Goal: Task Accomplishment & Management: Manage account settings

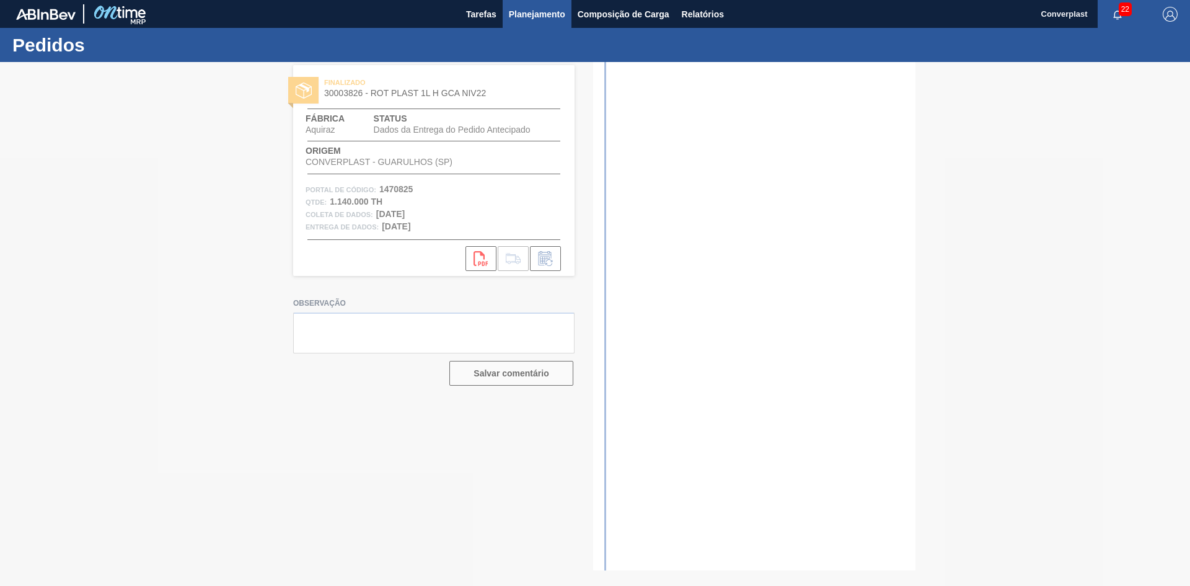
click at [508, 9] on button "Planejamento" at bounding box center [537, 14] width 69 height 28
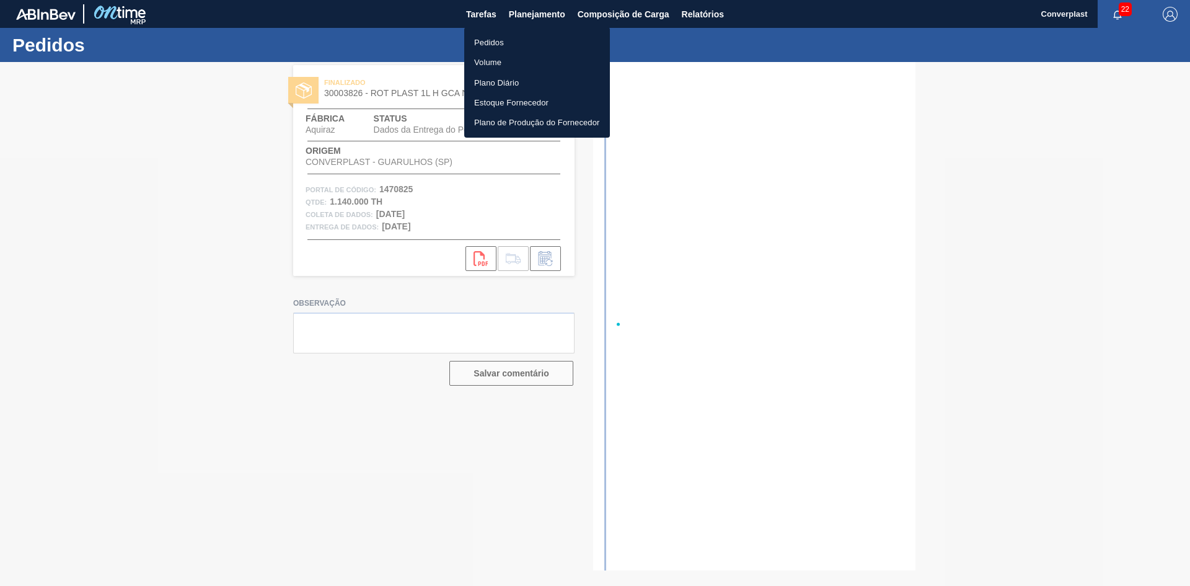
click at [494, 38] on font "Pedidos" at bounding box center [489, 42] width 30 height 9
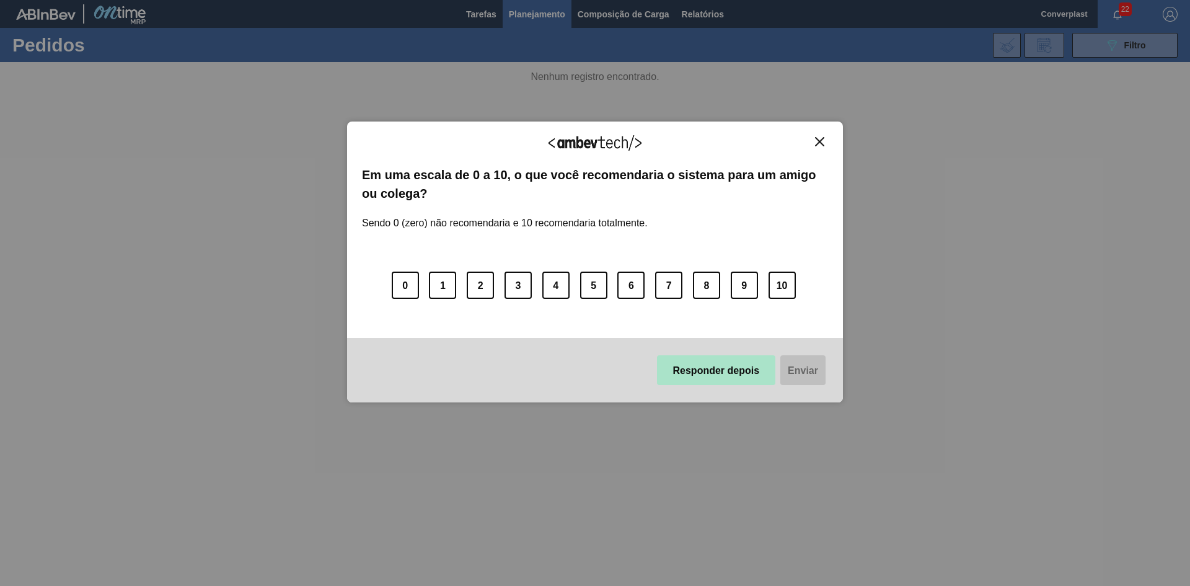
click at [673, 370] on font "Responder depois" at bounding box center [716, 370] width 87 height 11
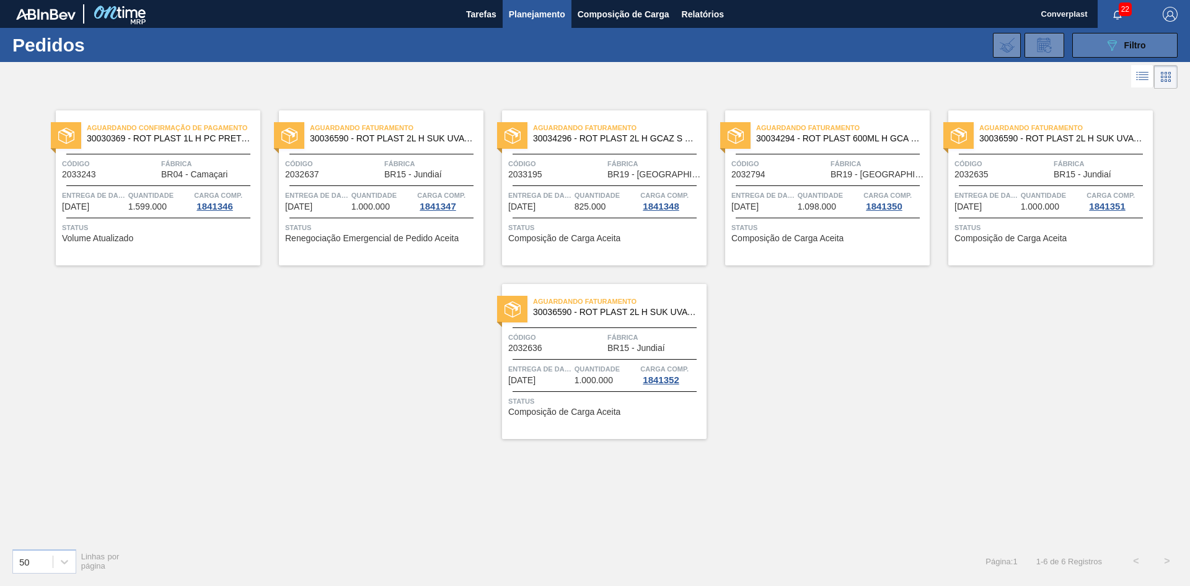
click at [1124, 46] on font "Filtro" at bounding box center [1135, 45] width 22 height 10
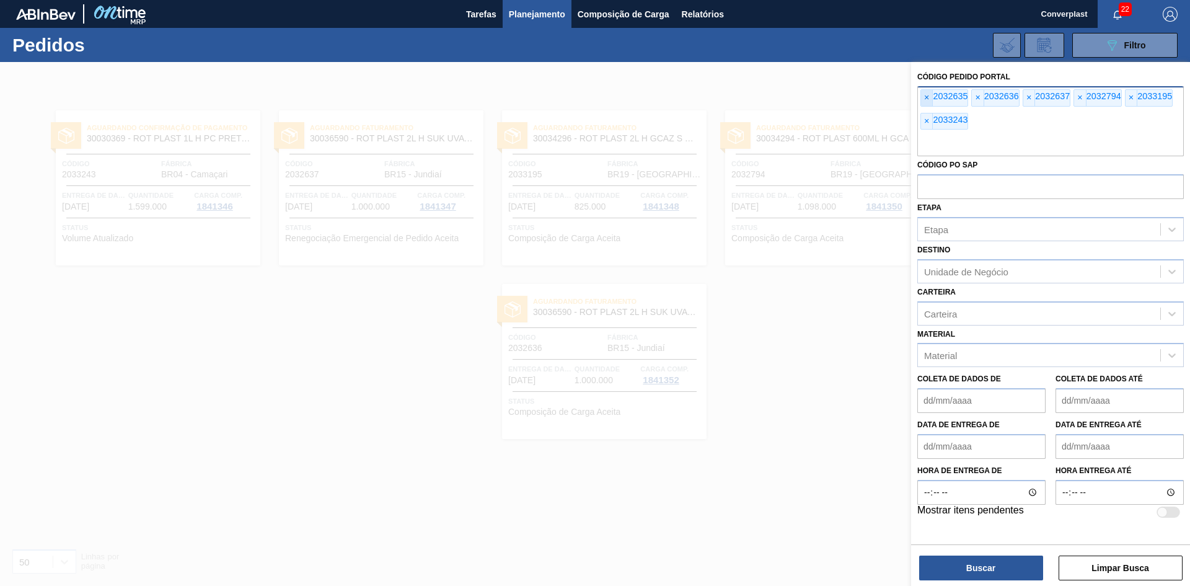
click at [921, 95] on span "×" at bounding box center [927, 98] width 12 height 16
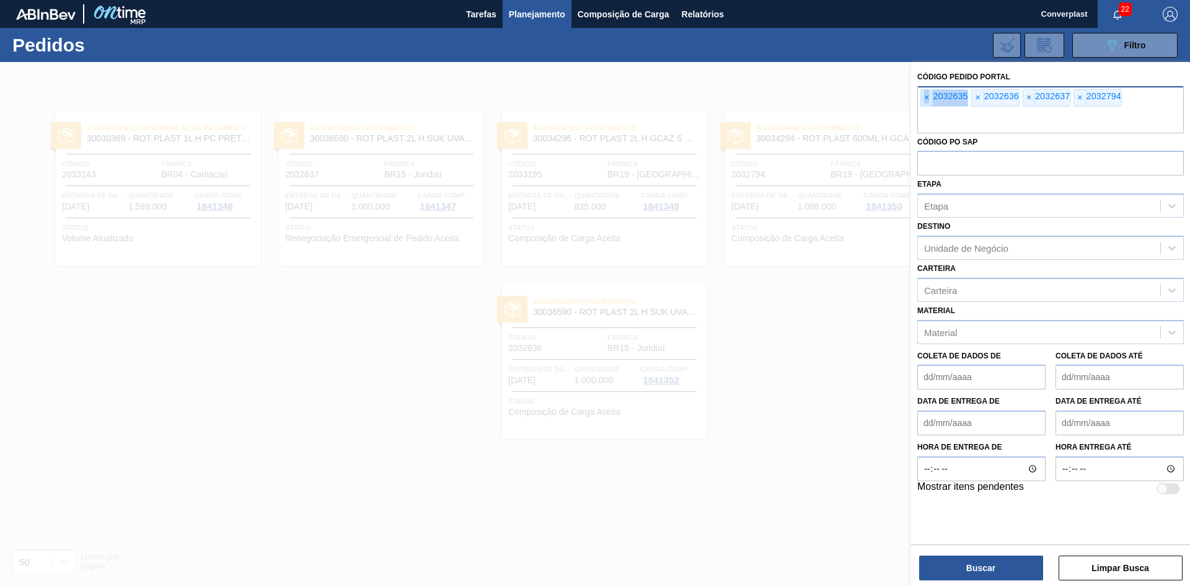
click at [921, 95] on span "×" at bounding box center [927, 98] width 12 height 16
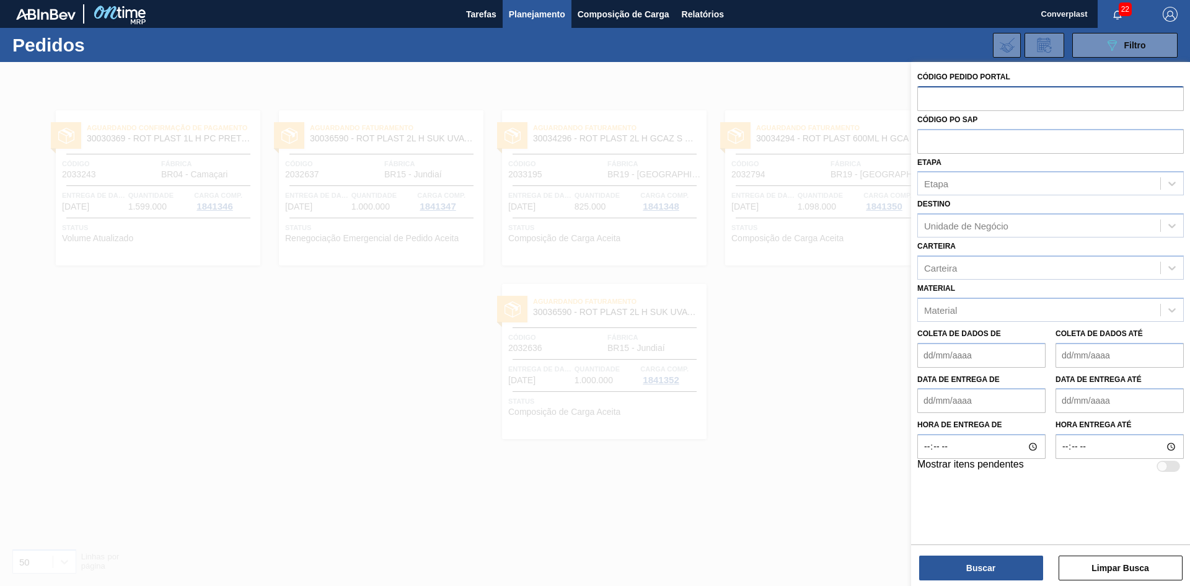
click at [921, 95] on input "text" at bounding box center [1050, 98] width 266 height 24
click at [948, 94] on input "text" at bounding box center [1050, 98] width 266 height 24
paste input "2033243"
type input "2033243"
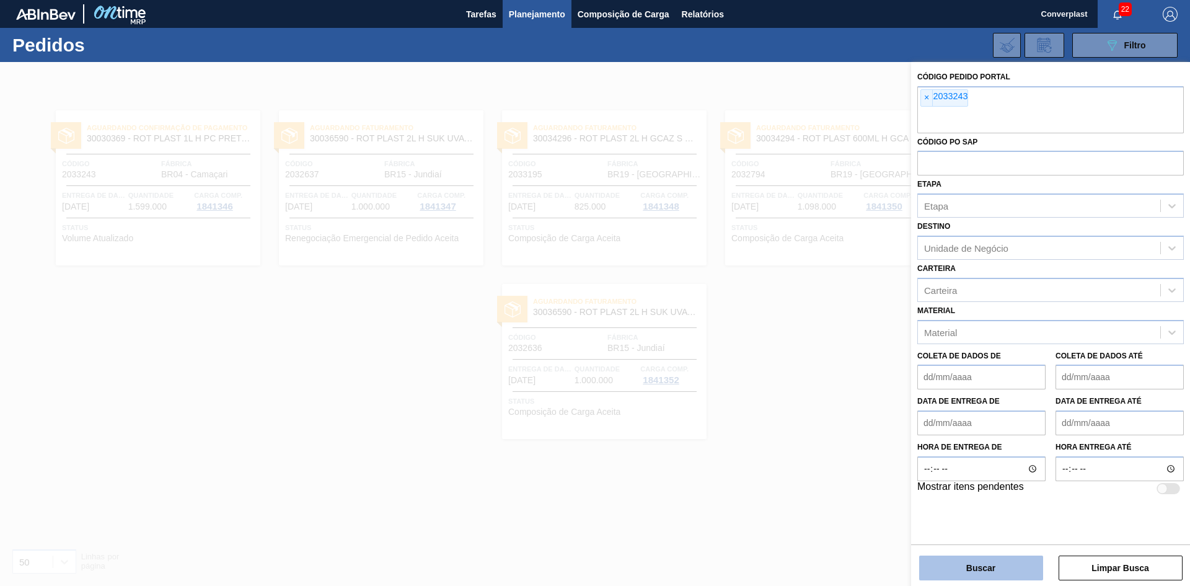
click at [939, 573] on button "Buscar" at bounding box center [981, 567] width 124 height 25
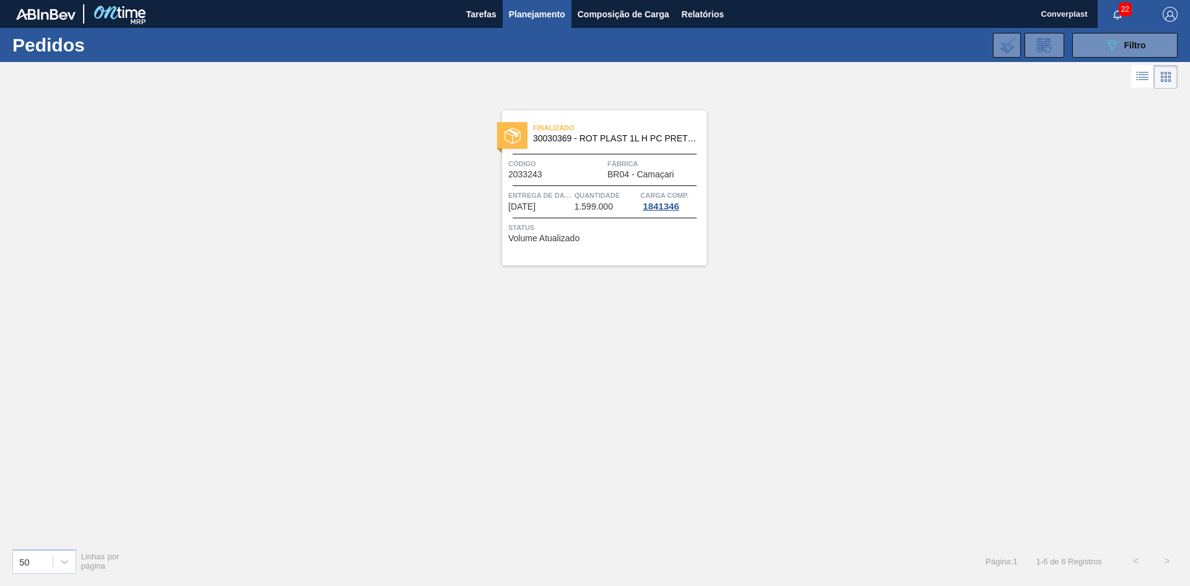
click at [504, 327] on div "Finalizado 30030369 - ROT PLAST 1L H PC PRETO NIV24 Código 2033243 Fábrica BR04…" at bounding box center [595, 315] width 1190 height 446
click at [552, 262] on div "Finalizado 30030369 - ROT PLAST 1L H PC PRETO NIV24 Código 2033243 Fábrica BR04…" at bounding box center [604, 187] width 204 height 155
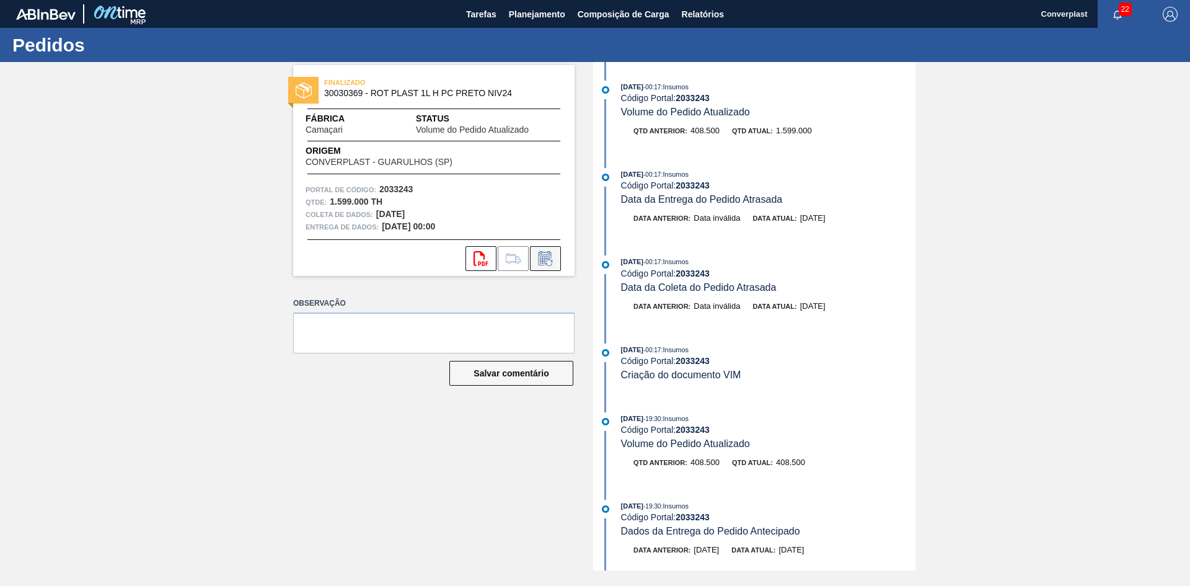
click at [561, 261] on div "svg{fill:#ff0000}" at bounding box center [433, 258] width 281 height 25
click at [538, 255] on icon at bounding box center [544, 258] width 13 height 14
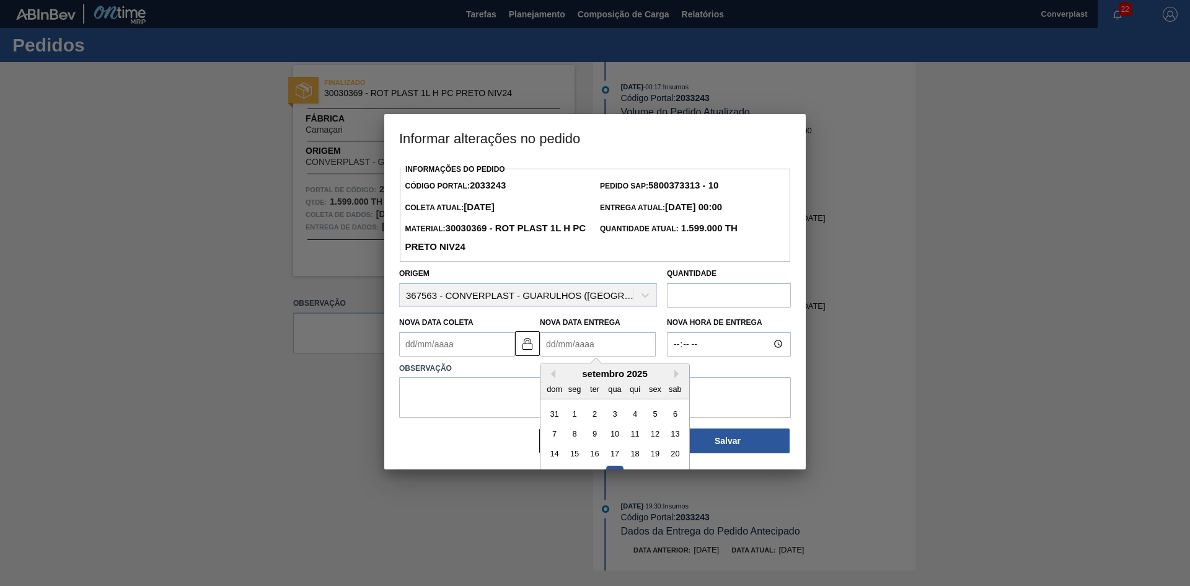
click at [555, 346] on Entrega2033243 "Nova Data Entrega" at bounding box center [598, 344] width 116 height 25
type Coleta2033243 "[DATE]"
type Entrega2033243 "1"
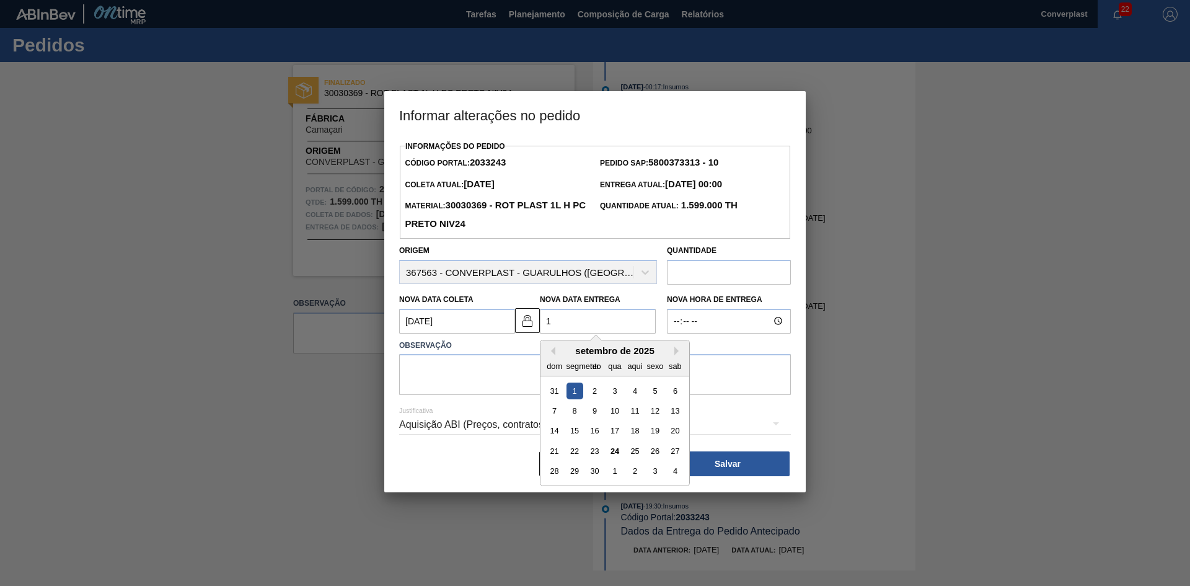
type Coleta2033243 "[DATE]"
type Entrega2033243 "10/"
type Coleta2033243 "[DATE]"
type Entrega2033243 "10/1"
type Coleta2033243 "[DATE]"
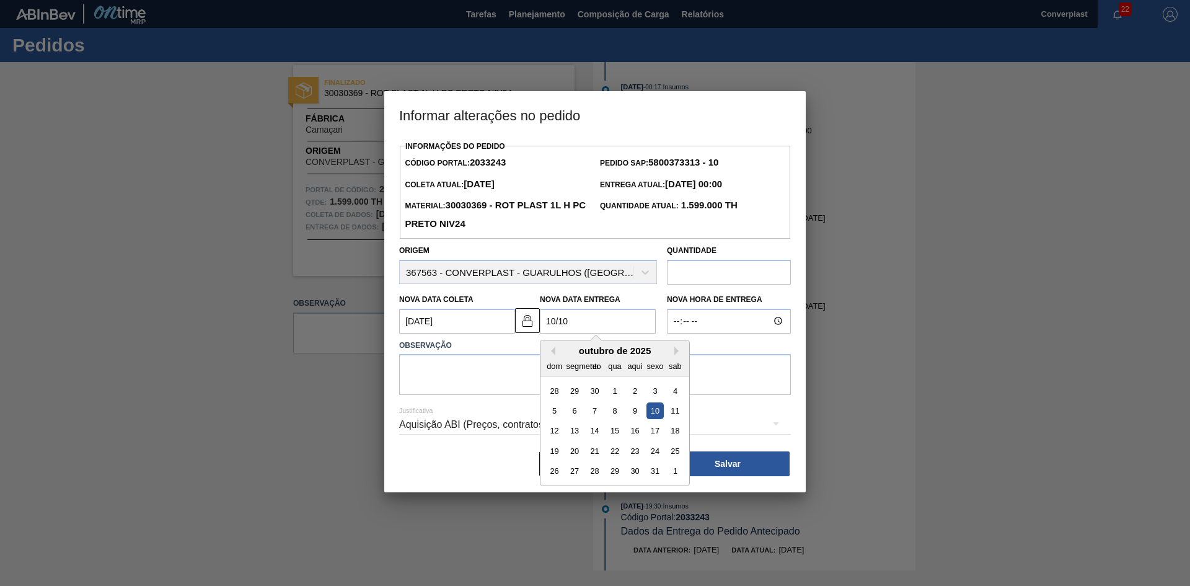
click at [656, 411] on div "10" at bounding box center [654, 410] width 17 height 17
type Entrega2033243 "[DATE]"
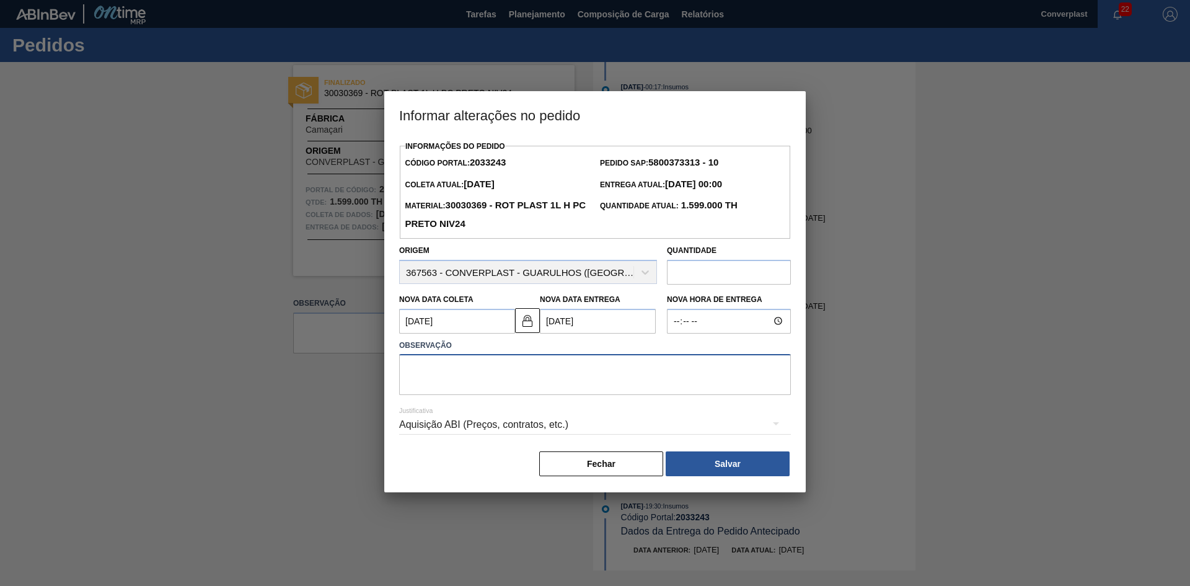
click at [486, 377] on textarea at bounding box center [595, 374] width 392 height 41
click at [460, 323] on Coleta2033243 "[DATE]" at bounding box center [457, 321] width 116 height 25
click at [522, 322] on img at bounding box center [527, 320] width 15 height 15
click at [468, 330] on Coleta2033243 "[DATE]" at bounding box center [457, 321] width 116 height 25
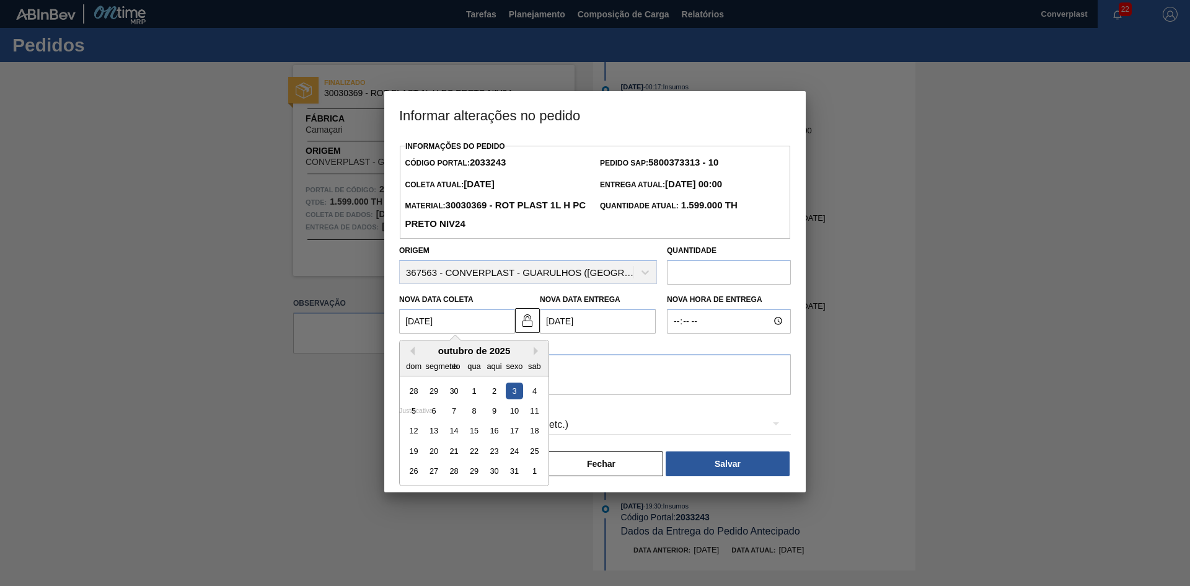
click at [443, 391] on div "28 29 30 1 2 3 4" at bounding box center [473, 390] width 141 height 20
click at [452, 395] on font "30" at bounding box center [453, 389] width 9 height 9
type Coleta2033243 "[DATE]"
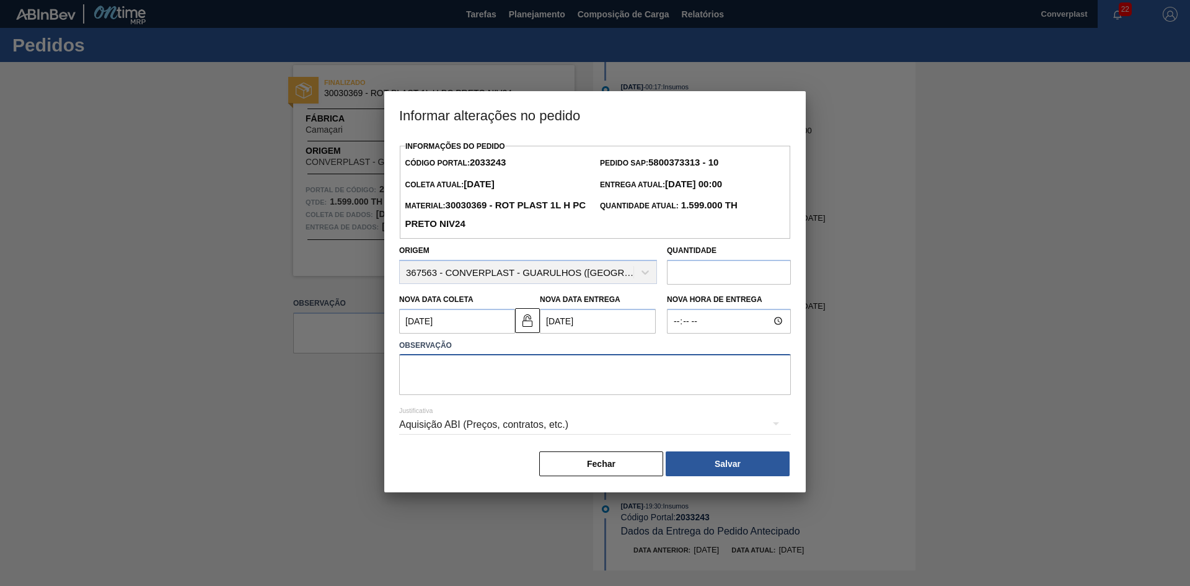
click at [450, 382] on textarea at bounding box center [595, 374] width 392 height 41
type textarea "ajuste data"
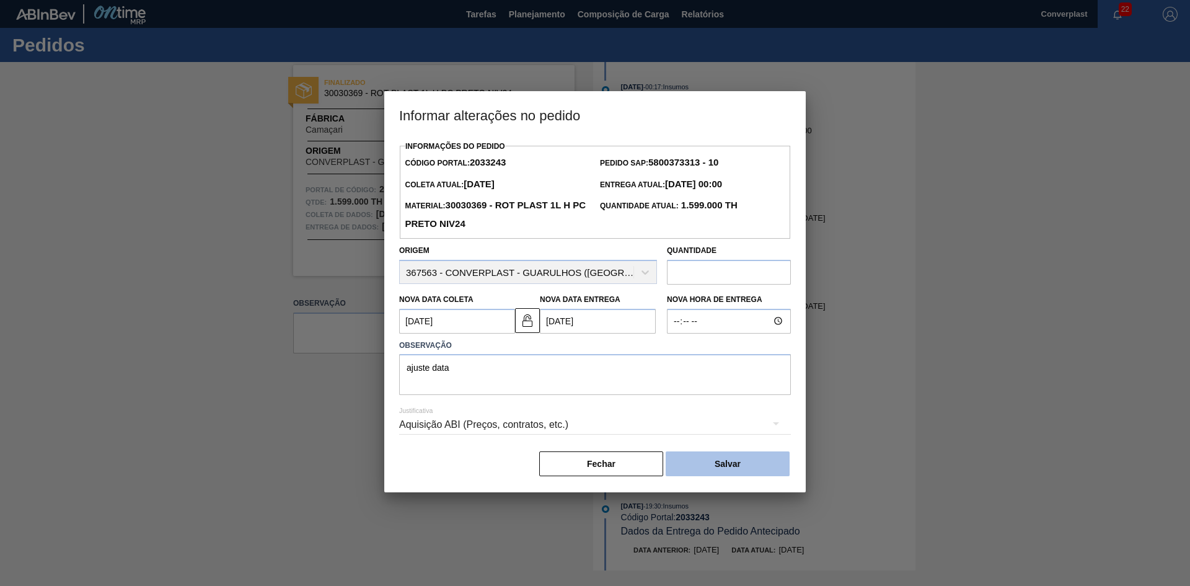
click at [724, 460] on button "Salvar" at bounding box center [728, 463] width 124 height 25
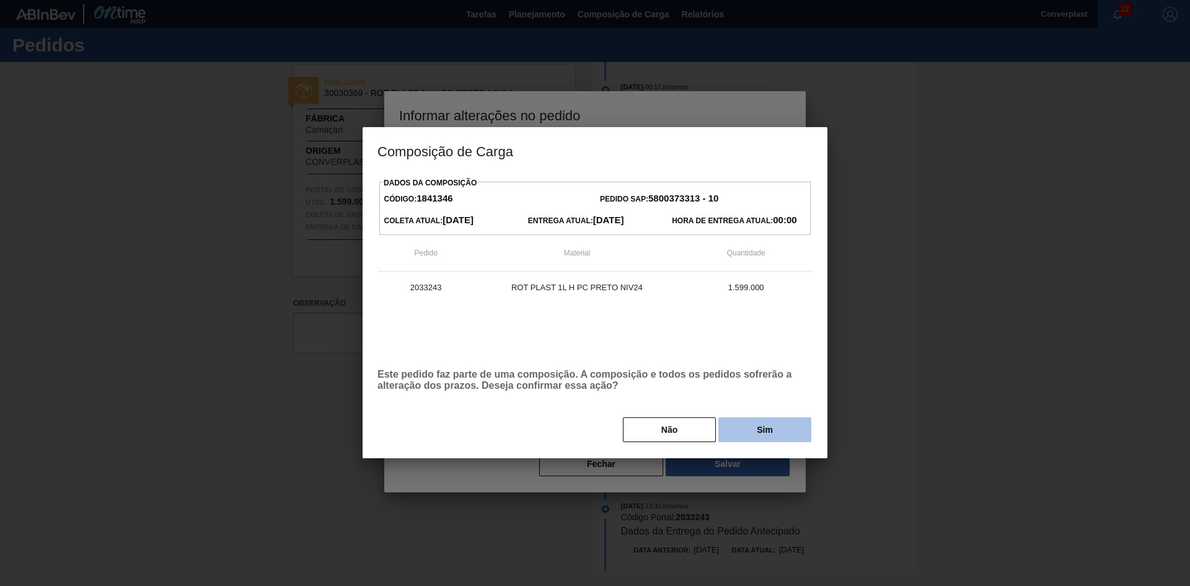
click at [755, 436] on button "Sim" at bounding box center [764, 429] width 93 height 25
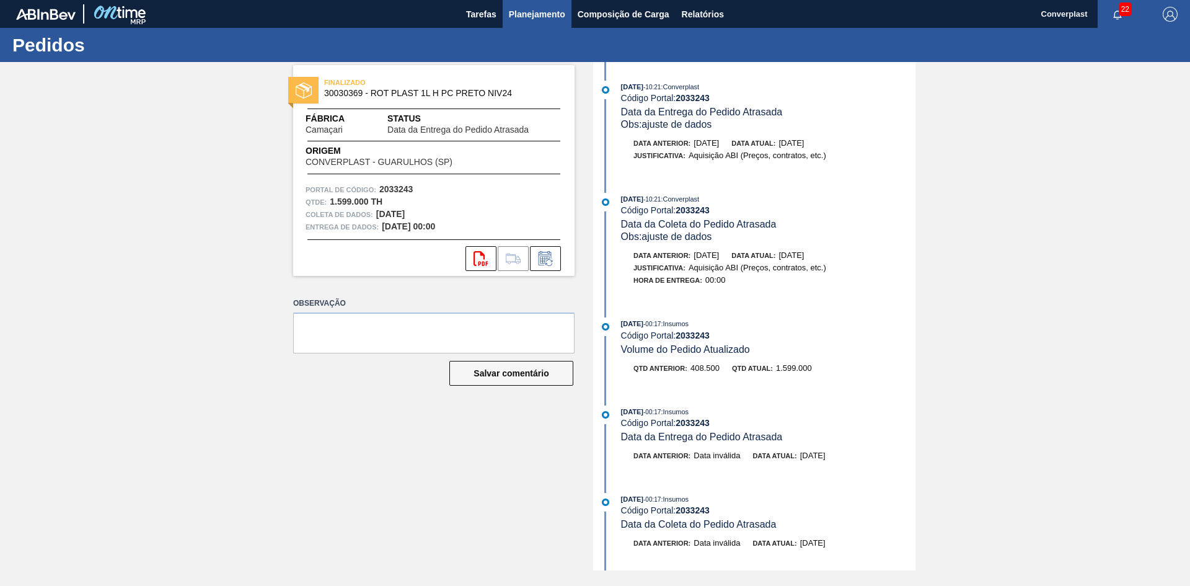
click at [537, 13] on font "Planejamento" at bounding box center [537, 14] width 56 height 10
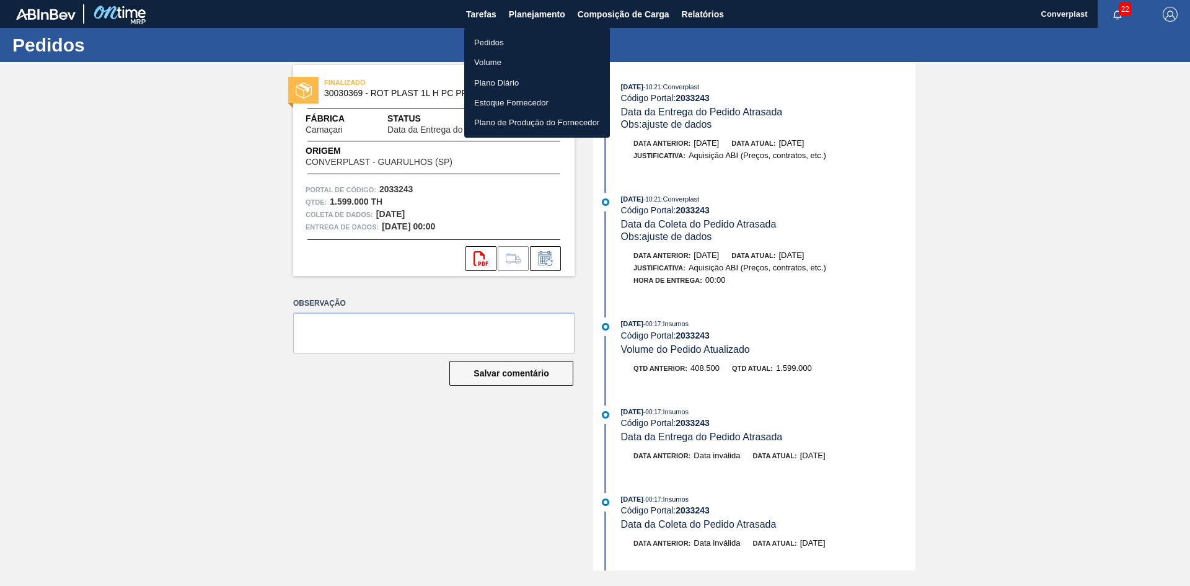
click at [520, 50] on li "Pedidos" at bounding box center [537, 42] width 146 height 20
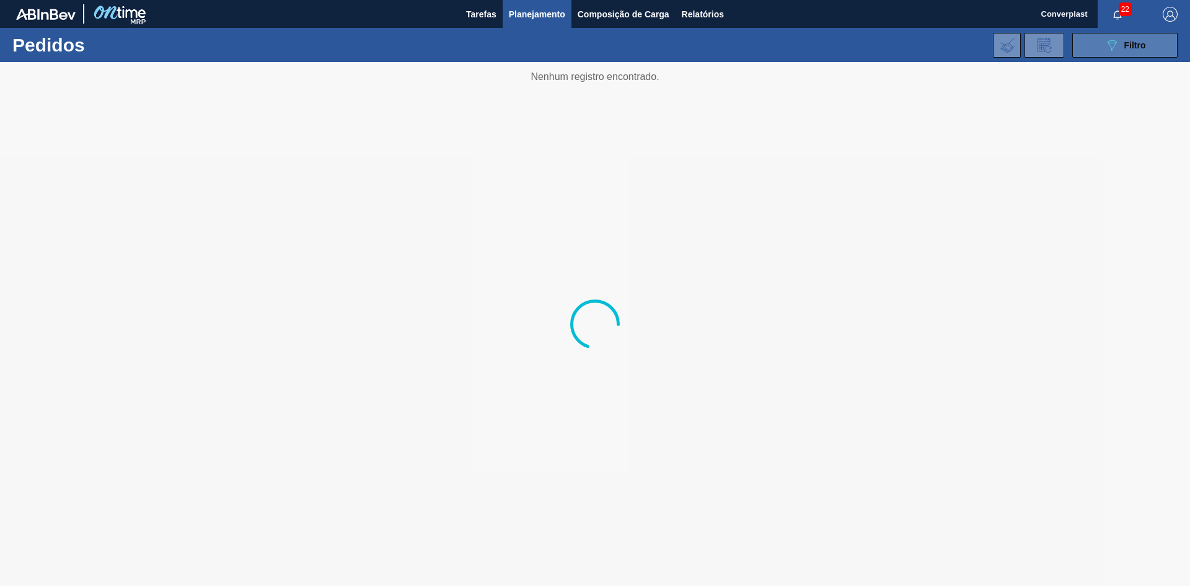
click at [1111, 53] on button "089F7B8B-B2A5-4AFE-B5C0-19BA573D28AC Filtro" at bounding box center [1124, 45] width 105 height 25
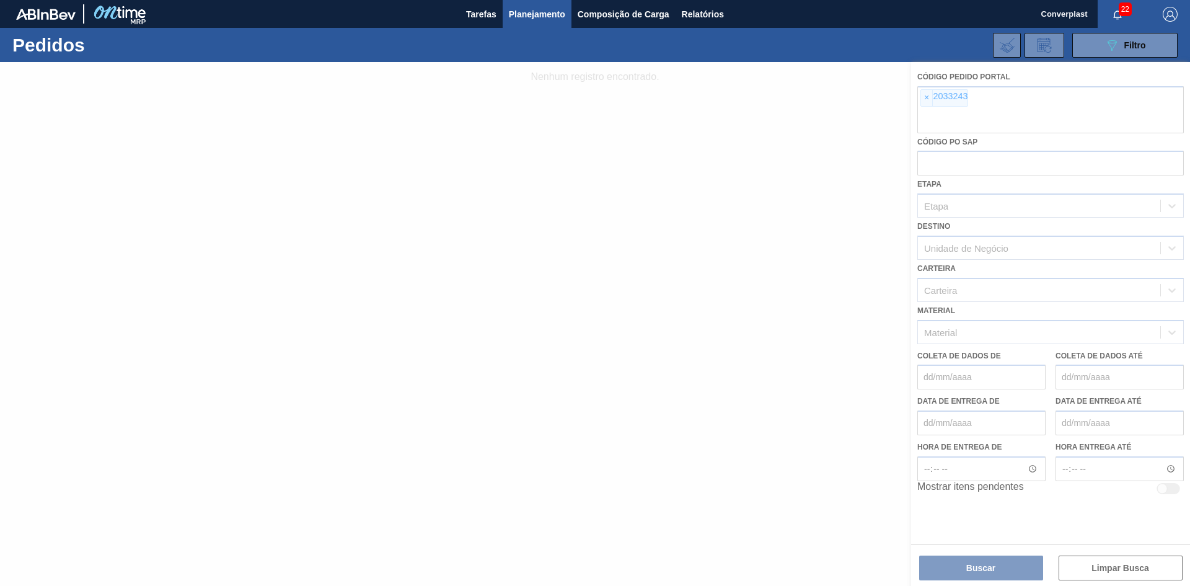
click at [924, 100] on div at bounding box center [595, 324] width 1190 height 524
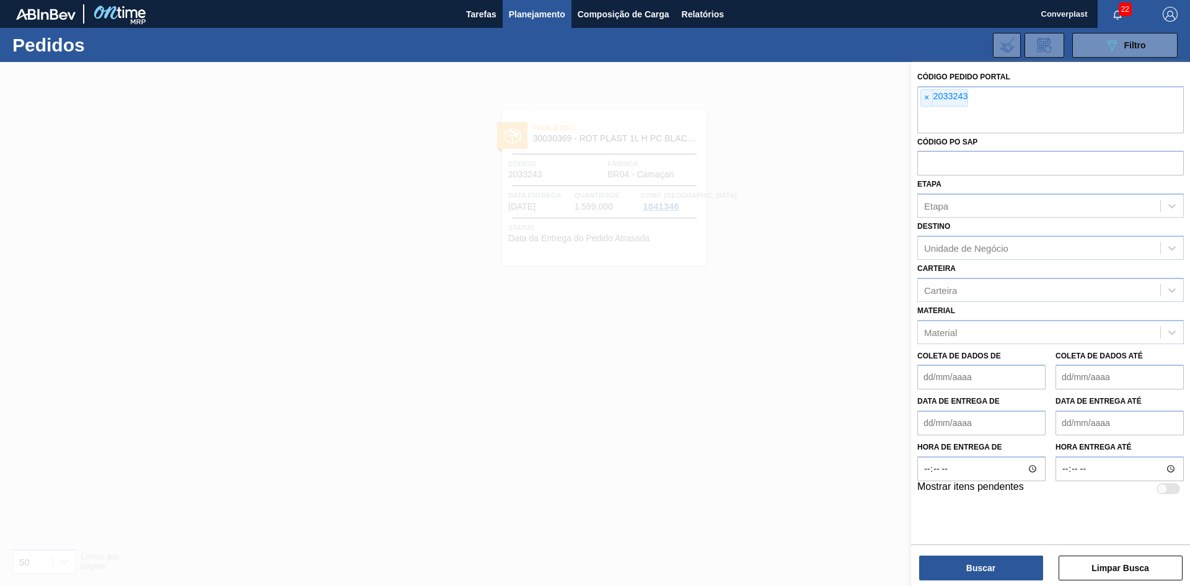
click at [924, 100] on font "×" at bounding box center [926, 97] width 5 height 10
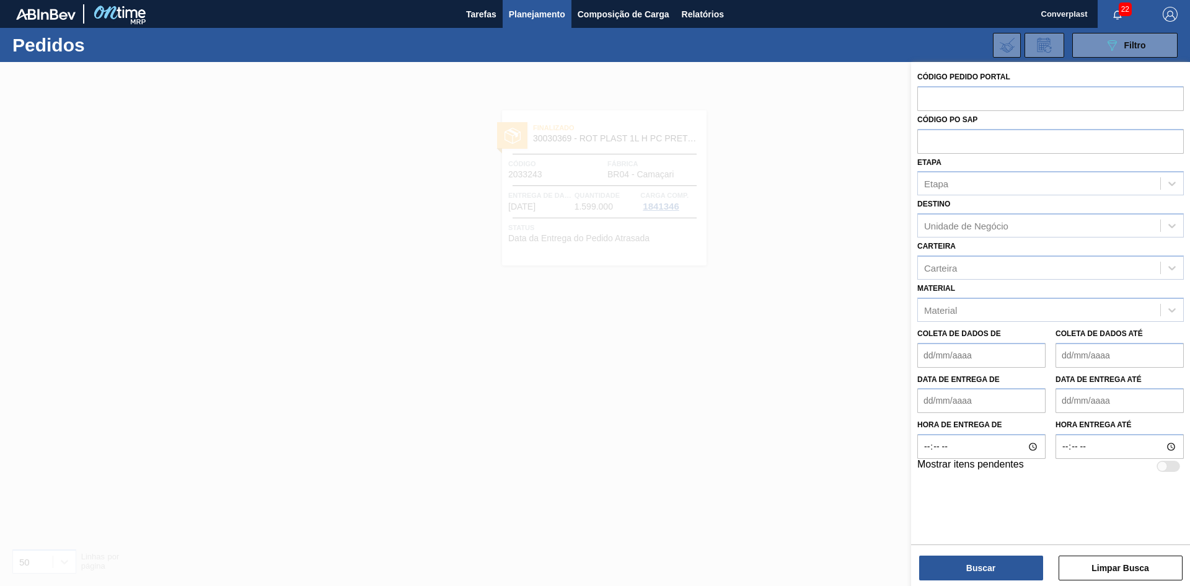
paste input "2018149"
type input "2018149"
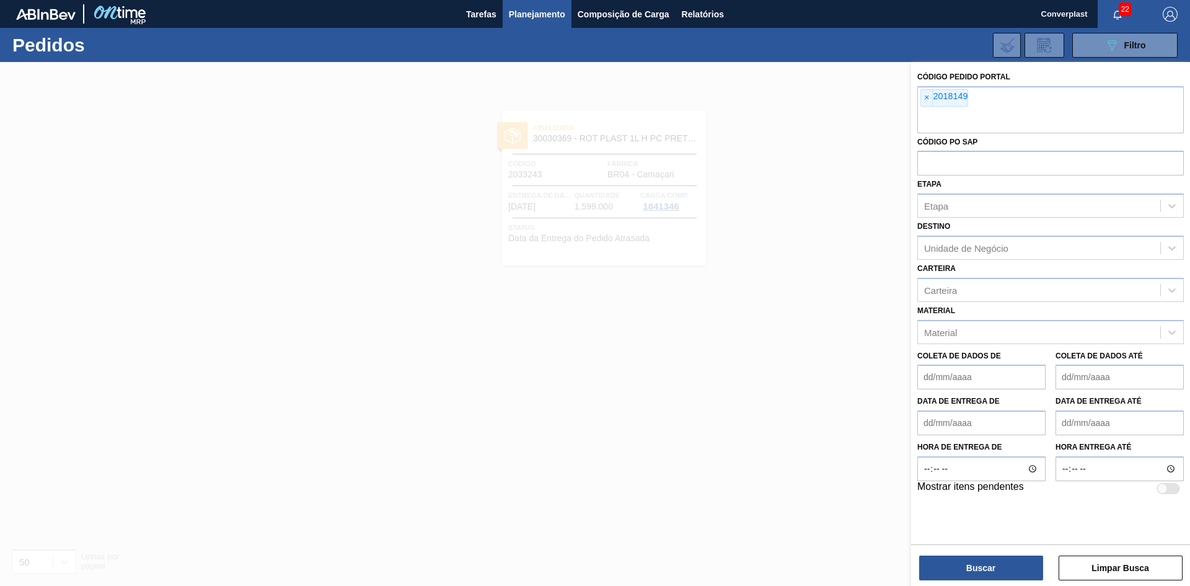
click at [994, 549] on div "Buscar Limpar Busca" at bounding box center [1050, 561] width 279 height 35
click at [987, 561] on button "Buscar" at bounding box center [981, 567] width 124 height 25
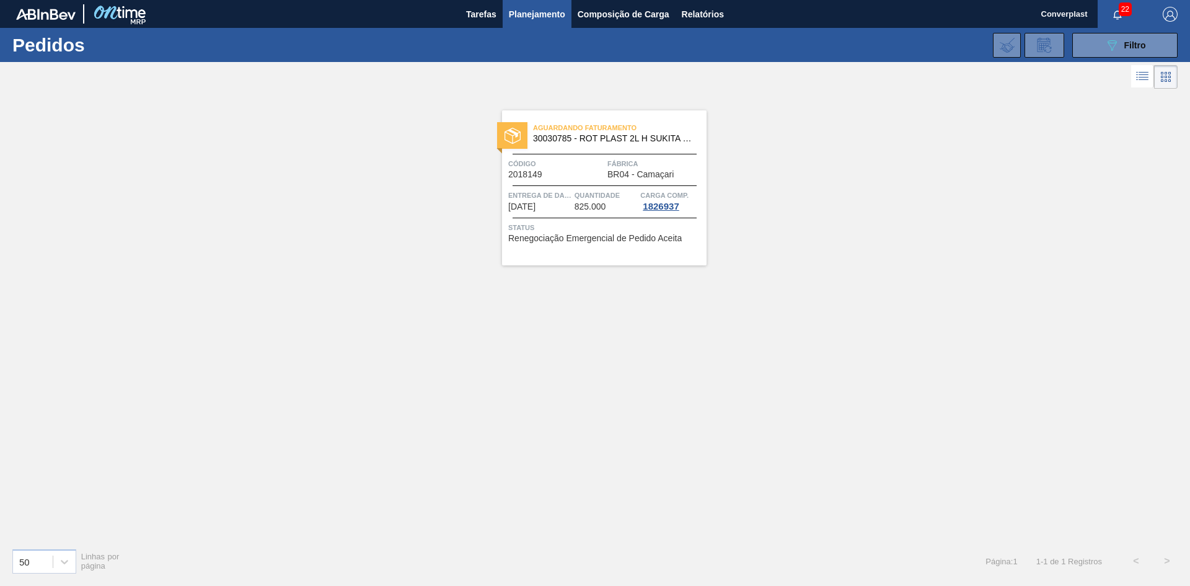
click at [596, 198] on font "Quantidade" at bounding box center [596, 194] width 45 height 7
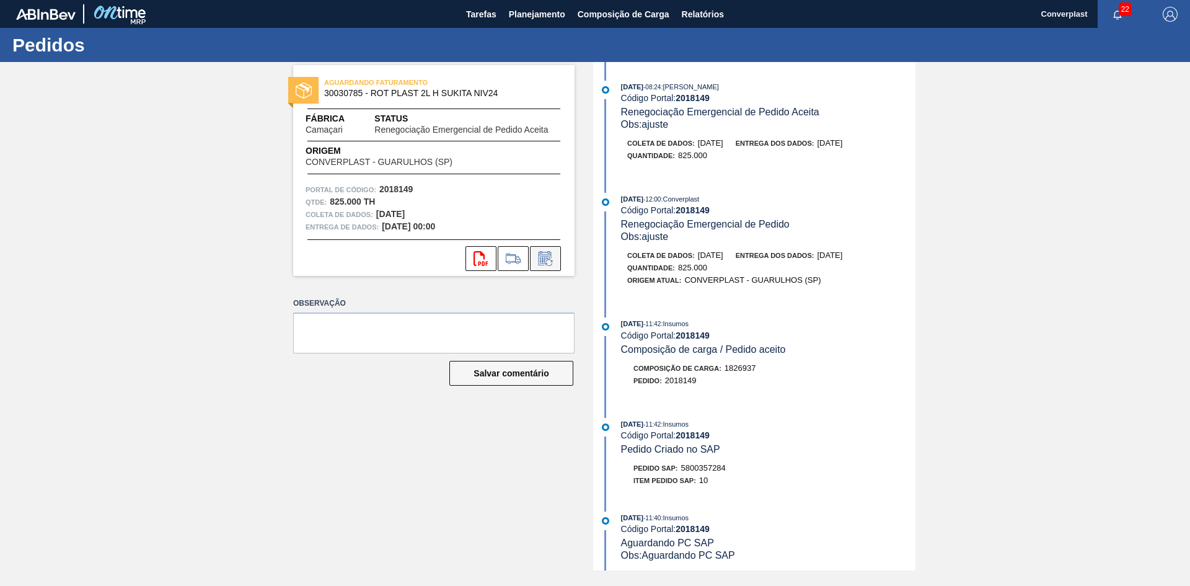
click at [548, 265] on icon at bounding box center [548, 262] width 7 height 7
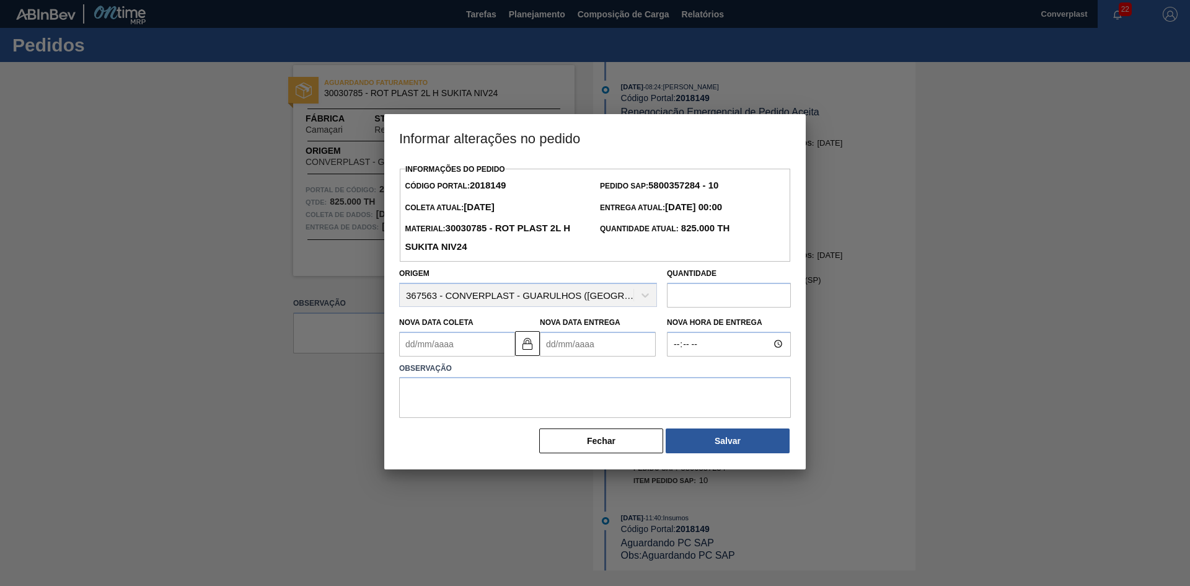
click at [810, 239] on div at bounding box center [595, 293] width 1190 height 586
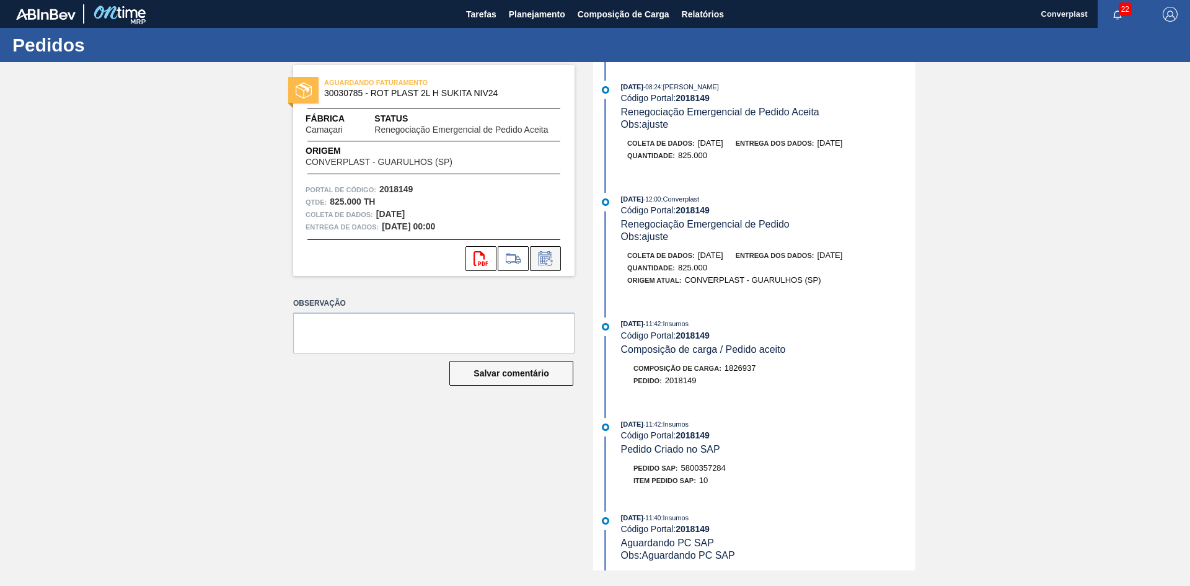
click at [540, 263] on icon at bounding box center [545, 258] width 20 height 15
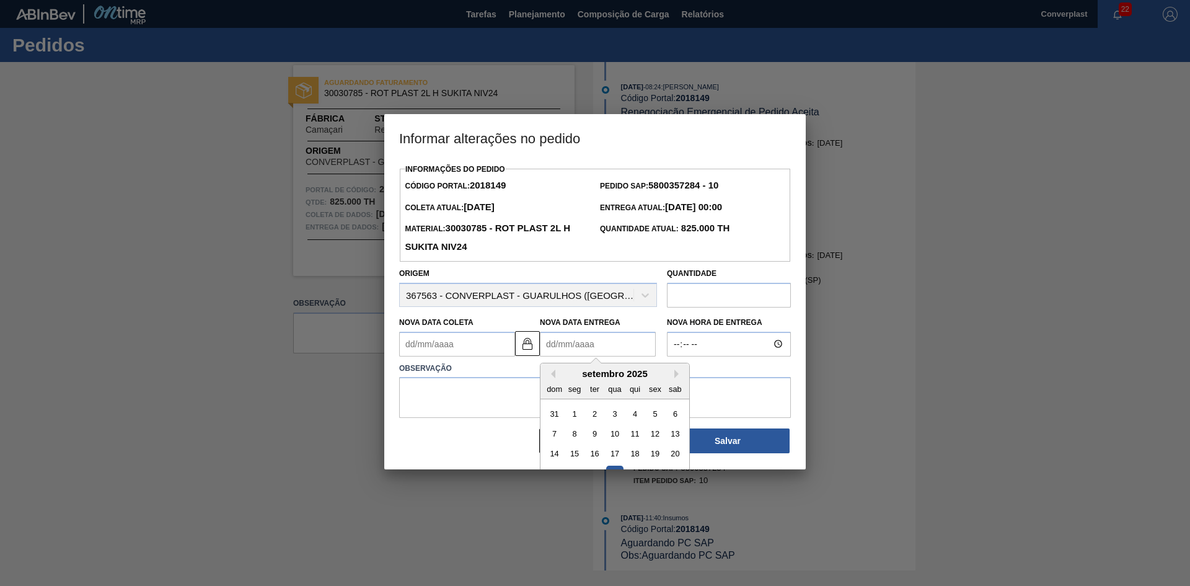
click at [556, 338] on Entrega2018149 "Nova Data Entrega" at bounding box center [598, 344] width 116 height 25
type Coleta2018149 "[DATE]"
type Entrega2018149 "1"
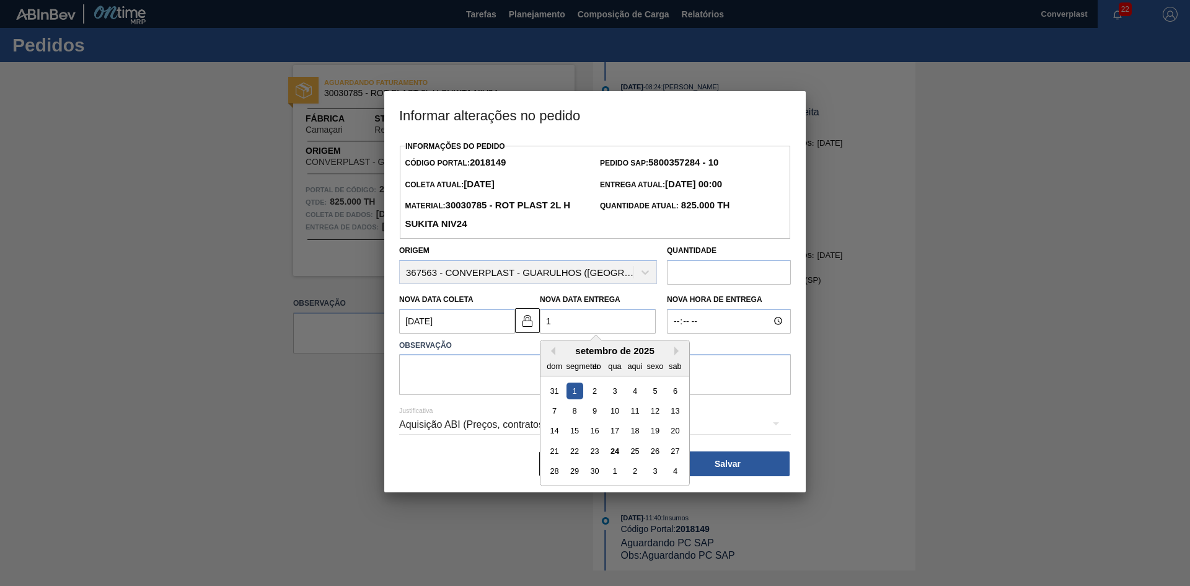
type Coleta2018149 "[DATE]"
type Entrega2018149 "[DATE]"
type Coleta2018149 "[DATE]"
click at [511, 361] on textarea at bounding box center [595, 374] width 392 height 41
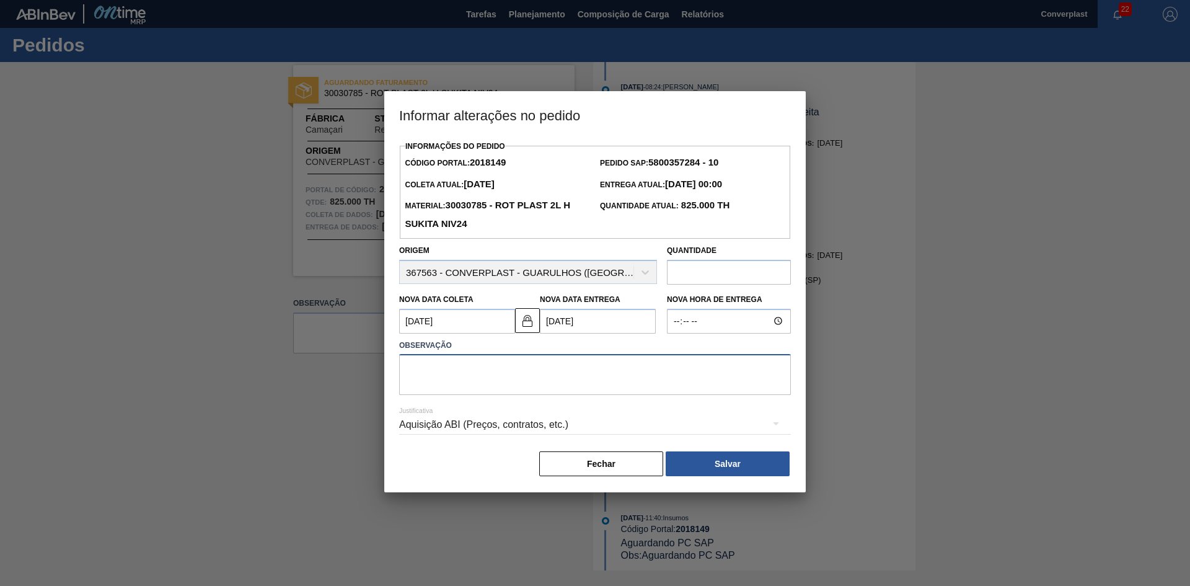
click at [506, 379] on textarea at bounding box center [595, 374] width 392 height 41
type textarea "ajuste"
click at [700, 468] on button "Salvar" at bounding box center [728, 463] width 124 height 25
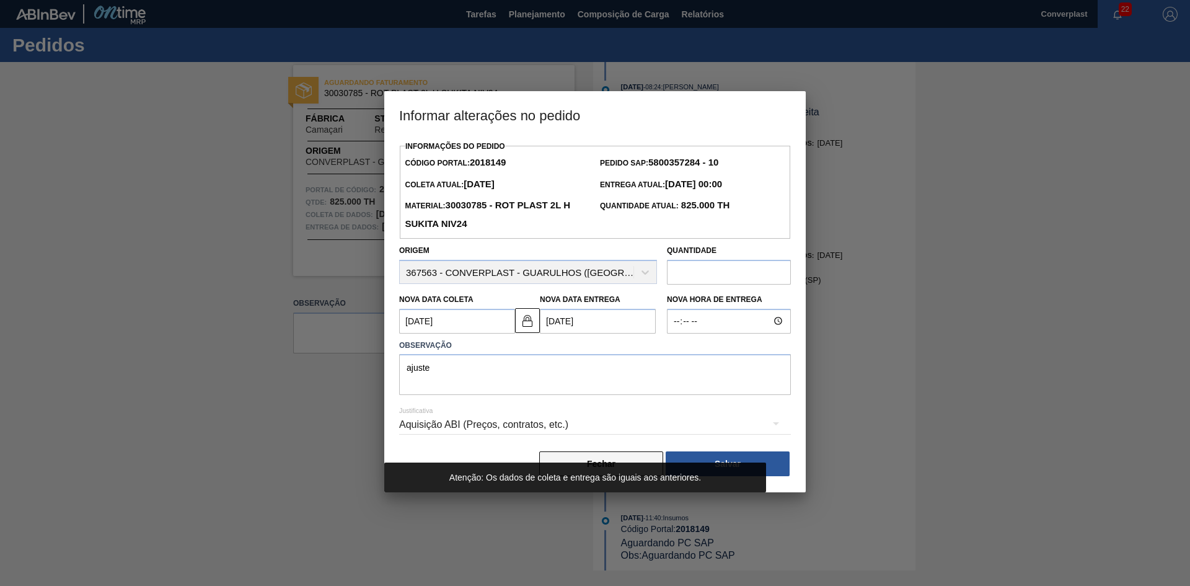
click at [584, 460] on button "Fechar" at bounding box center [601, 463] width 124 height 25
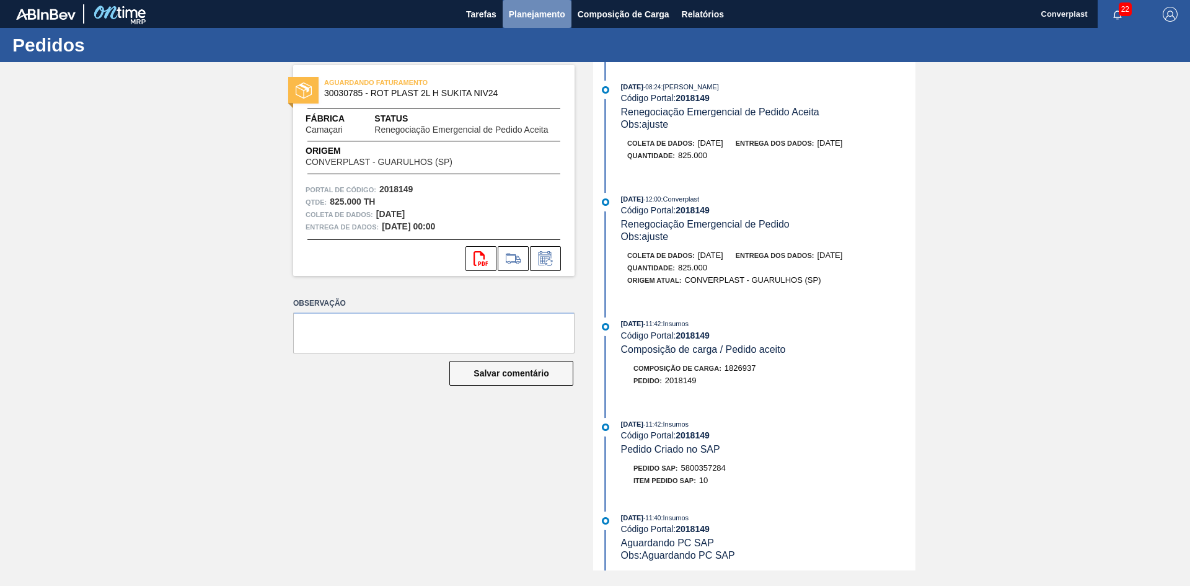
click at [529, 20] on font "Planejamento" at bounding box center [537, 14] width 56 height 15
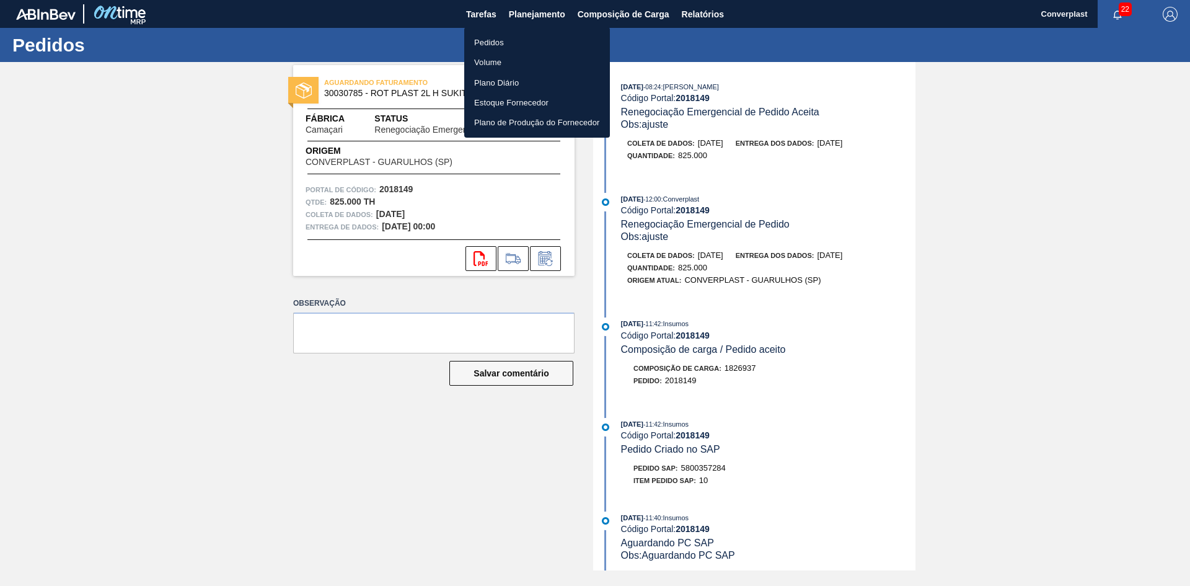
click at [521, 34] on li "Pedidos" at bounding box center [537, 42] width 146 height 20
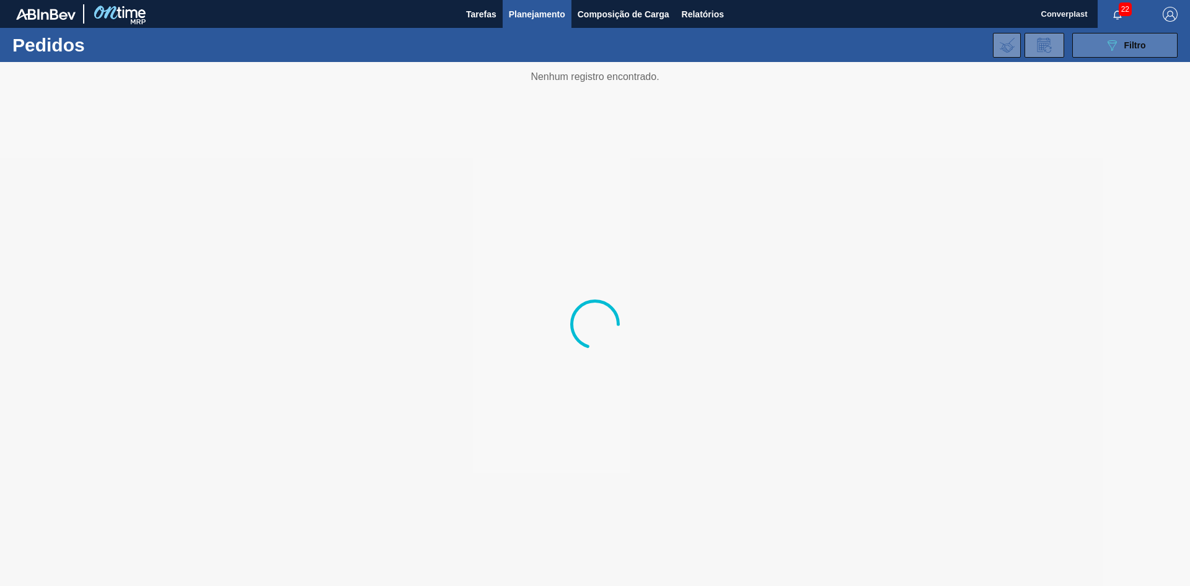
click at [1098, 54] on button "089F7B8B-B2A5-4AFE-B5C0-19BA573D28AC Filtro" at bounding box center [1124, 45] width 105 height 25
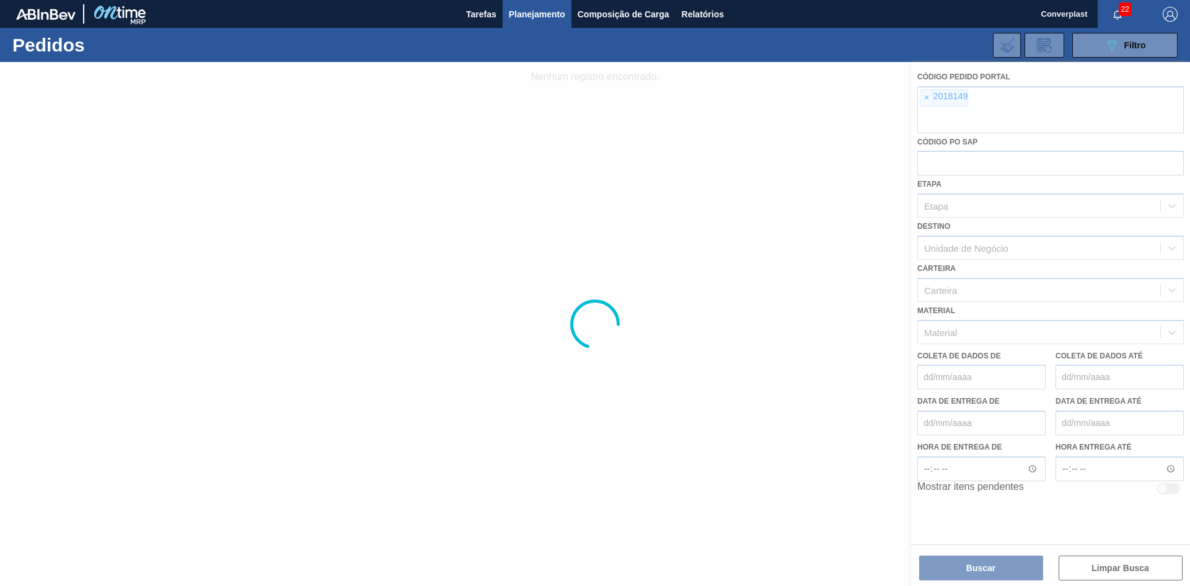
click at [933, 110] on div at bounding box center [595, 324] width 1190 height 524
click at [926, 95] on div at bounding box center [595, 324] width 1190 height 524
drag, startPoint x: 916, startPoint y: 95, endPoint x: 927, endPoint y: 95, distance: 11.2
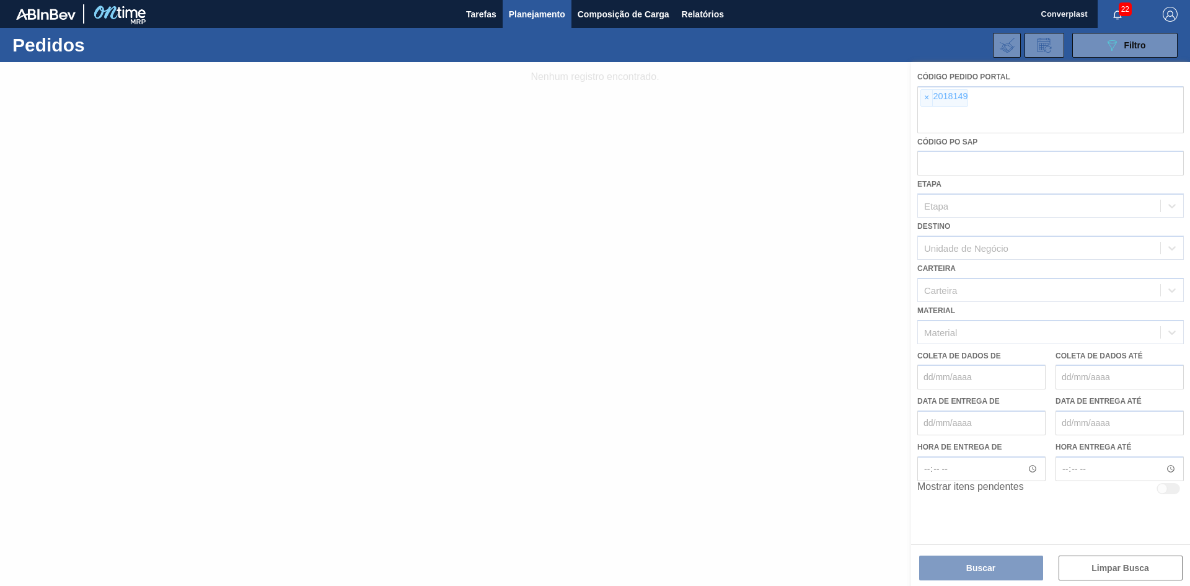
click at [920, 95] on div at bounding box center [595, 324] width 1190 height 524
click at [928, 95] on div at bounding box center [595, 324] width 1190 height 524
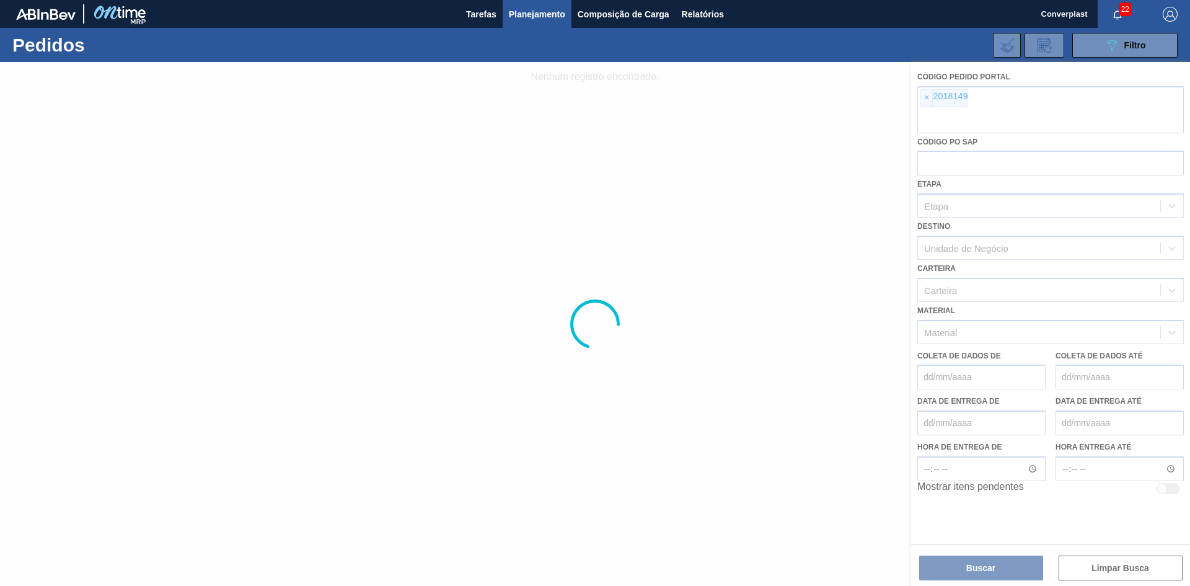
click at [928, 95] on div at bounding box center [595, 324] width 1190 height 524
click at [921, 93] on div at bounding box center [595, 324] width 1190 height 524
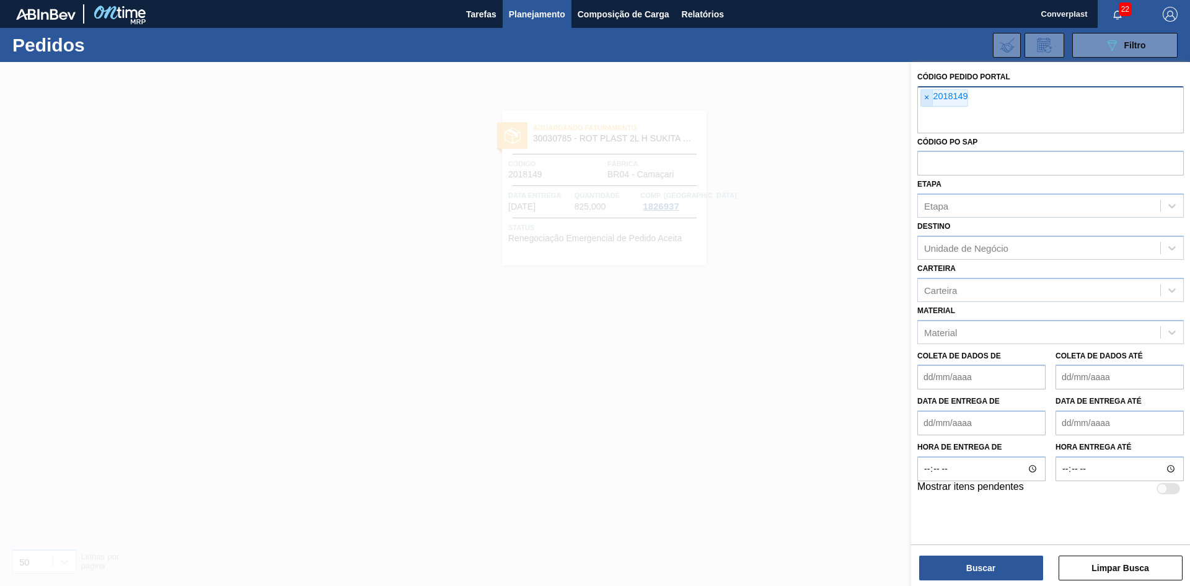
click at [926, 97] on font "×" at bounding box center [926, 97] width 5 height 10
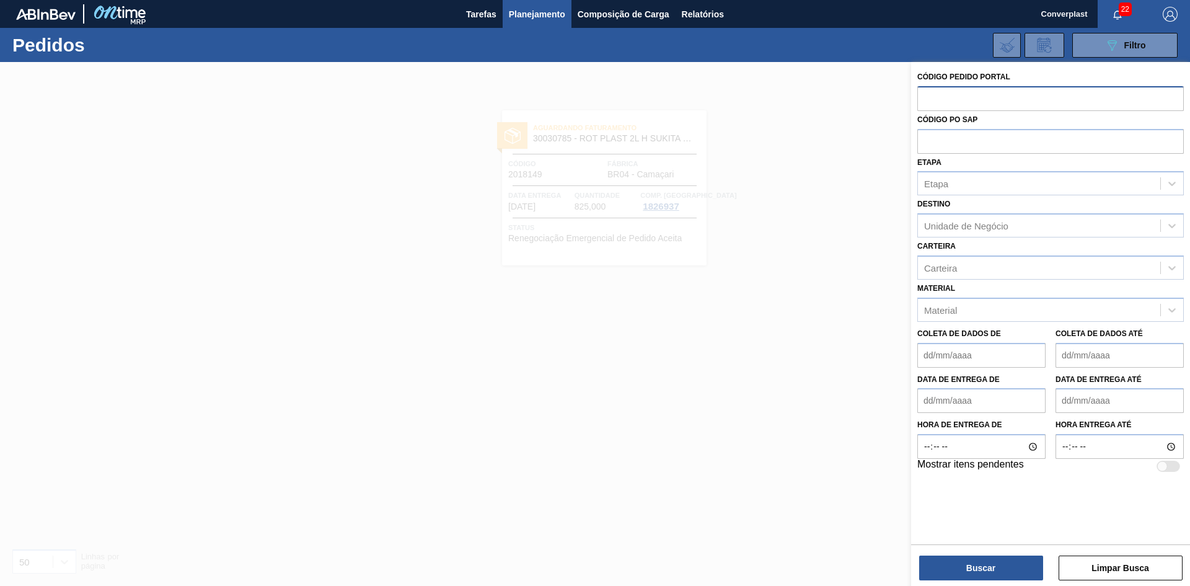
paste input "2033243"
type input "2033243"
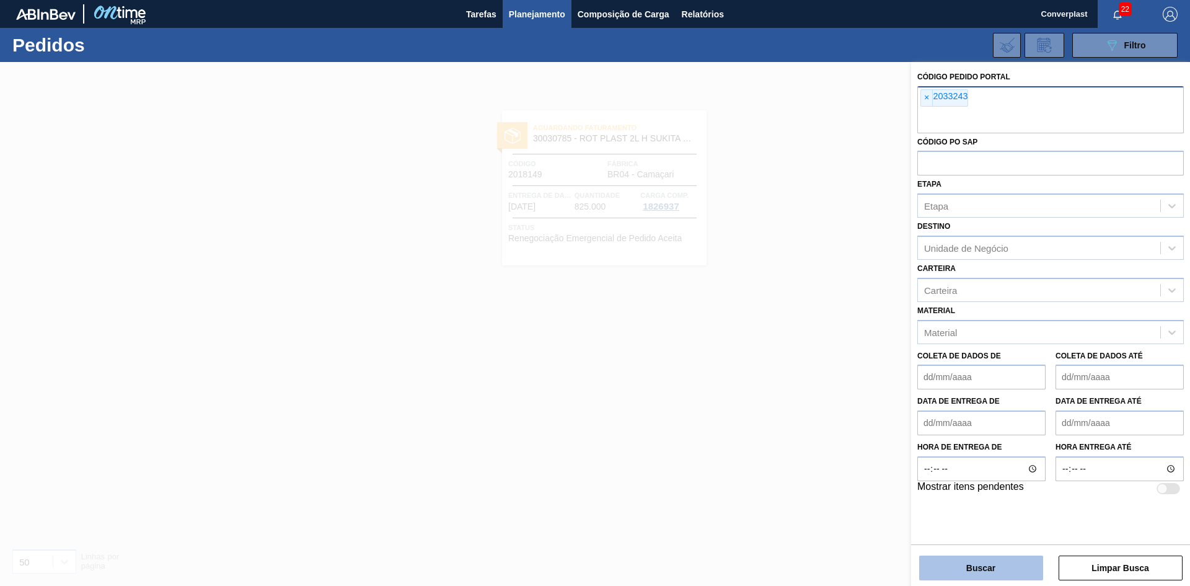
click at [946, 556] on button "Buscar" at bounding box center [981, 567] width 124 height 25
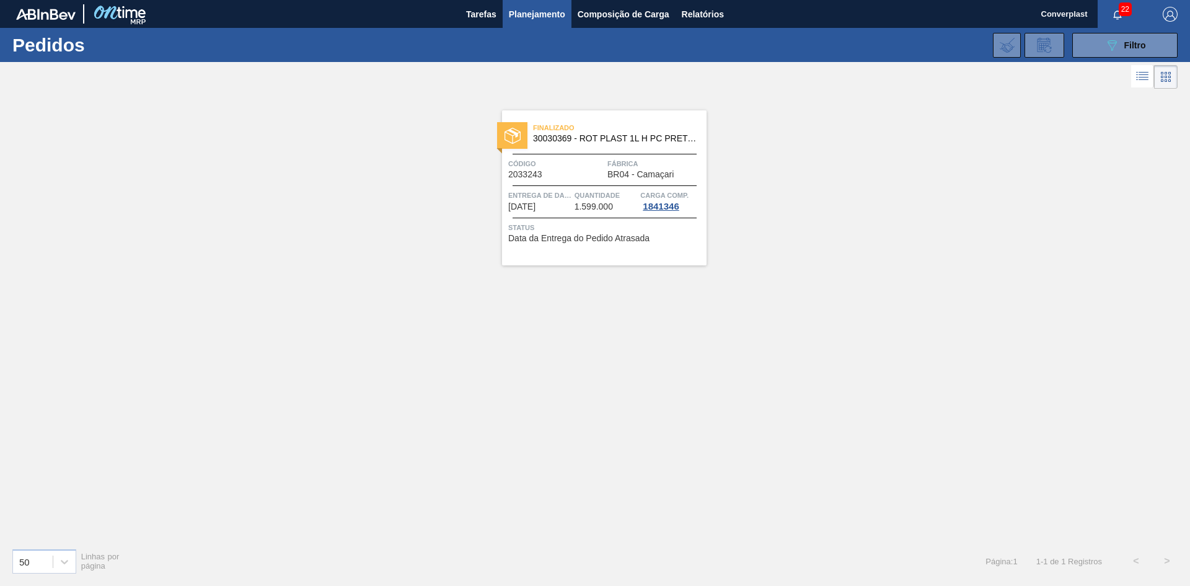
click at [631, 231] on span "Status" at bounding box center [605, 227] width 195 height 12
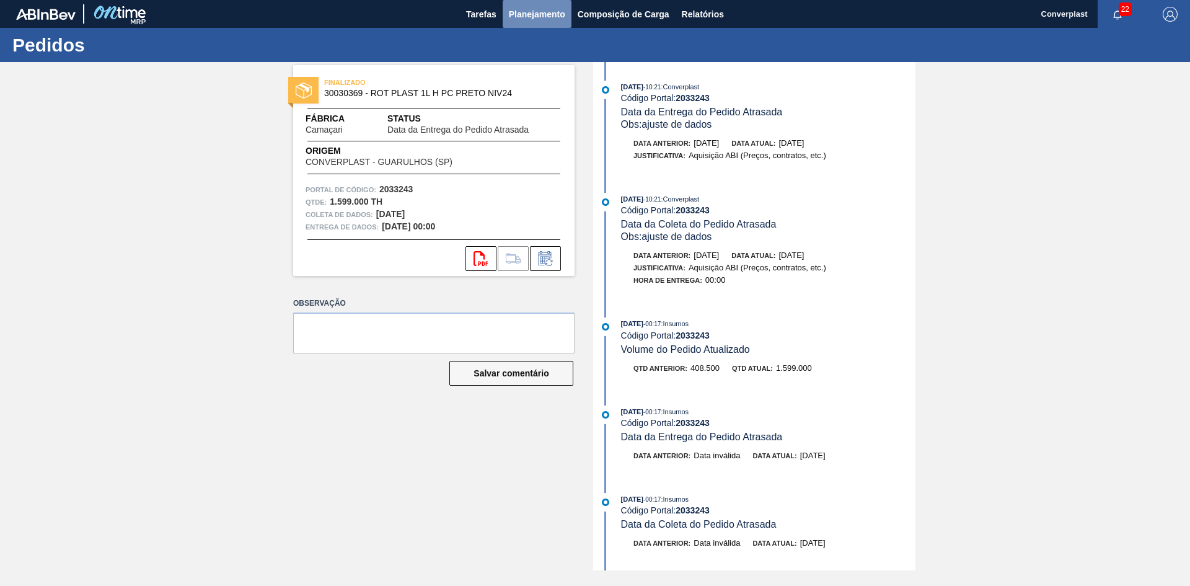
click at [519, 19] on font "Planejamento" at bounding box center [537, 14] width 56 height 10
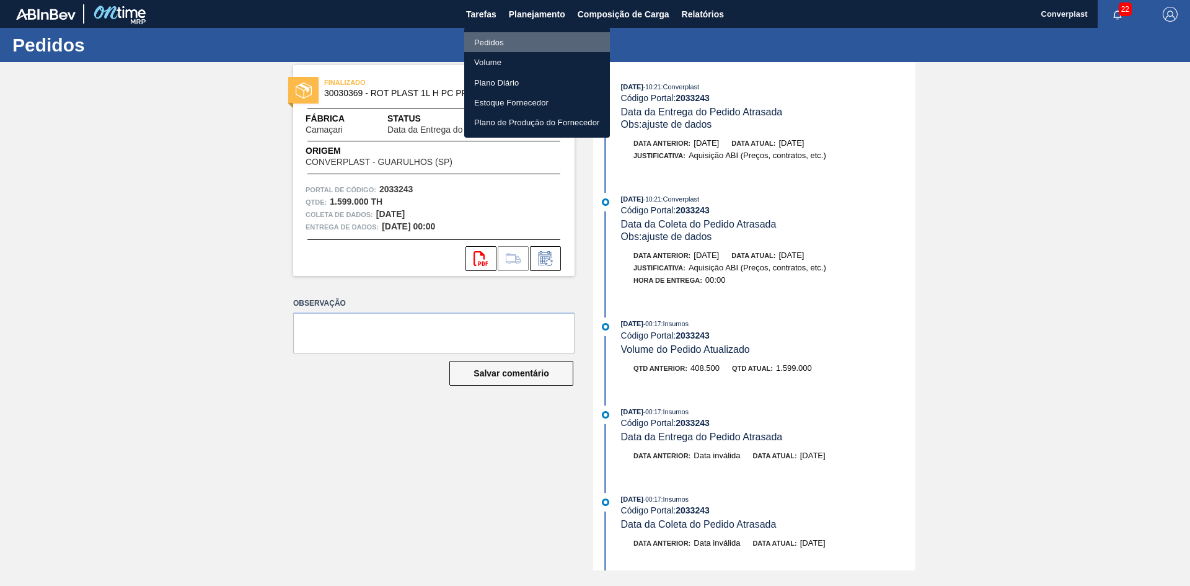
click at [494, 43] on font "Pedidos" at bounding box center [489, 42] width 30 height 9
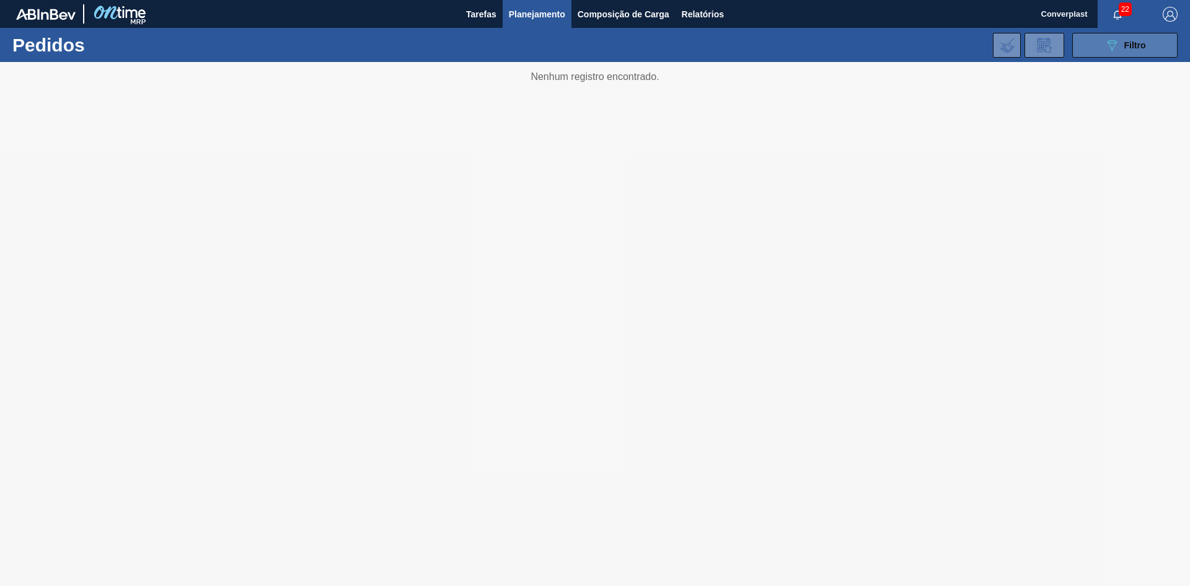
click at [1123, 46] on div "089F7B8B-B2A5-4AFE-B5C0-19BA573D28AC Filtro" at bounding box center [1125, 45] width 42 height 15
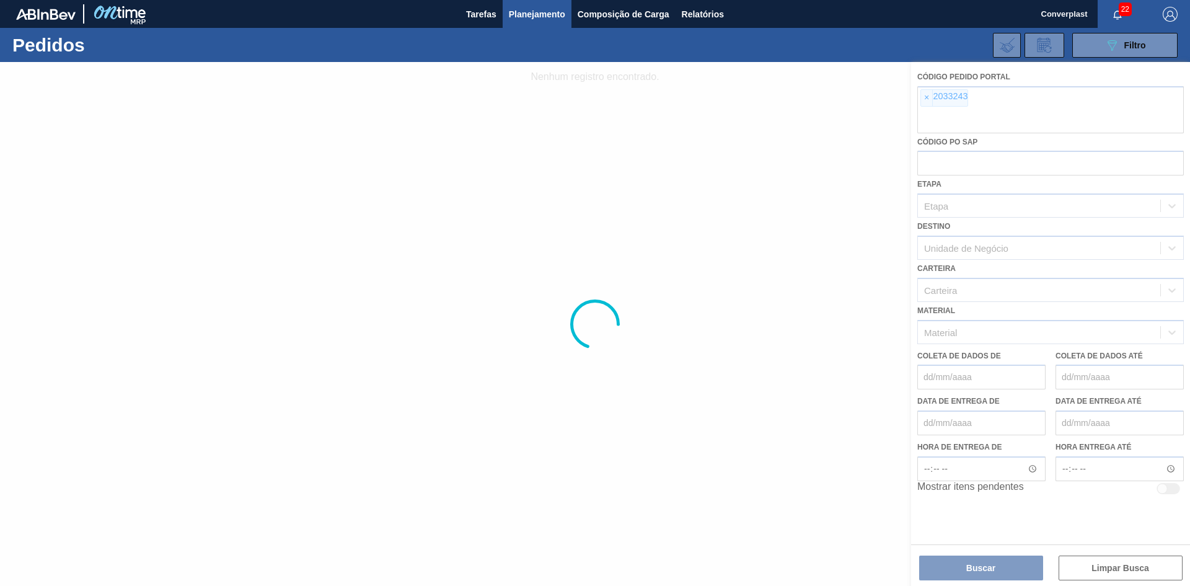
click at [927, 100] on div at bounding box center [595, 324] width 1190 height 524
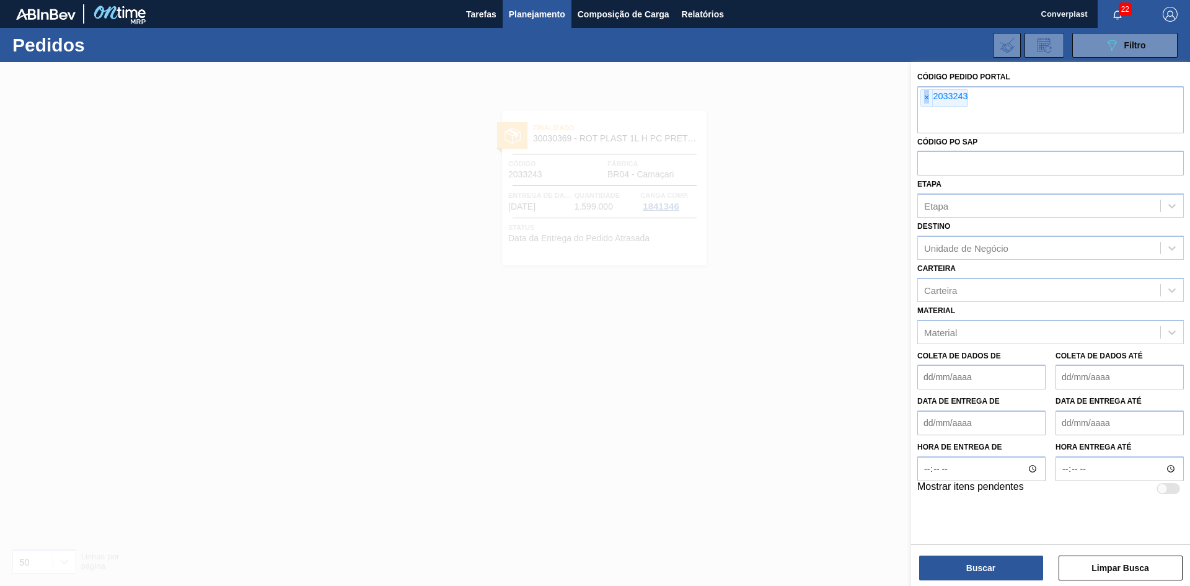
click at [927, 100] on font "×" at bounding box center [926, 97] width 5 height 10
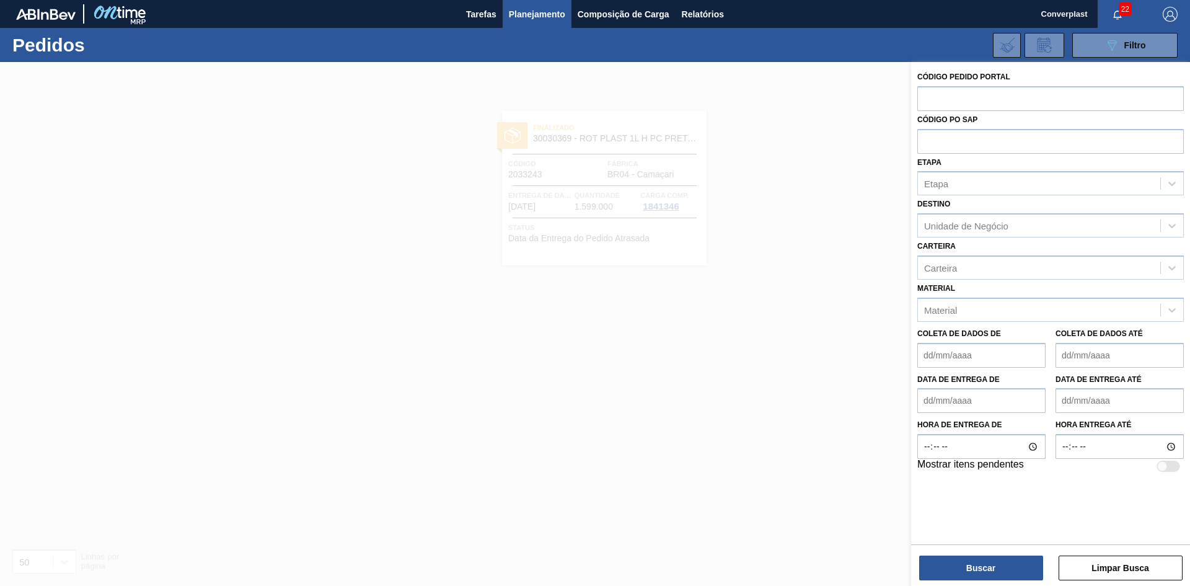
paste input "2020905"
type input "2020905"
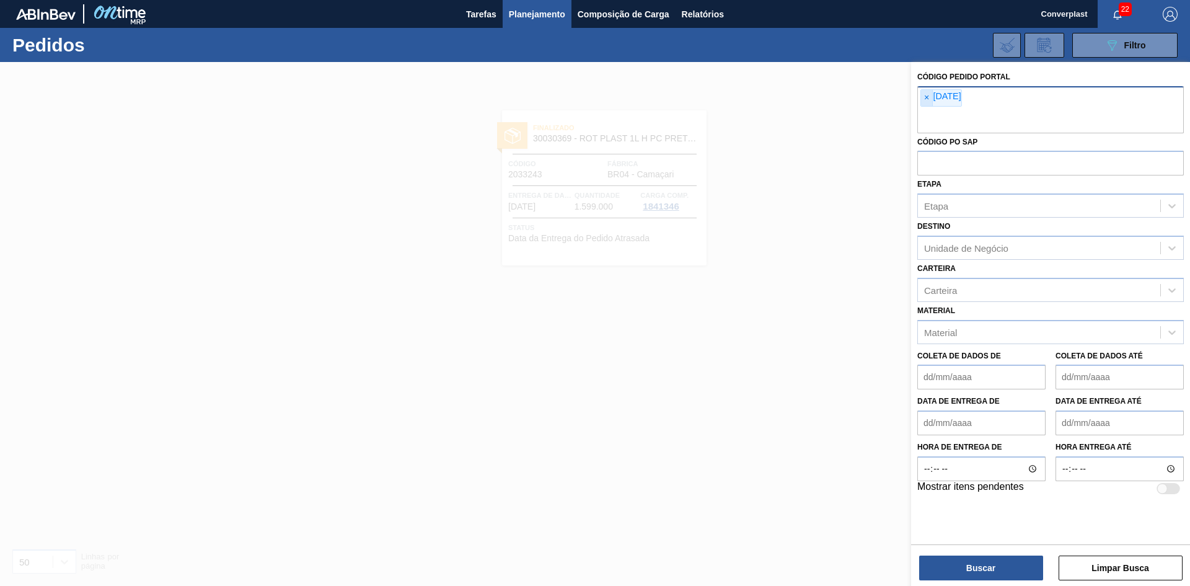
click at [925, 99] on font "×" at bounding box center [926, 97] width 5 height 10
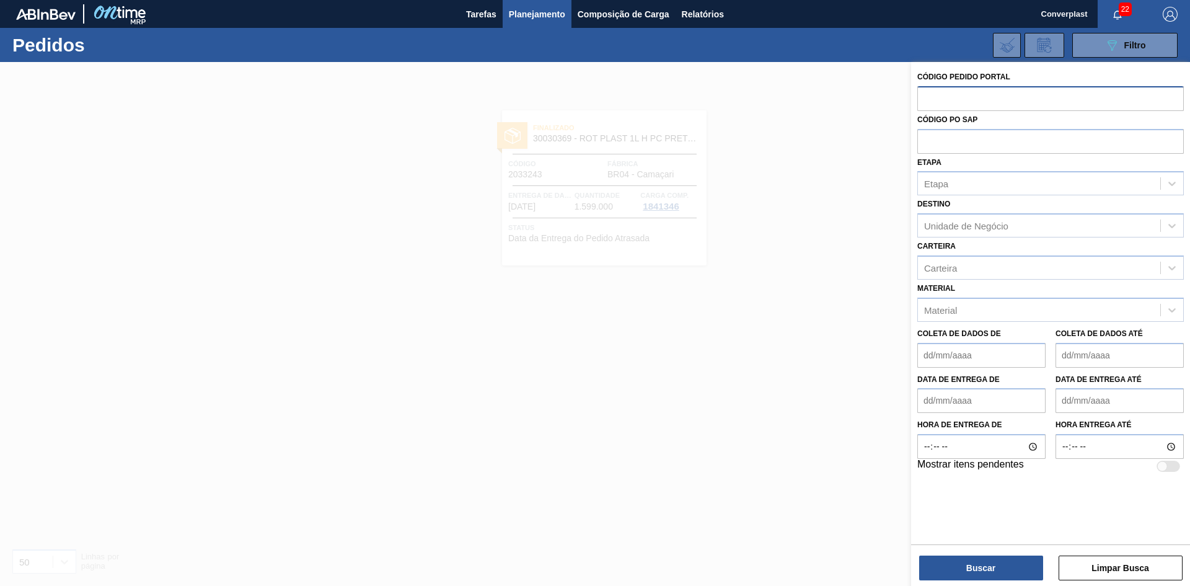
paste input "2020905"
type input "2020905"
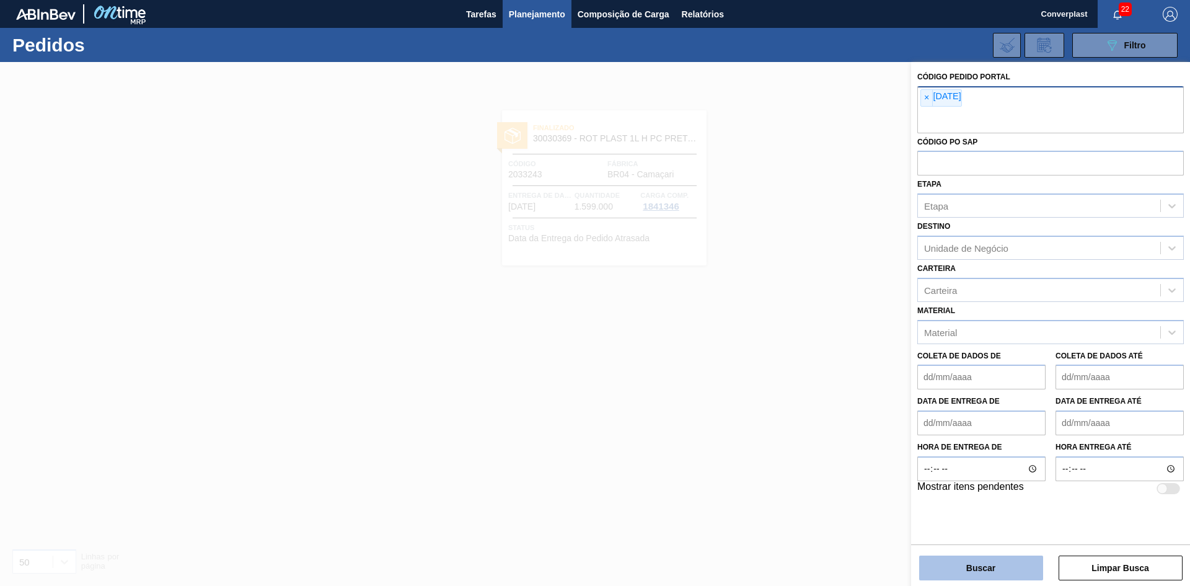
click at [955, 560] on button "Buscar" at bounding box center [981, 567] width 124 height 25
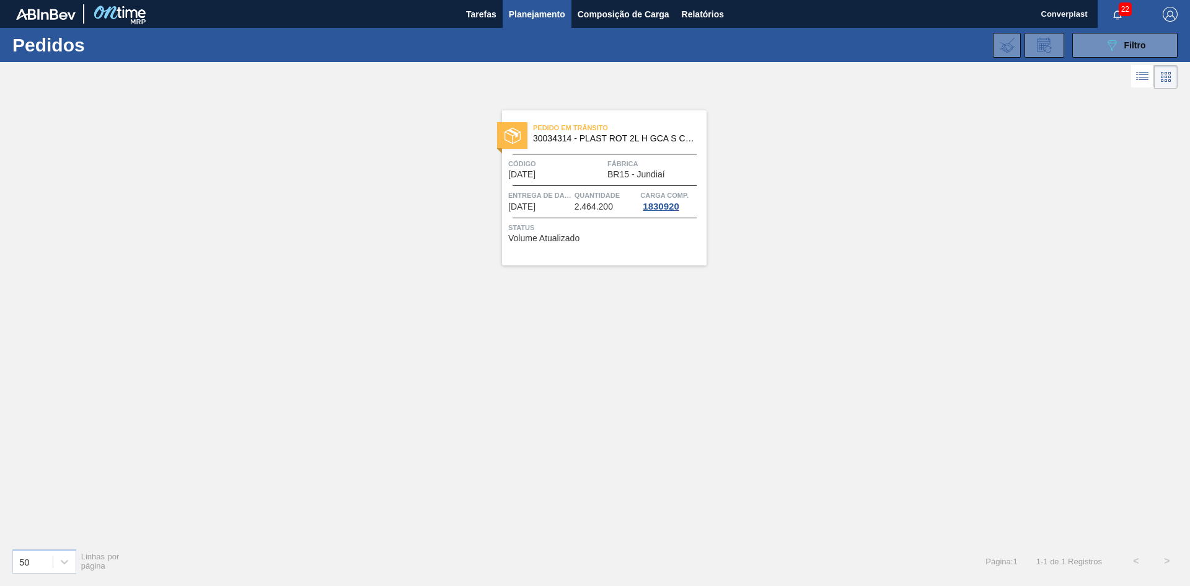
click at [586, 160] on span "Código" at bounding box center [556, 163] width 96 height 12
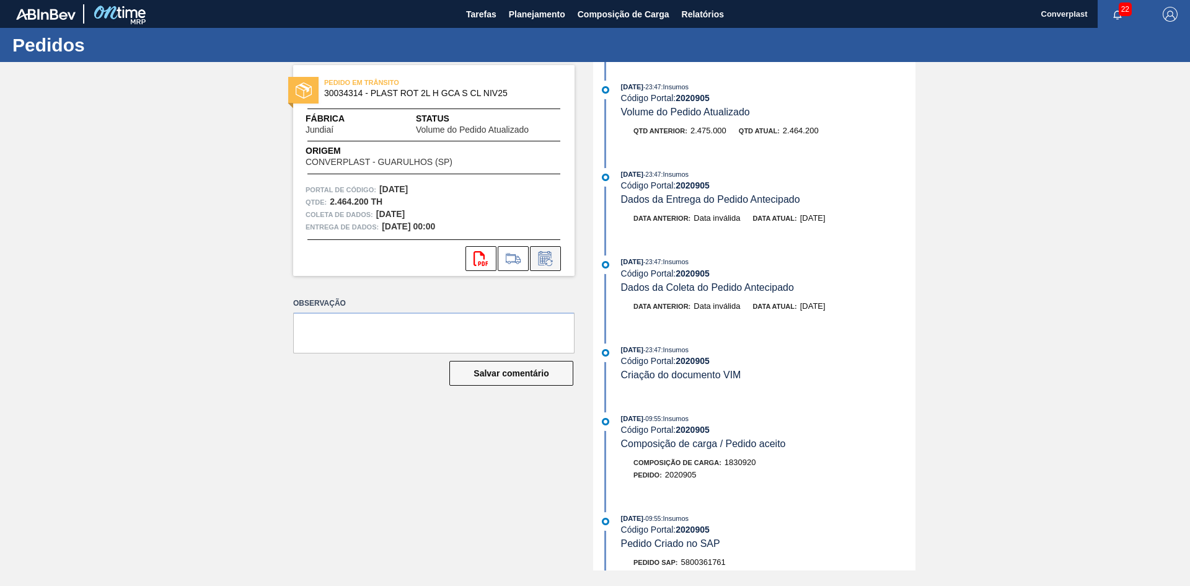
click at [549, 258] on icon at bounding box center [544, 259] width 9 height 7
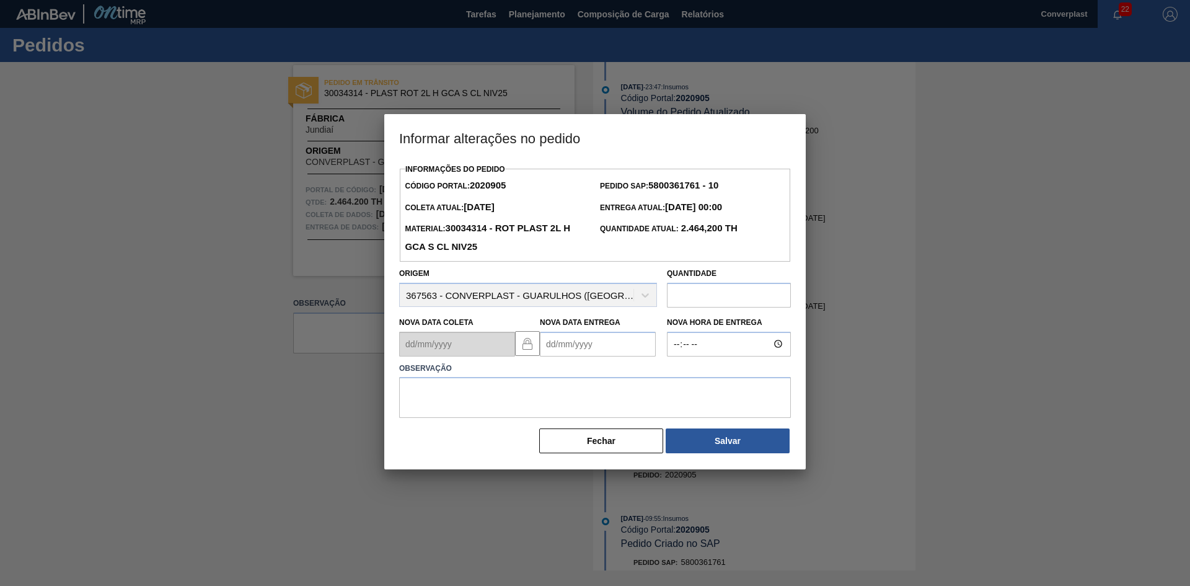
click at [585, 348] on Entrega2020905 "Nova Data Entrega" at bounding box center [598, 344] width 116 height 25
click at [581, 350] on Entrega2020905 "Nova Data Entrega" at bounding box center [598, 344] width 116 height 25
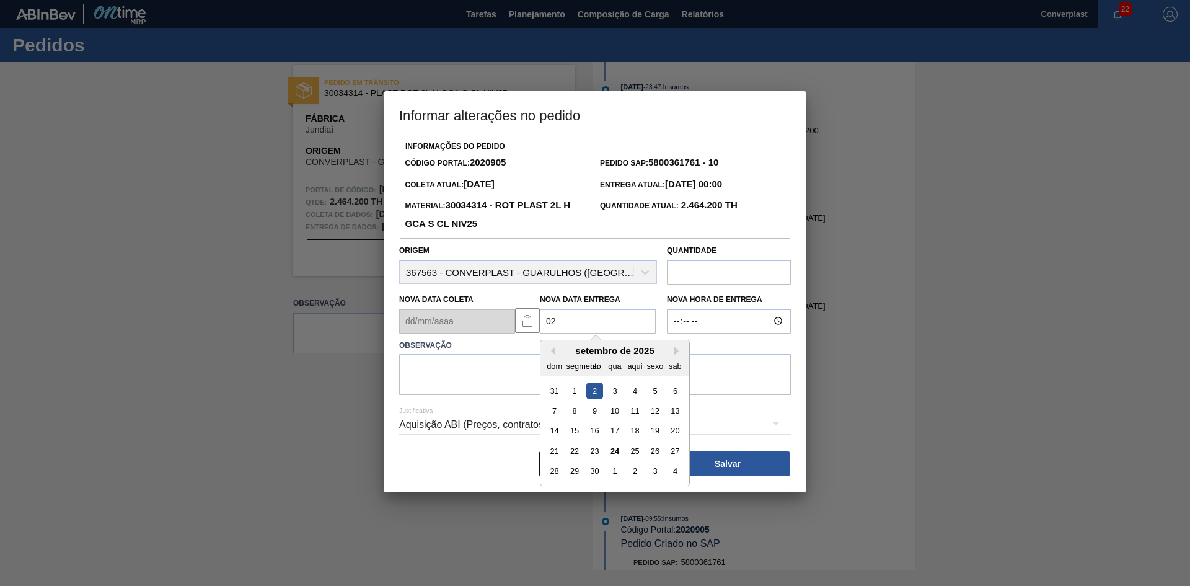
type Entrega2020905 "0"
click at [569, 472] on div "29" at bounding box center [574, 470] width 17 height 17
type Entrega2020905 "[DATE]"
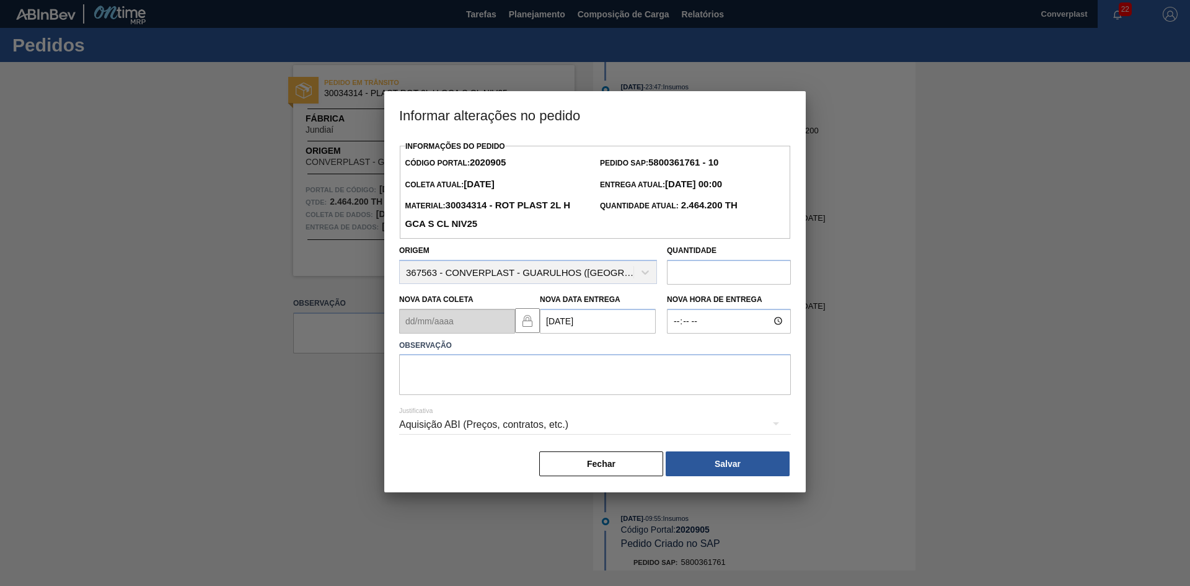
click at [488, 403] on div "Justificativa Aquisição ABI (Preços, contratos, etc.)" at bounding box center [595, 417] width 392 height 45
click at [478, 380] on textarea at bounding box center [595, 374] width 392 height 41
type textarea "a"
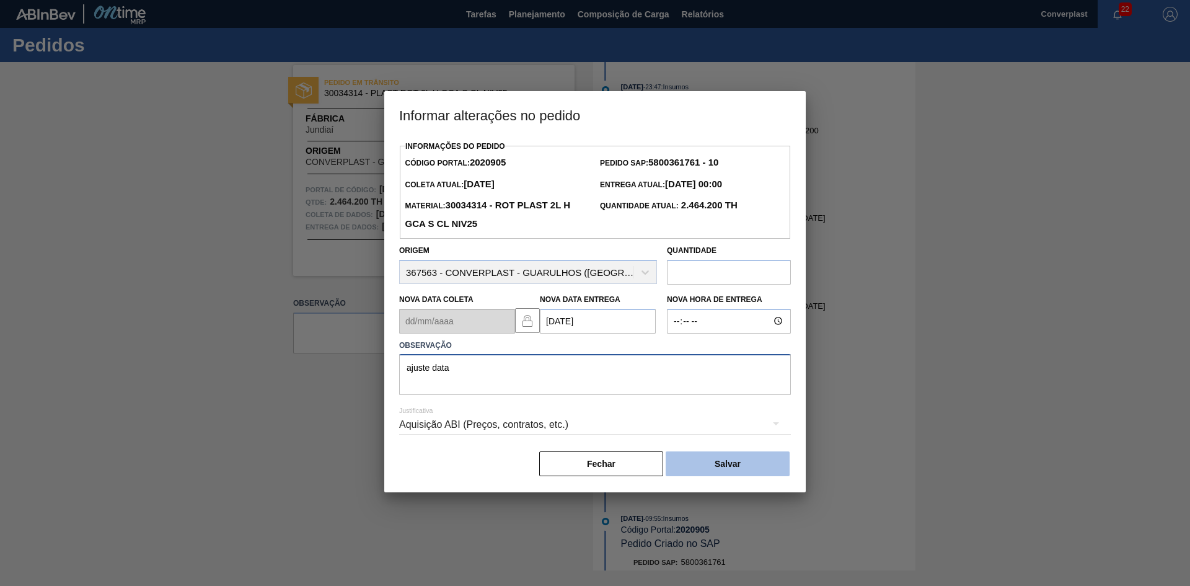
type textarea "ajuste data"
click at [676, 470] on button "Salvar" at bounding box center [728, 463] width 124 height 25
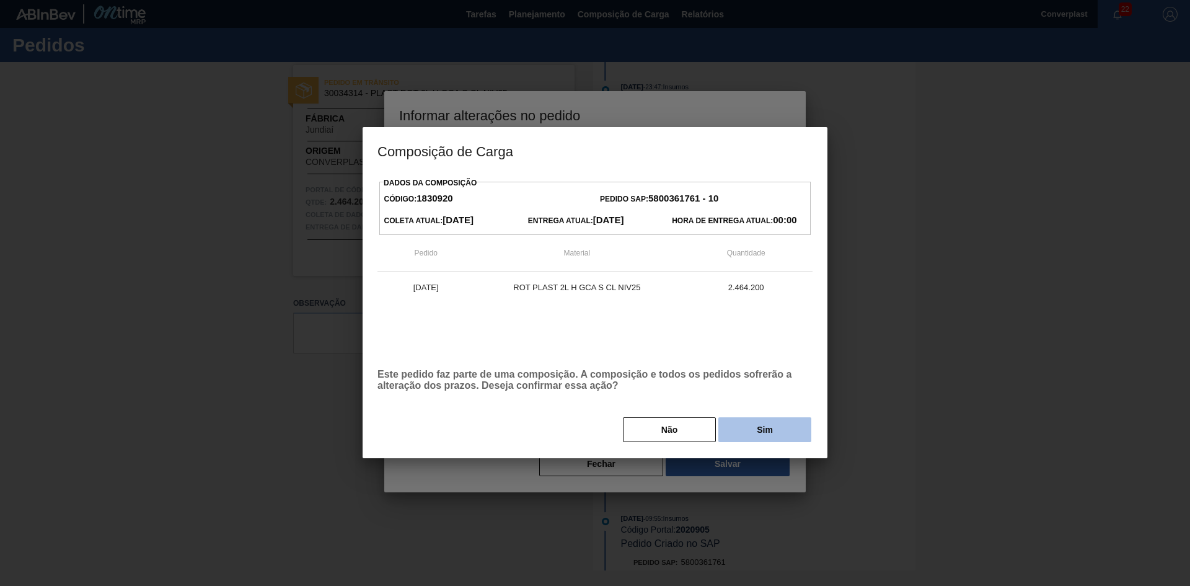
click at [737, 439] on button "Sim" at bounding box center [764, 429] width 93 height 25
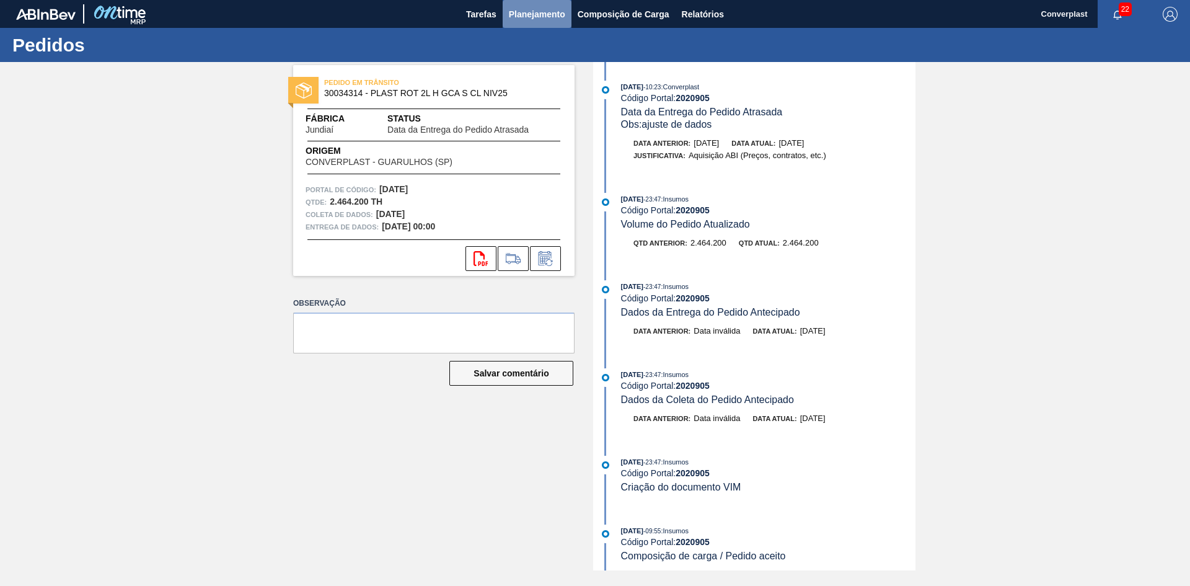
click at [506, 12] on button "Planejamento" at bounding box center [537, 14] width 69 height 28
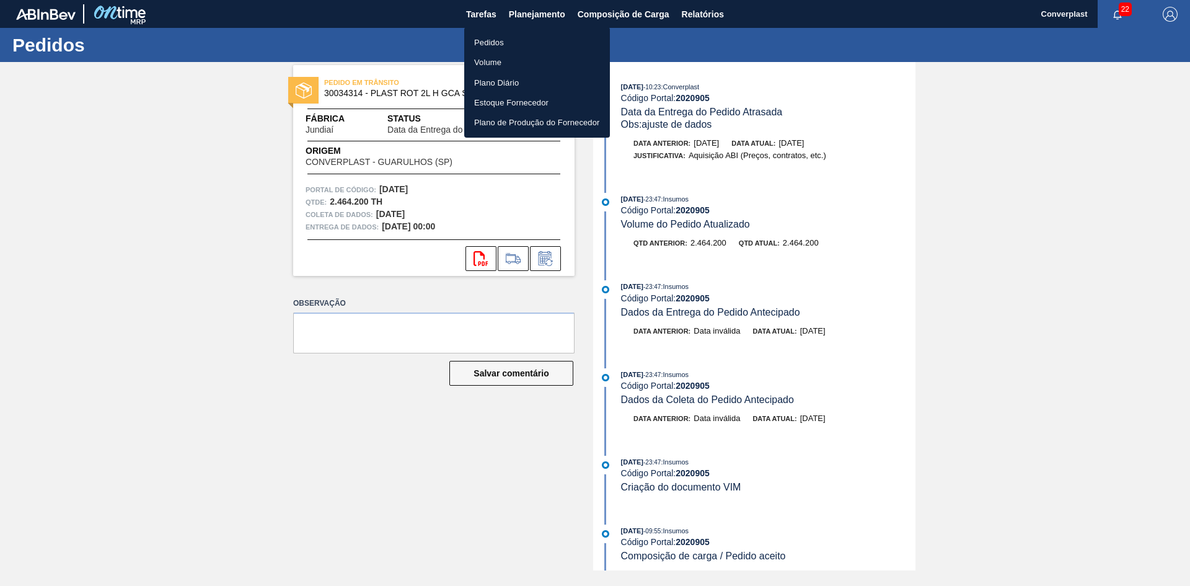
click at [586, 270] on div at bounding box center [595, 293] width 1190 height 586
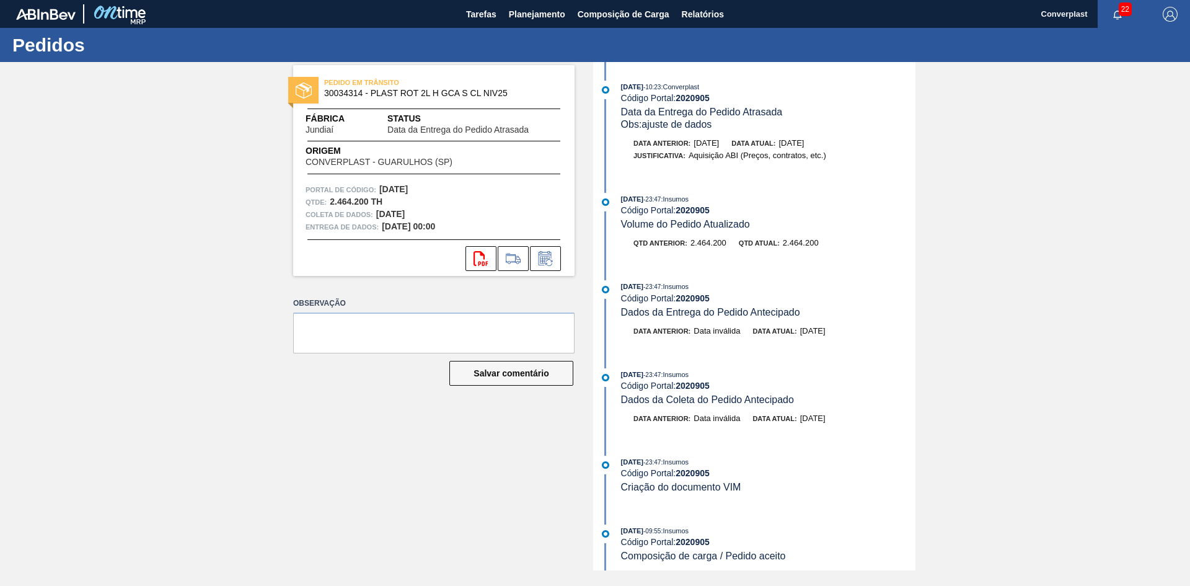
click at [501, 212] on div "Coleta de dados: [DATE]" at bounding box center [433, 214] width 257 height 12
click at [502, 126] on font "Data da Entrega do Pedido Atrasada" at bounding box center [457, 130] width 141 height 10
click at [520, 7] on font "Planejamento" at bounding box center [537, 14] width 56 height 15
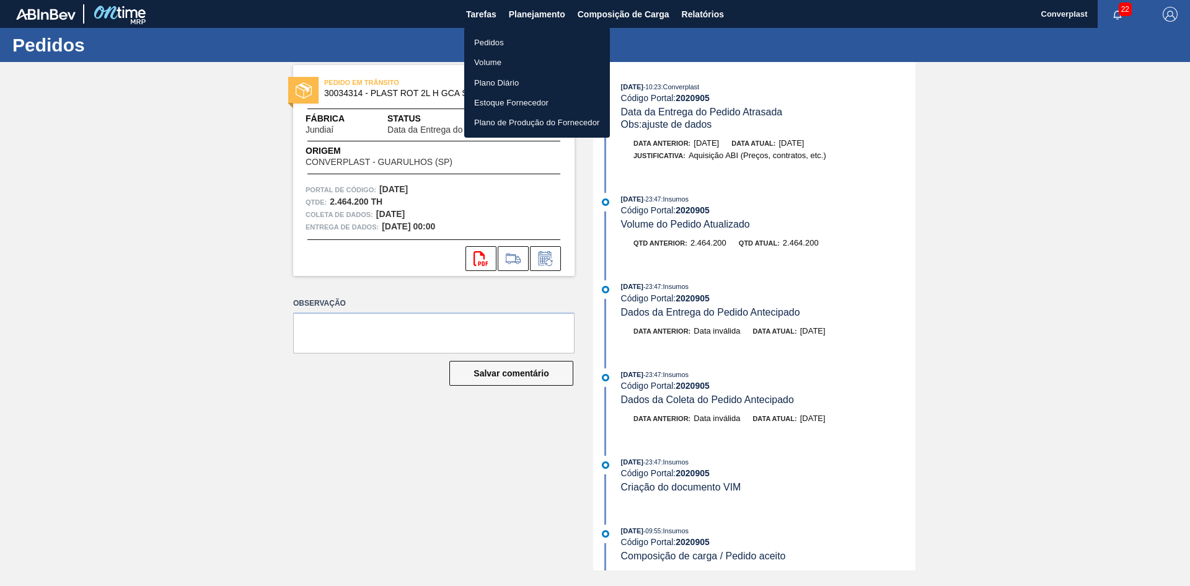
click at [514, 43] on li "Pedidos" at bounding box center [537, 42] width 146 height 20
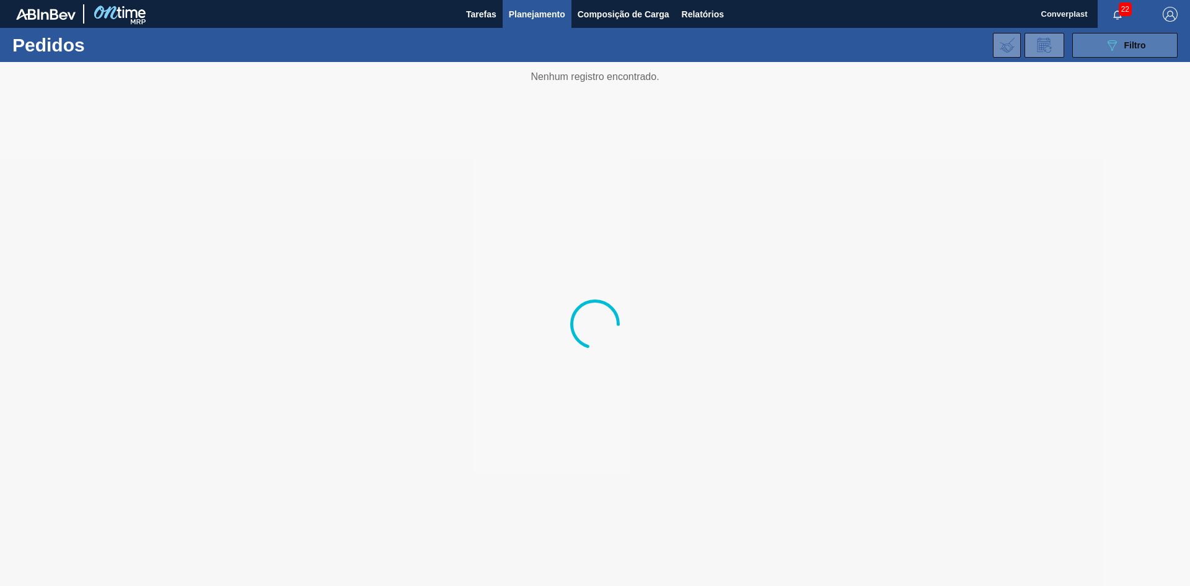
click at [1125, 51] on div "089F7B8B-B2A5-4AFE-B5C0-19BA573D28AC Filtro" at bounding box center [1125, 45] width 42 height 15
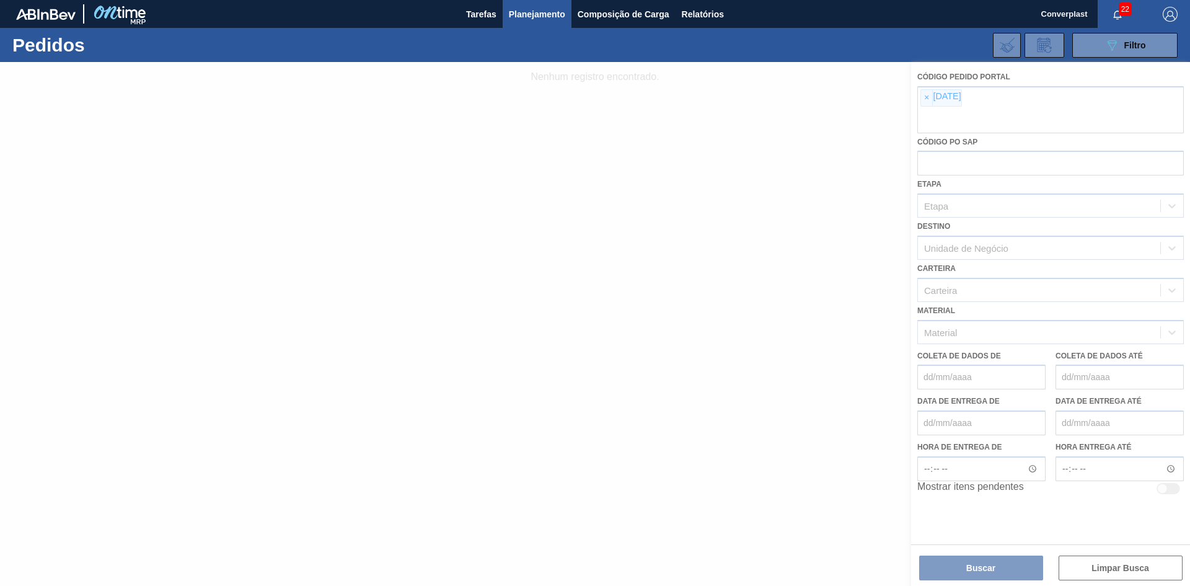
click at [929, 101] on div at bounding box center [595, 324] width 1190 height 524
click at [926, 99] on div at bounding box center [595, 324] width 1190 height 524
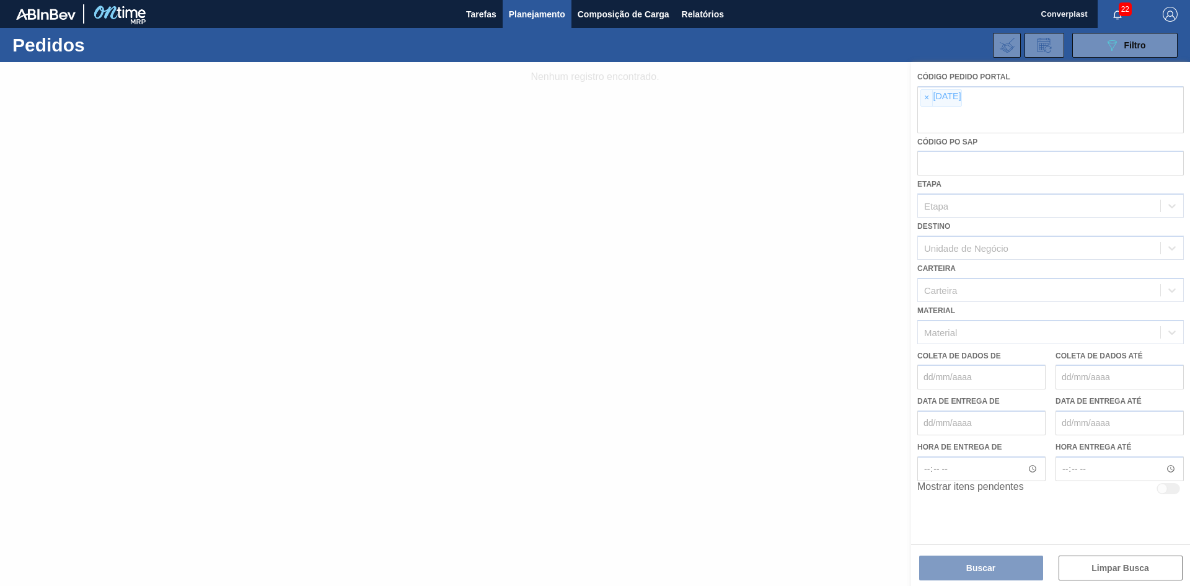
click at [926, 99] on div at bounding box center [595, 324] width 1190 height 524
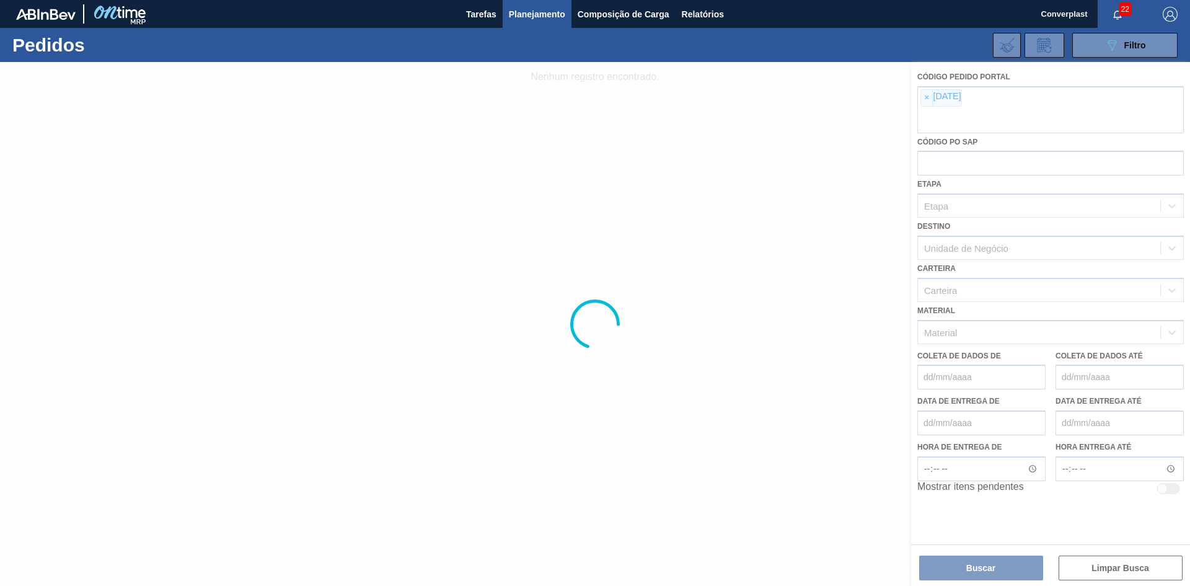
click at [926, 99] on div at bounding box center [595, 324] width 1190 height 524
click at [922, 99] on div at bounding box center [595, 324] width 1190 height 524
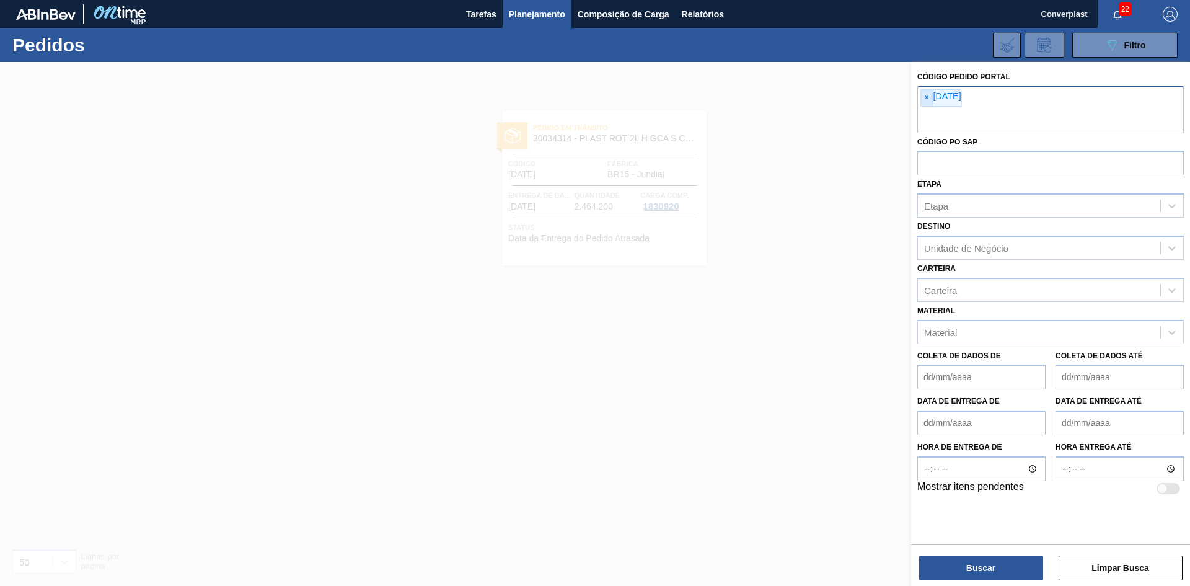
click at [921, 102] on span "×" at bounding box center [927, 98] width 12 height 16
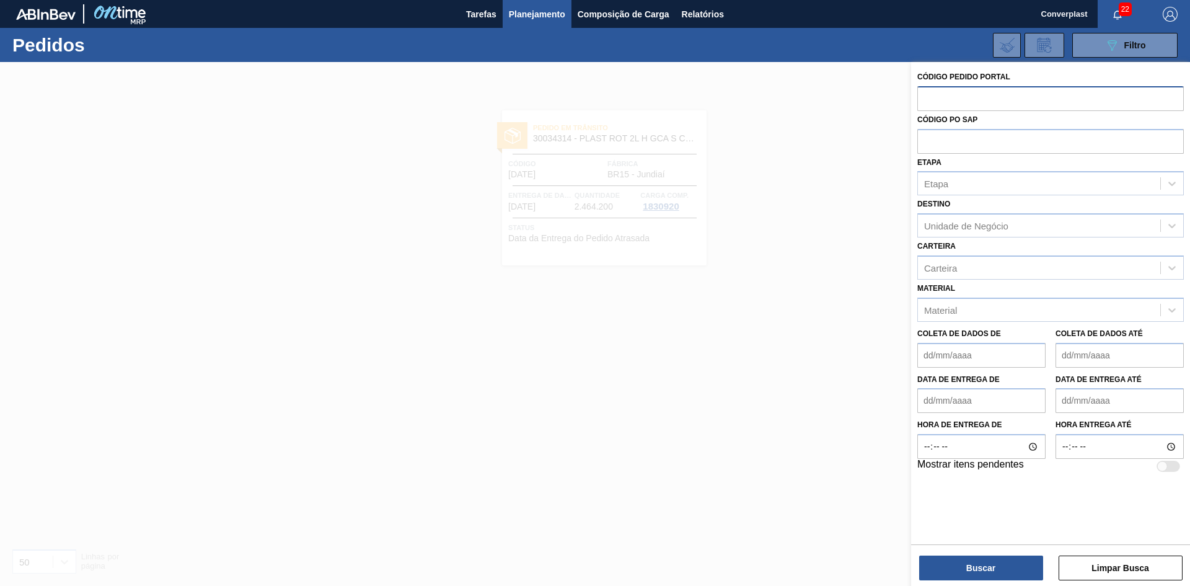
paste input "2027040"
type input "2027040"
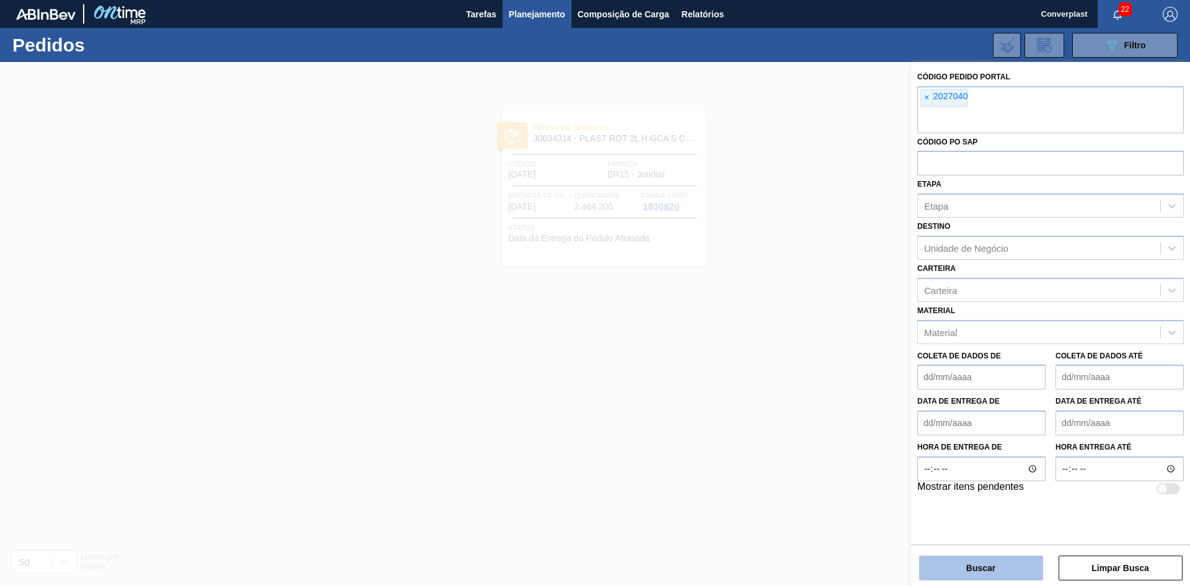
click at [950, 564] on button "Buscar" at bounding box center [981, 567] width 124 height 25
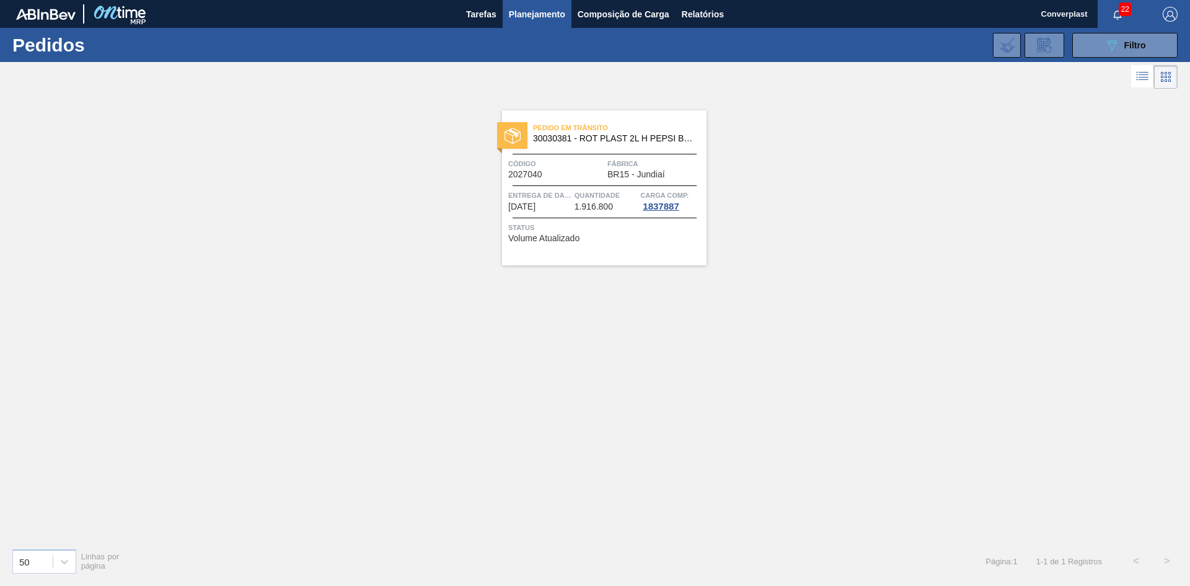
click at [582, 184] on div "Pedido em Trânsito 30030381 - ROT PLAST 2L H PEPSI BLACK NIV24 Código 2027040 F…" at bounding box center [604, 187] width 204 height 155
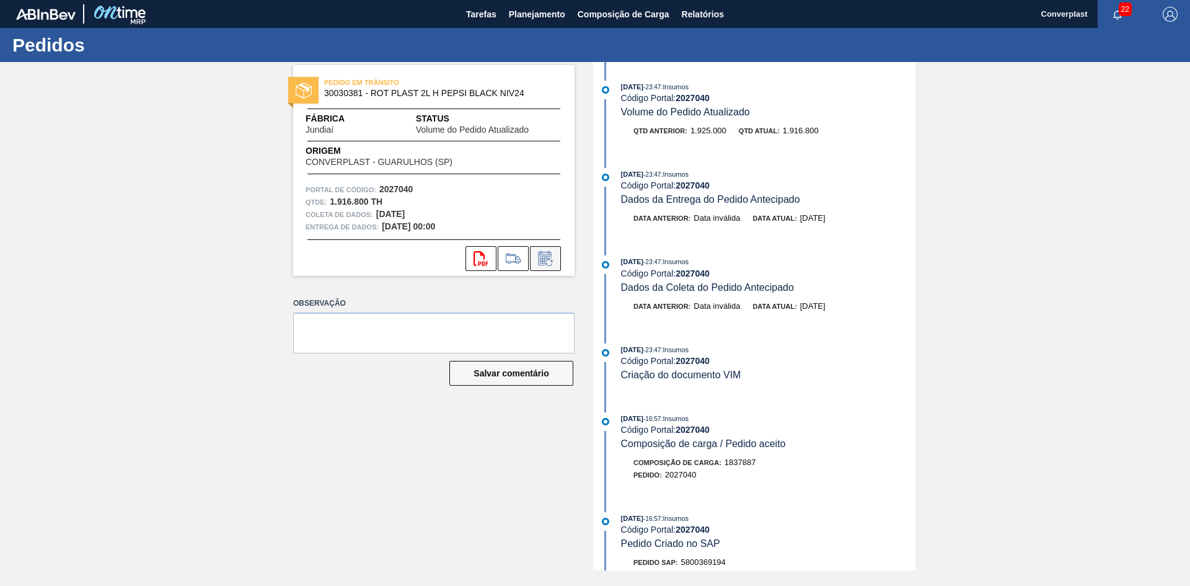
click at [550, 253] on icon at bounding box center [545, 258] width 20 height 15
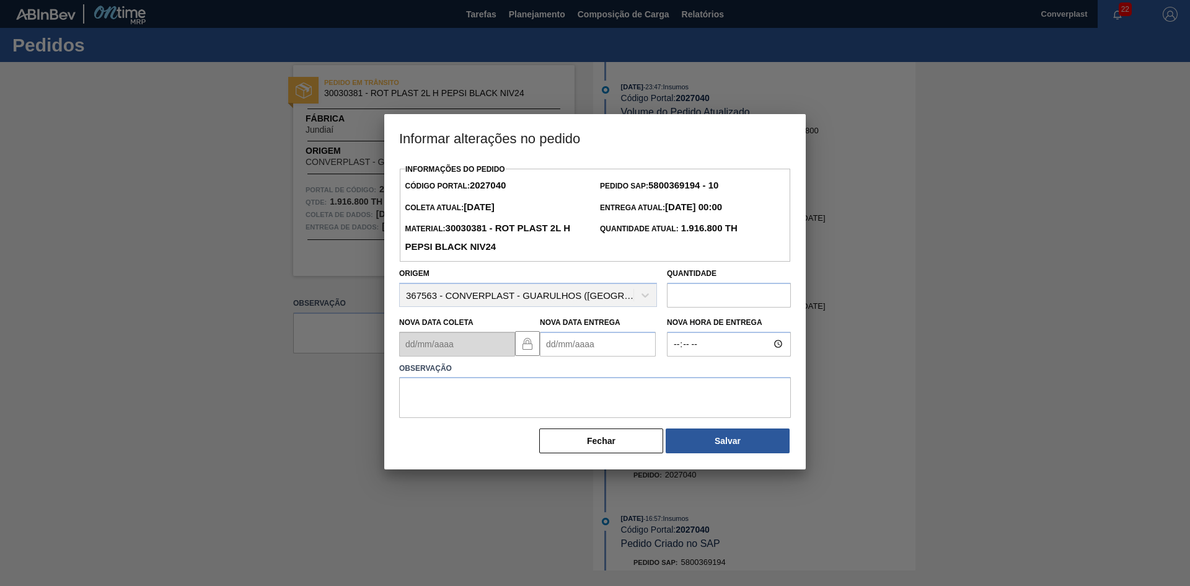
click at [558, 341] on Entrega2027040 "Nova Data Entrega" at bounding box center [598, 344] width 116 height 25
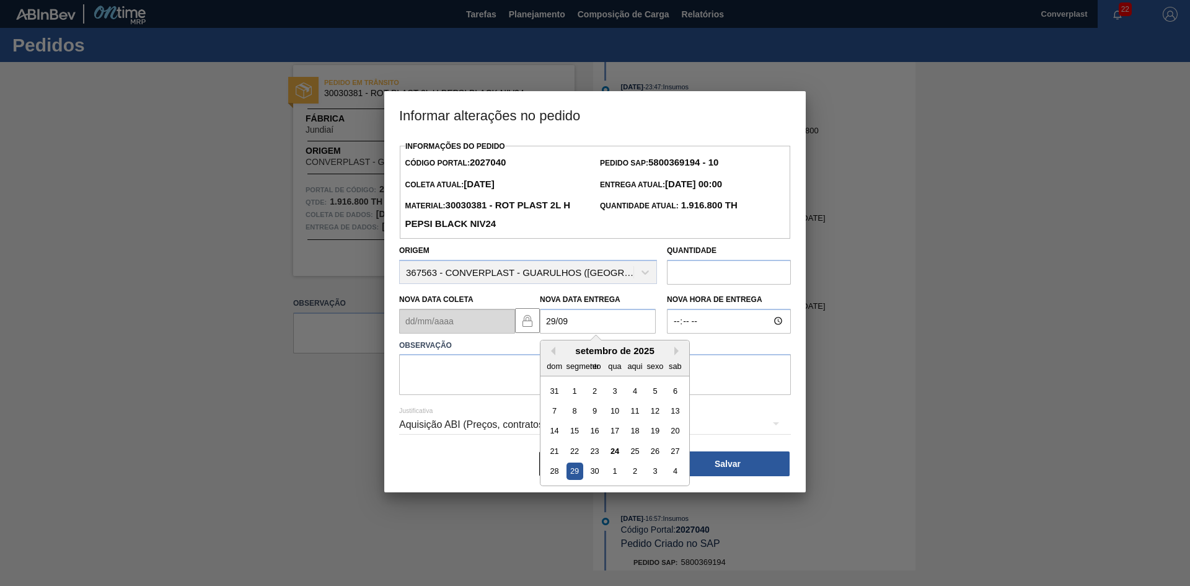
click at [580, 472] on div "29" at bounding box center [574, 470] width 17 height 17
type Entrega2027040 "[DATE]"
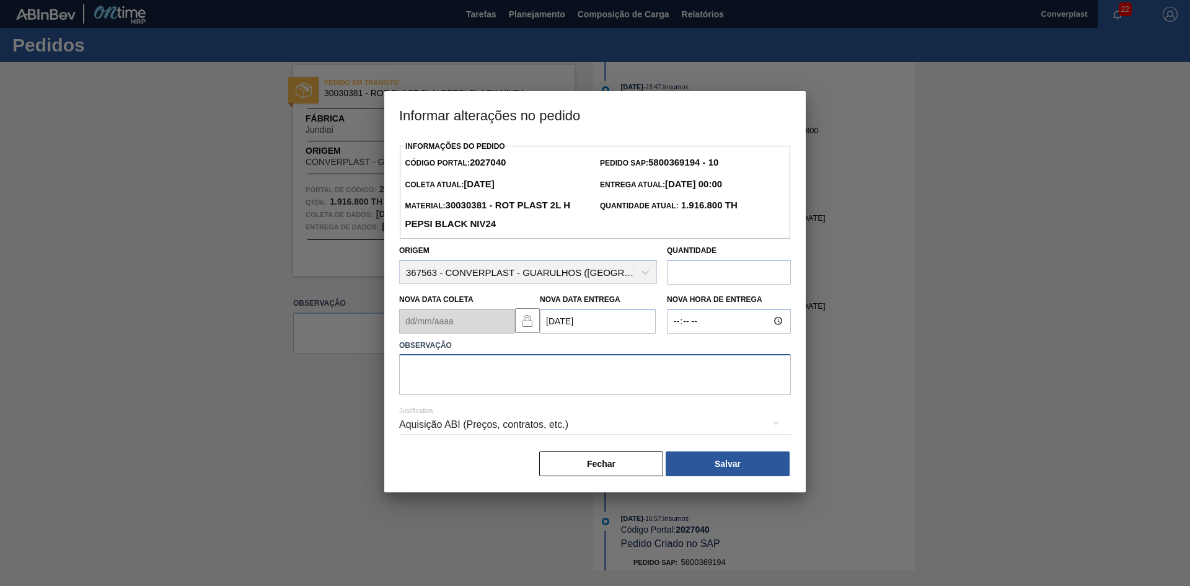
click at [495, 389] on textarea at bounding box center [595, 374] width 392 height 41
type textarea "ajuste data"
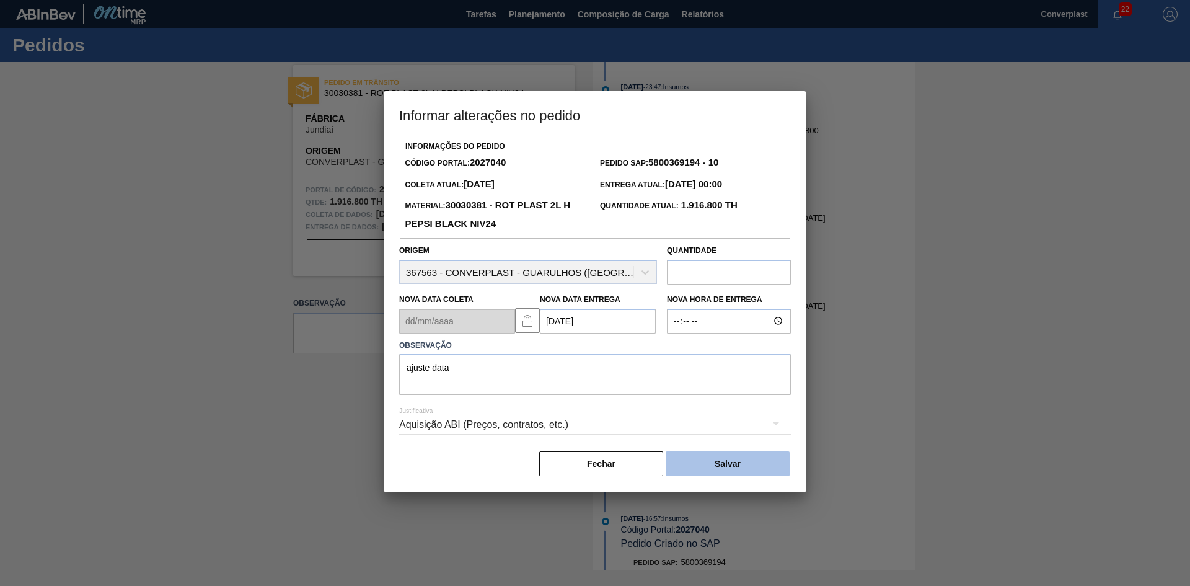
click at [706, 468] on button "Salvar" at bounding box center [728, 463] width 124 height 25
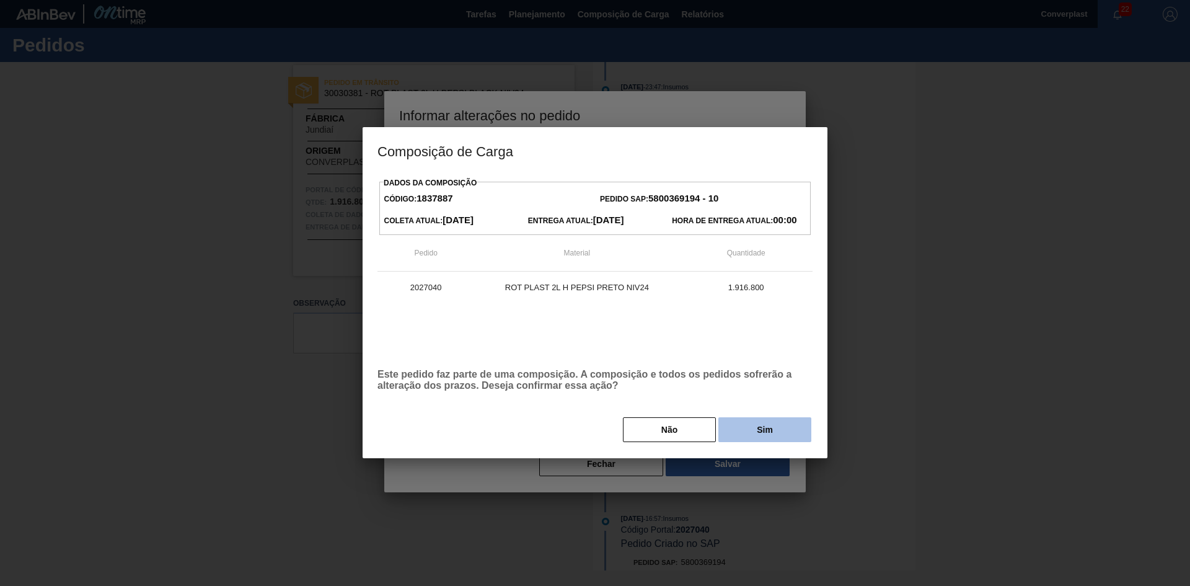
click at [734, 437] on button "Sim" at bounding box center [764, 429] width 93 height 25
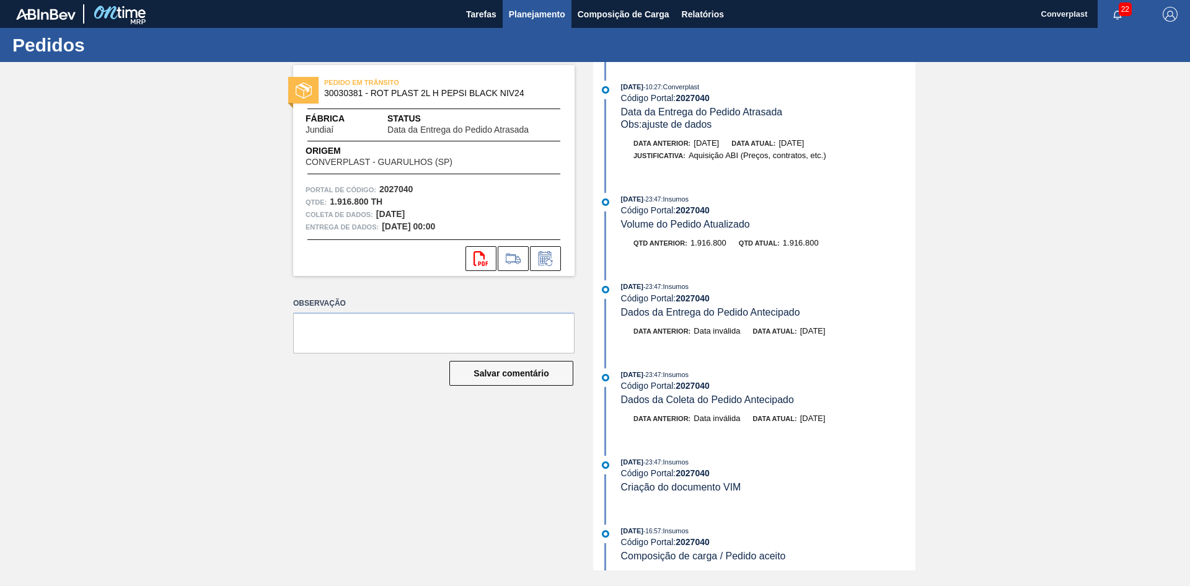
click at [520, 17] on font "Planejamento" at bounding box center [537, 14] width 56 height 10
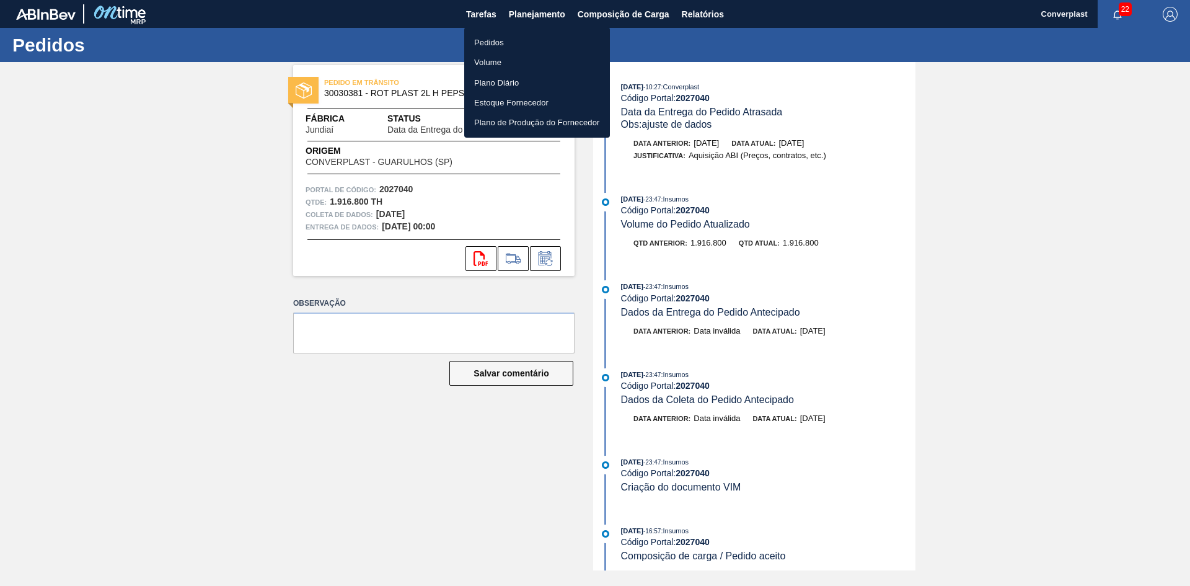
click at [506, 30] on ul "Pedidos Volume Plano Diário Estoque Fornecedor Plano de Produção do Fornecedor" at bounding box center [537, 82] width 146 height 110
click at [501, 39] on font "Pedidos" at bounding box center [489, 42] width 30 height 9
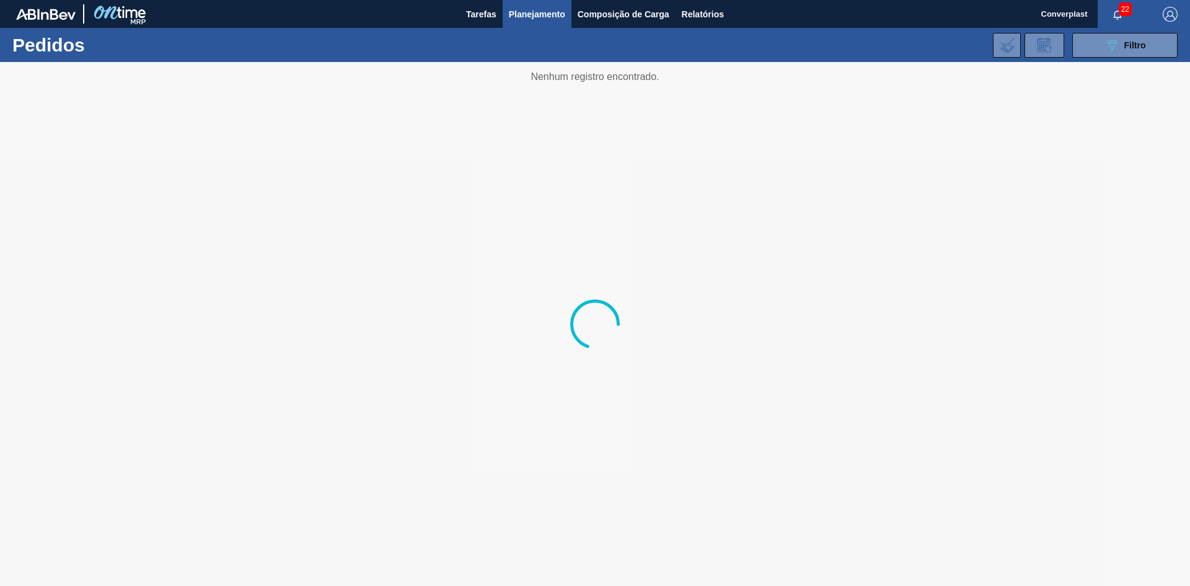
drag, startPoint x: 1119, startPoint y: 48, endPoint x: 960, endPoint y: 59, distance: 159.0
click at [1117, 49] on icon "089F7B8B-B2A5-4AFE-B5C0-19BA573D28AC" at bounding box center [1111, 45] width 15 height 15
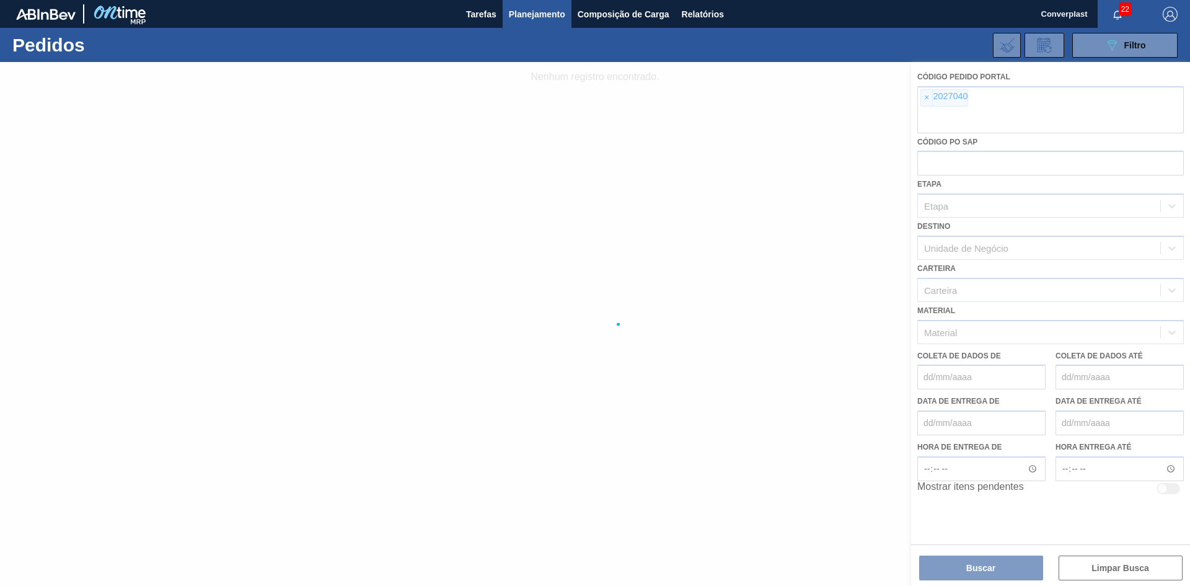
click at [926, 99] on div at bounding box center [595, 324] width 1190 height 524
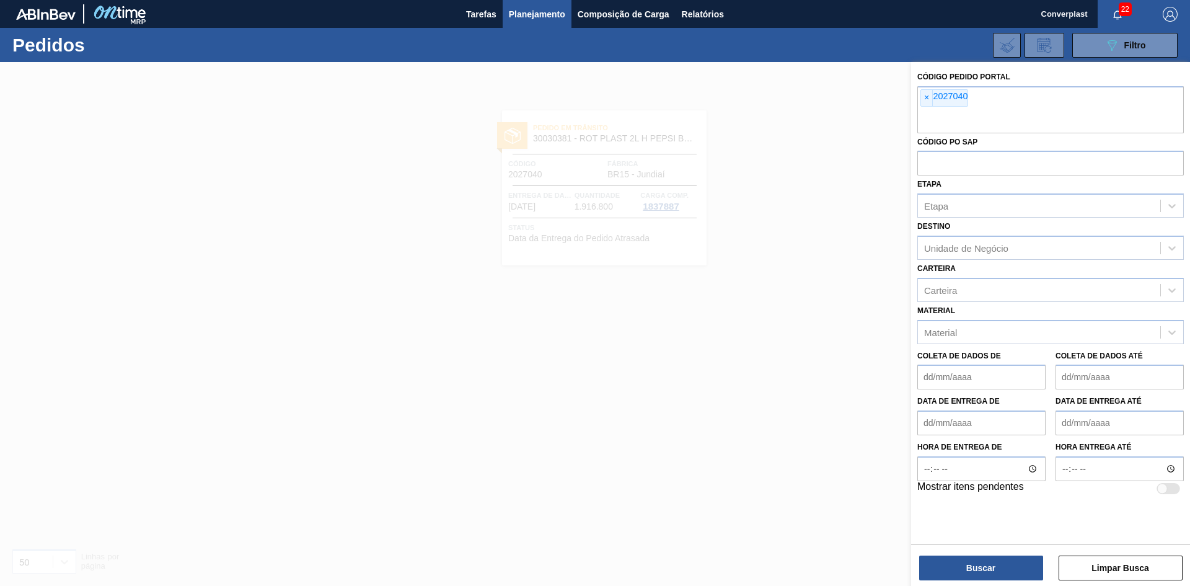
click at [926, 99] on font "×" at bounding box center [926, 97] width 5 height 10
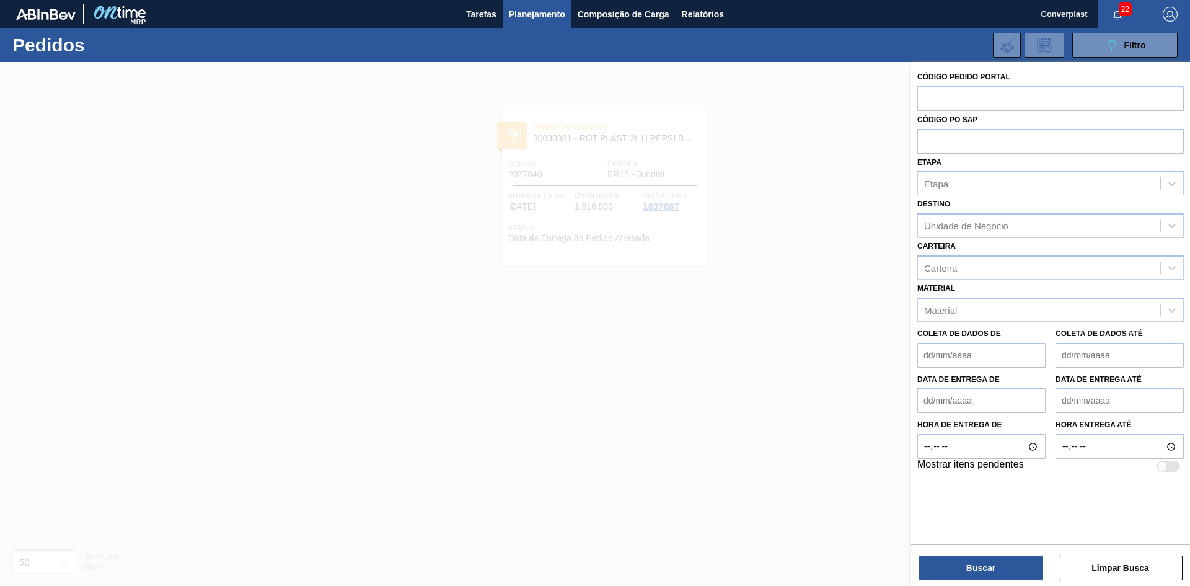
paste input "2031809"
type input "2031809"
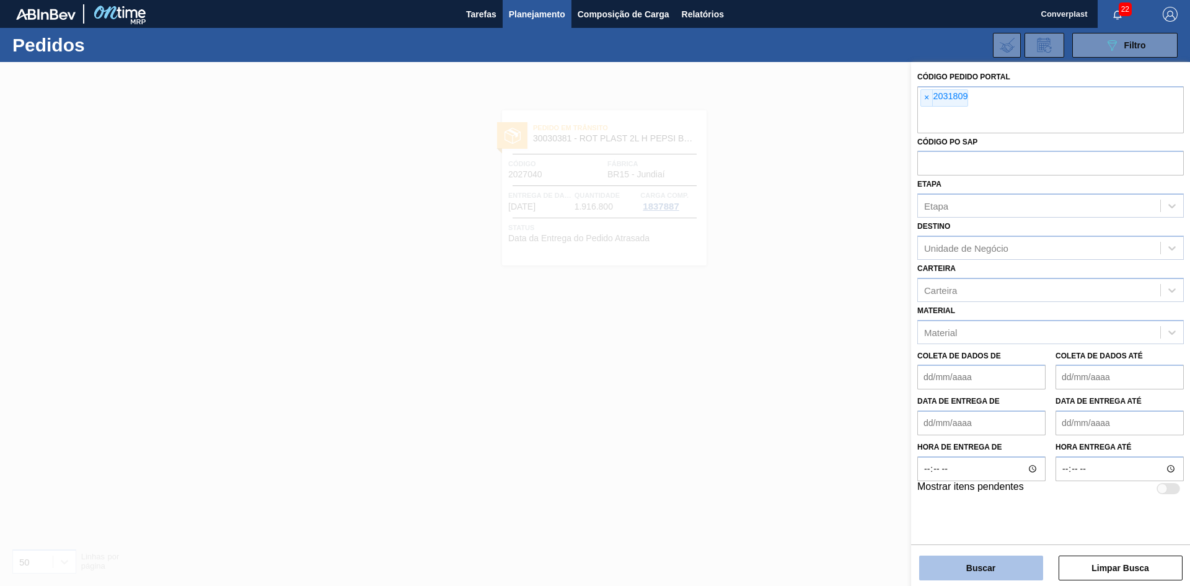
click at [973, 561] on button "Buscar" at bounding box center [981, 567] width 124 height 25
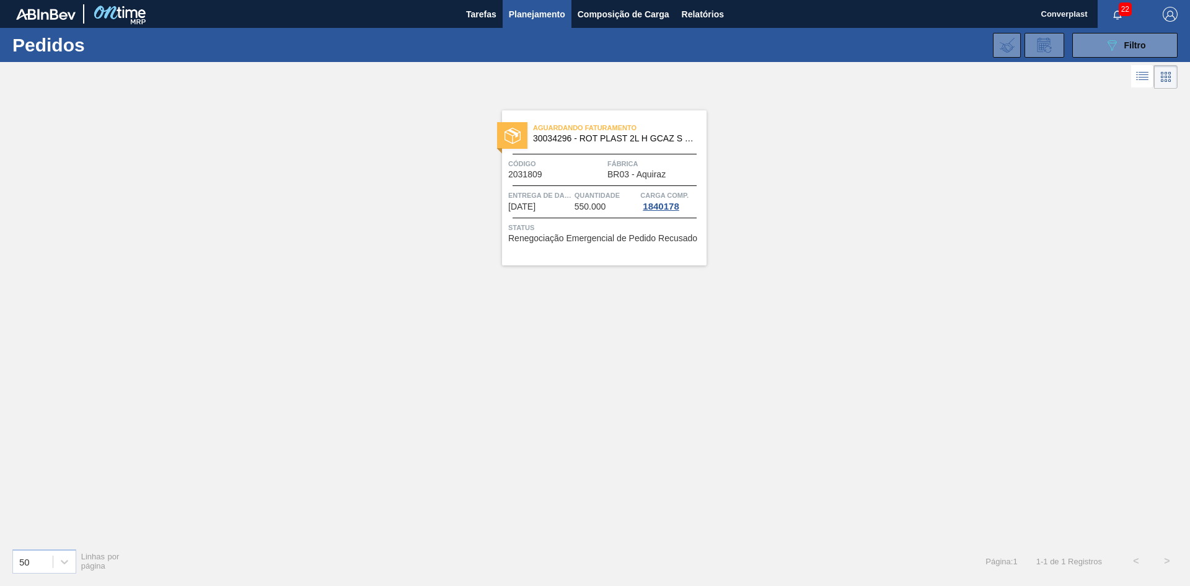
click at [535, 201] on font "[DATE]" at bounding box center [521, 206] width 27 height 10
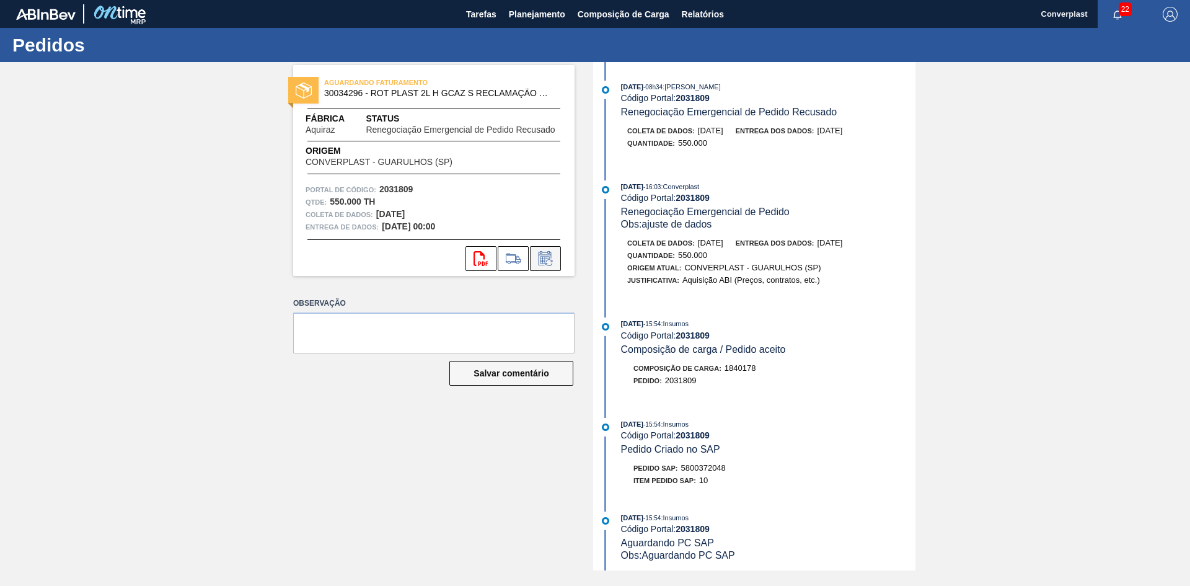
click at [547, 263] on icon at bounding box center [545, 258] width 20 height 15
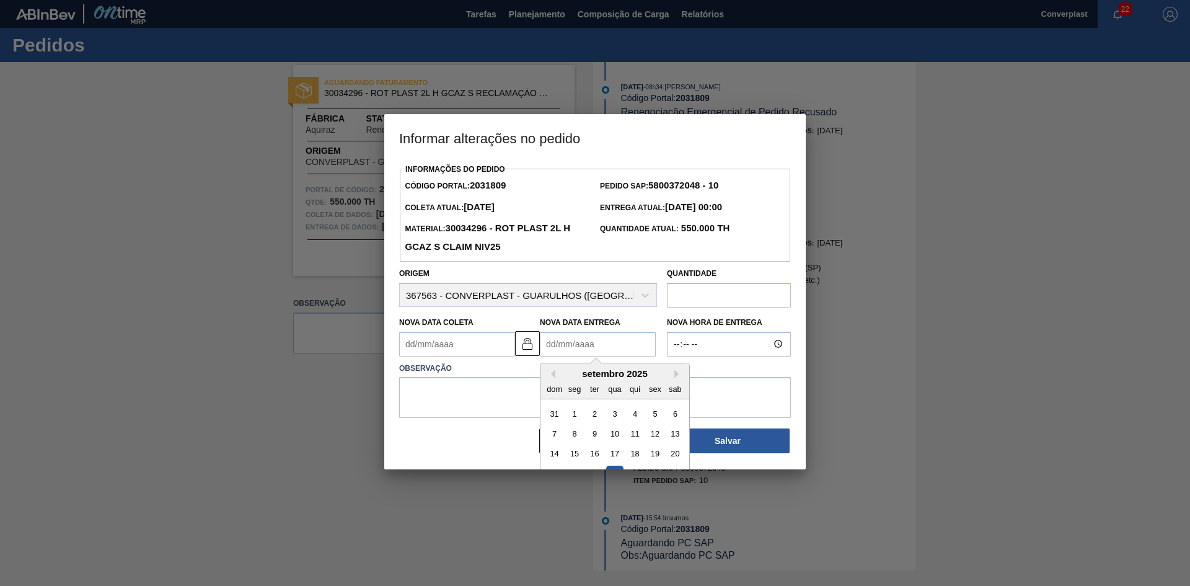
click at [551, 351] on Entrega2031809 "Nova Data Entrega" at bounding box center [598, 344] width 116 height 25
type Coleta2031809 "[DATE]"
type Entrega2031809 "1"
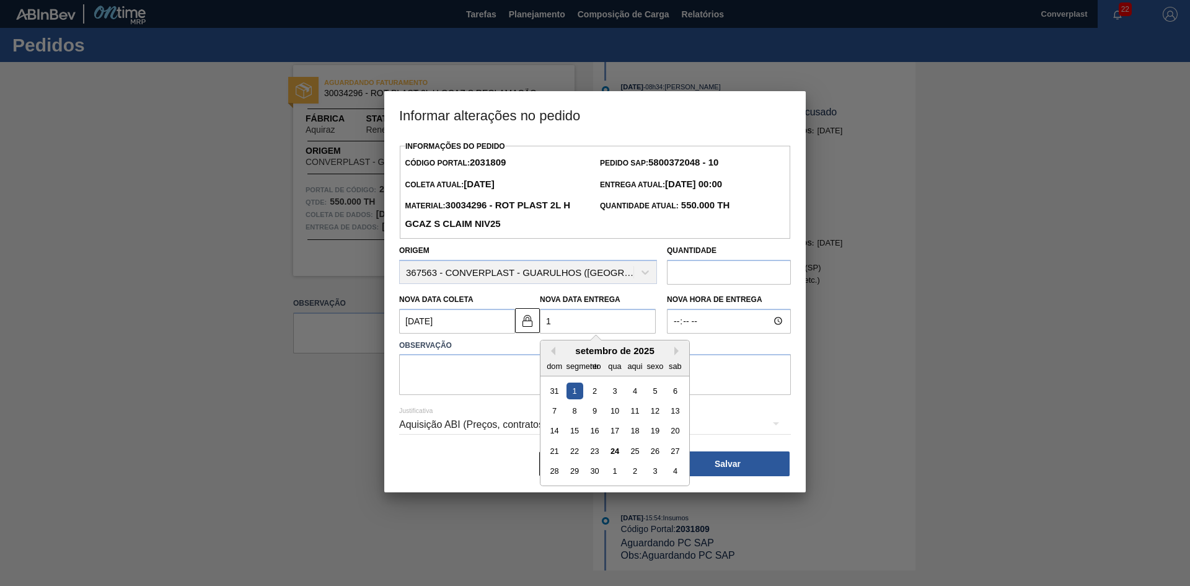
type Coleta2031809 "[DATE]"
type Entrega2031809 "13"
type Coleta2031809 "[DATE]"
type Entrega2031809 "1"
type Coleta2031809 "[DATE]"
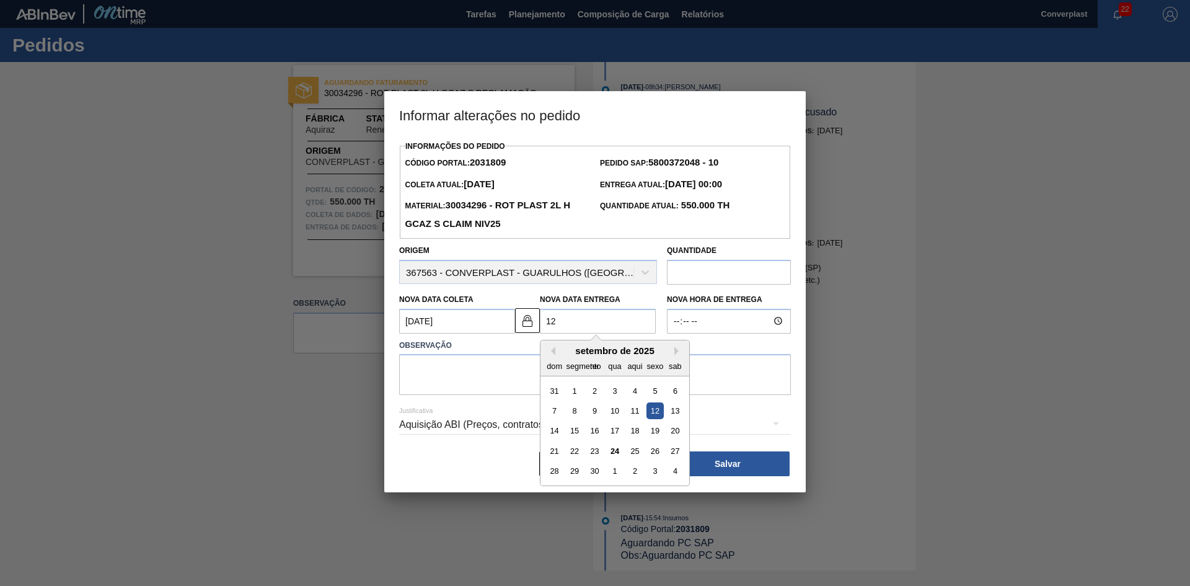
type Entrega2031809 "12/"
type Coleta2031809 "[DATE]"
type Entrega2031809 "12/1"
type Coleta2031809 "[DATE]"
click at [654, 411] on div "12" at bounding box center [654, 410] width 17 height 17
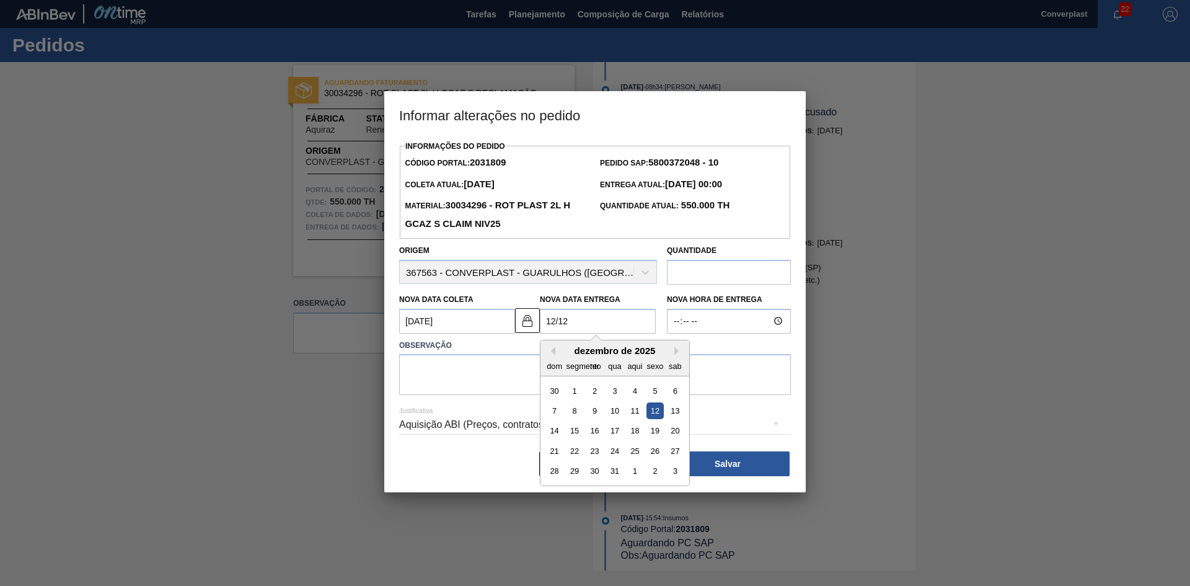
type Entrega2031809 "[DATE]"
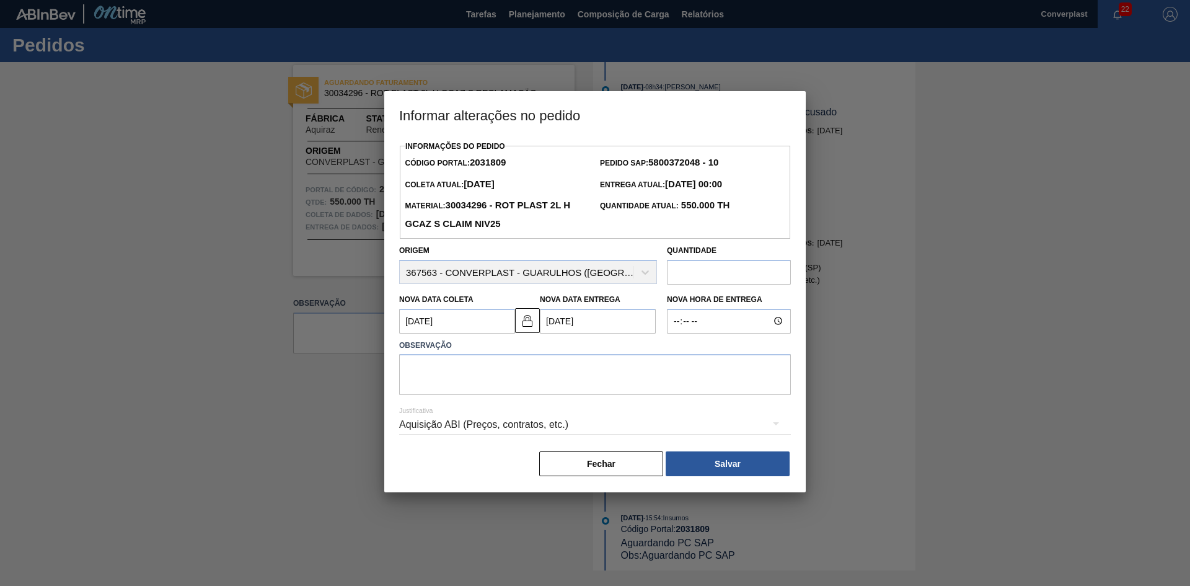
click at [504, 403] on div "Justificativa Aquisição ABI (Preços, contratos, etc.)" at bounding box center [595, 417] width 392 height 45
click at [458, 387] on textarea at bounding box center [595, 374] width 392 height 41
type textarea "ajuste data"
drag, startPoint x: 554, startPoint y: 323, endPoint x: 529, endPoint y: 325, distance: 24.9
click at [554, 322] on Entrega2031809 "[DATE]" at bounding box center [598, 321] width 116 height 25
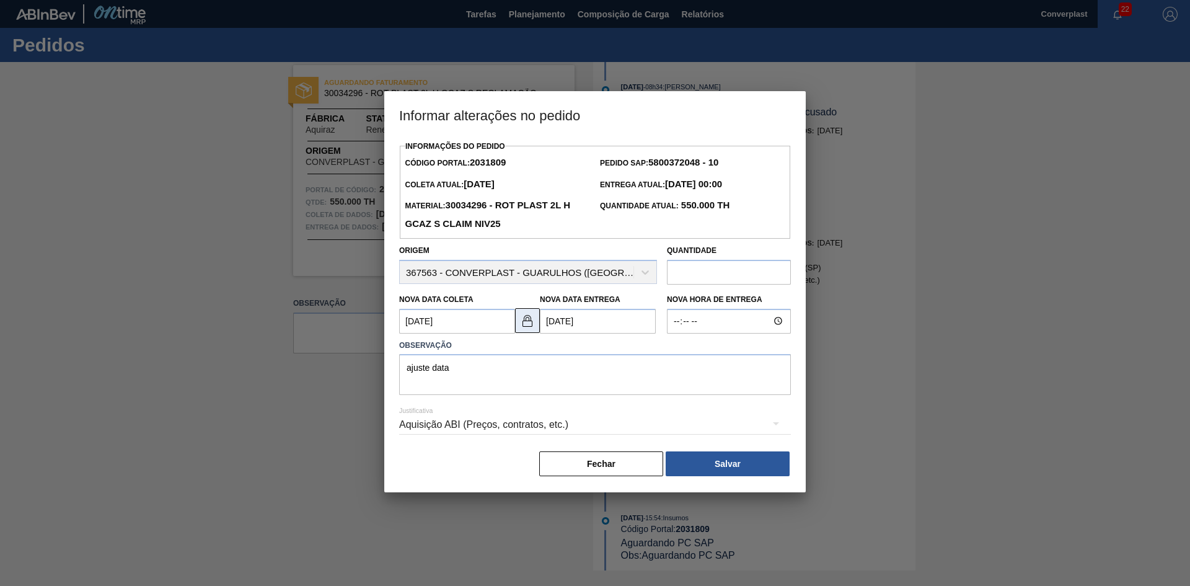
click at [525, 323] on img at bounding box center [527, 320] width 15 height 15
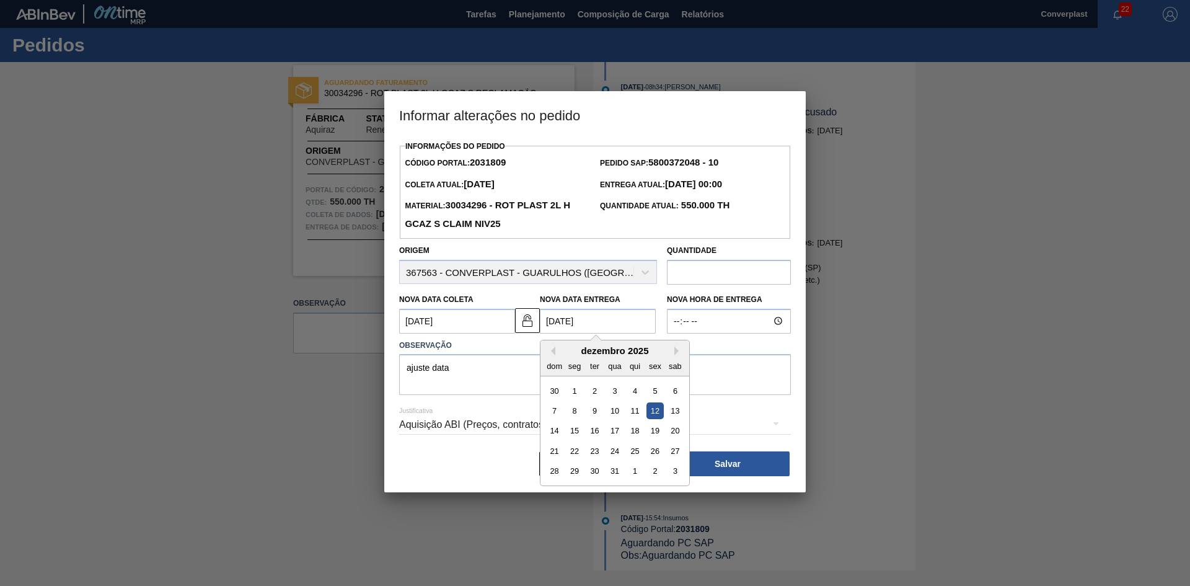
click at [553, 321] on Entrega2031809 "[DATE]" at bounding box center [598, 321] width 116 height 25
click at [563, 322] on Entrega2031809 "[DATE]" at bounding box center [598, 321] width 116 height 25
click at [556, 351] on div "dezembro de 2025" at bounding box center [614, 350] width 149 height 11
click at [552, 352] on button "Mês anterior" at bounding box center [551, 350] width 9 height 9
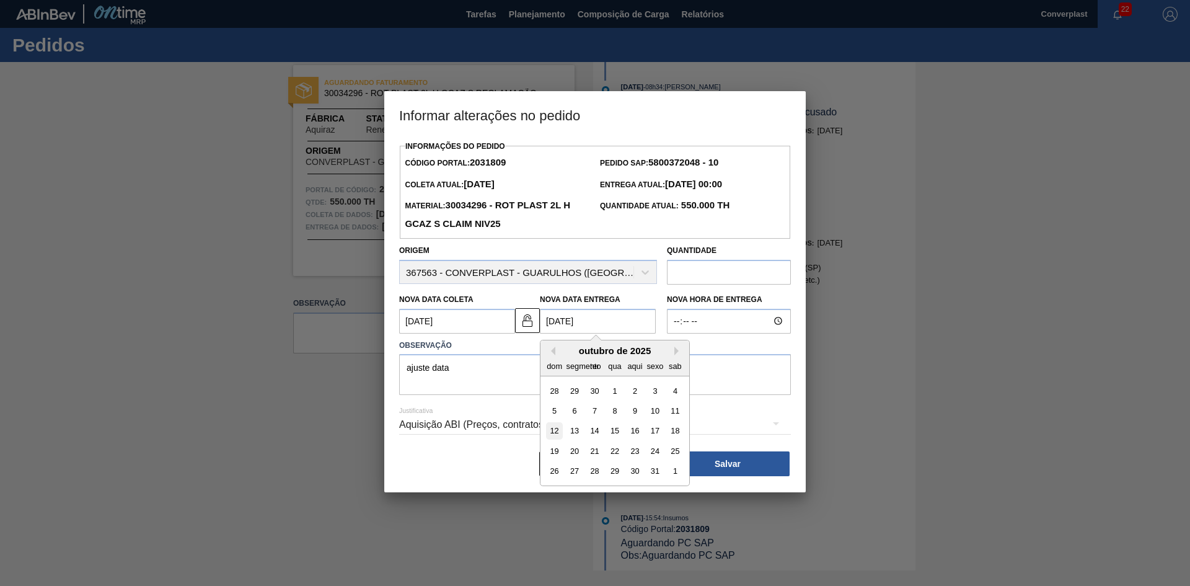
click at [552, 434] on div "12" at bounding box center [554, 430] width 17 height 17
type Entrega2031809 "[DATE]"
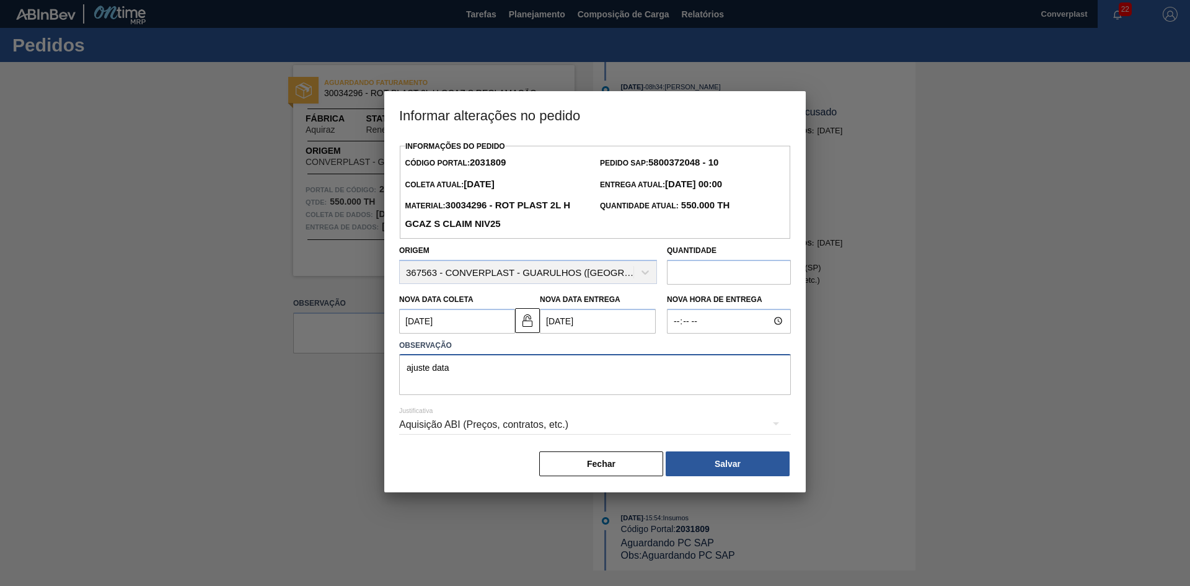
click at [512, 383] on textarea "ajuste data" at bounding box center [595, 374] width 392 height 41
click at [685, 457] on button "Salvar" at bounding box center [728, 463] width 124 height 25
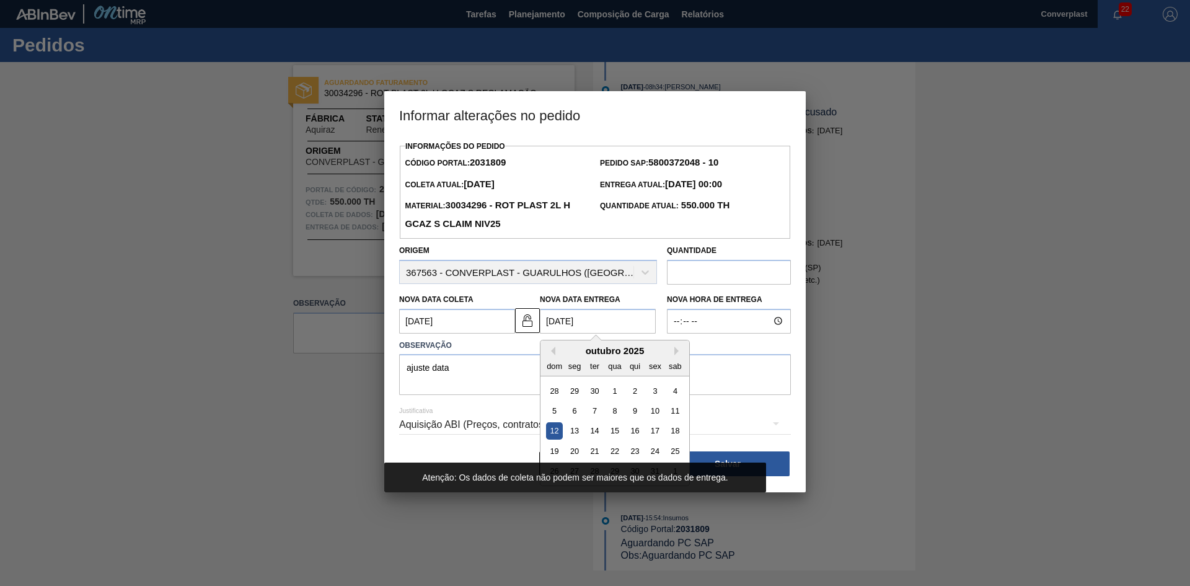
click at [588, 317] on Entrega2031809 "[DATE]" at bounding box center [598, 321] width 116 height 25
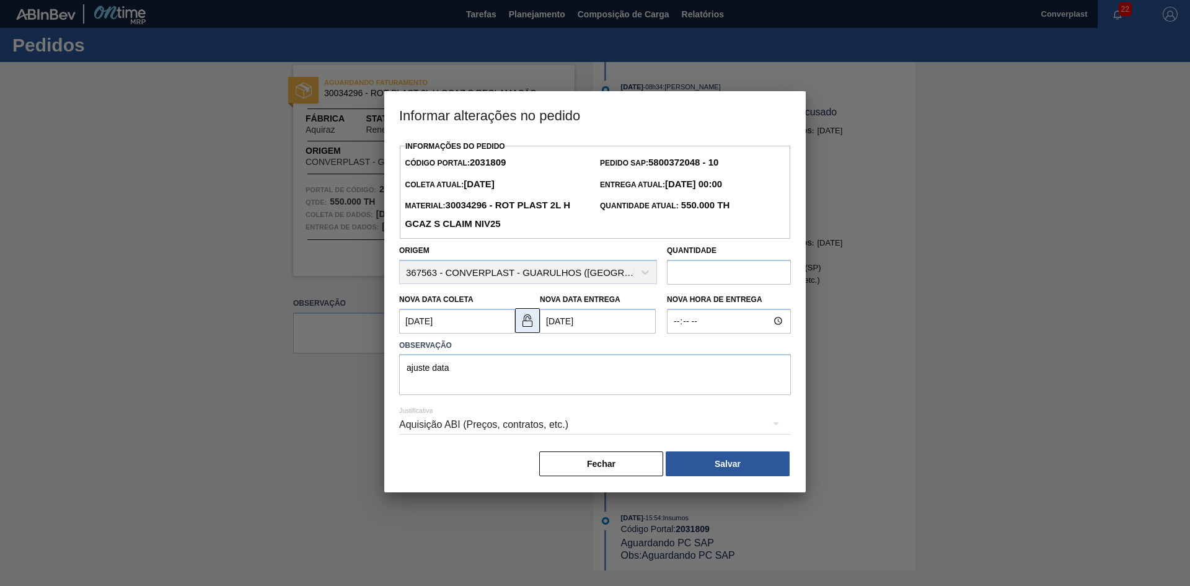
click at [527, 317] on img at bounding box center [527, 320] width 15 height 15
click at [525, 364] on textarea "ajuste data" at bounding box center [595, 374] width 392 height 41
click at [532, 318] on img at bounding box center [527, 320] width 15 height 15
click at [527, 328] on img at bounding box center [527, 320] width 15 height 15
click at [560, 374] on textarea "ajuste data" at bounding box center [595, 374] width 392 height 41
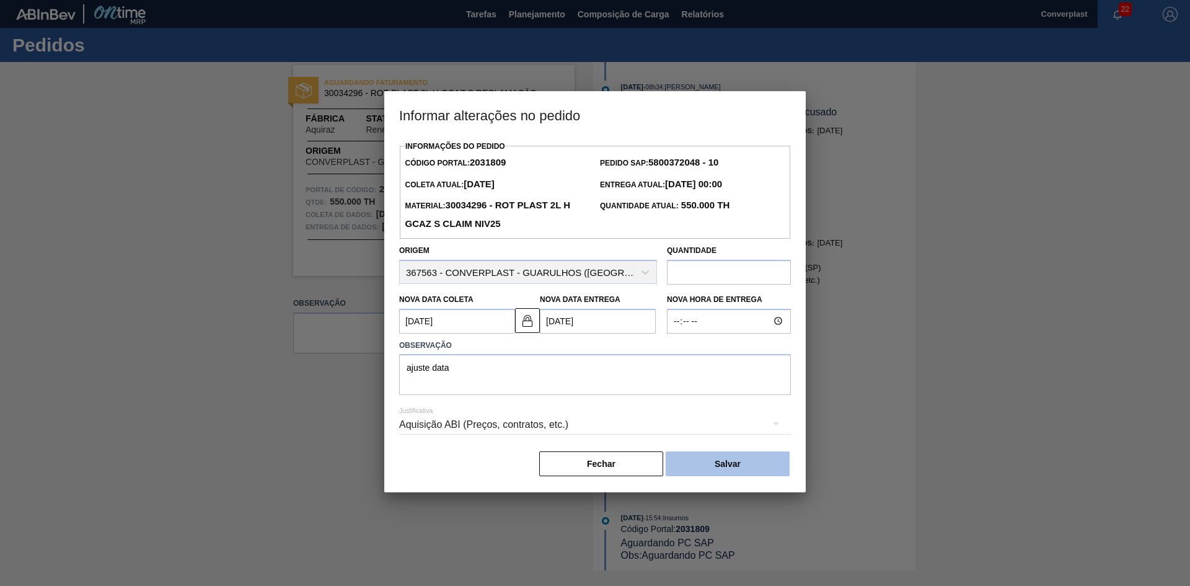
click at [683, 470] on button "Salvar" at bounding box center [728, 463] width 124 height 25
click at [641, 470] on button "Fechar" at bounding box center [601, 463] width 124 height 25
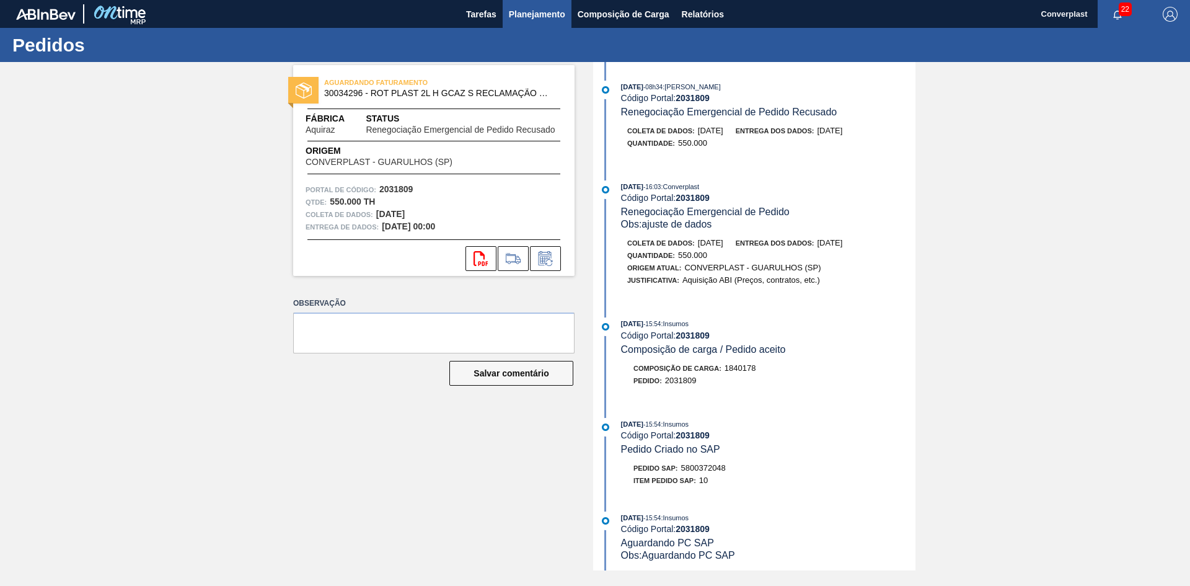
click at [510, 12] on font "Planejamento" at bounding box center [537, 14] width 56 height 10
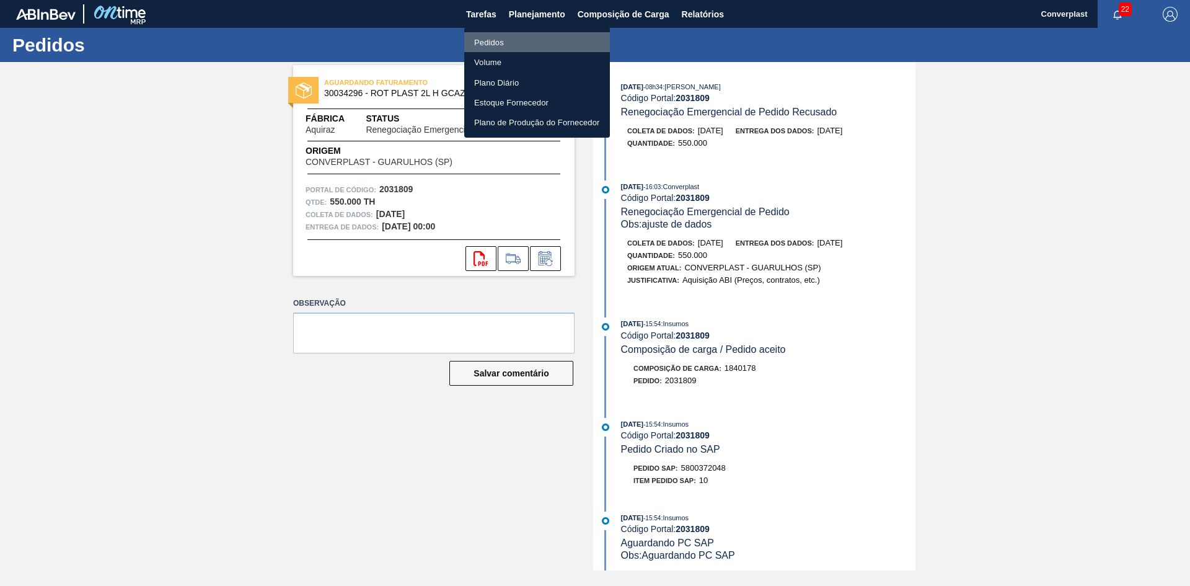
click at [498, 44] on font "Pedidos" at bounding box center [489, 42] width 30 height 9
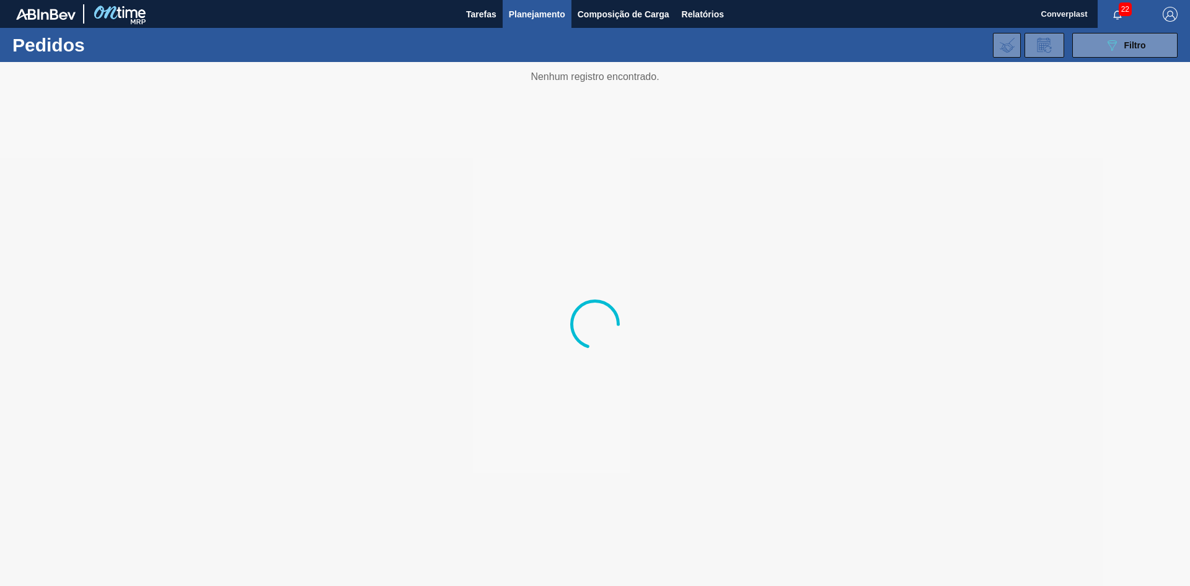
click at [1085, 29] on div "089F7B8B-B2A5-4AFE-B5C0-19BA573D28AC Filtro Código Pedido Portal × 2031809 Códi…" at bounding box center [691, 45] width 986 height 37
click at [1087, 45] on button "089F7B8B-B2A5-4AFE-B5C0-19BA573D28AC Filtro" at bounding box center [1124, 45] width 105 height 25
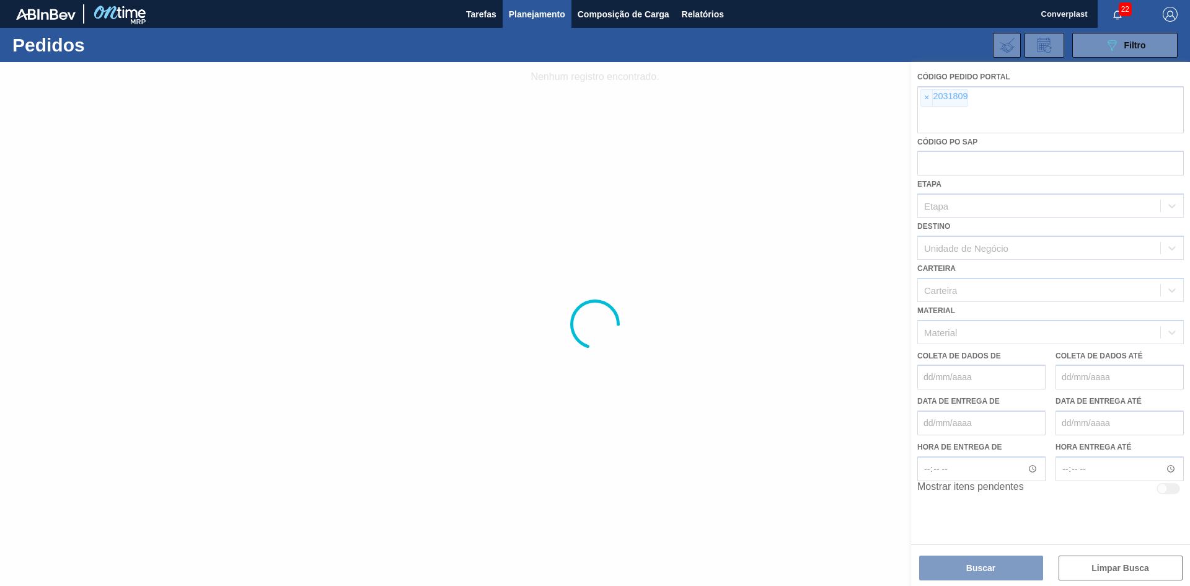
click at [923, 99] on div at bounding box center [595, 324] width 1190 height 524
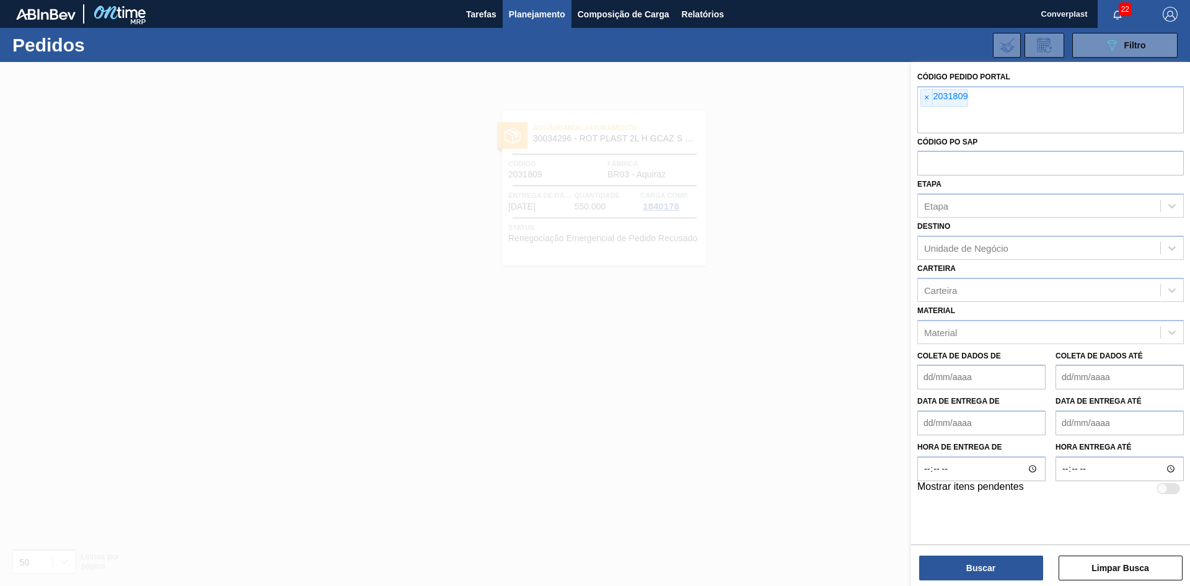
click at [923, 99] on span "×" at bounding box center [927, 98] width 12 height 16
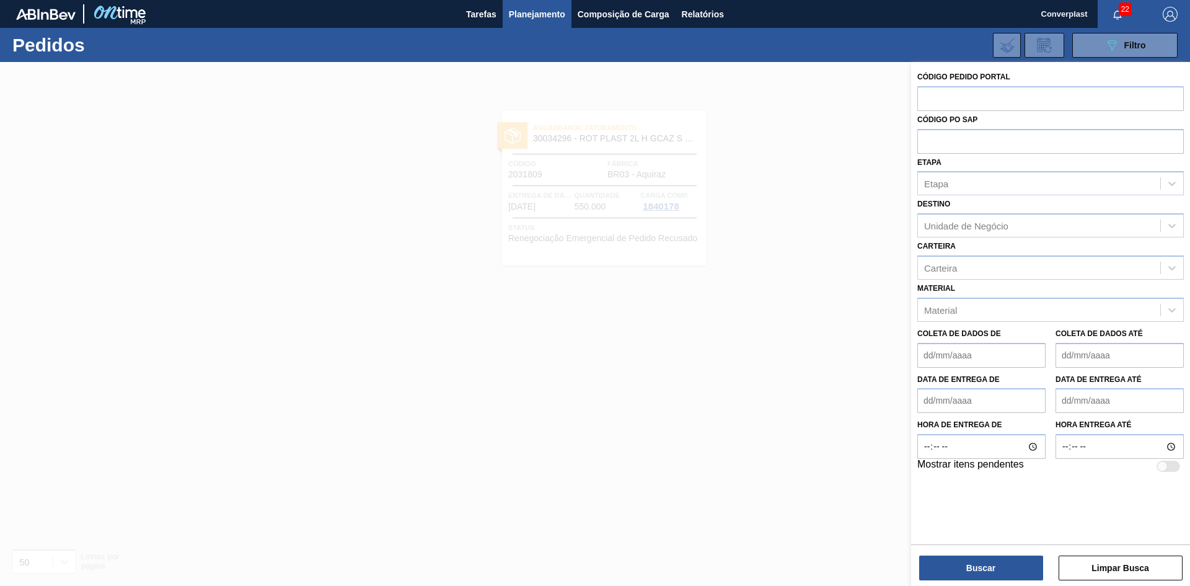
paste input "2018123"
type input "2018123"
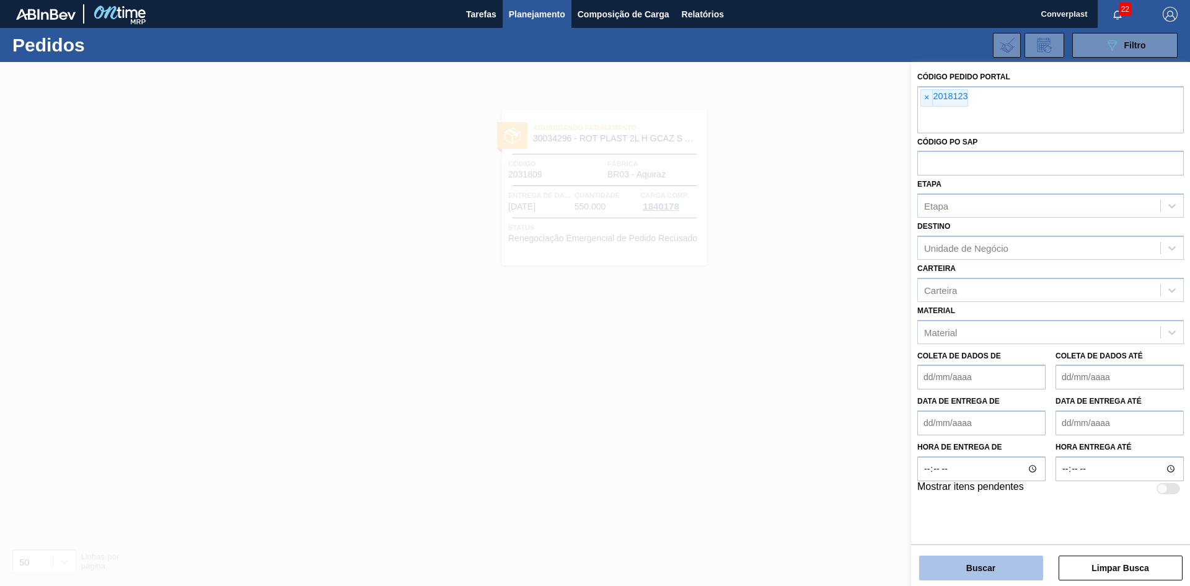
click at [967, 564] on font "Buscar" at bounding box center [980, 568] width 29 height 10
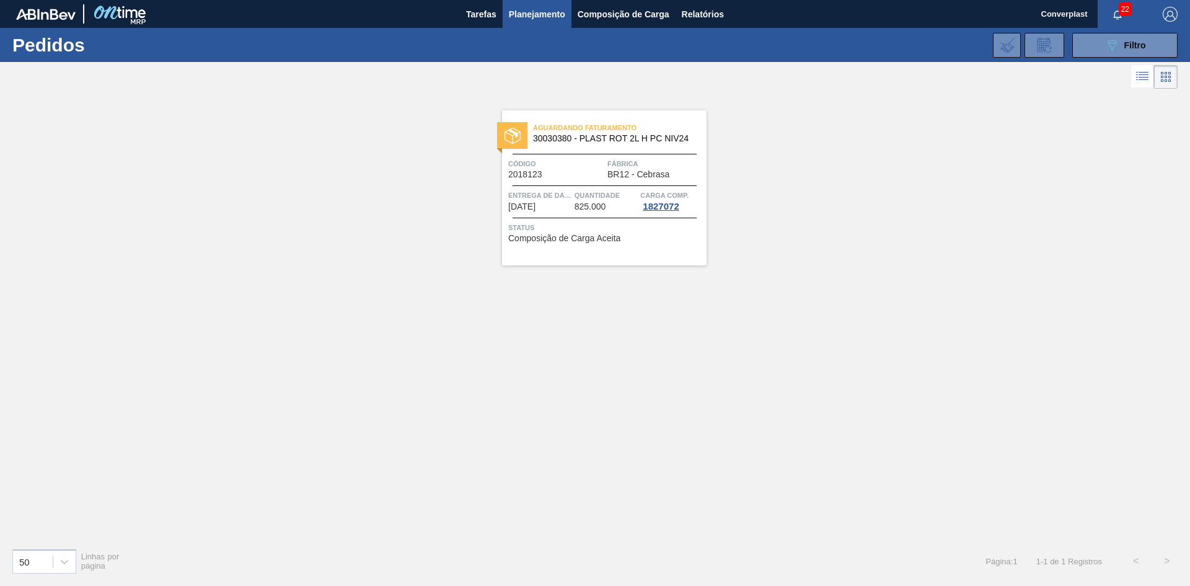
click at [569, 203] on div "Entrega de dados [DATE]" at bounding box center [539, 200] width 63 height 22
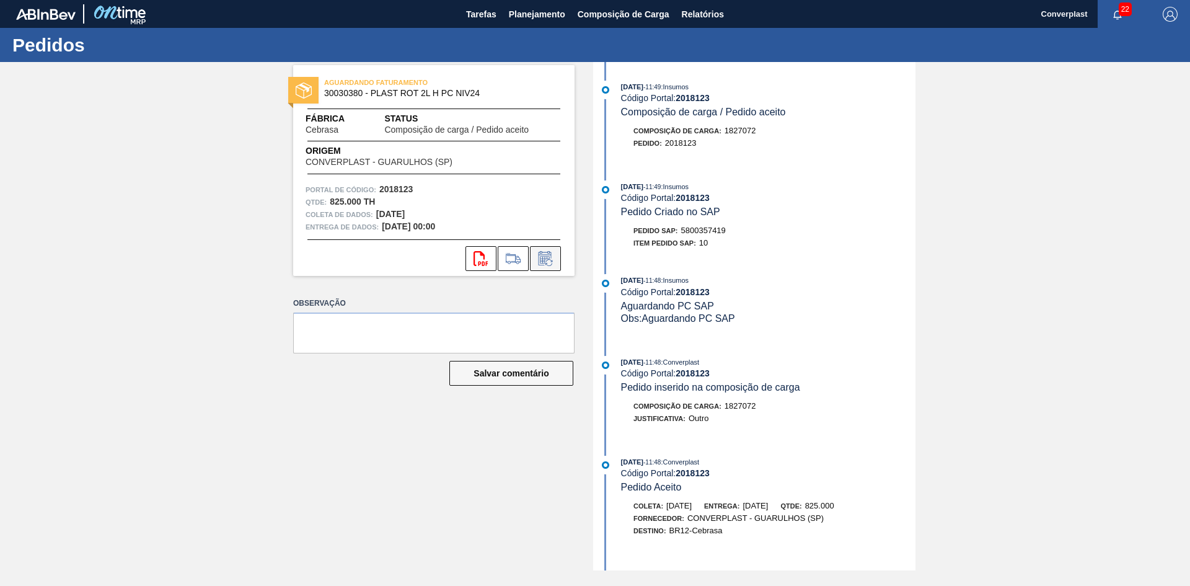
click at [560, 261] on div "svg{fill:#ff0000}" at bounding box center [433, 258] width 281 height 25
click at [556, 261] on button at bounding box center [545, 258] width 31 height 25
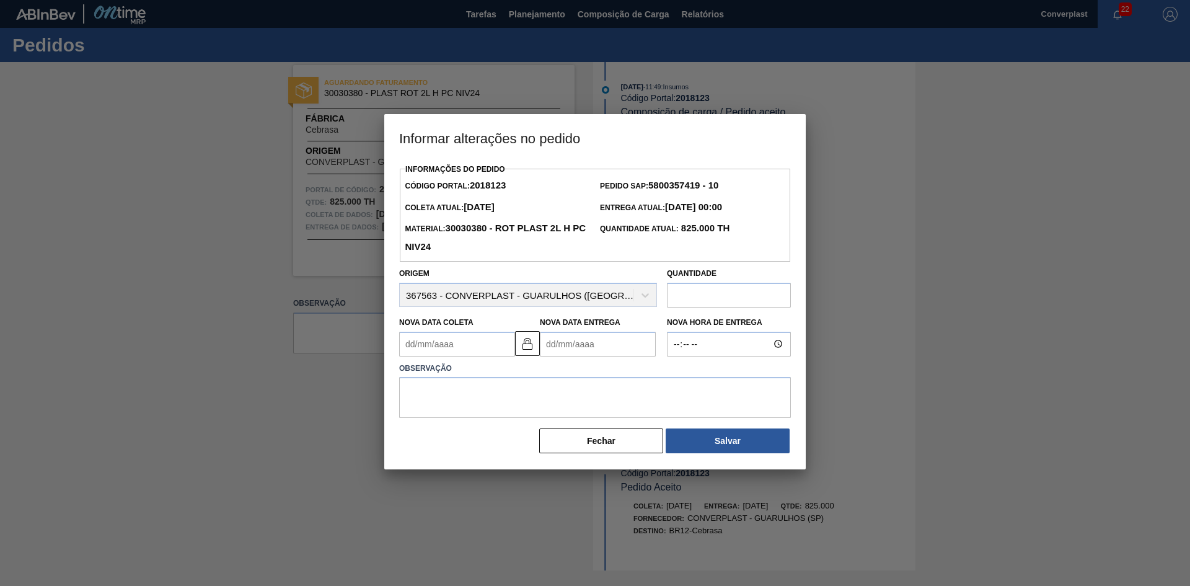
click at [556, 352] on Entrega2018123 "Nova Data Entrega" at bounding box center [598, 344] width 116 height 25
type Coleta2018123 "[DATE]"
type Entrega2018123 "0"
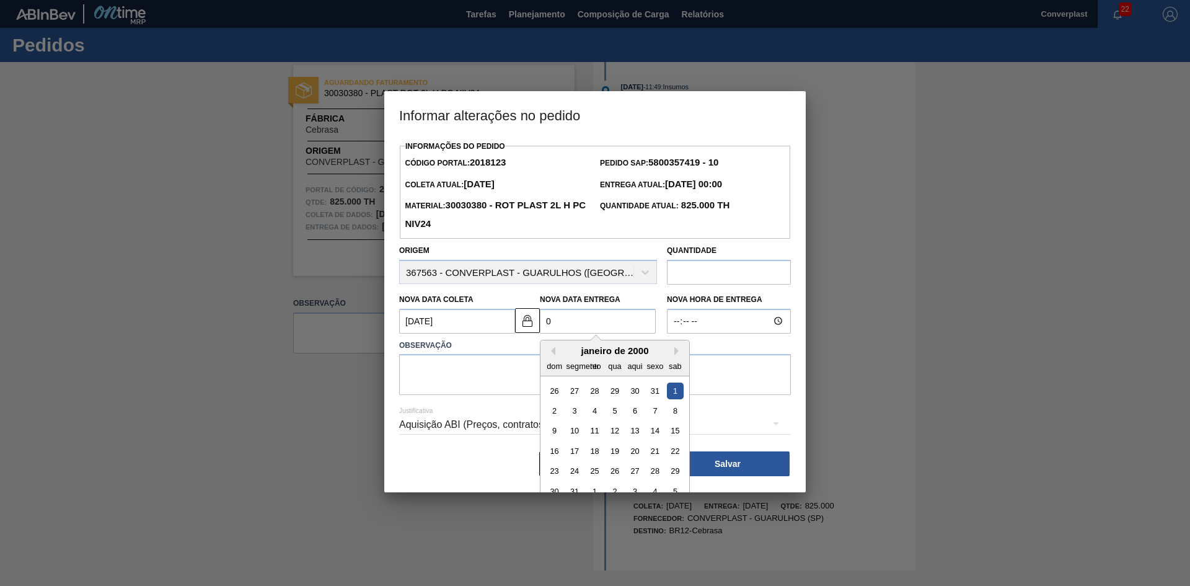
type Coleta2018123 "[DATE]"
type Entrega2018123 "01/"
type Coleta2018123 "[DATE]"
type Entrega2018123 "01/1"
type Coleta2018123 "[DATE]"
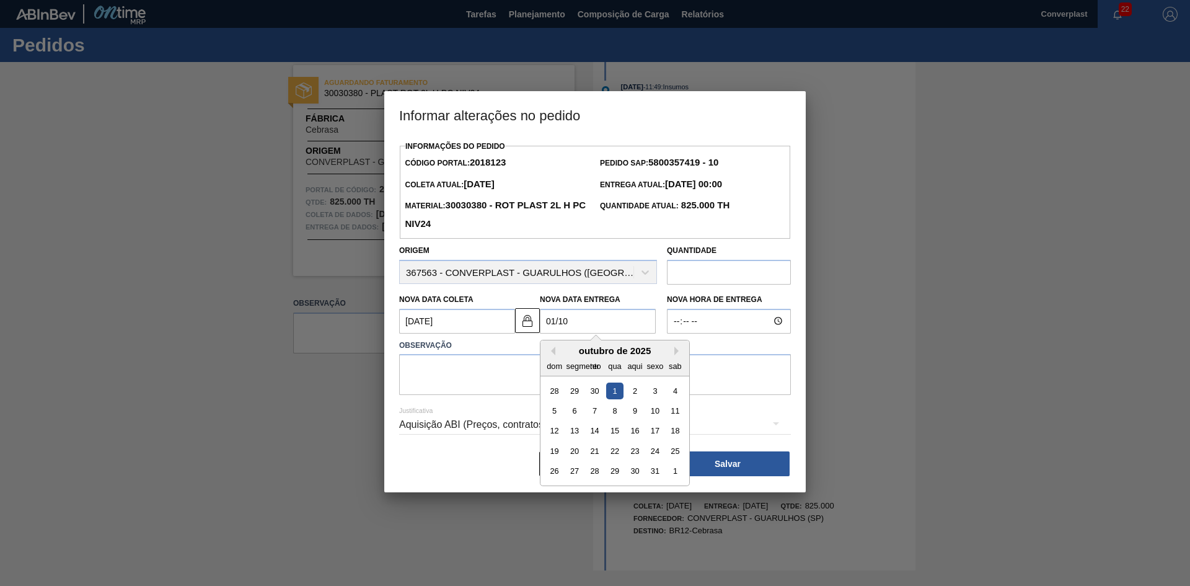
click at [612, 395] on div "1" at bounding box center [614, 390] width 17 height 17
type Entrega2018123 "[DATE]"
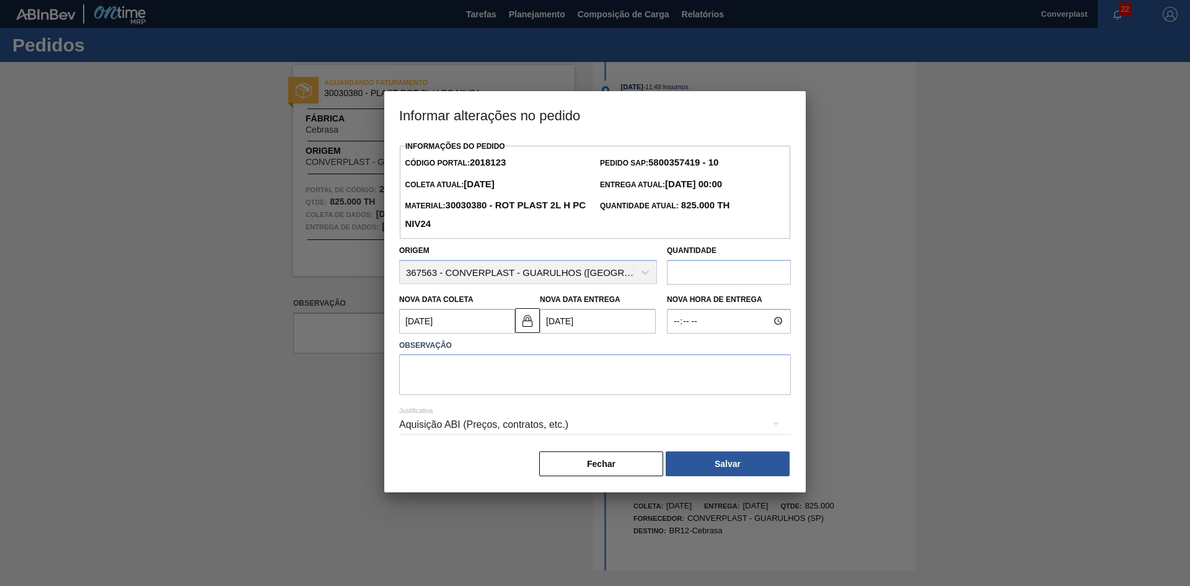
click at [488, 413] on div "Aquisição ABI (Preços, contratos, etc.)" at bounding box center [595, 424] width 392 height 35
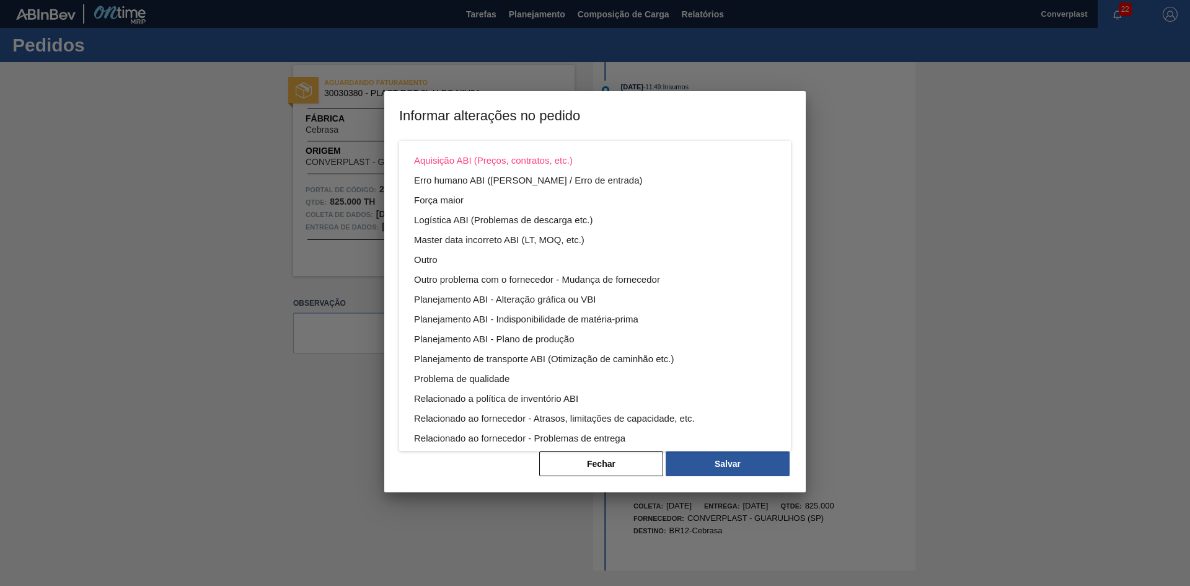
click at [465, 390] on div "Relacionado a política de inventório ABI" at bounding box center [595, 399] width 362 height 20
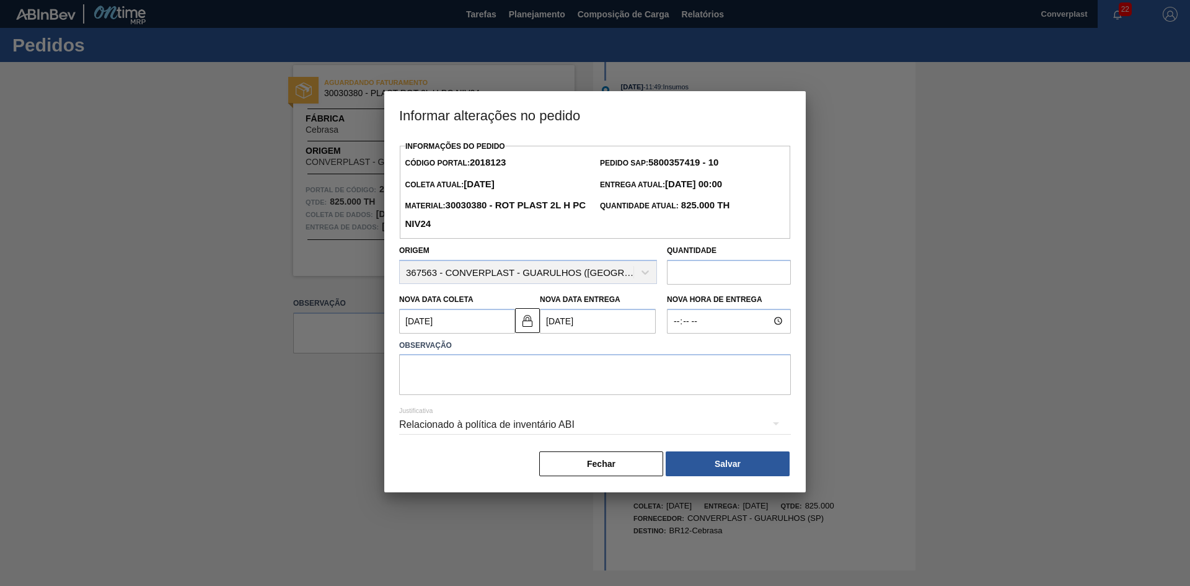
click at [470, 425] on font "Relacionado à política de inventário ABI" at bounding box center [486, 424] width 175 height 11
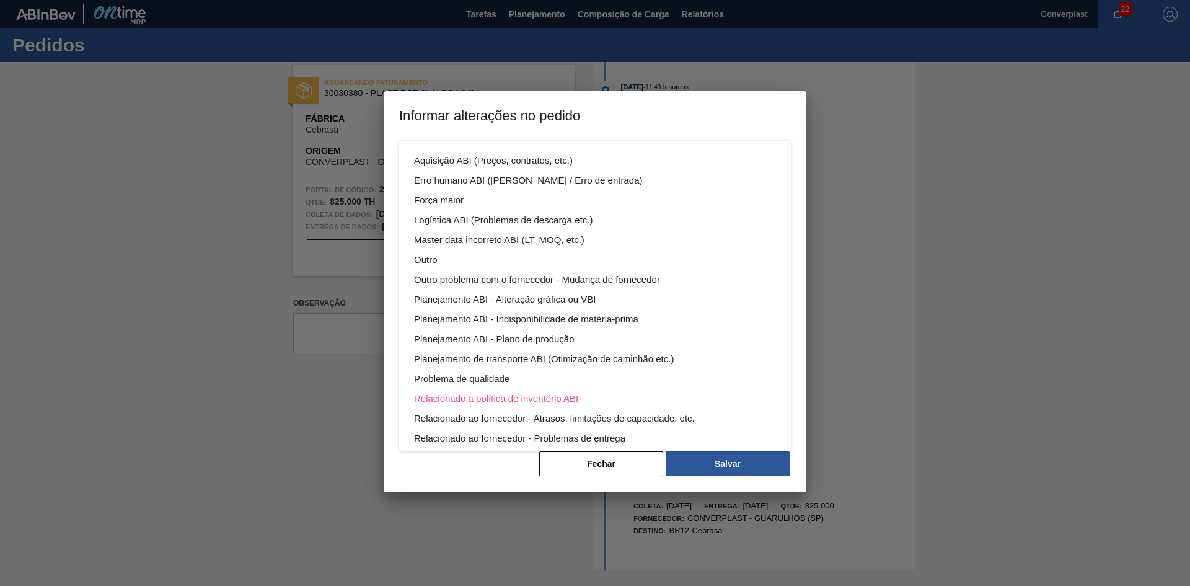
scroll to position [67, 0]
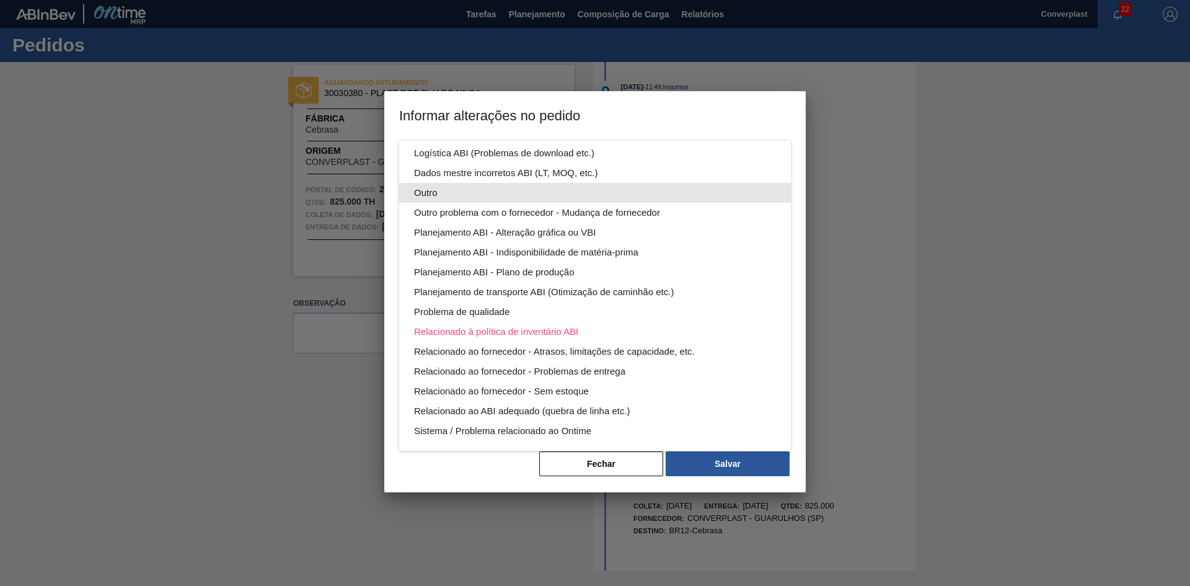
click at [456, 190] on div "Outro" at bounding box center [595, 193] width 362 height 20
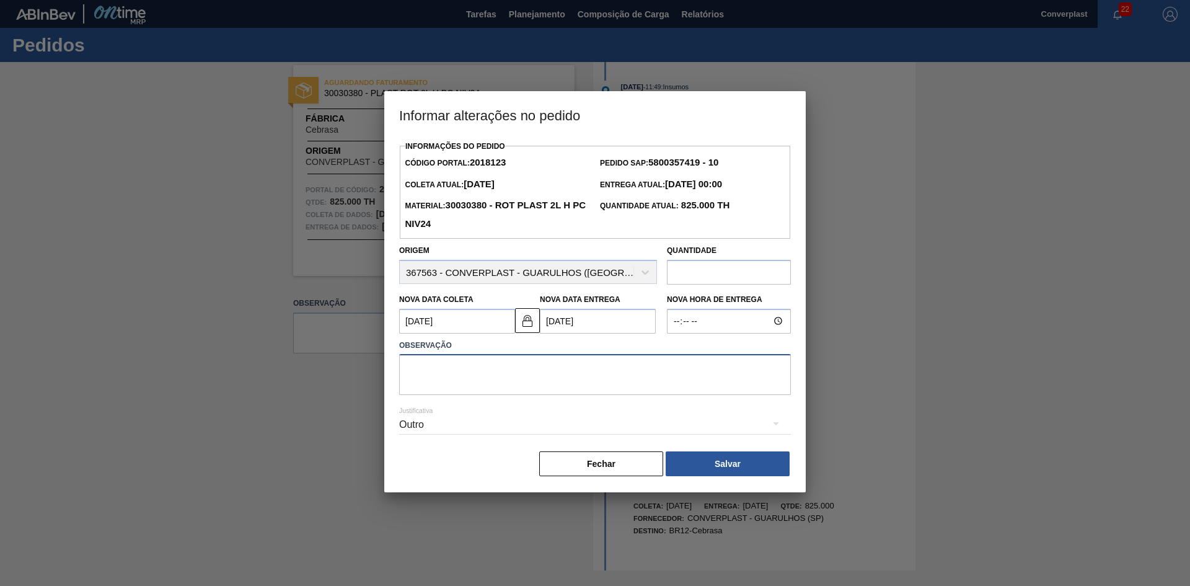
click at [442, 366] on textarea at bounding box center [595, 374] width 392 height 41
type textarea "ajuste data"
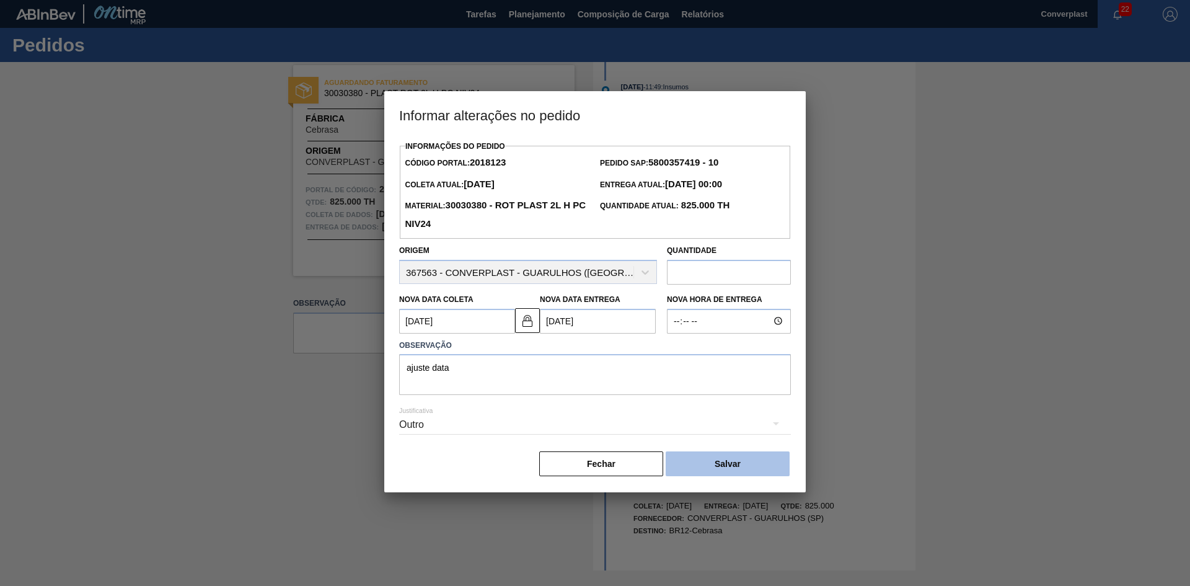
click at [710, 474] on button "Salvar" at bounding box center [728, 463] width 124 height 25
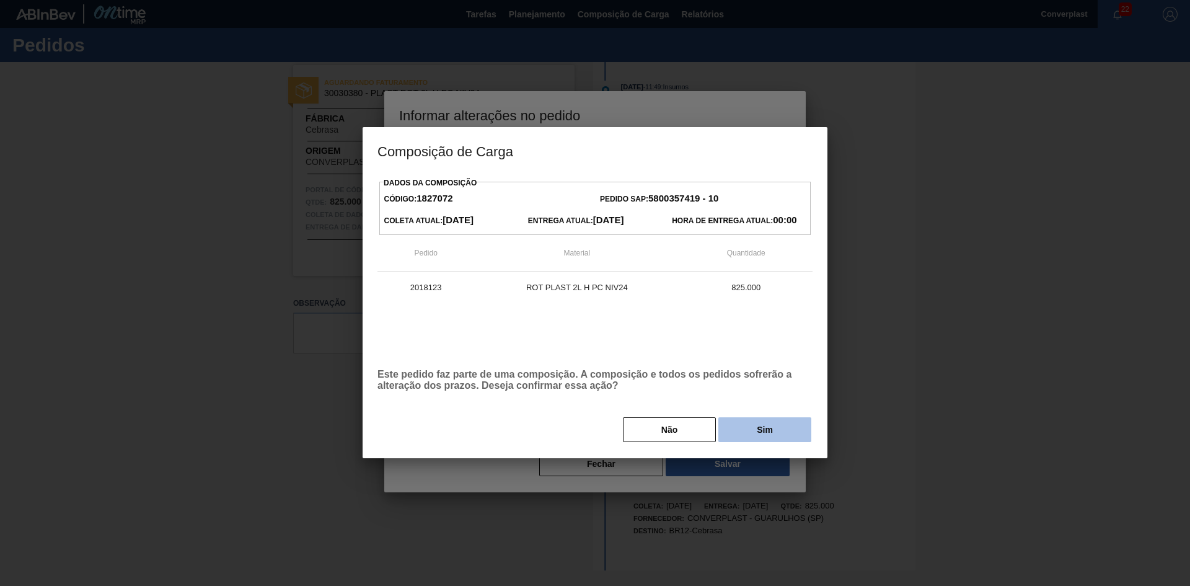
click at [746, 424] on button "Sim" at bounding box center [764, 429] width 93 height 25
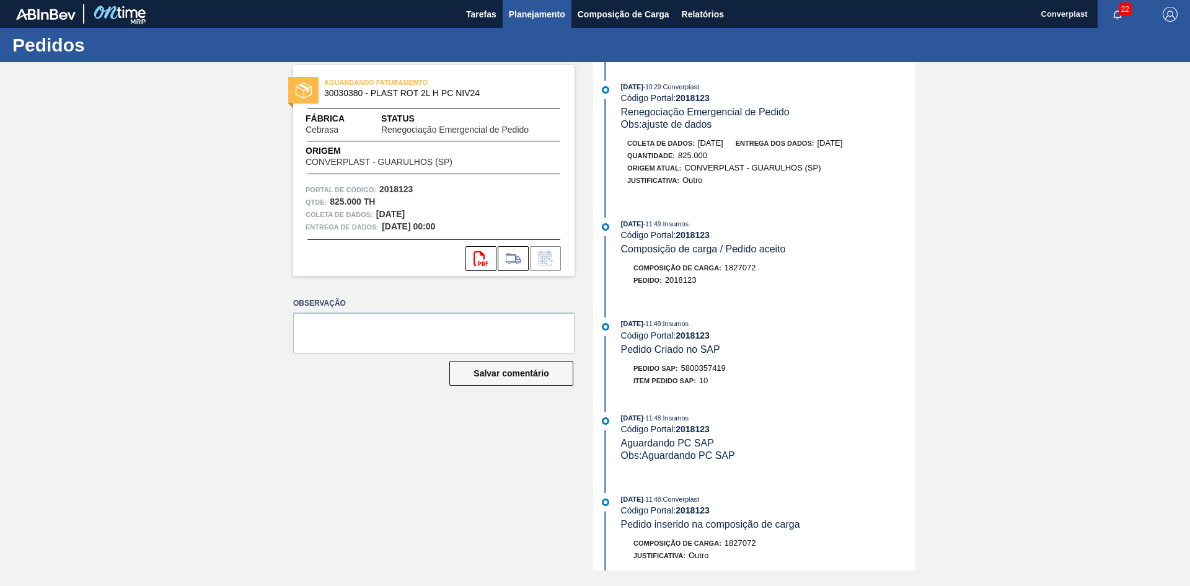
click at [537, 14] on font "Planejamento" at bounding box center [537, 14] width 56 height 10
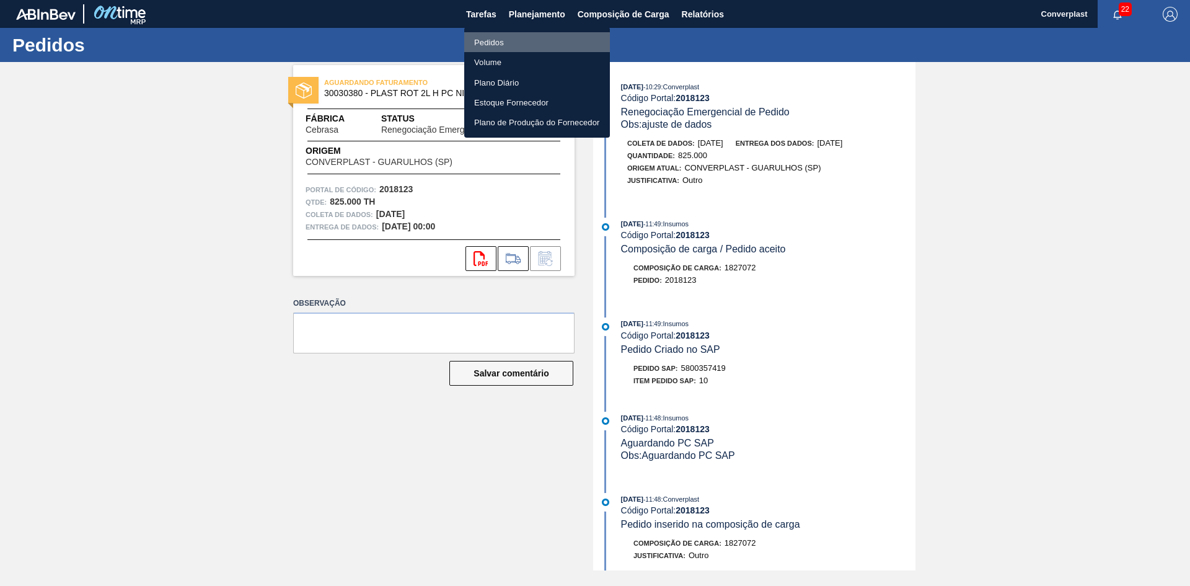
click at [504, 37] on li "Pedidos" at bounding box center [537, 42] width 146 height 20
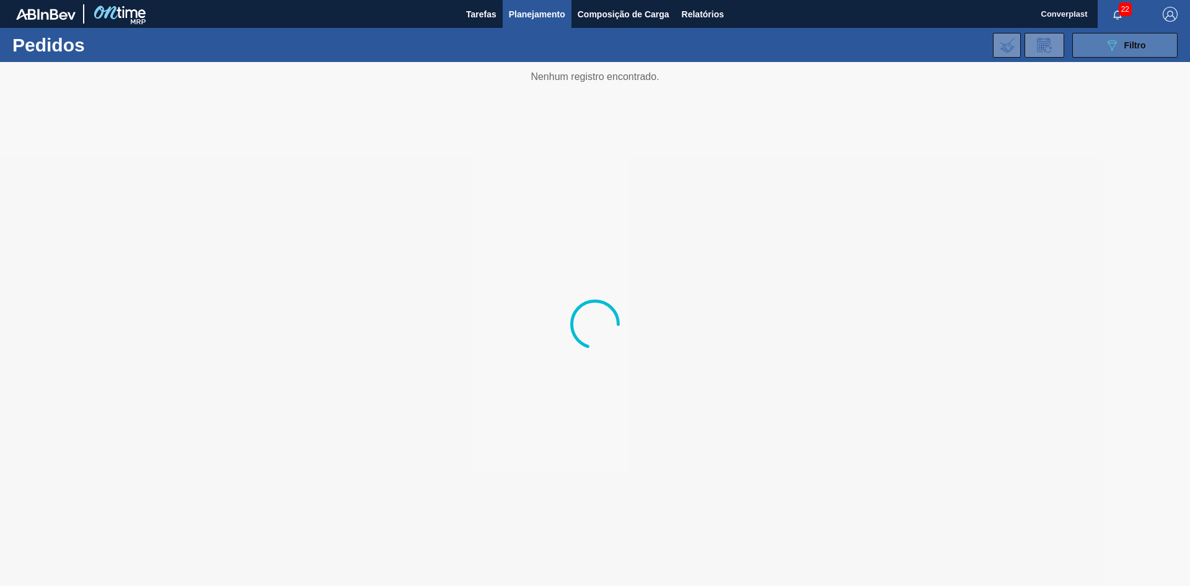
click at [1113, 52] on icon "089F7B8B-B2A5-4AFE-B5C0-19BA573D28AC" at bounding box center [1111, 45] width 15 height 15
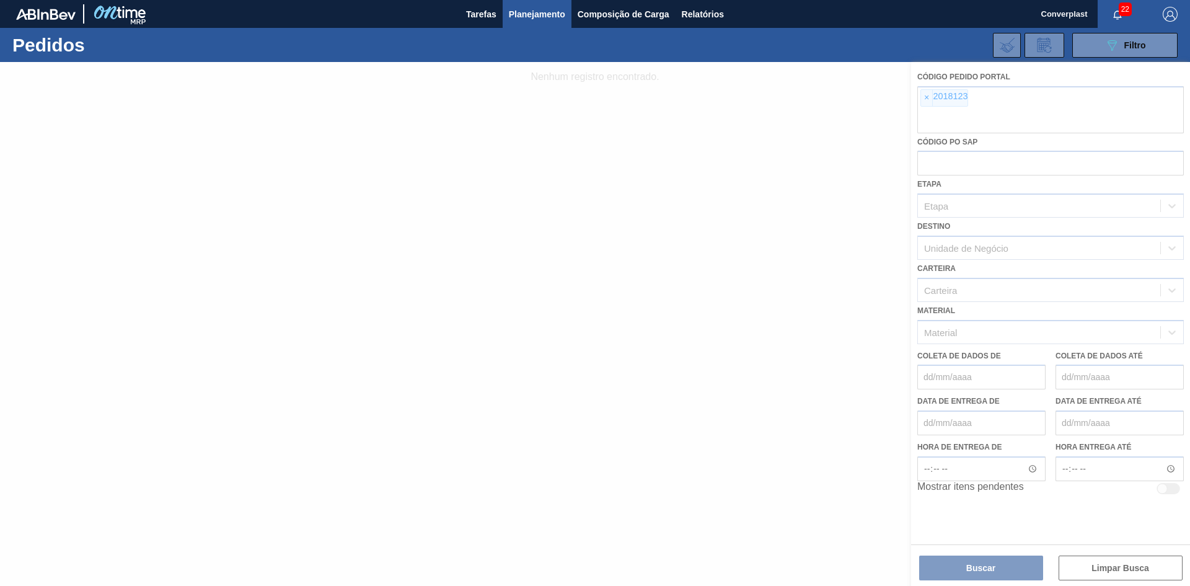
click at [920, 92] on div at bounding box center [595, 324] width 1190 height 524
click at [933, 99] on div at bounding box center [595, 324] width 1190 height 524
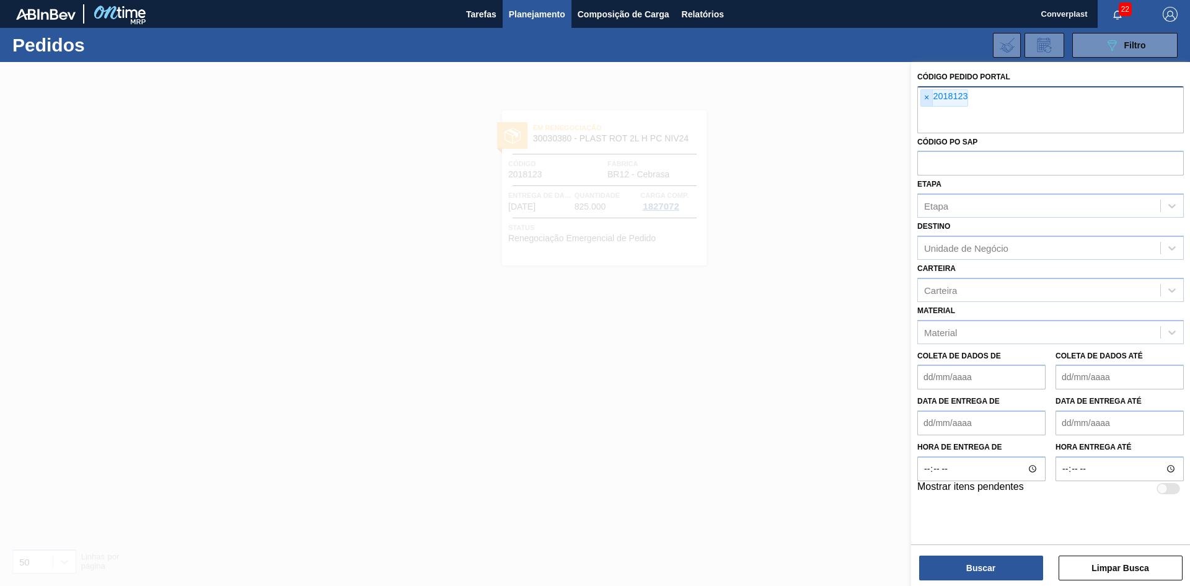
click at [926, 98] on font "×" at bounding box center [926, 97] width 5 height 10
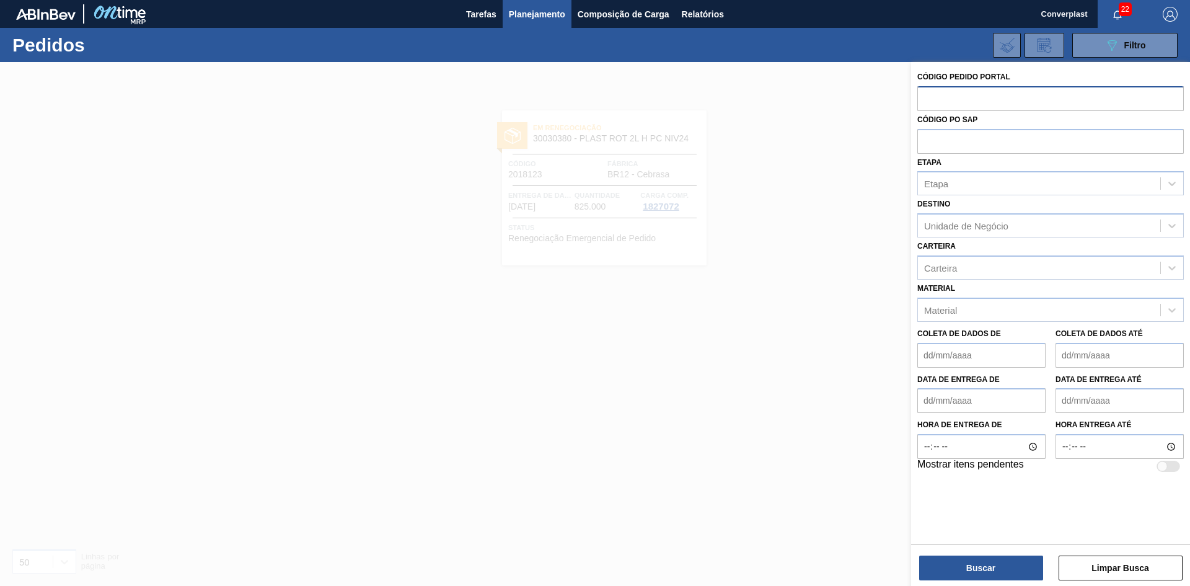
paste input "2023045"
type input "2023045"
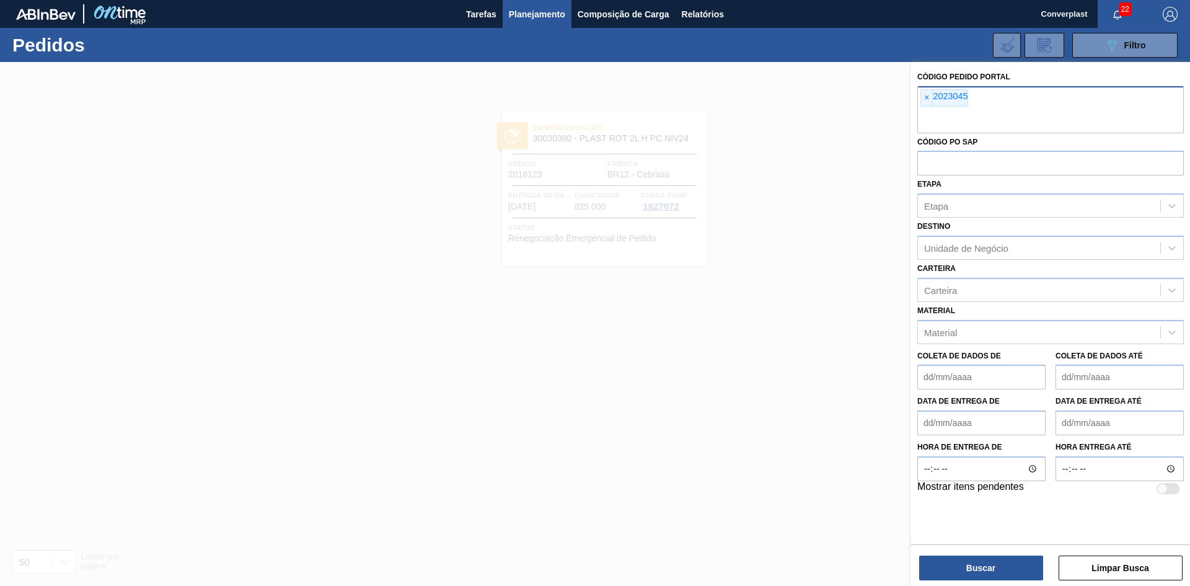
click at [955, 552] on div "Buscar Limpar Busca" at bounding box center [1050, 561] width 279 height 35
click at [947, 565] on button "Buscar" at bounding box center [981, 567] width 124 height 25
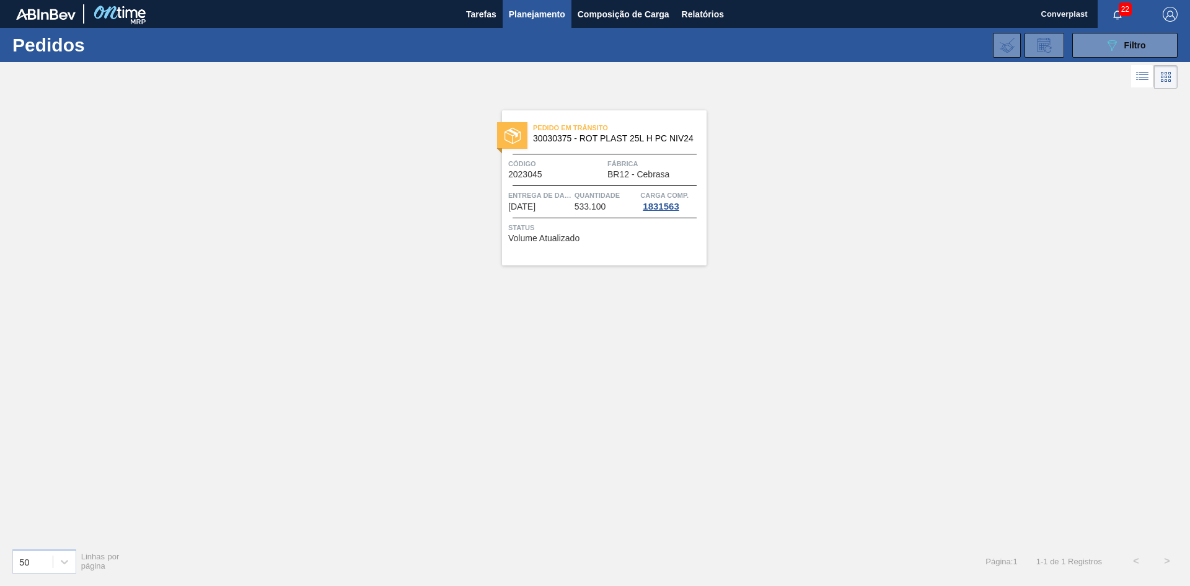
click at [527, 165] on font "Código" at bounding box center [522, 163] width 28 height 7
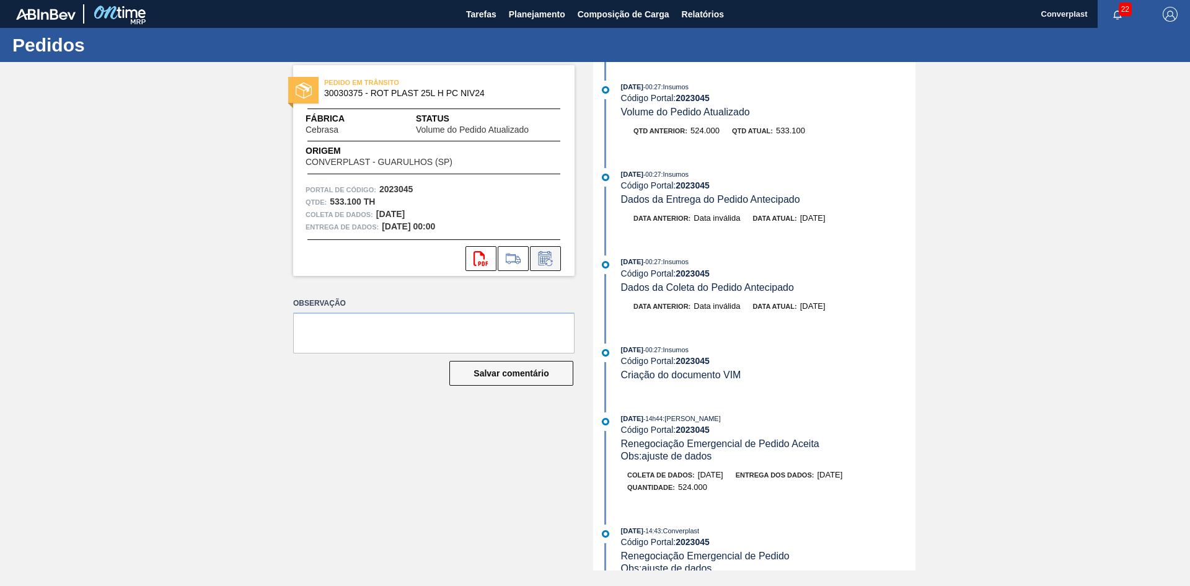
click at [545, 266] on button at bounding box center [545, 258] width 31 height 25
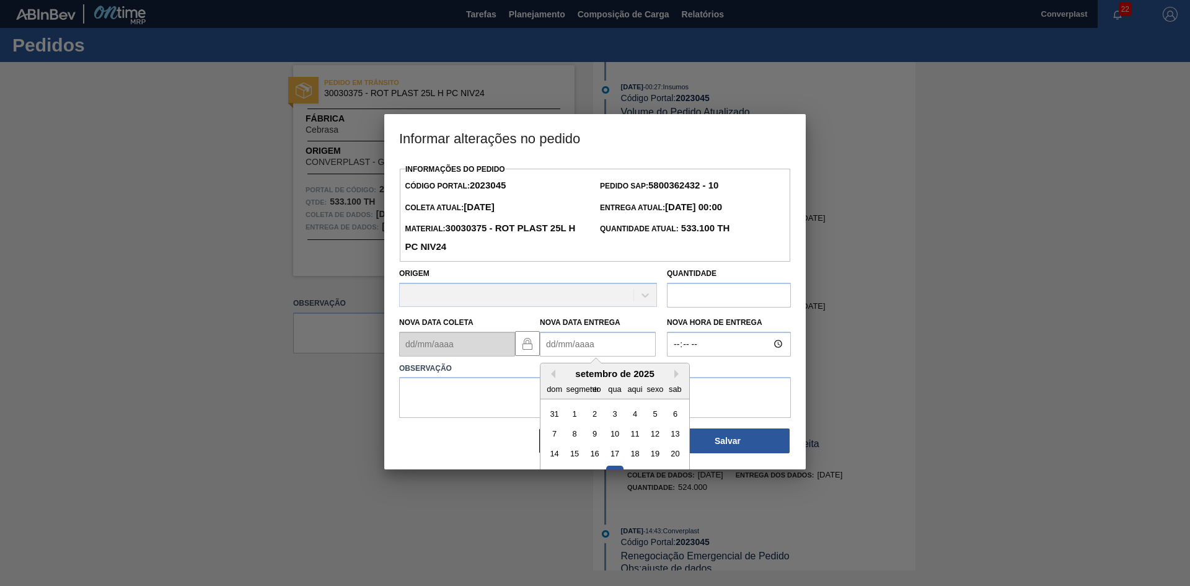
click at [574, 348] on Entrega2023045 "Nova Data Entrega" at bounding box center [598, 344] width 116 height 25
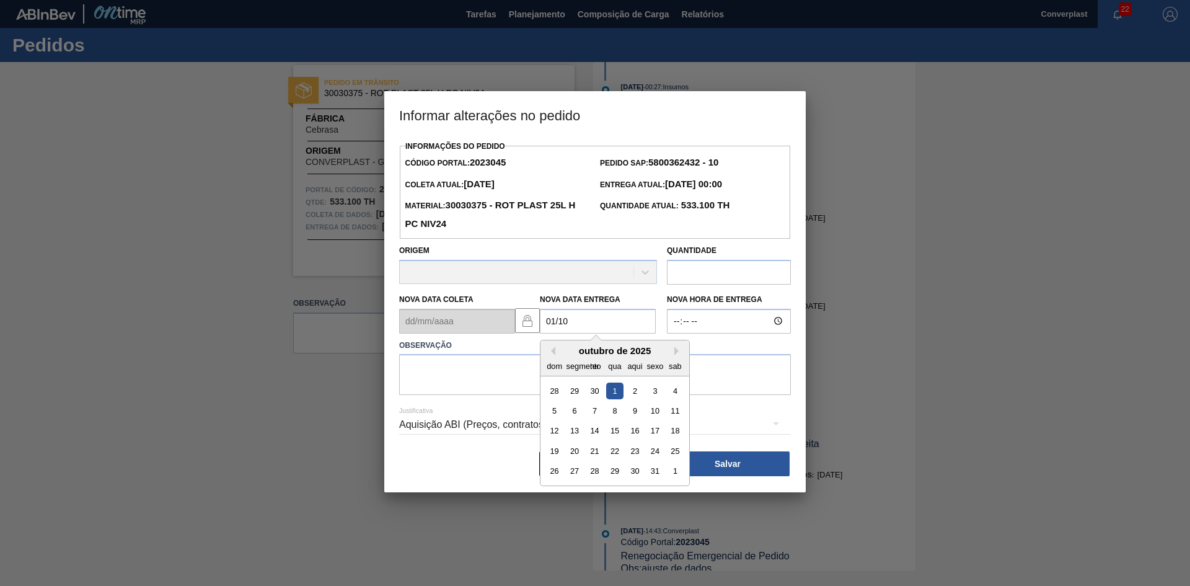
click at [608, 398] on div "1" at bounding box center [614, 390] width 17 height 17
type Entrega2023045 "[DATE]"
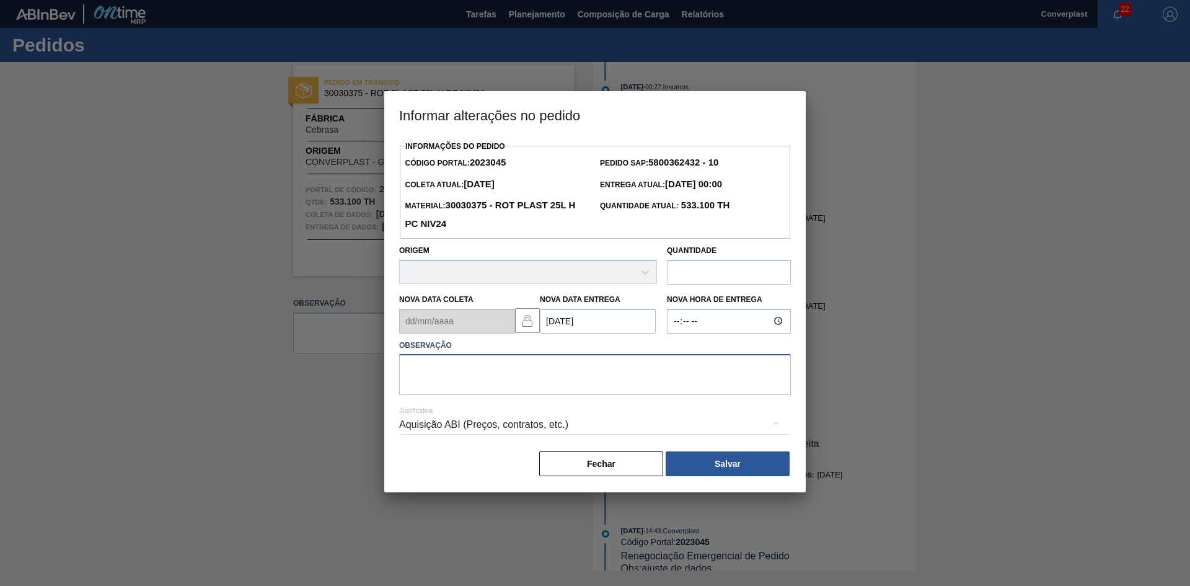
click at [464, 379] on textarea at bounding box center [595, 374] width 392 height 41
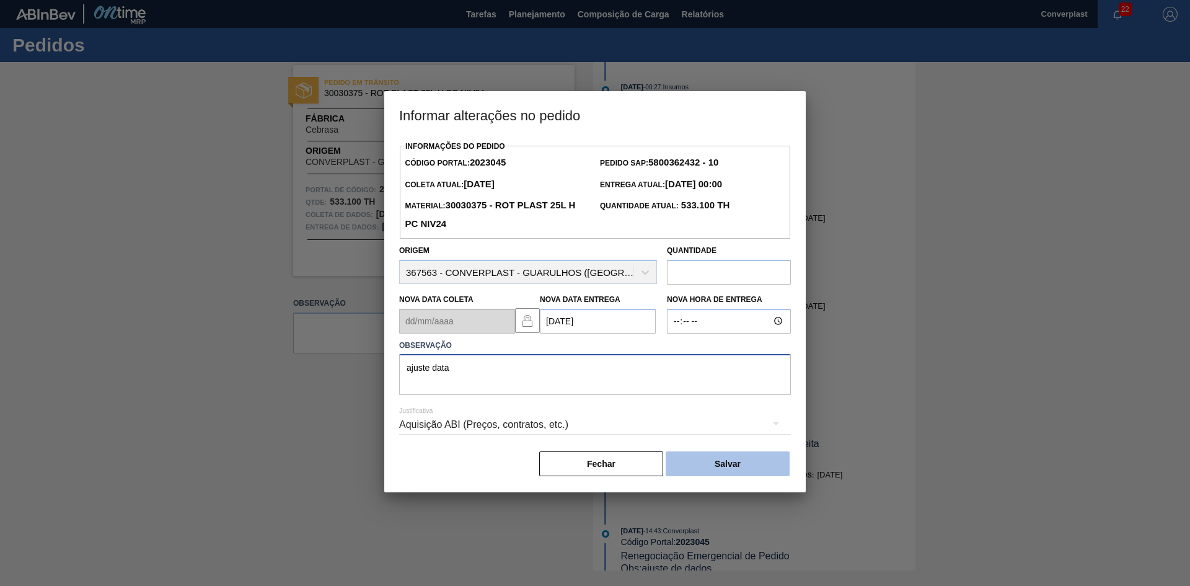
type textarea "ajuste data"
click at [683, 464] on button "Salvar" at bounding box center [728, 463] width 124 height 25
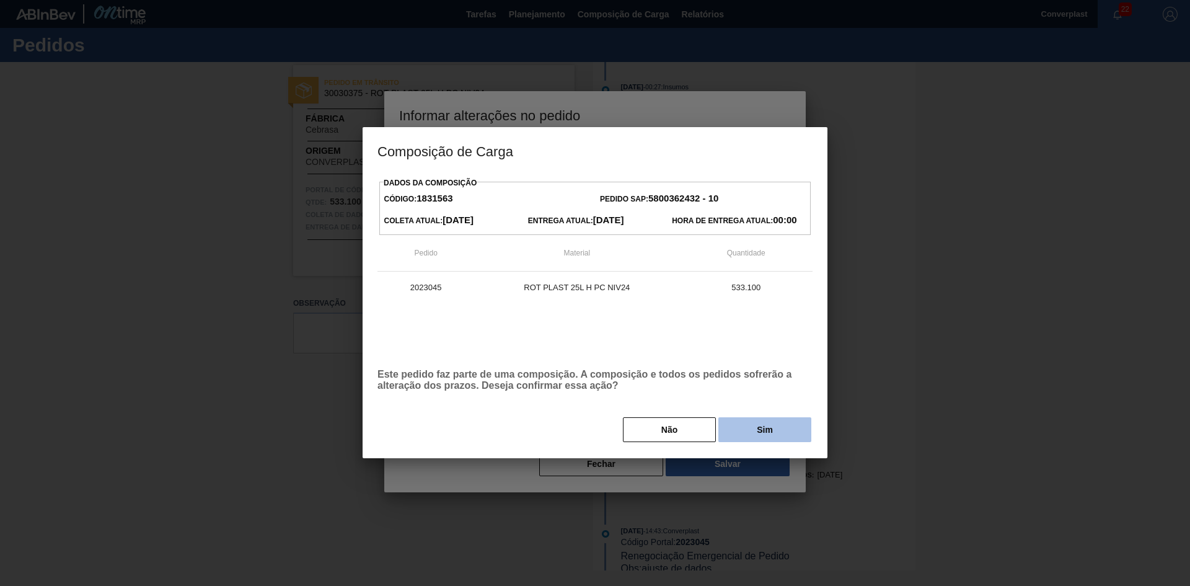
click at [732, 424] on button "Sim" at bounding box center [764, 429] width 93 height 25
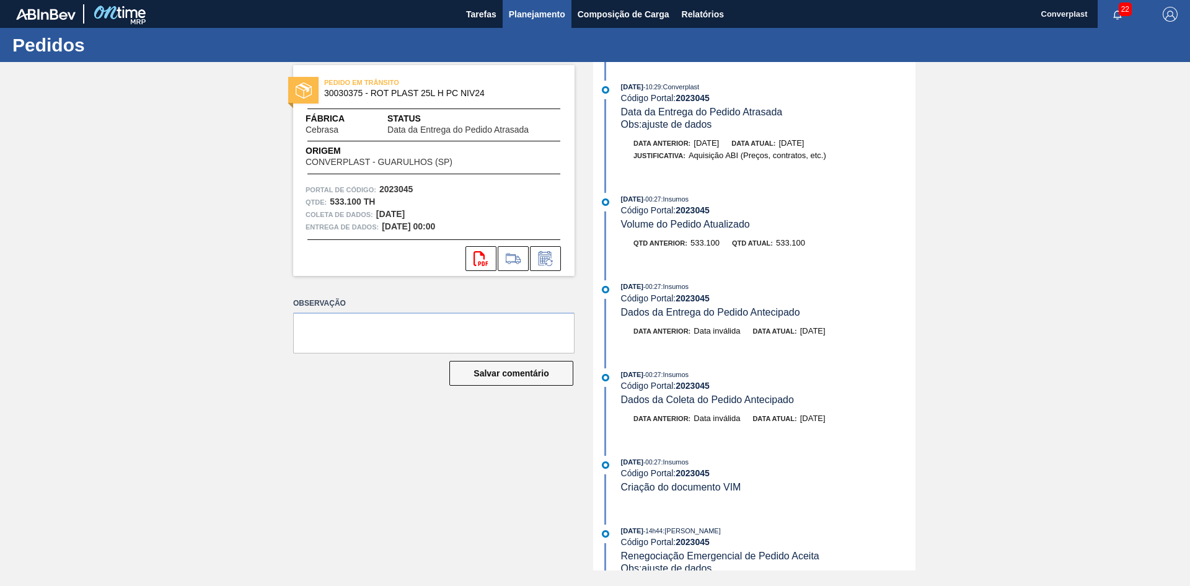
click at [538, 11] on font "Planejamento" at bounding box center [537, 14] width 56 height 10
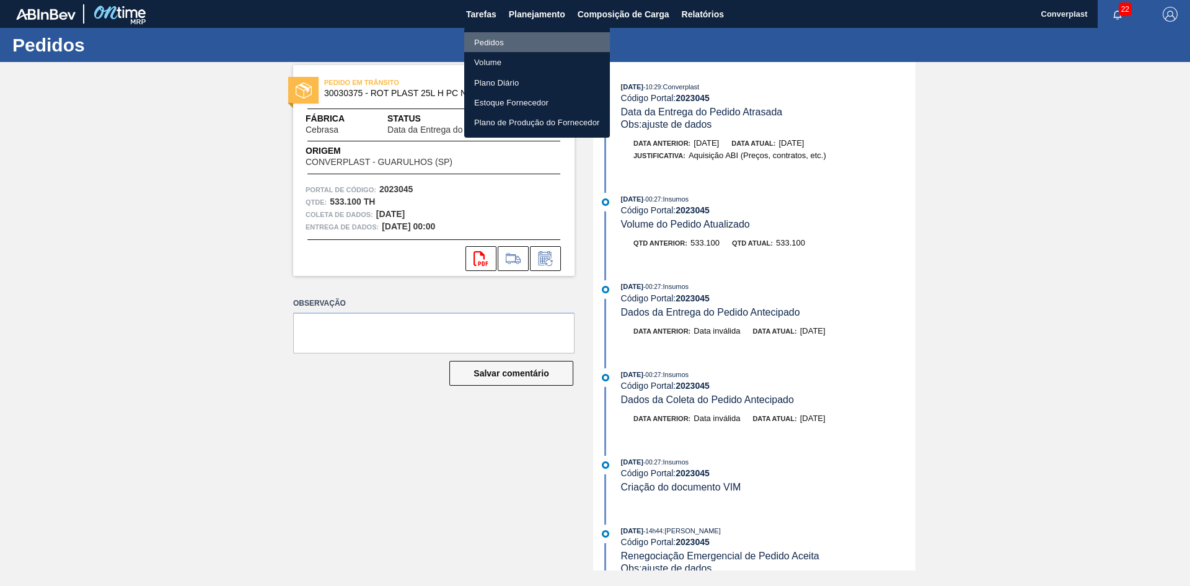
click at [517, 43] on li "Pedidos" at bounding box center [537, 42] width 146 height 20
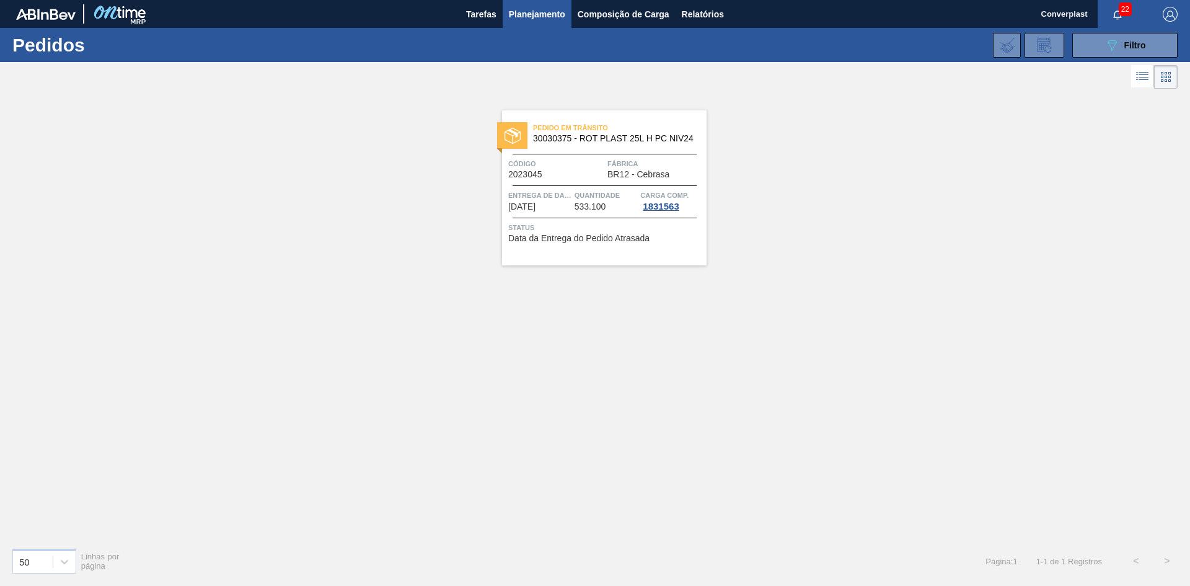
click at [546, 191] on font "Entrega de dados" at bounding box center [543, 194] width 71 height 7
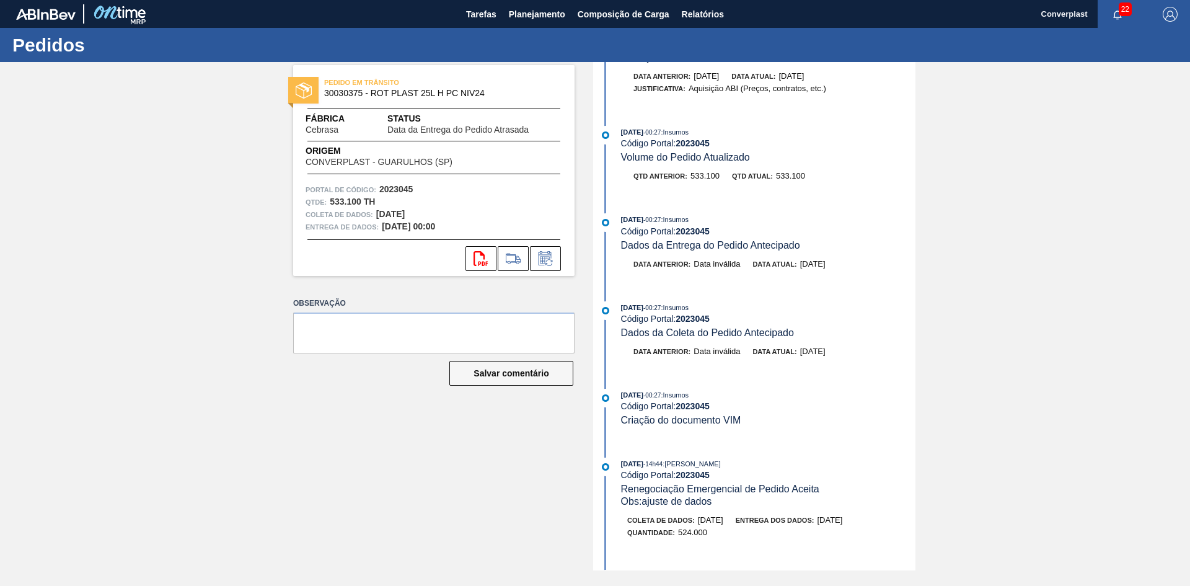
scroll to position [248, 0]
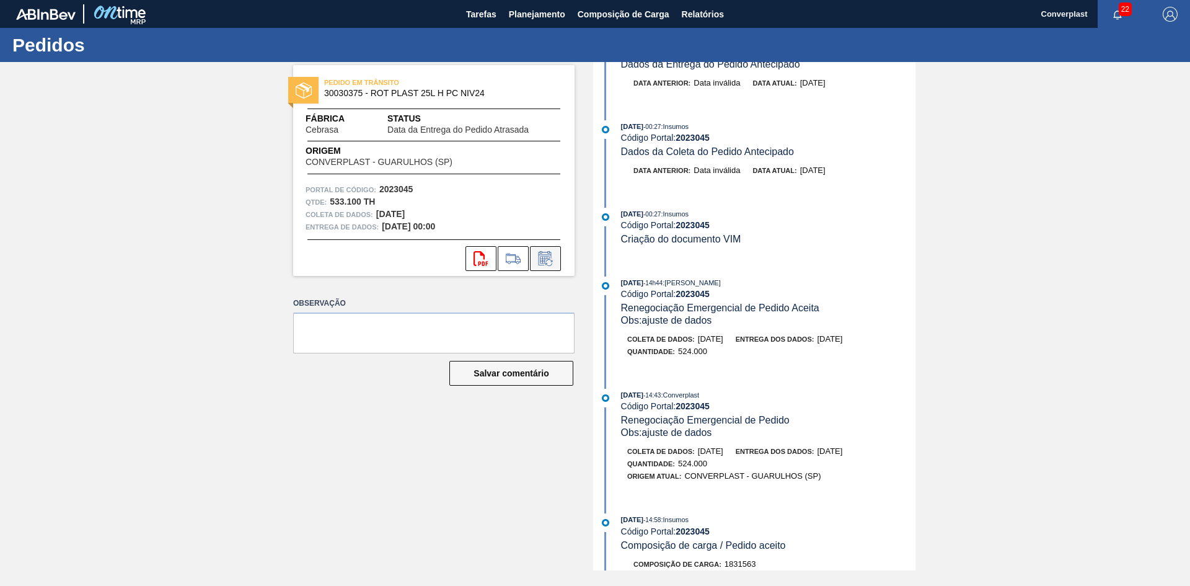
click at [548, 258] on icon at bounding box center [544, 259] width 9 height 7
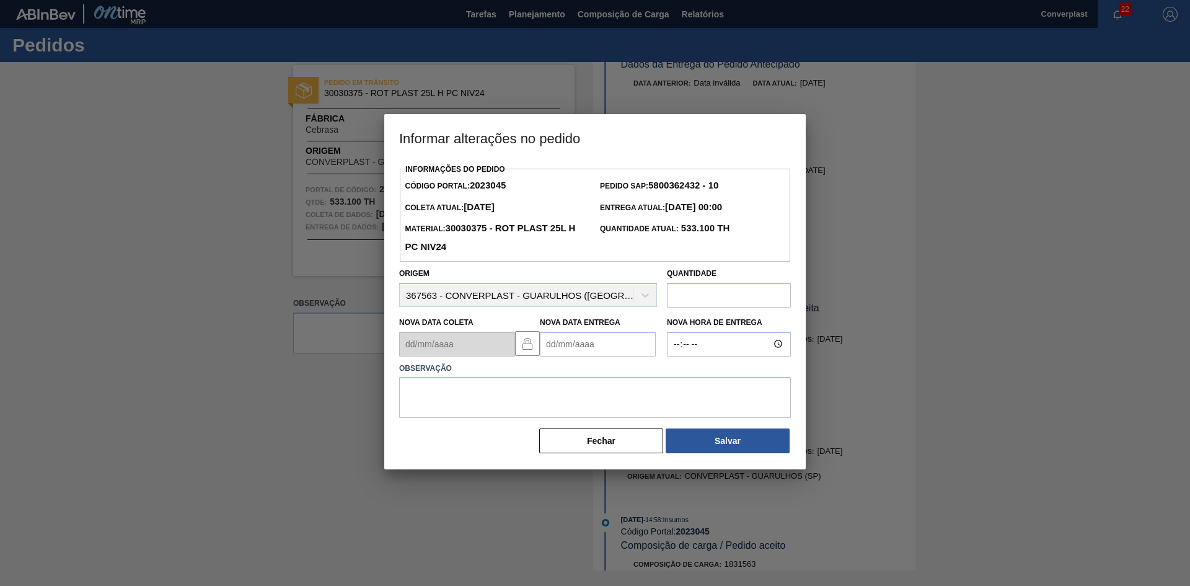
click at [572, 353] on Entrega2023045 "Nova Data Entrega" at bounding box center [598, 344] width 116 height 25
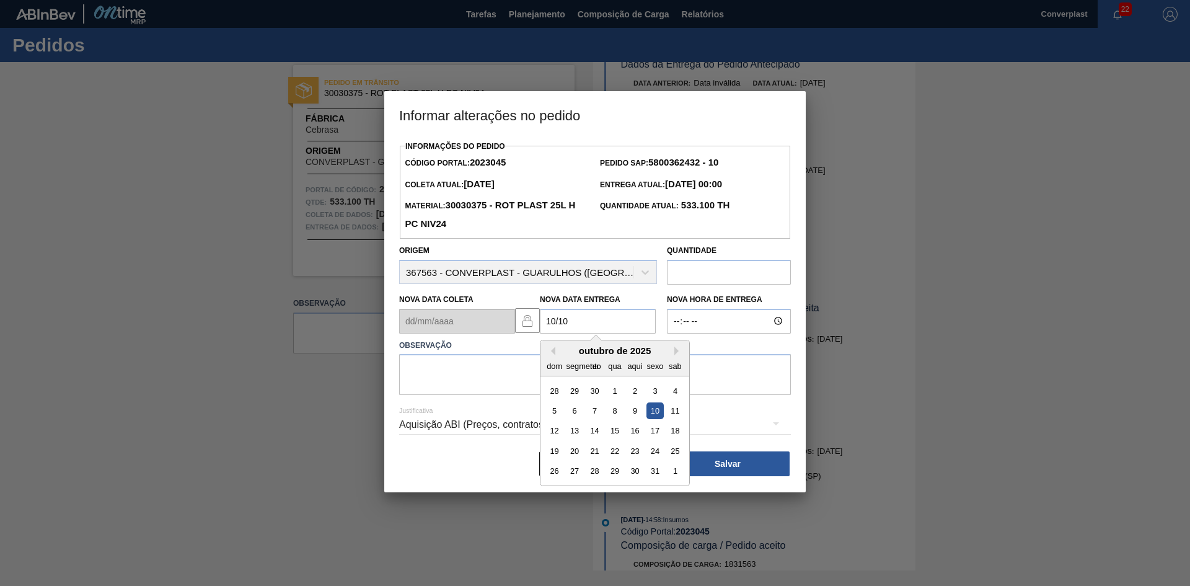
click at [655, 416] on div "10" at bounding box center [654, 410] width 17 height 17
type Entrega2023045 "[DATE]"
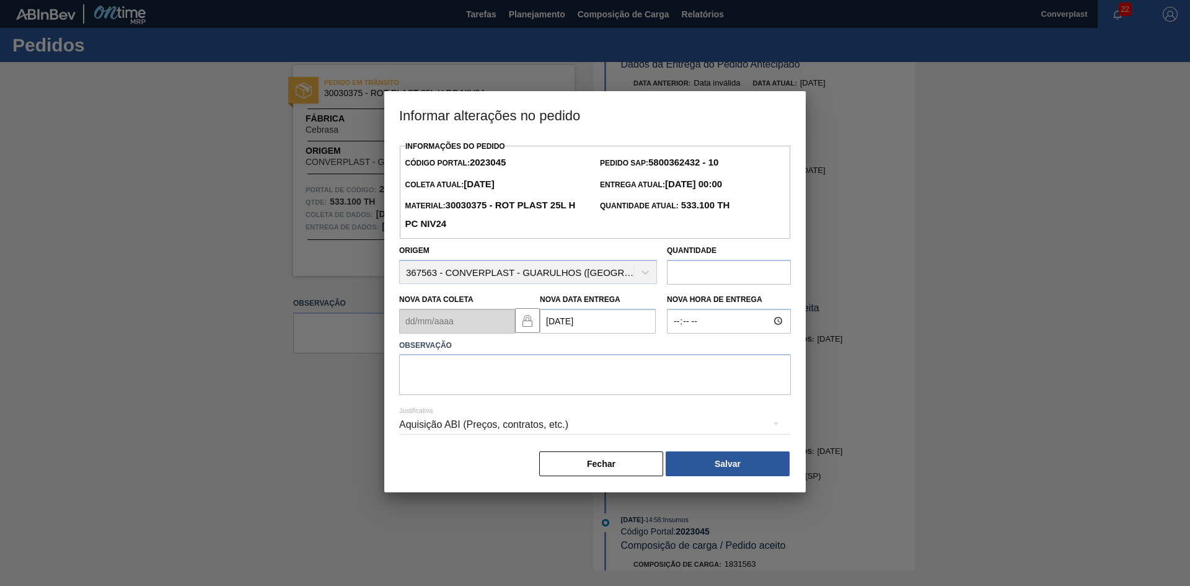
click at [547, 398] on div "Justificativa Aquisição ABI (Preços, contratos, etc.)" at bounding box center [595, 417] width 392 height 45
click at [528, 380] on textarea at bounding box center [595, 374] width 392 height 41
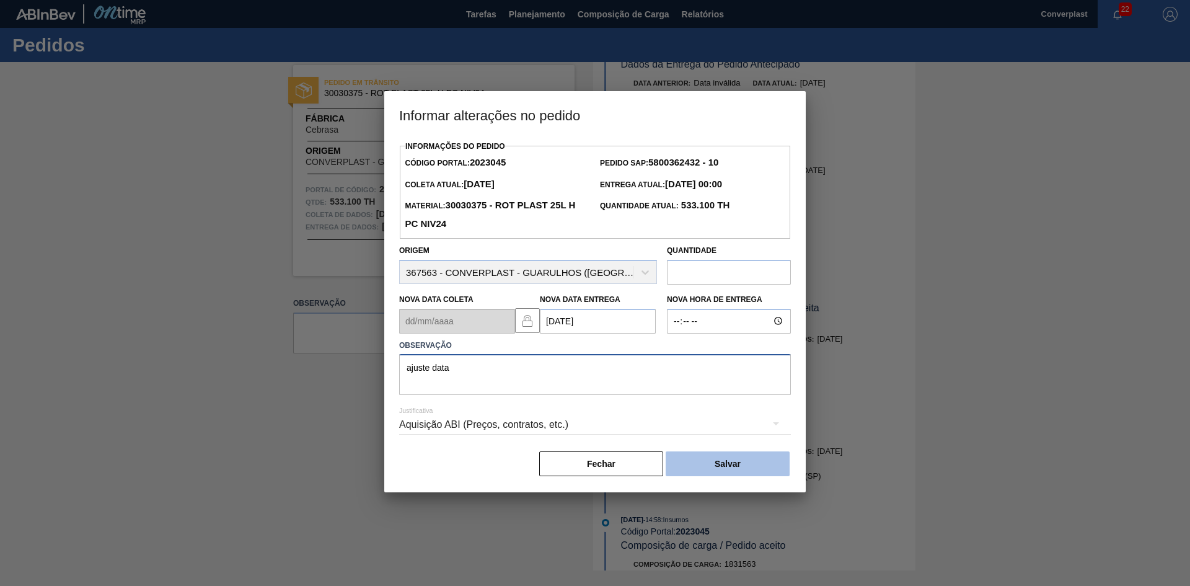
type textarea "ajuste data"
click at [701, 464] on button "Salvar" at bounding box center [728, 463] width 124 height 25
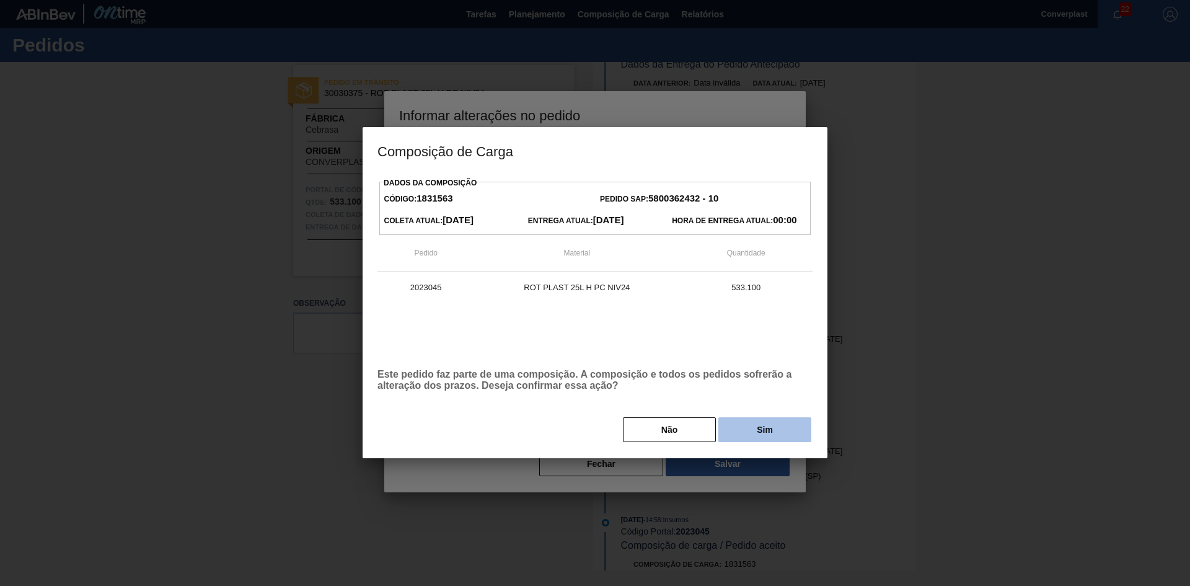
click at [739, 436] on button "Sim" at bounding box center [764, 429] width 93 height 25
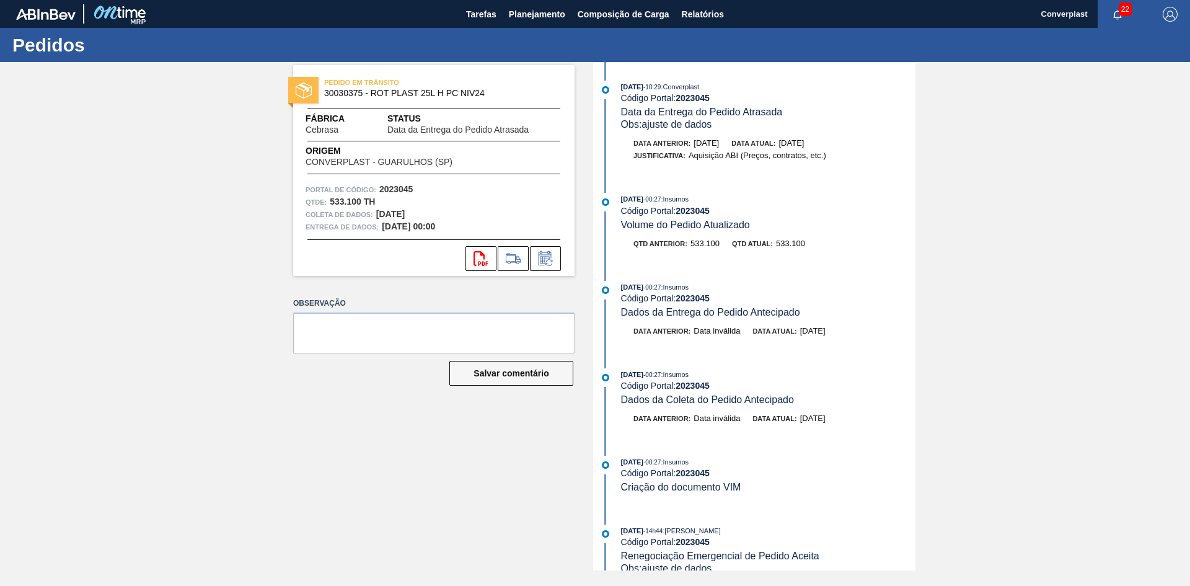
scroll to position [0, 0]
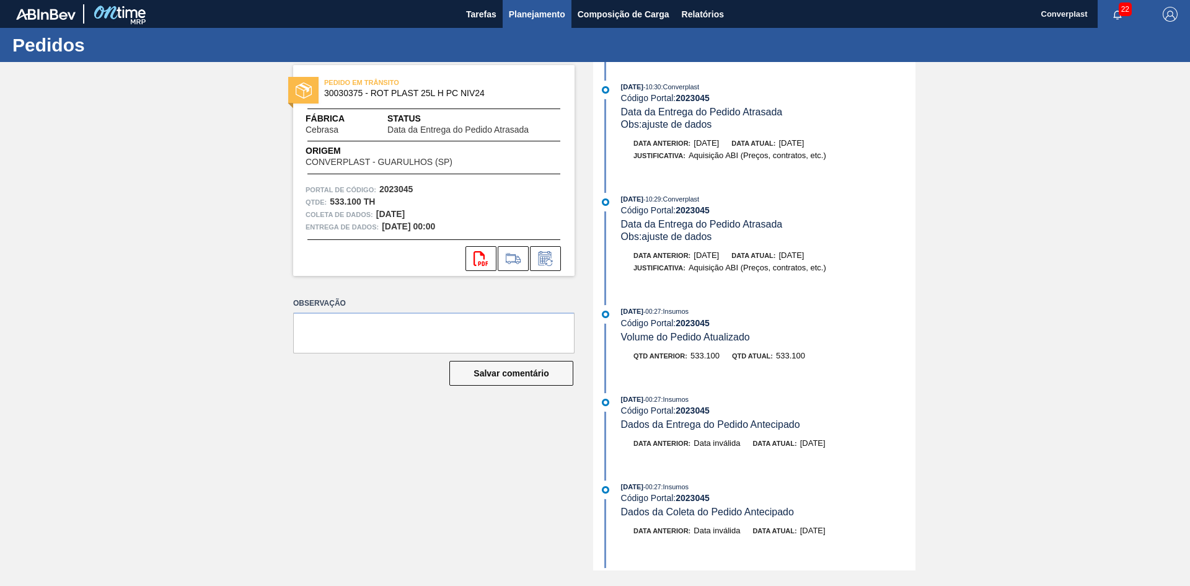
click at [525, 18] on font "Planejamento" at bounding box center [537, 14] width 56 height 10
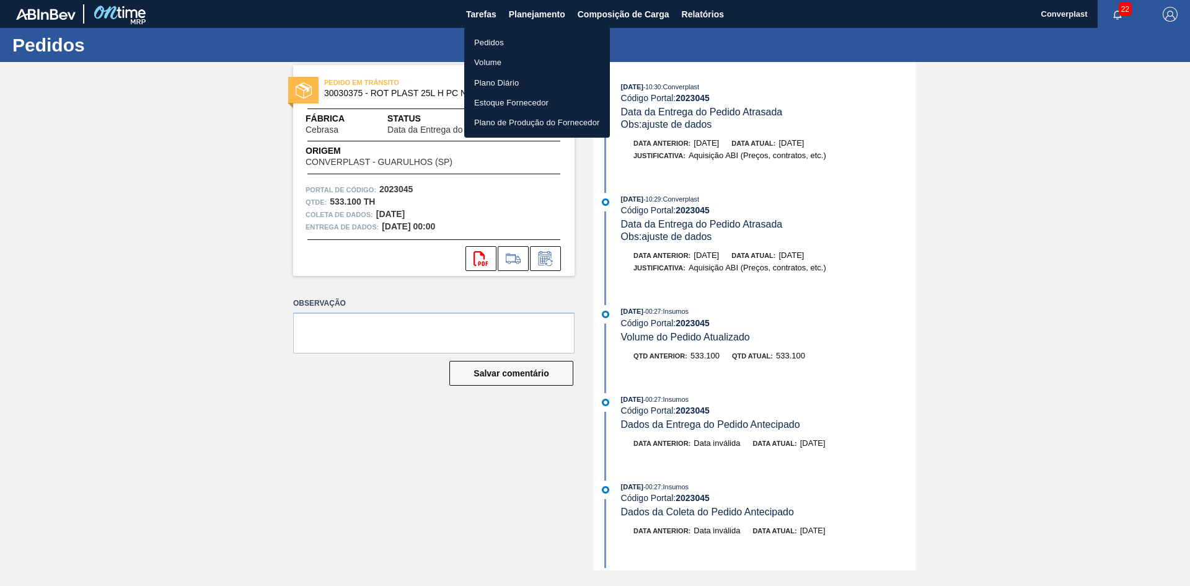
click at [509, 55] on li "Volume" at bounding box center [537, 62] width 146 height 20
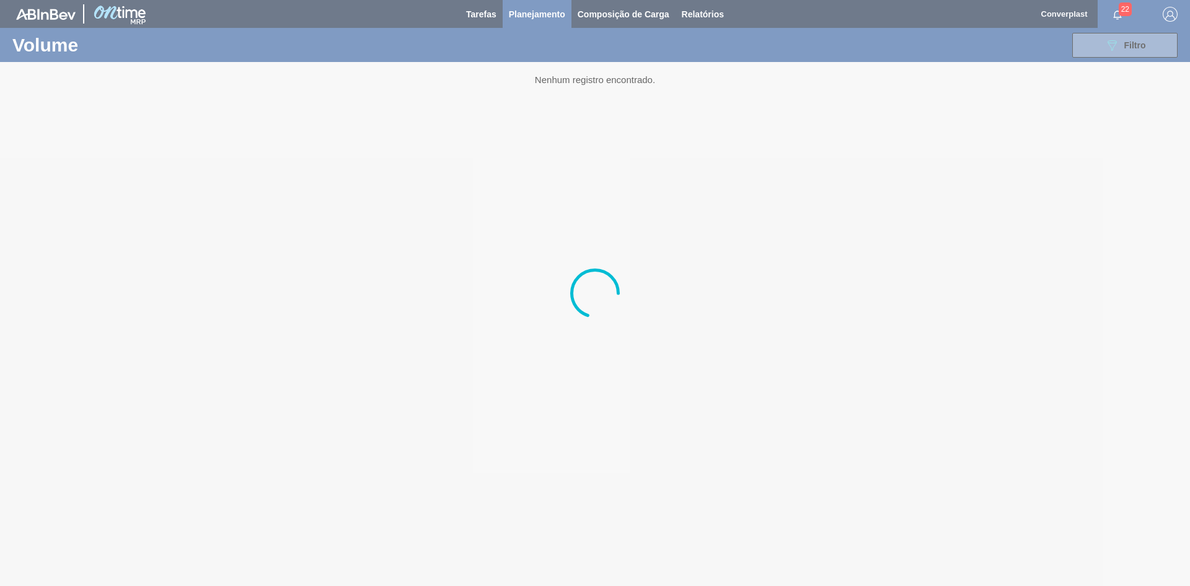
click at [519, 7] on div at bounding box center [595, 293] width 1190 height 586
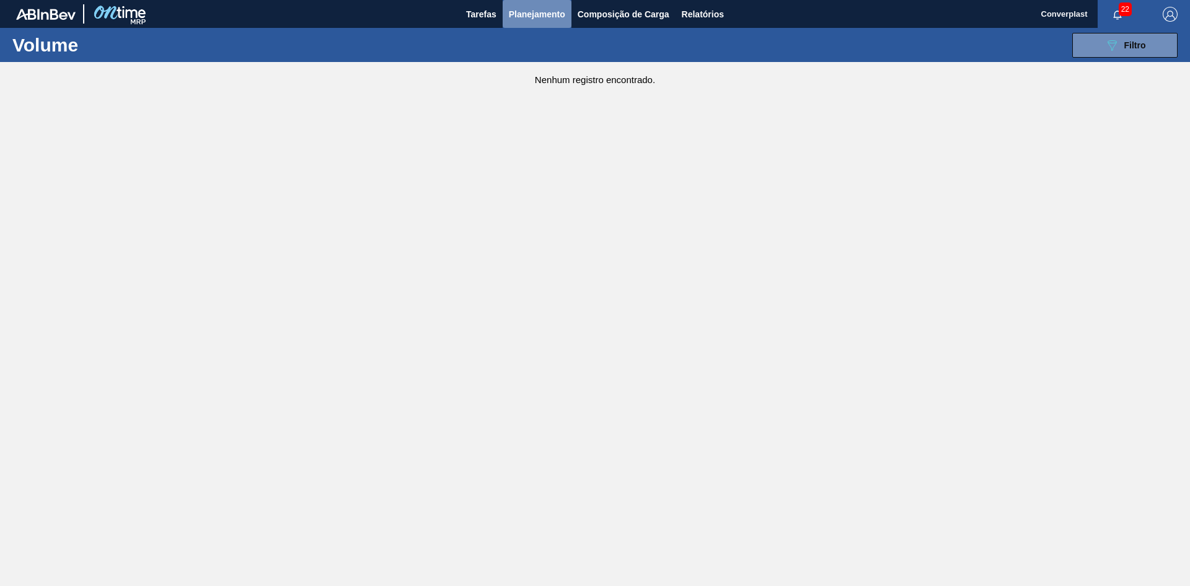
click at [519, 7] on font "Planejamento" at bounding box center [537, 14] width 56 height 15
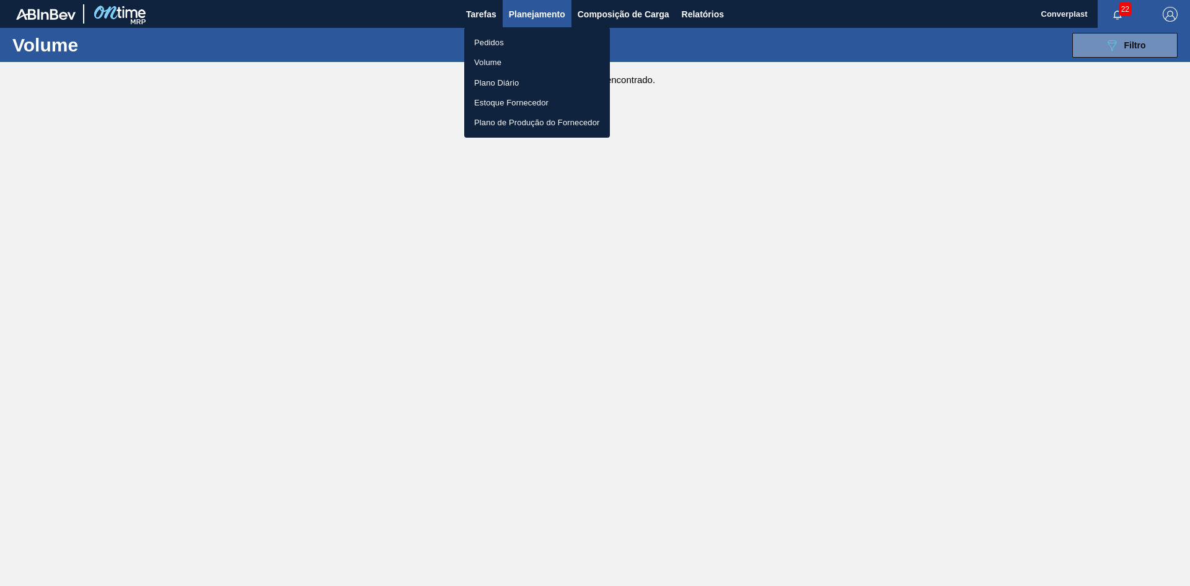
click at [501, 37] on font "Pedidos" at bounding box center [489, 42] width 30 height 12
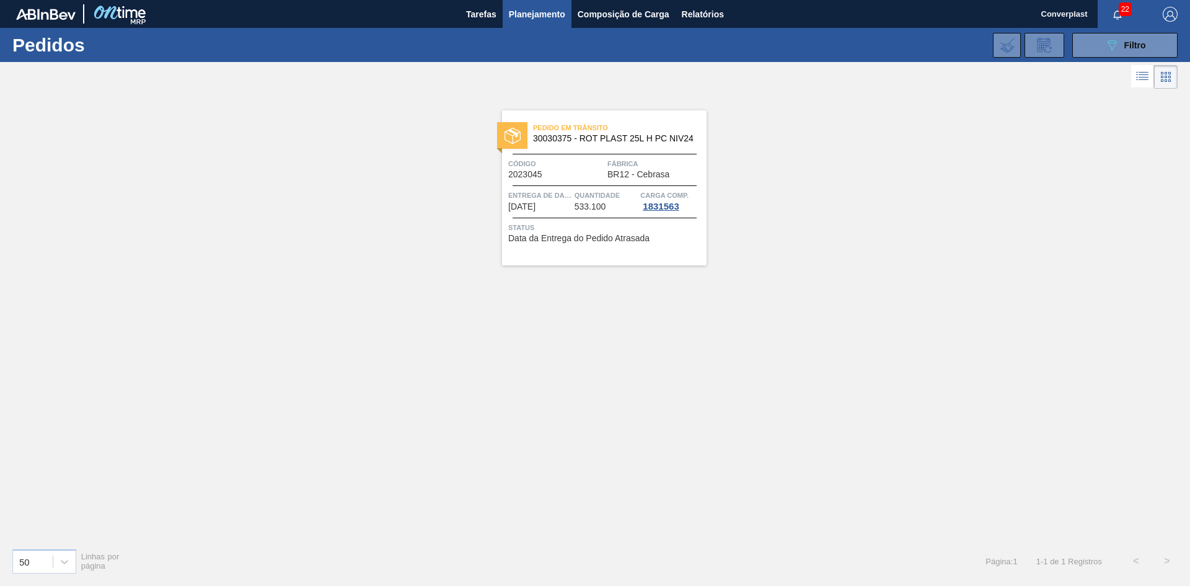
click at [605, 204] on font "533.100" at bounding box center [590, 206] width 32 height 10
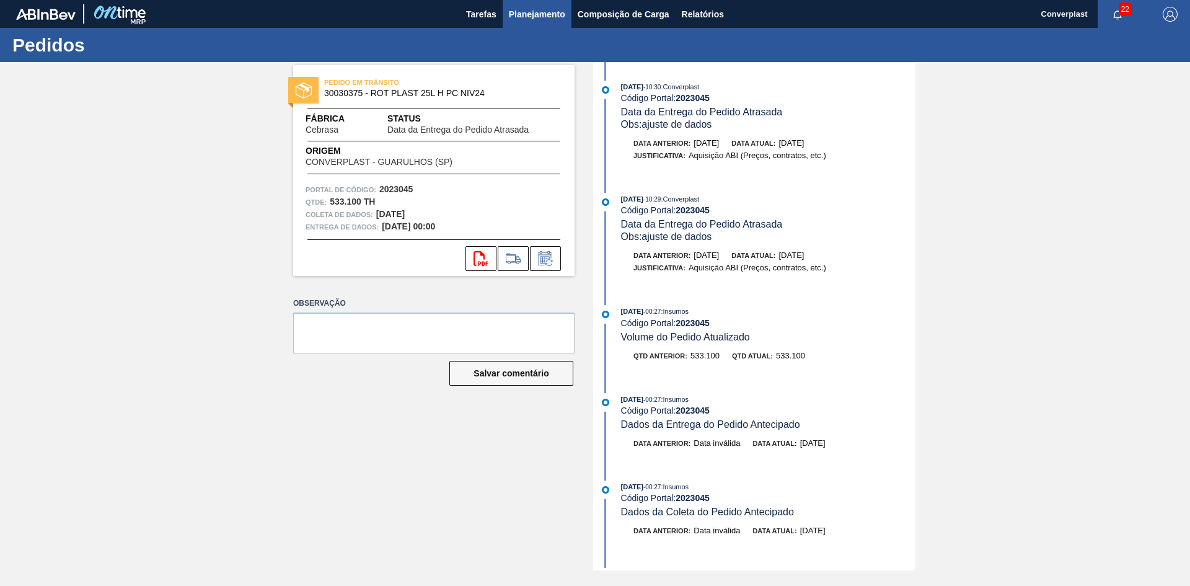
click at [535, 19] on font "Planejamento" at bounding box center [537, 14] width 56 height 15
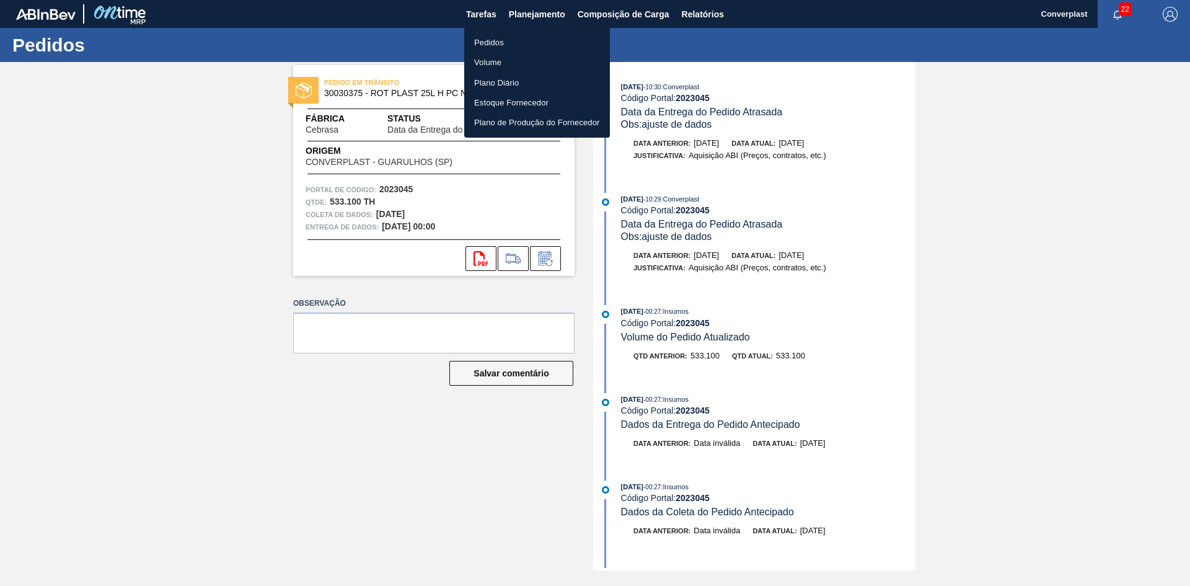
click at [490, 37] on font "Pedidos" at bounding box center [489, 42] width 30 height 12
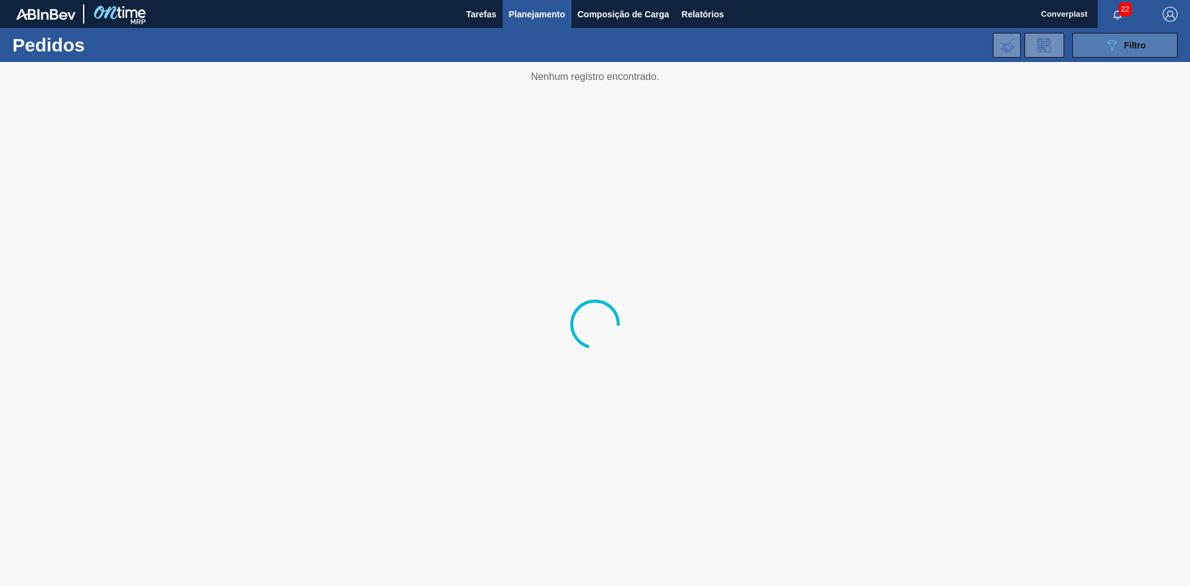
click at [1119, 50] on icon "089F7B8B-B2A5-4AFE-B5C0-19BA573D28AC" at bounding box center [1111, 45] width 15 height 15
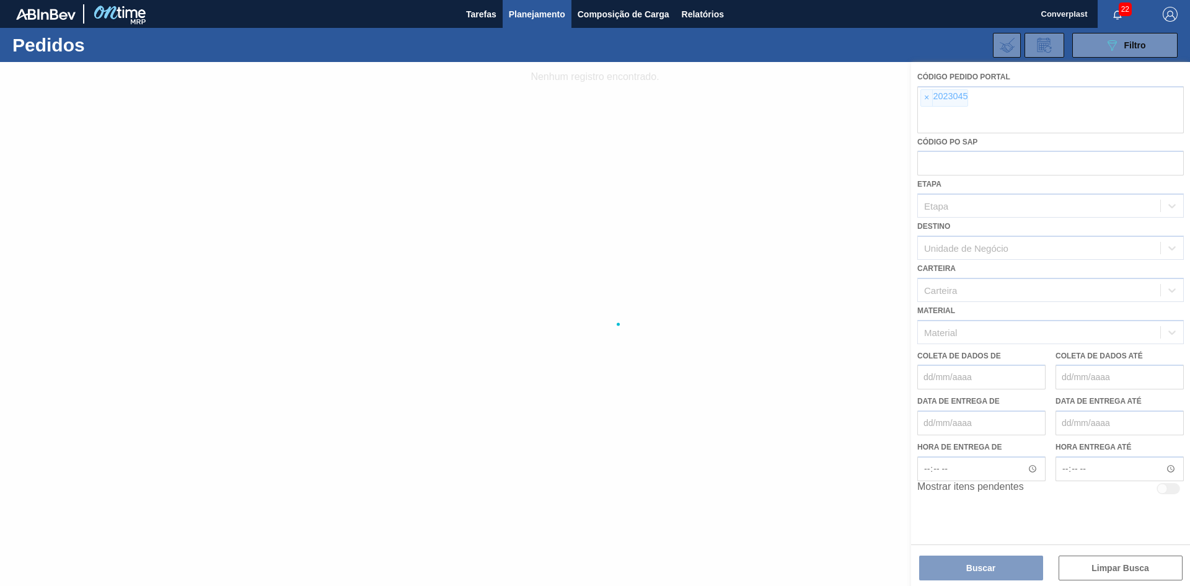
click at [922, 102] on div at bounding box center [595, 324] width 1190 height 524
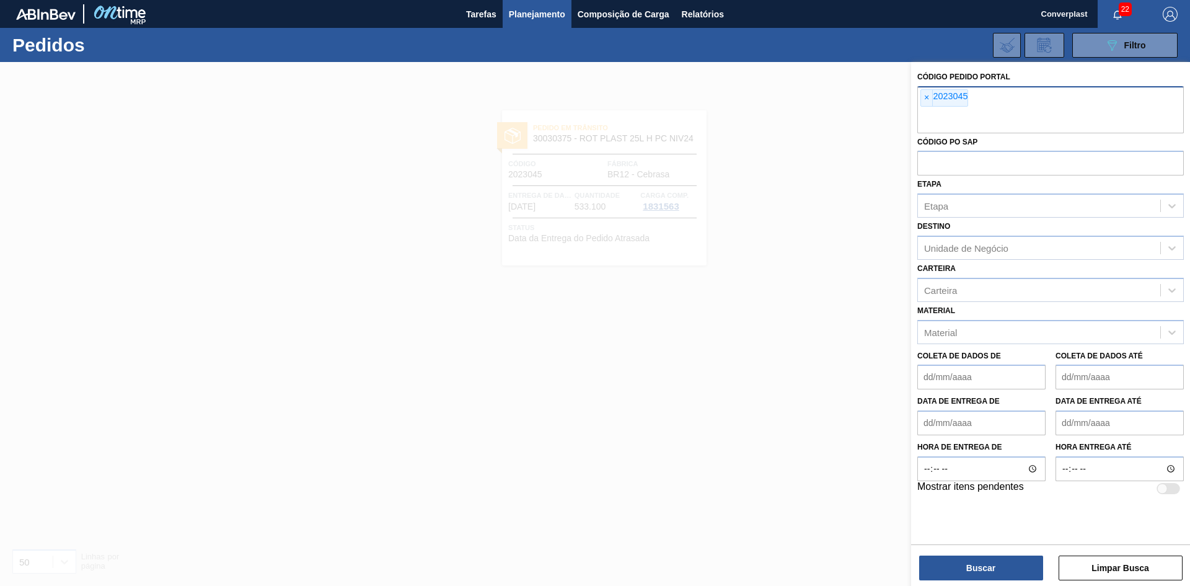
click at [917, 100] on div "Código Pedido Portal × 2023045 Código PO SAP Etapa Etapa Destino Unidade de Neg…" at bounding box center [1050, 282] width 279 height 440
click at [932, 100] on span "×" at bounding box center [927, 98] width 12 height 16
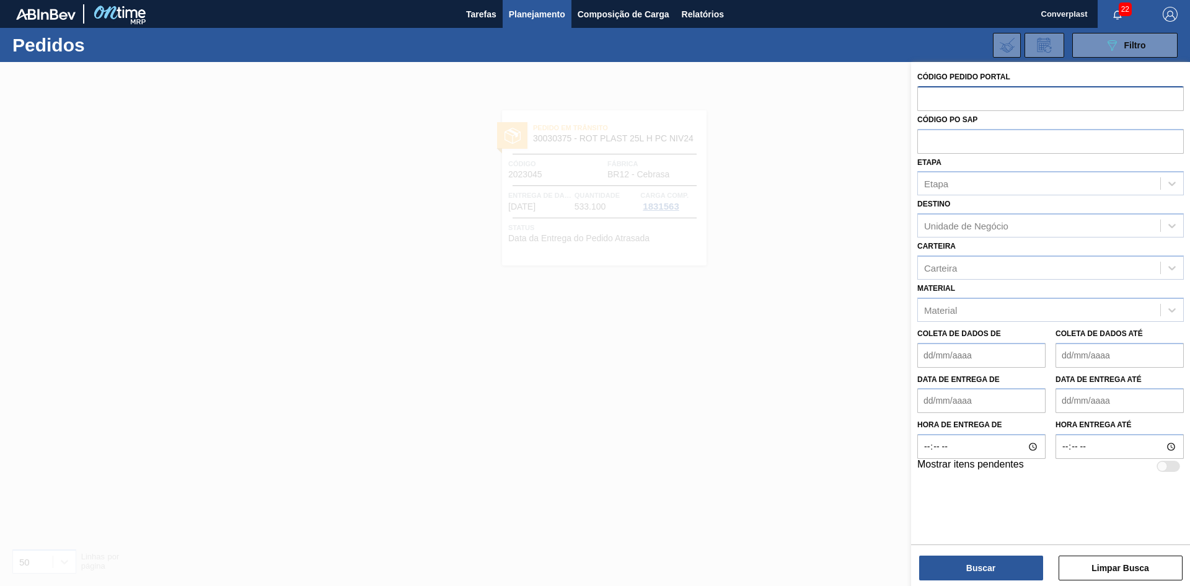
paste input "2023515"
type input "2023515"
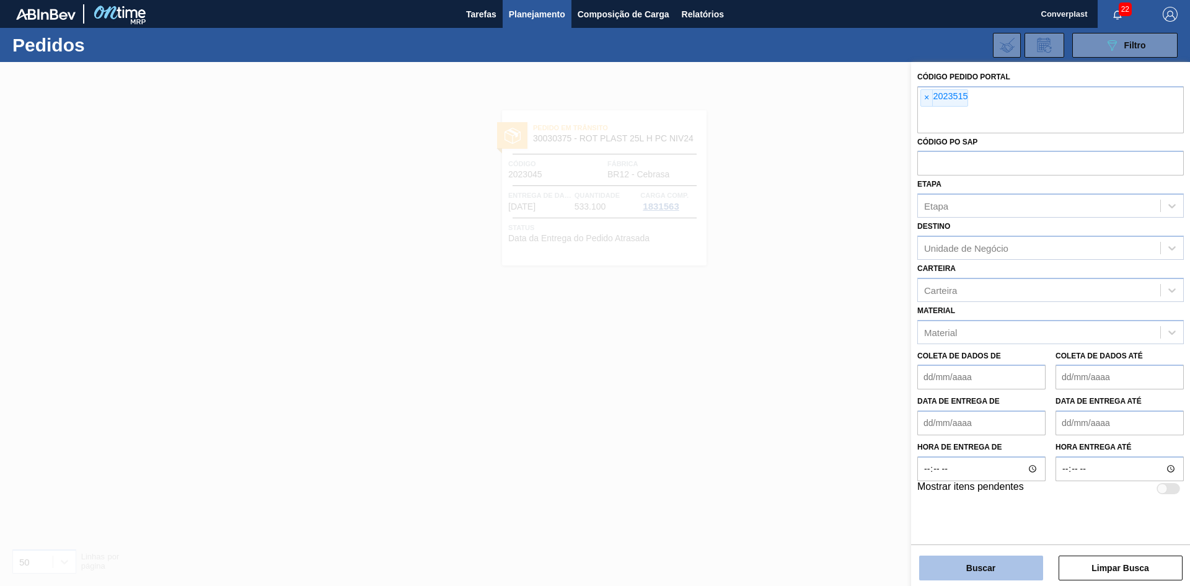
click at [966, 570] on font "Buscar" at bounding box center [980, 568] width 29 height 10
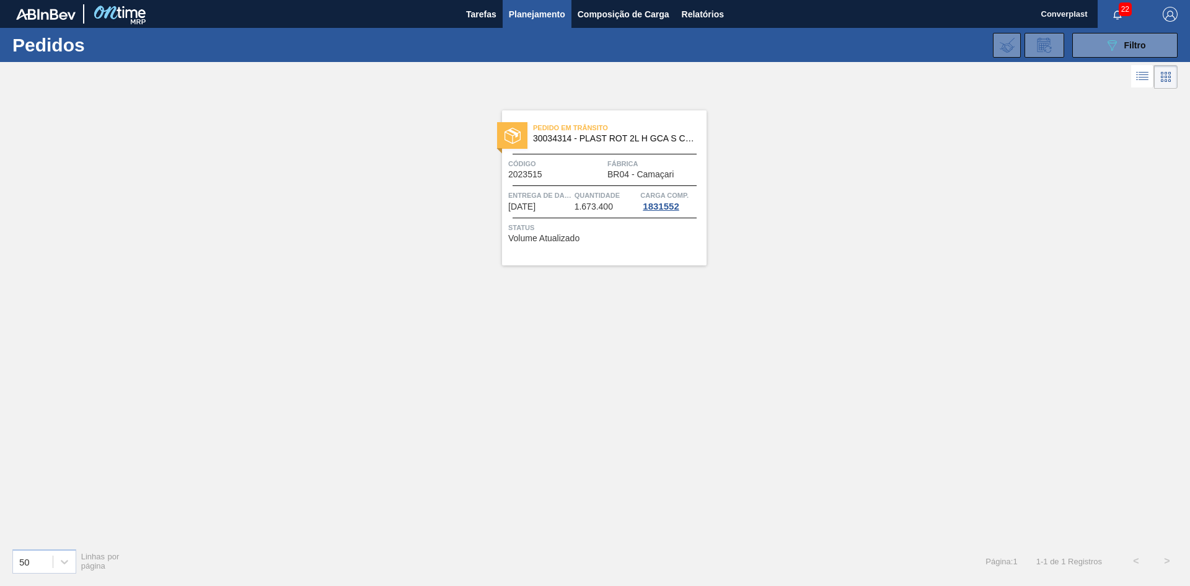
click at [556, 211] on div "Entrega de dados [DATE]" at bounding box center [539, 200] width 63 height 22
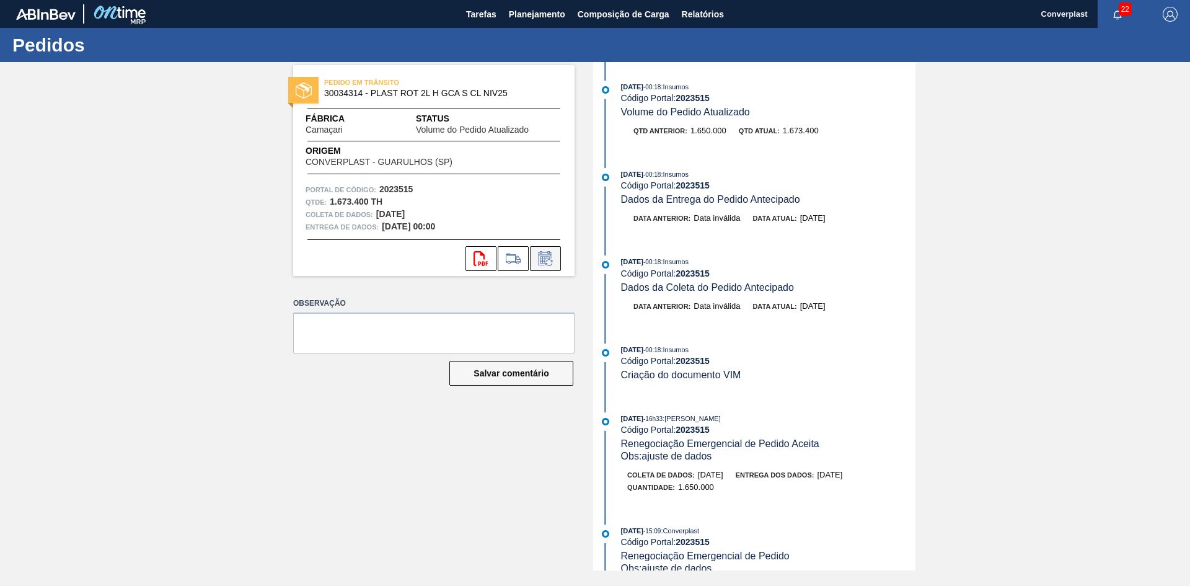
click at [538, 253] on icon at bounding box center [544, 258] width 13 height 14
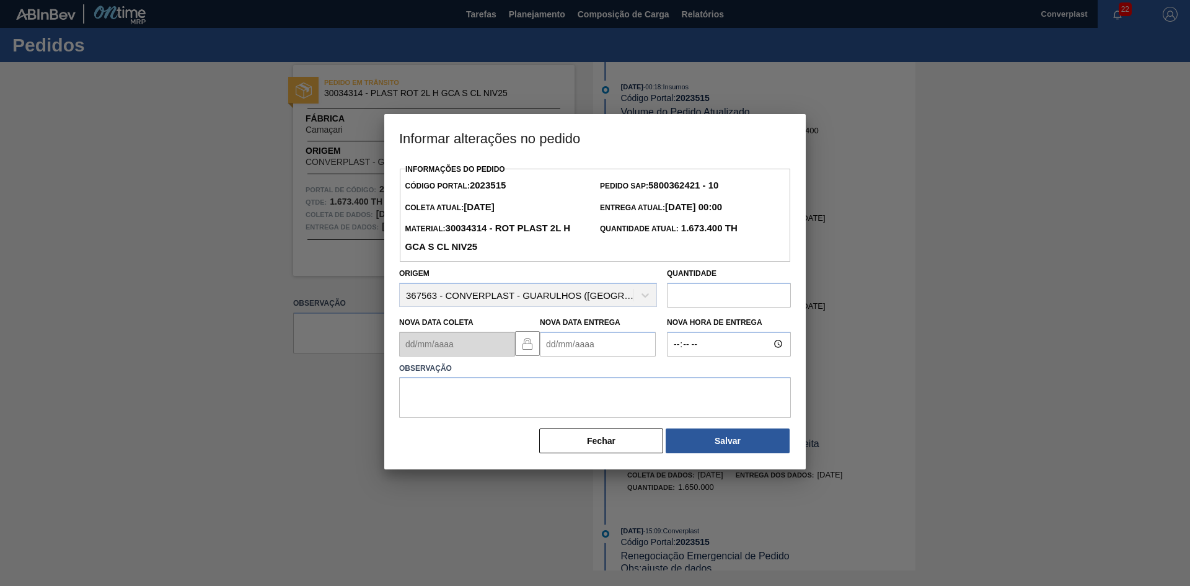
click at [570, 356] on Entrega2023515 "Nova Data Entrega" at bounding box center [598, 344] width 116 height 25
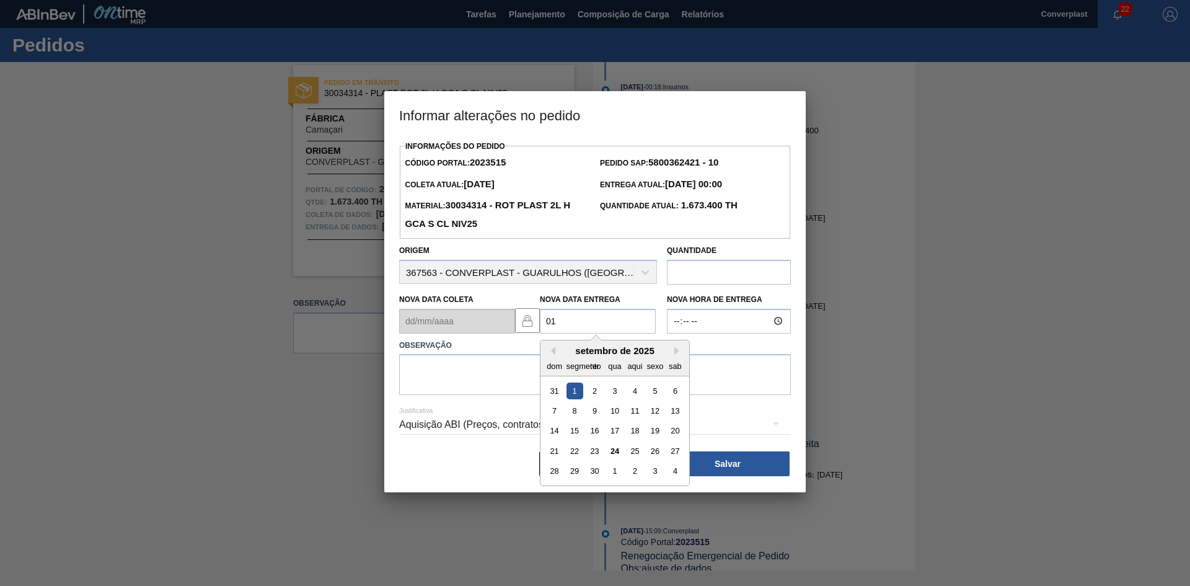
type Entrega2023515 "0"
type Entrega2023515 "[DATE]"
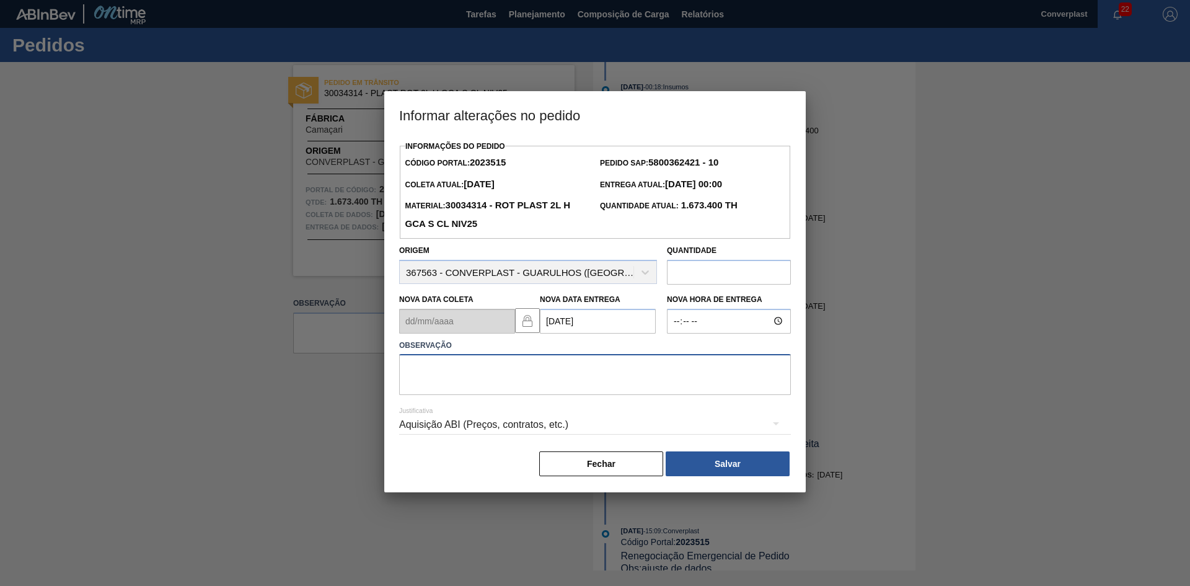
click at [570, 357] on textarea at bounding box center [595, 374] width 392 height 41
type textarea "ajuste data"
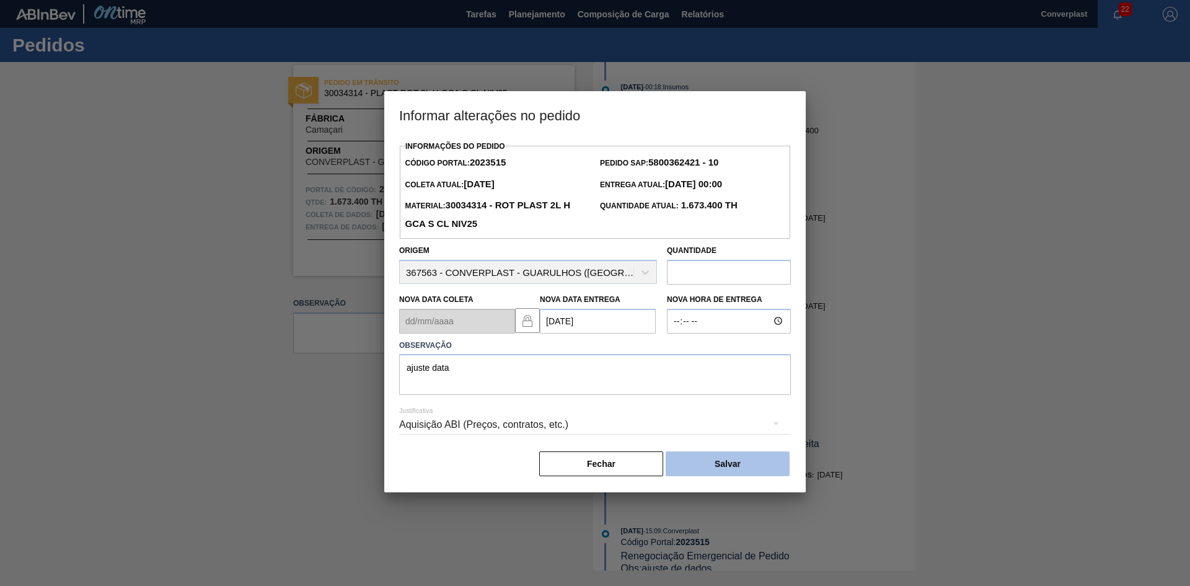
click at [737, 472] on button "Salvar" at bounding box center [728, 463] width 124 height 25
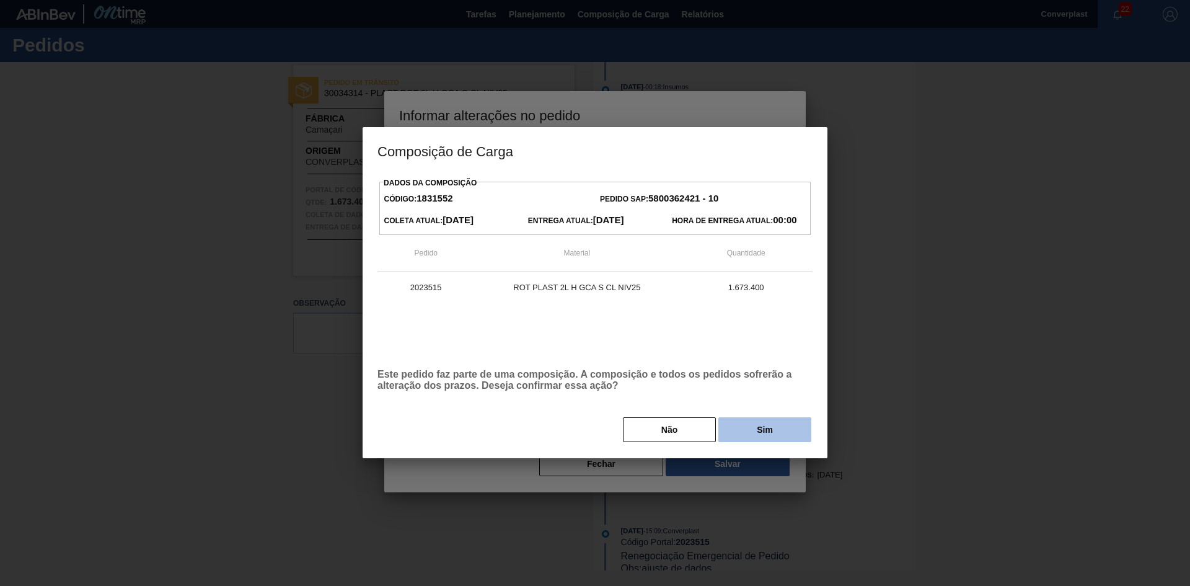
click at [747, 437] on button "Sim" at bounding box center [764, 429] width 93 height 25
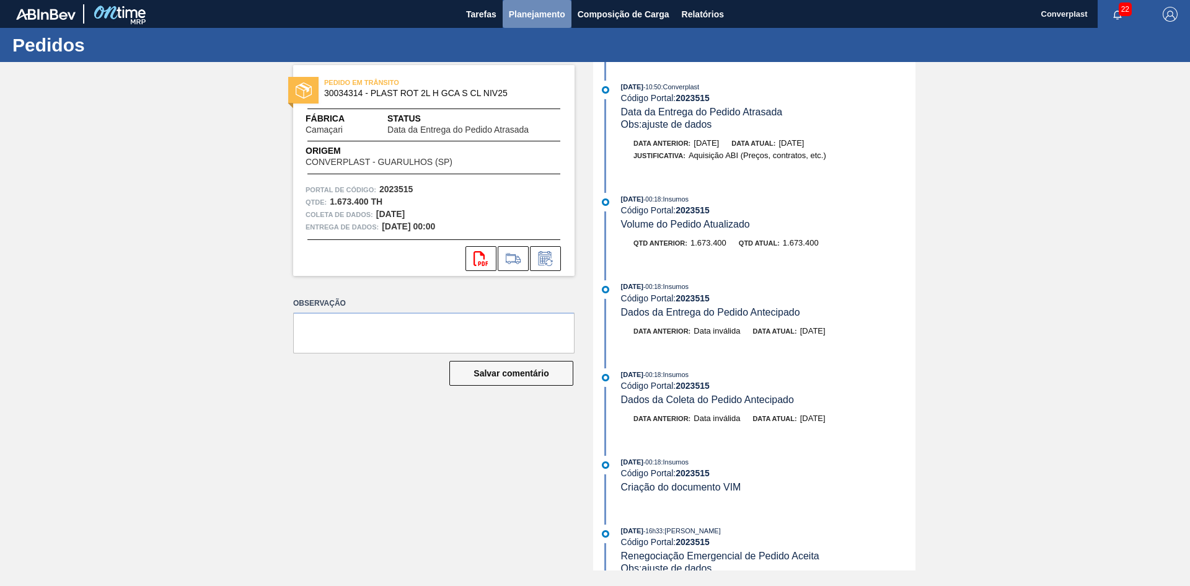
click at [518, 22] on button "Planejamento" at bounding box center [537, 14] width 69 height 28
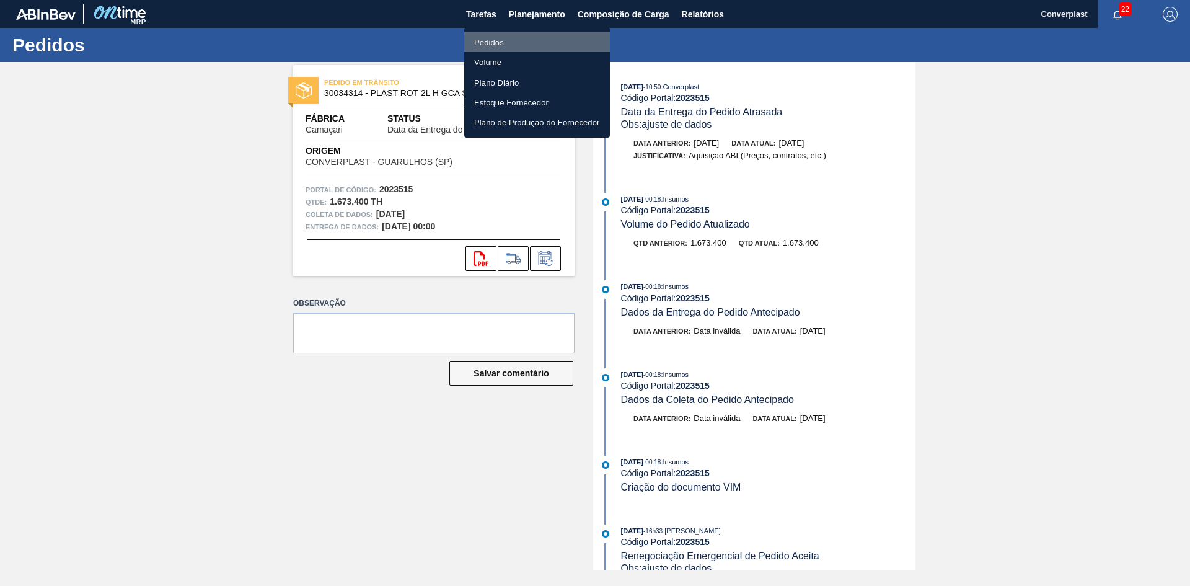
click at [496, 40] on font "Pedidos" at bounding box center [489, 42] width 30 height 9
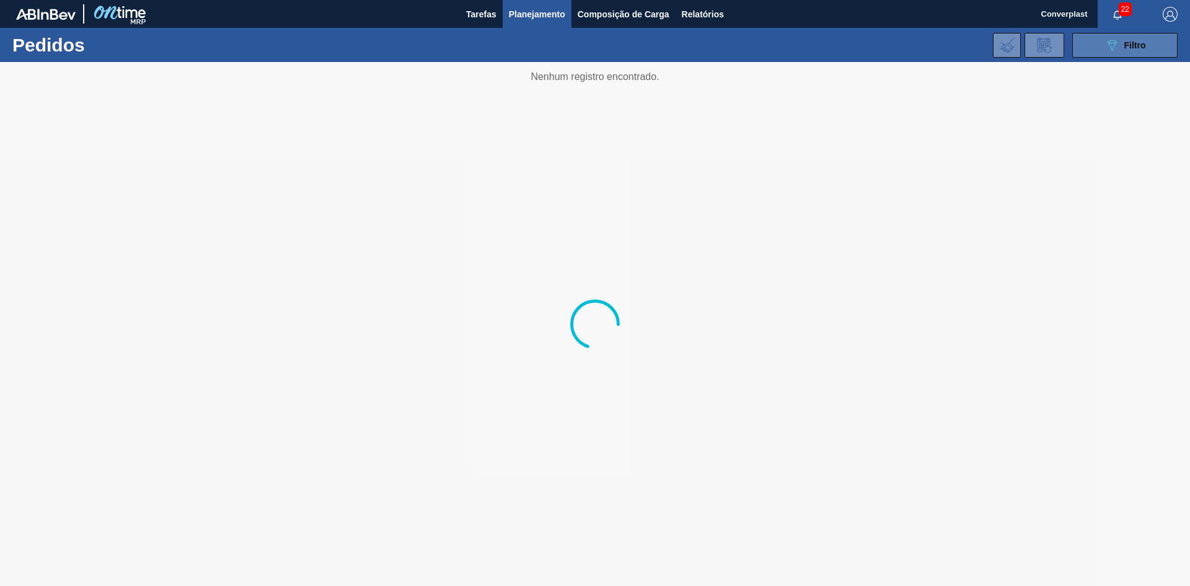
click at [1126, 42] on font "Filtro" at bounding box center [1135, 45] width 22 height 10
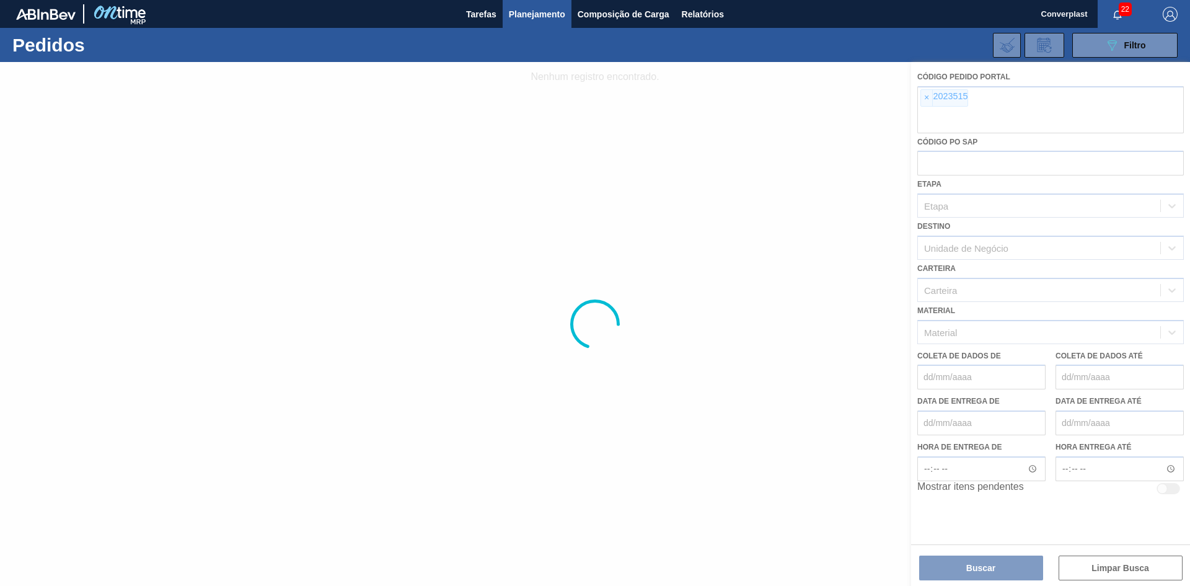
click at [920, 97] on div at bounding box center [595, 324] width 1190 height 524
click at [926, 97] on div at bounding box center [595, 324] width 1190 height 524
click at [923, 102] on div at bounding box center [595, 324] width 1190 height 524
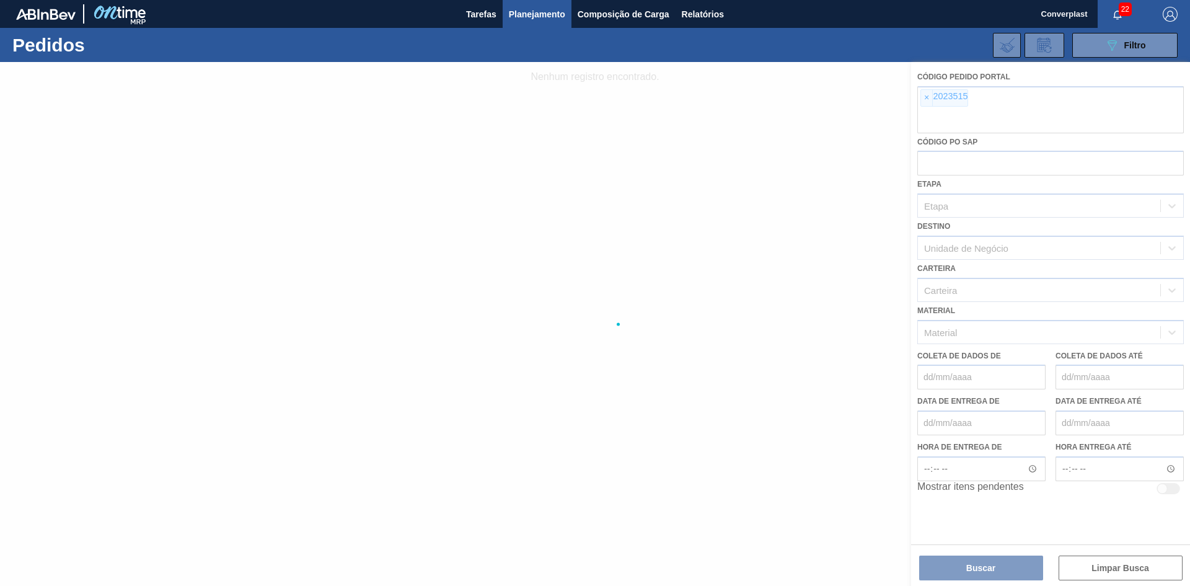
click at [923, 102] on div at bounding box center [595, 324] width 1190 height 524
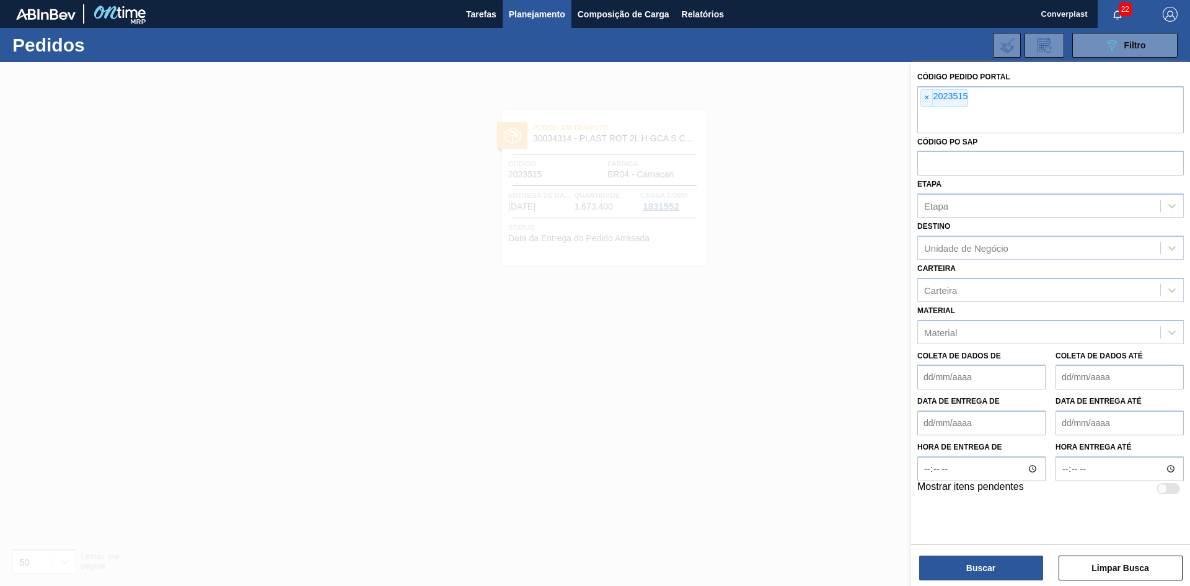
click at [923, 102] on span "×" at bounding box center [927, 98] width 12 height 16
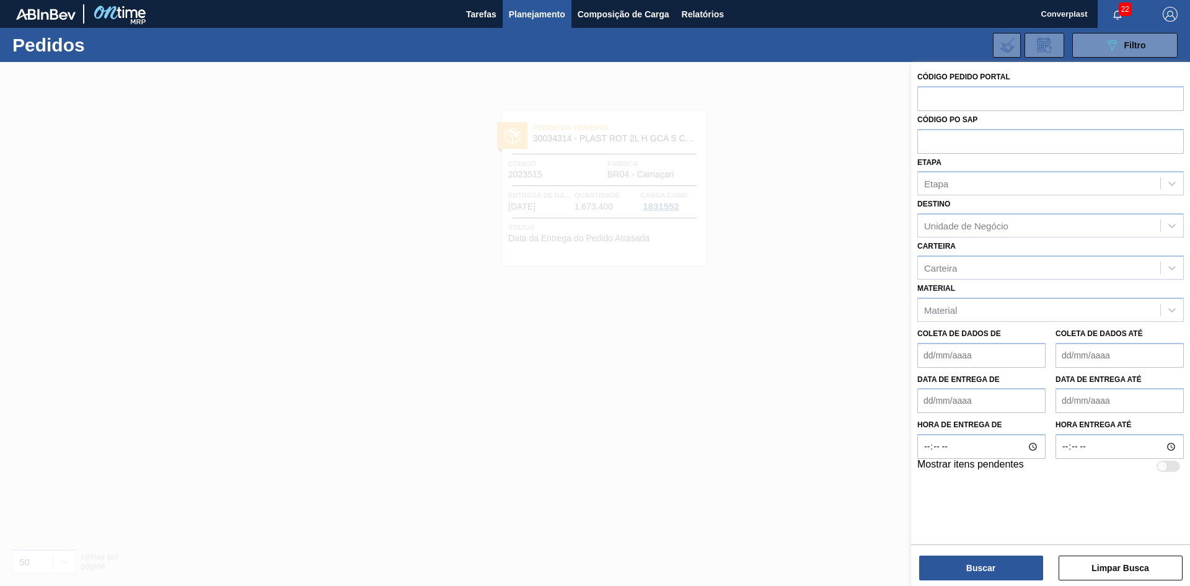
paste input "2023516"
type input "2023516"
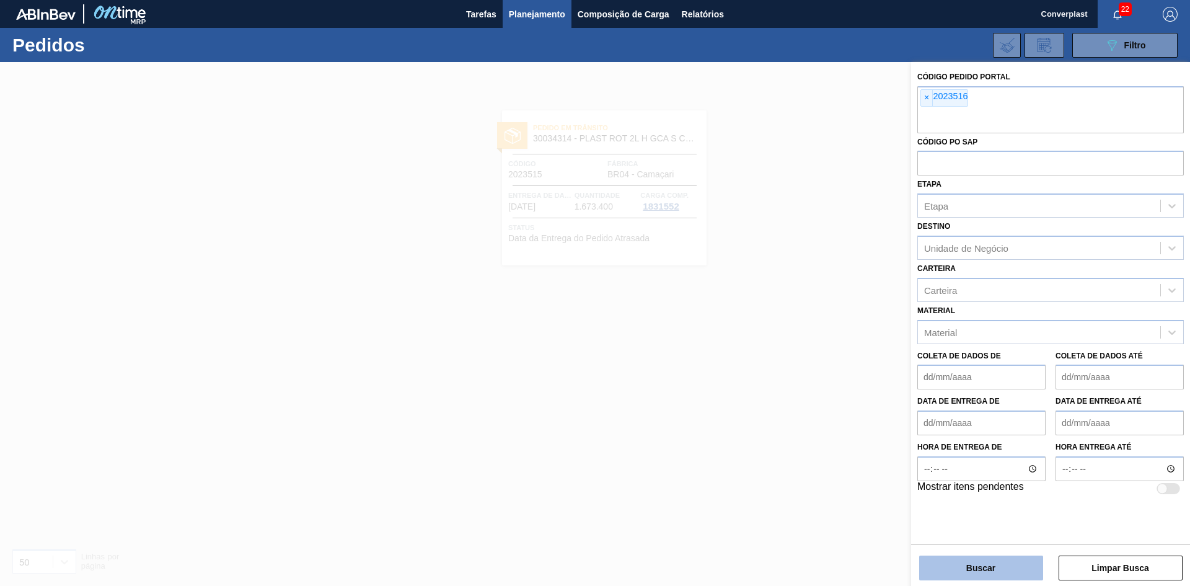
click at [954, 570] on button "Buscar" at bounding box center [981, 567] width 124 height 25
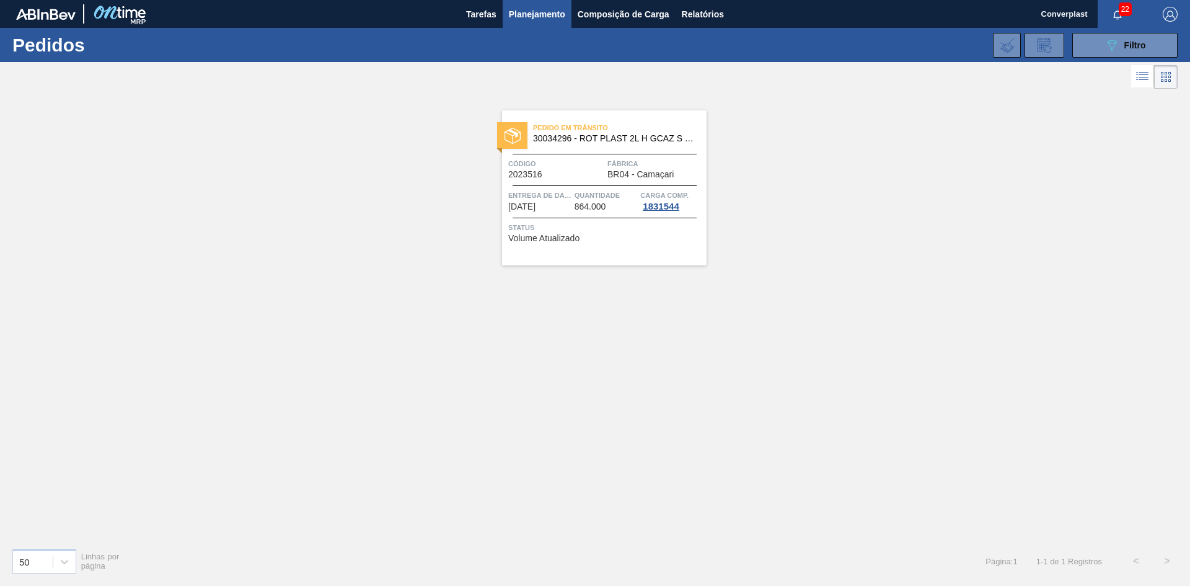
click at [548, 216] on div "Pedido em Trânsito 30034296 - ROT PLAST 2L H GCAZ S RECLAMAÇÃO NIV25 Código 202…" at bounding box center [604, 187] width 204 height 155
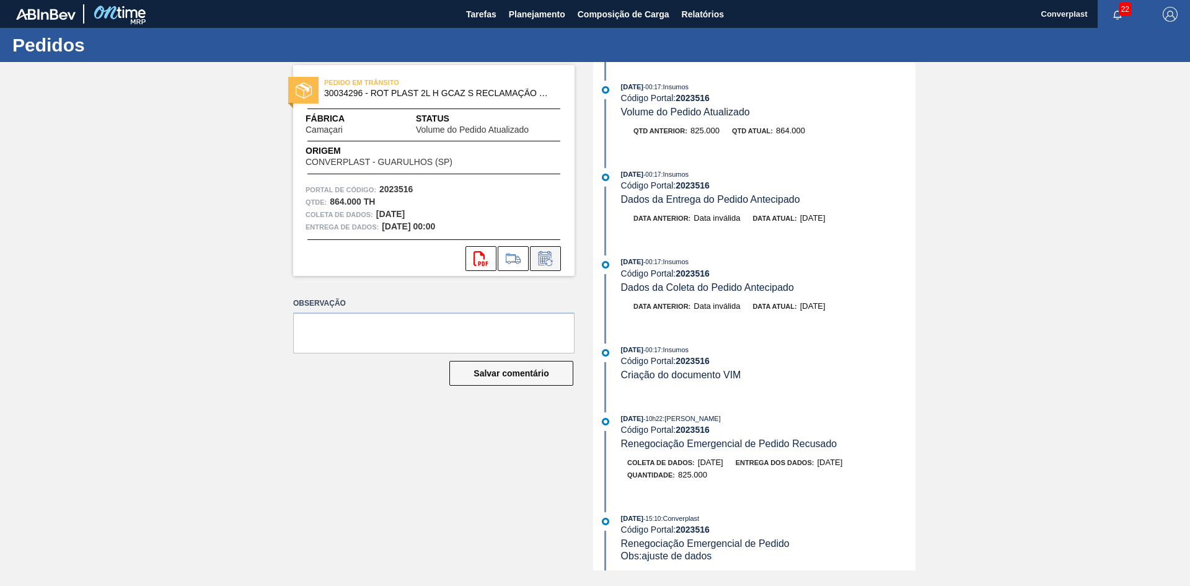
click at [545, 258] on icon at bounding box center [545, 258] width 20 height 15
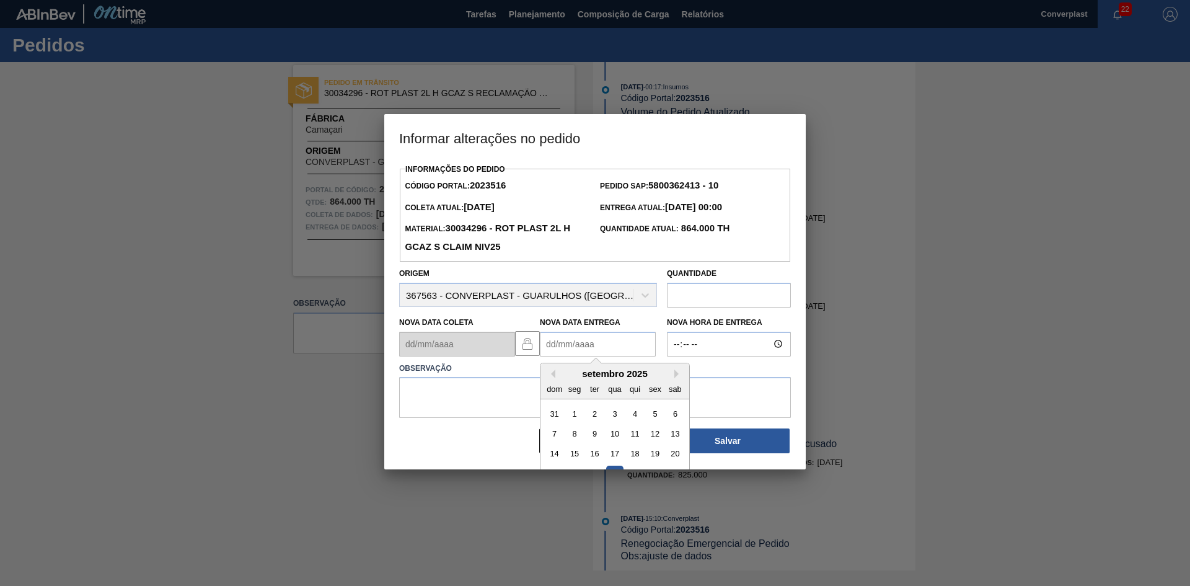
click at [561, 342] on Entrega2023516 "Nova Data Entrega" at bounding box center [598, 344] width 116 height 25
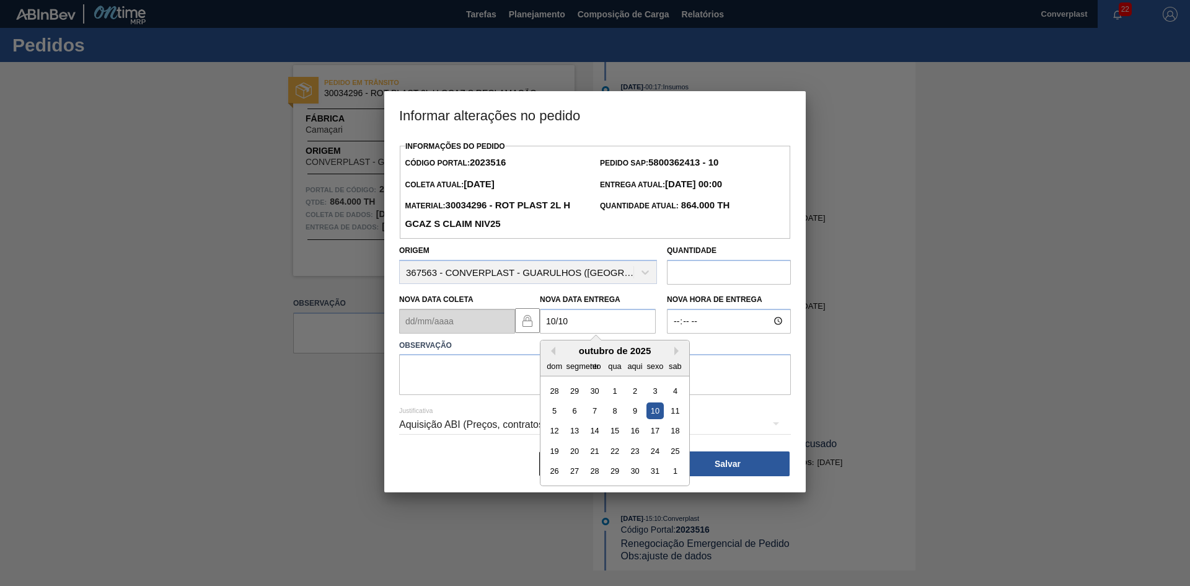
click at [649, 413] on div "10" at bounding box center [654, 410] width 17 height 17
type Entrega2023516 "[DATE]"
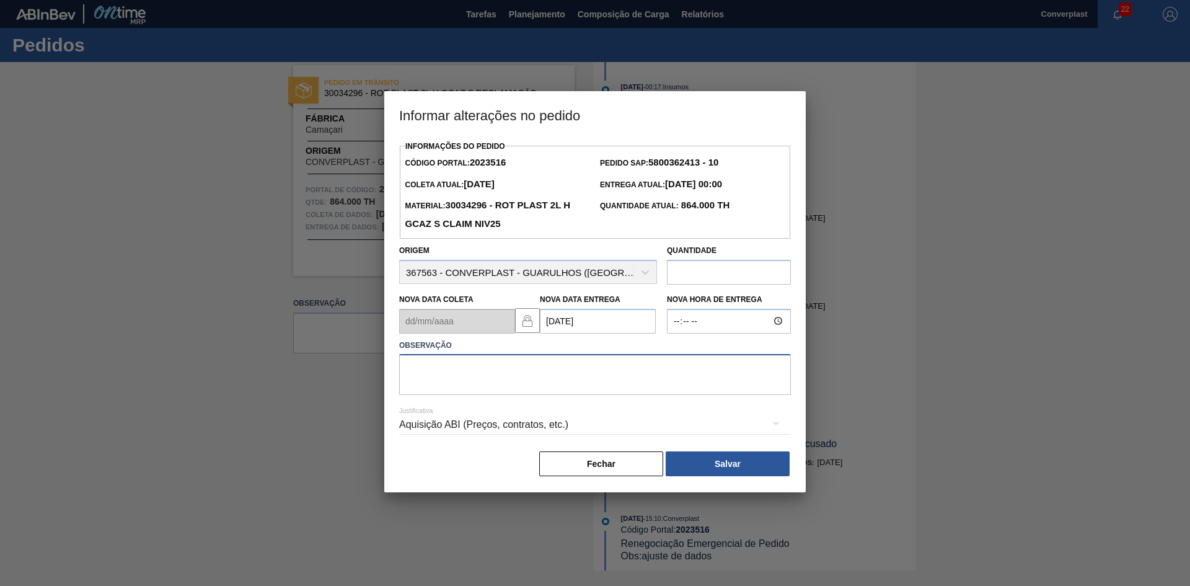
click at [465, 391] on textarea at bounding box center [595, 374] width 392 height 41
type textarea "ajuste data"
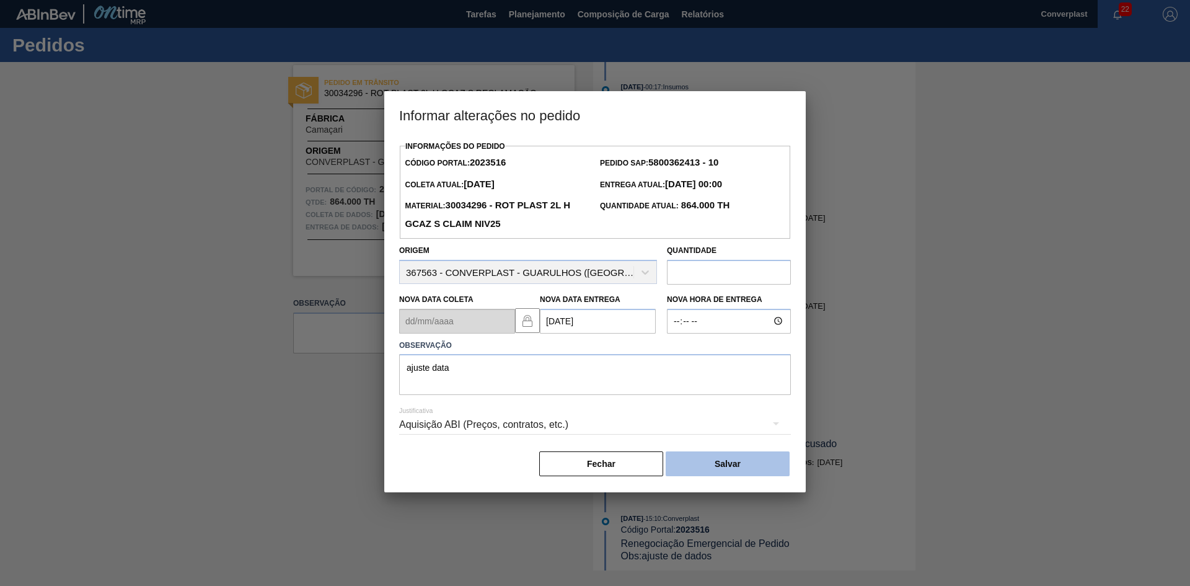
click at [682, 460] on button "Salvar" at bounding box center [728, 463] width 124 height 25
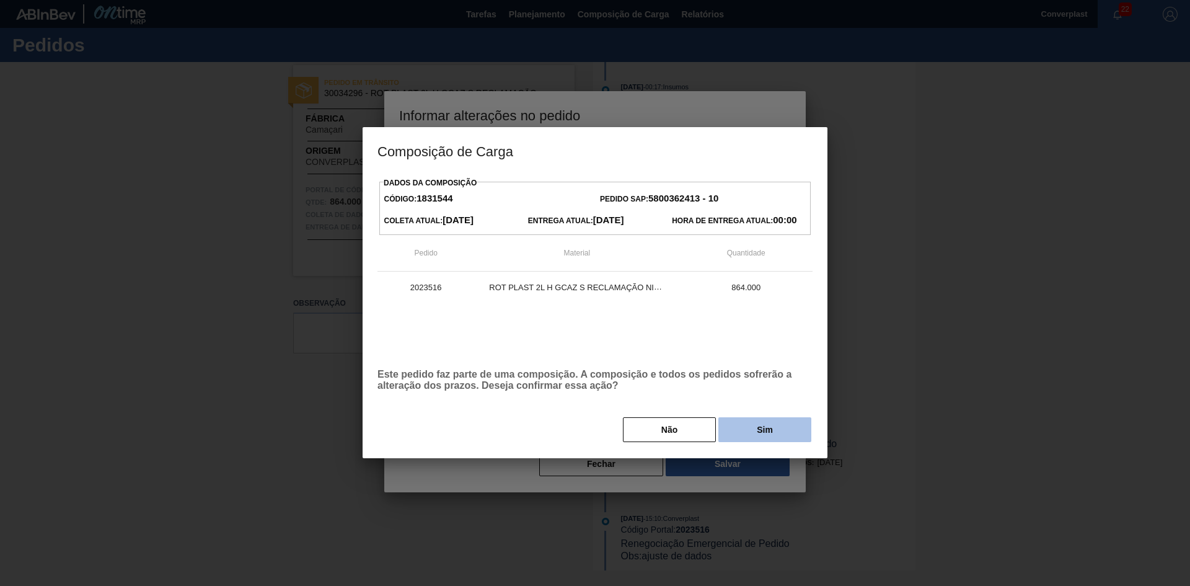
click at [737, 428] on button "Sim" at bounding box center [764, 429] width 93 height 25
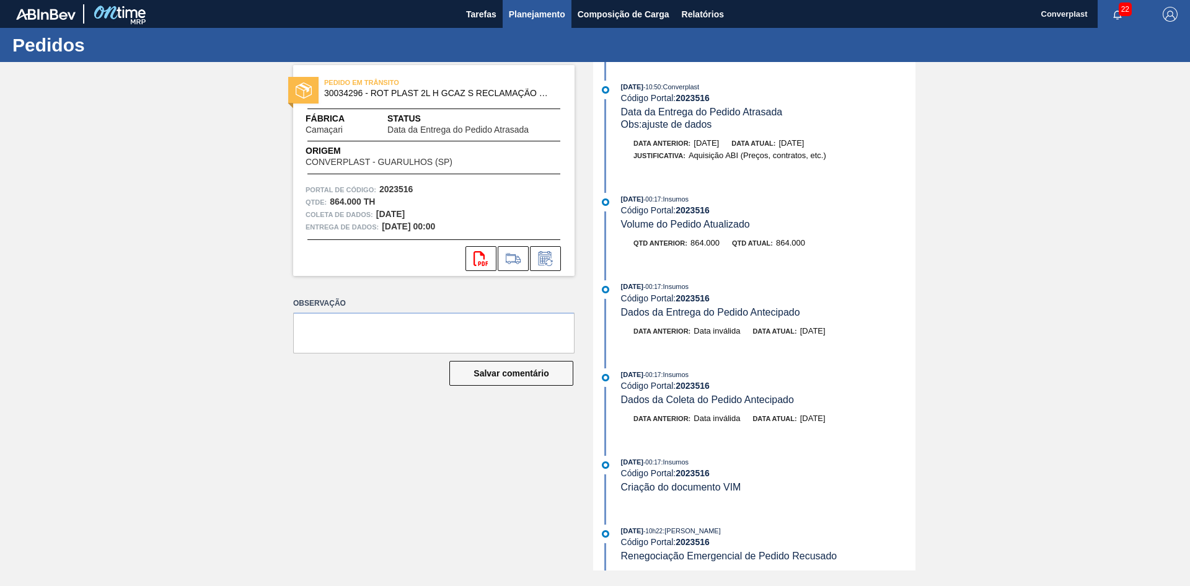
click at [523, 12] on font "Planejamento" at bounding box center [537, 14] width 56 height 10
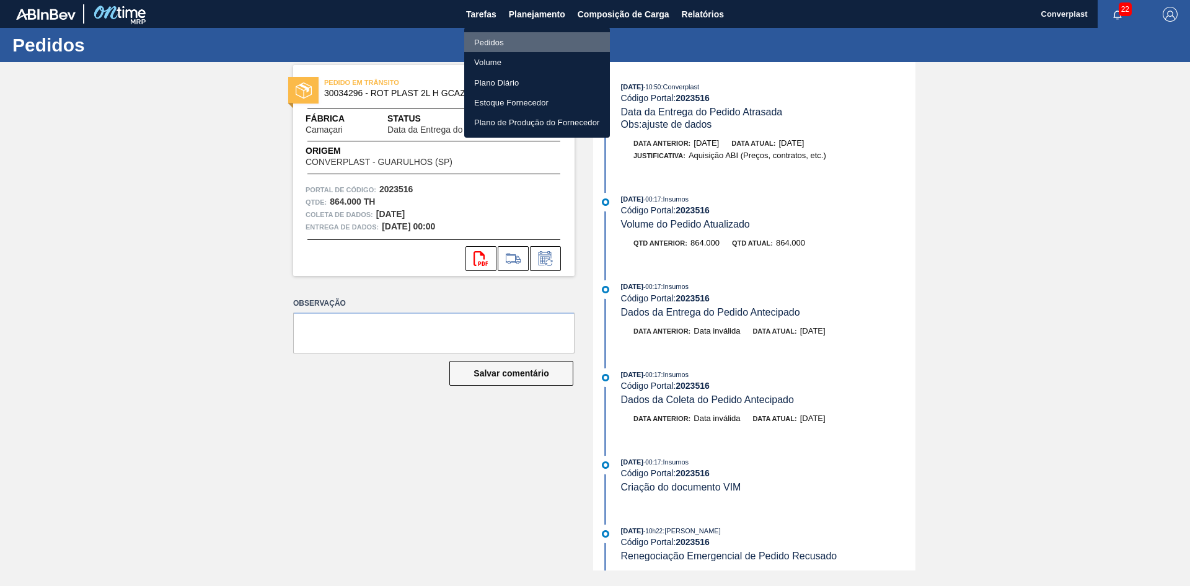
click at [480, 45] on font "Pedidos" at bounding box center [489, 42] width 30 height 9
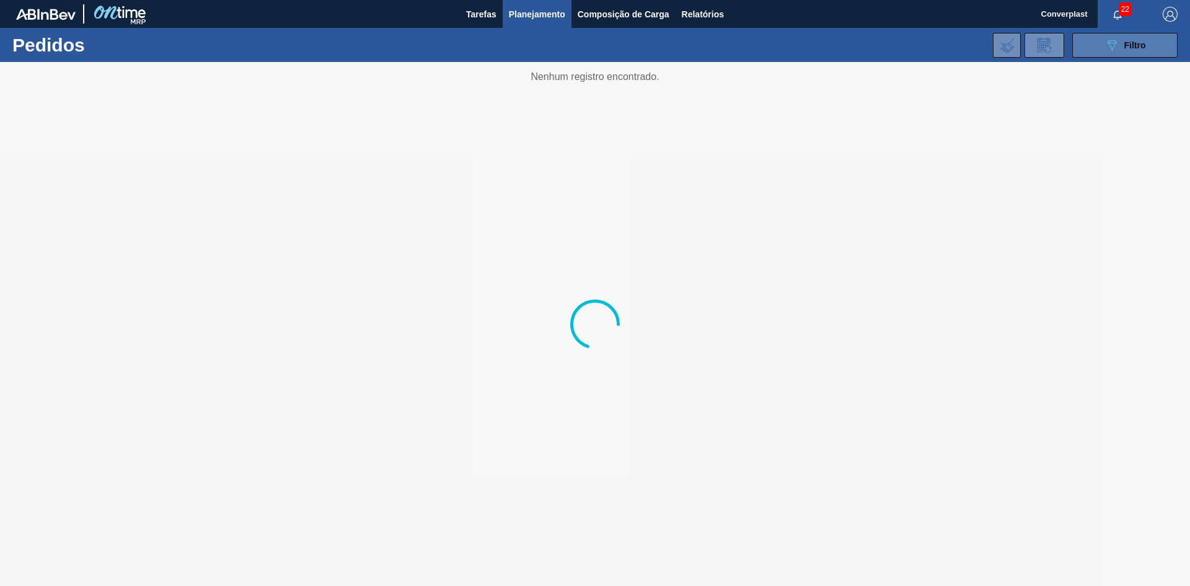
click at [1176, 41] on button "089F7B8B-B2A5-4AFE-B5C0-19BA573D28AC Filtro" at bounding box center [1124, 45] width 105 height 25
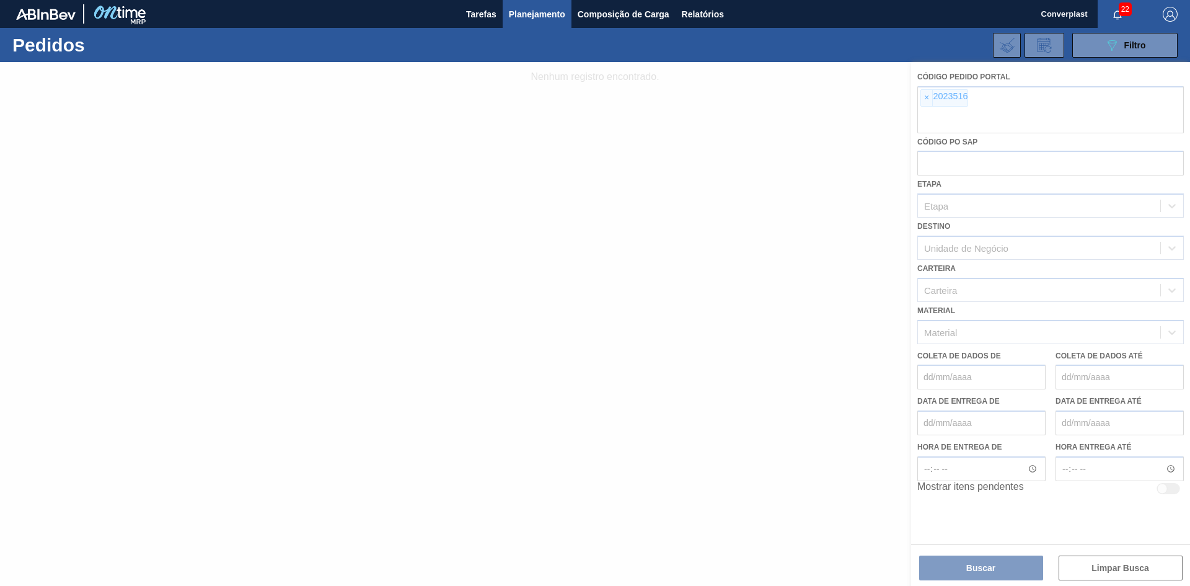
click at [917, 90] on div at bounding box center [595, 324] width 1190 height 524
click at [925, 98] on div at bounding box center [595, 324] width 1190 height 524
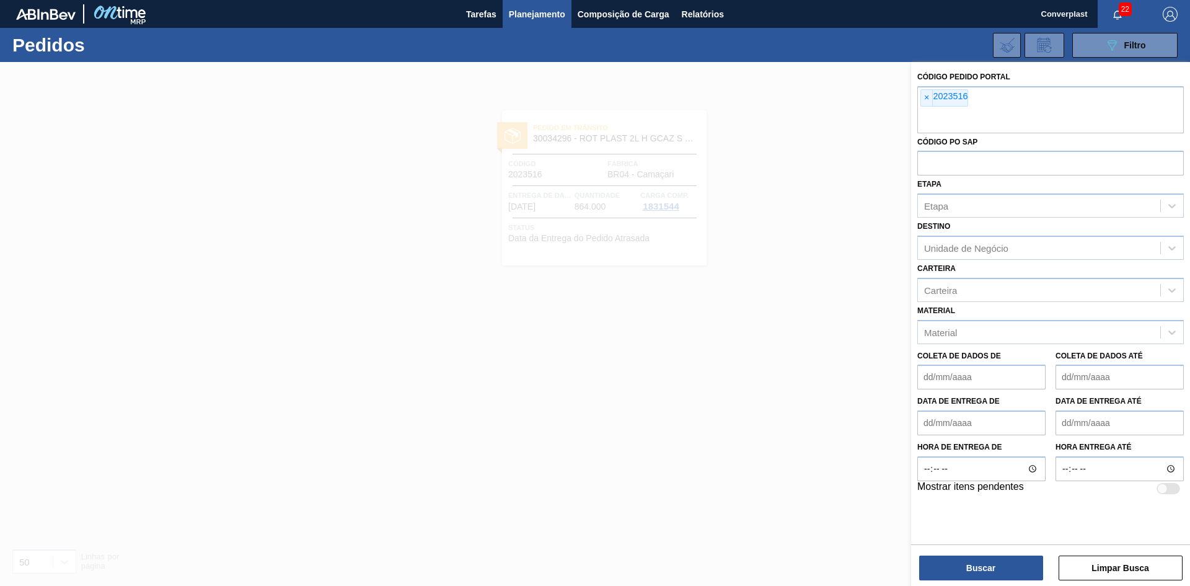
click at [925, 98] on font "×" at bounding box center [926, 97] width 5 height 10
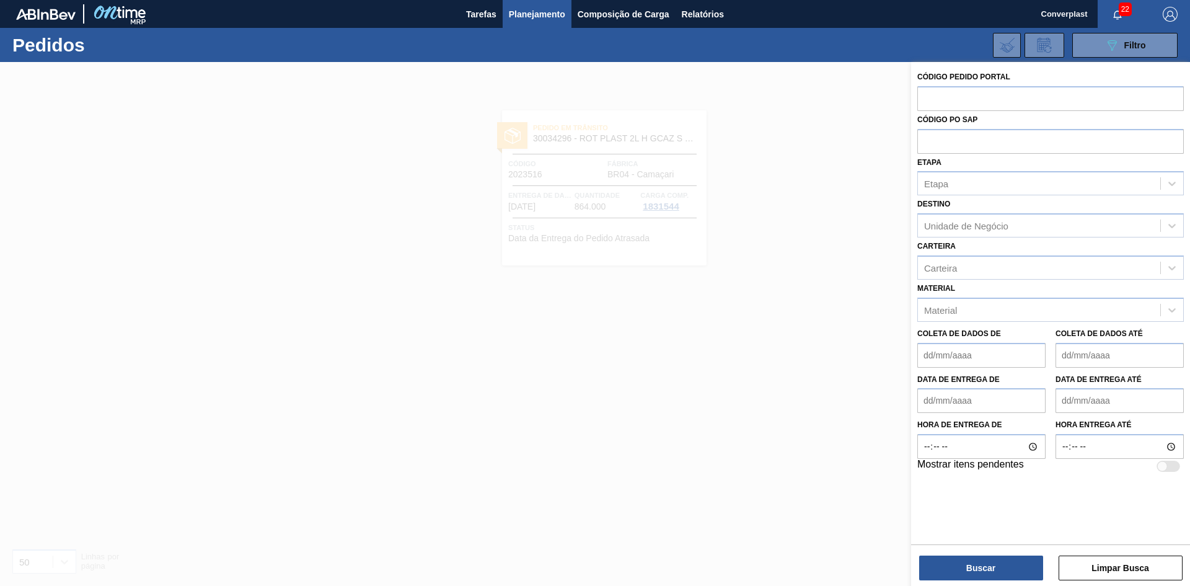
paste input "2018117"
type input "2018117"
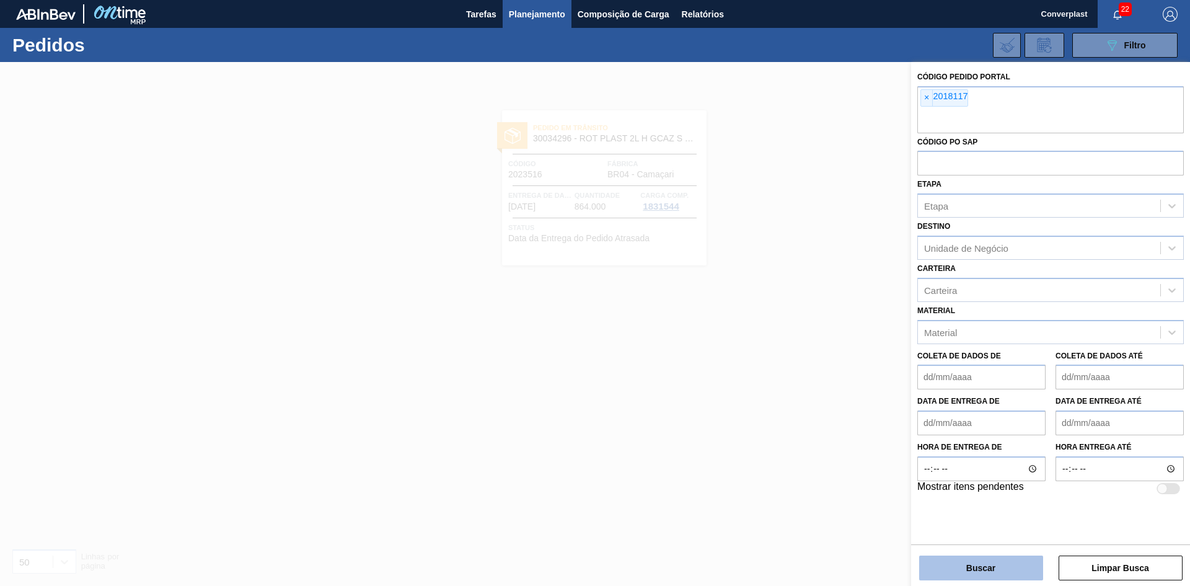
click at [978, 564] on font "Buscar" at bounding box center [980, 568] width 29 height 10
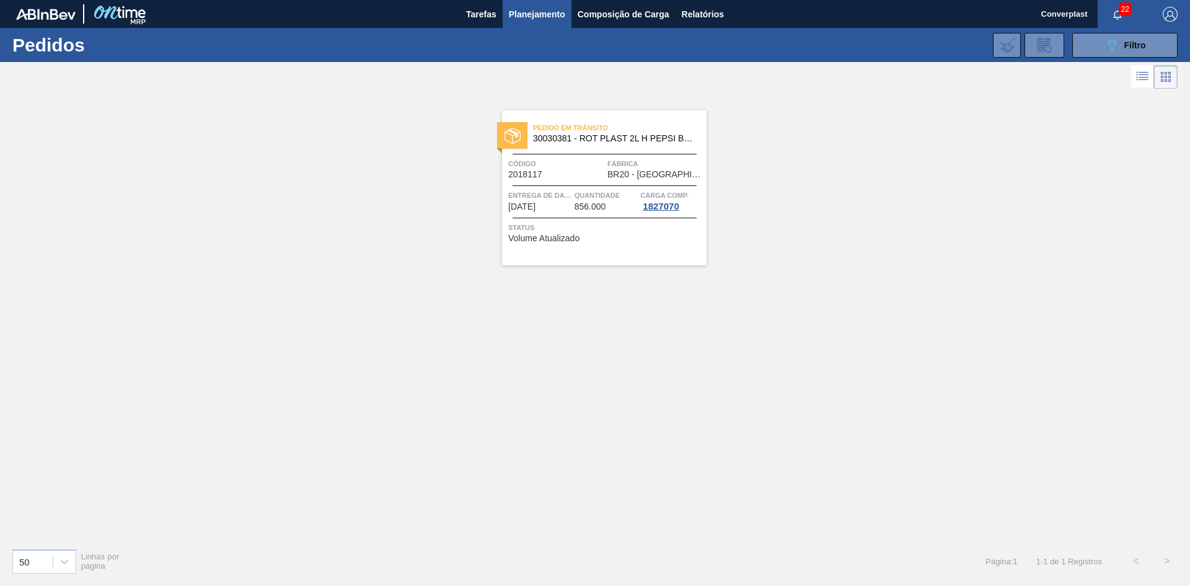
click at [579, 225] on span "Status" at bounding box center [605, 227] width 195 height 12
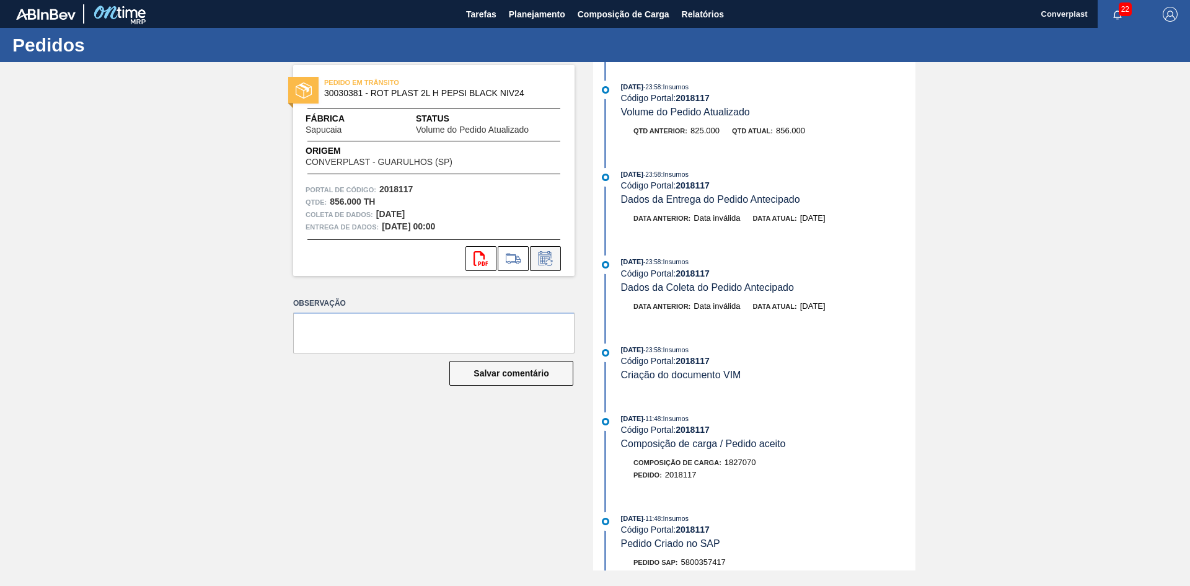
click at [543, 263] on icon at bounding box center [545, 258] width 20 height 15
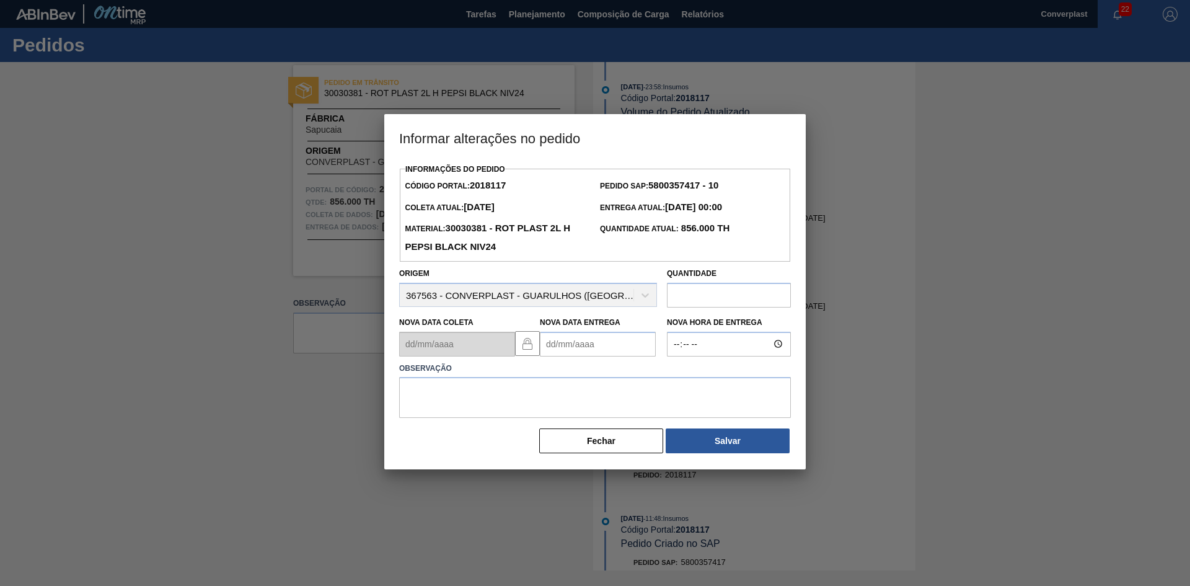
click at [558, 351] on Entrega2018117 "Nova Data Entrega" at bounding box center [598, 344] width 116 height 25
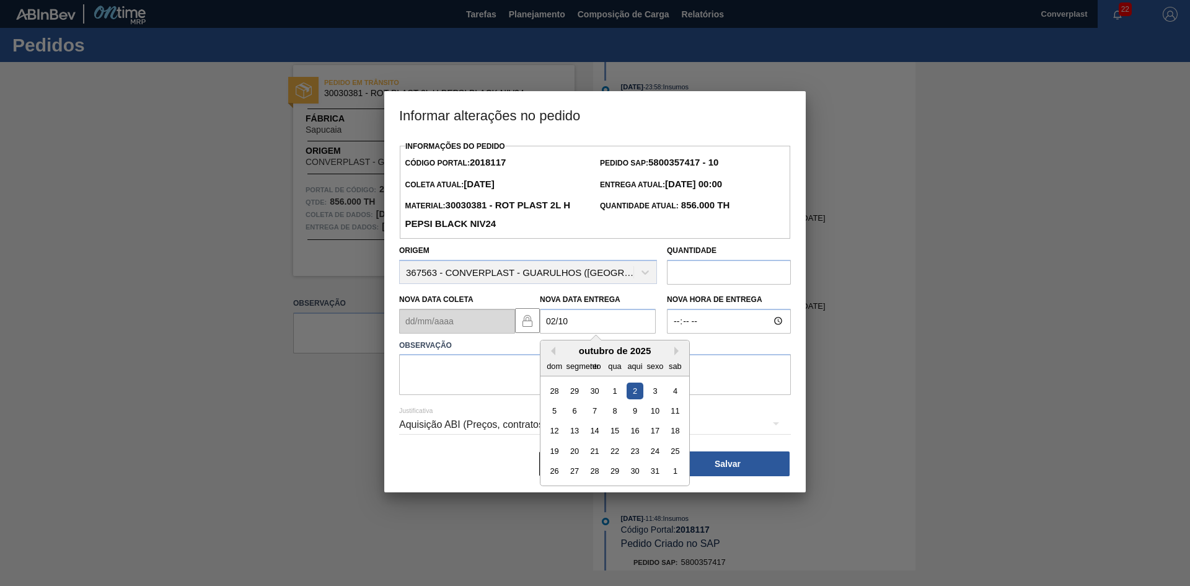
type Entrega2018117 "[DATE]"
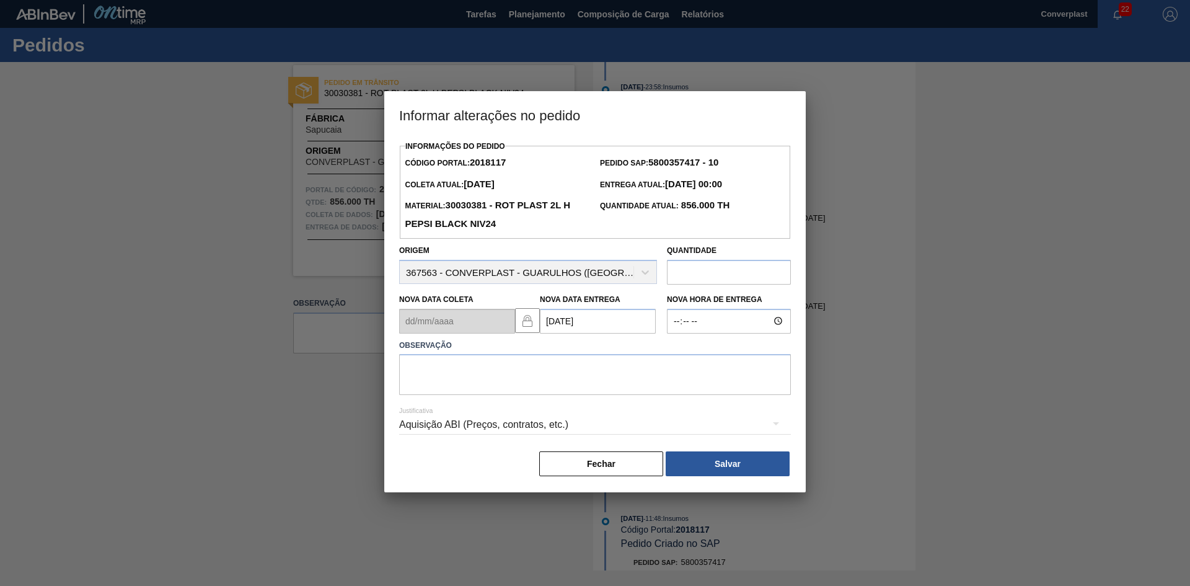
click at [558, 351] on label "Observação" at bounding box center [595, 345] width 392 height 18
click at [524, 398] on div "Justificativa Aquisição ABI (Preços, contratos, etc.)" at bounding box center [595, 417] width 392 height 45
click at [513, 384] on textarea at bounding box center [595, 374] width 392 height 41
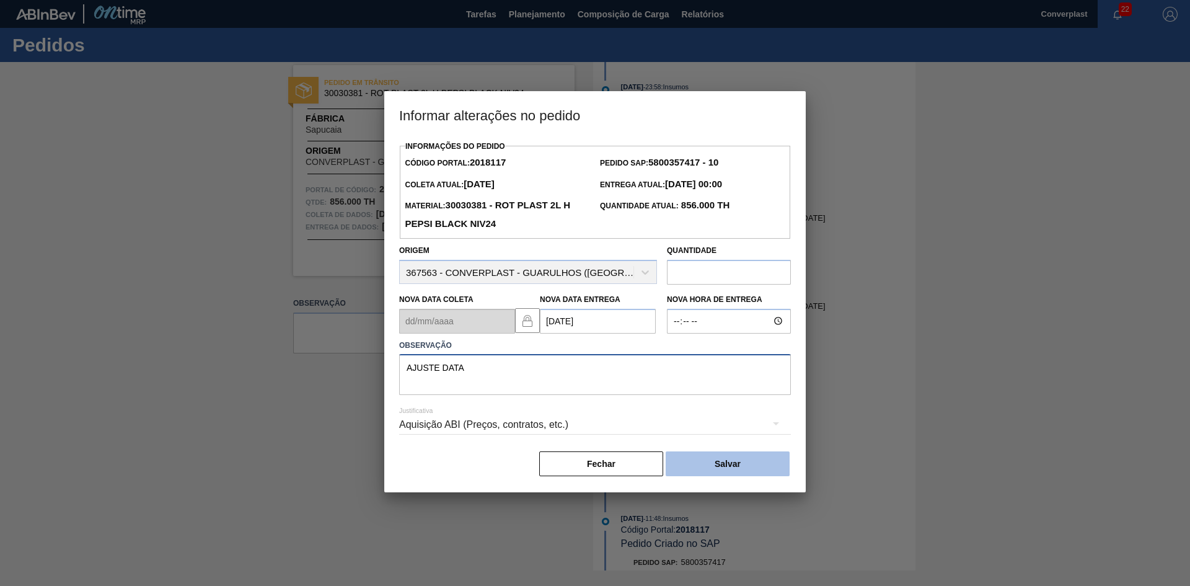
type textarea "AJUSTE DATA"
click at [718, 475] on button "Salvar" at bounding box center [728, 463] width 124 height 25
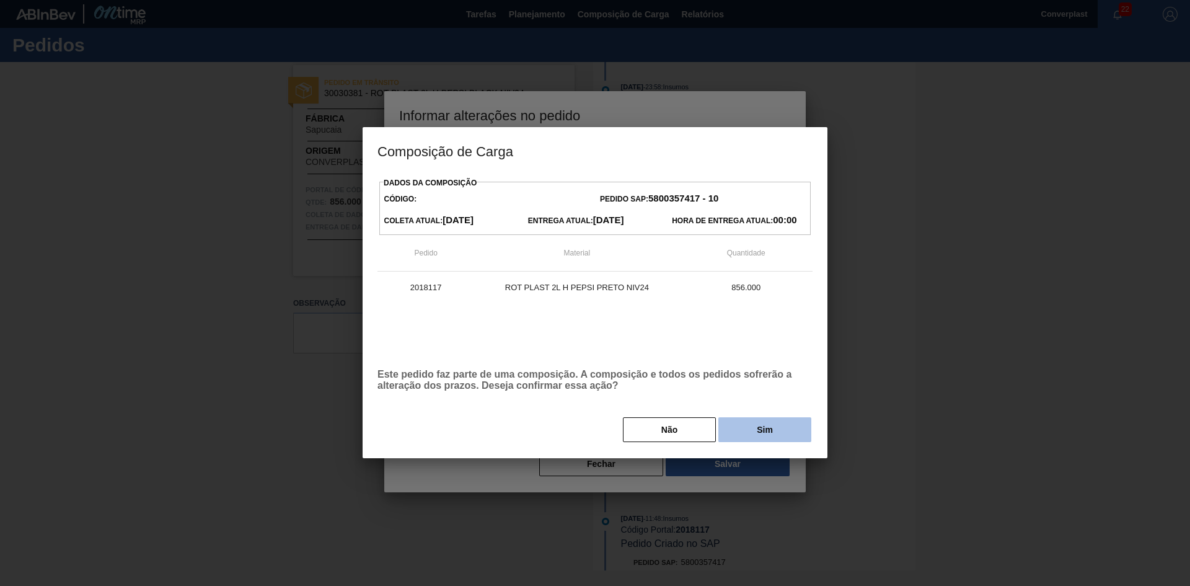
click at [749, 430] on button "Sim" at bounding box center [764, 429] width 93 height 25
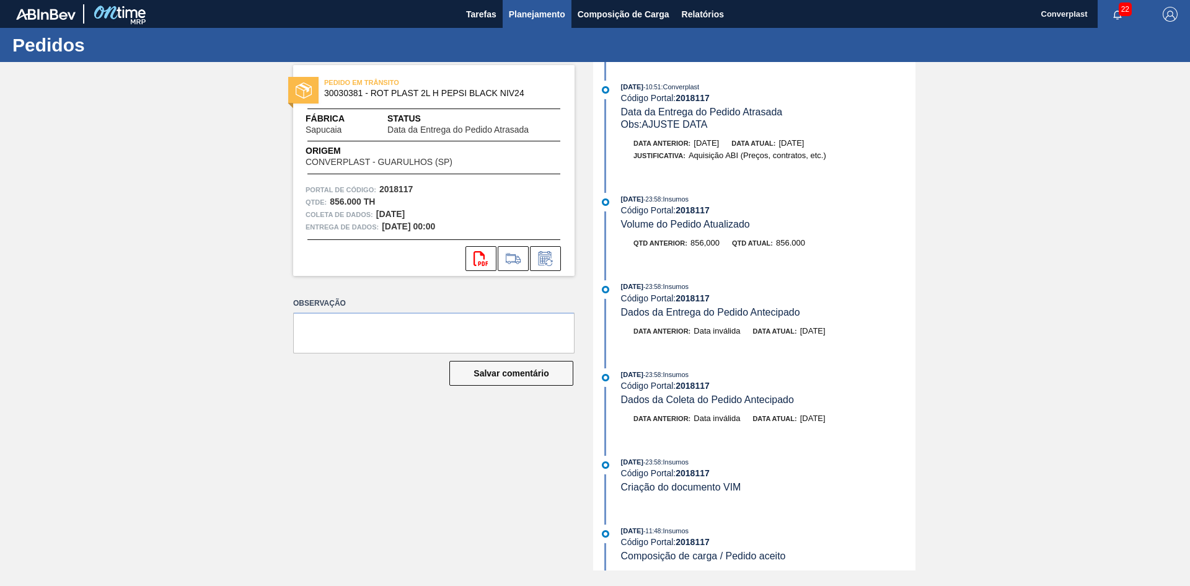
click at [520, 7] on font "Planejamento" at bounding box center [537, 14] width 56 height 15
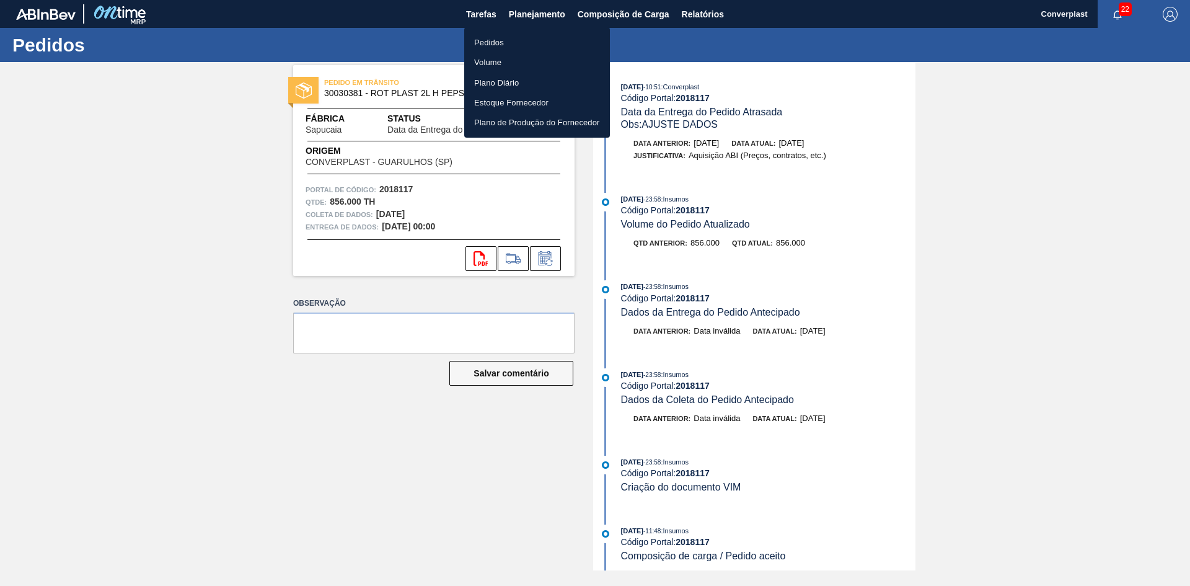
click at [494, 42] on font "Pedidos" at bounding box center [489, 42] width 30 height 9
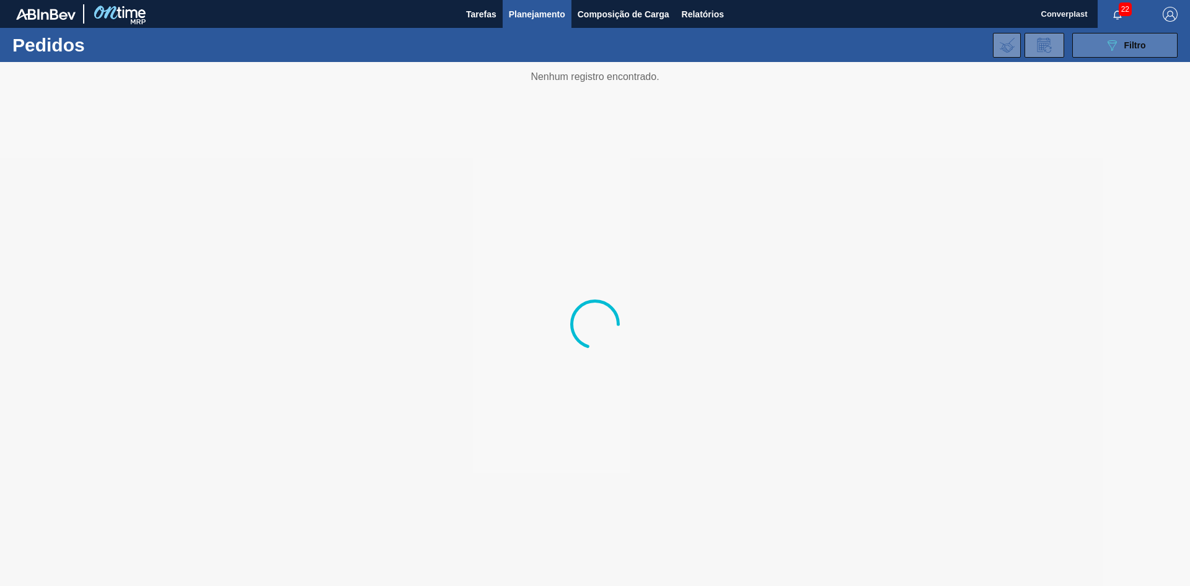
drag, startPoint x: 1173, startPoint y: 47, endPoint x: 1166, endPoint y: 48, distance: 6.9
click at [1172, 47] on button "089F7B8B-B2A5-4AFE-B5C0-19BA573D28AC Filtro" at bounding box center [1124, 45] width 105 height 25
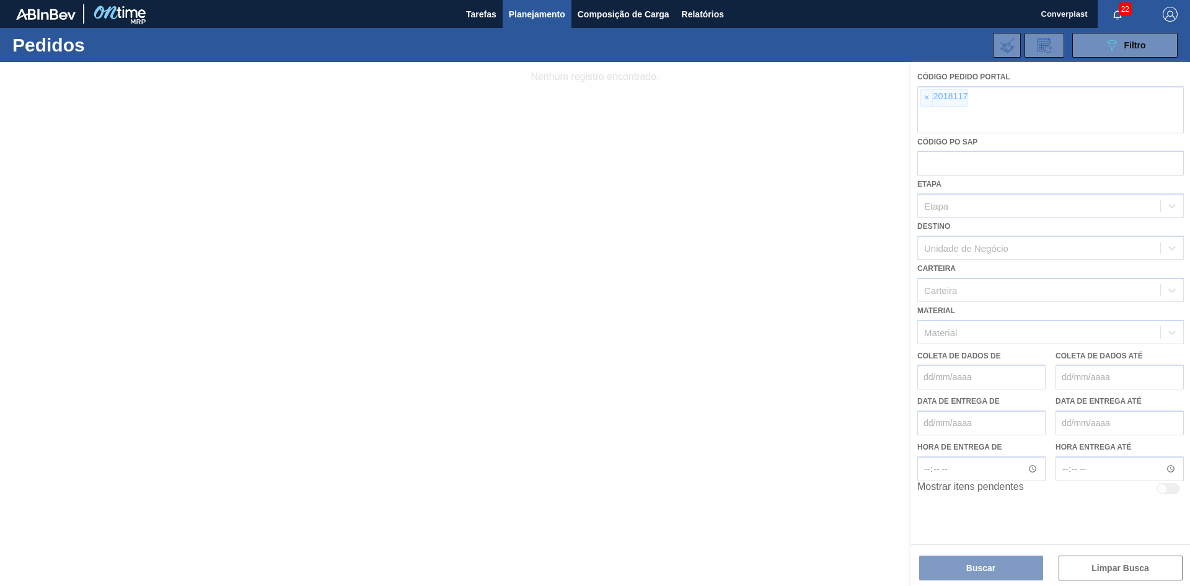
click at [921, 97] on div at bounding box center [595, 324] width 1190 height 524
click at [928, 97] on div at bounding box center [595, 324] width 1190 height 524
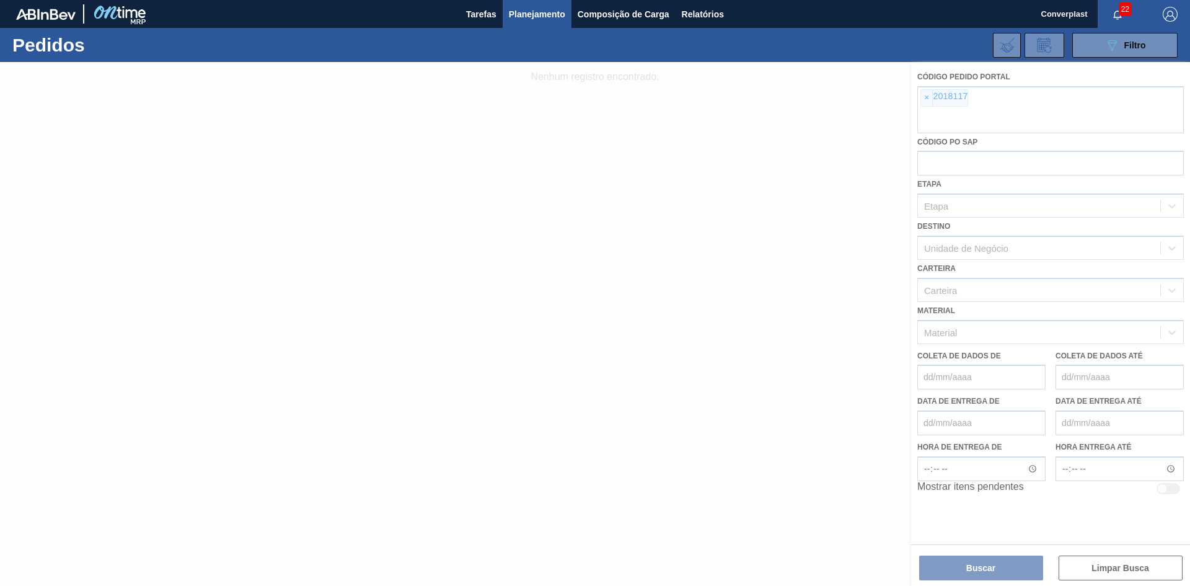
click at [928, 97] on div at bounding box center [595, 324] width 1190 height 524
click at [928, 97] on font "×" at bounding box center [926, 97] width 5 height 10
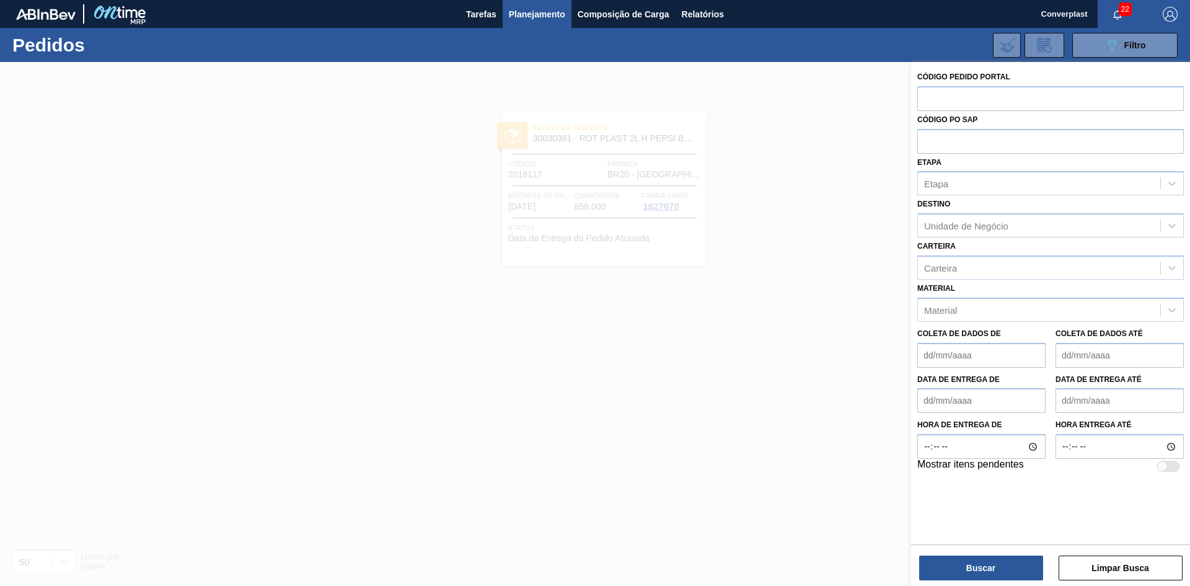
click at [928, 97] on input "text" at bounding box center [1050, 98] width 266 height 24
paste input "2012352"
type input "2012352"
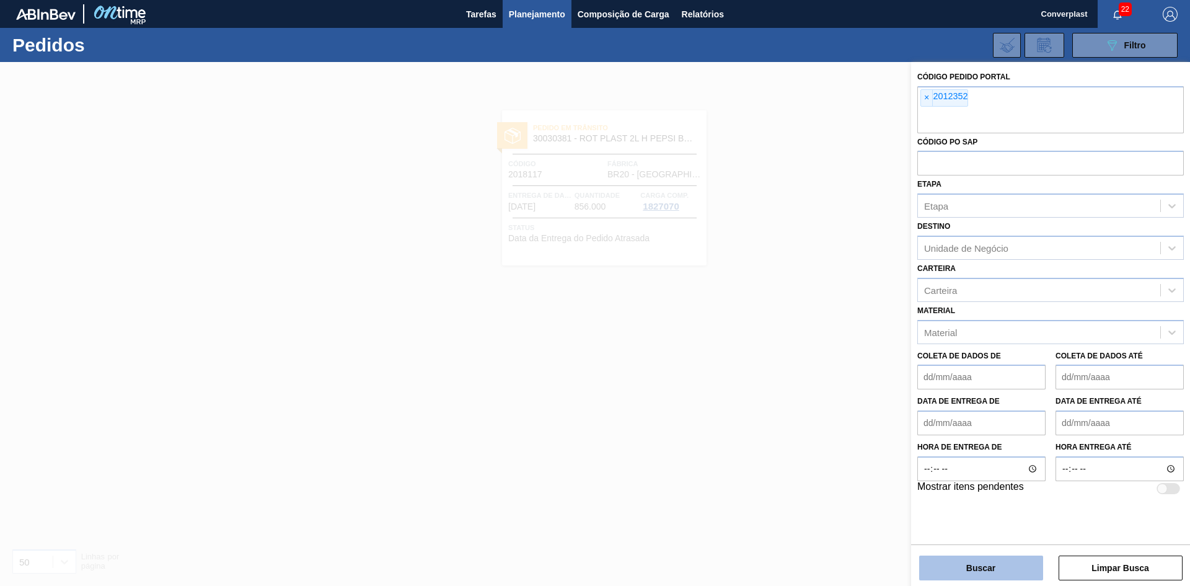
click at [923, 566] on button "Buscar" at bounding box center [981, 567] width 124 height 25
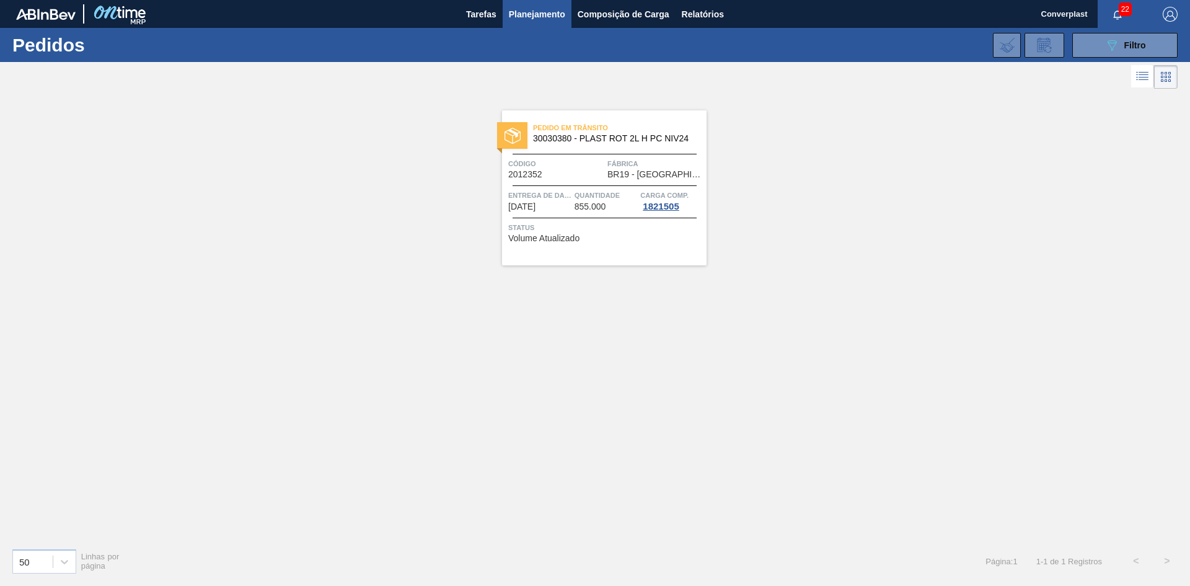
click at [542, 181] on div "Pedido em Trânsito 30030380 - PLAST ROT 2L H PC NIV24 Código 2012352 Fábrica BR…" at bounding box center [604, 187] width 204 height 155
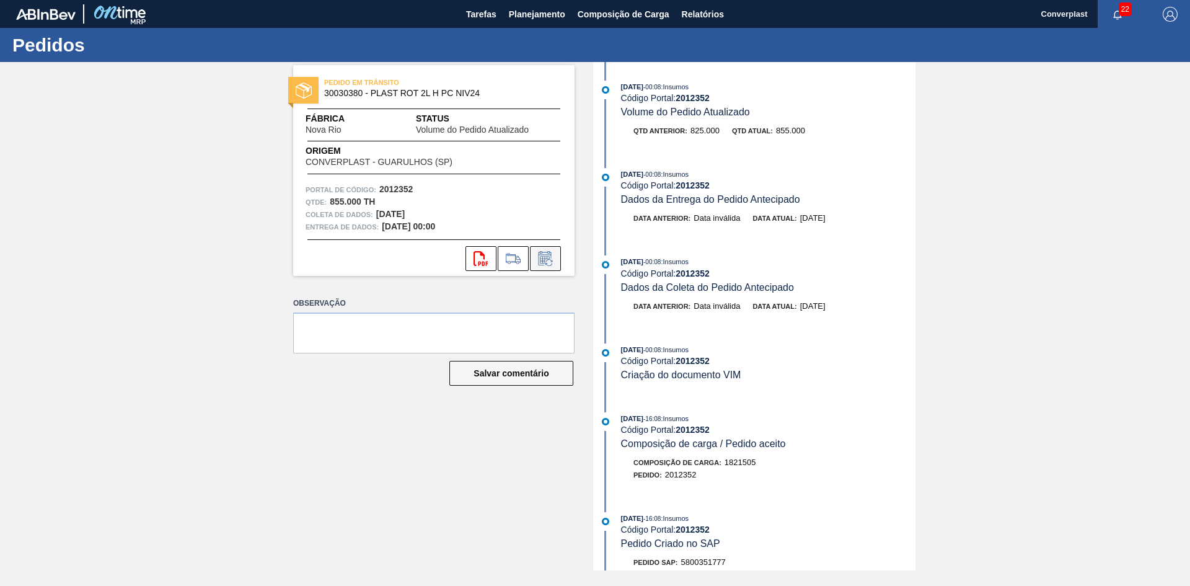
click at [552, 261] on icon at bounding box center [548, 262] width 7 height 7
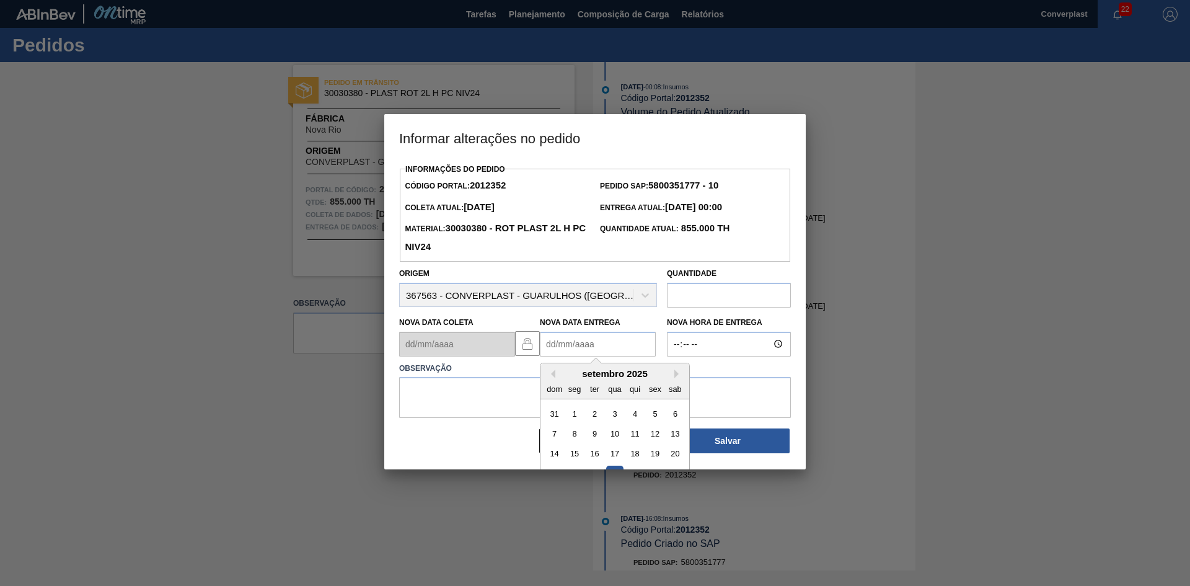
click at [580, 350] on Entrega2012352 "Nova Data Entrega" at bounding box center [598, 344] width 116 height 25
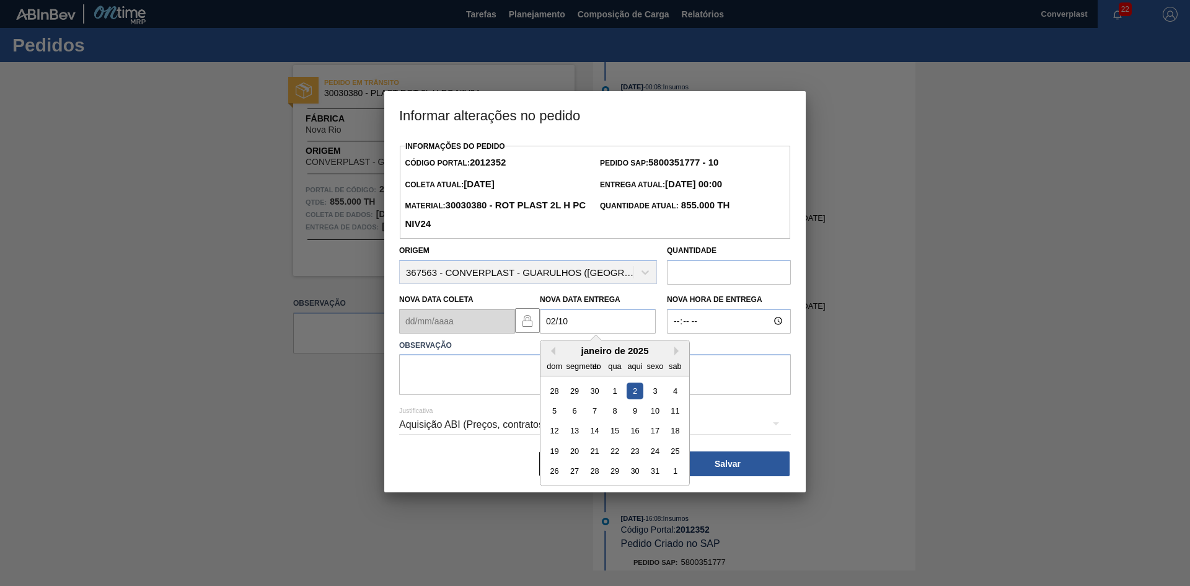
type Entrega2012352 "[DATE]"
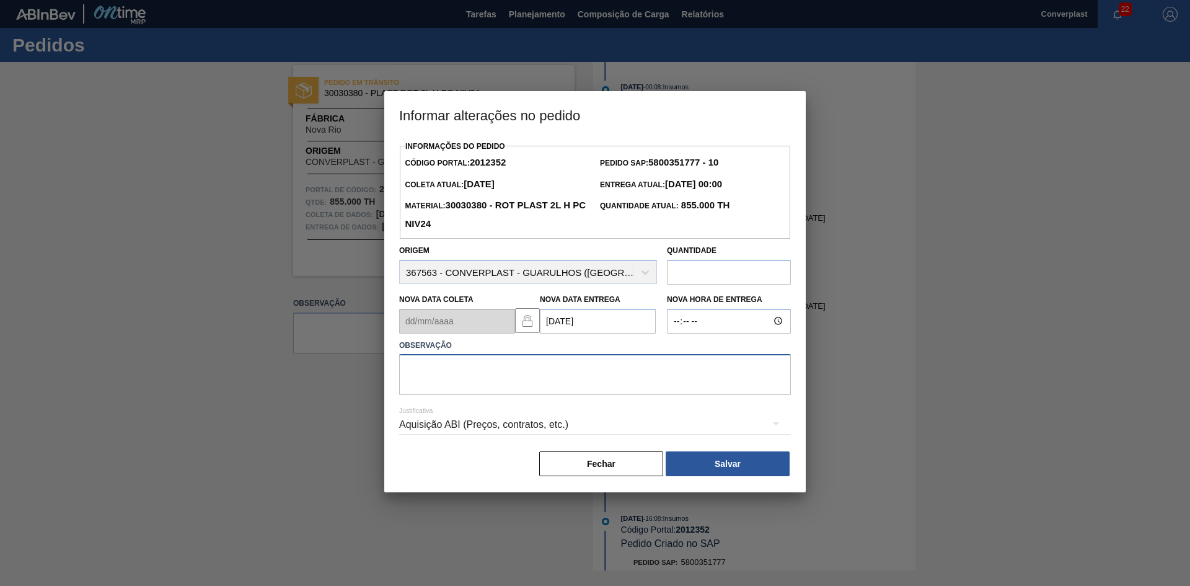
click at [556, 383] on textarea at bounding box center [595, 374] width 392 height 41
type textarea "AJUSTE DATA"
click at [734, 468] on font "Salvar" at bounding box center [727, 464] width 26 height 10
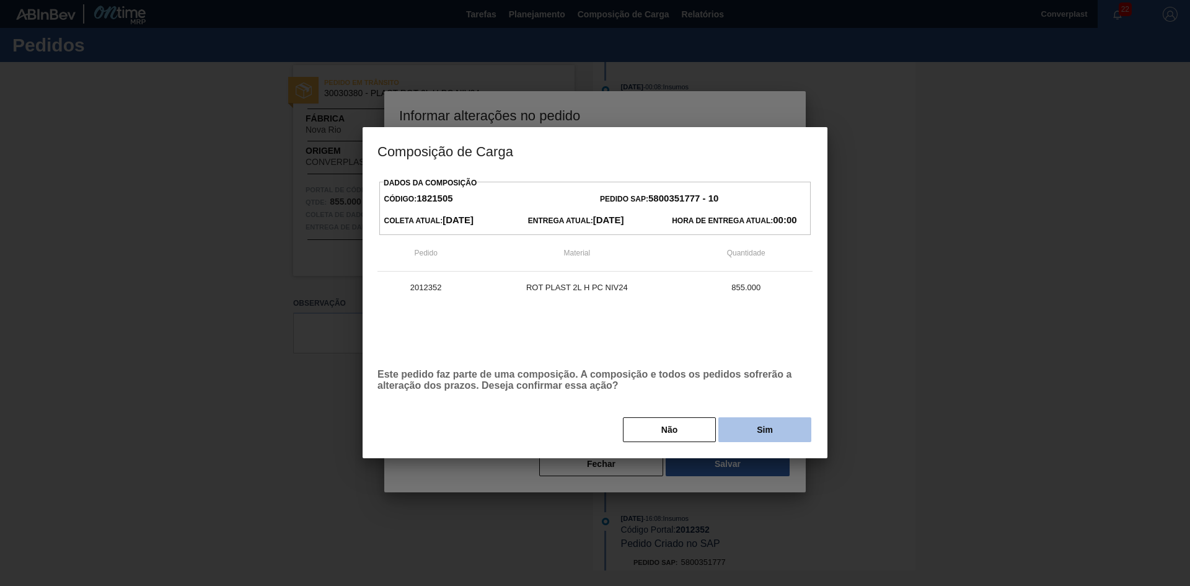
click at [763, 441] on button "Sim" at bounding box center [764, 429] width 93 height 25
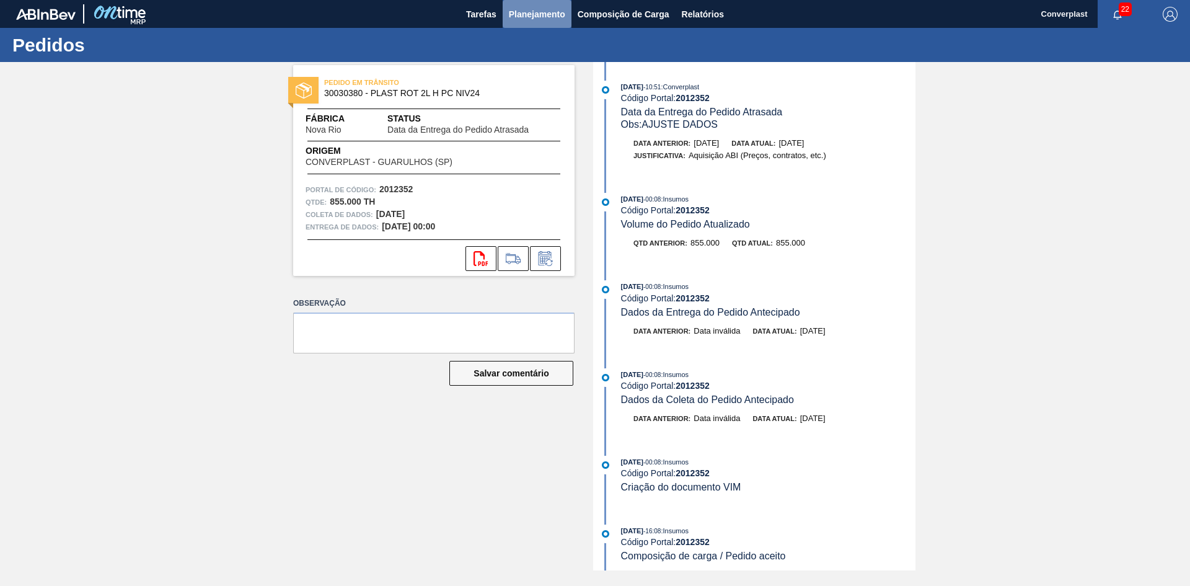
click at [520, 14] on font "Planejamento" at bounding box center [537, 14] width 56 height 10
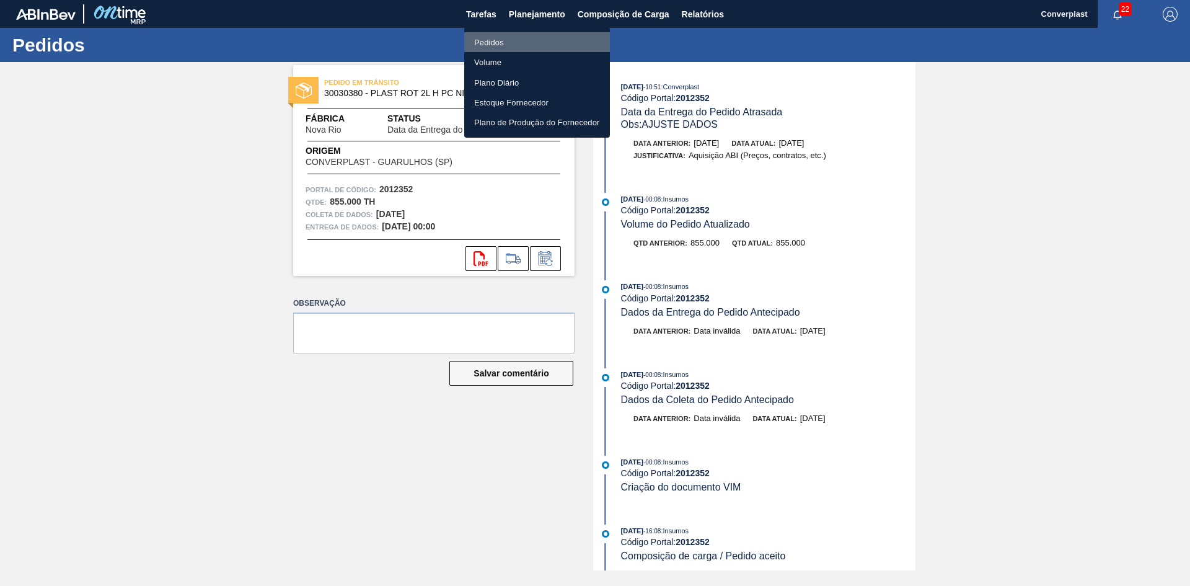
click at [479, 45] on font "Pedidos" at bounding box center [489, 42] width 30 height 9
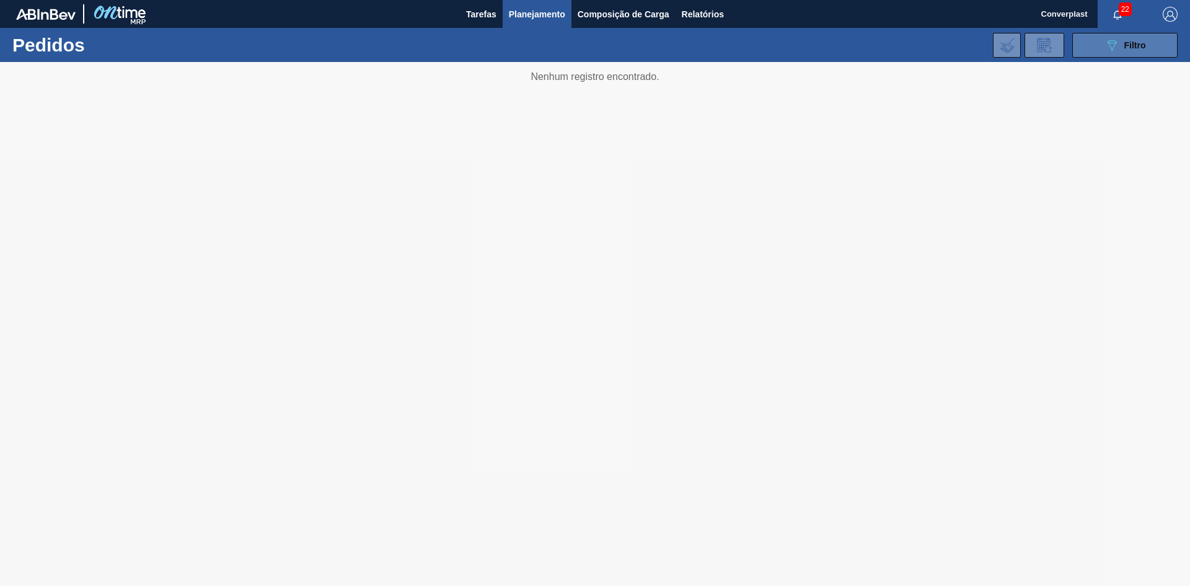
click at [1077, 42] on button "089F7B8B-B2A5-4AFE-B5C0-19BA573D28AC Filtro" at bounding box center [1124, 45] width 105 height 25
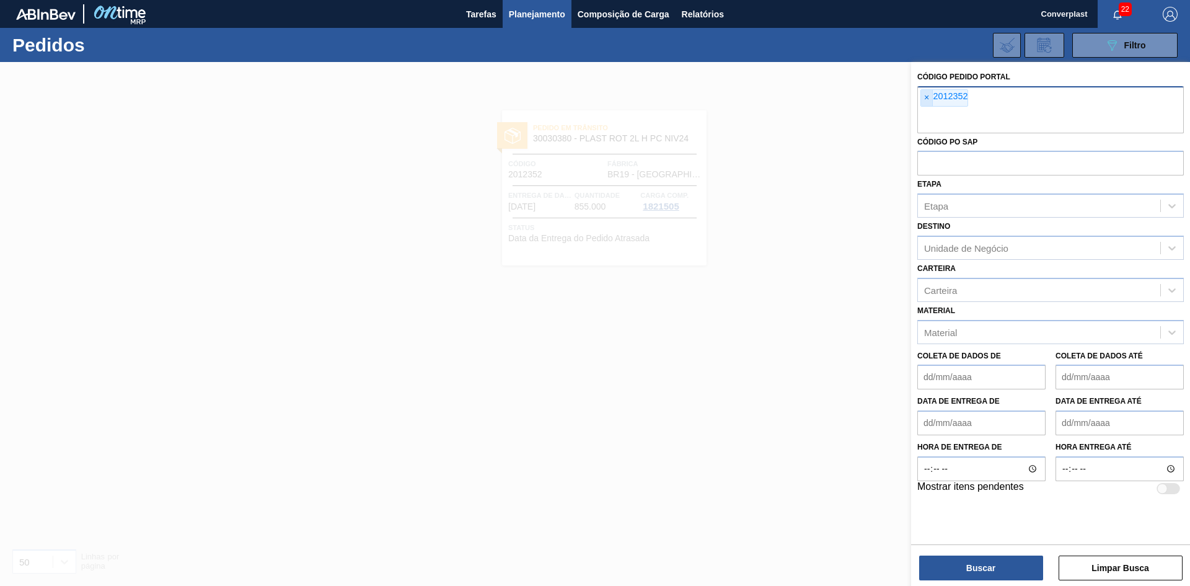
click at [927, 98] on font "×" at bounding box center [926, 97] width 5 height 10
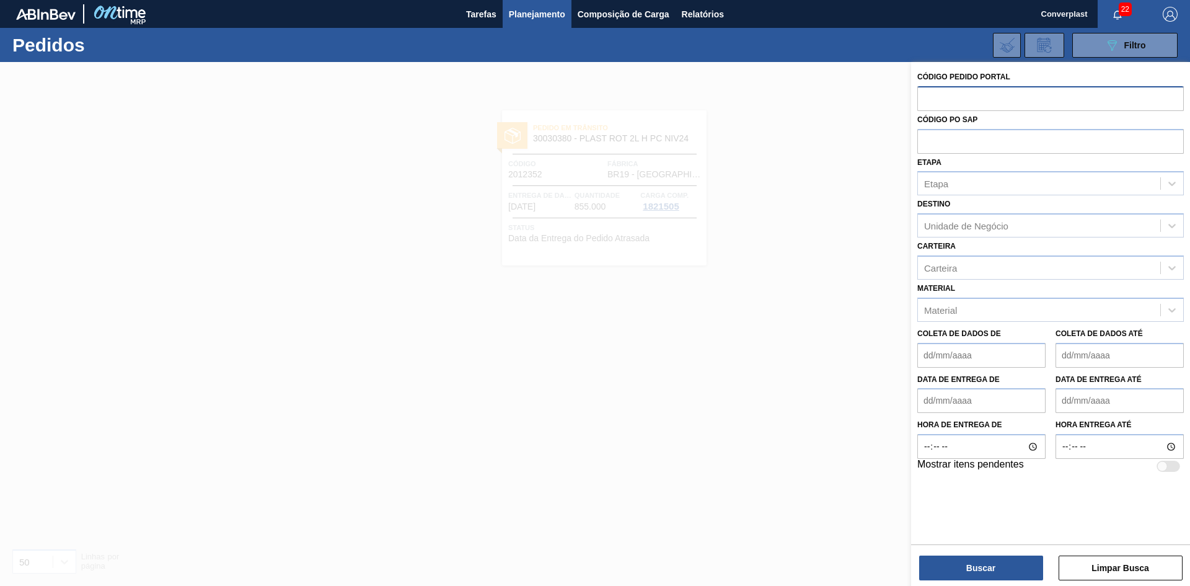
paste input "2023556"
type input "2023556"
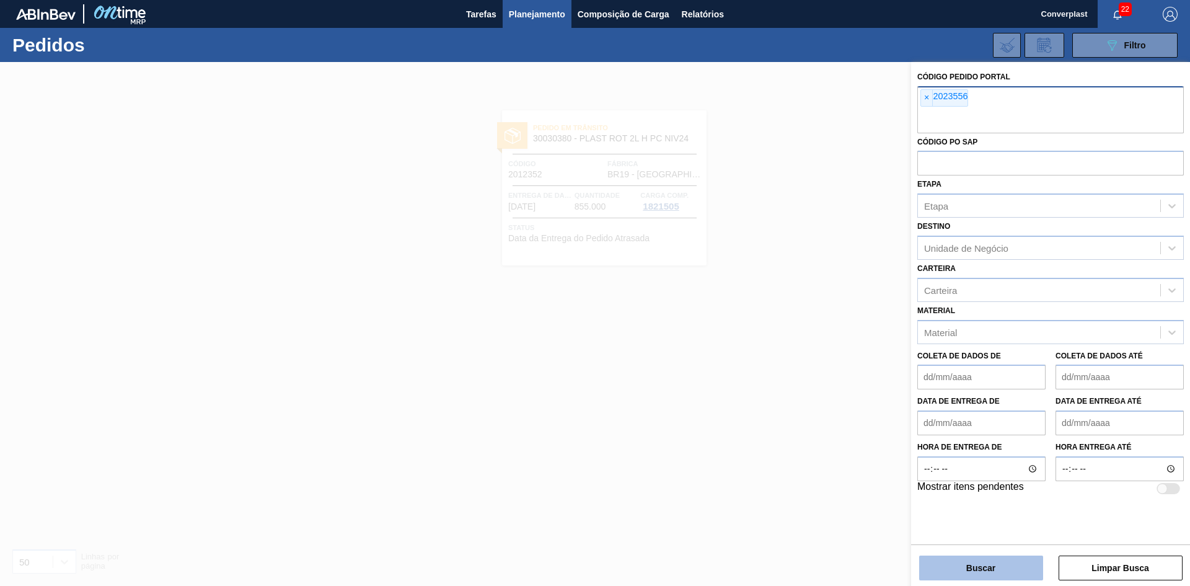
click at [982, 565] on font "Buscar" at bounding box center [980, 568] width 29 height 10
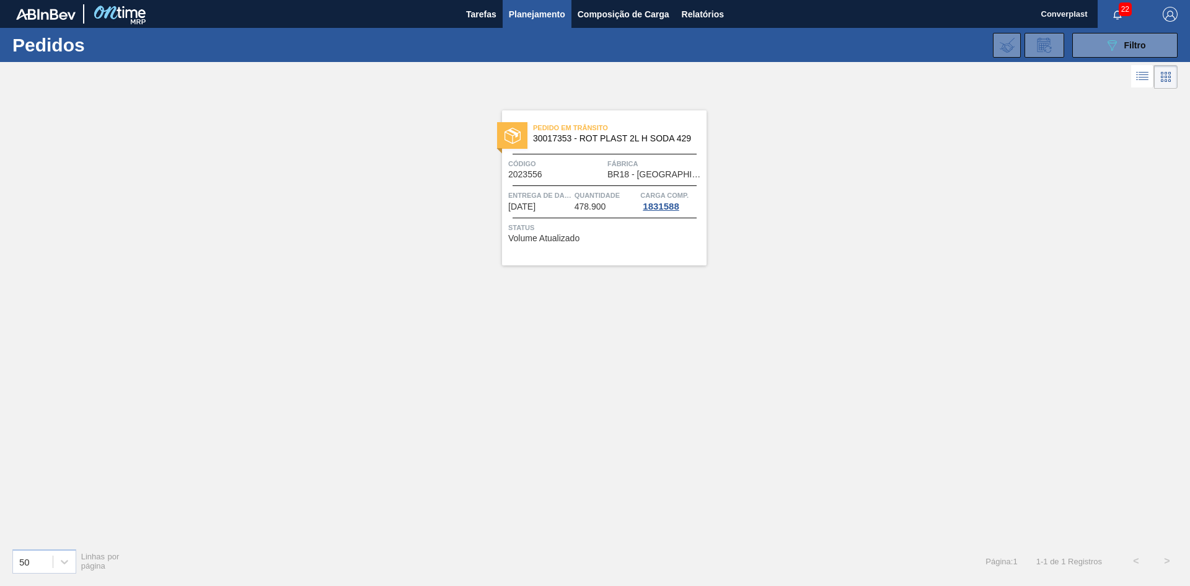
click at [524, 226] on font "Status" at bounding box center [521, 227] width 26 height 7
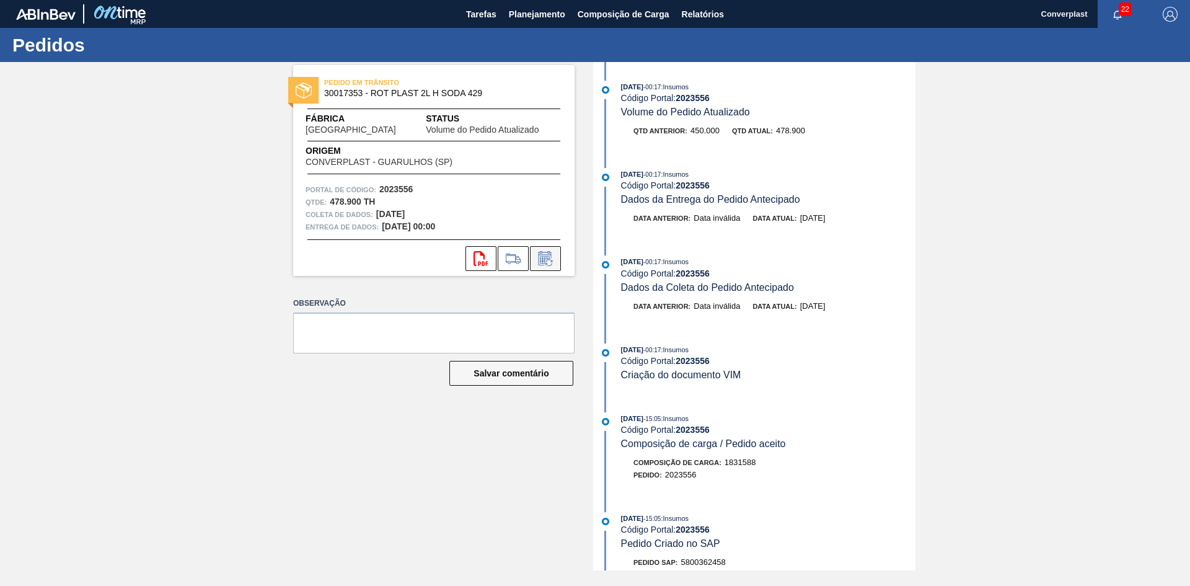
click at [540, 260] on icon at bounding box center [544, 259] width 9 height 7
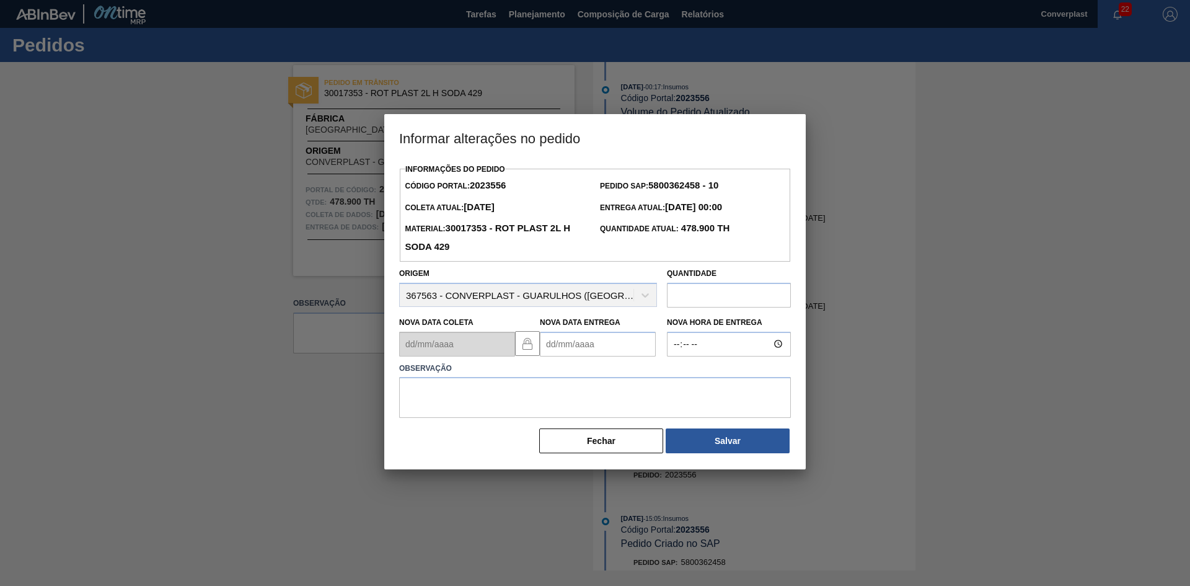
click at [581, 345] on Entrega2023556 "Nova Data Entrega" at bounding box center [598, 344] width 116 height 25
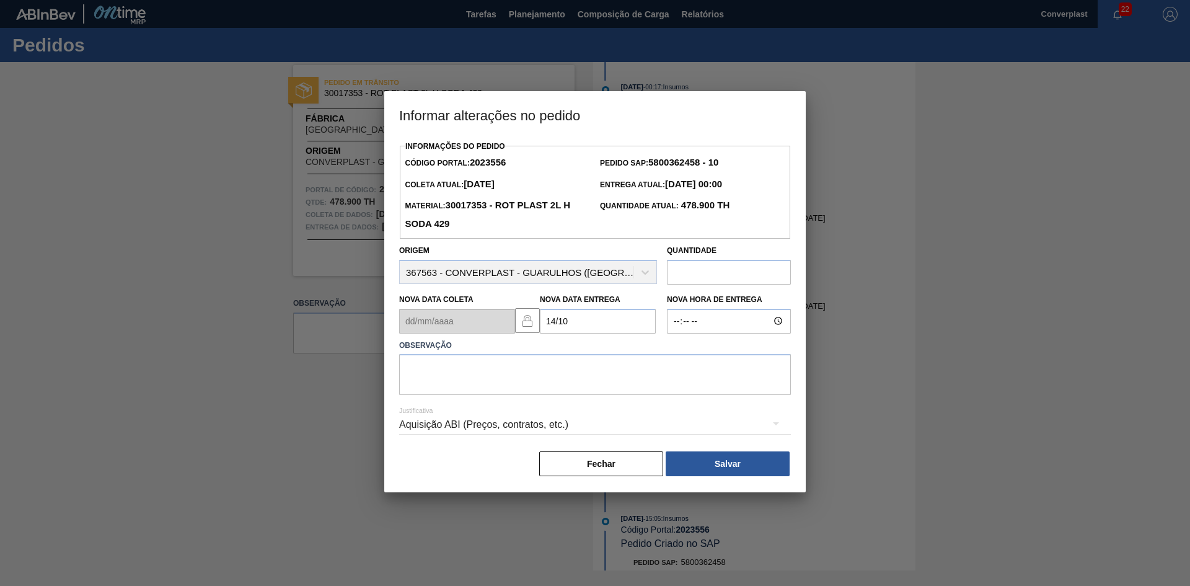
type Entrega2023556 "[DATE]"
click at [535, 405] on div "Justificativa Aquisição ABI (Preços, contratos, etc.)" at bounding box center [595, 417] width 392 height 45
click at [490, 372] on textarea at bounding box center [595, 374] width 392 height 41
type textarea "AJUSTE DATA"
click at [697, 465] on button "Salvar" at bounding box center [728, 463] width 124 height 25
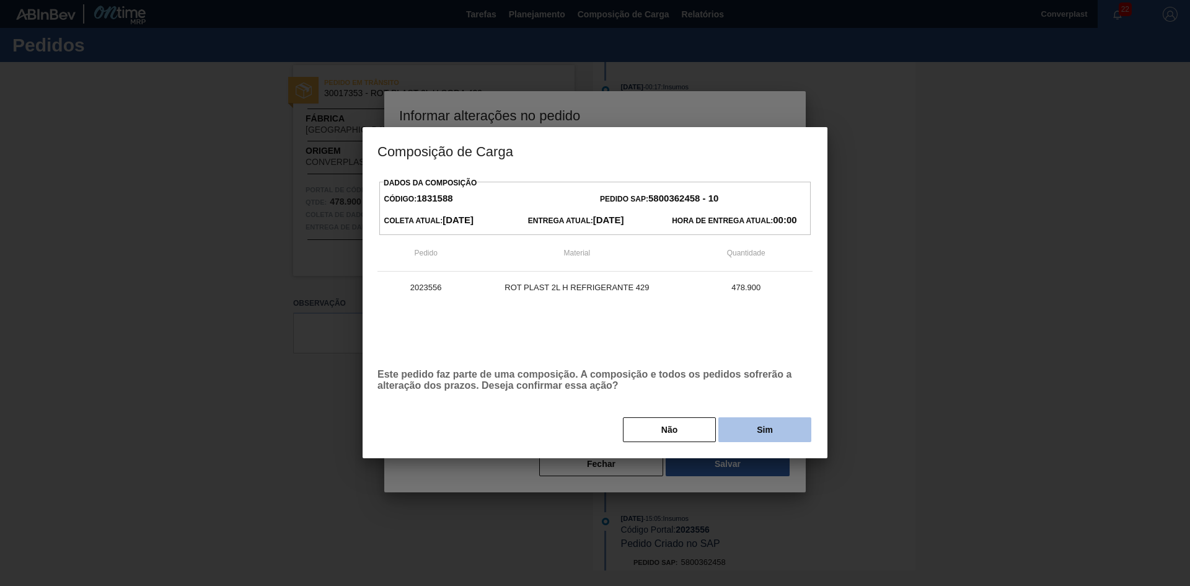
click at [743, 435] on button "Sim" at bounding box center [764, 429] width 93 height 25
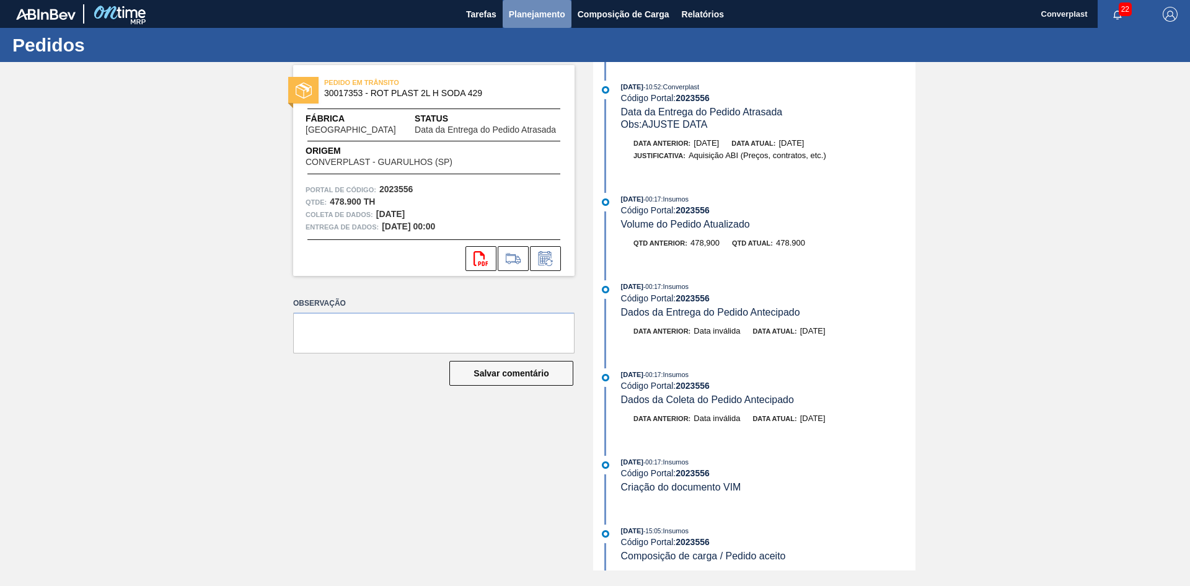
click at [525, 12] on font "Planejamento" at bounding box center [537, 14] width 56 height 10
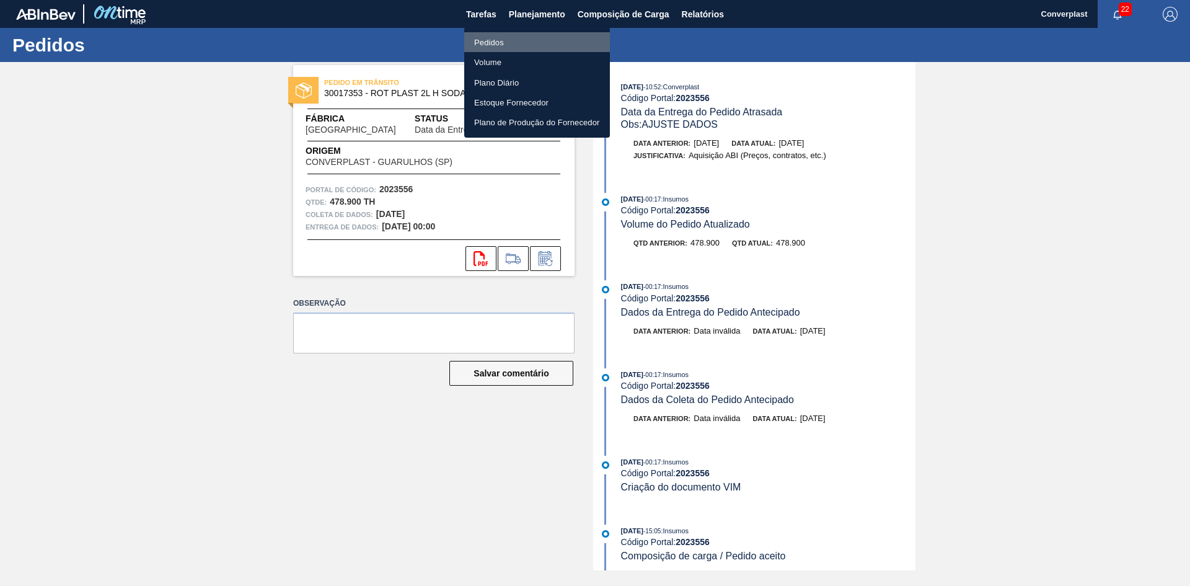
click at [513, 38] on li "Pedidos" at bounding box center [537, 42] width 146 height 20
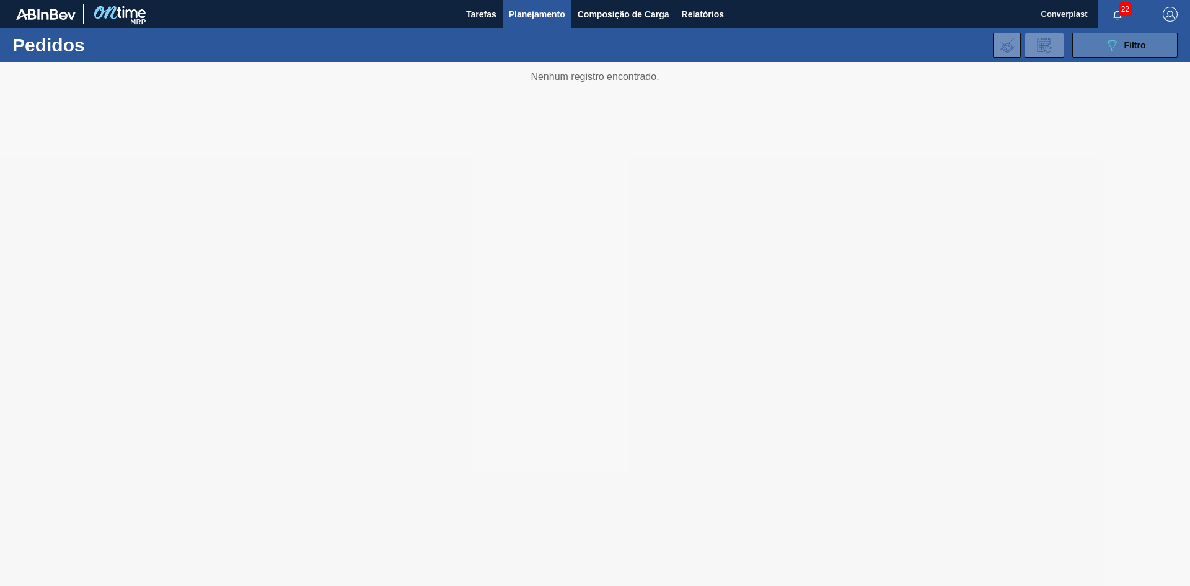
click at [1094, 53] on button "089F7B8B-B2A5-4AFE-B5C0-19BA573D28AC Filtro" at bounding box center [1124, 45] width 105 height 25
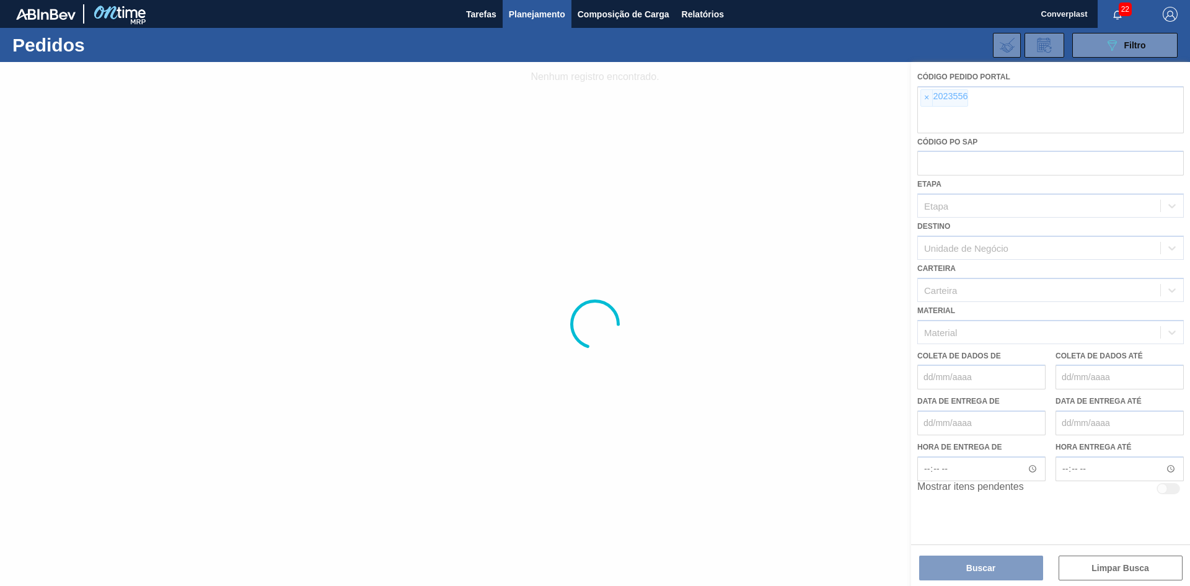
click at [928, 101] on div at bounding box center [595, 324] width 1190 height 524
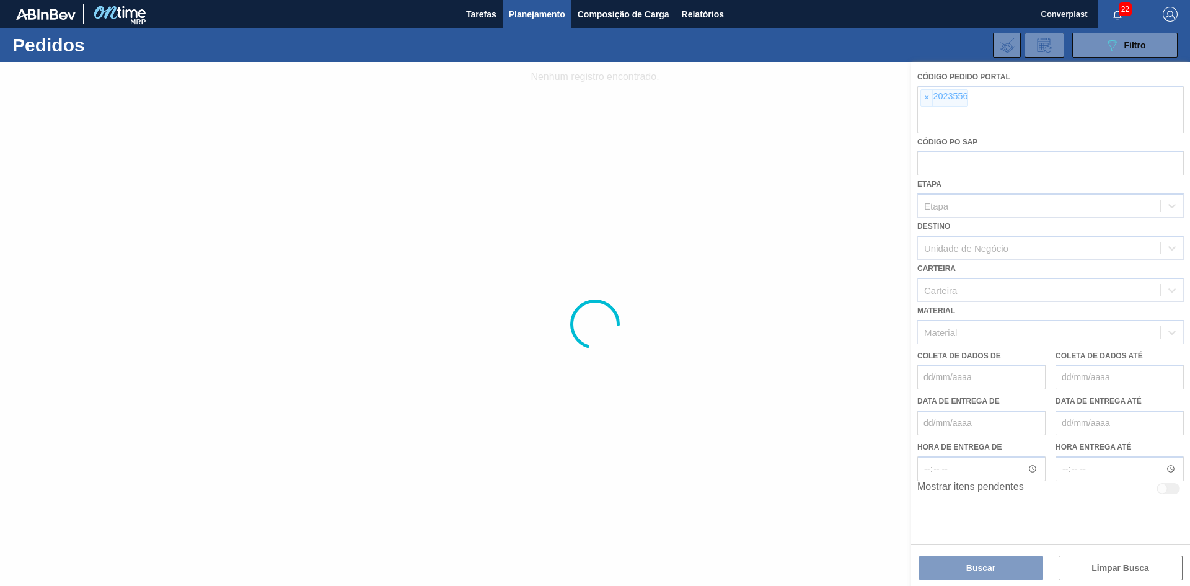
click at [926, 101] on div at bounding box center [595, 324] width 1190 height 524
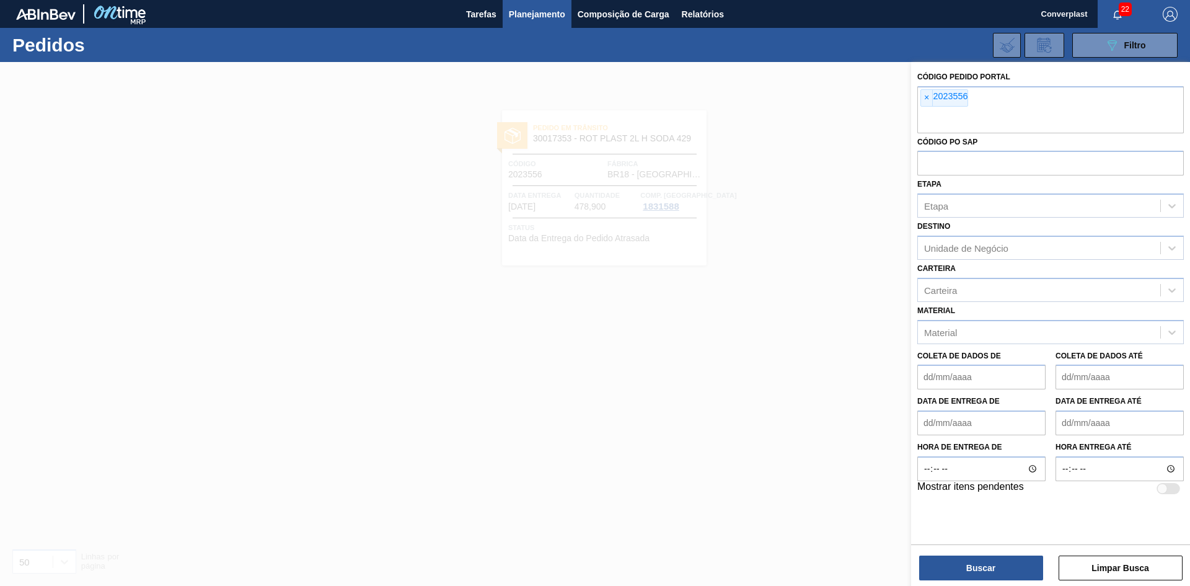
click at [926, 101] on font "×" at bounding box center [926, 97] width 5 height 10
click at [926, 110] on input "text" at bounding box center [1050, 122] width 266 height 24
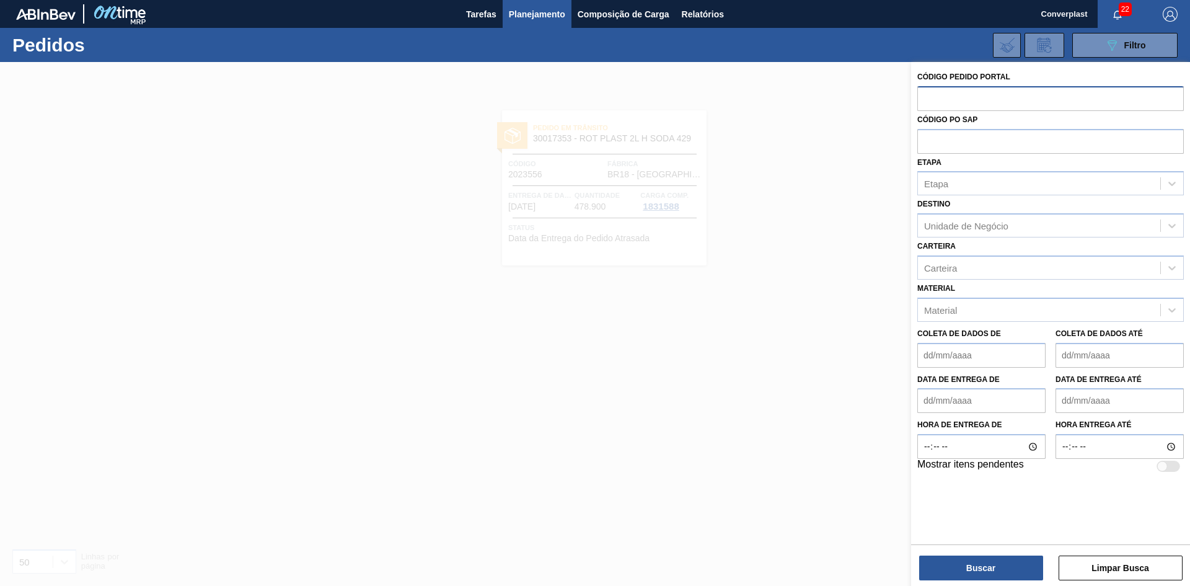
paste input "2023518"
type input "2023518"
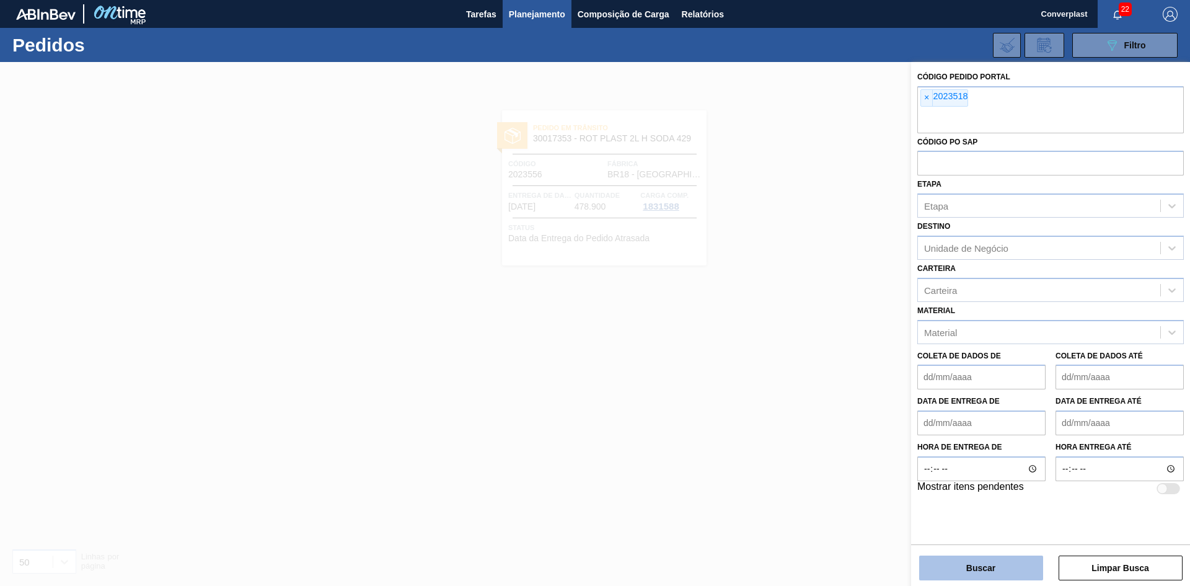
click at [991, 579] on button "Buscar" at bounding box center [981, 567] width 124 height 25
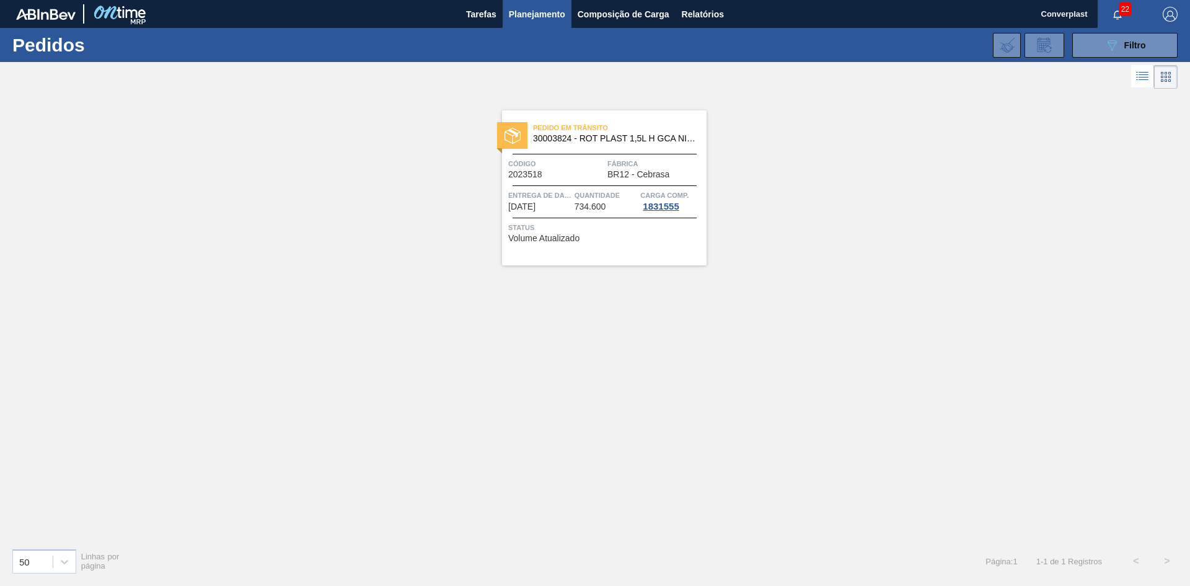
click at [578, 208] on font "734.600" at bounding box center [590, 206] width 32 height 10
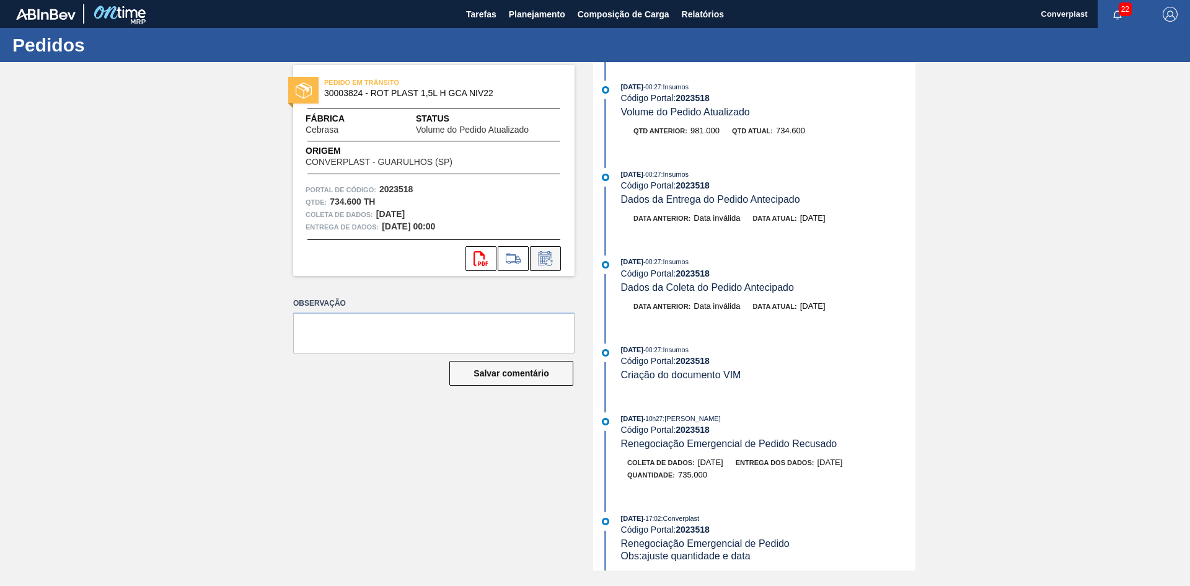
click at [535, 253] on icon at bounding box center [545, 258] width 20 height 15
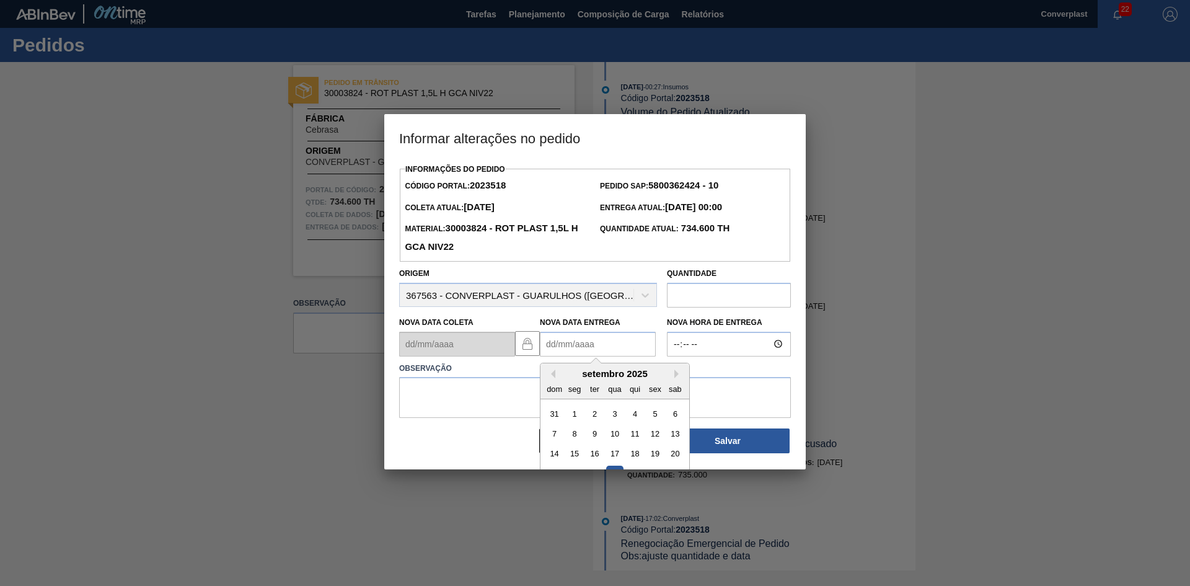
click at [565, 346] on Entrega2023518 "Nova Data Entrega" at bounding box center [598, 344] width 116 height 25
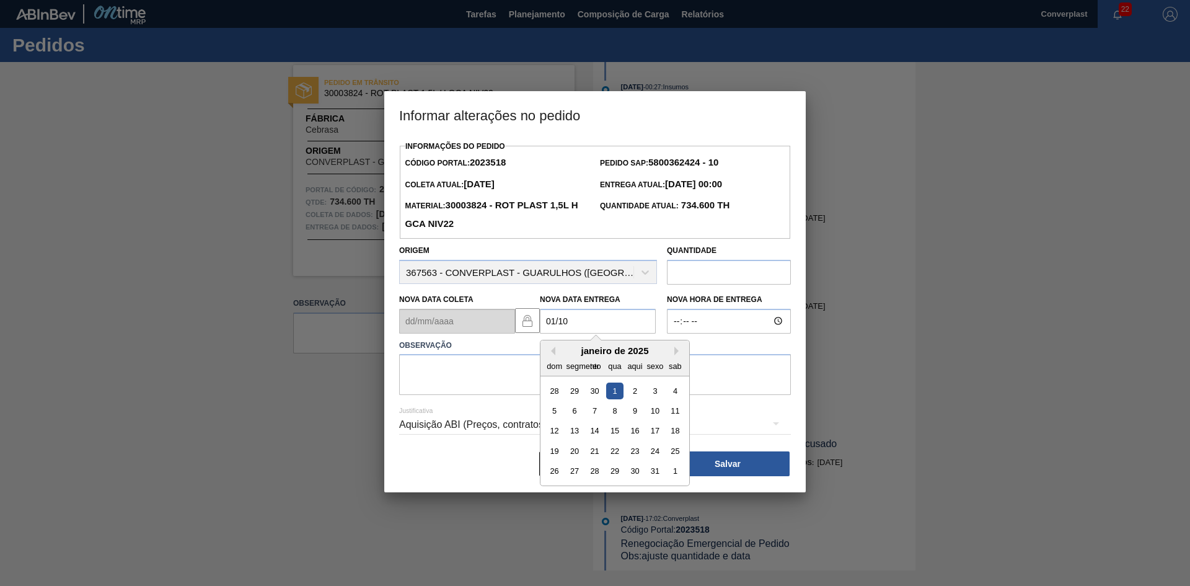
type Entrega2023518 "[DATE]"
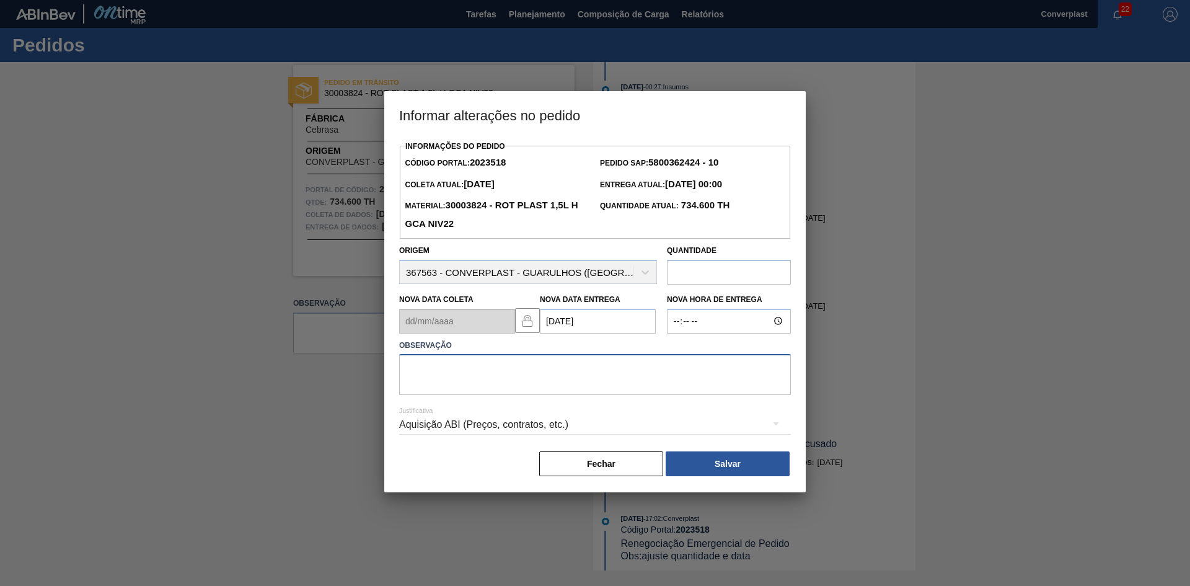
click at [556, 366] on textarea at bounding box center [595, 374] width 392 height 41
type textarea "AJUSTE DATA"
click at [727, 473] on button "Salvar" at bounding box center [728, 463] width 124 height 25
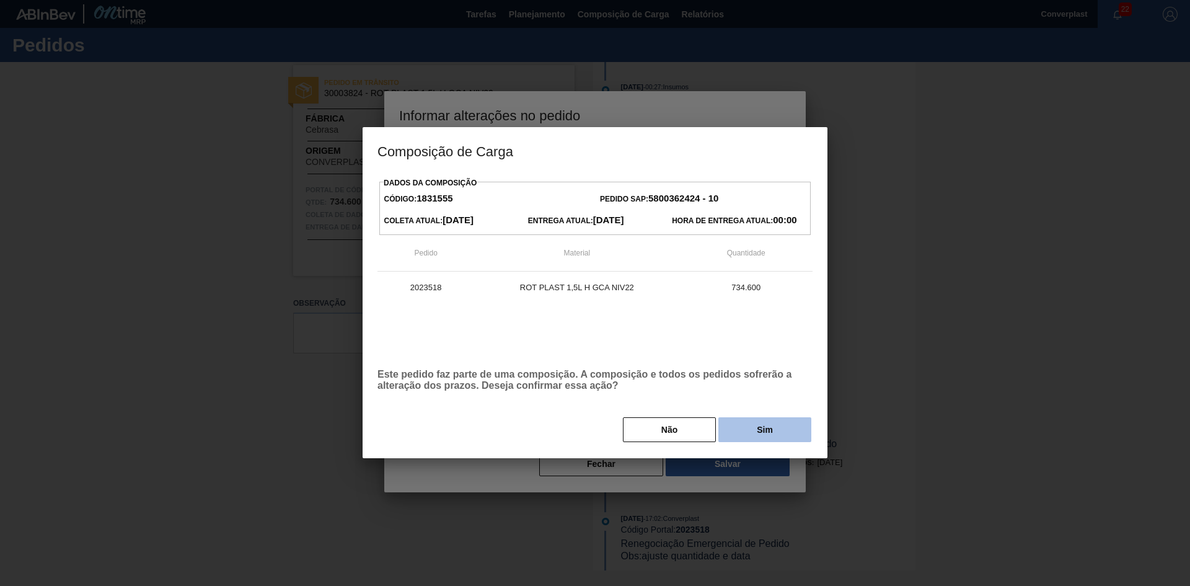
click at [757, 422] on button "Sim" at bounding box center [764, 429] width 93 height 25
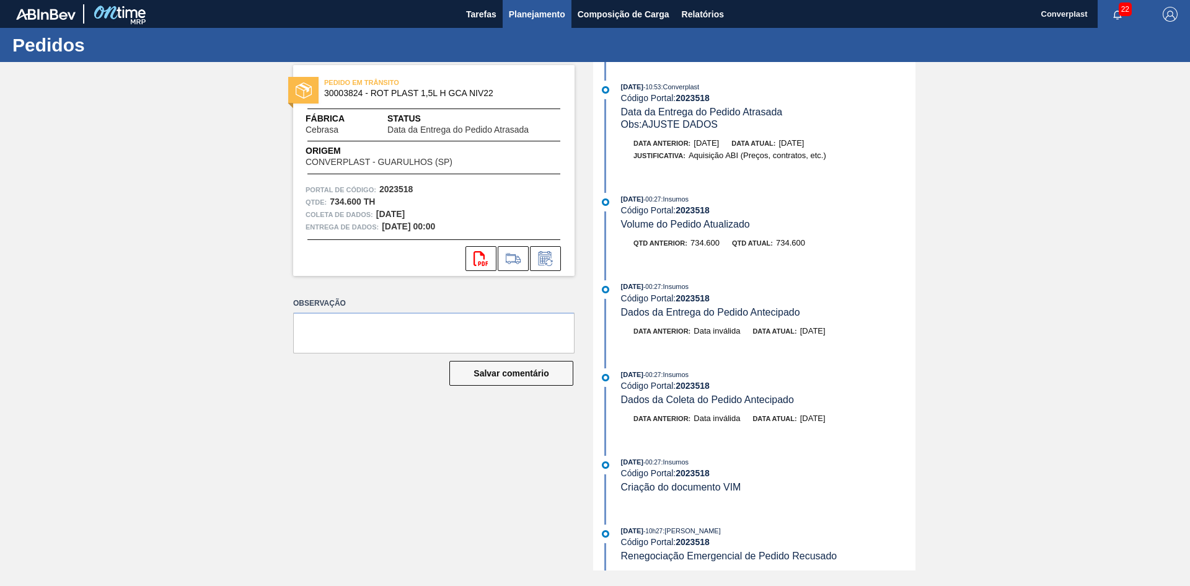
click at [555, 11] on font "Planejamento" at bounding box center [537, 14] width 56 height 10
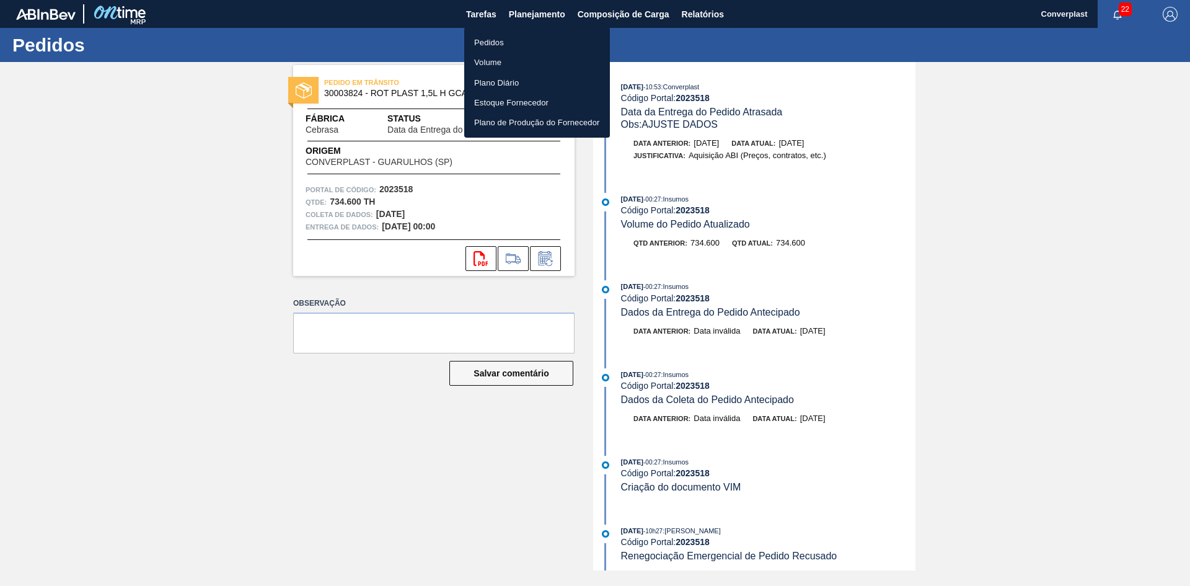
click at [517, 45] on li "Pedidos" at bounding box center [537, 42] width 146 height 20
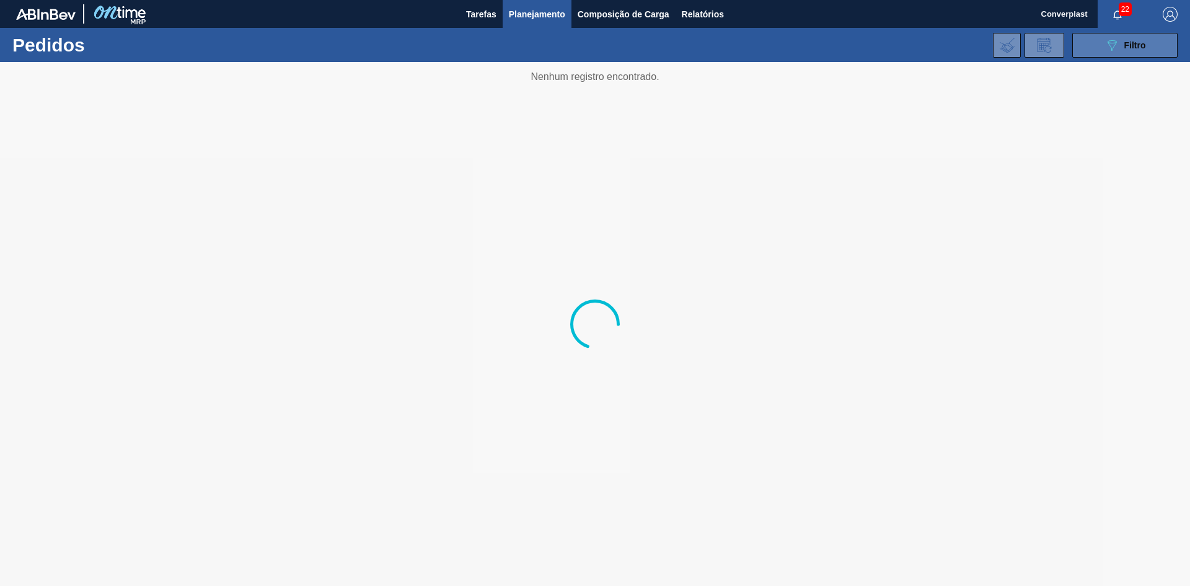
click at [1110, 45] on icon "089F7B8B-B2A5-4AFE-B5C0-19BA573D28AC" at bounding box center [1111, 45] width 15 height 15
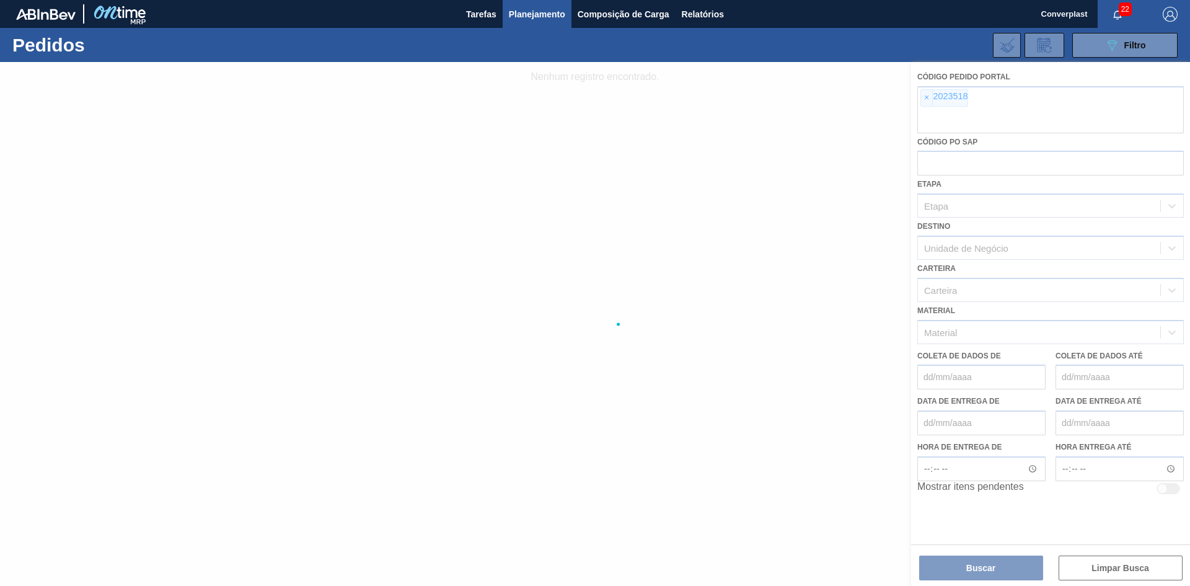
click at [932, 105] on div at bounding box center [595, 324] width 1190 height 524
click at [916, 100] on div at bounding box center [595, 324] width 1190 height 524
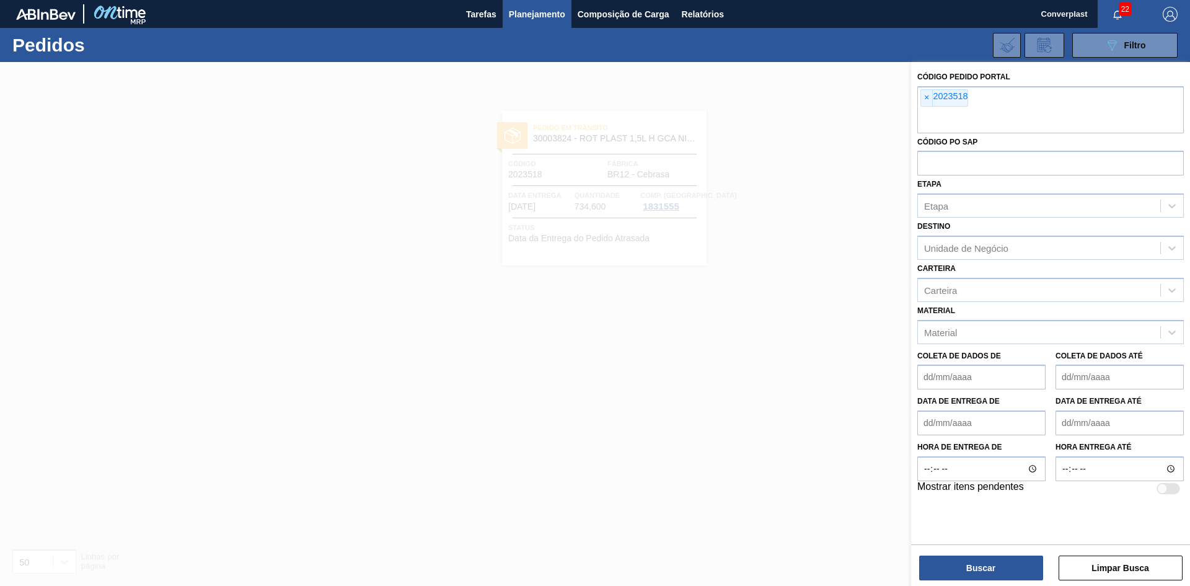
click at [920, 101] on div "× 2023518" at bounding box center [944, 97] width 48 height 17
click at [929, 101] on font "×" at bounding box center [926, 97] width 5 height 10
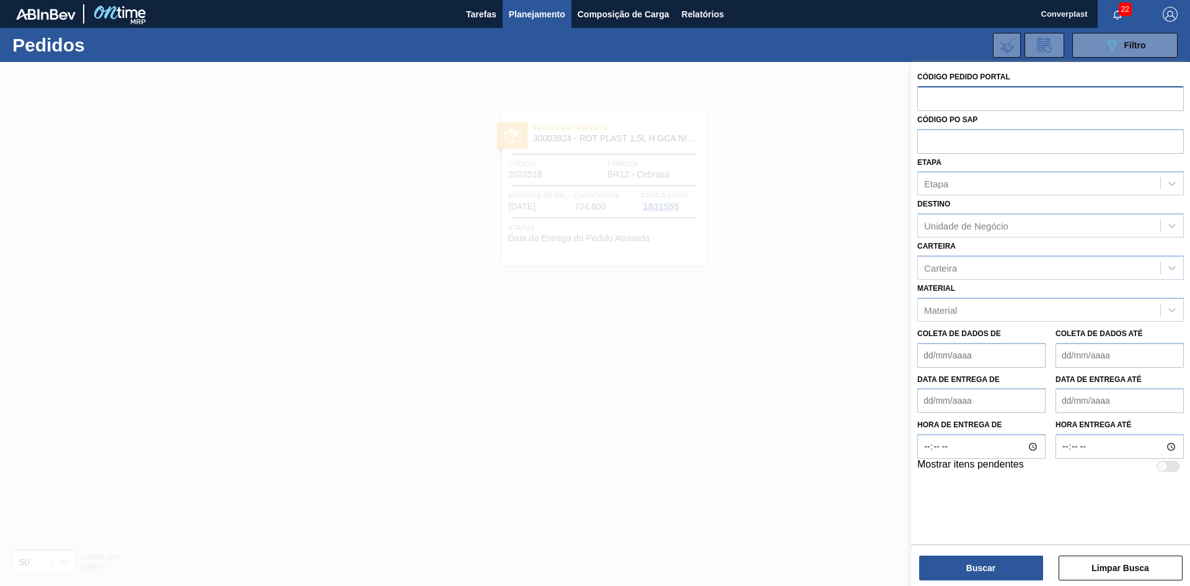
paste input "2023519"
type input "2023519"
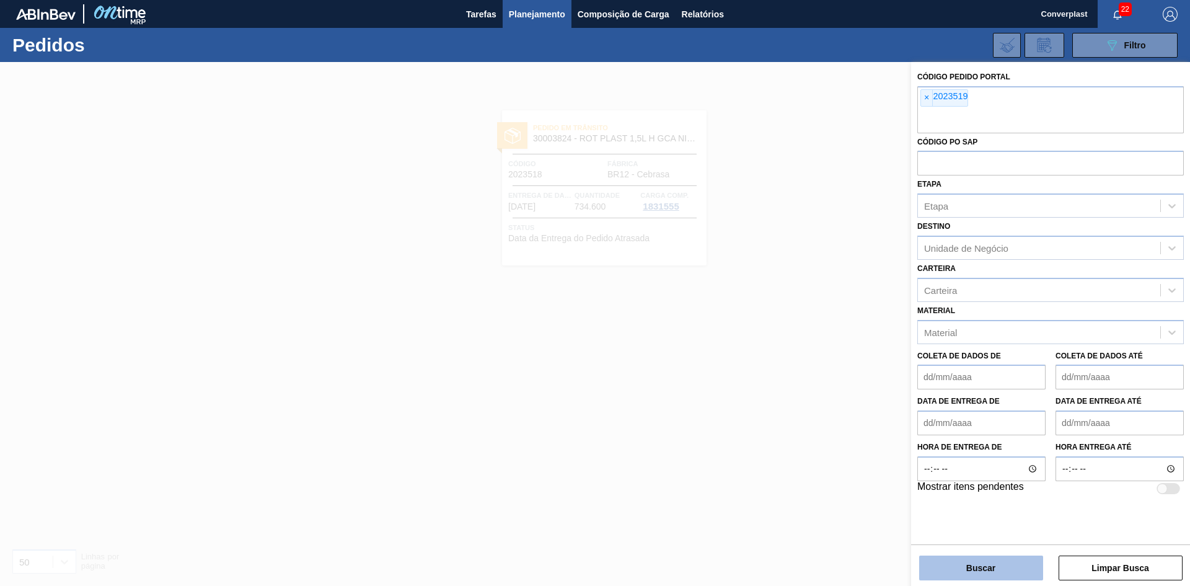
click at [958, 563] on button "Buscar" at bounding box center [981, 567] width 124 height 25
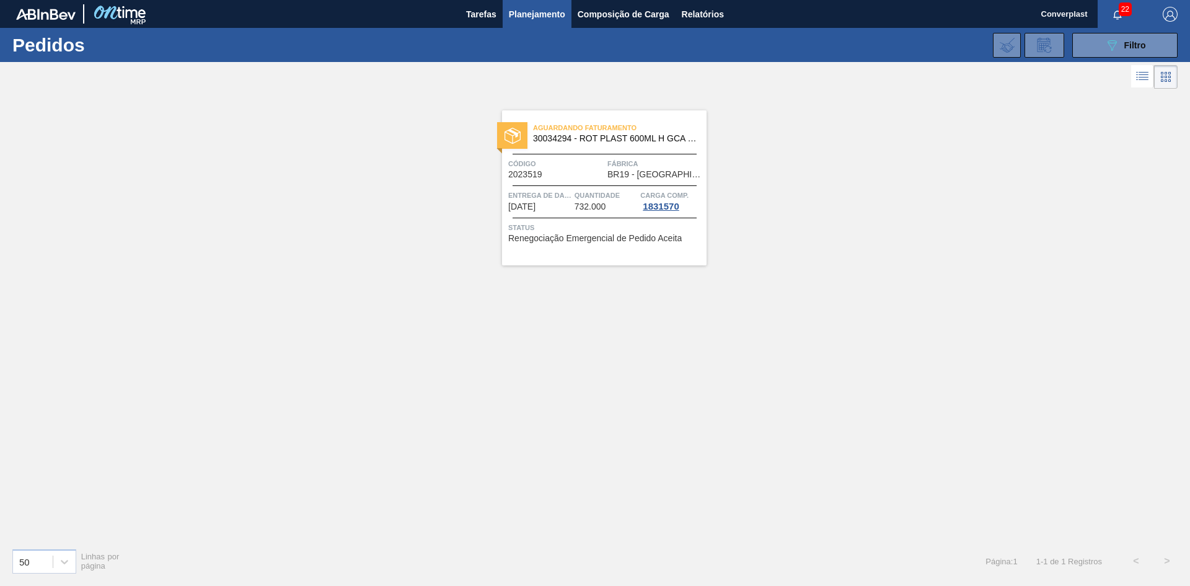
click at [600, 179] on div "Aguardando Faturamento 30034294 - ROT PLAST 600ML H GCA S RECLAMAÇÃO NIV25 Códi…" at bounding box center [604, 187] width 204 height 155
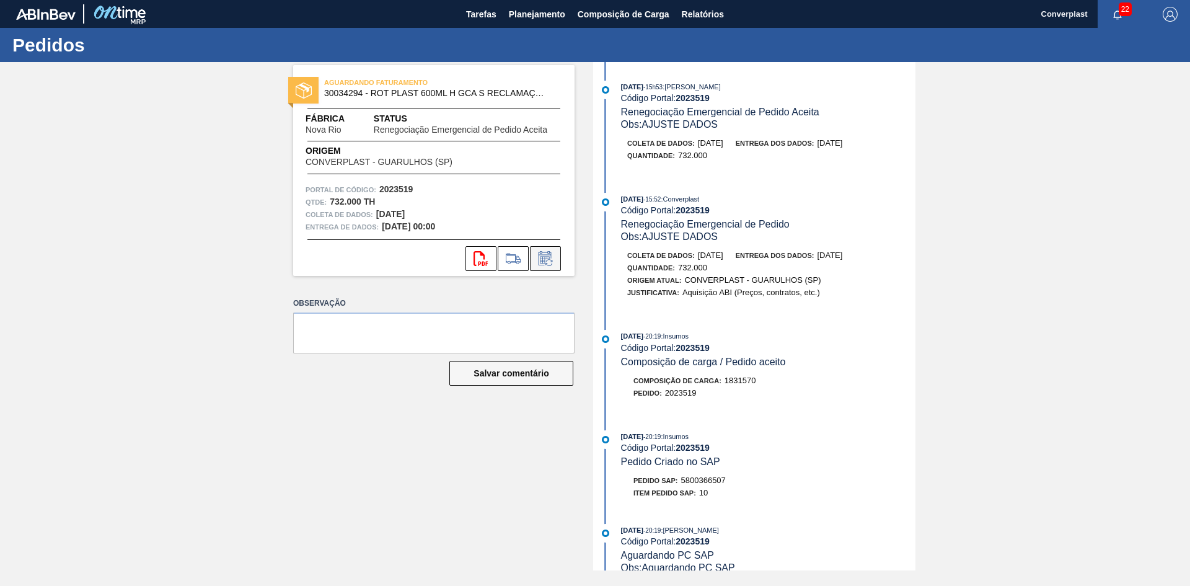
click at [544, 261] on icon at bounding box center [545, 258] width 20 height 15
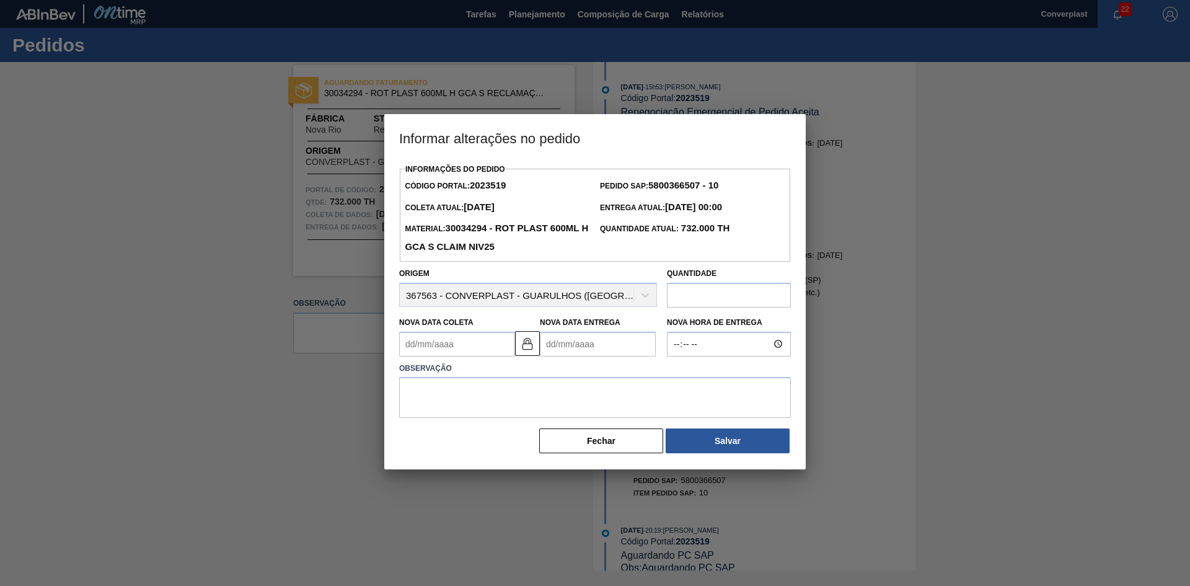
click at [565, 349] on Entrega2023519 "Nova Data Entrega" at bounding box center [598, 344] width 116 height 25
type Coleta2023519 "[DATE]"
type Entrega2023519 "0"
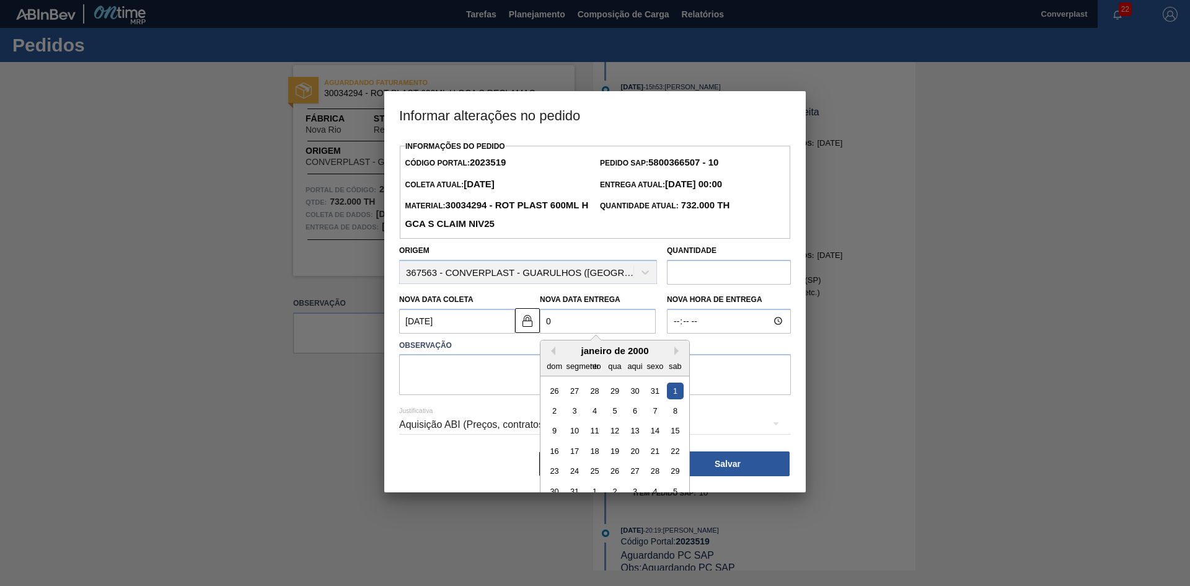
type Coleta2023519 "[DATE]"
type Entrega2023519 "02/"
type Coleta2023519 "[DATE]"
type Entrega2023519 "02/1"
type Coleta2023519 "[DATE]"
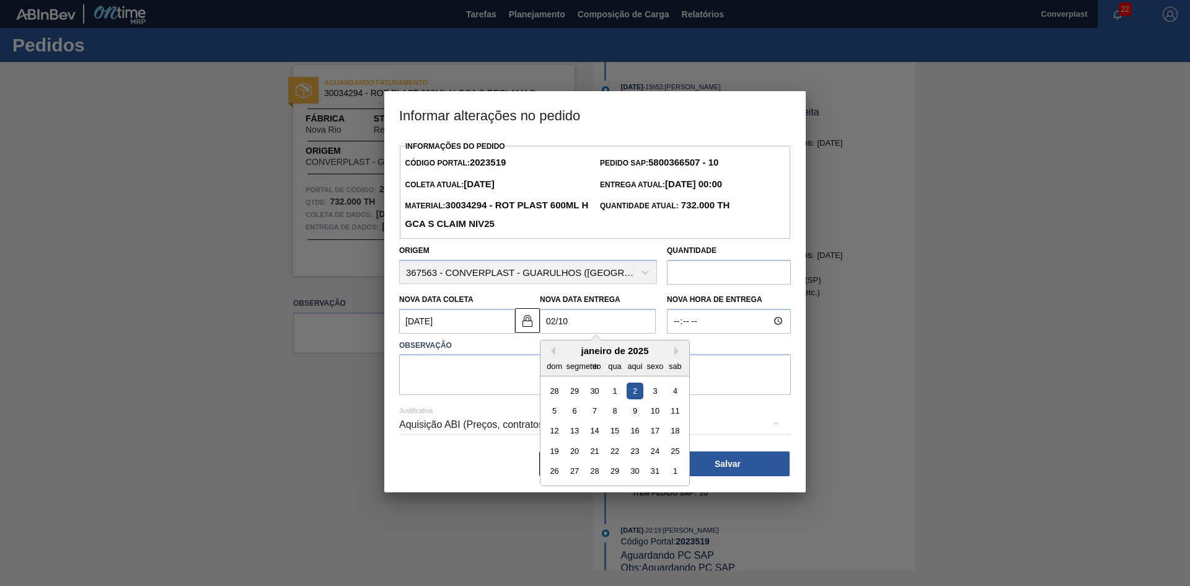
type Entrega2023519 "[DATE]"
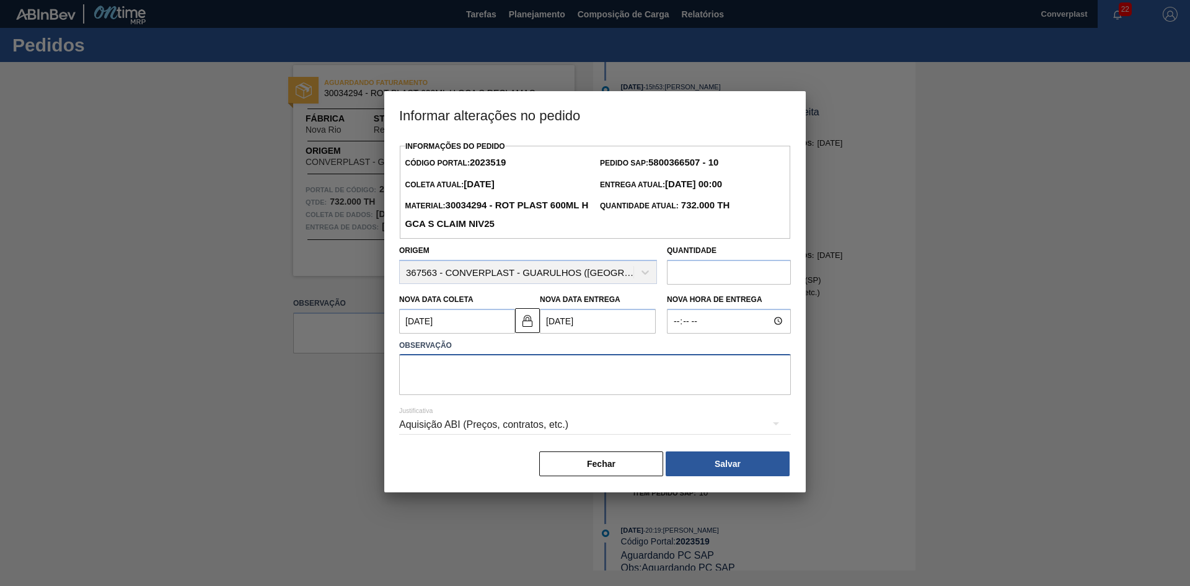
click at [494, 369] on textarea at bounding box center [595, 374] width 392 height 41
type textarea "AJUSTE DATA"
click at [764, 476] on button "Salvar" at bounding box center [728, 463] width 124 height 25
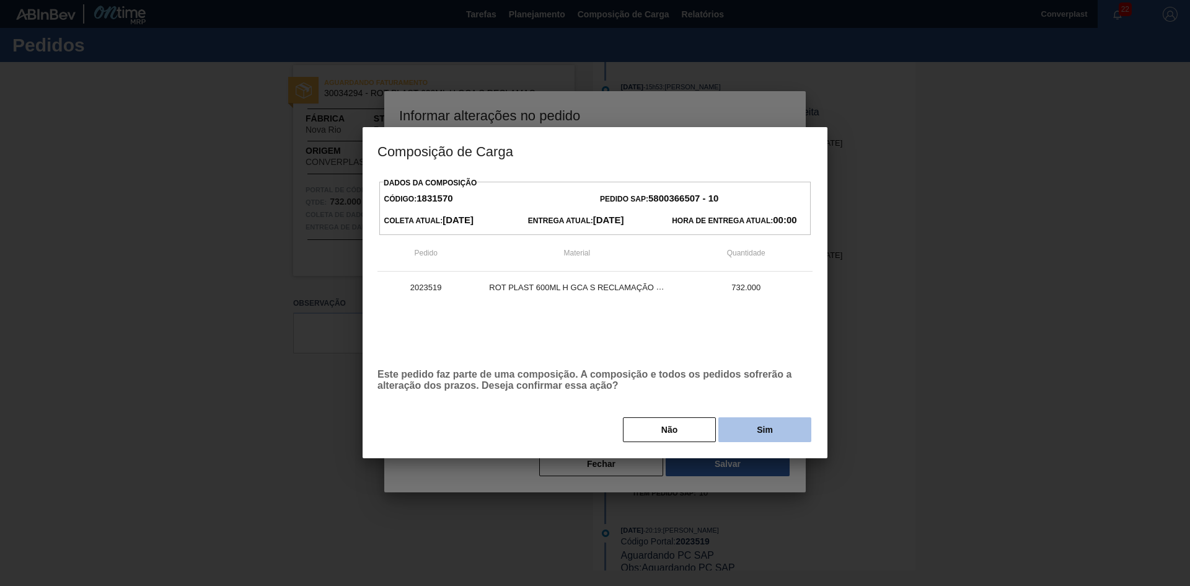
click at [764, 440] on button "Sim" at bounding box center [764, 429] width 93 height 25
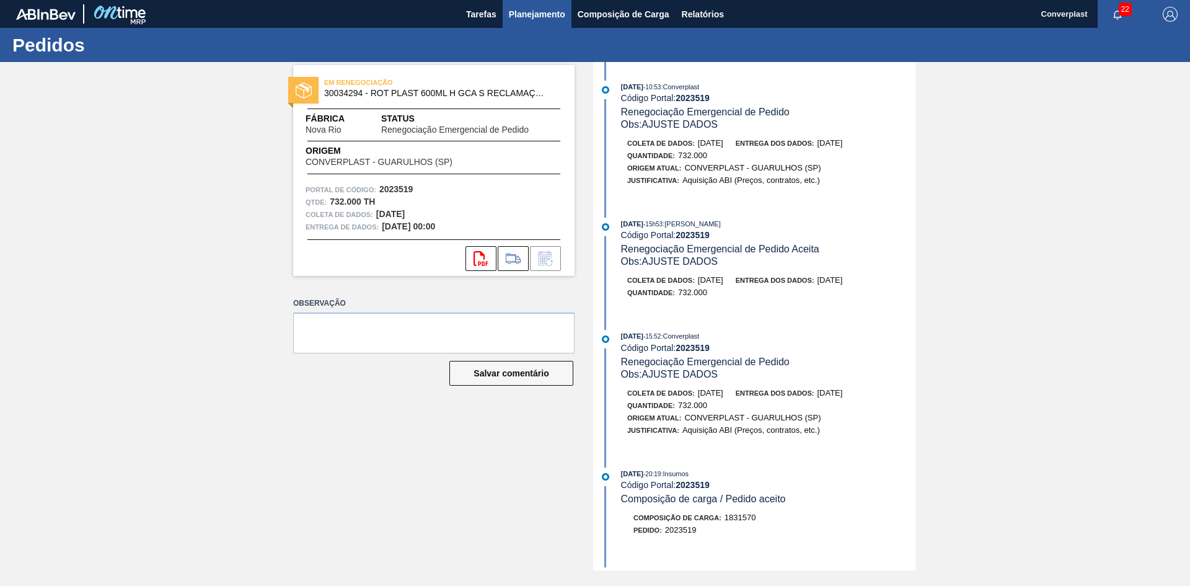
click at [522, 9] on font "Planejamento" at bounding box center [537, 14] width 56 height 10
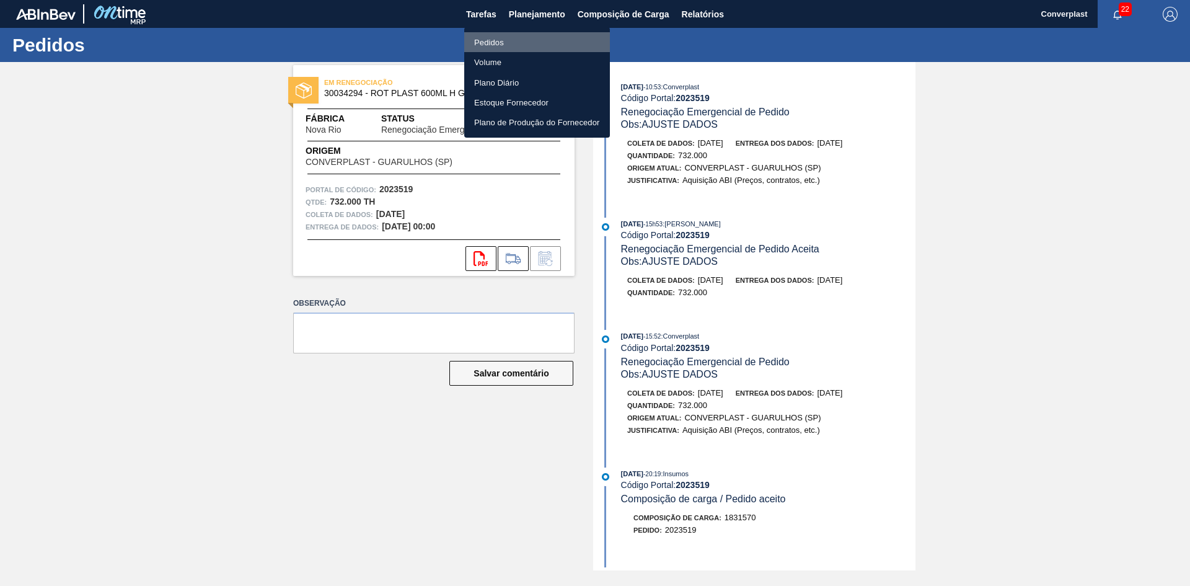
click at [503, 36] on font "Pedidos" at bounding box center [489, 42] width 30 height 12
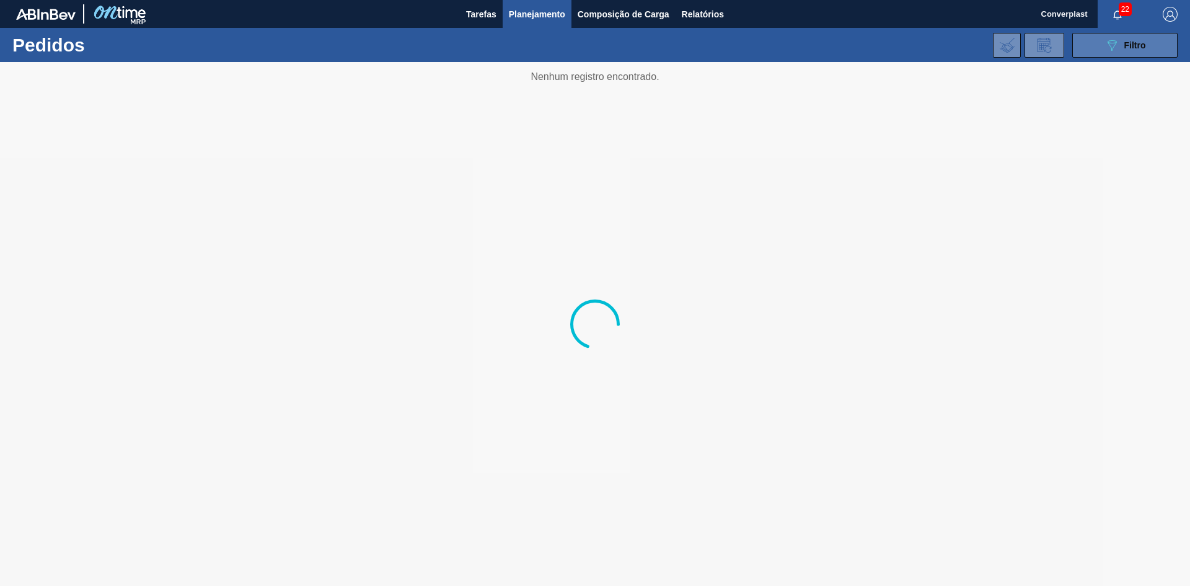
drag, startPoint x: 1123, startPoint y: 37, endPoint x: 980, endPoint y: 86, distance: 151.5
click at [1122, 37] on button "089F7B8B-B2A5-4AFE-B5C0-19BA573D28AC Filtro" at bounding box center [1124, 45] width 105 height 25
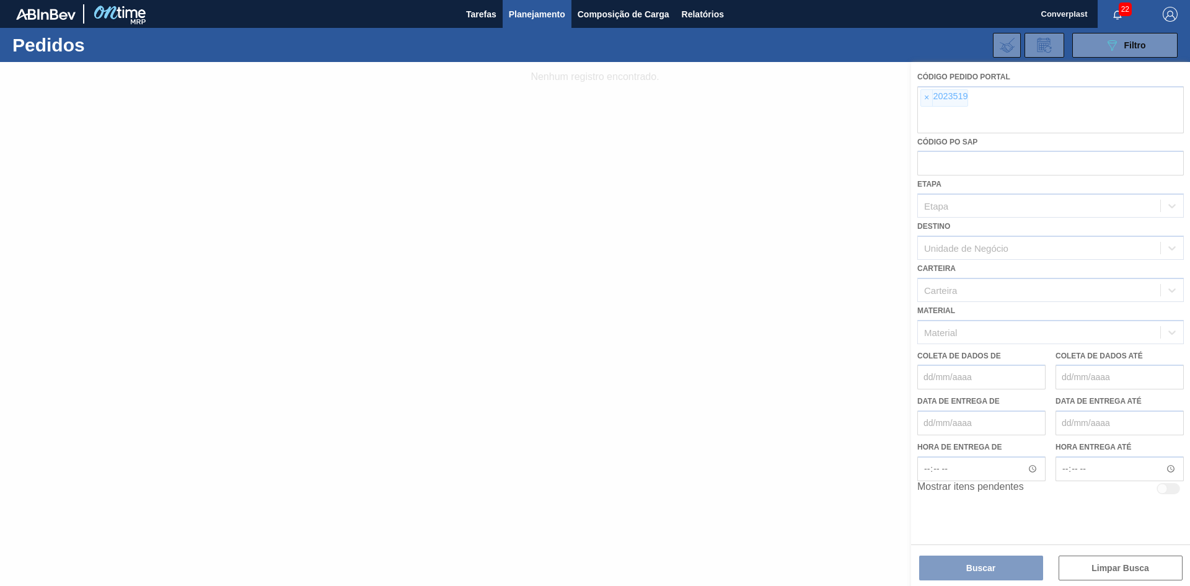
click at [938, 97] on div at bounding box center [595, 324] width 1190 height 524
click at [930, 99] on div at bounding box center [595, 324] width 1190 height 524
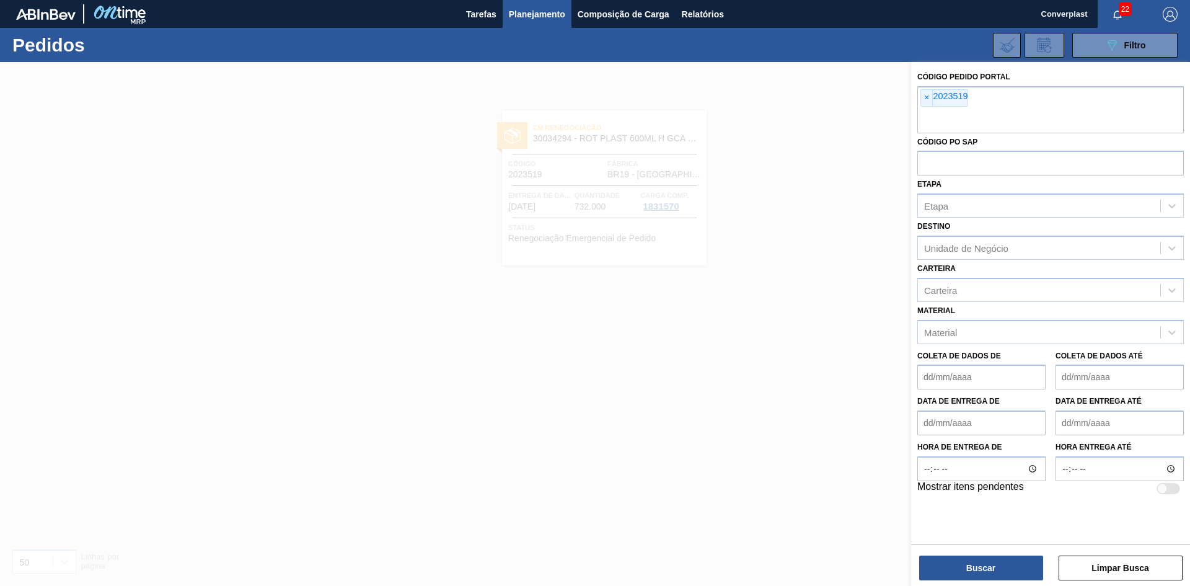
click at [930, 99] on span "×" at bounding box center [927, 98] width 12 height 16
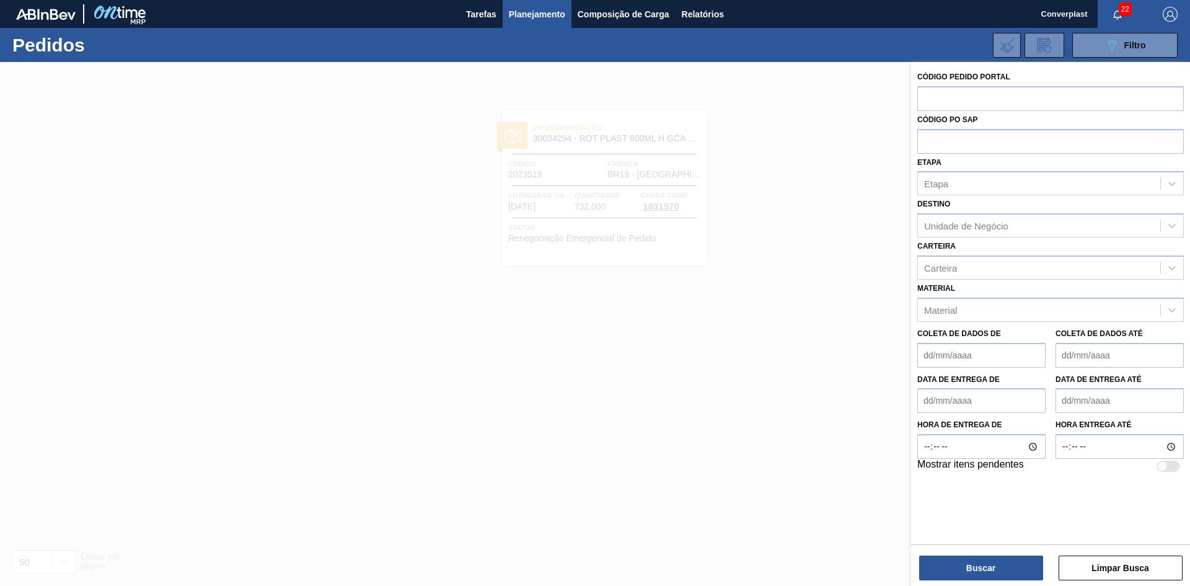
paste input "2027042"
type input "2027042"
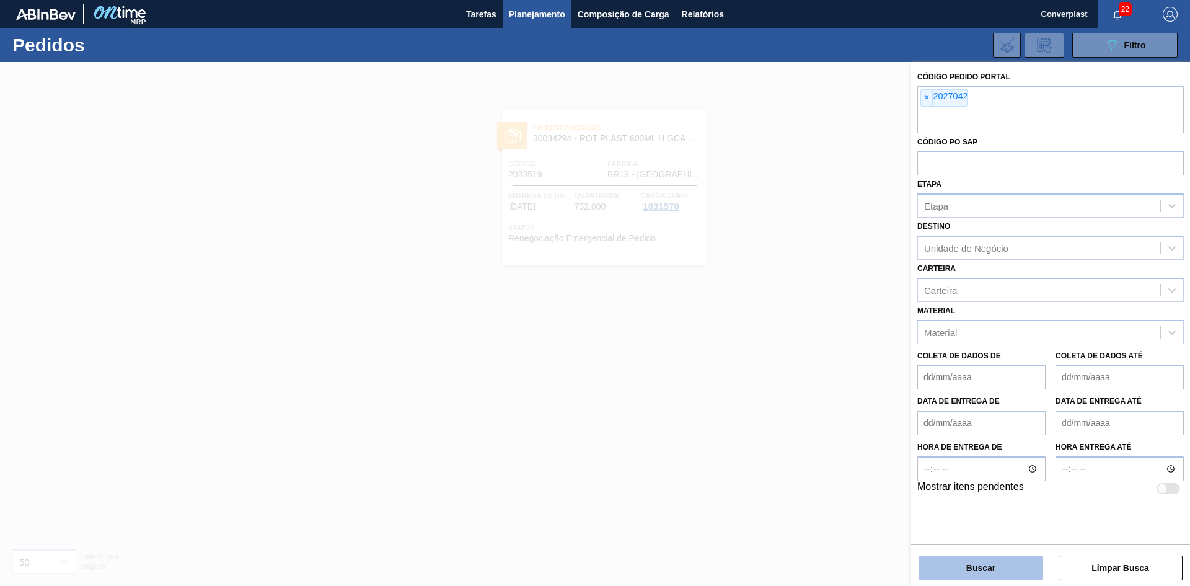
click at [993, 569] on font "Buscar" at bounding box center [980, 568] width 29 height 10
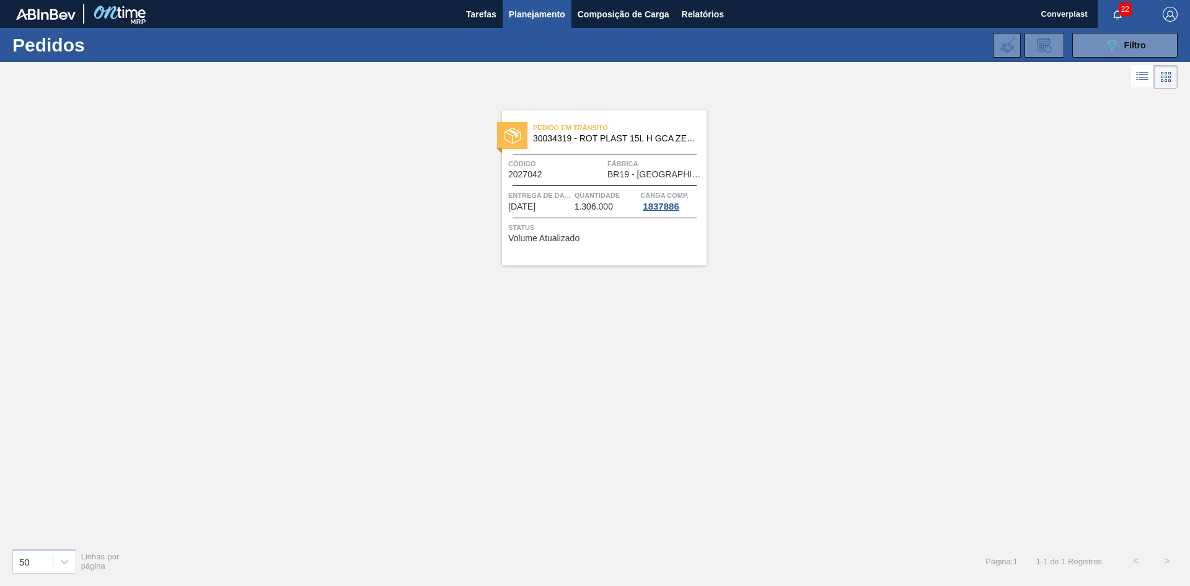
click at [595, 209] on font "1.306.000" at bounding box center [593, 206] width 38 height 10
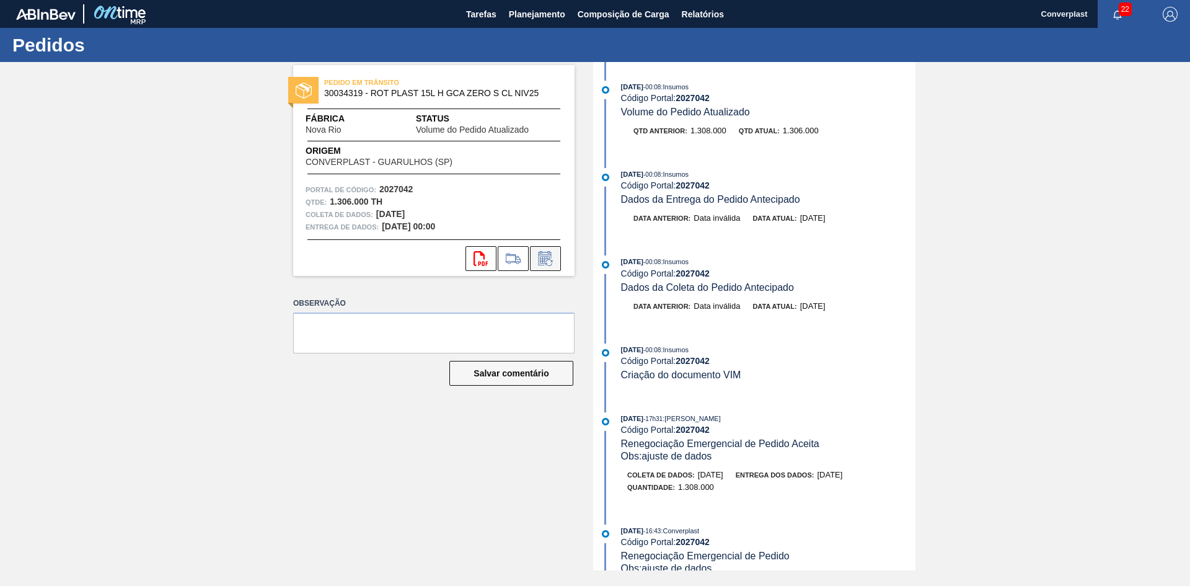
click at [547, 259] on icon at bounding box center [545, 258] width 20 height 15
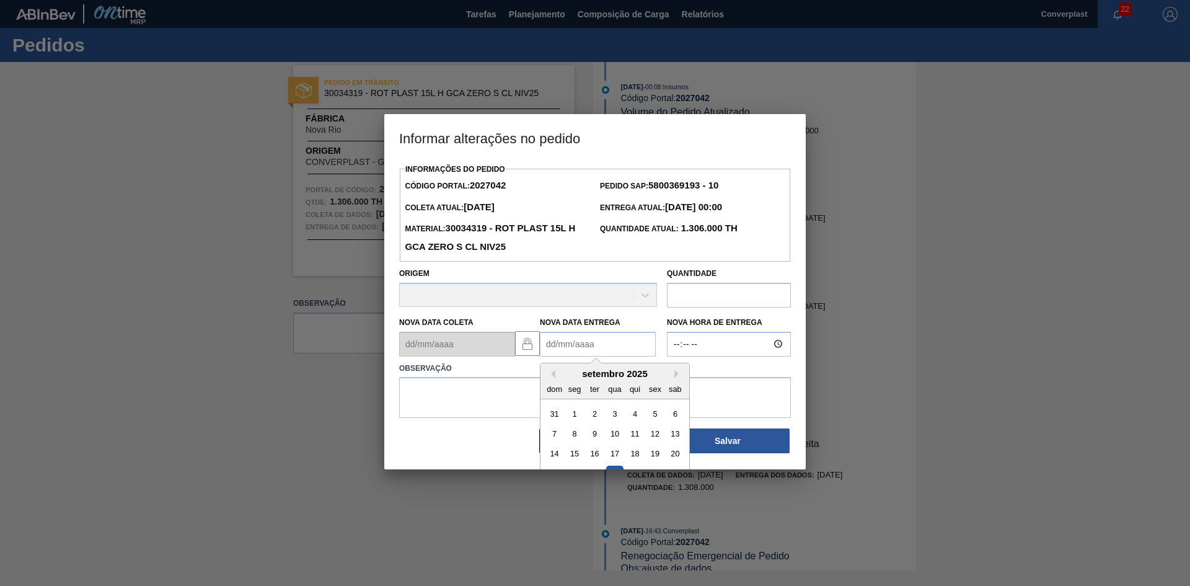
click at [574, 340] on Entrega2027042 "Nova Data Entrega" at bounding box center [598, 344] width 116 height 25
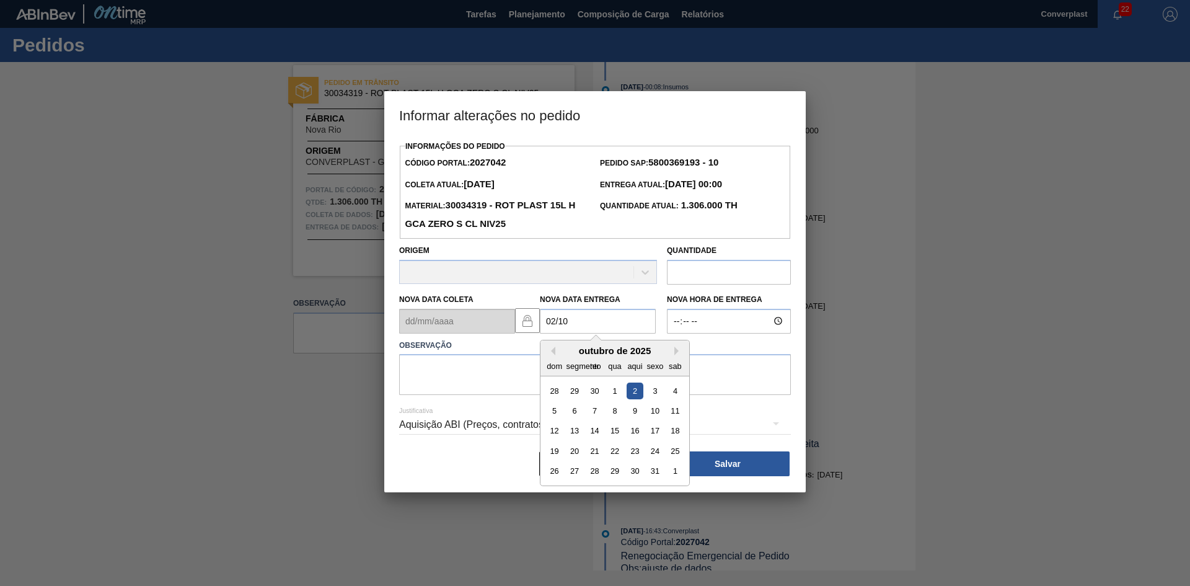
type Entrega2027042 "[DATE]"
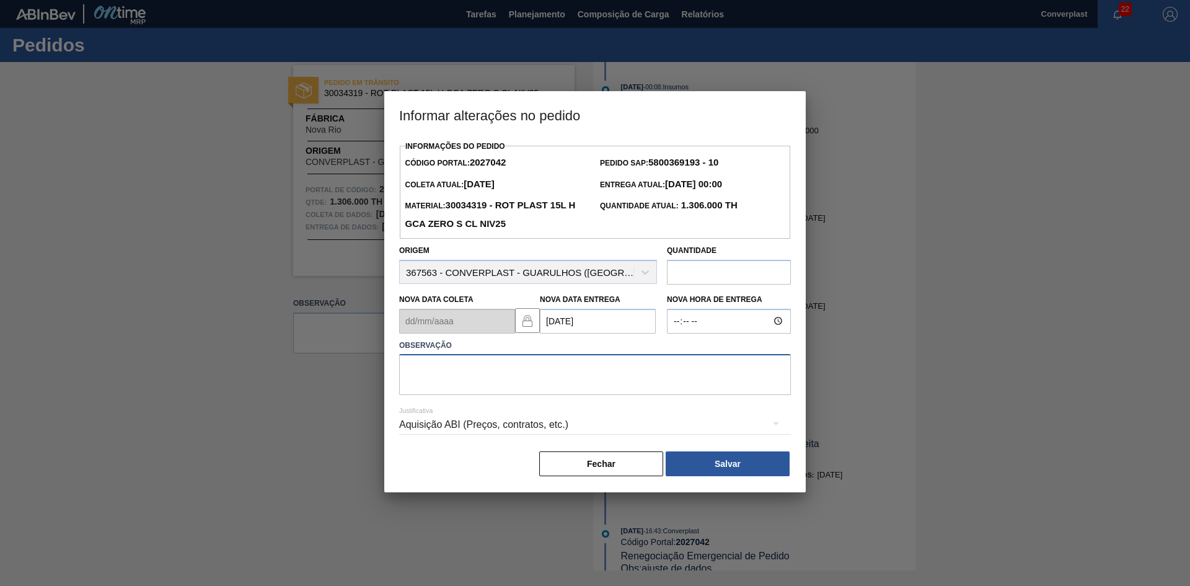
drag, startPoint x: 520, startPoint y: 385, endPoint x: 515, endPoint y: 381, distance: 6.6
click at [519, 385] on textarea at bounding box center [595, 374] width 392 height 41
type textarea "ajuste data"
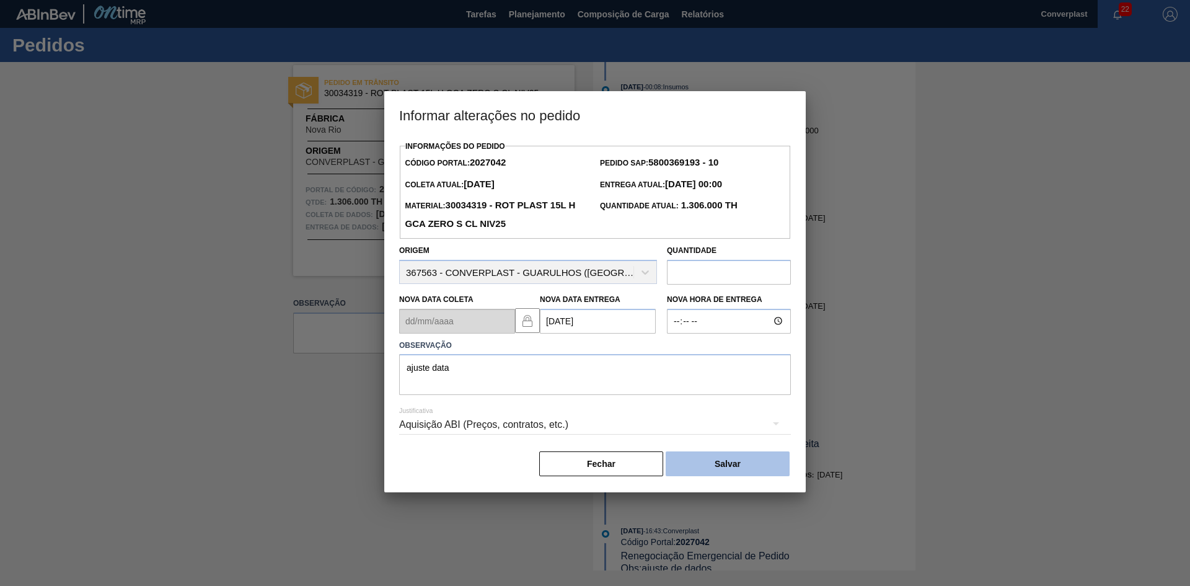
click at [680, 464] on button "Salvar" at bounding box center [728, 463] width 124 height 25
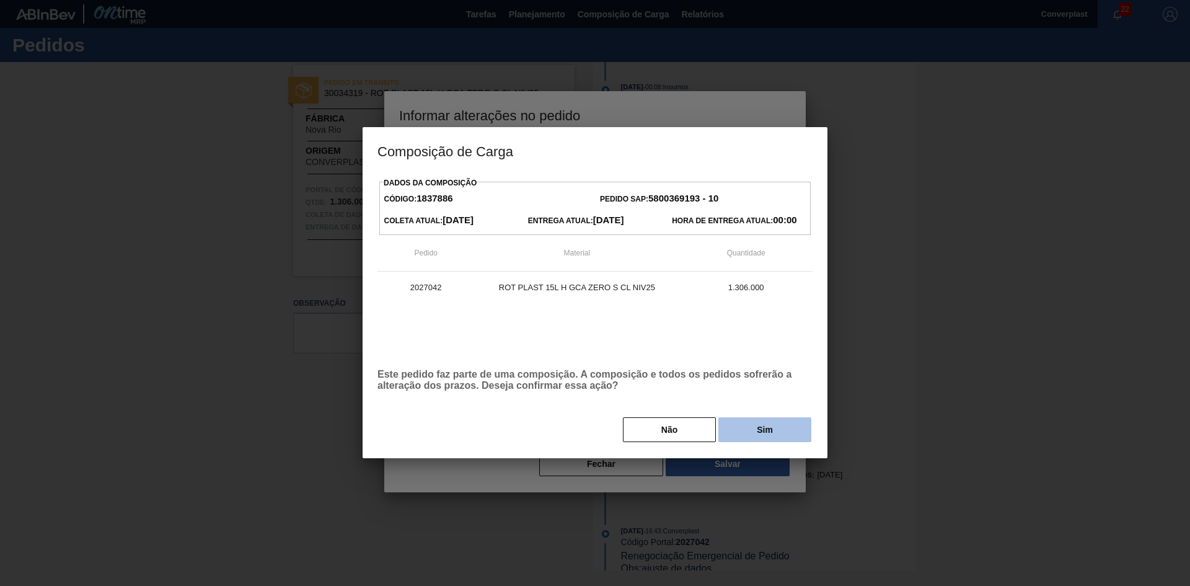
click at [791, 433] on button "Sim" at bounding box center [764, 429] width 93 height 25
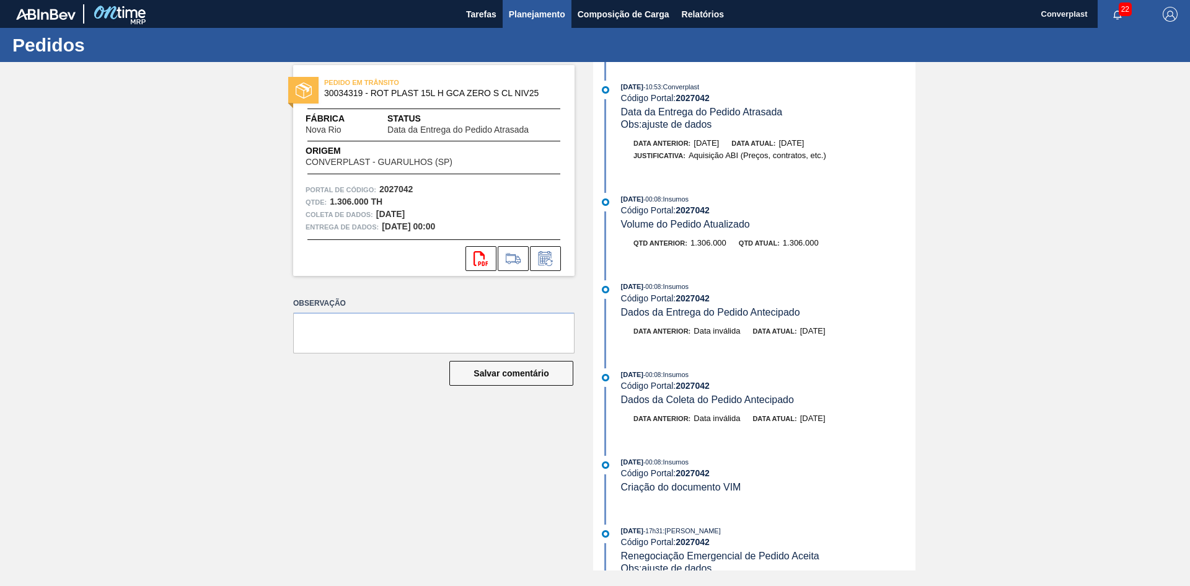
click at [530, 14] on font "Planejamento" at bounding box center [537, 14] width 56 height 10
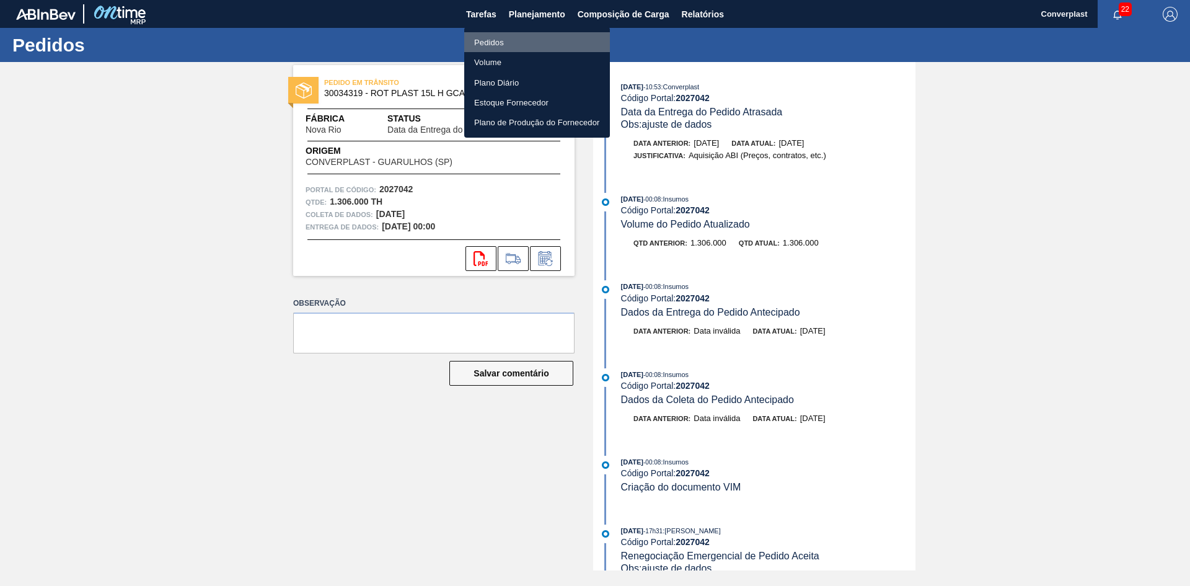
click at [494, 39] on font "Pedidos" at bounding box center [489, 42] width 30 height 9
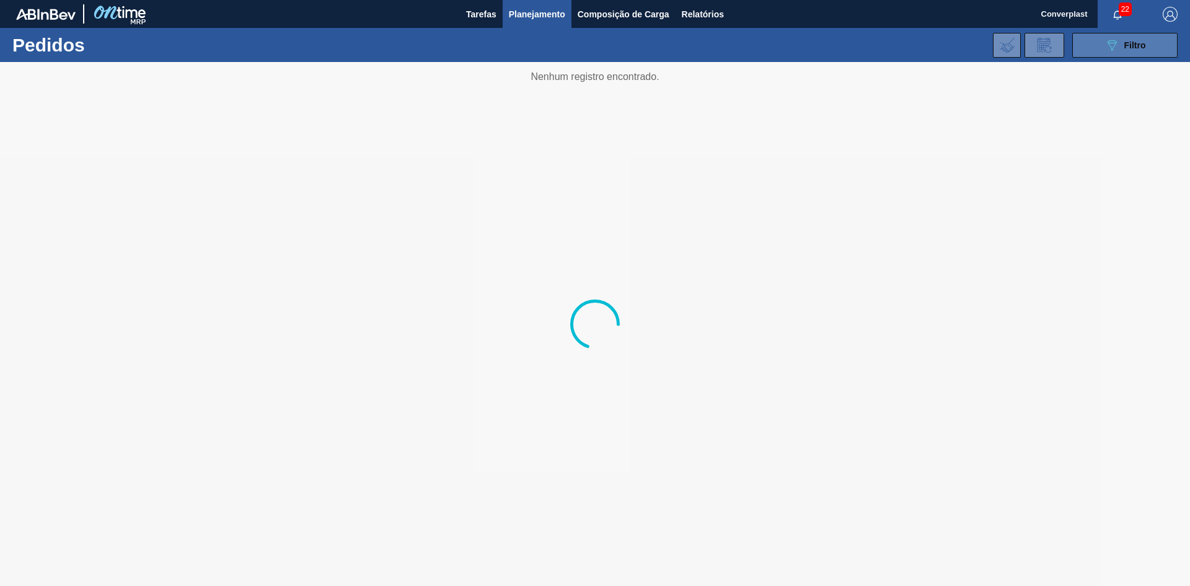
click at [1125, 45] on font "Filtro" at bounding box center [1135, 45] width 22 height 10
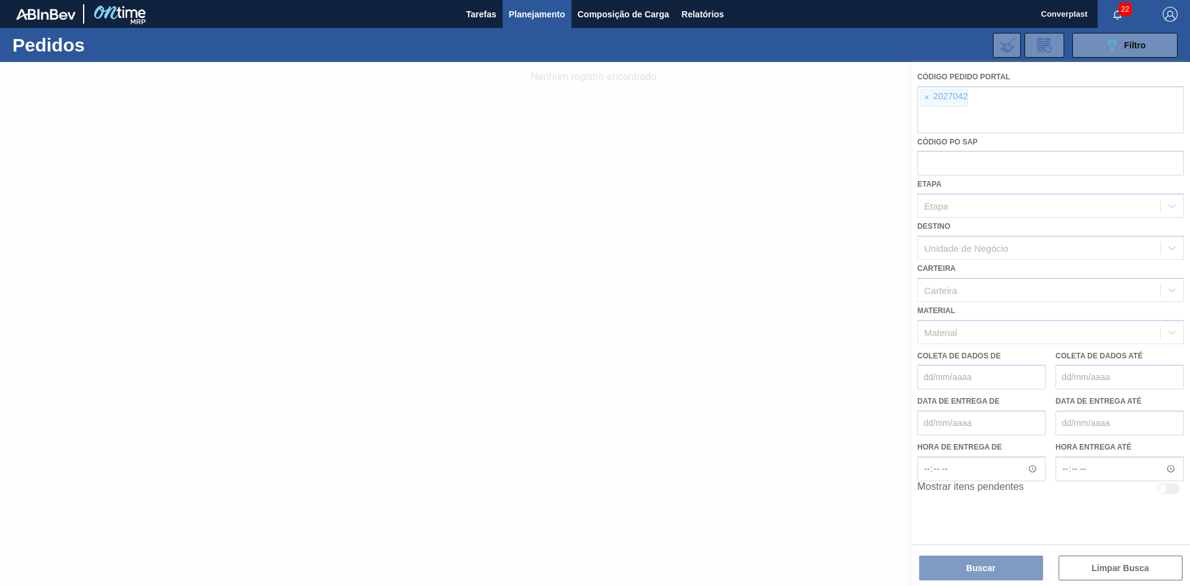
click at [932, 99] on div at bounding box center [595, 324] width 1190 height 524
click at [927, 96] on div at bounding box center [595, 324] width 1190 height 524
click at [926, 96] on div at bounding box center [595, 324] width 1190 height 524
click at [923, 100] on div at bounding box center [595, 324] width 1190 height 524
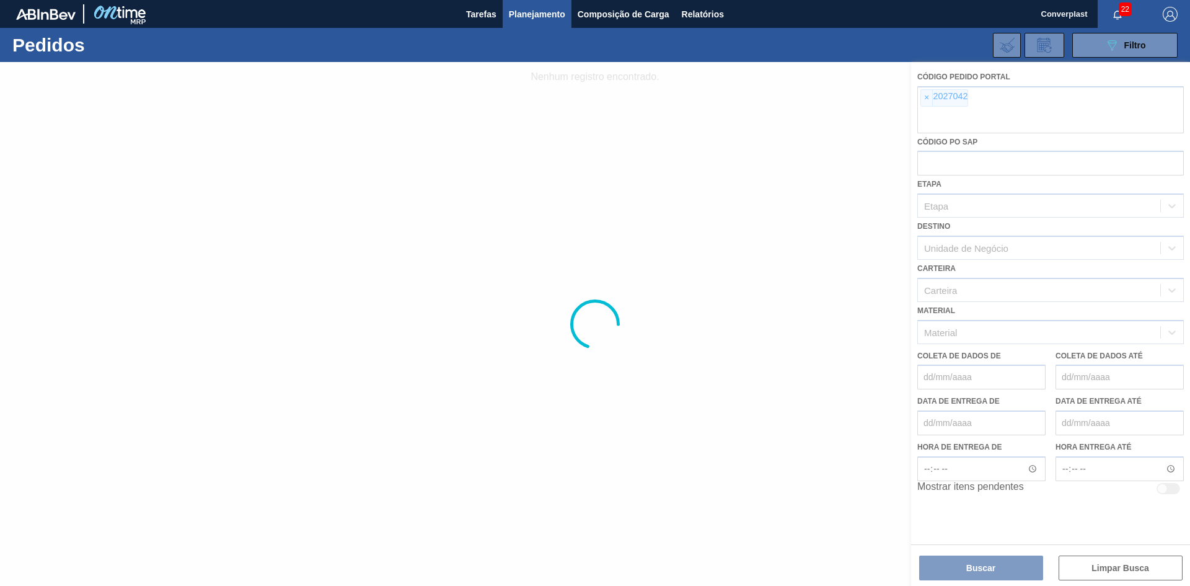
click at [925, 99] on div at bounding box center [595, 324] width 1190 height 524
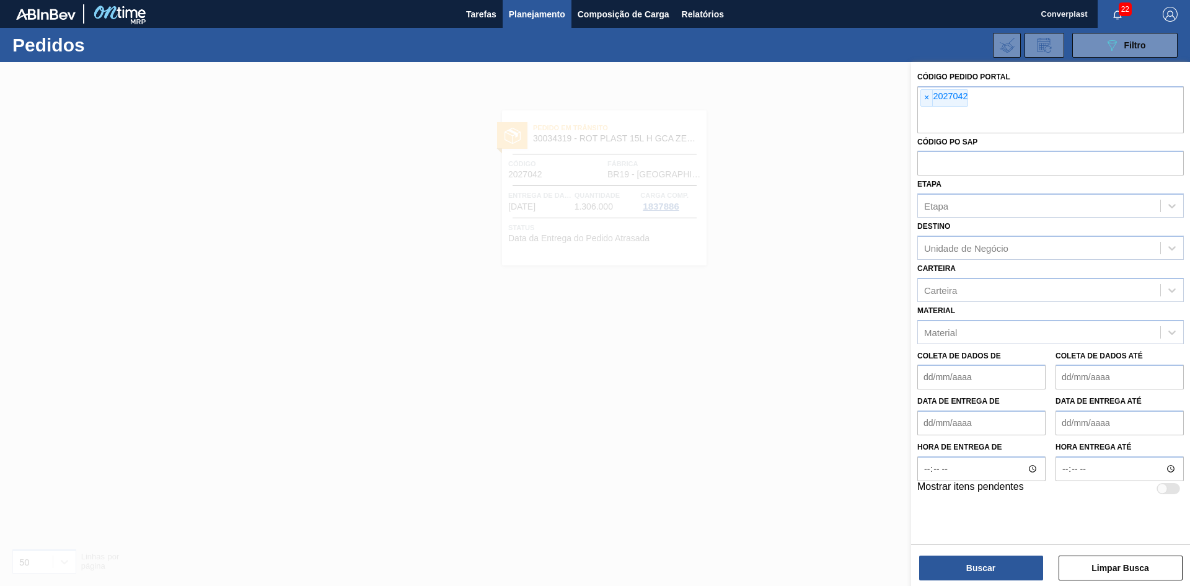
click at [925, 99] on font "×" at bounding box center [926, 97] width 5 height 10
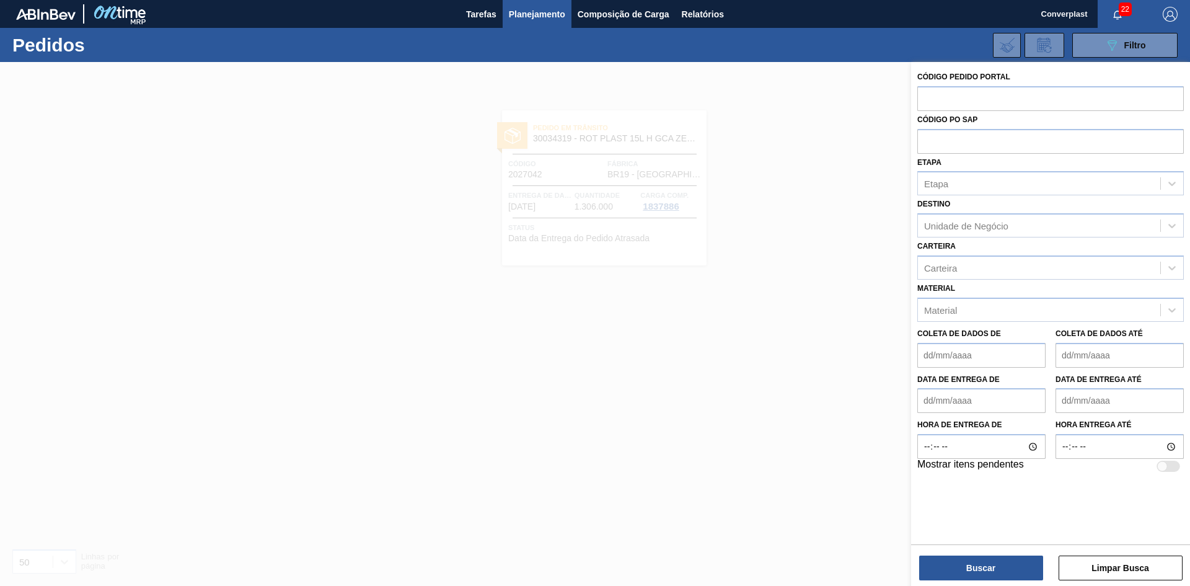
paste input "2023547"
type input "2023547"
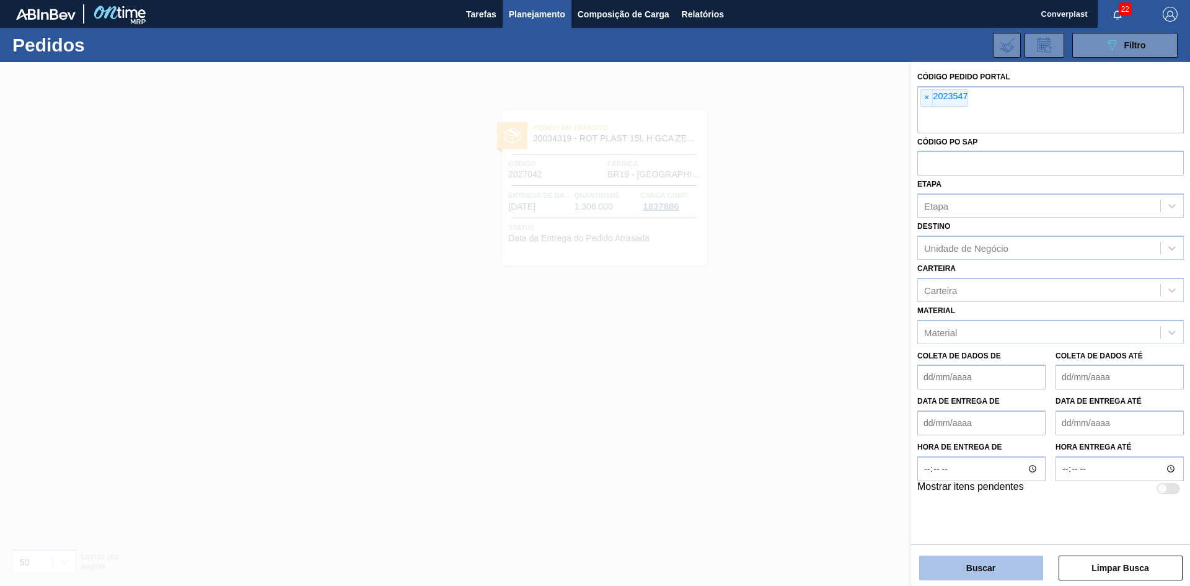
click at [977, 572] on font "Buscar" at bounding box center [980, 568] width 29 height 10
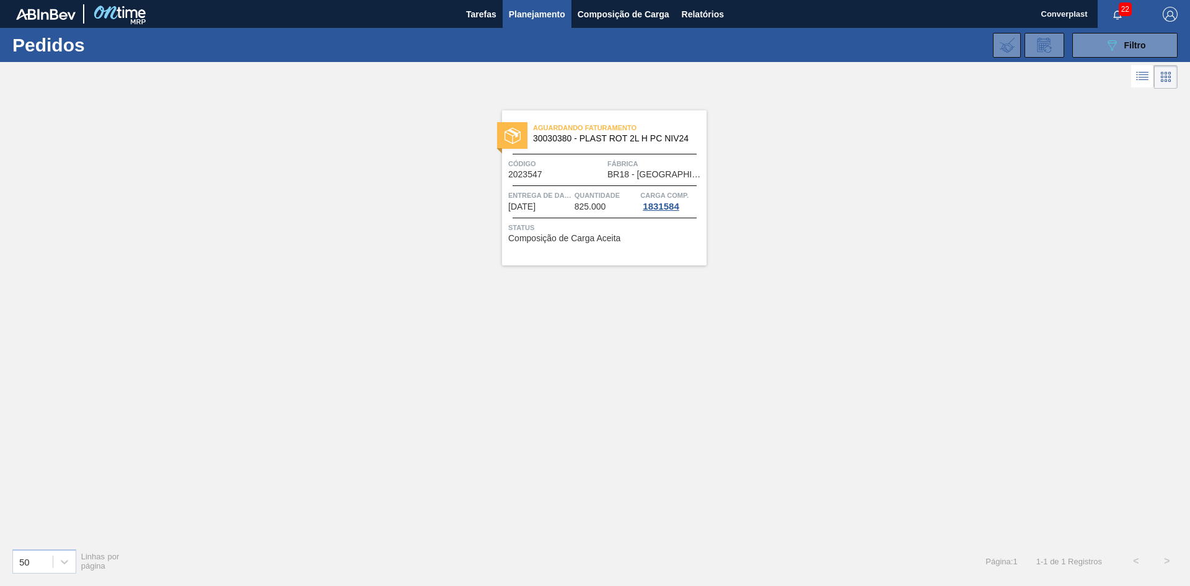
click at [550, 218] on div at bounding box center [604, 218] width 184 height 1
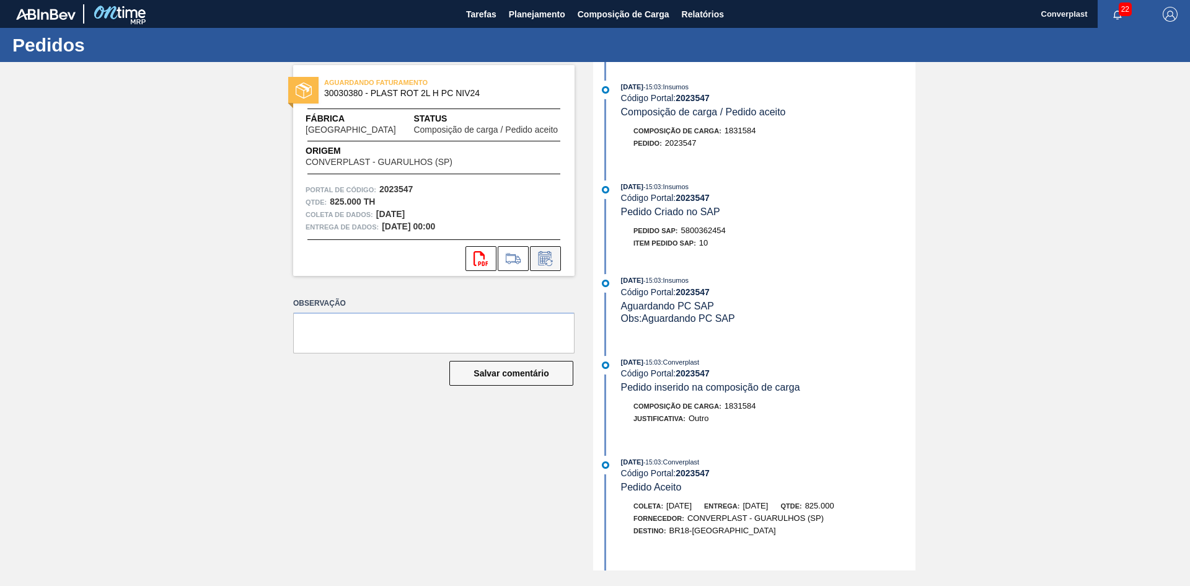
click at [540, 255] on icon at bounding box center [545, 258] width 20 height 15
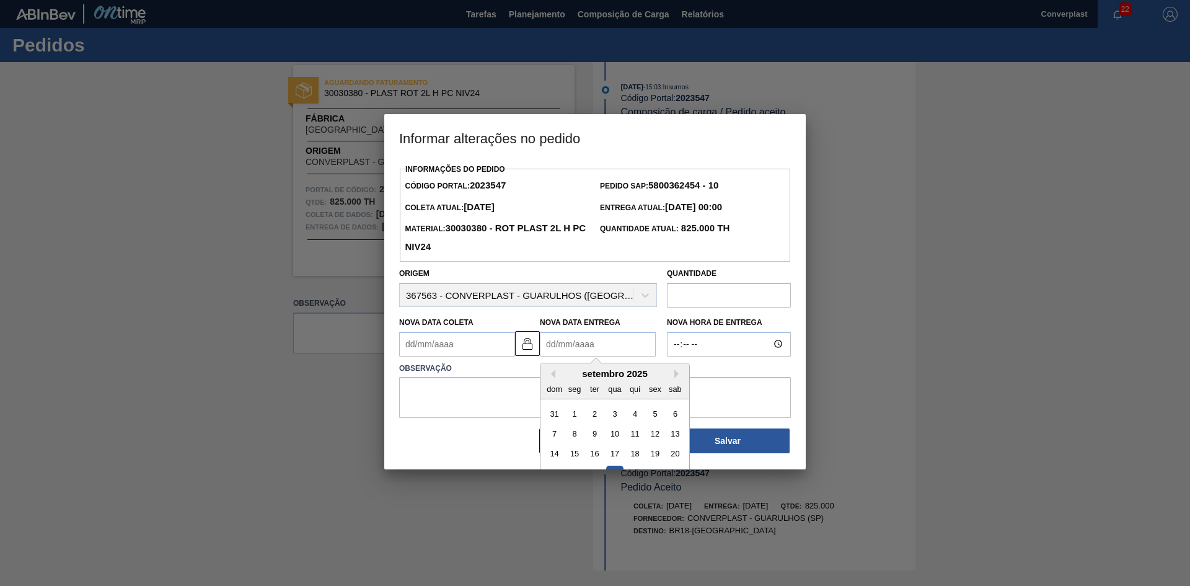
click at [561, 346] on Entrega2023547 "Nova Data Entrega" at bounding box center [598, 344] width 116 height 25
type Coleta2023547 "[DATE]"
type Entrega2023547 "1"
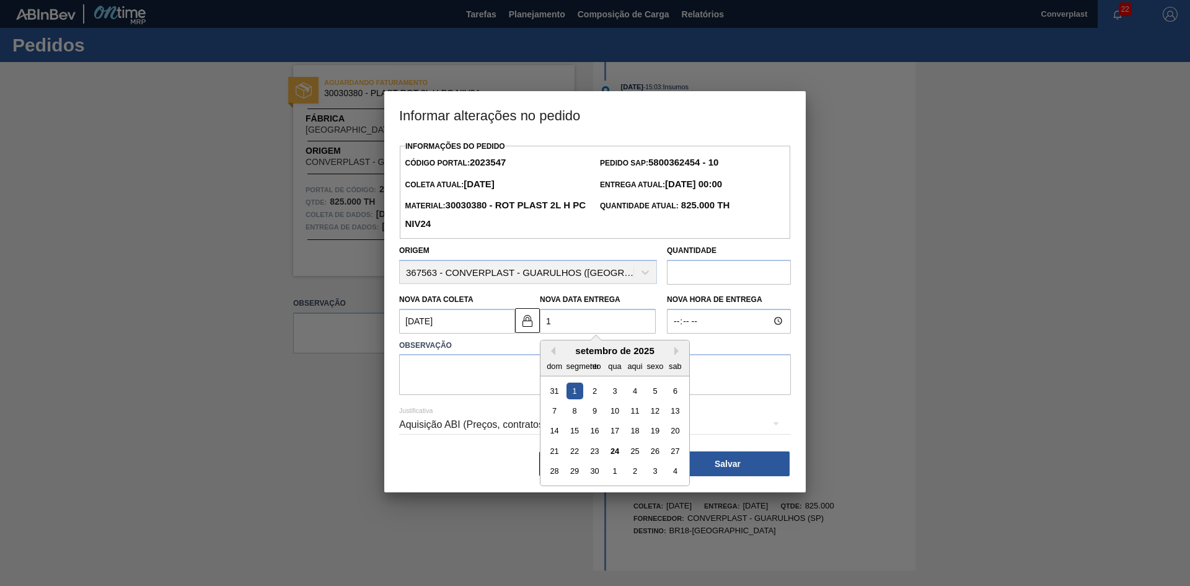
type Coleta2023547 "[DATE]"
type Entrega2023547 "14/"
type Coleta2023547 "[DATE]"
type Entrega2023547 "14/1"
type Coleta2023547 "[DATE]"
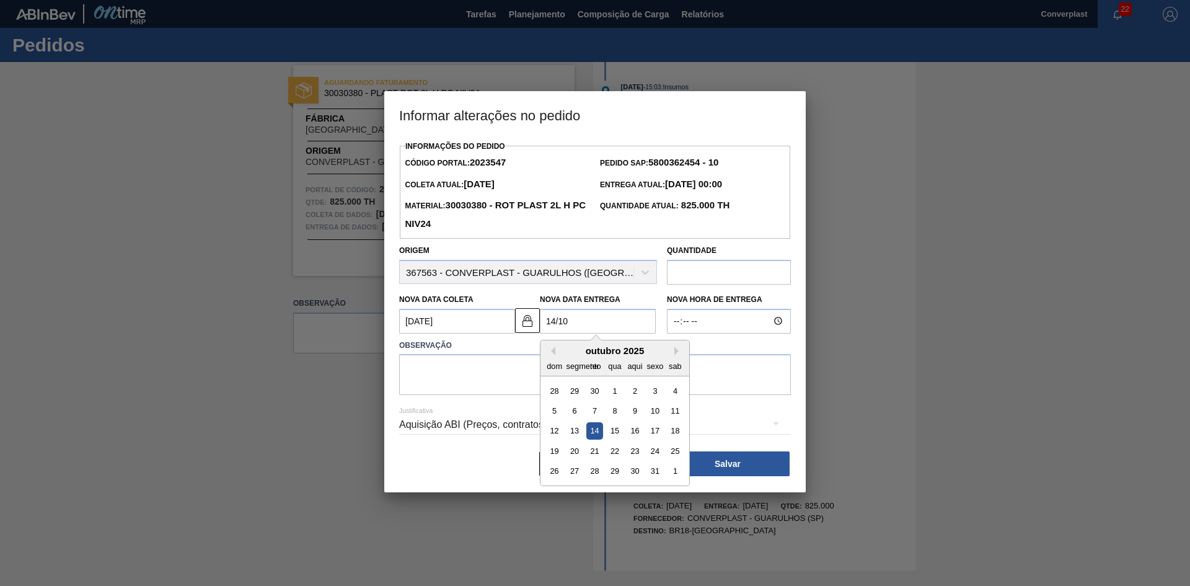
type Entrega2023547 "[DATE]"
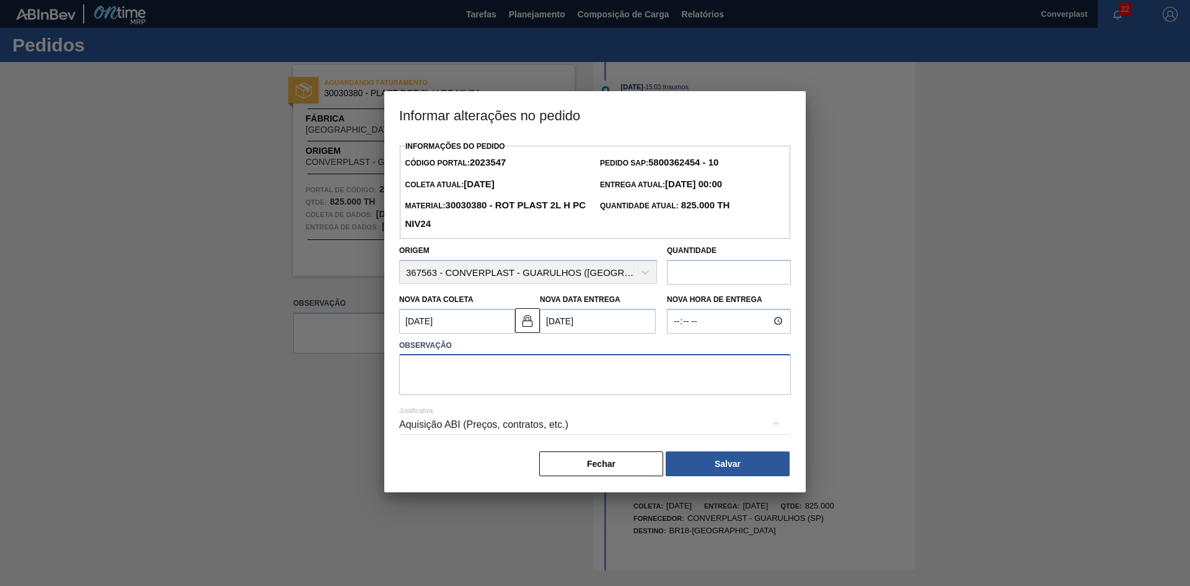
click at [509, 361] on textarea at bounding box center [595, 374] width 392 height 41
type textarea "ajuste data"
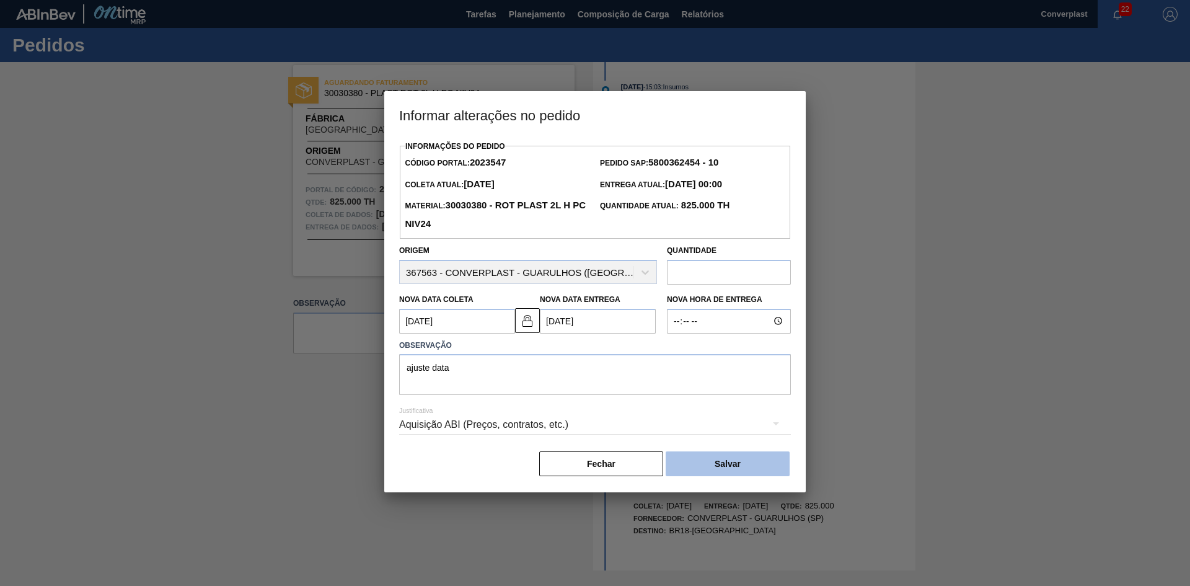
click at [745, 464] on button "Salvar" at bounding box center [728, 463] width 124 height 25
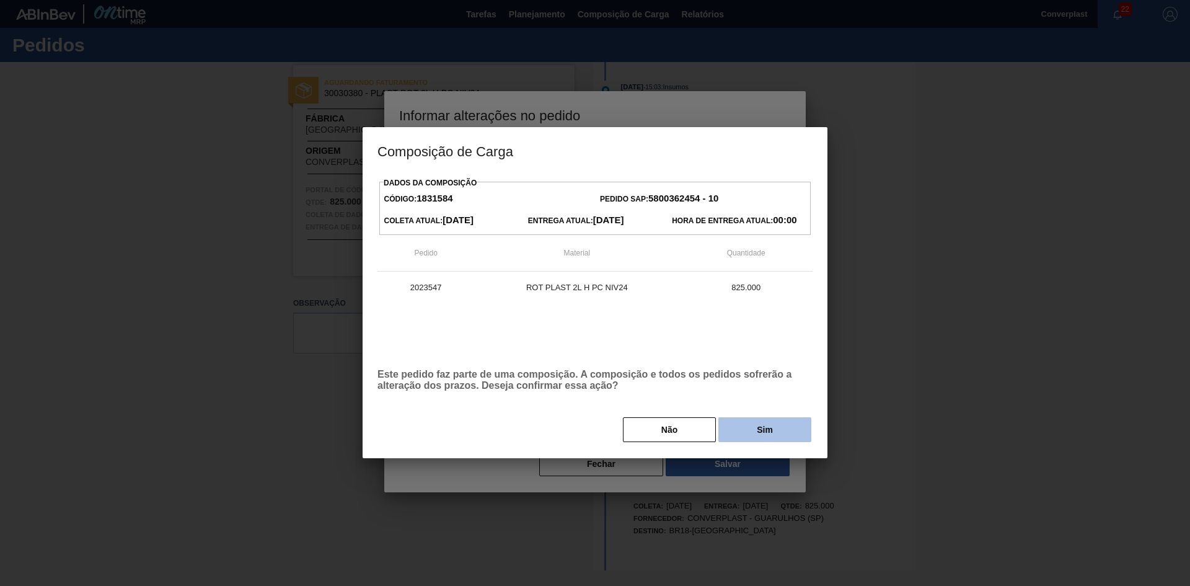
click at [750, 420] on button "Sim" at bounding box center [764, 429] width 93 height 25
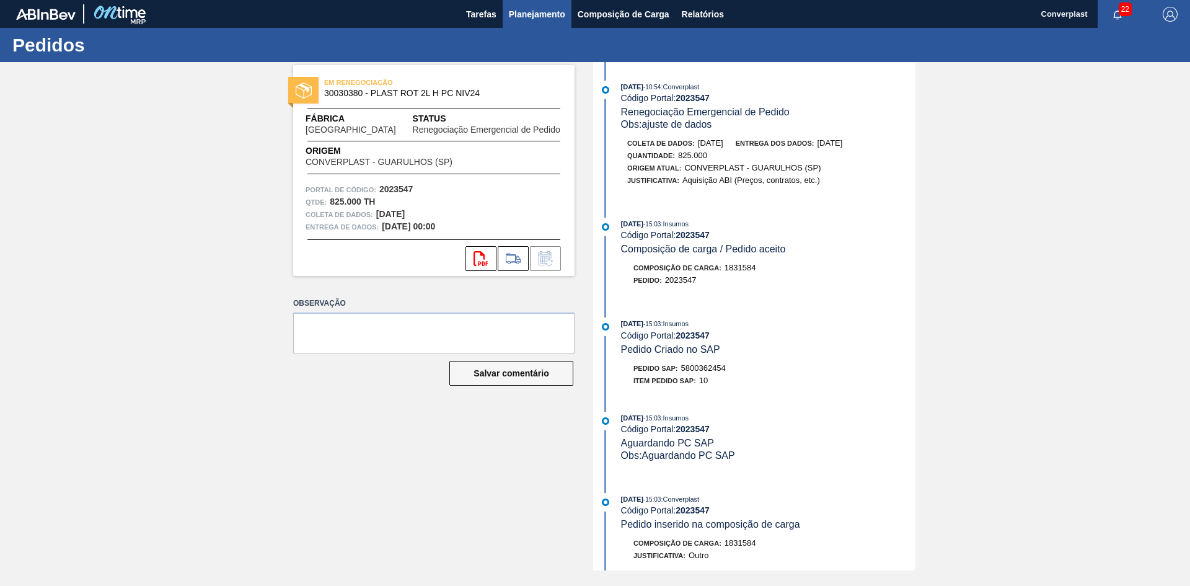
click at [530, 14] on font "Planejamento" at bounding box center [537, 14] width 56 height 10
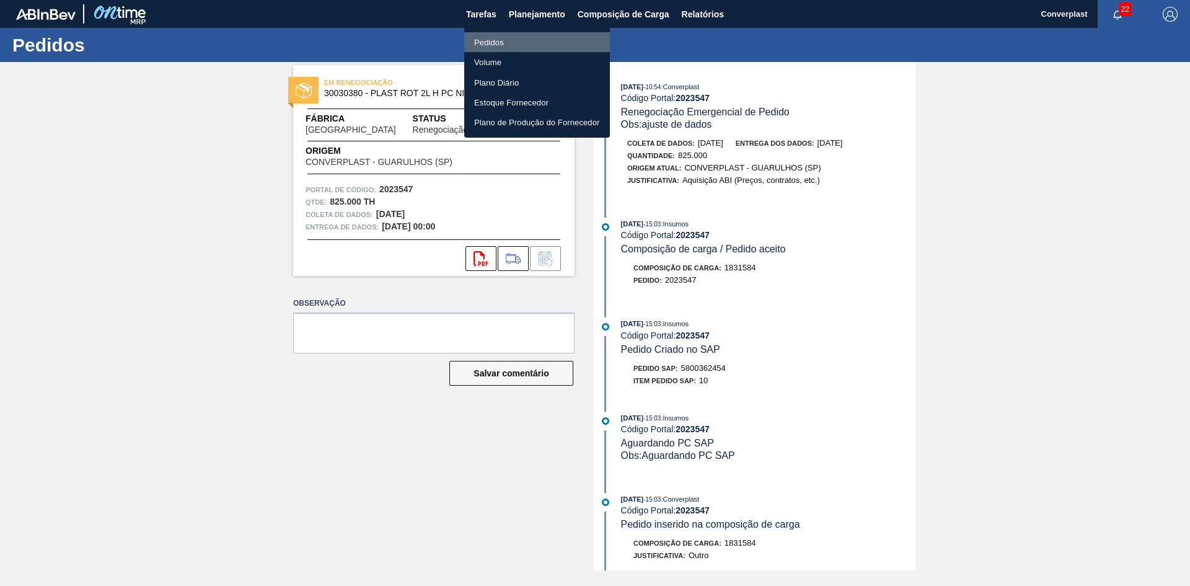
click at [514, 39] on li "Pedidos" at bounding box center [537, 42] width 146 height 20
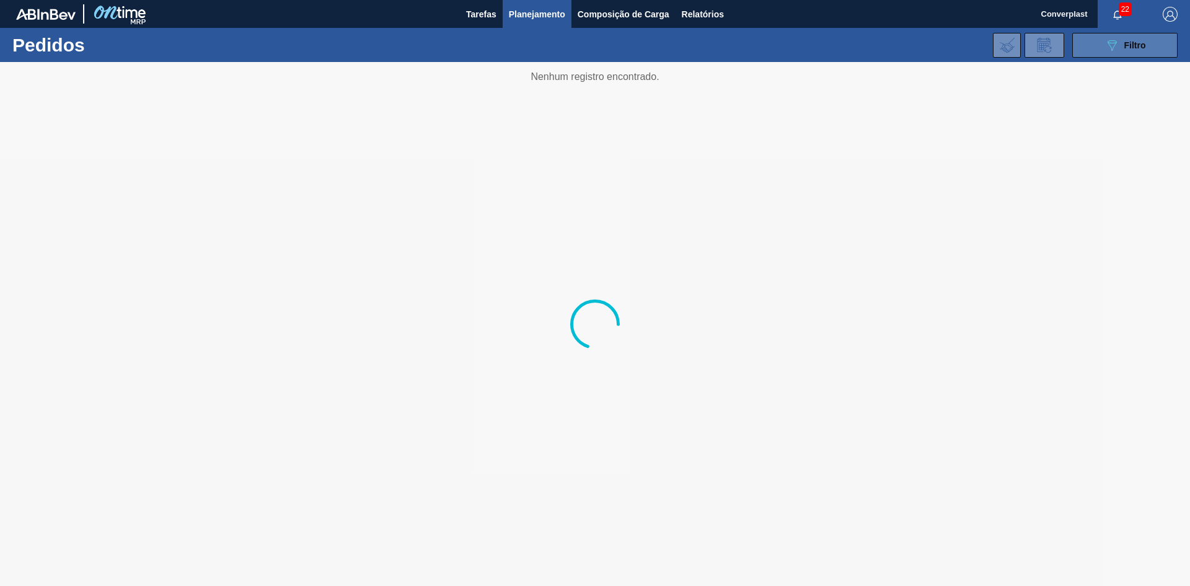
click at [1078, 50] on button "089F7B8B-B2A5-4AFE-B5C0-19BA573D28AC Filtro" at bounding box center [1124, 45] width 105 height 25
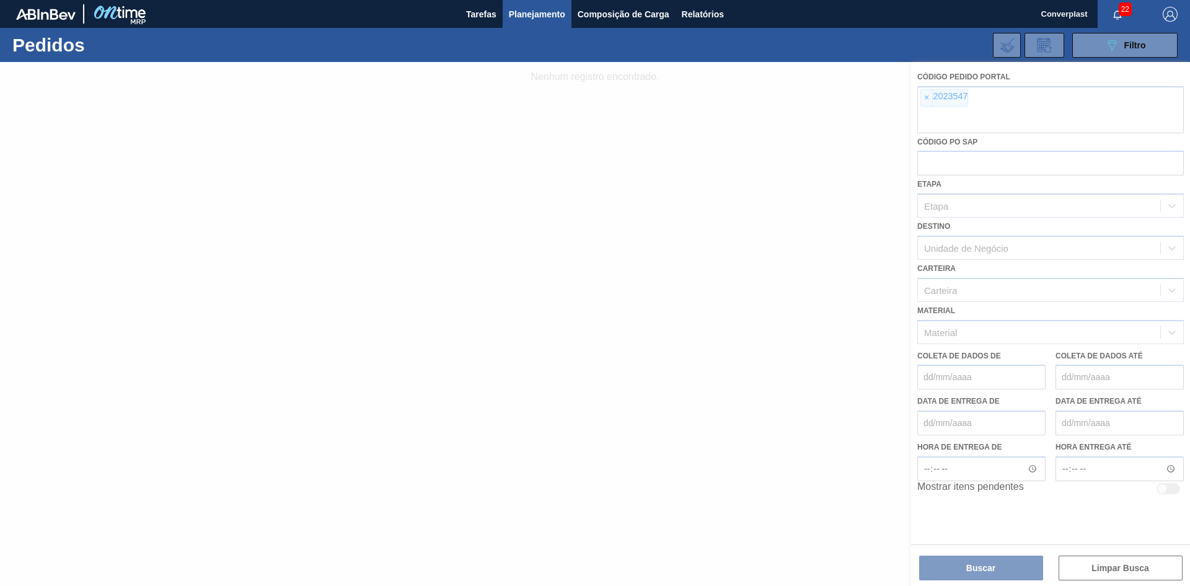
click at [939, 109] on div at bounding box center [595, 324] width 1190 height 524
click at [925, 101] on div at bounding box center [595, 324] width 1190 height 524
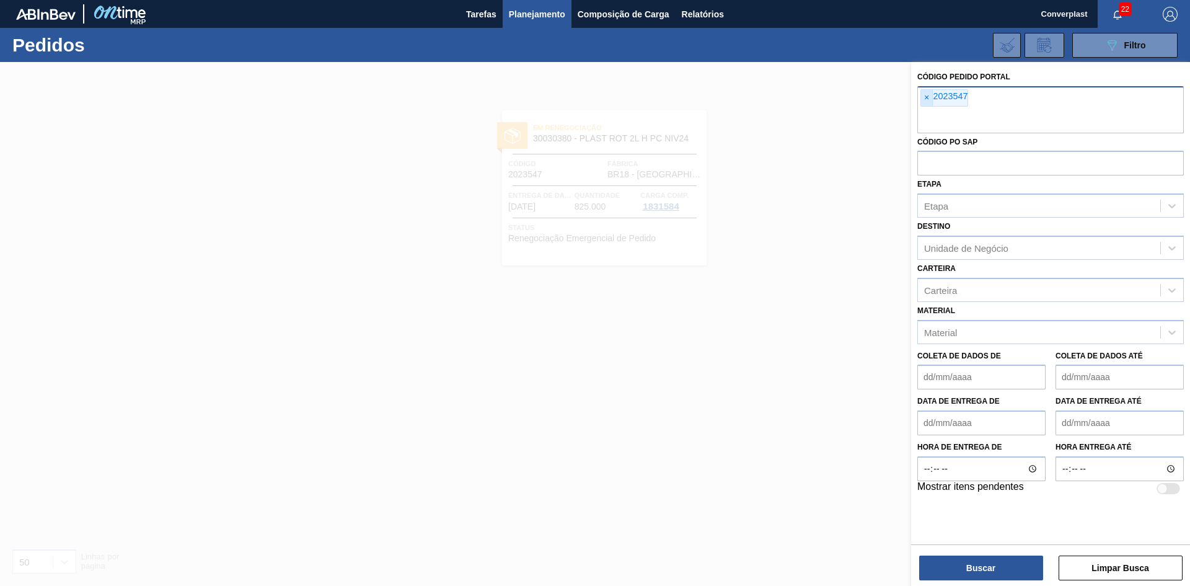
click at [925, 94] on font "×" at bounding box center [926, 97] width 5 height 10
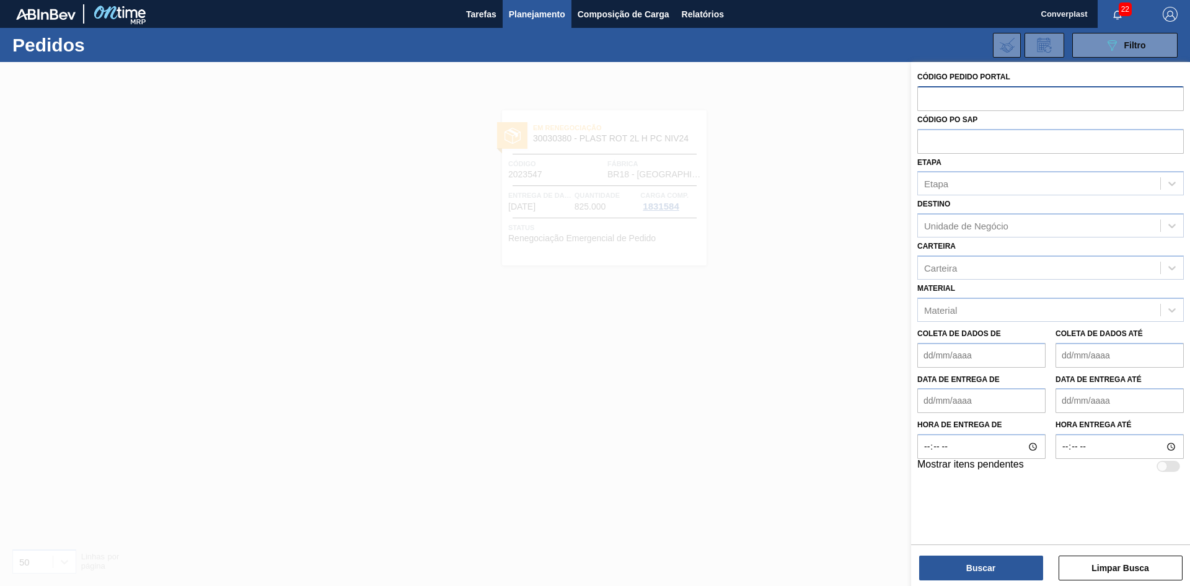
paste input "2023517"
type input "2023517"
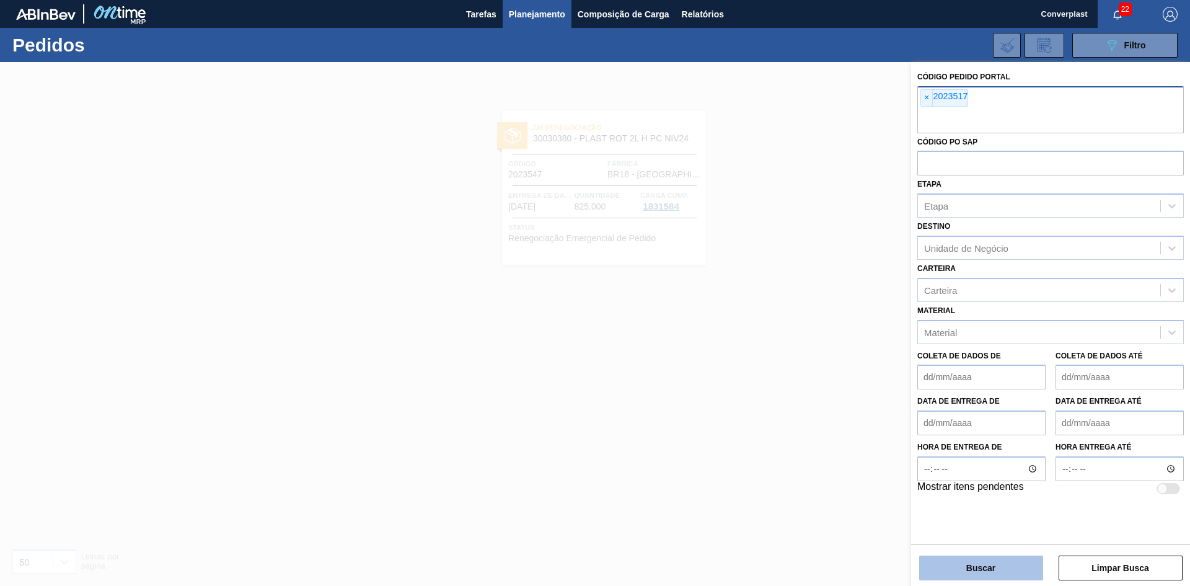
click at [952, 579] on button "Buscar" at bounding box center [981, 567] width 124 height 25
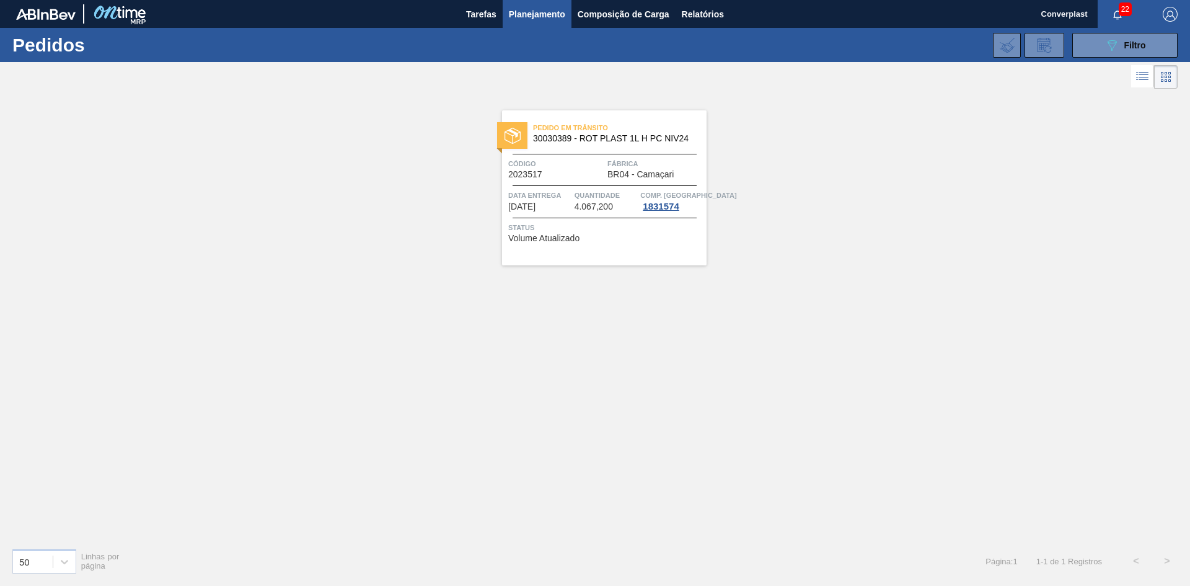
click at [599, 214] on div "Pedido em Trânsito 30030389 - ROT PLAST 1L H PC NIV24 Código 2023517 Fábrica BR…" at bounding box center [604, 187] width 204 height 155
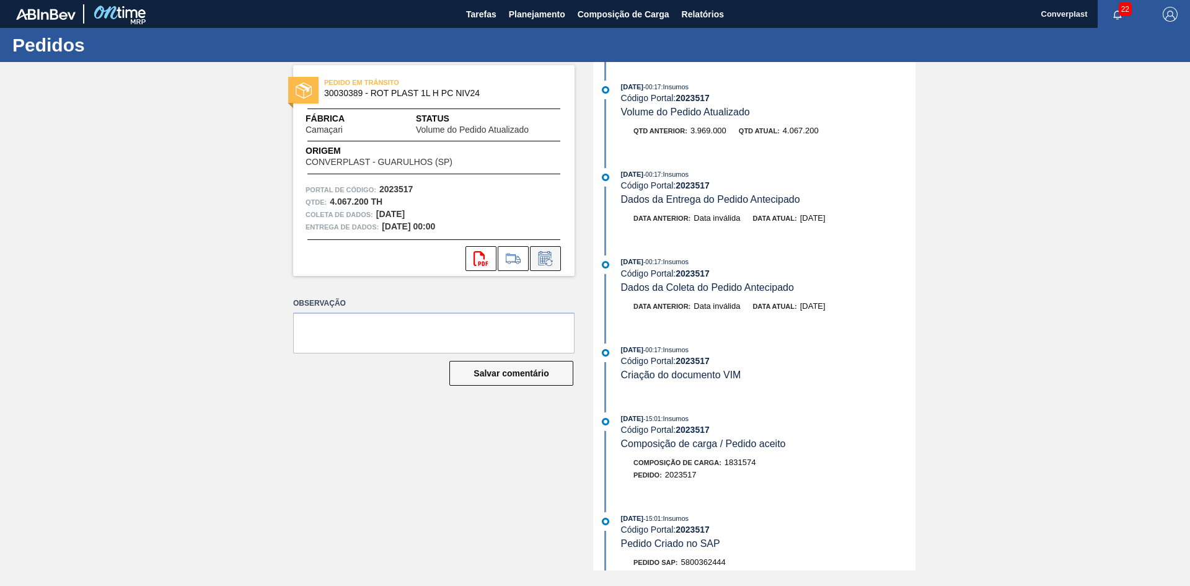
click at [538, 258] on icon at bounding box center [544, 258] width 13 height 14
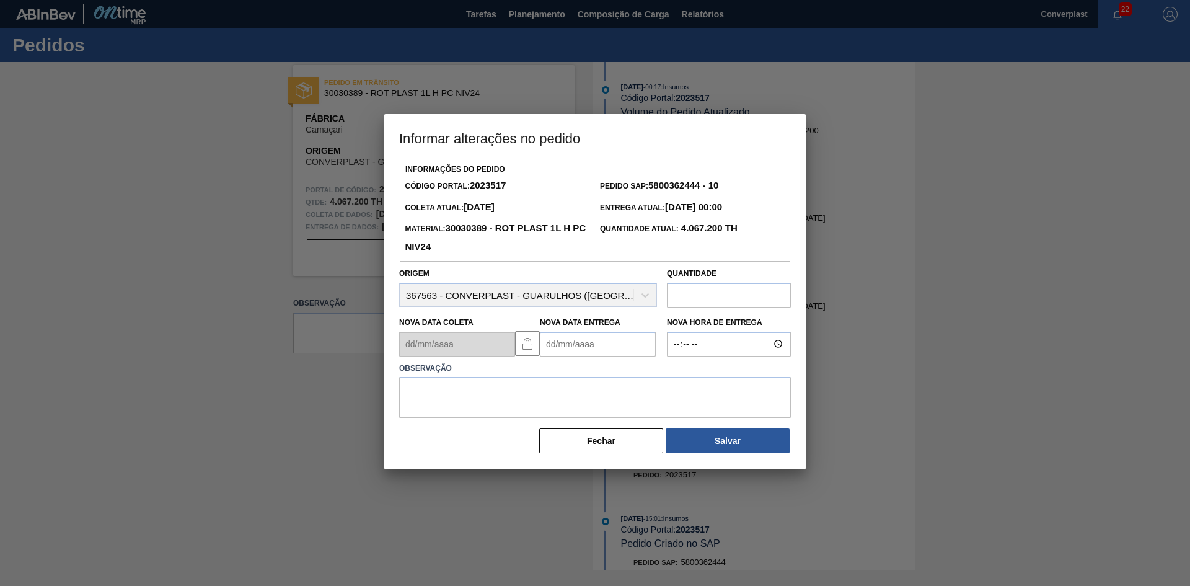
click at [554, 346] on Entrega2023517 "Nova Data Entrega" at bounding box center [598, 344] width 116 height 25
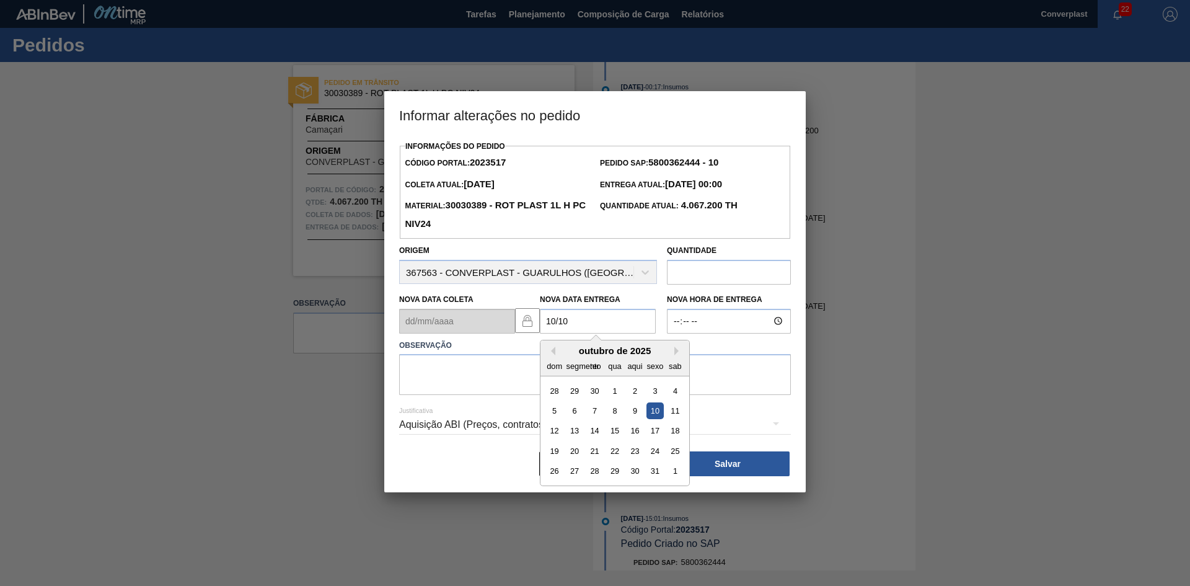
type Entrega2023517 "[DATE]"
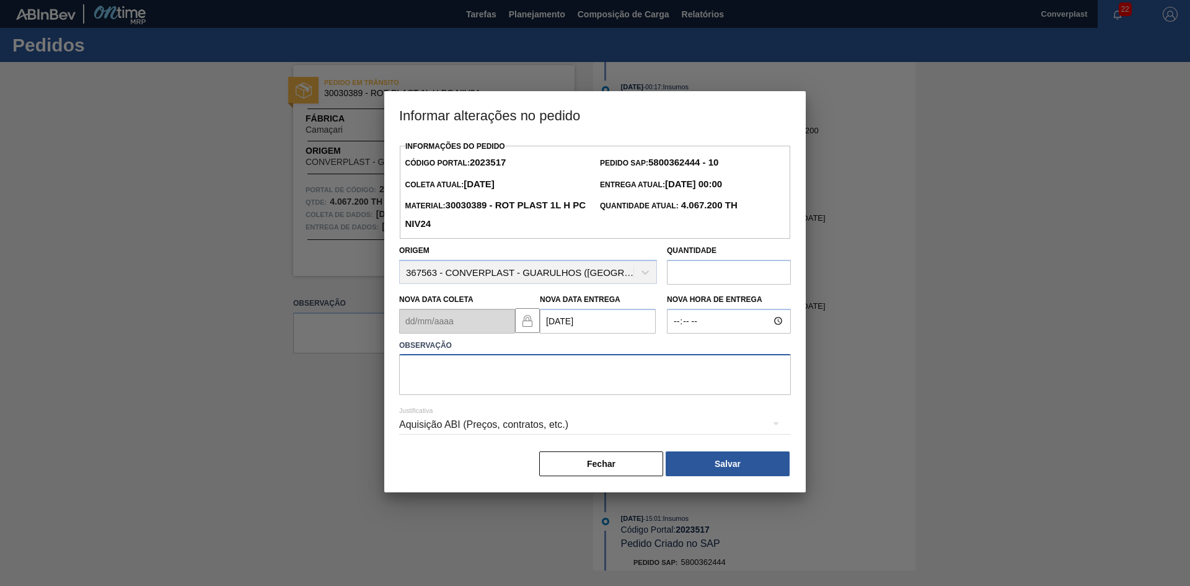
click at [524, 363] on textarea at bounding box center [595, 374] width 392 height 41
type textarea "ajuste data"
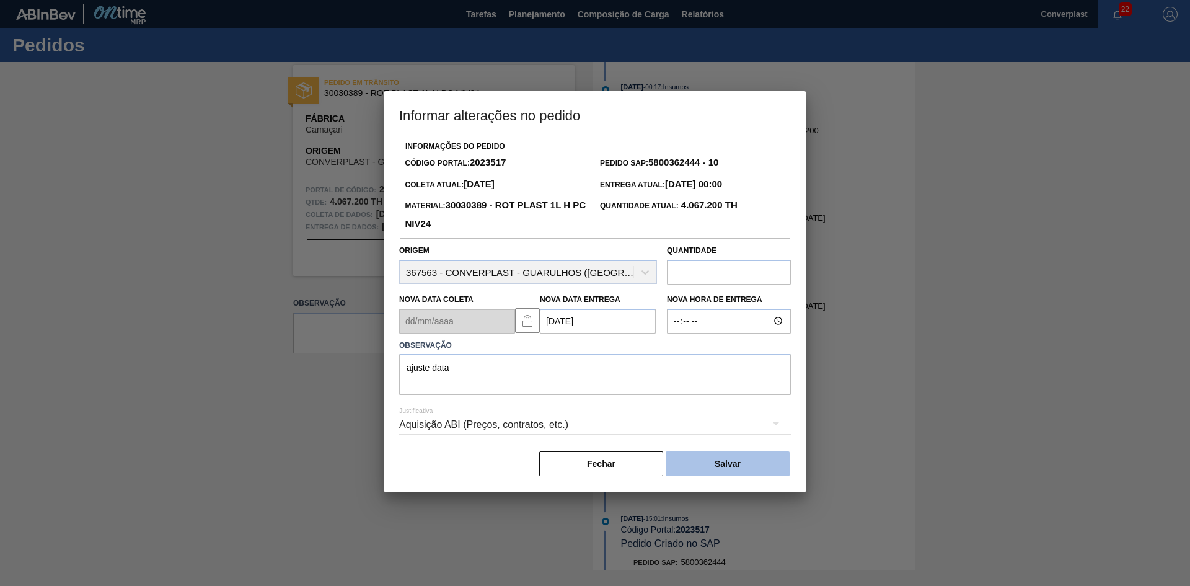
click at [710, 455] on button "Salvar" at bounding box center [728, 463] width 124 height 25
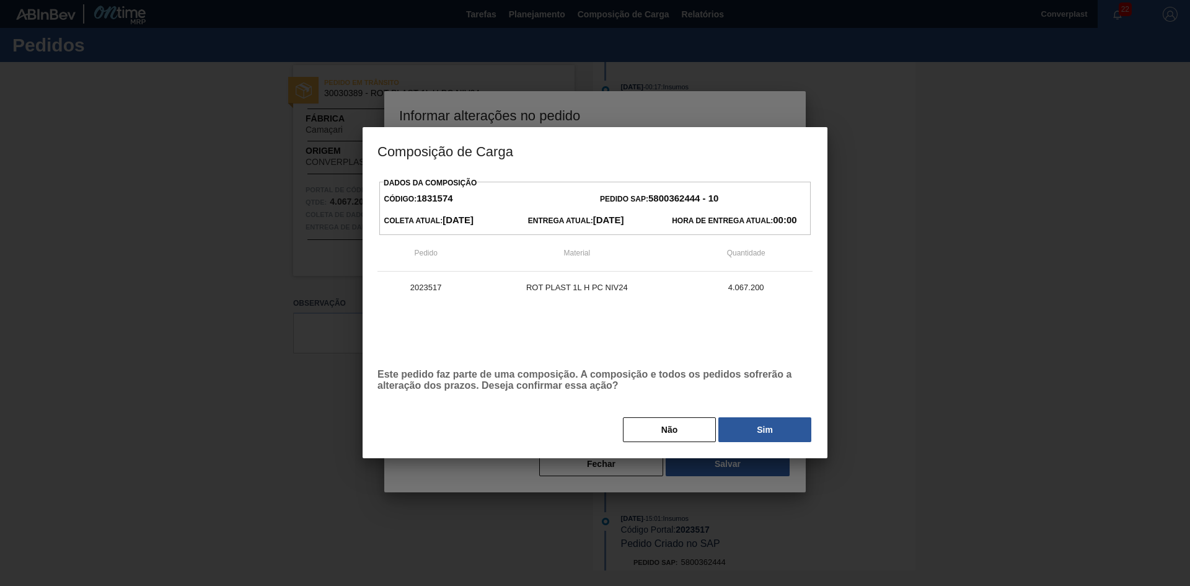
click at [745, 432] on button "Sim" at bounding box center [764, 429] width 93 height 25
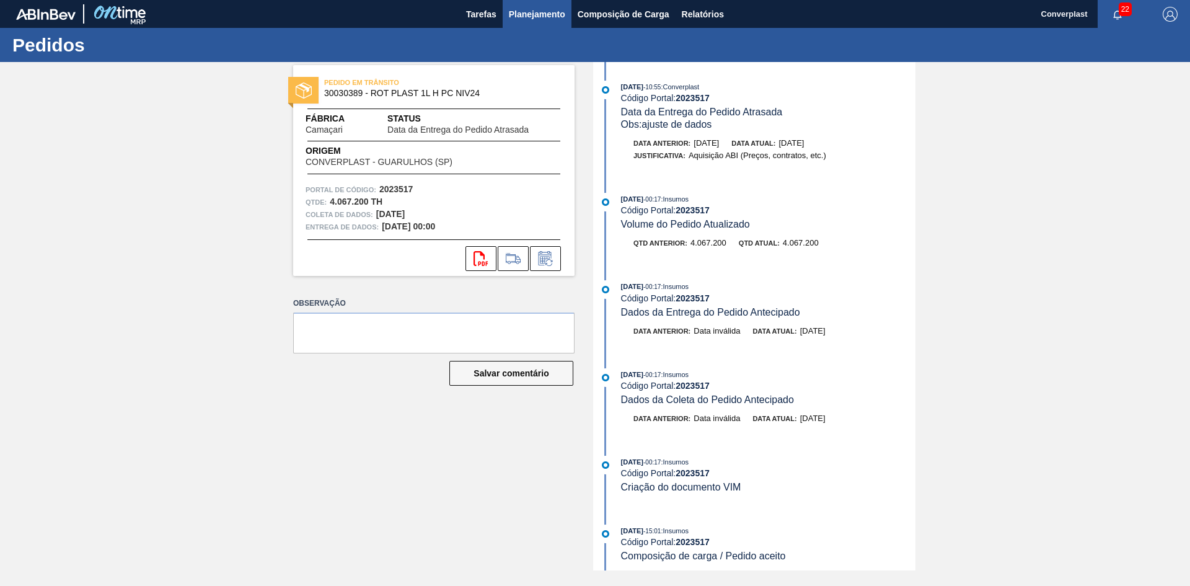
click at [525, 20] on font "Planejamento" at bounding box center [537, 14] width 56 height 15
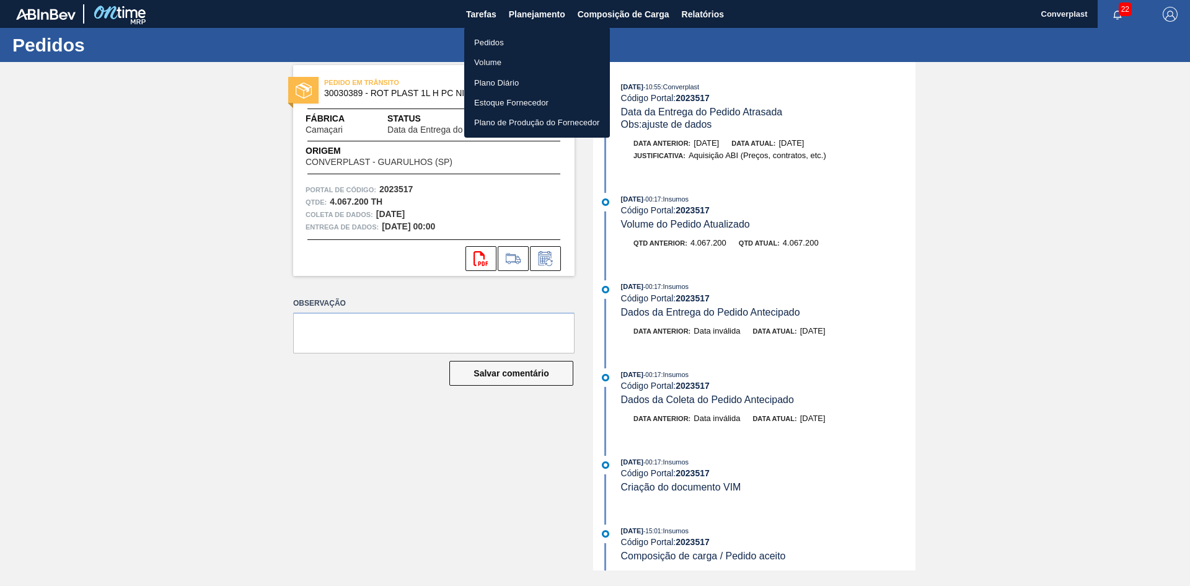
drag, startPoint x: 495, startPoint y: 45, endPoint x: 534, endPoint y: 36, distance: 39.5
click at [495, 45] on font "Pedidos" at bounding box center [489, 42] width 30 height 9
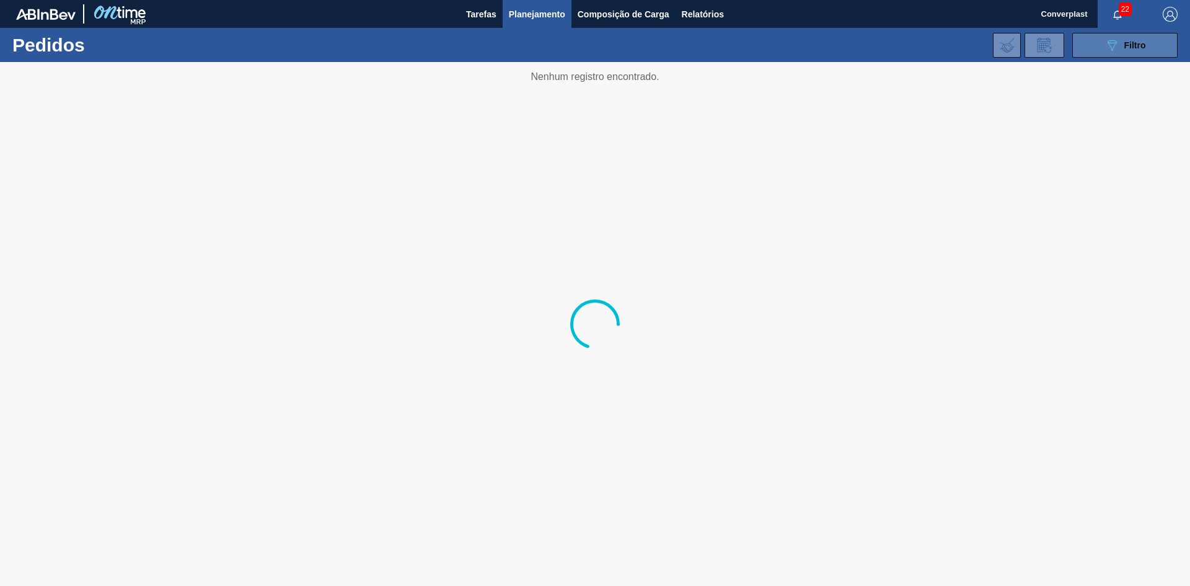
click at [1107, 43] on icon "089F7B8B-B2A5-4AFE-B5C0-19BA573D28AC" at bounding box center [1111, 45] width 15 height 15
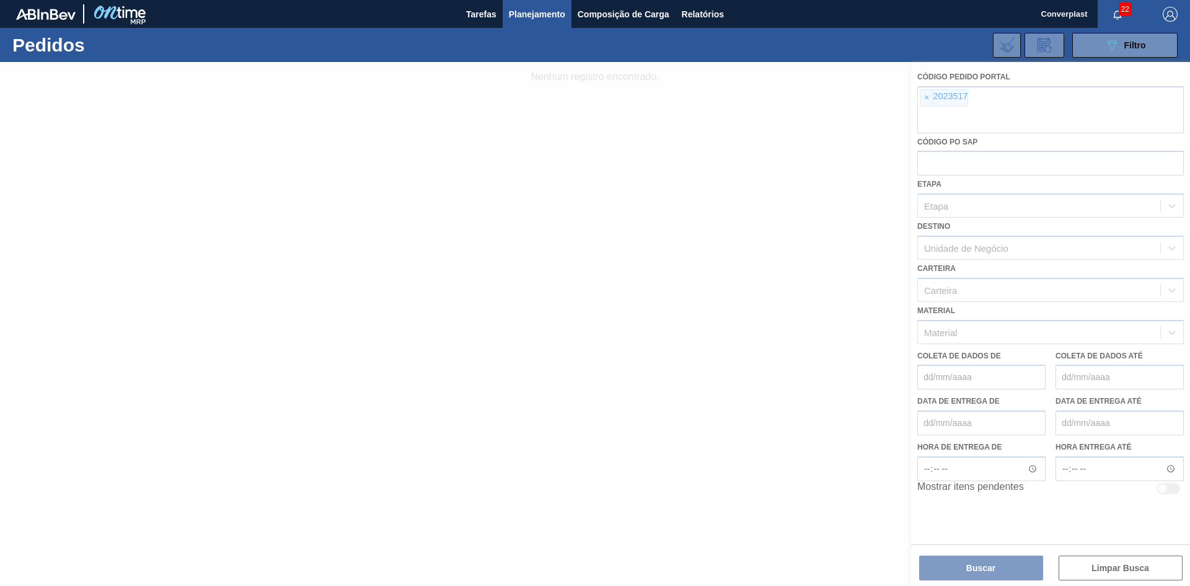
click at [930, 99] on div at bounding box center [595, 324] width 1190 height 524
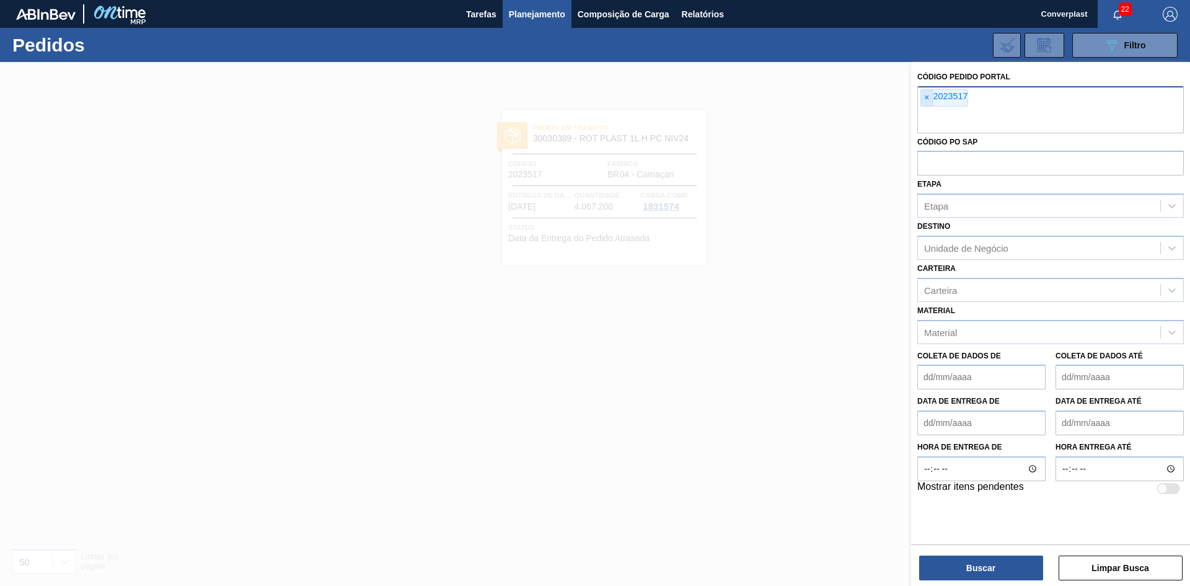
click at [925, 97] on font "×" at bounding box center [926, 97] width 5 height 10
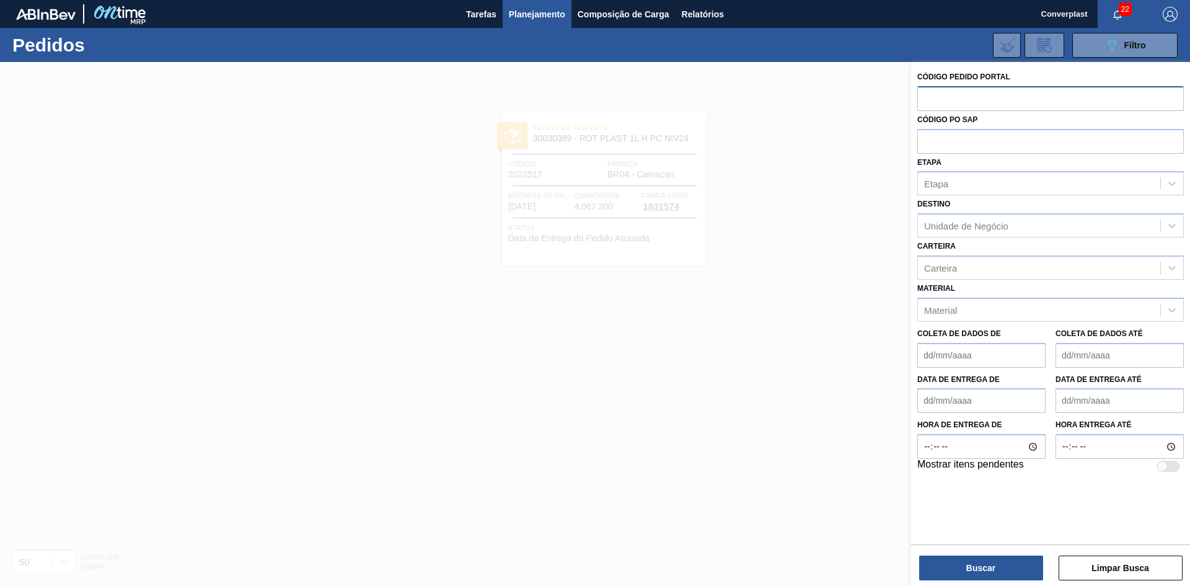
paste input "2023541"
type input "2023541"
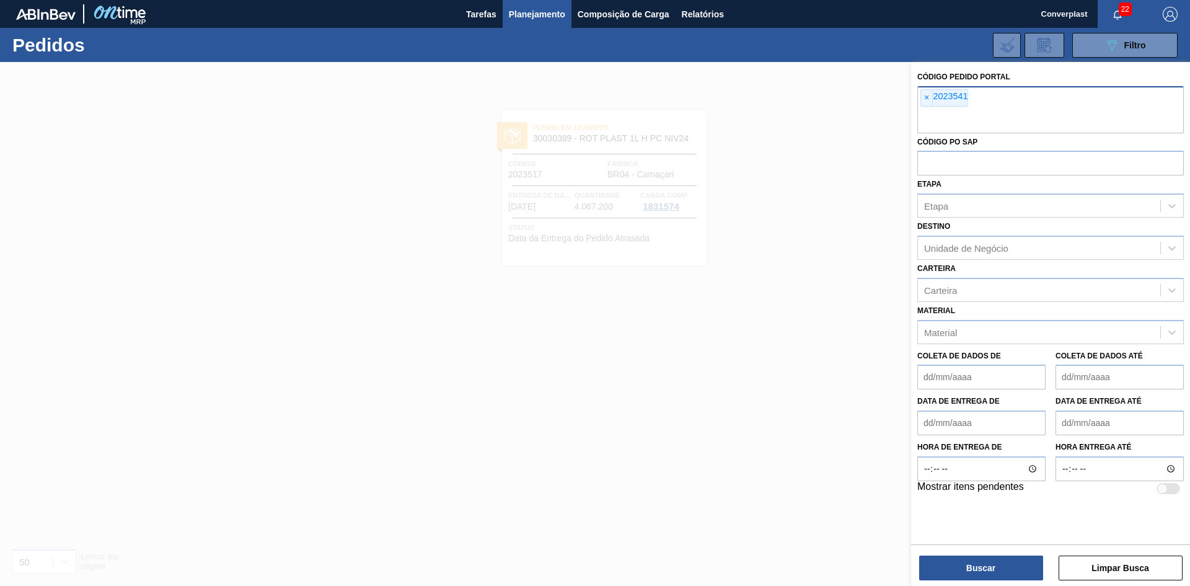
click at [971, 552] on div "Buscar Limpar Busca" at bounding box center [1050, 561] width 279 height 35
click at [960, 559] on button "Buscar" at bounding box center [981, 567] width 124 height 25
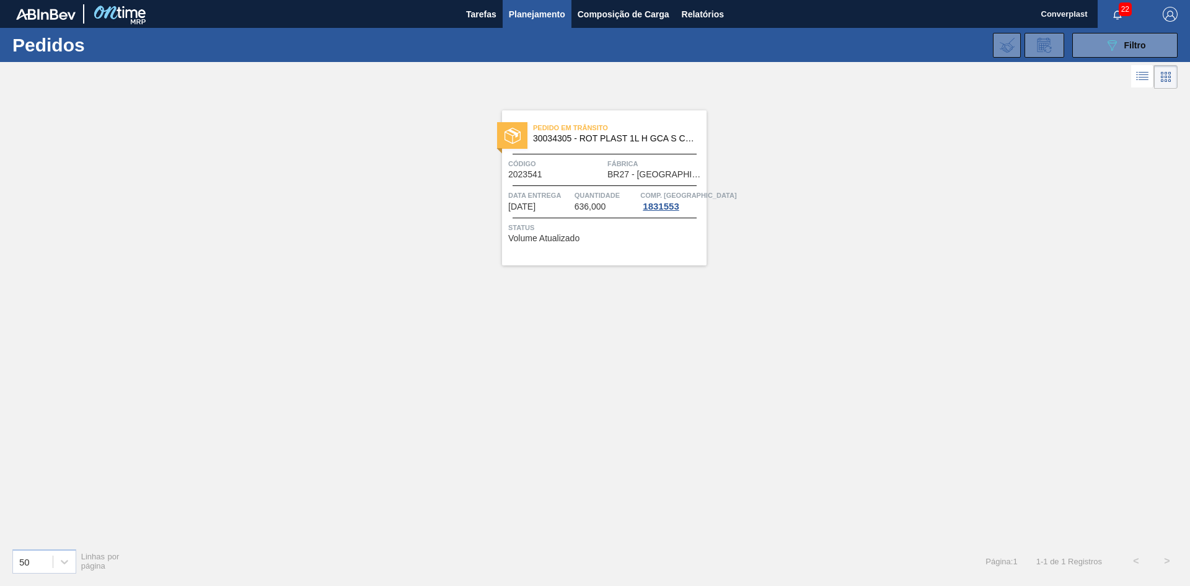
click at [577, 213] on div "Pedido em Trânsito 30034305 - ROT PLAST 1L H GCA S CL NIV25 Código 2023541 Fábr…" at bounding box center [604, 187] width 204 height 155
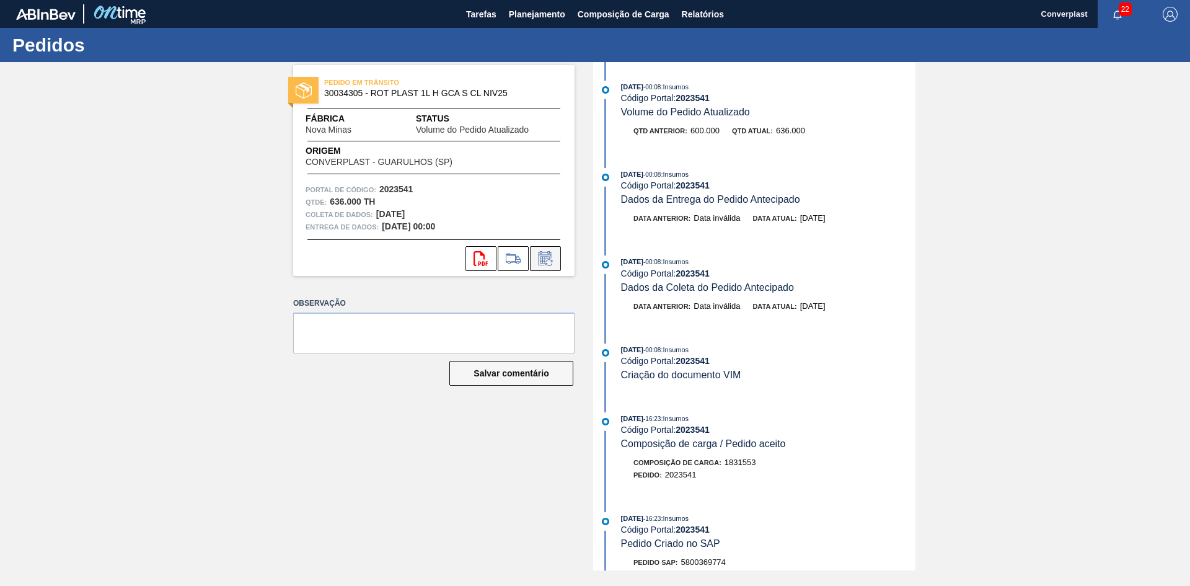
click at [545, 259] on icon at bounding box center [545, 258] width 20 height 15
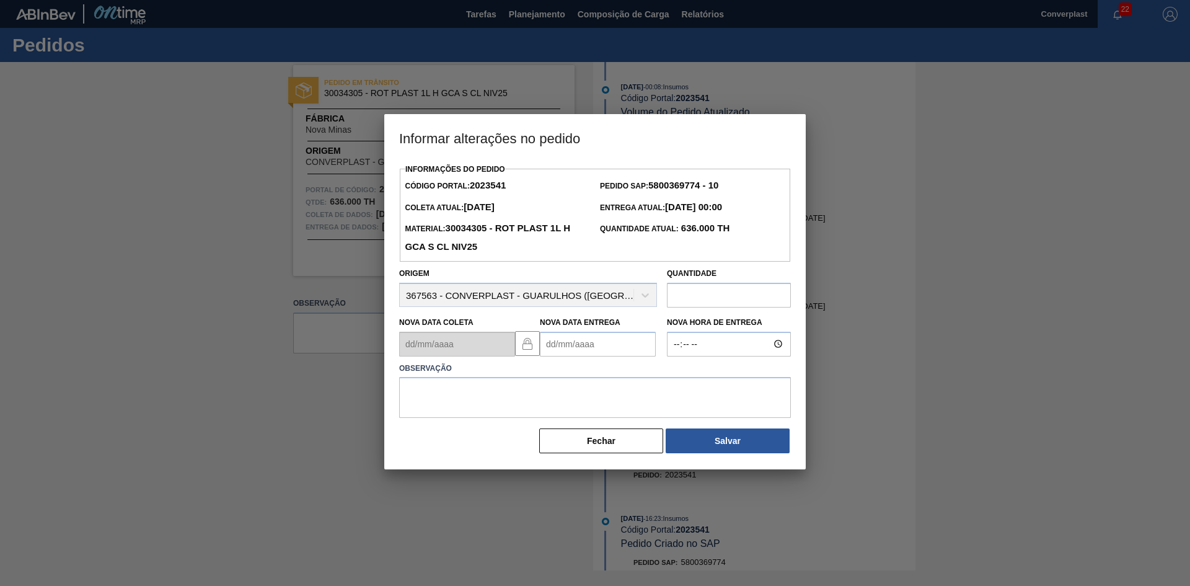
click at [563, 350] on Entrega2023541 "Nova Data Entrega" at bounding box center [598, 344] width 116 height 25
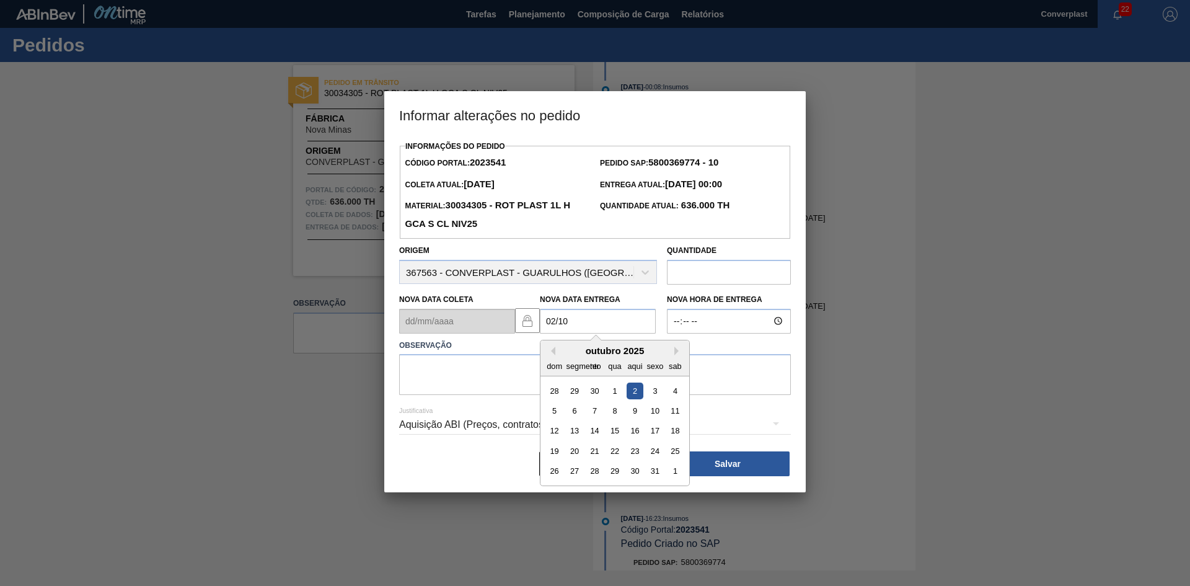
type Entrega2023541 "[DATE]"
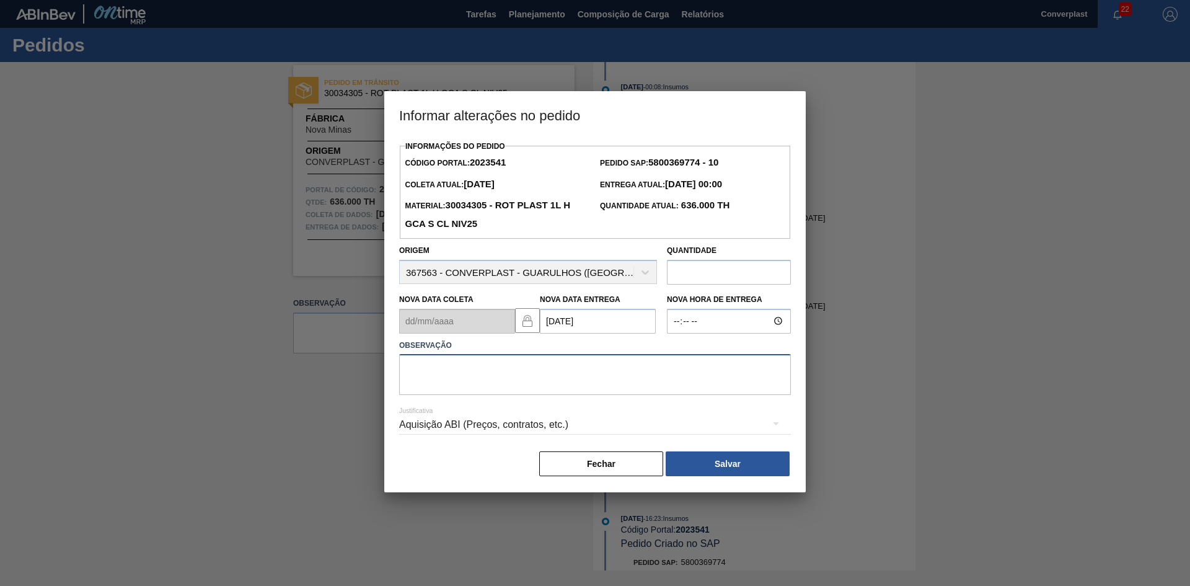
click at [539, 361] on textarea at bounding box center [595, 374] width 392 height 41
type textarea "ajuste data"
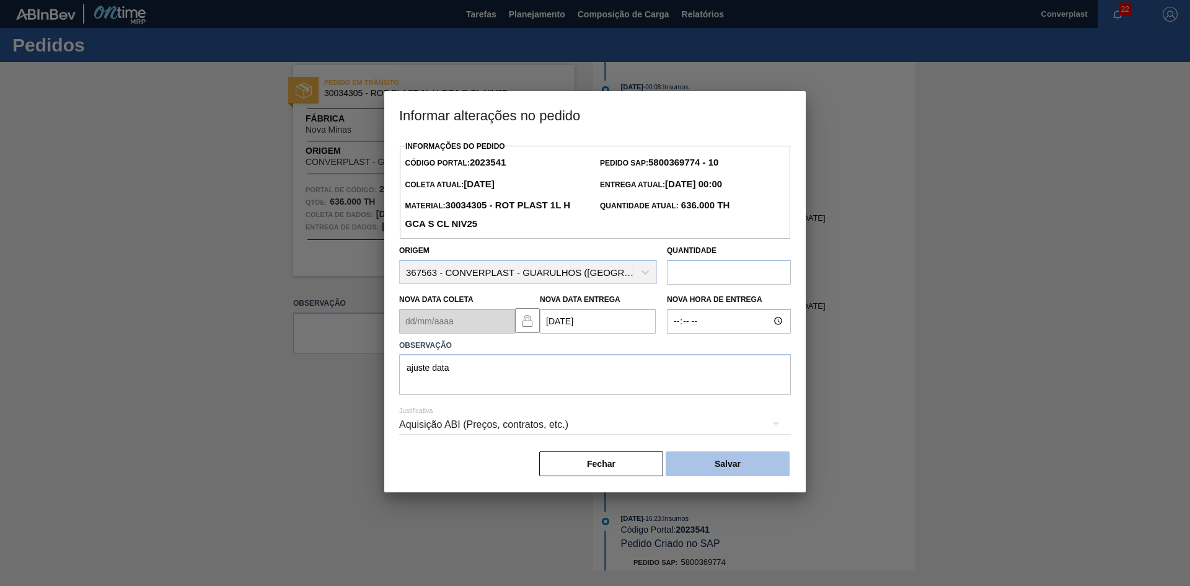
click at [706, 470] on button "Salvar" at bounding box center [728, 463] width 124 height 25
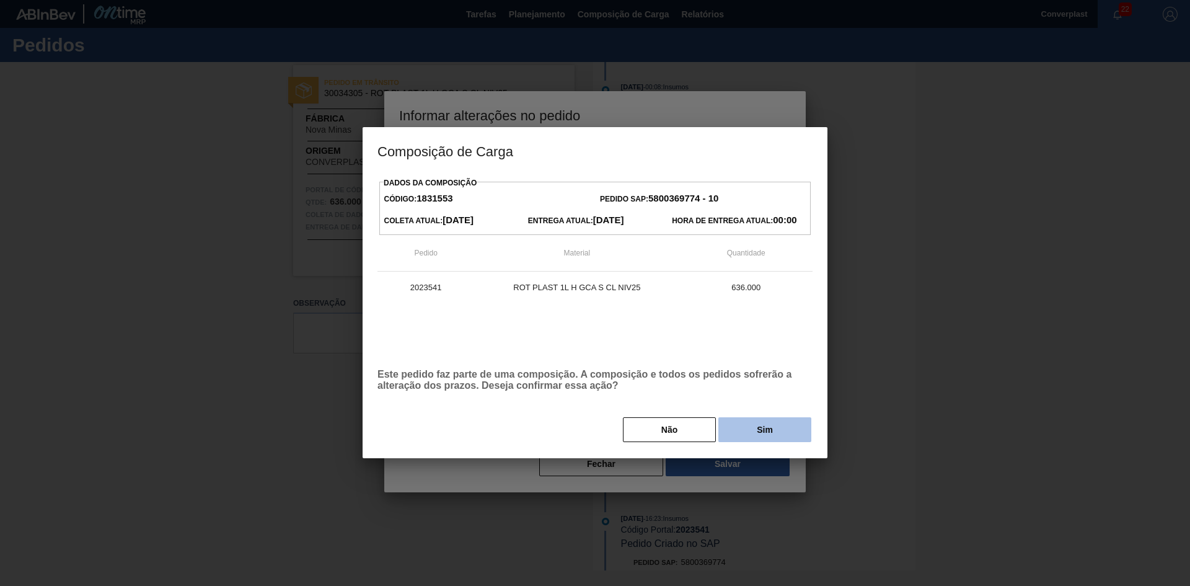
click at [759, 430] on font "Sim" at bounding box center [765, 429] width 16 height 10
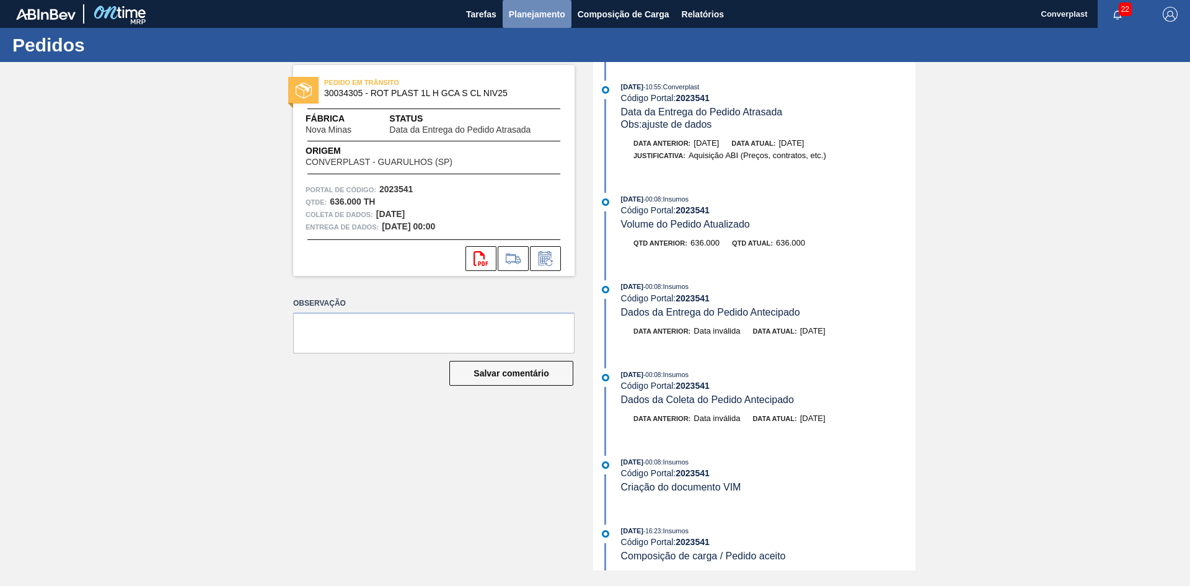
click at [524, 21] on font "Planejamento" at bounding box center [537, 14] width 56 height 15
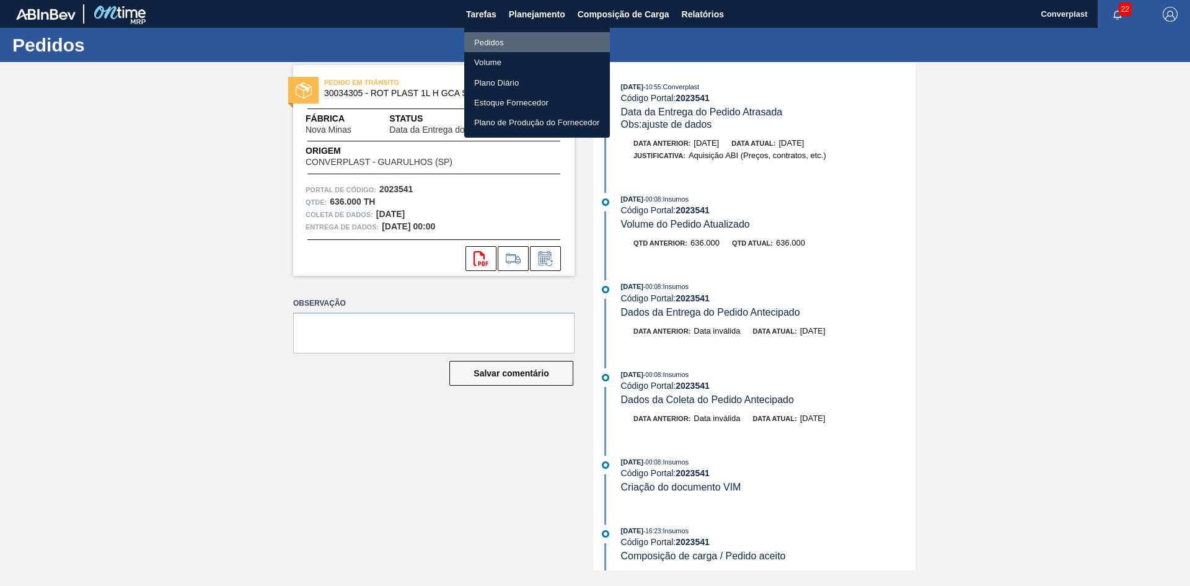
click at [507, 43] on li "Pedidos" at bounding box center [537, 42] width 146 height 20
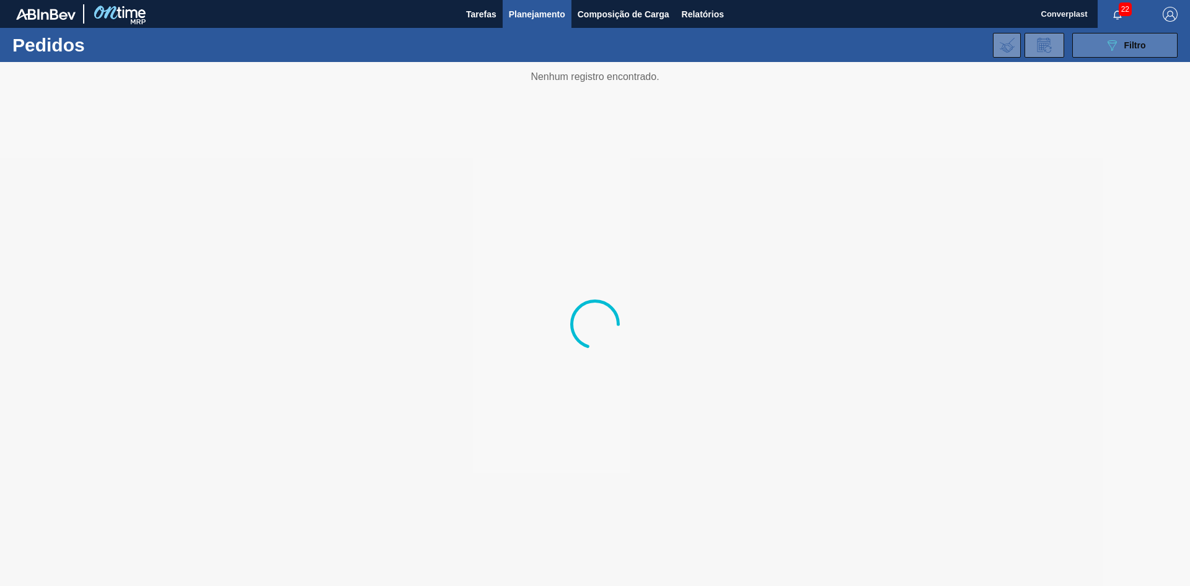
click at [1116, 53] on button "089F7B8B-B2A5-4AFE-B5C0-19BA573D28AC Filtro" at bounding box center [1124, 45] width 105 height 25
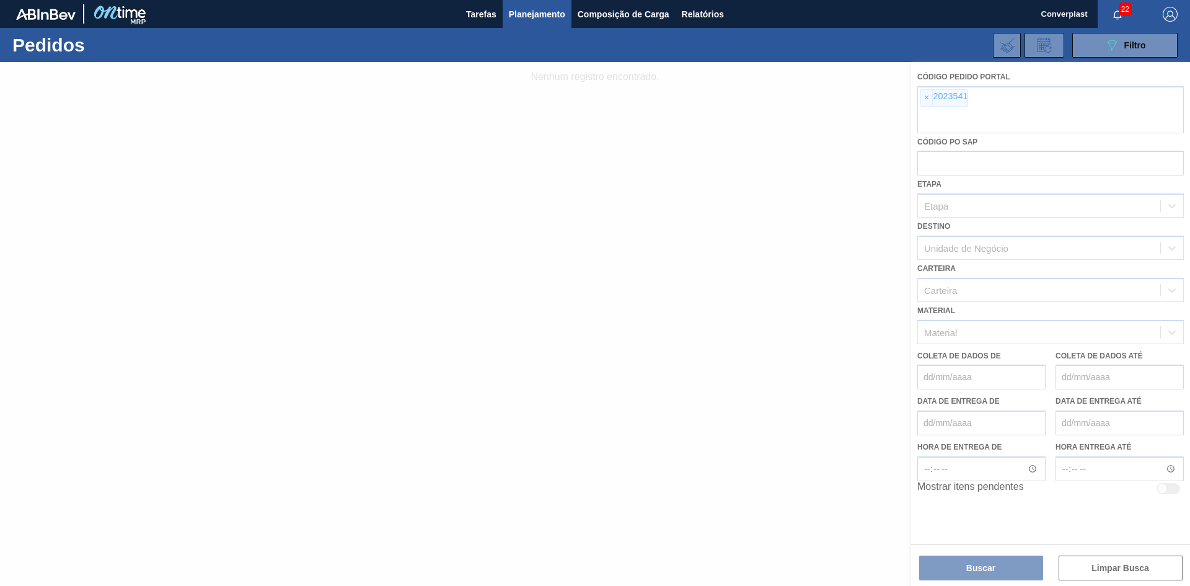
click at [929, 97] on div at bounding box center [595, 324] width 1190 height 524
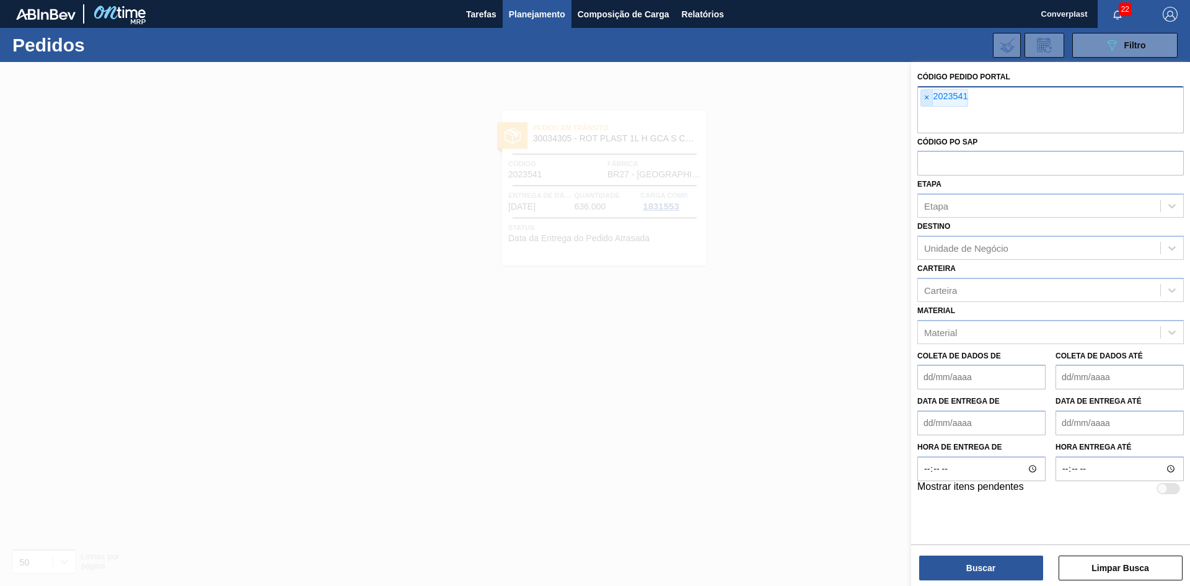
click at [924, 97] on font "×" at bounding box center [926, 97] width 5 height 10
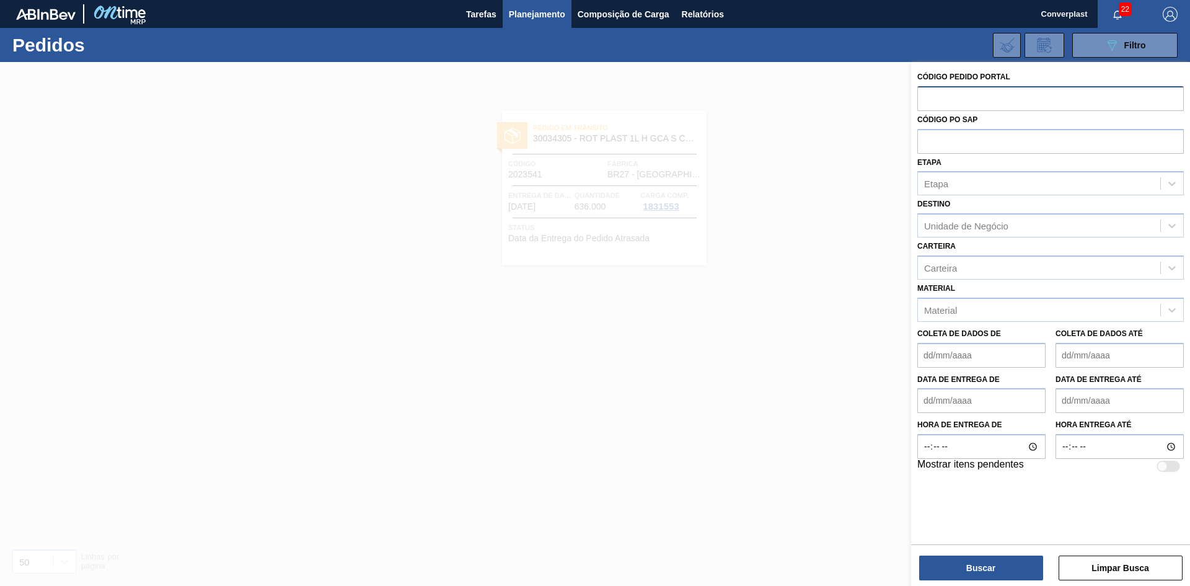
paste input "2023546"
type input "2023546"
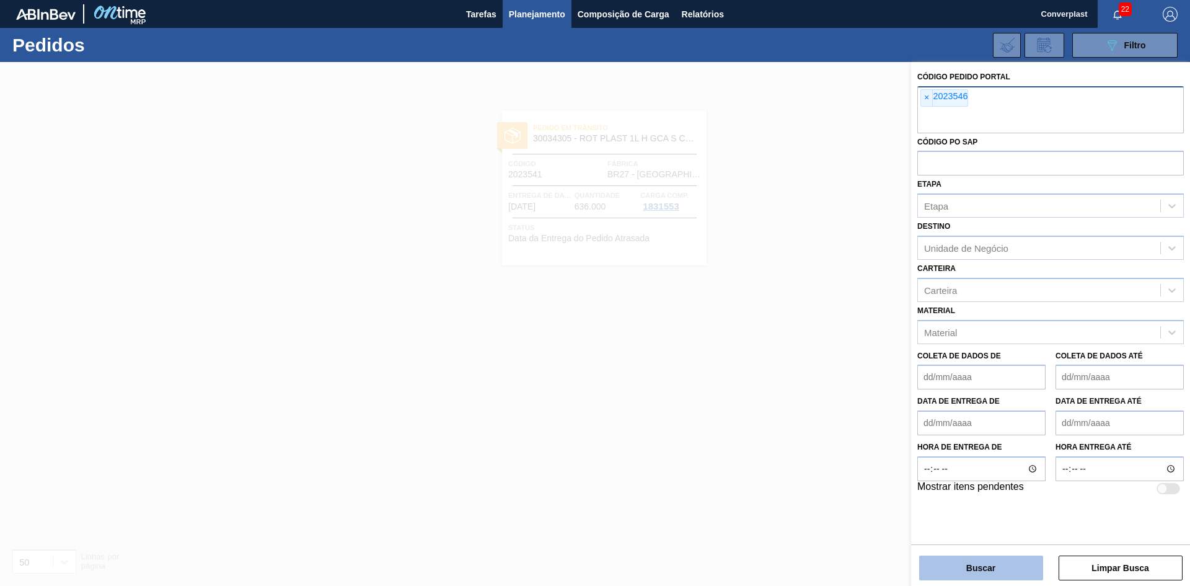
click at [954, 571] on button "Buscar" at bounding box center [981, 567] width 124 height 25
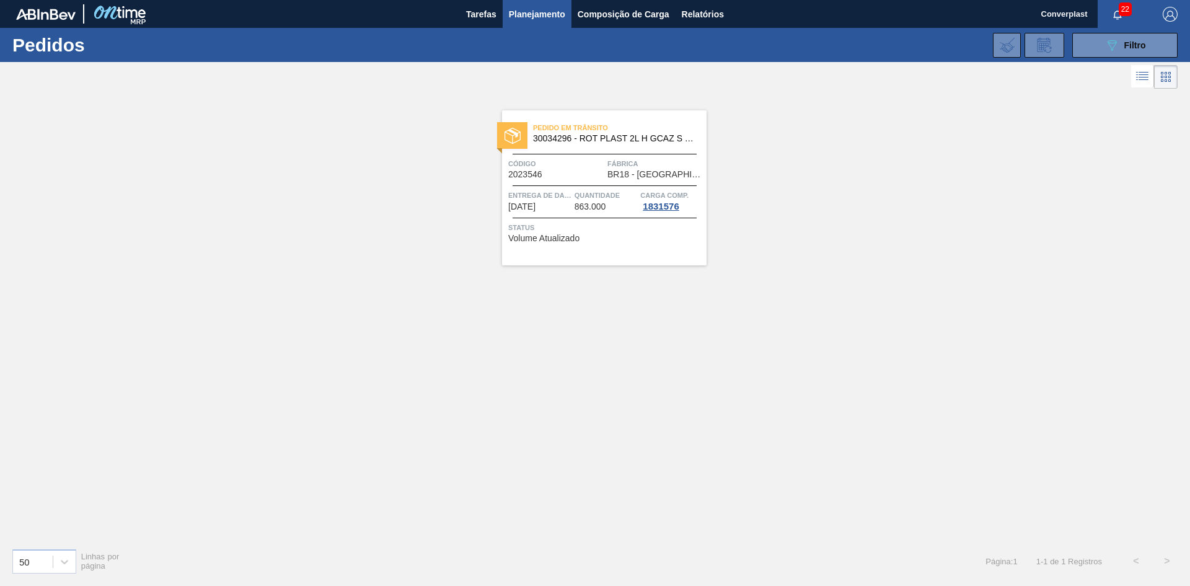
click at [511, 222] on span "Status" at bounding box center [605, 227] width 195 height 12
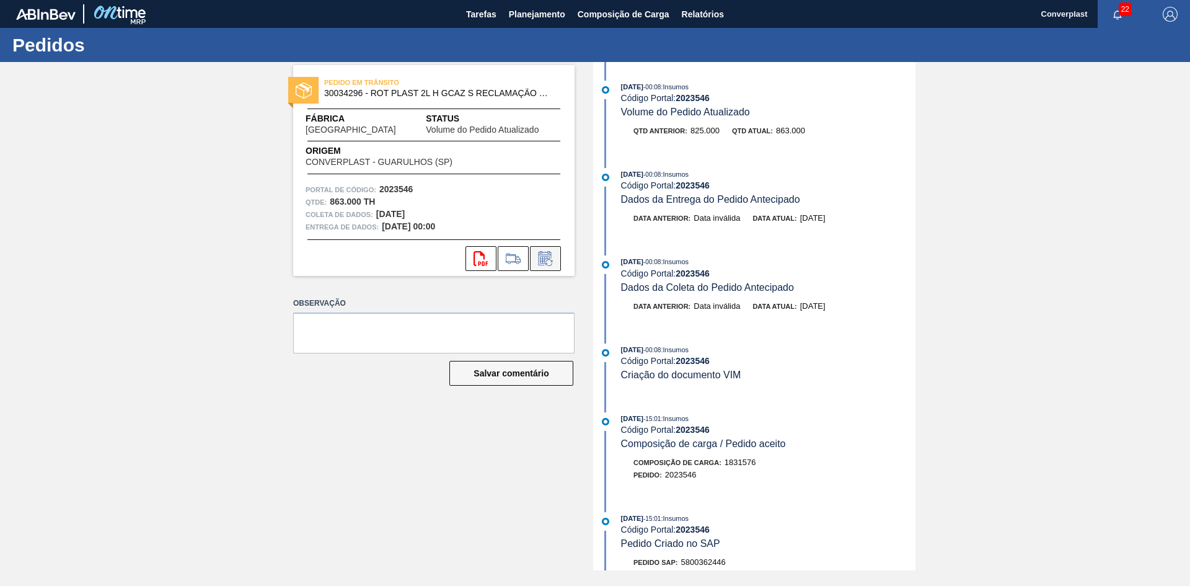
click at [551, 261] on icon at bounding box center [548, 262] width 7 height 7
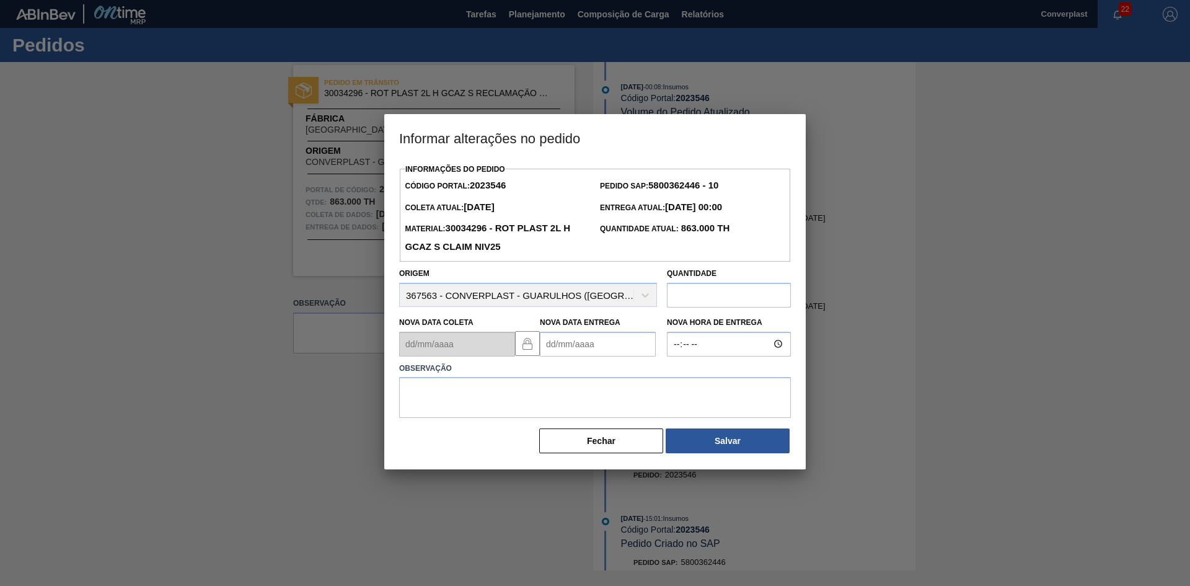
click at [580, 330] on div "Nova Data Entrega" at bounding box center [598, 335] width 116 height 43
click at [580, 343] on Entrega2023546 "Nova Data Entrega" at bounding box center [598, 344] width 116 height 25
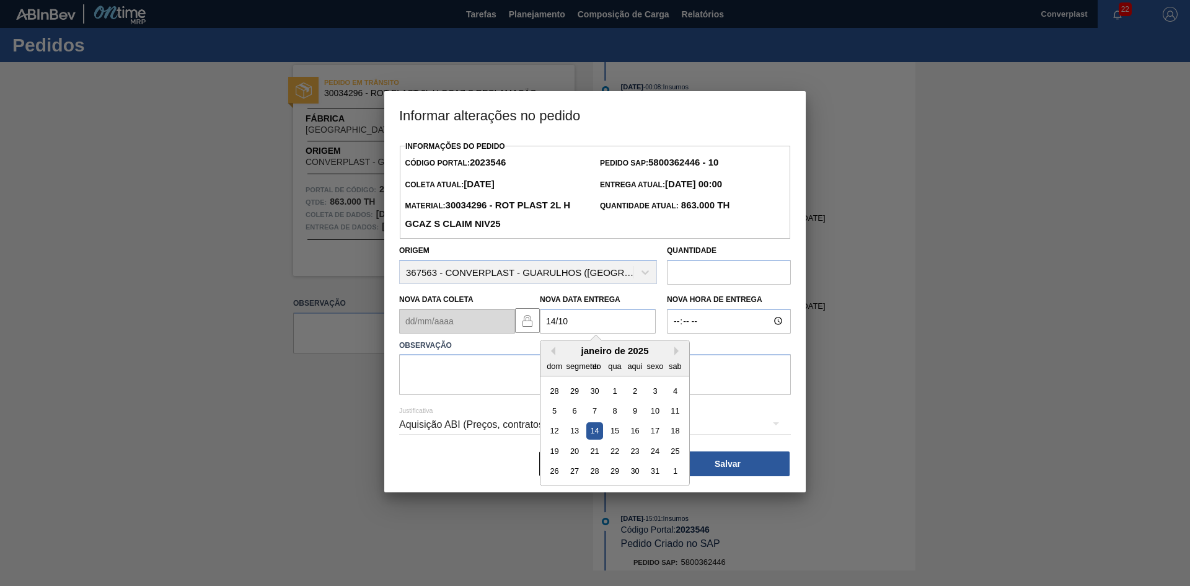
type Entrega2023546 "[DATE]"
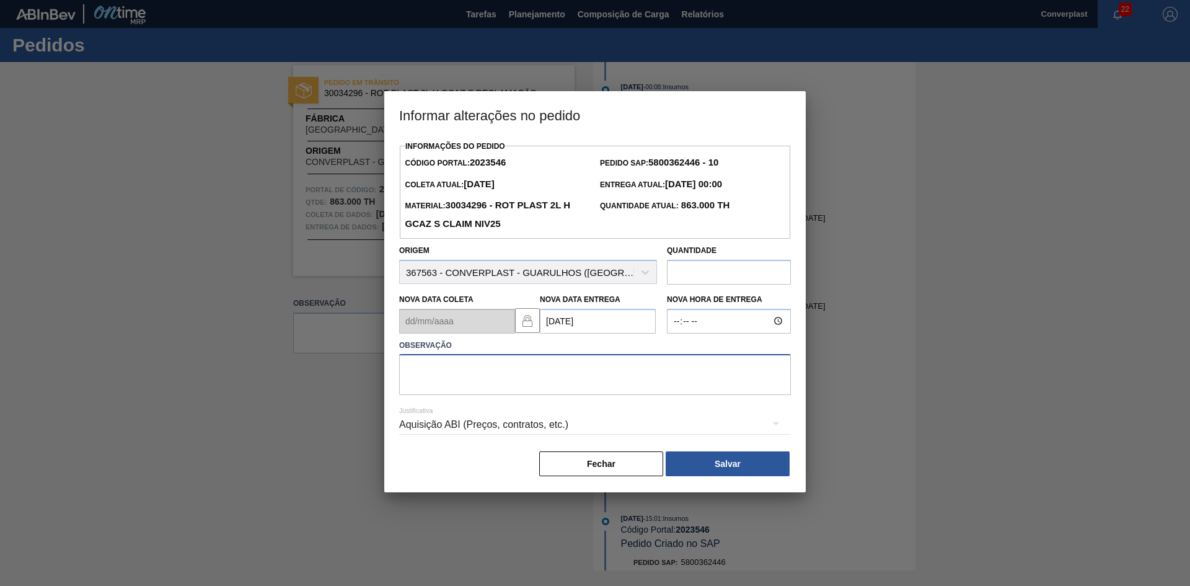
click at [533, 374] on textarea at bounding box center [595, 374] width 392 height 41
type textarea "AJUSTE DATA"
click at [722, 467] on font "Salvar" at bounding box center [727, 464] width 26 height 10
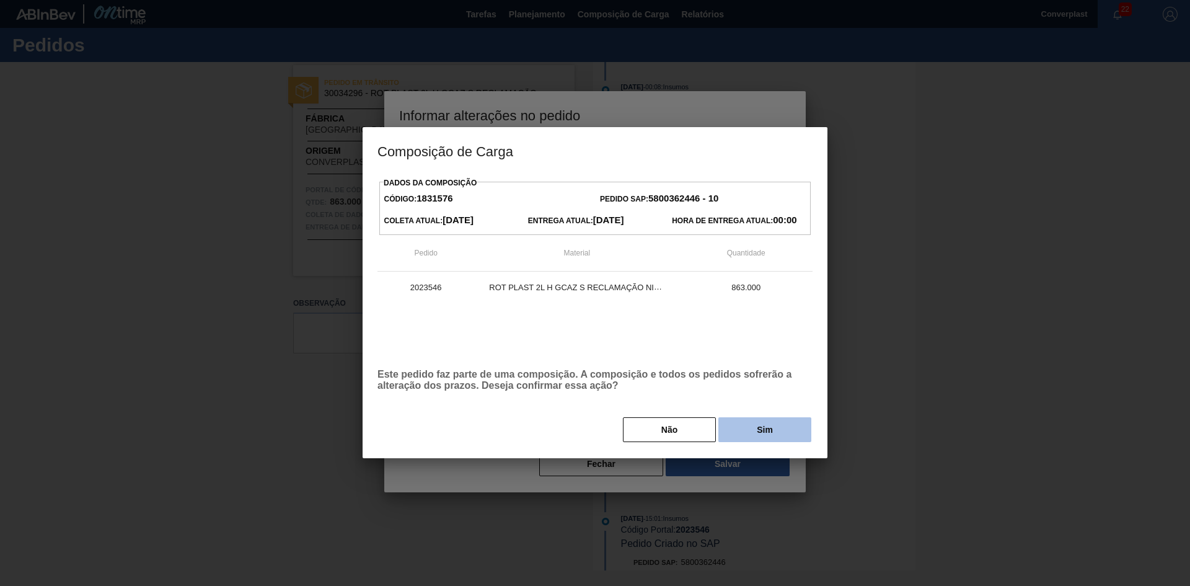
click at [748, 434] on button "Sim" at bounding box center [764, 429] width 93 height 25
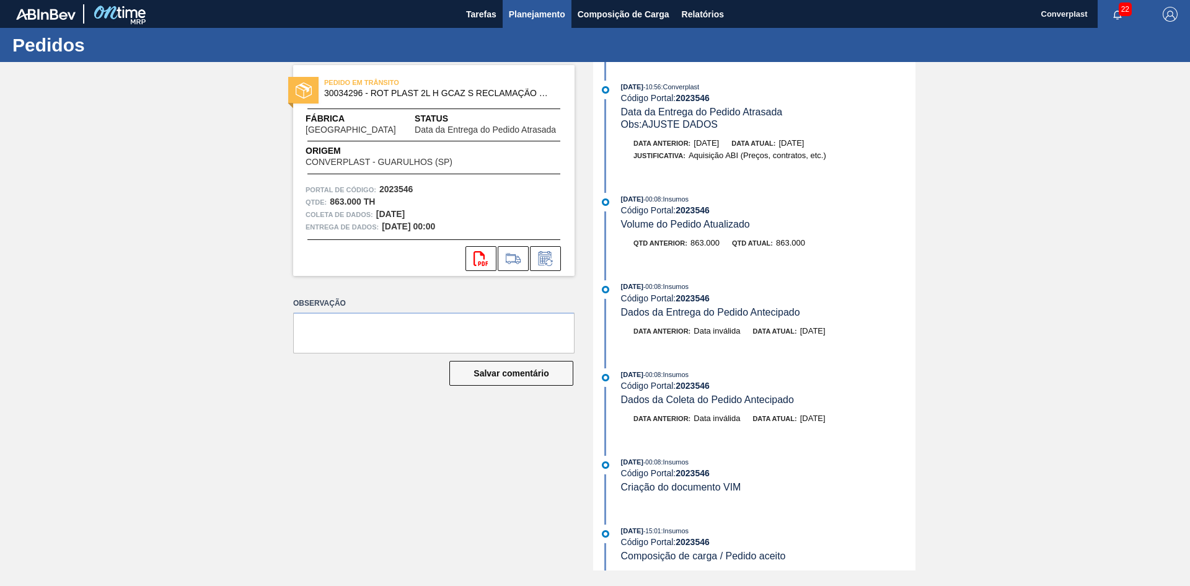
click at [528, 15] on font "Planejamento" at bounding box center [537, 14] width 56 height 10
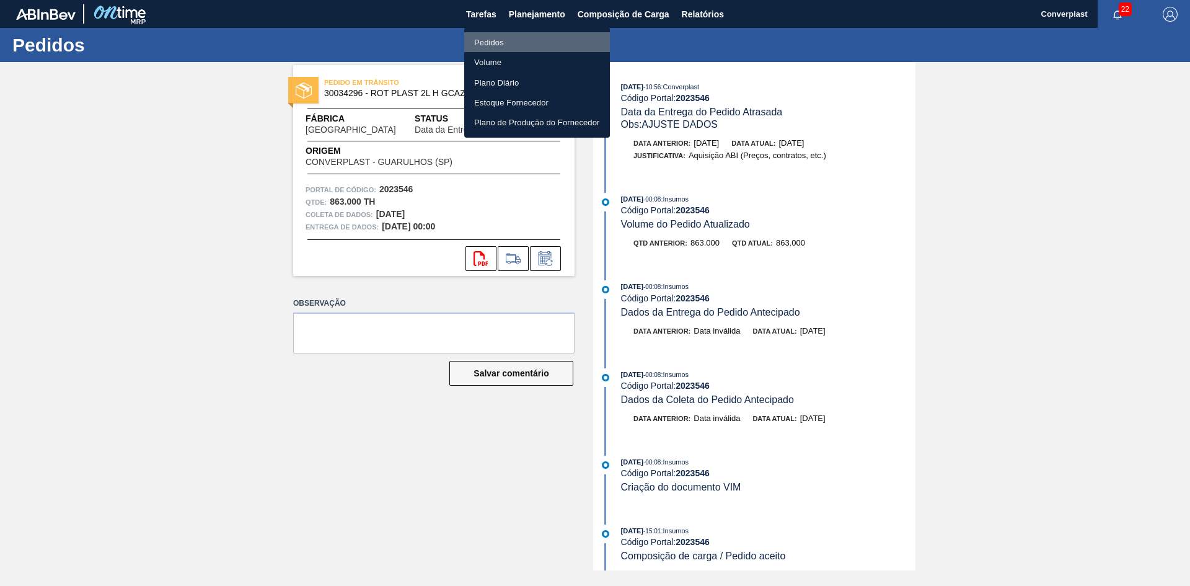
click at [496, 41] on font "Pedidos" at bounding box center [489, 42] width 30 height 9
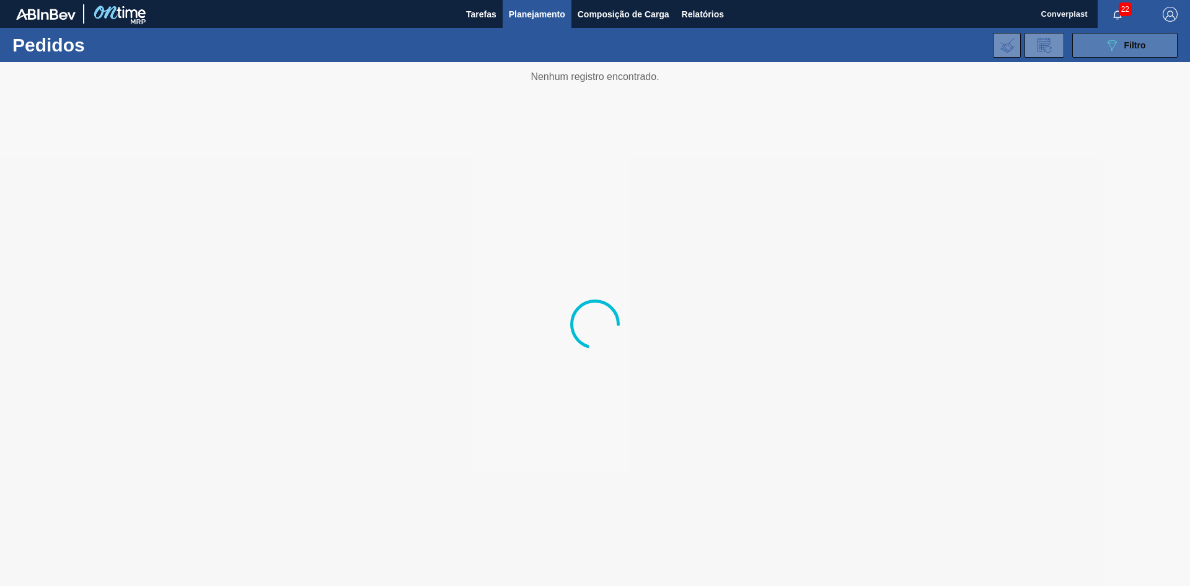
click at [1102, 49] on button "089F7B8B-B2A5-4AFE-B5C0-19BA573D28AC Filtro" at bounding box center [1124, 45] width 105 height 25
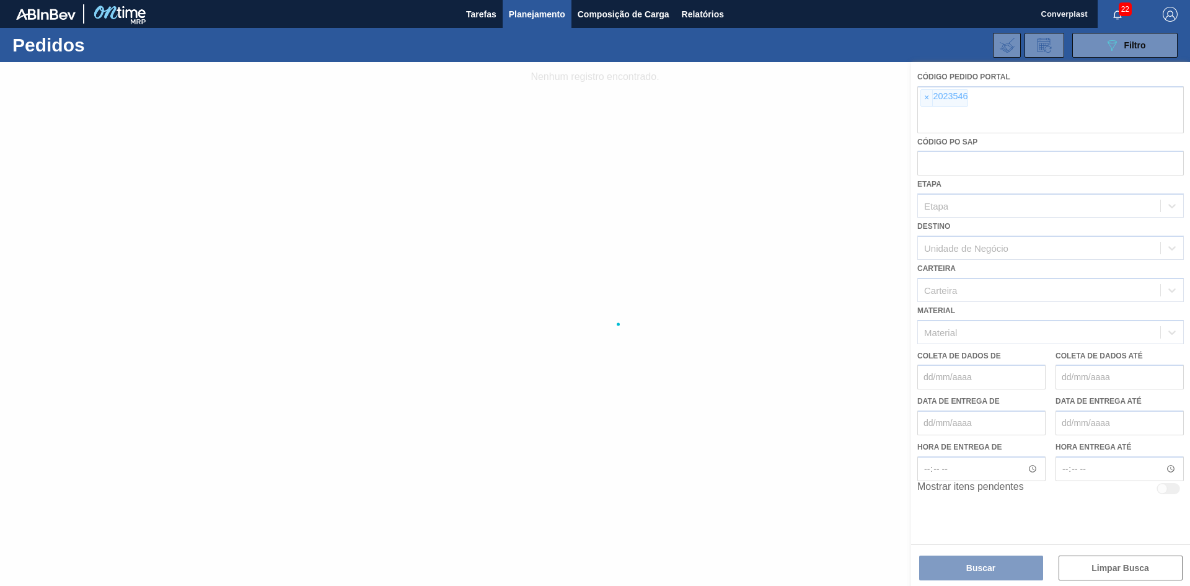
click at [928, 102] on div at bounding box center [595, 324] width 1190 height 524
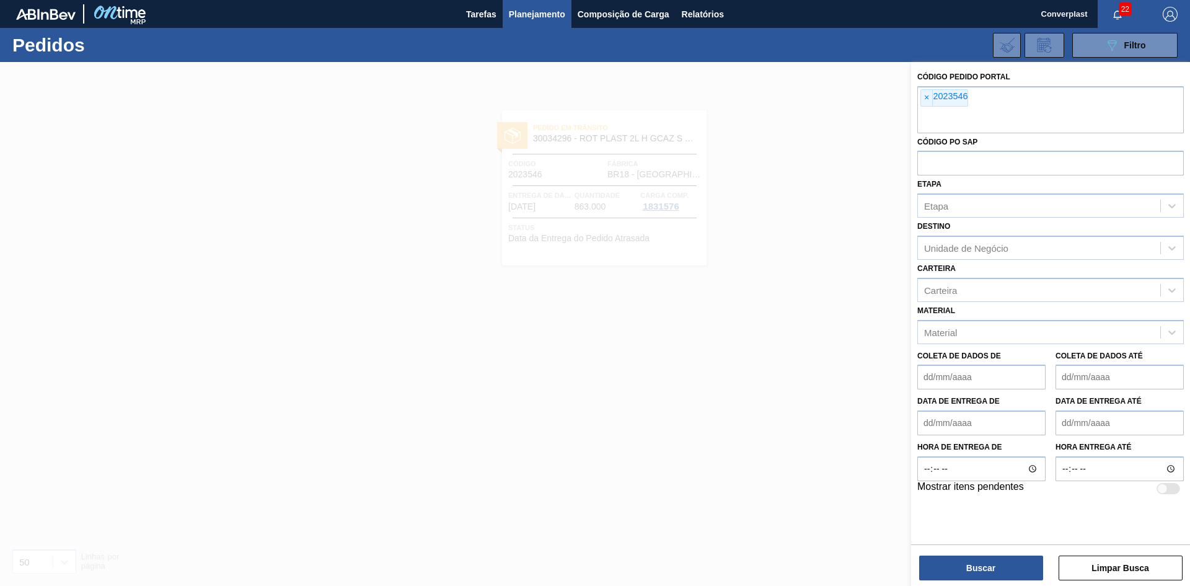
click at [928, 102] on font "×" at bounding box center [926, 97] width 5 height 10
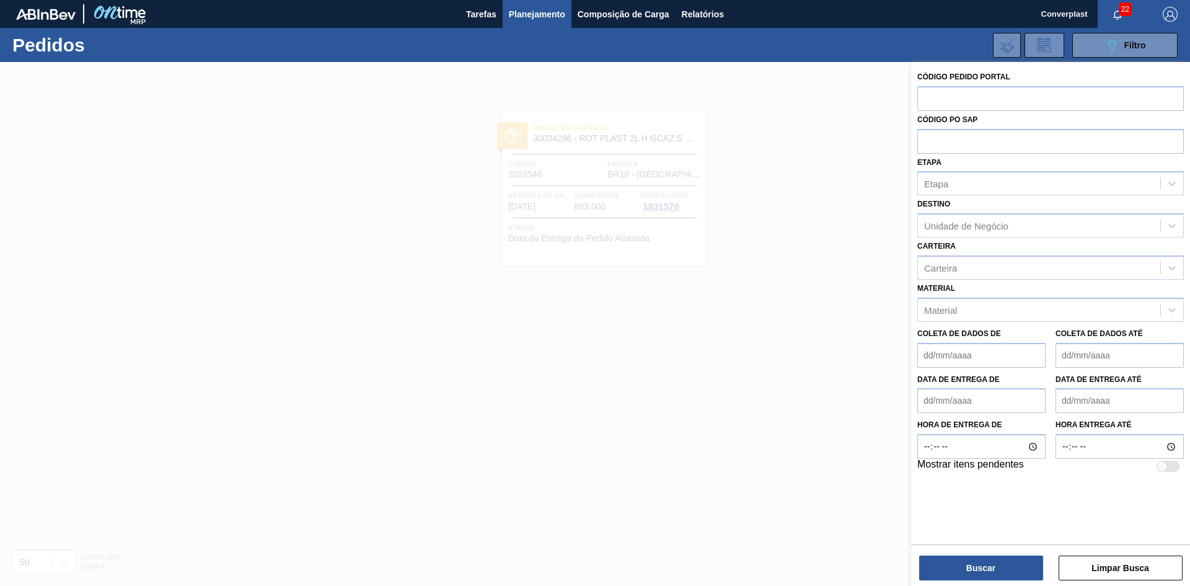
paste input "2023551"
type input "2023551"
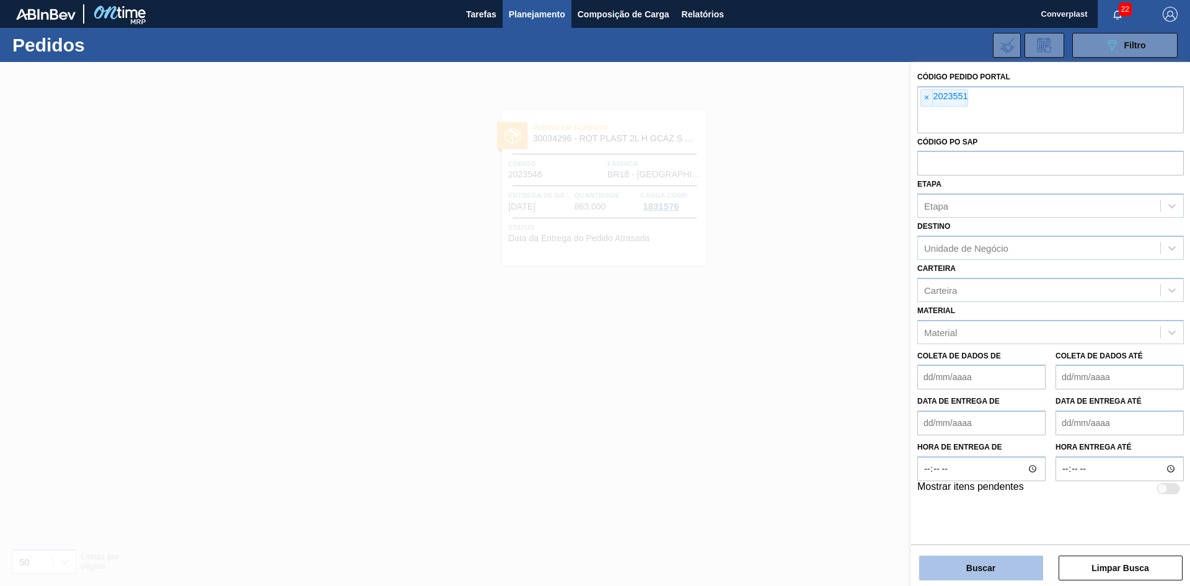
click at [957, 573] on button "Buscar" at bounding box center [981, 567] width 124 height 25
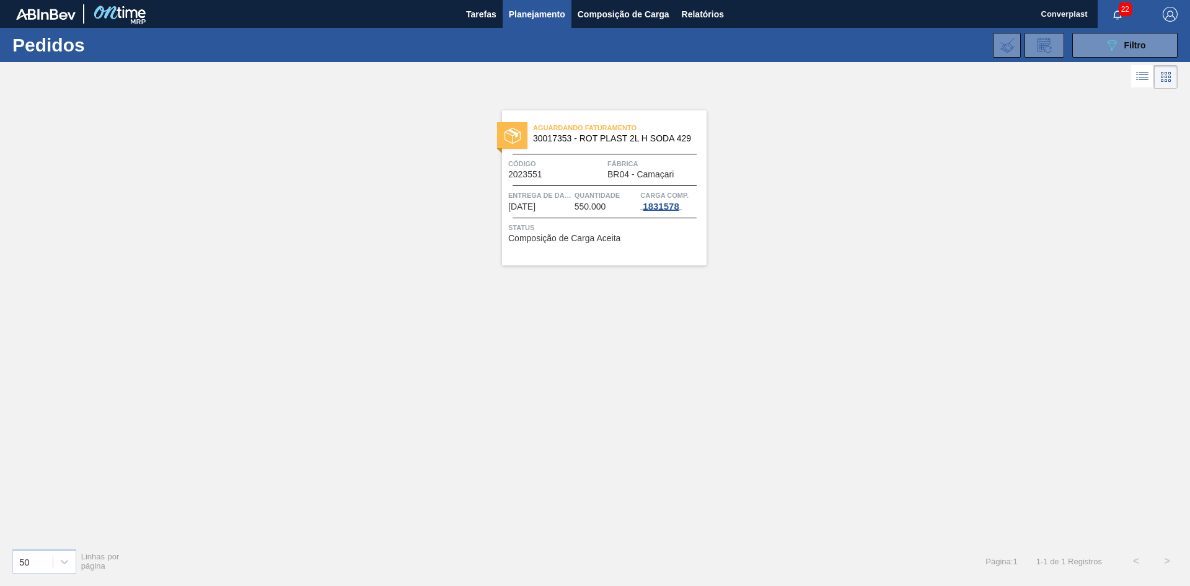
click at [641, 205] on div "1831578" at bounding box center [660, 206] width 41 height 10
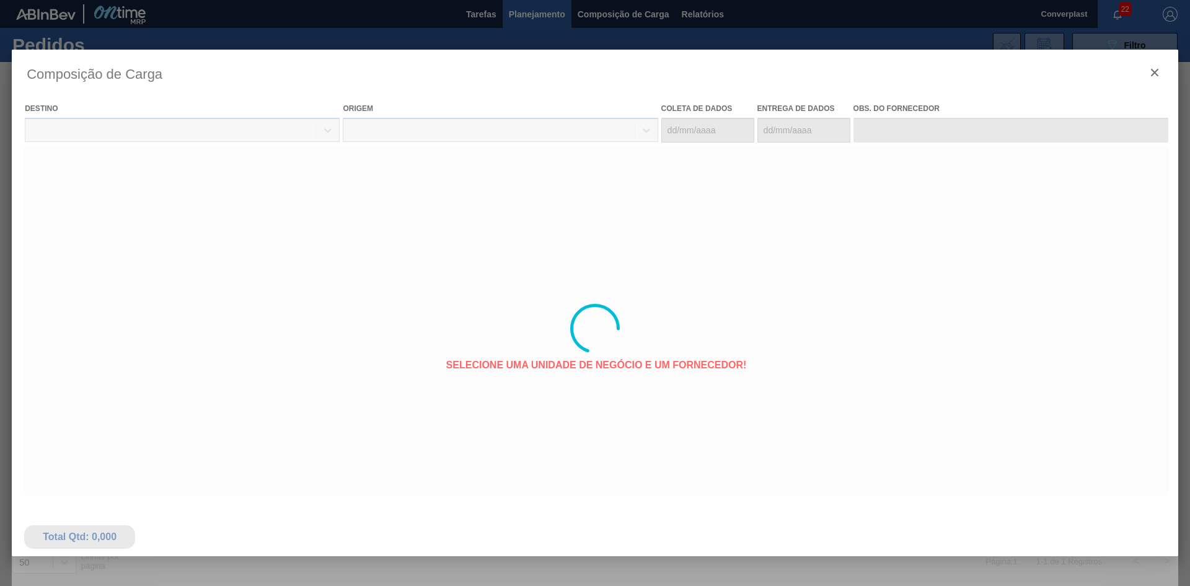
type coleta "[DATE]"
type entrega "[DATE]"
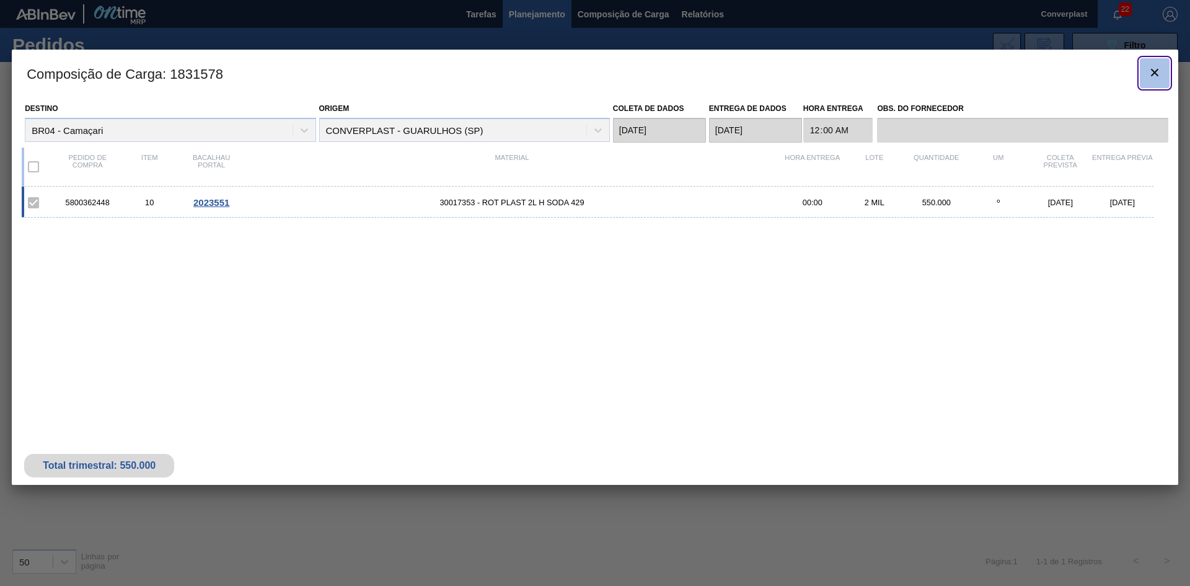
click at [1153, 73] on icon "botão de ícone" at bounding box center [1154, 72] width 15 height 15
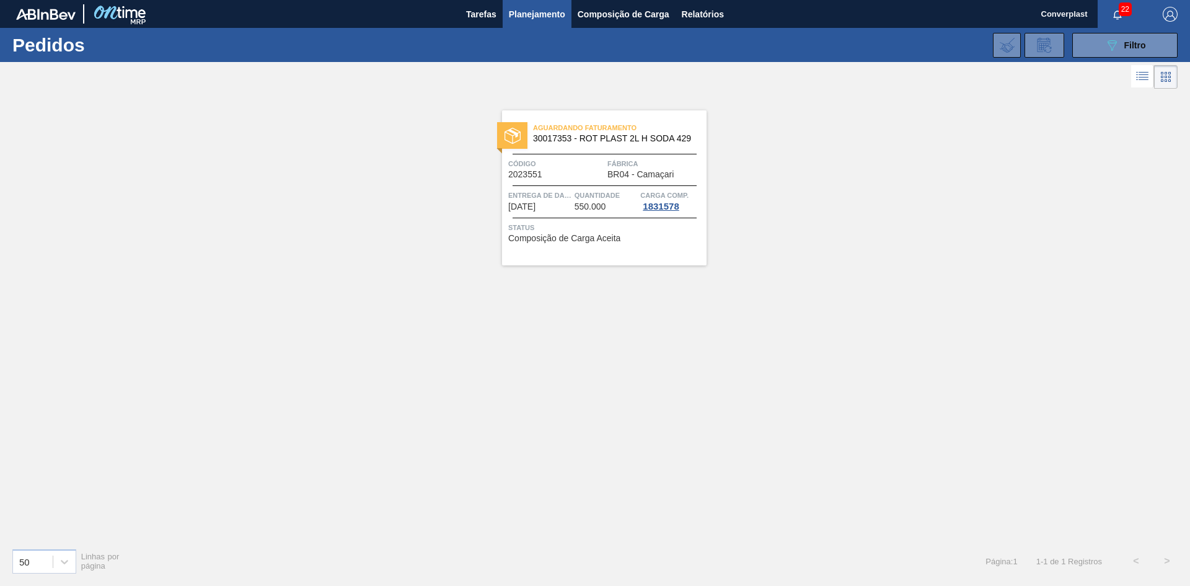
click at [535, 206] on font "[DATE]" at bounding box center [521, 206] width 27 height 10
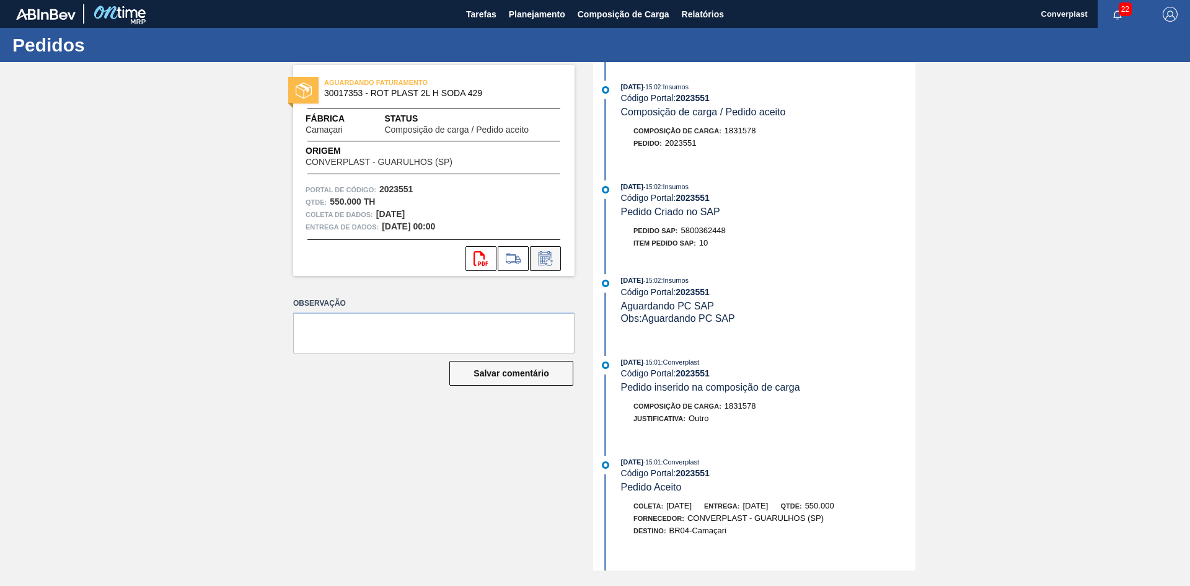
click at [549, 265] on icon at bounding box center [545, 258] width 20 height 15
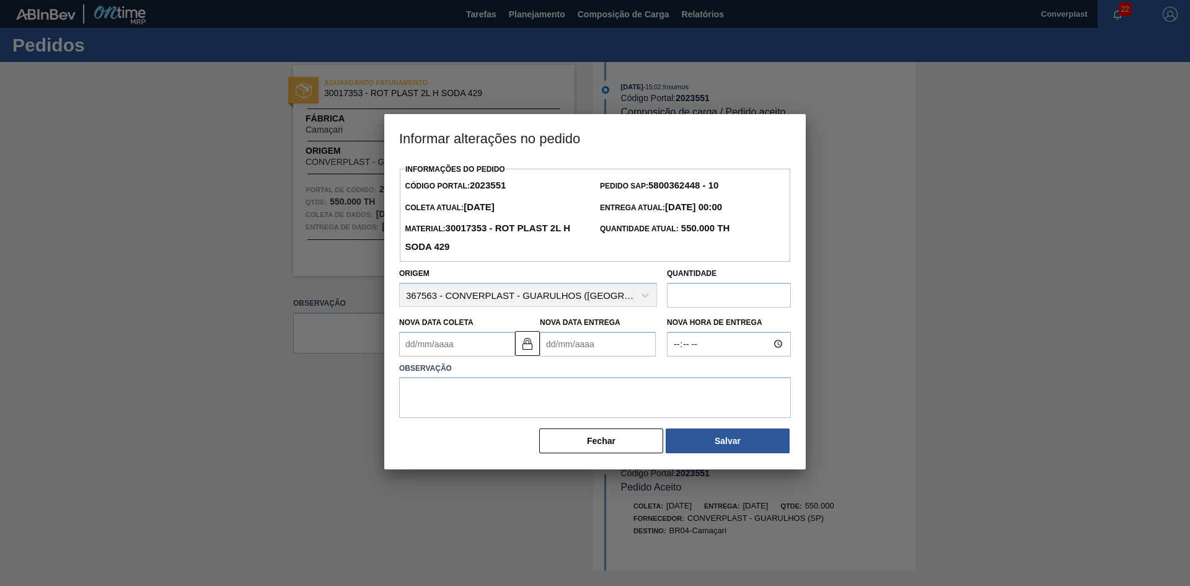
click at [550, 351] on Entrega2023551 "Nova Data Entrega" at bounding box center [598, 344] width 116 height 25
type Coleta2023551 "[DATE]"
type Entrega2023551 "1"
type Coleta2023551 "[DATE]"
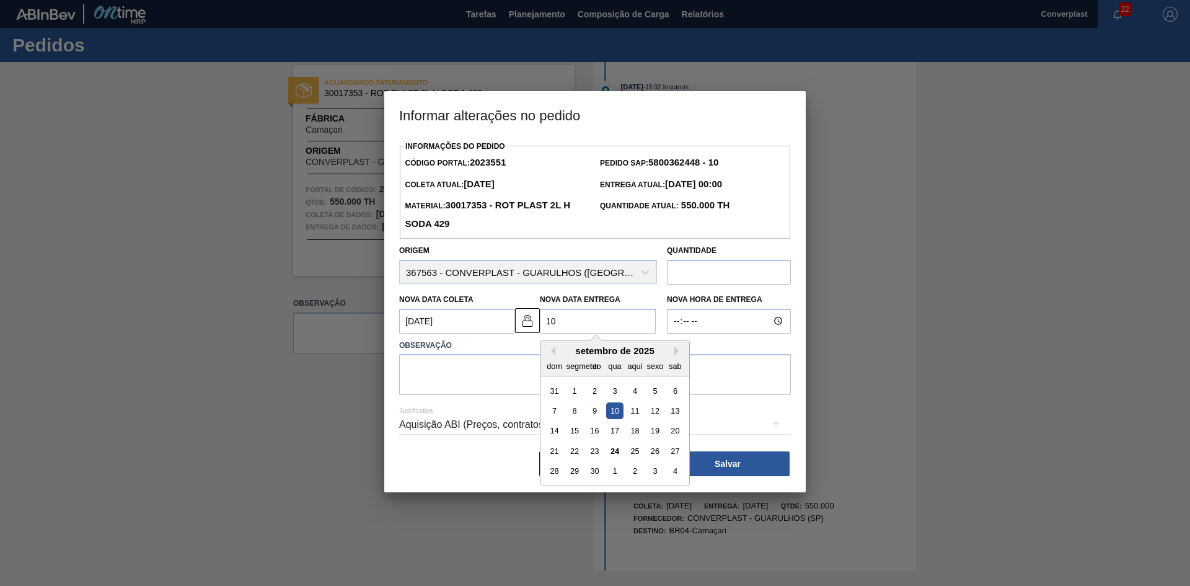
type Entrega2023551 "10/"
type Coleta2023551 "[DATE]"
type Entrega2023551 "10/1"
type Coleta2023551 "[DATE]"
type Entrega2023551 "[DATE]"
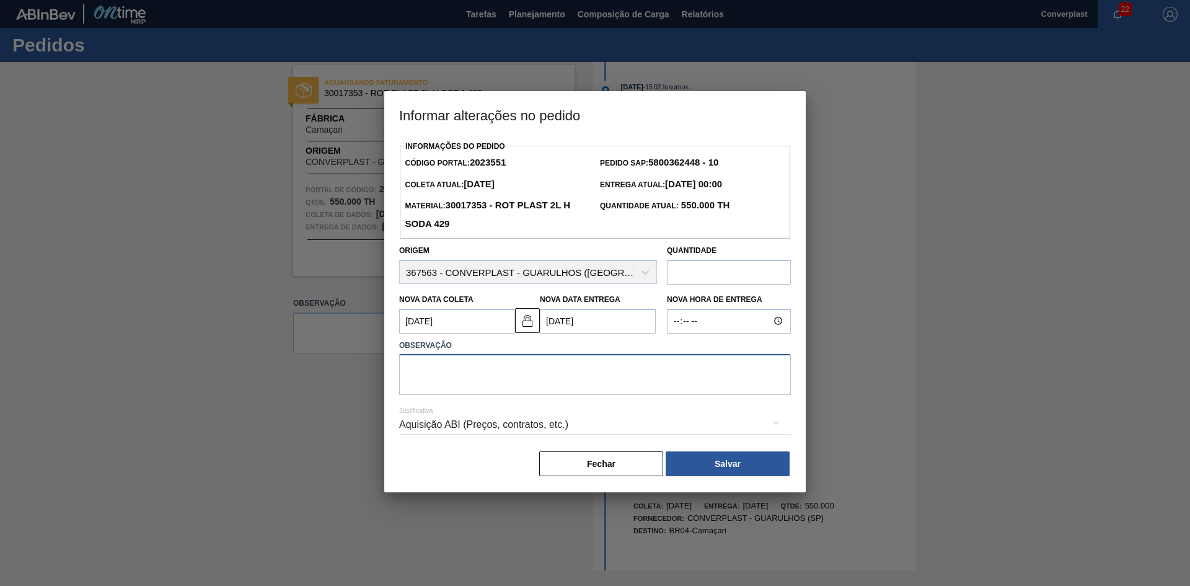
click at [437, 380] on textarea at bounding box center [595, 374] width 392 height 41
type textarea "AJUSTE DATA"
click at [744, 465] on button "Salvar" at bounding box center [728, 463] width 124 height 25
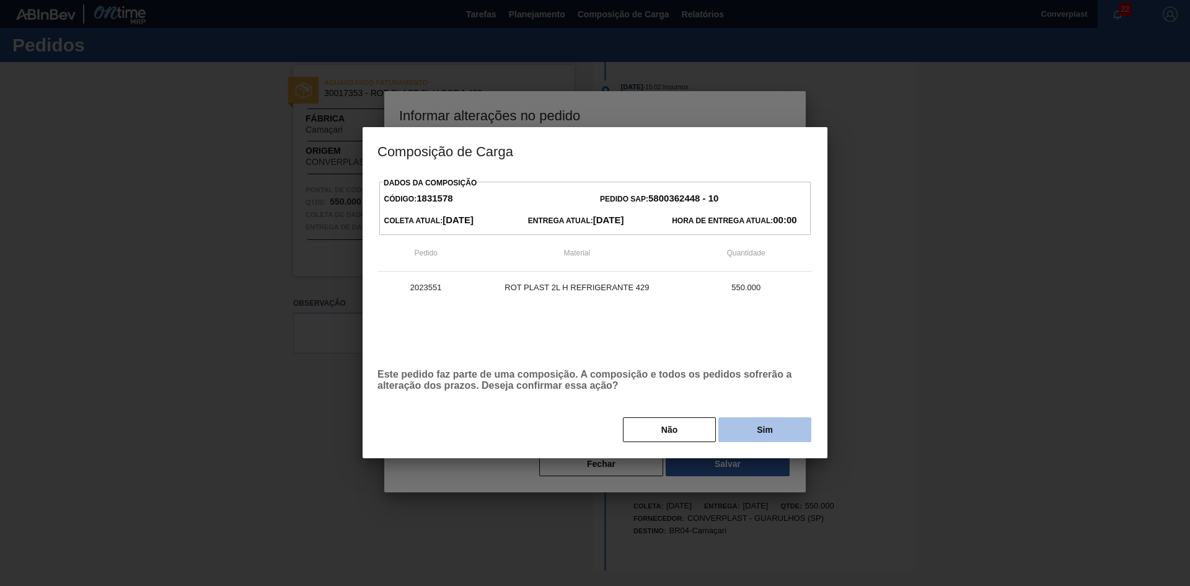
click at [752, 431] on button "Sim" at bounding box center [764, 429] width 93 height 25
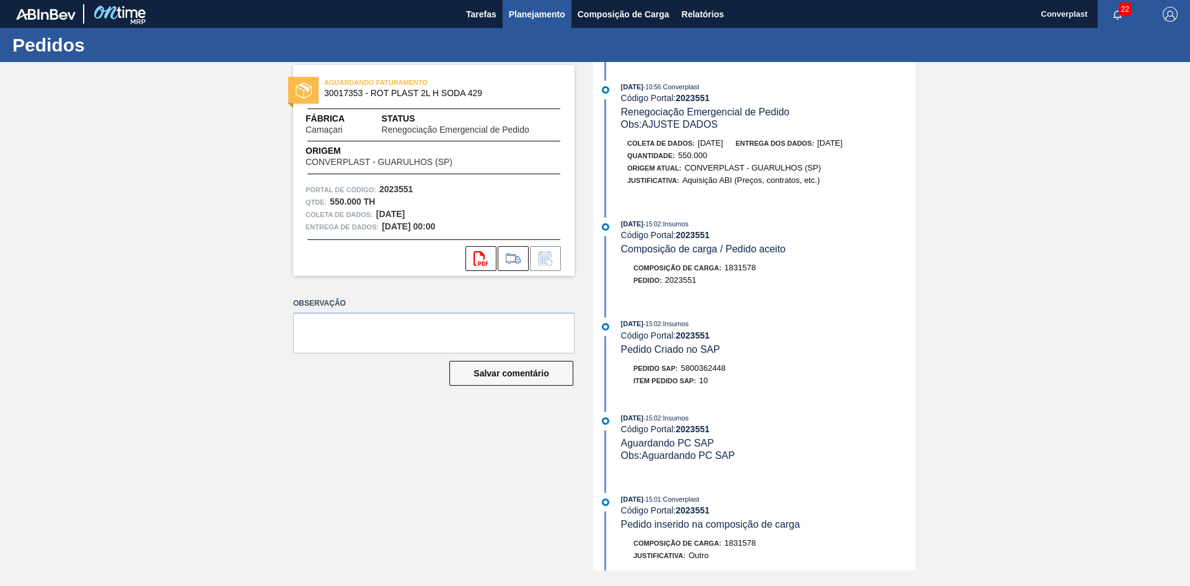
click at [546, 22] on button "Planejamento" at bounding box center [537, 14] width 69 height 28
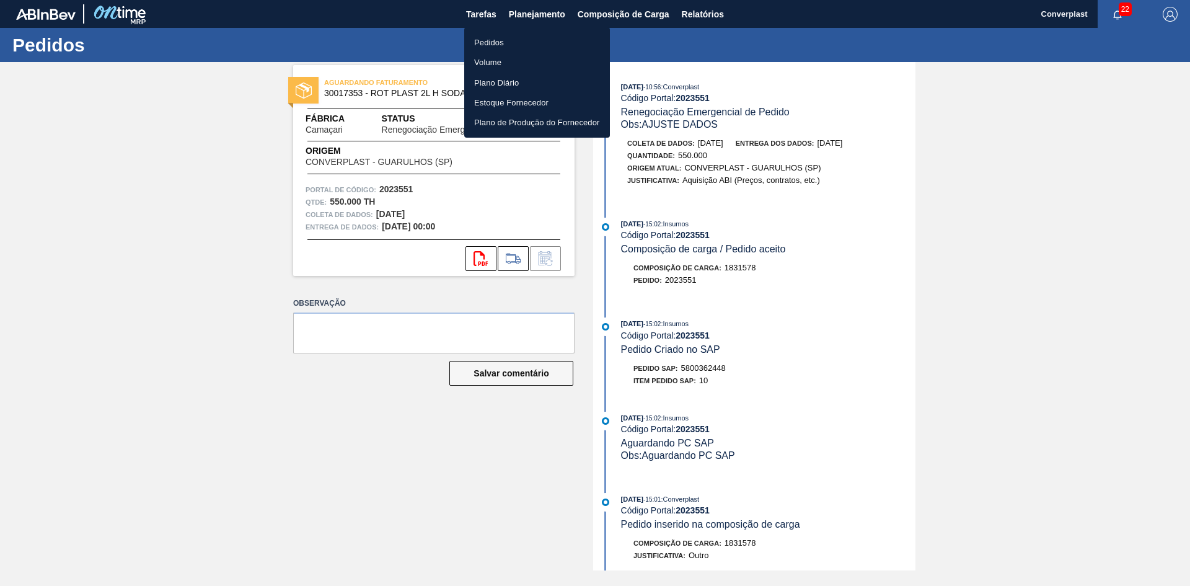
click at [490, 38] on font "Pedidos" at bounding box center [489, 42] width 30 height 9
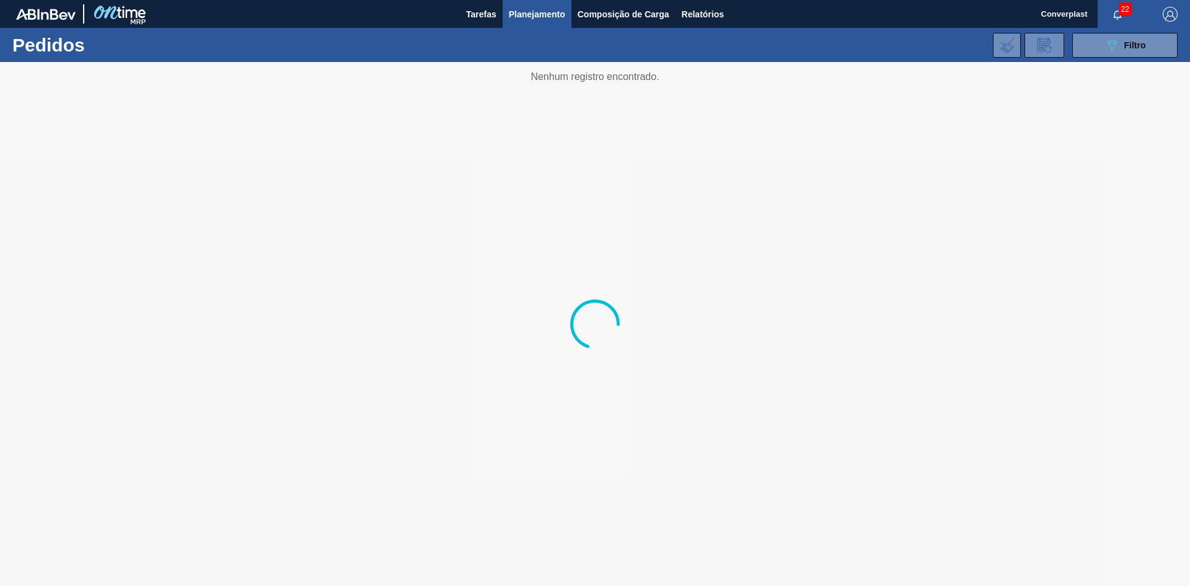
drag, startPoint x: 1096, startPoint y: 38, endPoint x: 946, endPoint y: 52, distance: 150.0
click at [1095, 40] on button "089F7B8B-B2A5-4AFE-B5C0-19BA573D28AC Filtro" at bounding box center [1124, 45] width 105 height 25
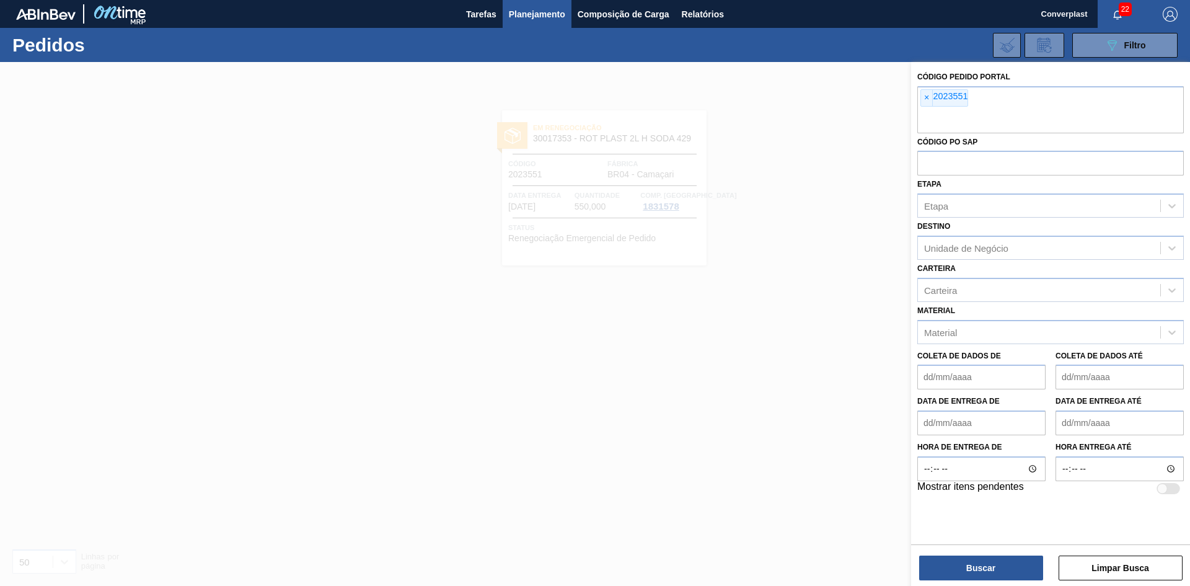
click at [758, 132] on div at bounding box center [595, 355] width 1190 height 586
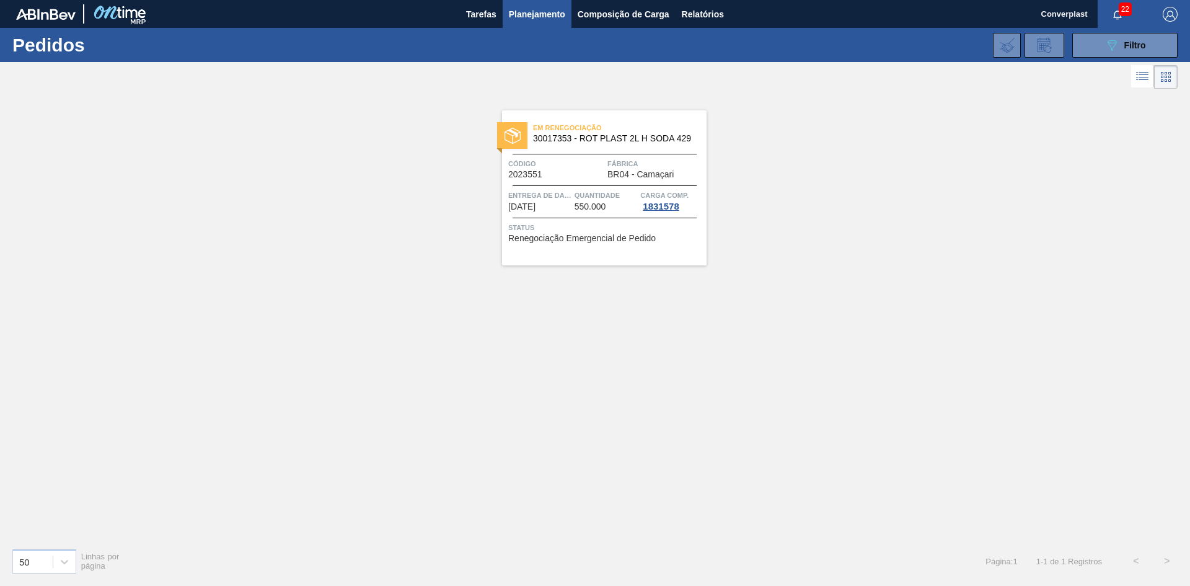
click at [613, 188] on div "Em renegociação 30017353 - ROT PLAST 2L H SODA 429 Código 2023551 Fábrica BR04 …" at bounding box center [604, 187] width 204 height 155
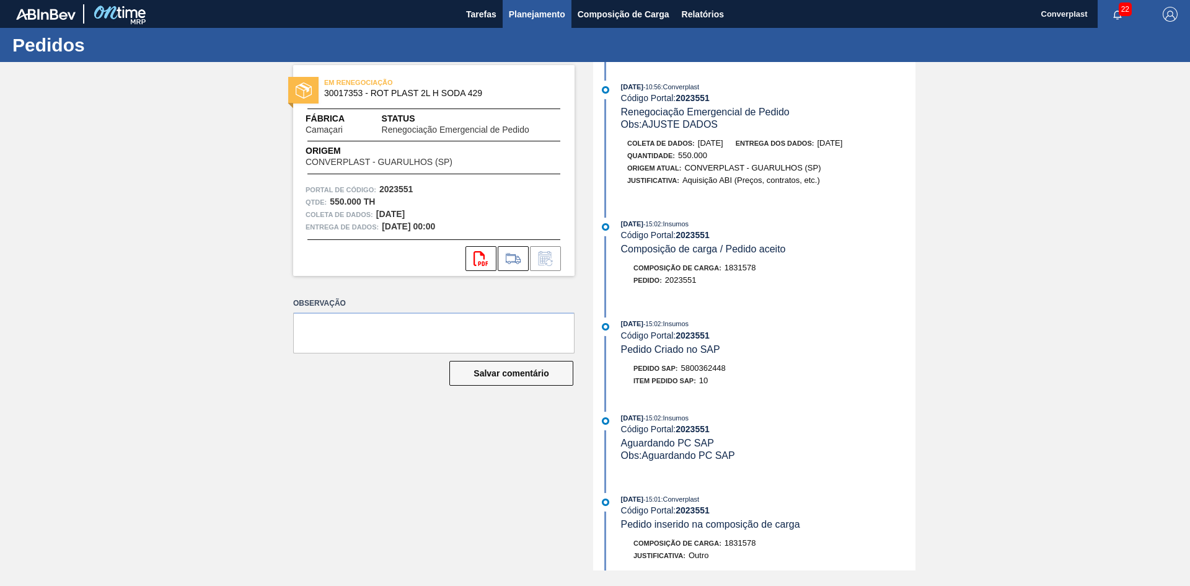
click at [543, 11] on font "Planejamento" at bounding box center [537, 14] width 56 height 10
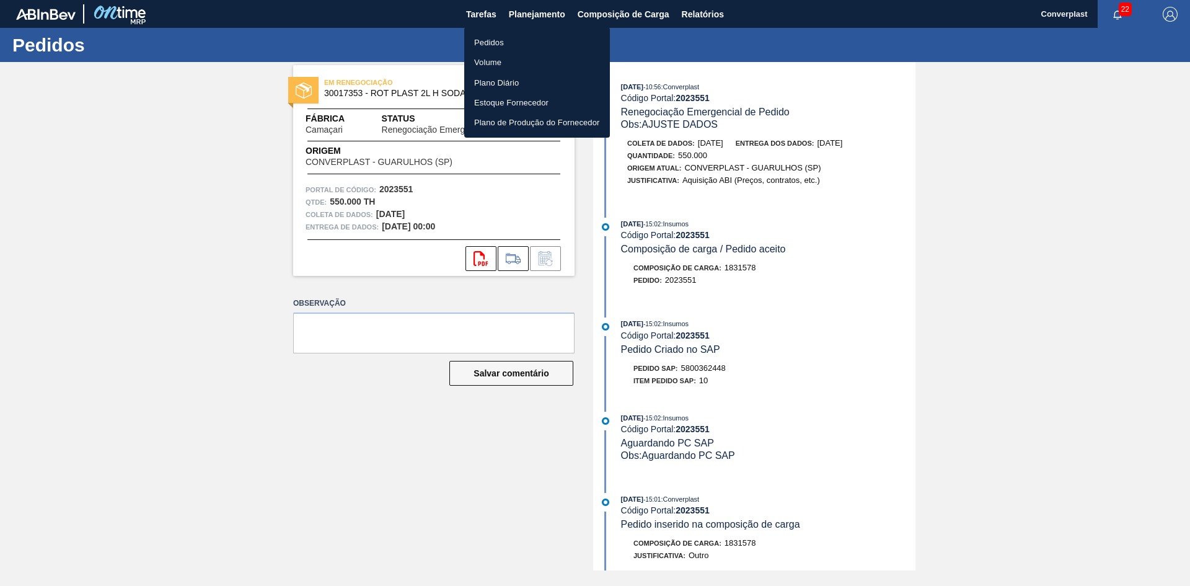
click at [512, 38] on li "Pedidos" at bounding box center [537, 42] width 146 height 20
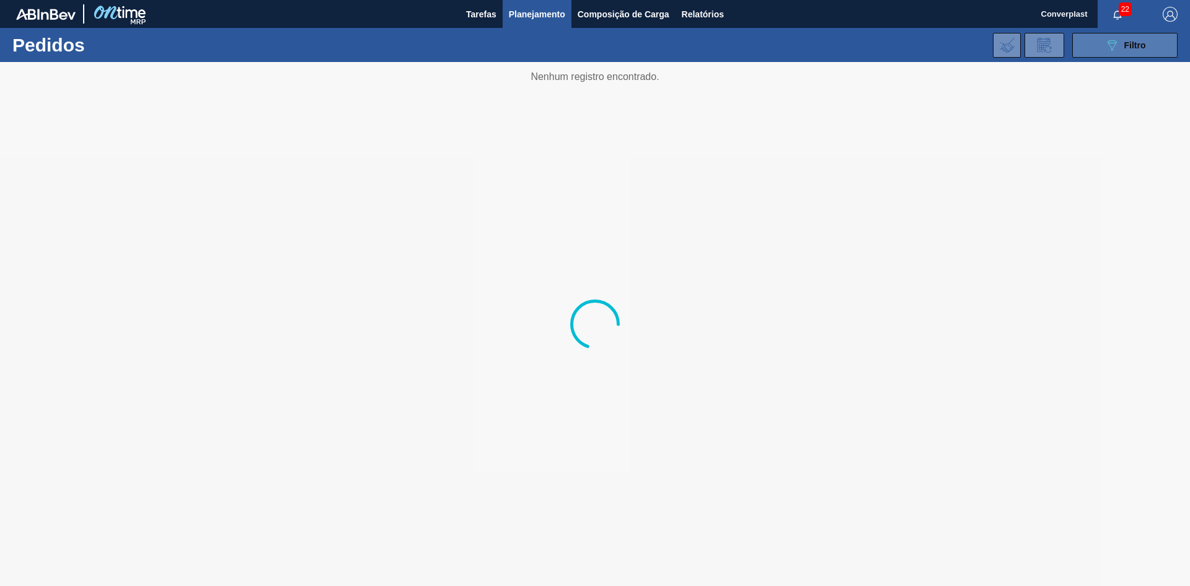
click at [1092, 42] on button "089F7B8B-B2A5-4AFE-B5C0-19BA573D28AC Filtro" at bounding box center [1124, 45] width 105 height 25
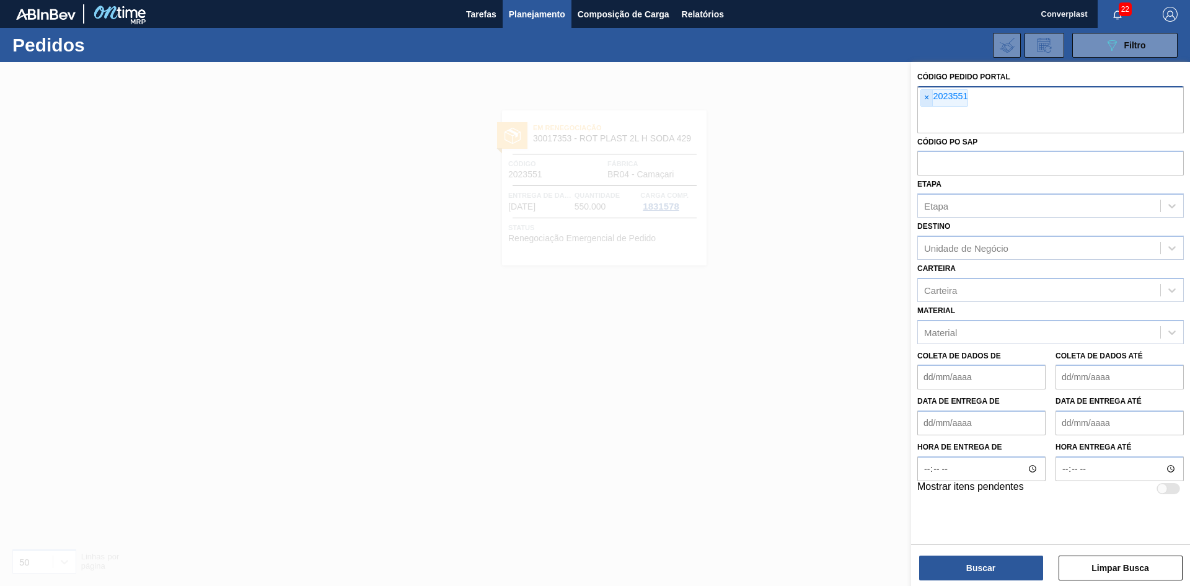
click at [931, 95] on span "×" at bounding box center [927, 98] width 12 height 16
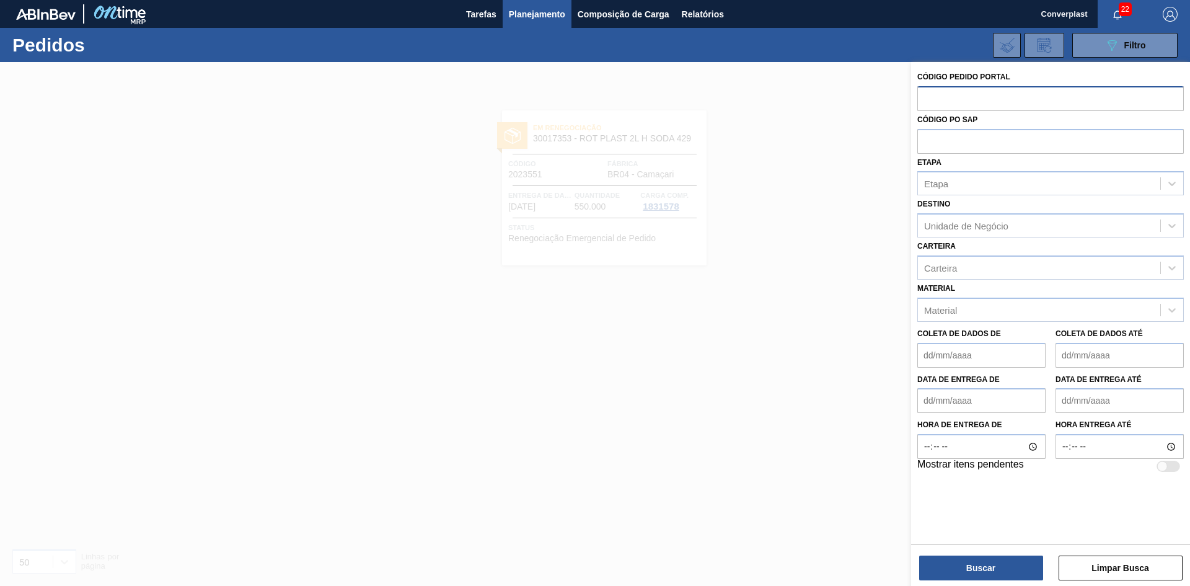
paste input "2018129"
type input "2018129"
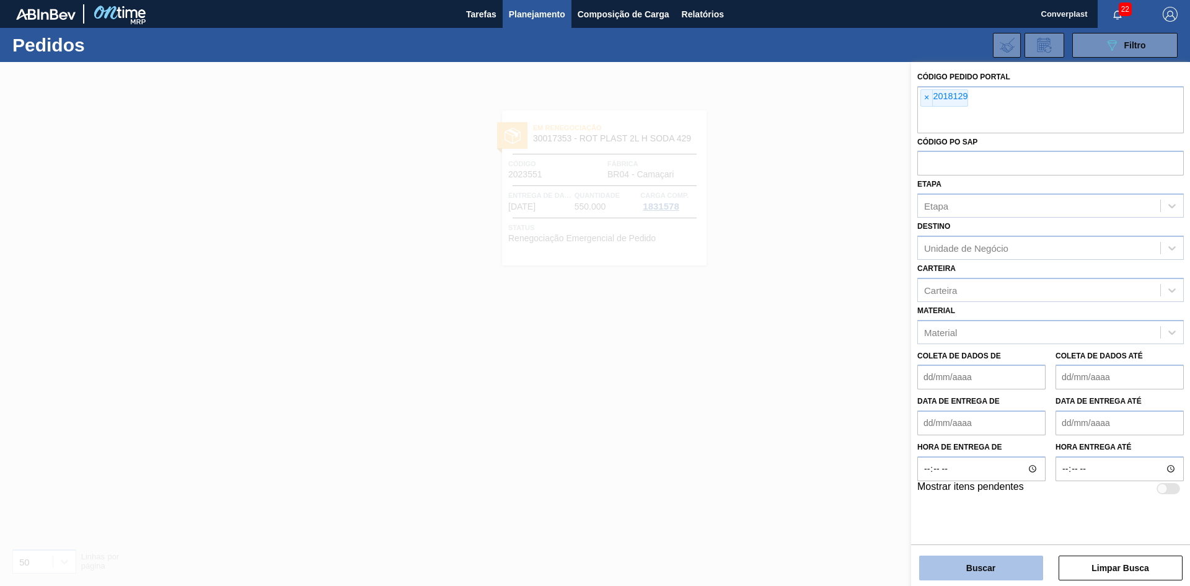
click at [946, 572] on button "Buscar" at bounding box center [981, 567] width 124 height 25
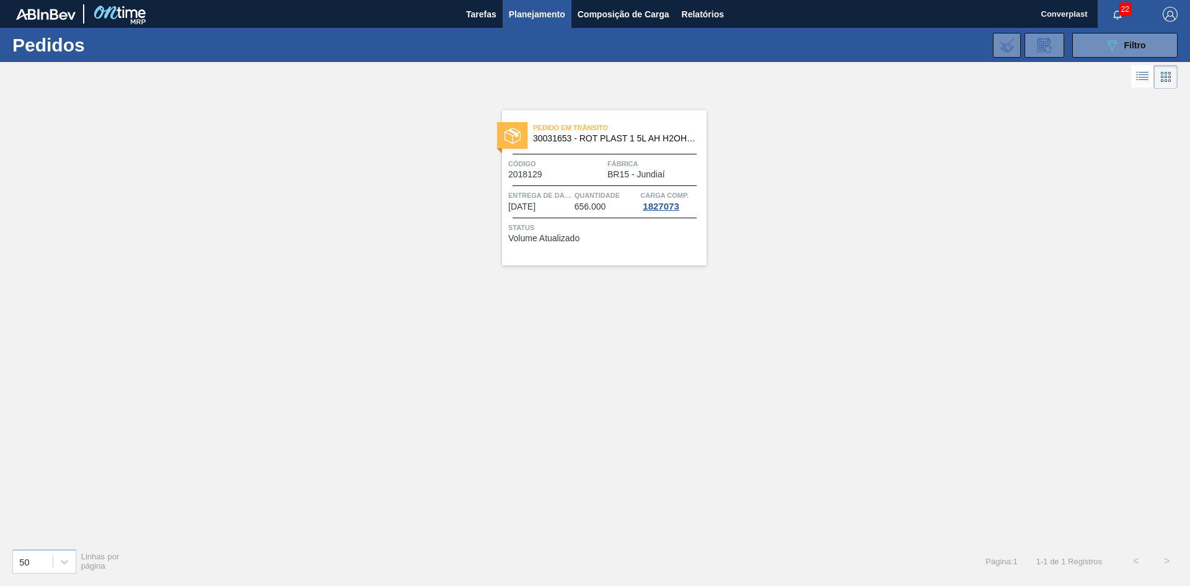
click at [555, 240] on font "Volume Atualizado" at bounding box center [543, 238] width 71 height 10
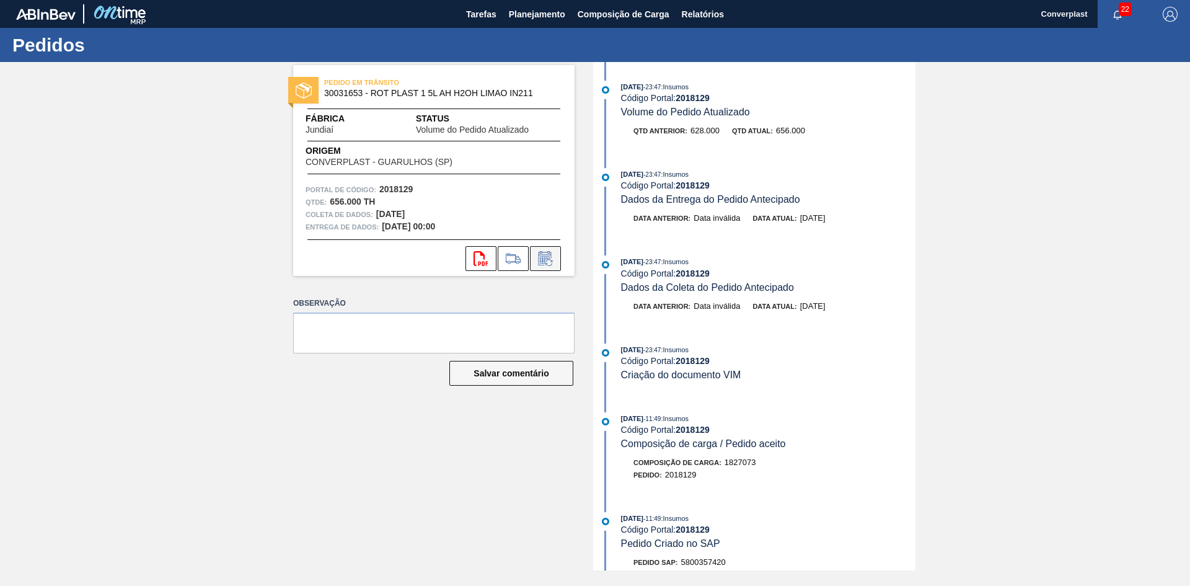
click at [544, 262] on icon at bounding box center [545, 258] width 20 height 15
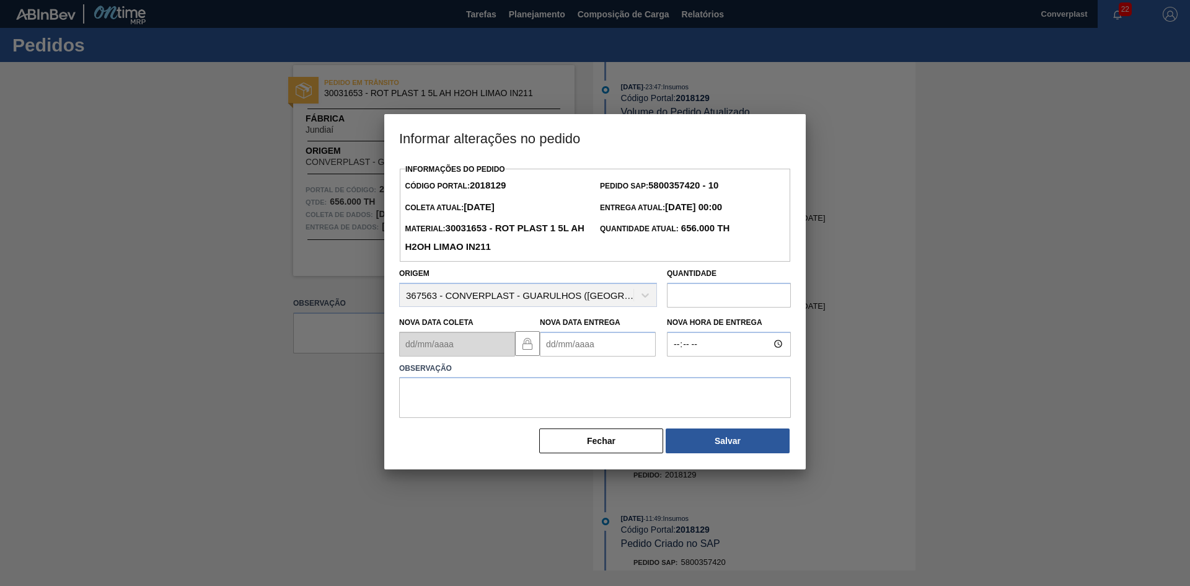
click at [569, 344] on Entrega2018129 "Nova Data Entrega" at bounding box center [598, 344] width 116 height 25
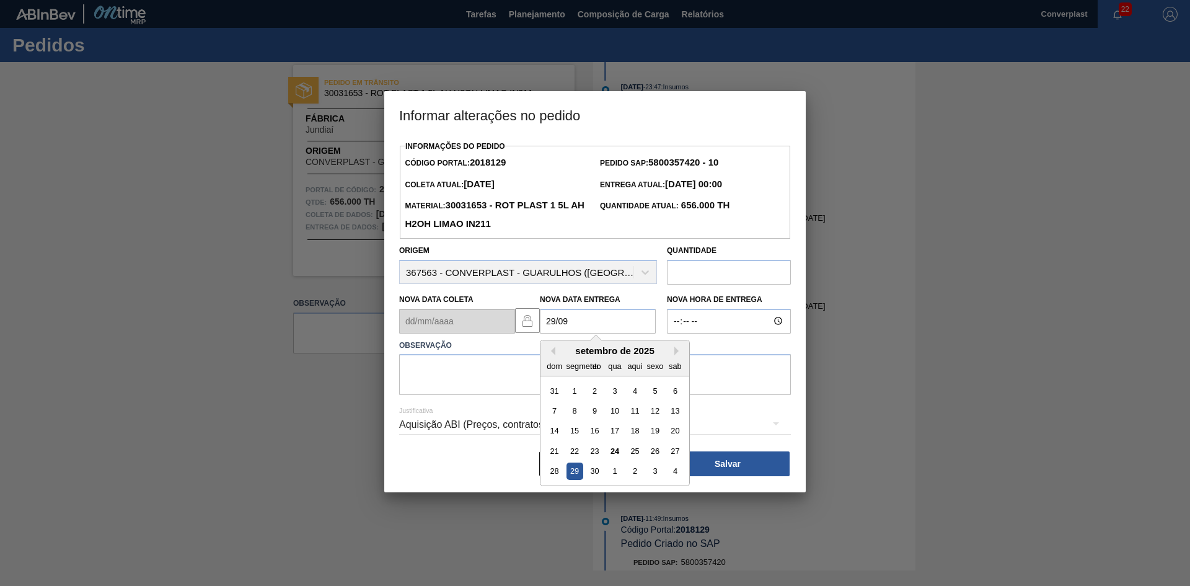
type Entrega2018129 "[DATE]"
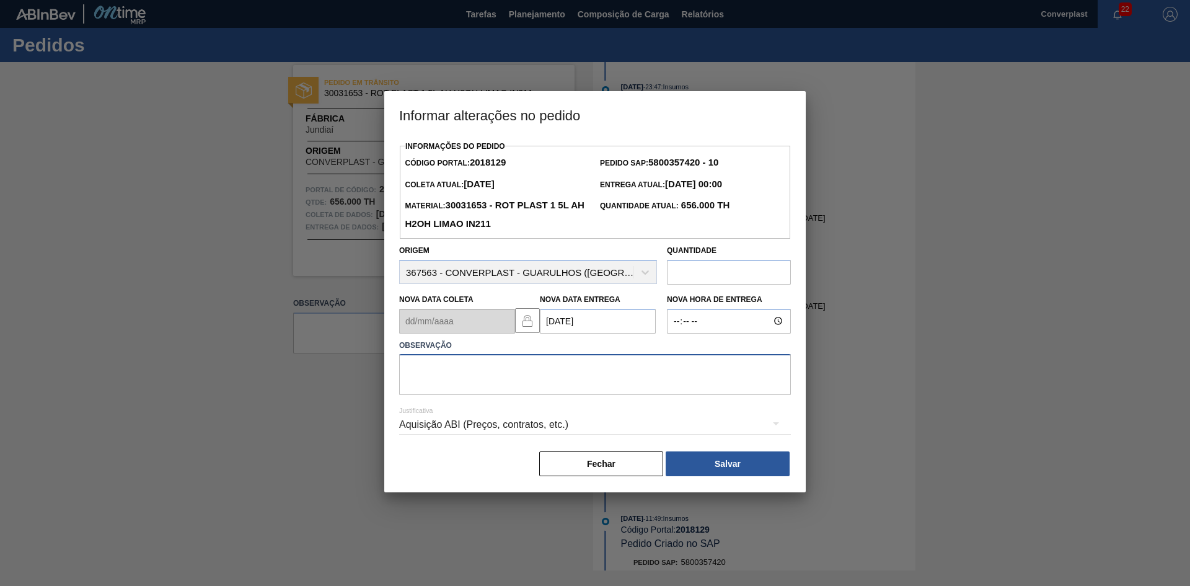
click at [545, 387] on textarea at bounding box center [595, 374] width 392 height 41
type textarea "AJUSTE DATA"
click at [716, 463] on font "Salvar" at bounding box center [727, 464] width 26 height 10
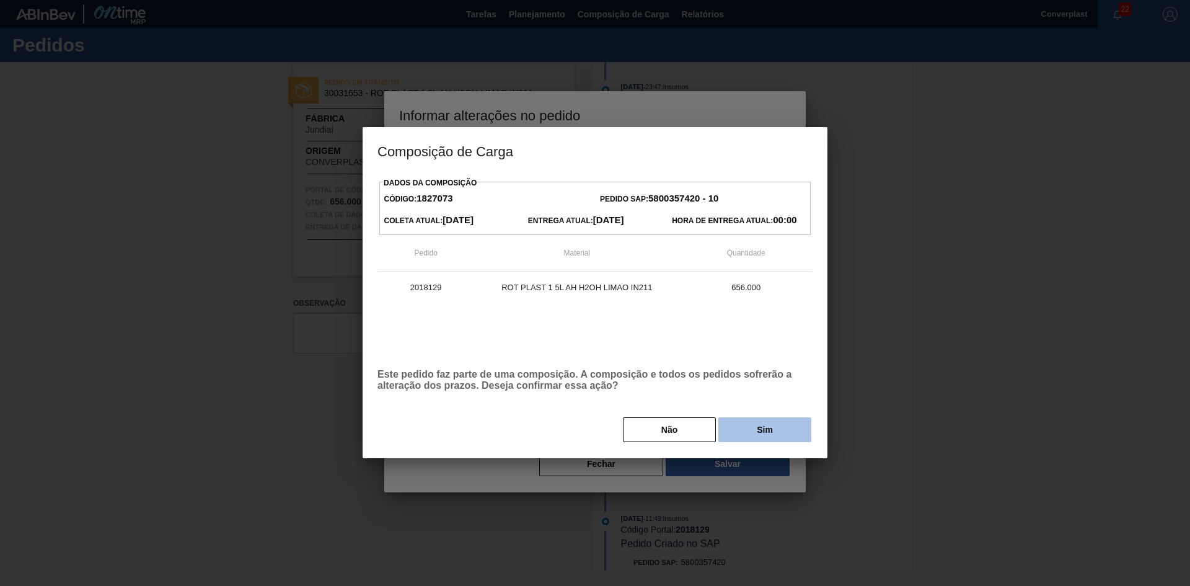
click at [734, 430] on button "Sim" at bounding box center [764, 429] width 93 height 25
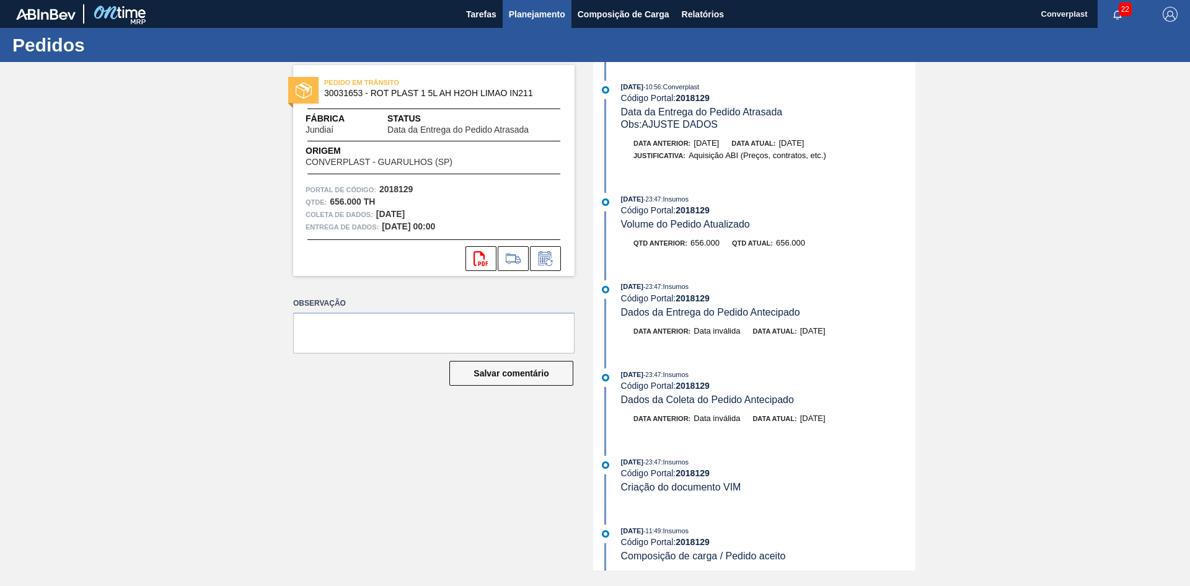
click at [531, 12] on font "Planejamento" at bounding box center [537, 14] width 56 height 10
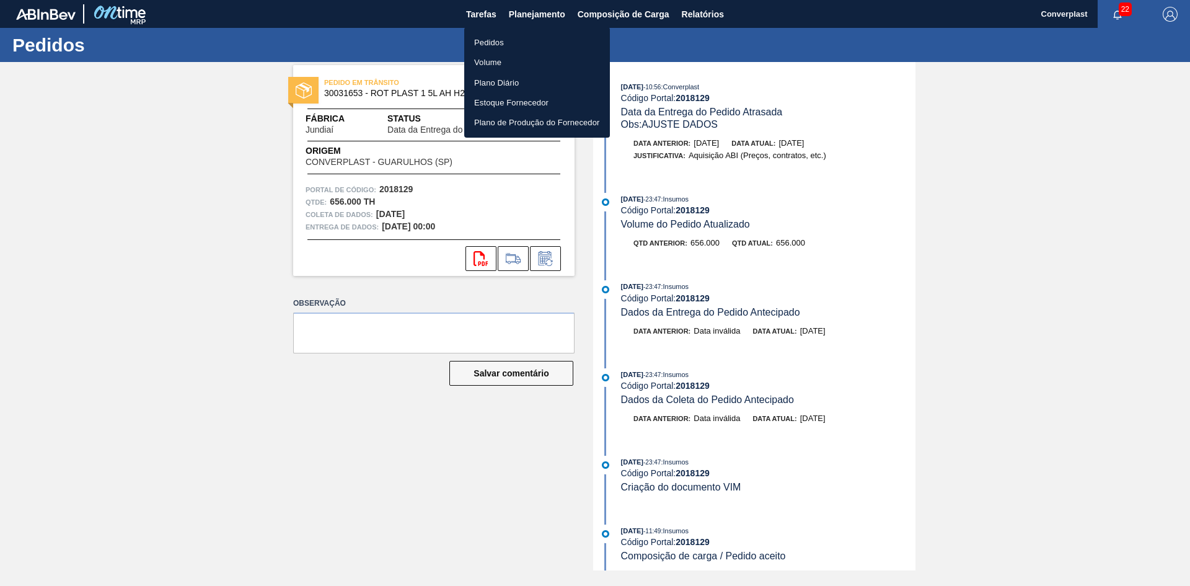
click at [508, 31] on ul "Pedidos Volume Plano Diário Estoque Fornecedor Plano de Produção do Fornecedor" at bounding box center [537, 82] width 146 height 110
click at [509, 39] on li "Pedidos" at bounding box center [537, 42] width 146 height 20
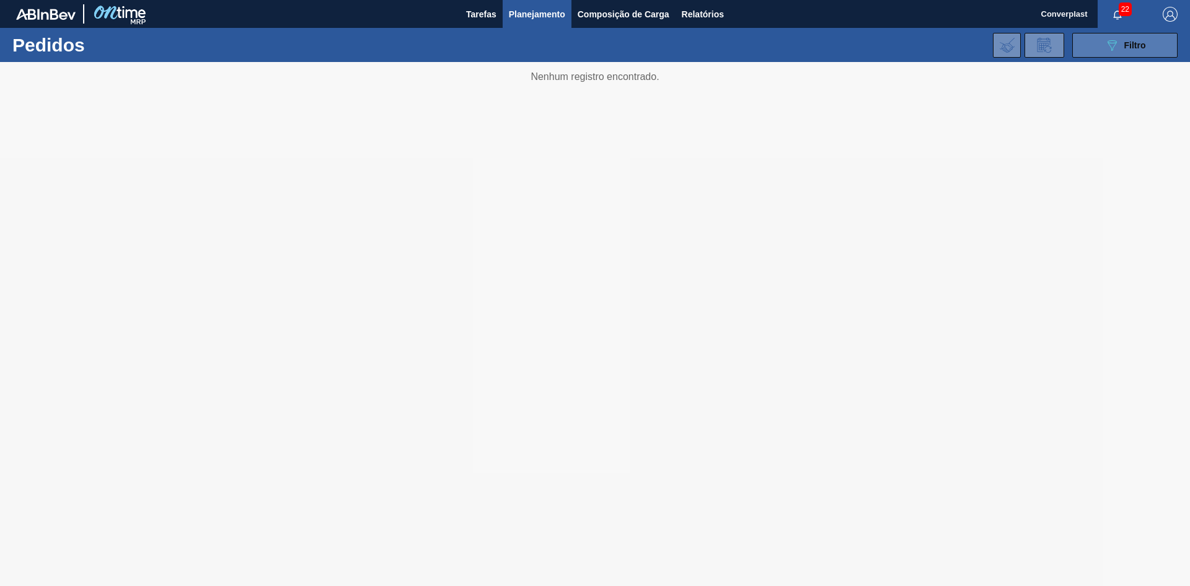
click at [1142, 50] on div "089F7B8B-B2A5-4AFE-B5C0-19BA573D28AC Filtro" at bounding box center [1125, 45] width 42 height 15
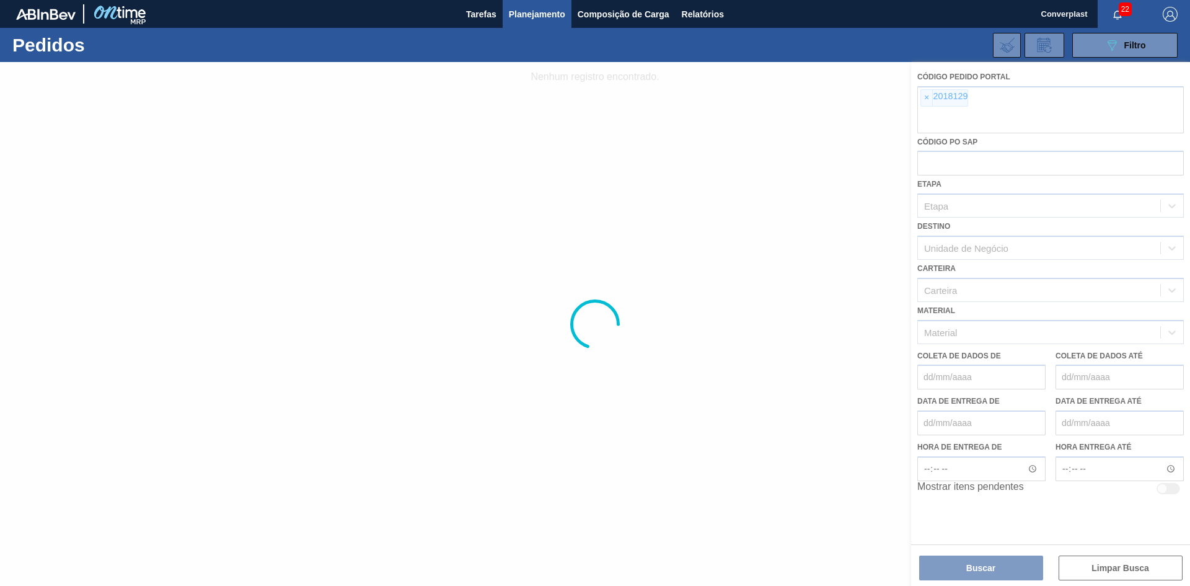
click at [931, 100] on div at bounding box center [595, 324] width 1190 height 524
click at [930, 100] on div at bounding box center [595, 324] width 1190 height 524
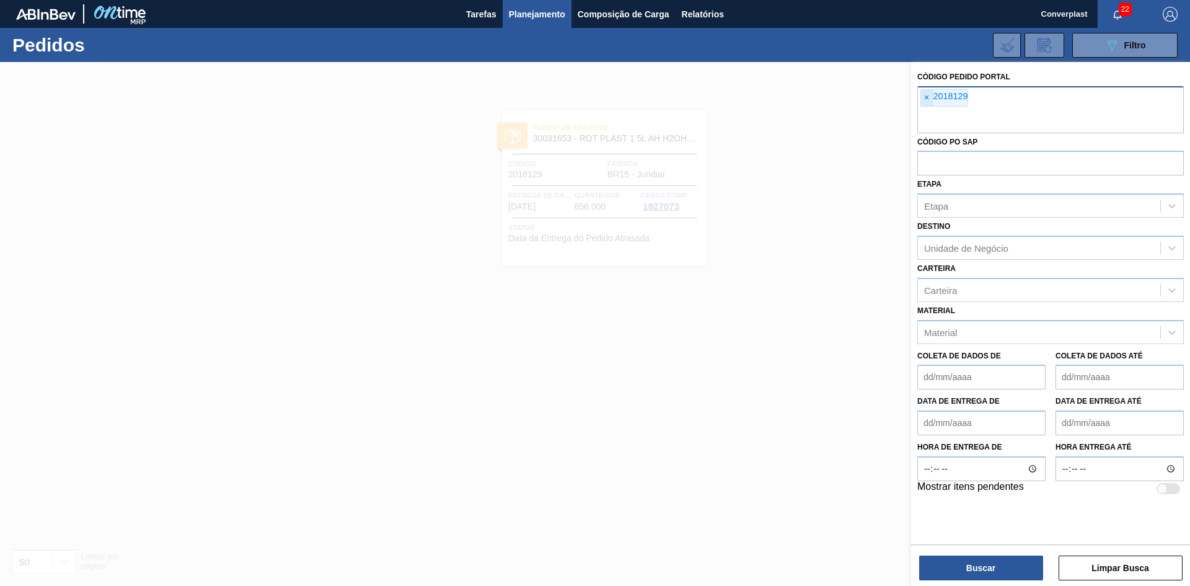
click at [927, 100] on font "×" at bounding box center [926, 97] width 5 height 10
click at [927, 110] on input "text" at bounding box center [1050, 122] width 266 height 24
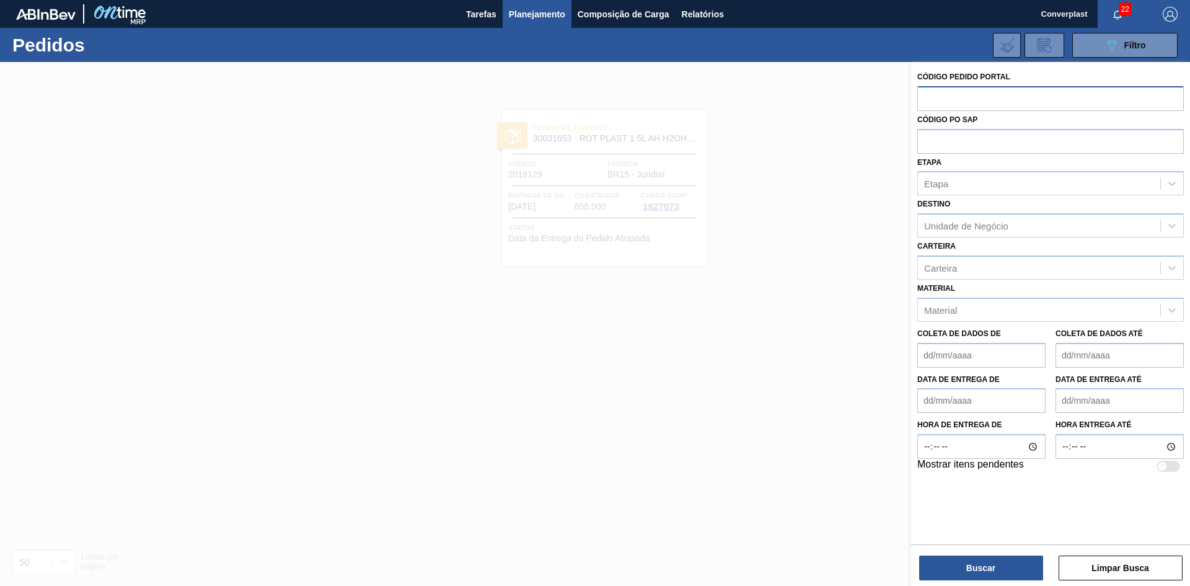
paste input "2018132"
type input "2018132"
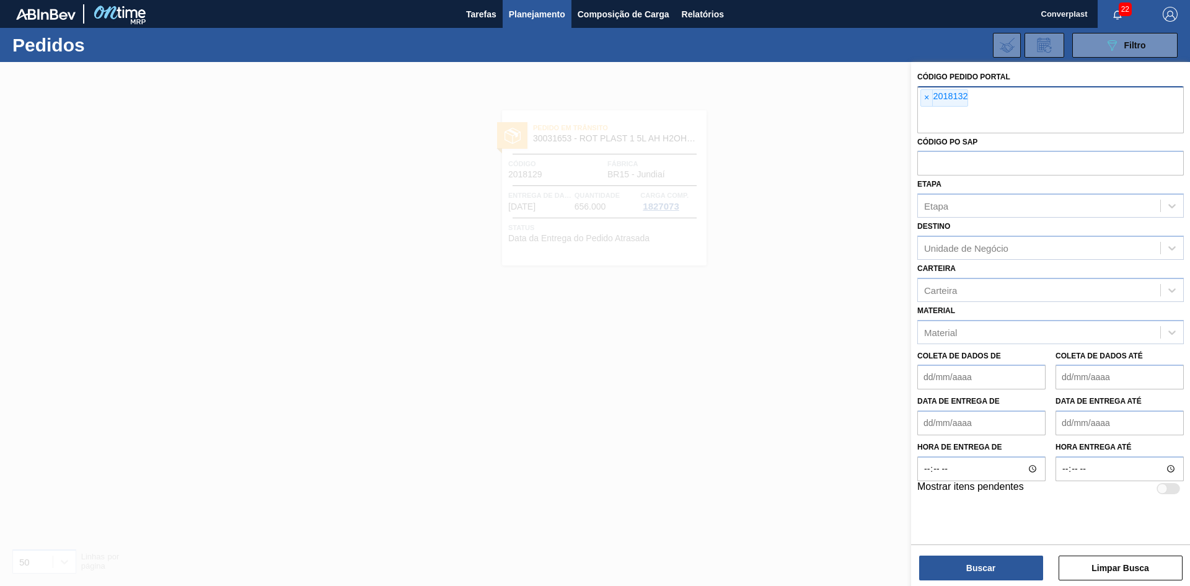
click at [953, 551] on div "Buscar Limpar Busca" at bounding box center [1050, 561] width 279 height 35
click at [939, 575] on button "Buscar" at bounding box center [981, 567] width 124 height 25
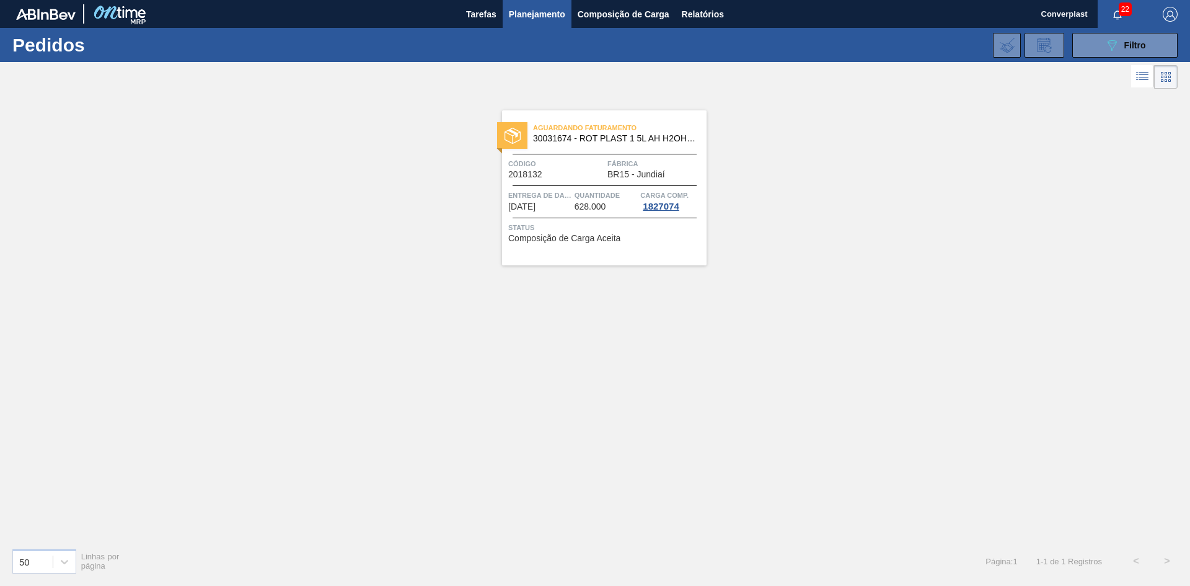
click at [570, 201] on div "Entrega de dados [DATE]" at bounding box center [539, 200] width 63 height 22
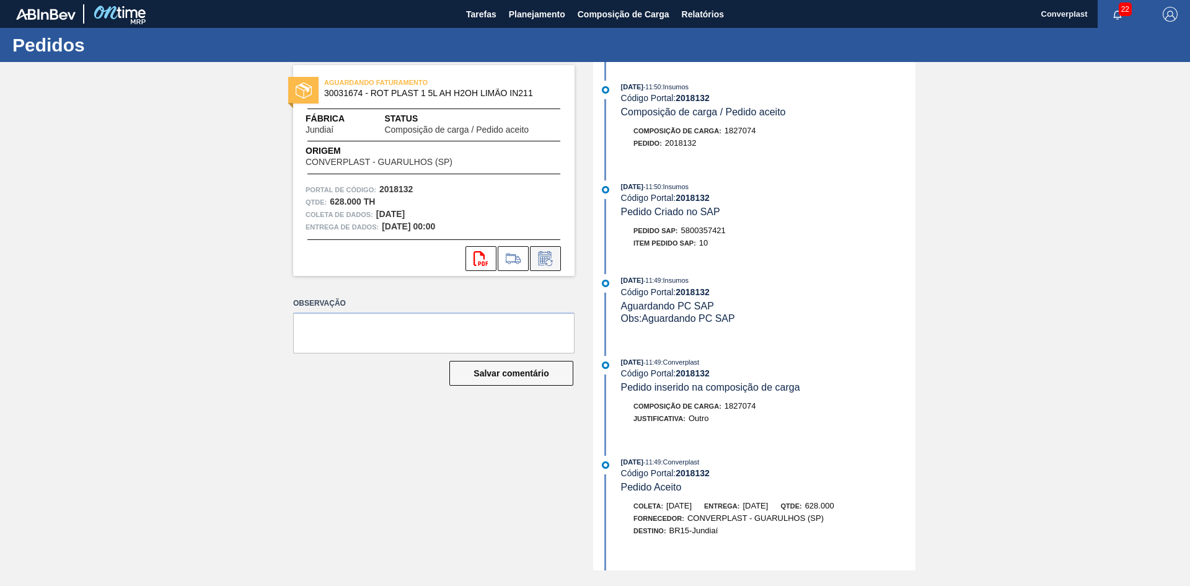
click at [546, 260] on icon at bounding box center [545, 258] width 20 height 15
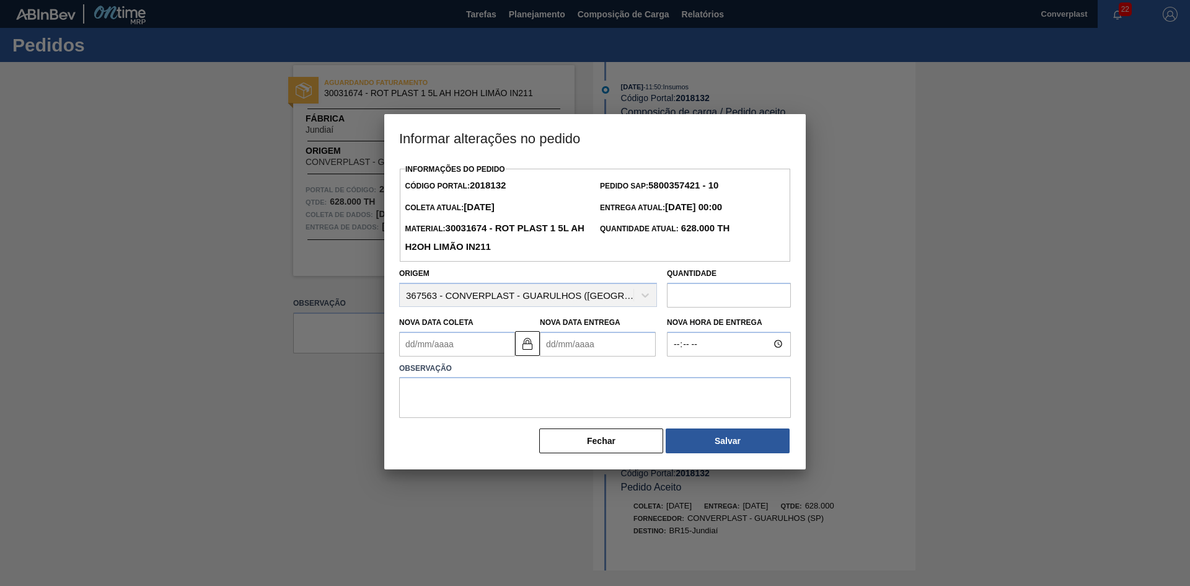
click at [583, 349] on Entrega2018132 "Nova Data Entrega" at bounding box center [598, 344] width 116 height 25
type Coleta2018132 "[DATE]"
type Entrega2018132 "2"
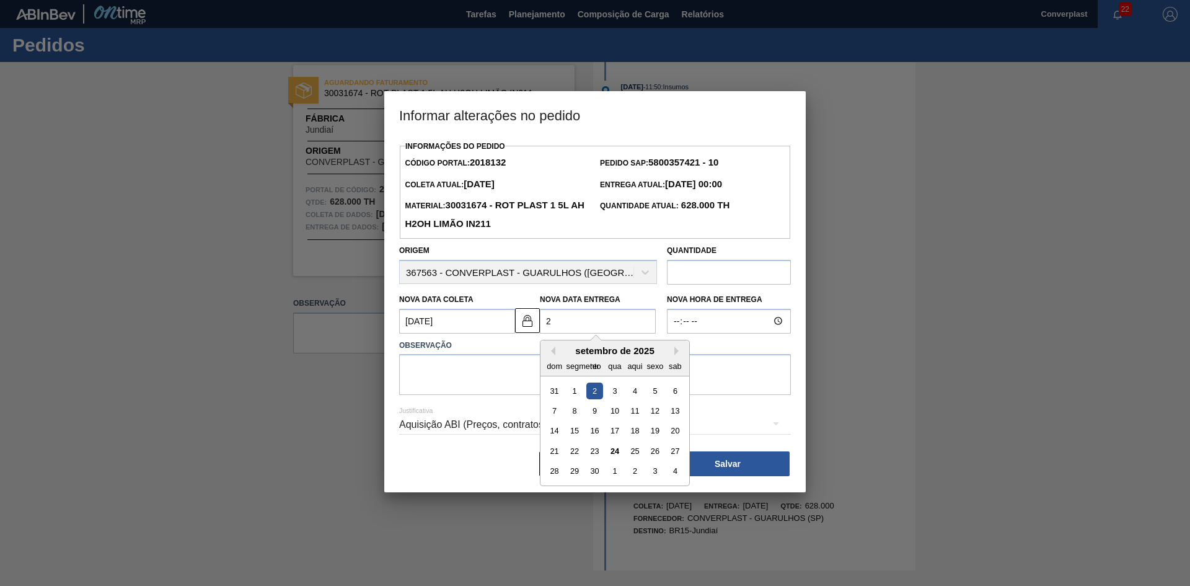
type Coleta2018132 "[DATE]"
type Entrega2018132 "[DATE]"
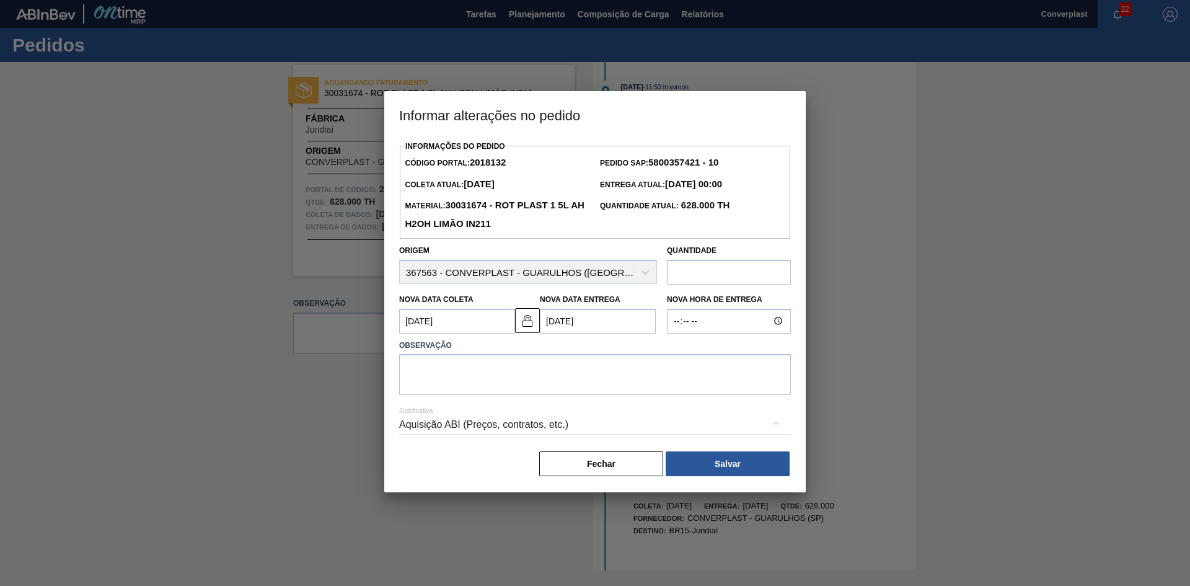
click at [517, 404] on div "Justificativa Aquisição ABI (Preços, contratos, etc.)" at bounding box center [595, 417] width 392 height 45
click at [503, 380] on textarea at bounding box center [595, 374] width 392 height 41
type textarea "AJUSTE DATA"
click at [750, 464] on button "Salvar" at bounding box center [728, 463] width 124 height 25
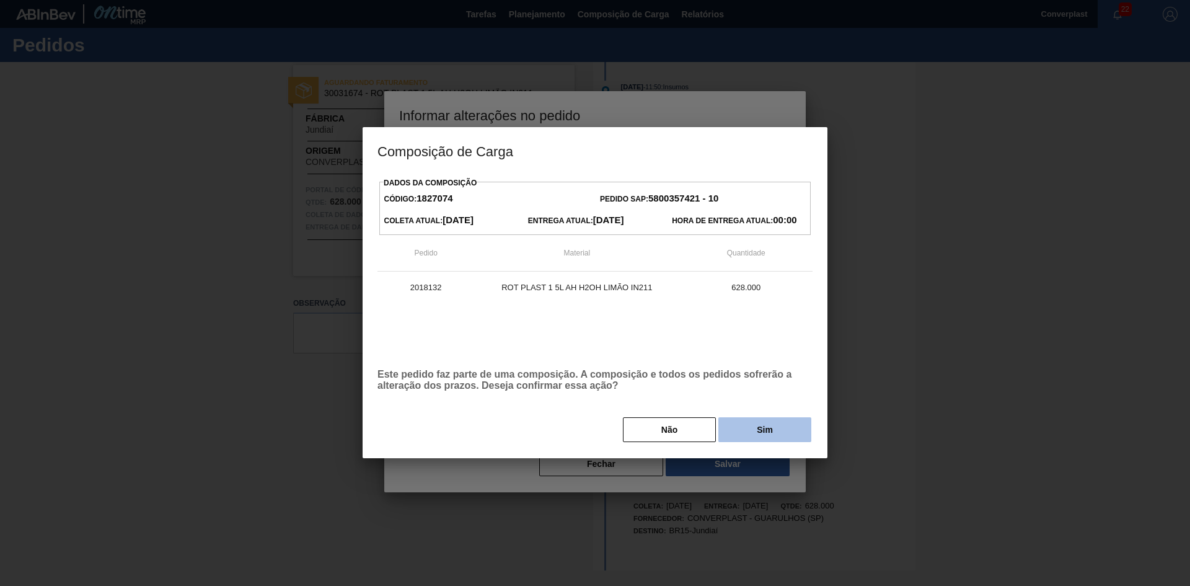
click at [748, 426] on button "Sim" at bounding box center [764, 429] width 93 height 25
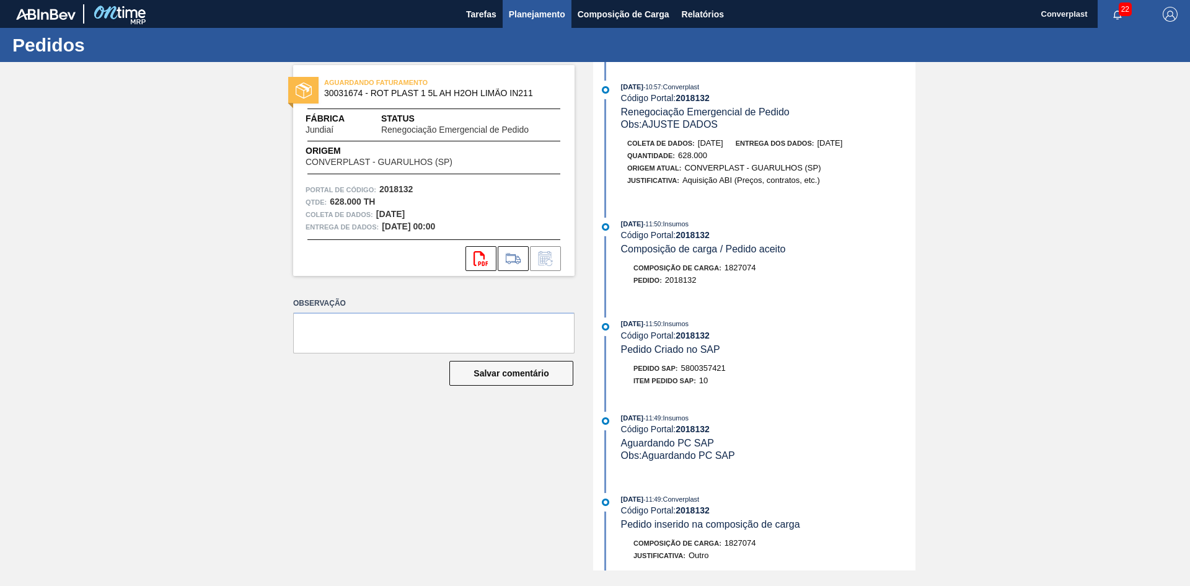
click at [530, 14] on font "Planejamento" at bounding box center [537, 14] width 56 height 10
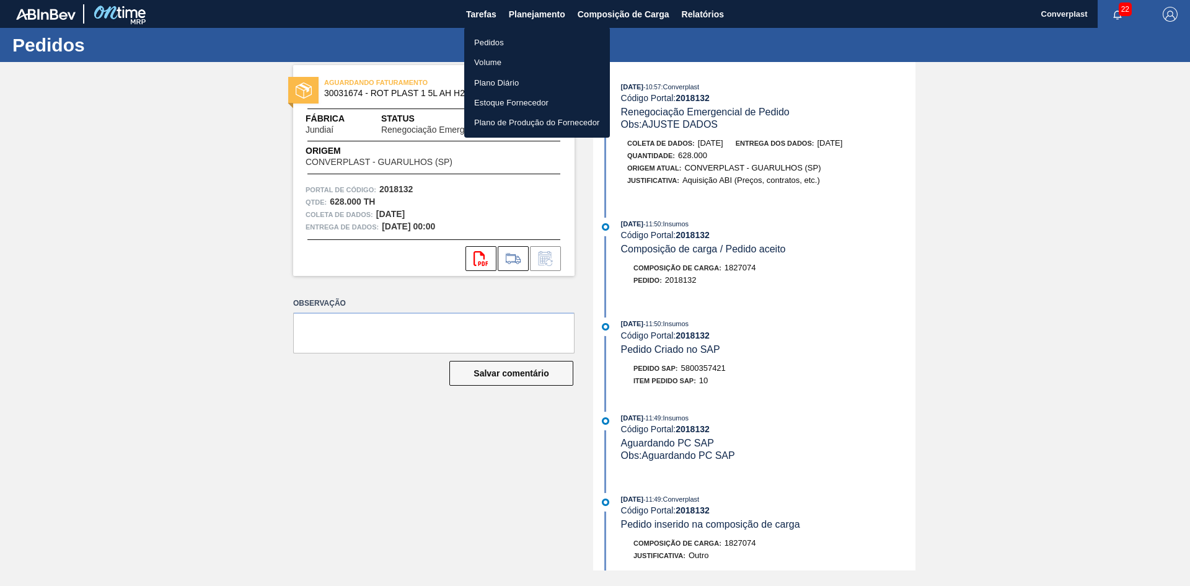
click at [490, 43] on font "Pedidos" at bounding box center [489, 42] width 30 height 9
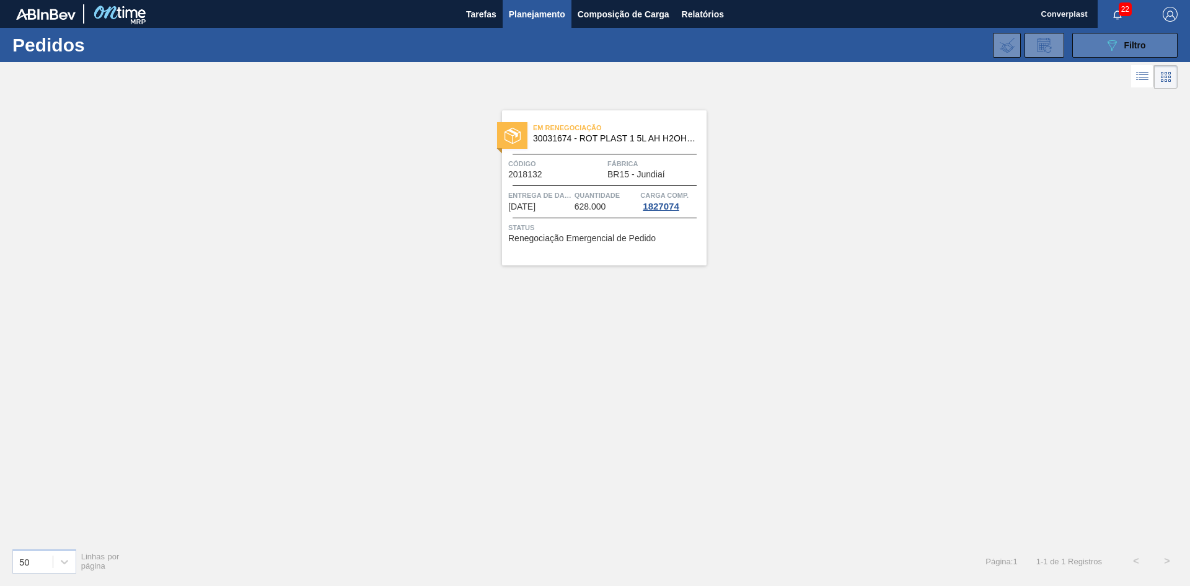
click at [1109, 49] on icon "089F7B8B-B2A5-4AFE-B5C0-19BA573D28AC" at bounding box center [1111, 45] width 15 height 15
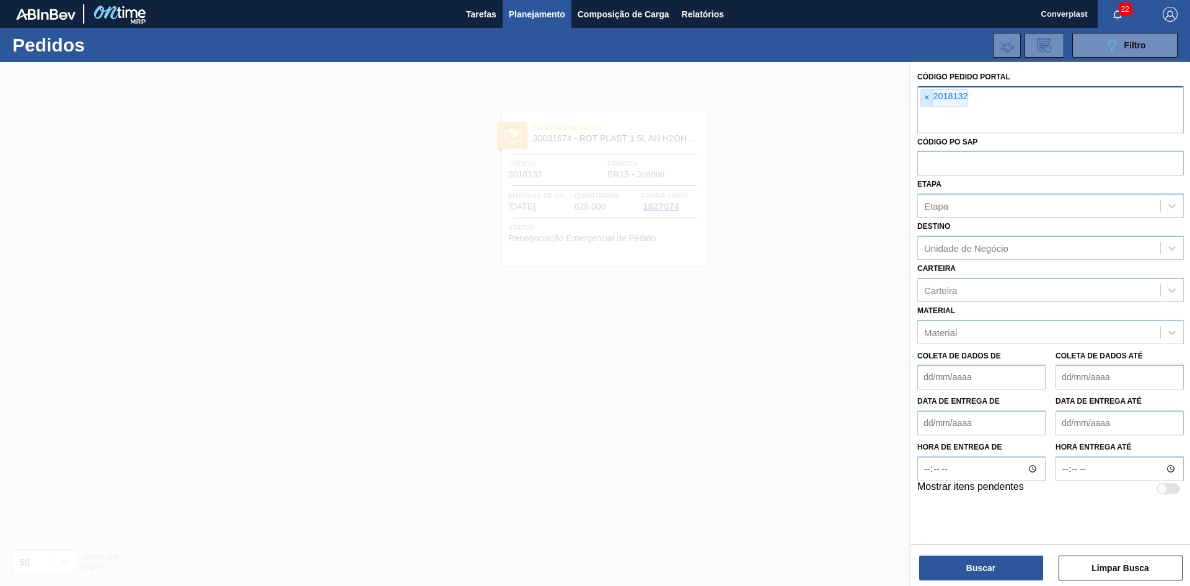
click at [928, 98] on font "×" at bounding box center [926, 97] width 5 height 10
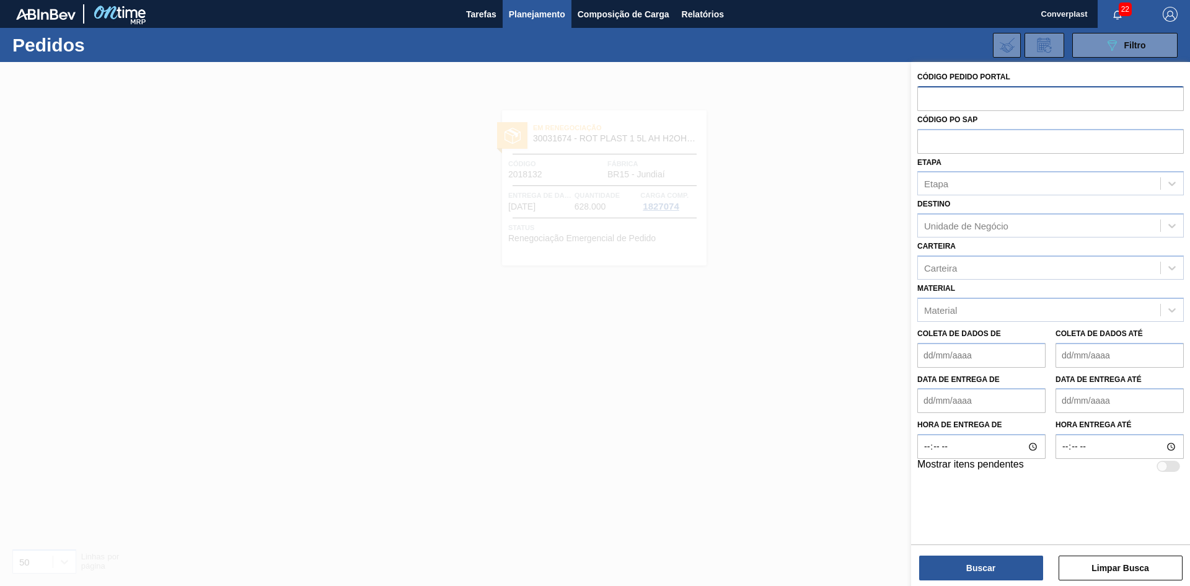
paste input "2018126"
type input "2018126"
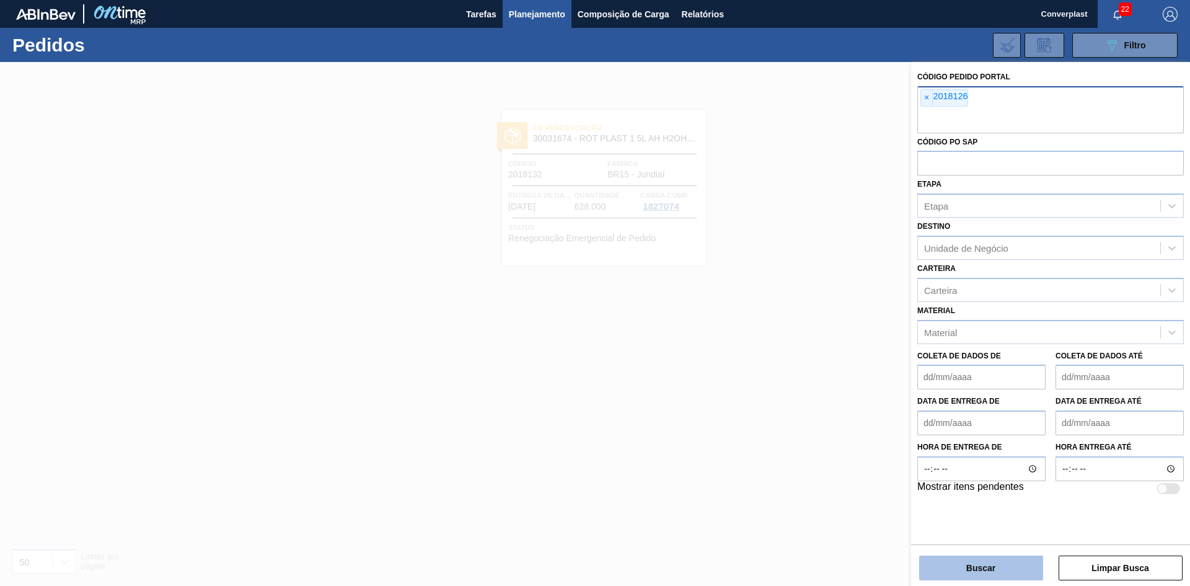
click at [975, 570] on font "Buscar" at bounding box center [980, 568] width 29 height 10
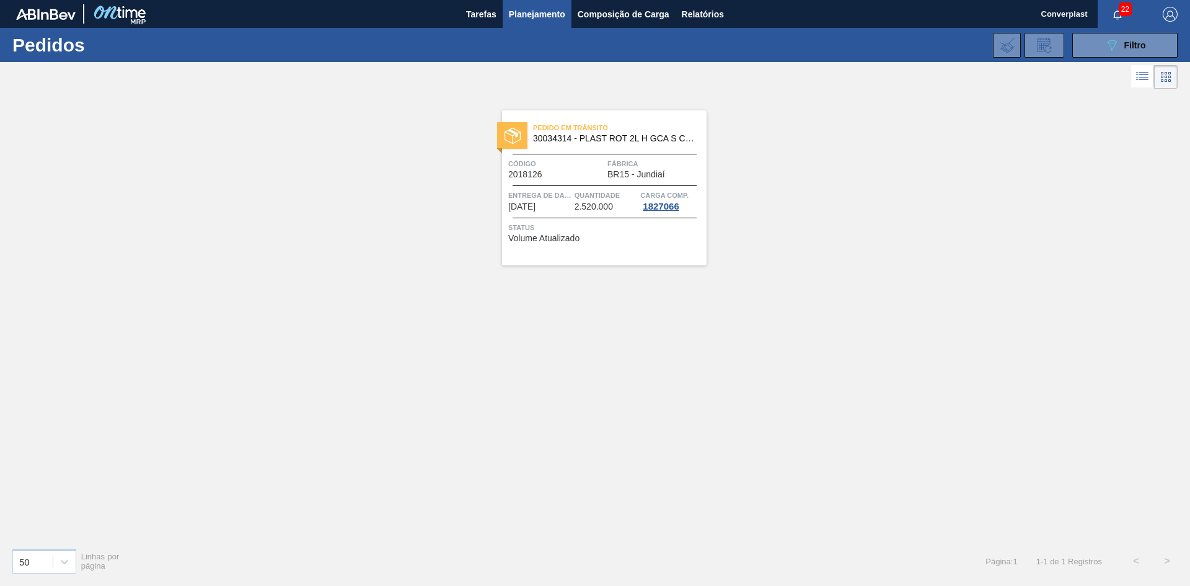
click at [583, 211] on font "2.520.000" at bounding box center [593, 206] width 38 height 10
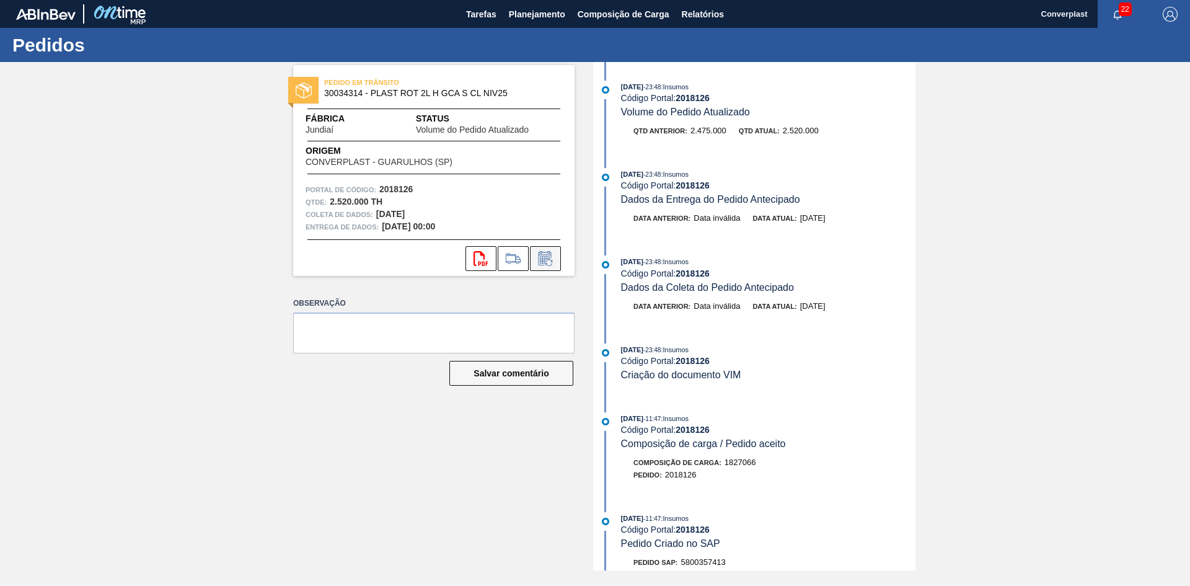
click at [553, 262] on icon at bounding box center [545, 258] width 20 height 15
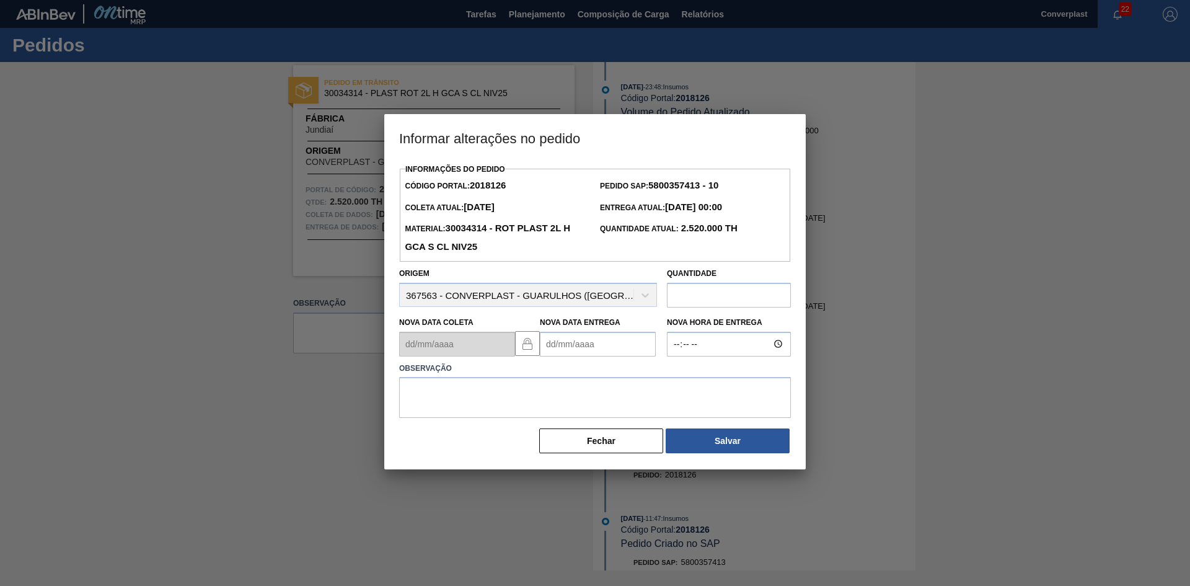
click at [903, 263] on div at bounding box center [595, 293] width 1190 height 586
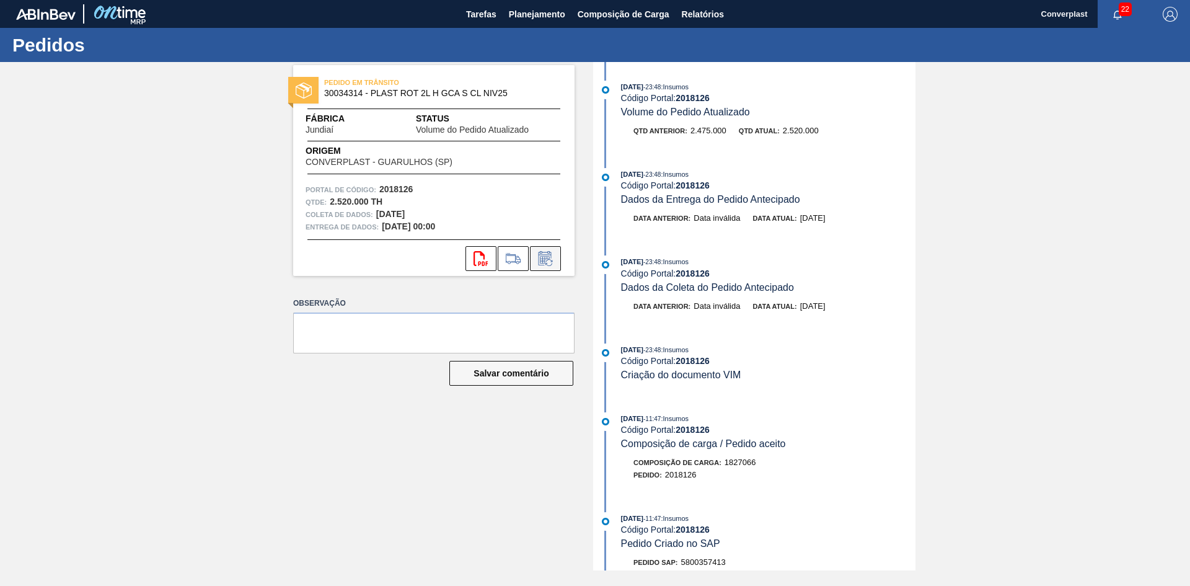
click at [549, 268] on button at bounding box center [545, 258] width 31 height 25
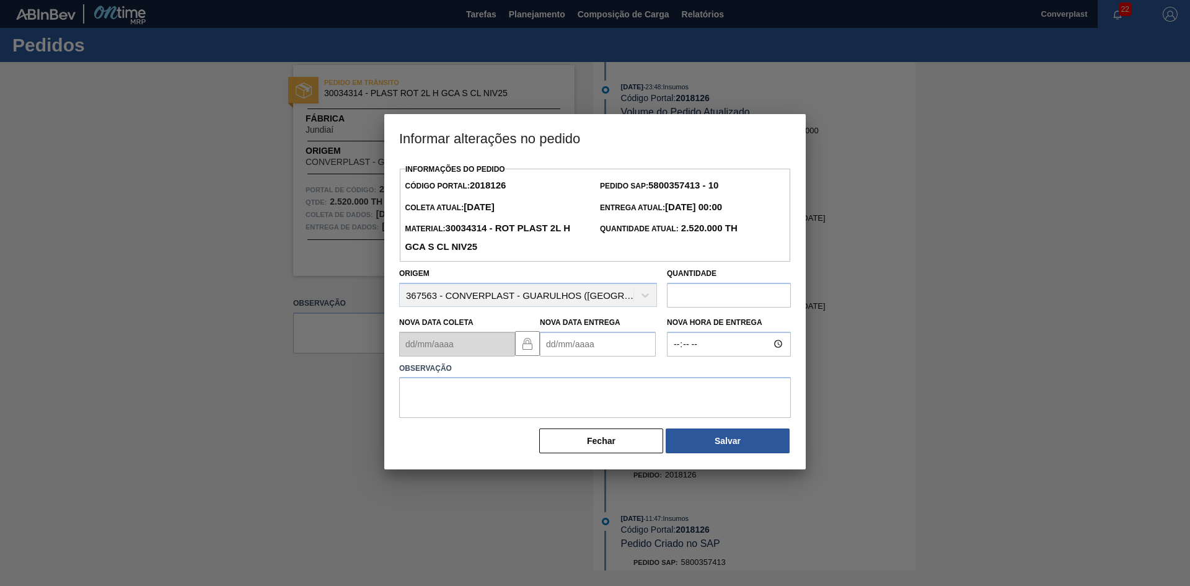
click at [573, 351] on Entrega2018126 "Nova Data Entrega" at bounding box center [598, 344] width 116 height 25
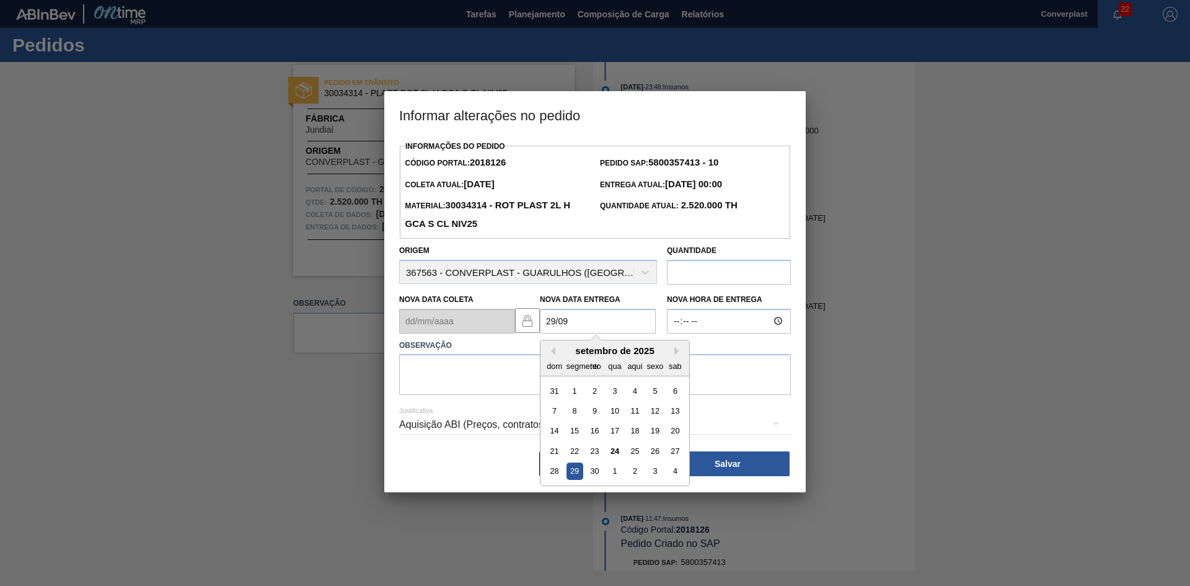
click at [578, 475] on font "29" at bounding box center [574, 470] width 9 height 9
type Entrega2018126 "[DATE]"
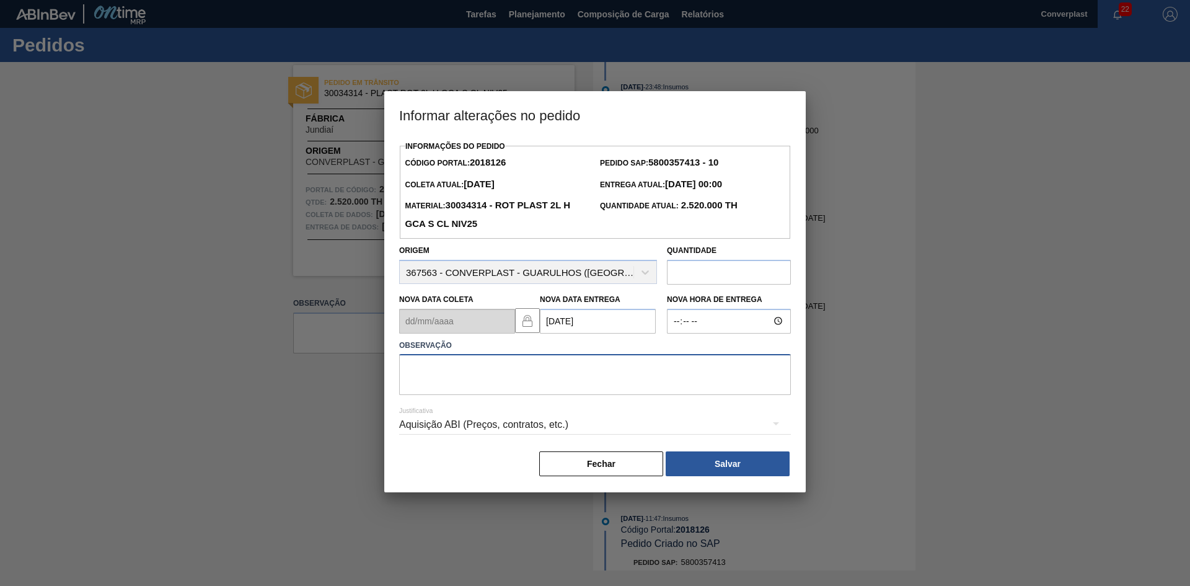
click at [486, 378] on textarea at bounding box center [595, 374] width 392 height 41
type textarea "AJUSTE DATA"
click at [693, 468] on button "Salvar" at bounding box center [728, 463] width 124 height 25
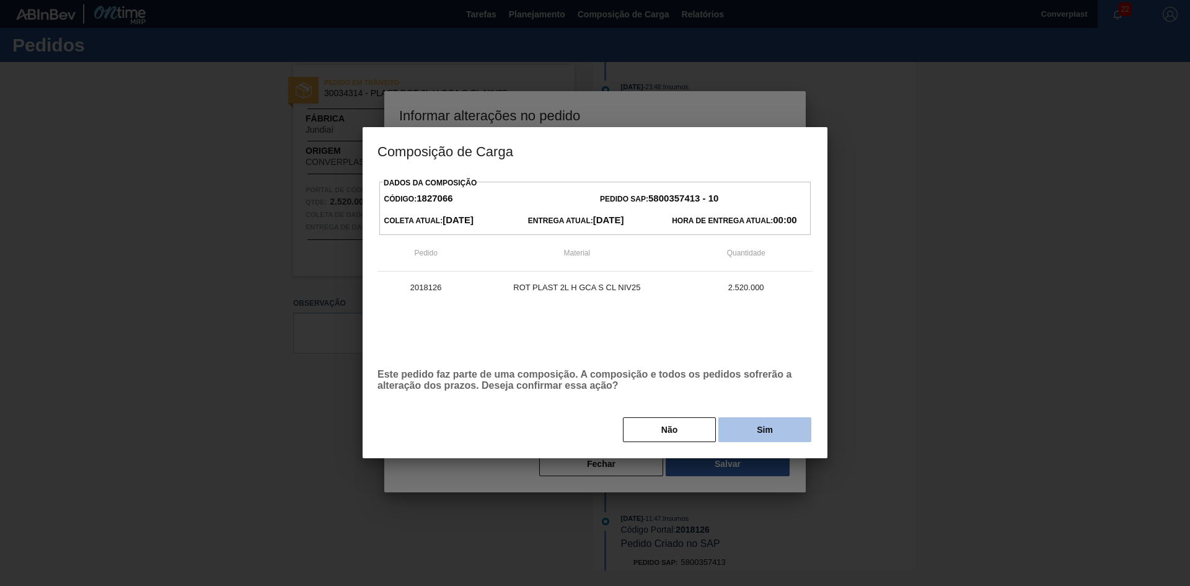
click at [731, 434] on button "Sim" at bounding box center [764, 429] width 93 height 25
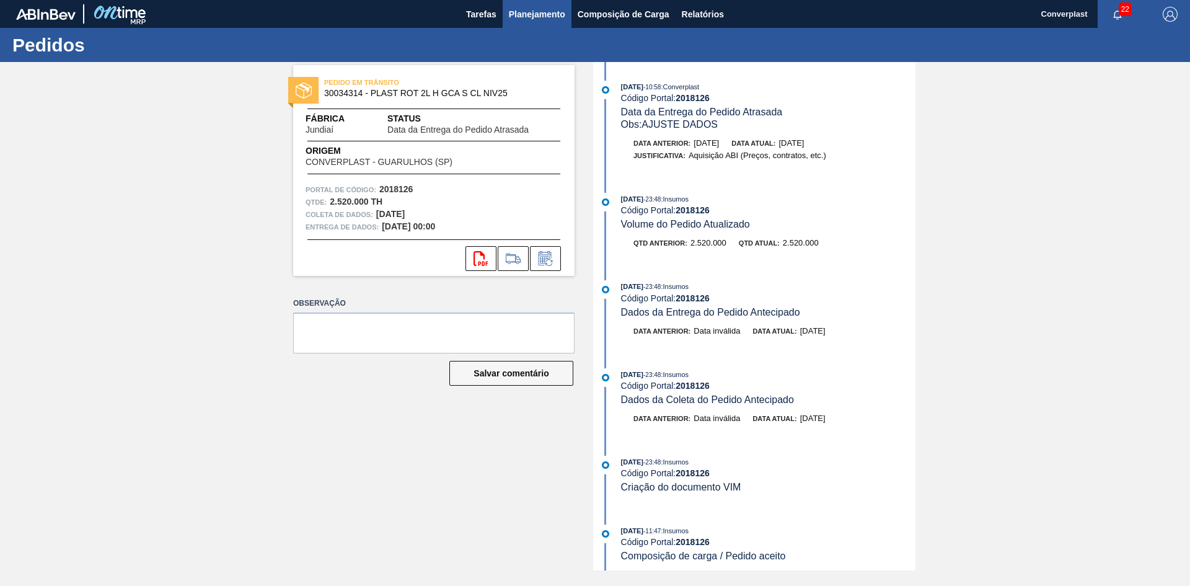
click at [519, 7] on font "Planejamento" at bounding box center [537, 14] width 56 height 15
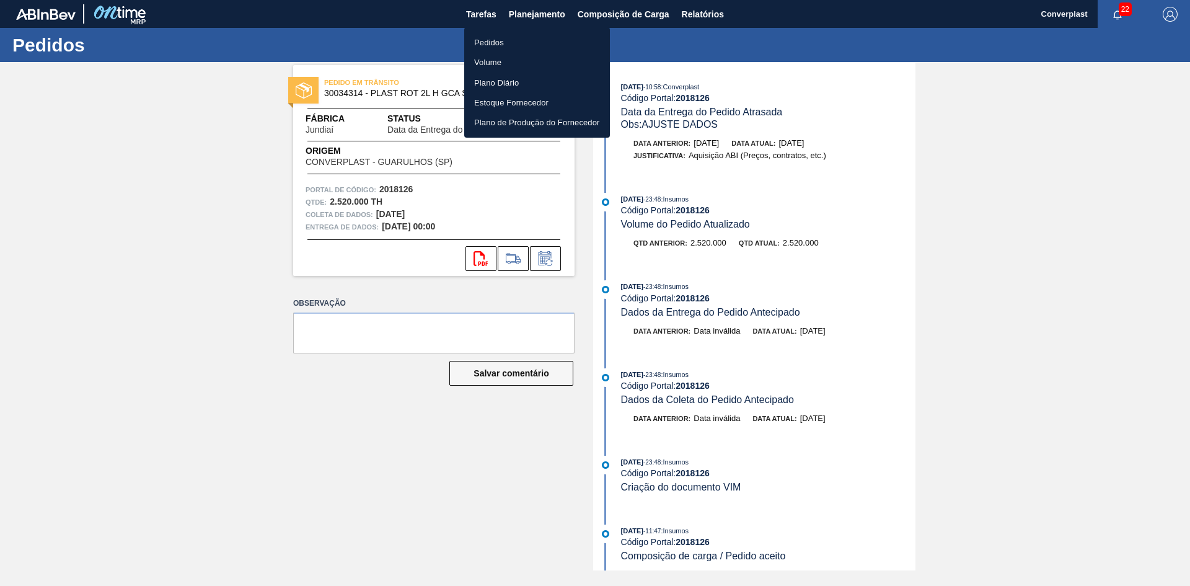
click at [499, 50] on li "Pedidos" at bounding box center [537, 42] width 146 height 20
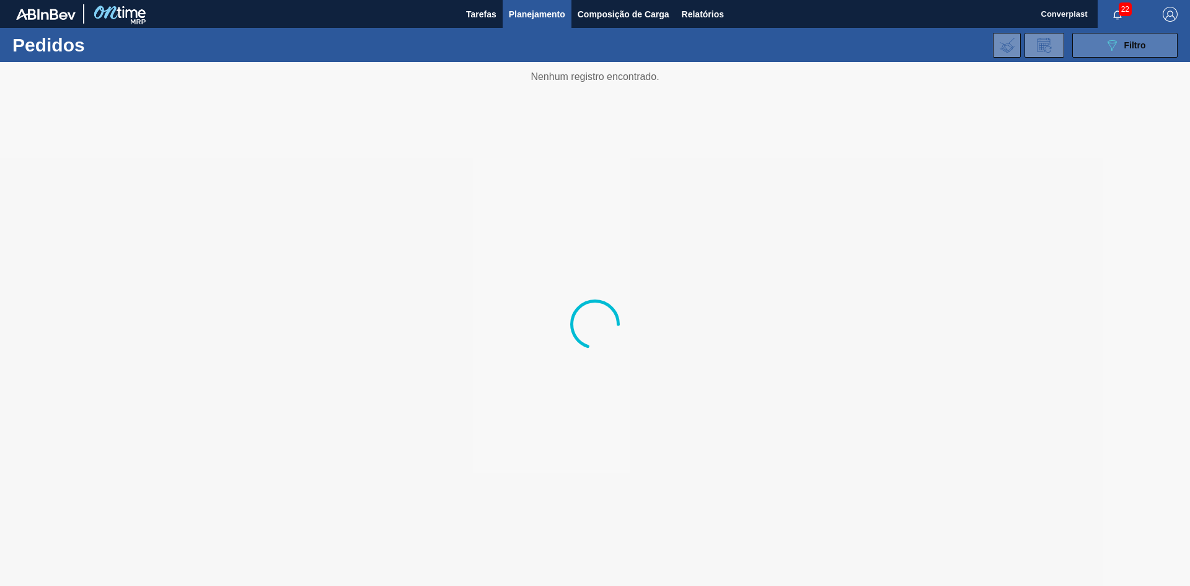
click at [1119, 43] on icon "089F7B8B-B2A5-4AFE-B5C0-19BA573D28AC" at bounding box center [1111, 45] width 15 height 15
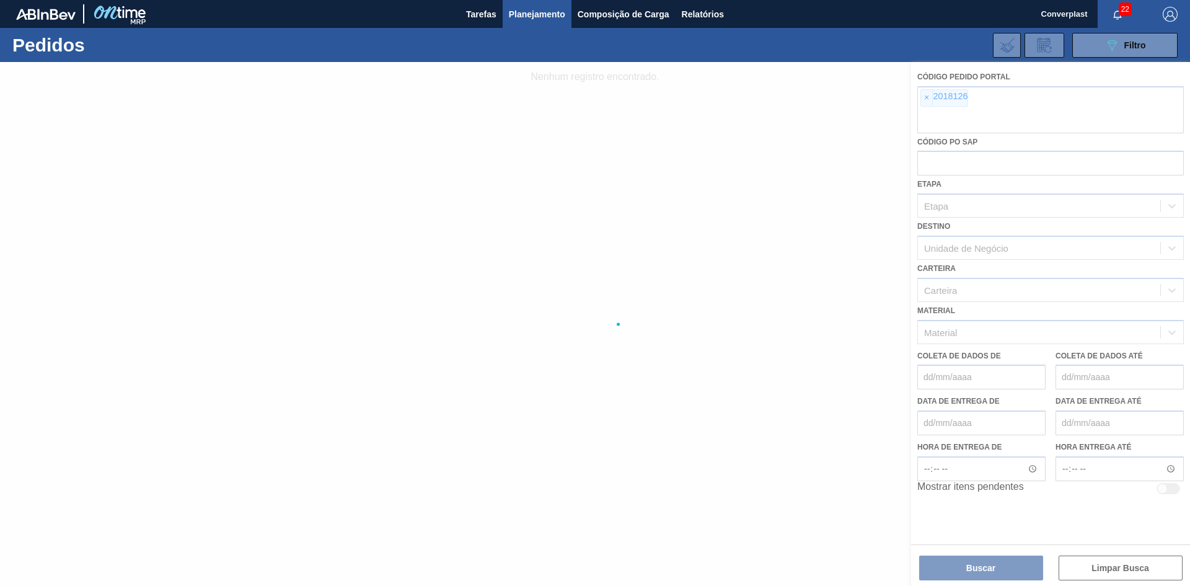
click at [926, 103] on div at bounding box center [595, 324] width 1190 height 524
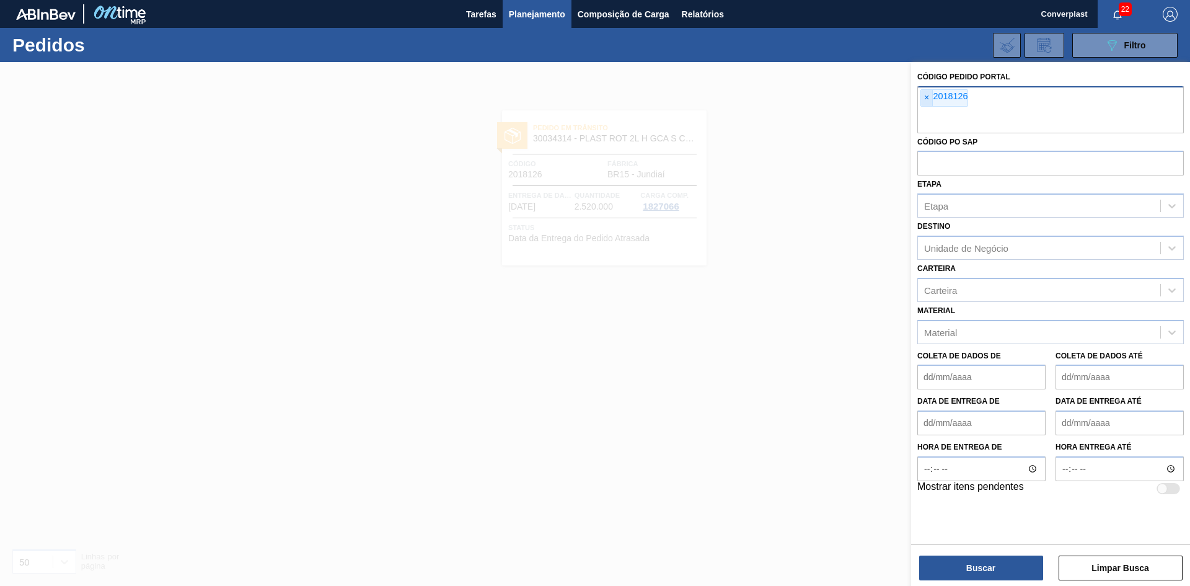
click at [922, 98] on span "×" at bounding box center [927, 98] width 12 height 16
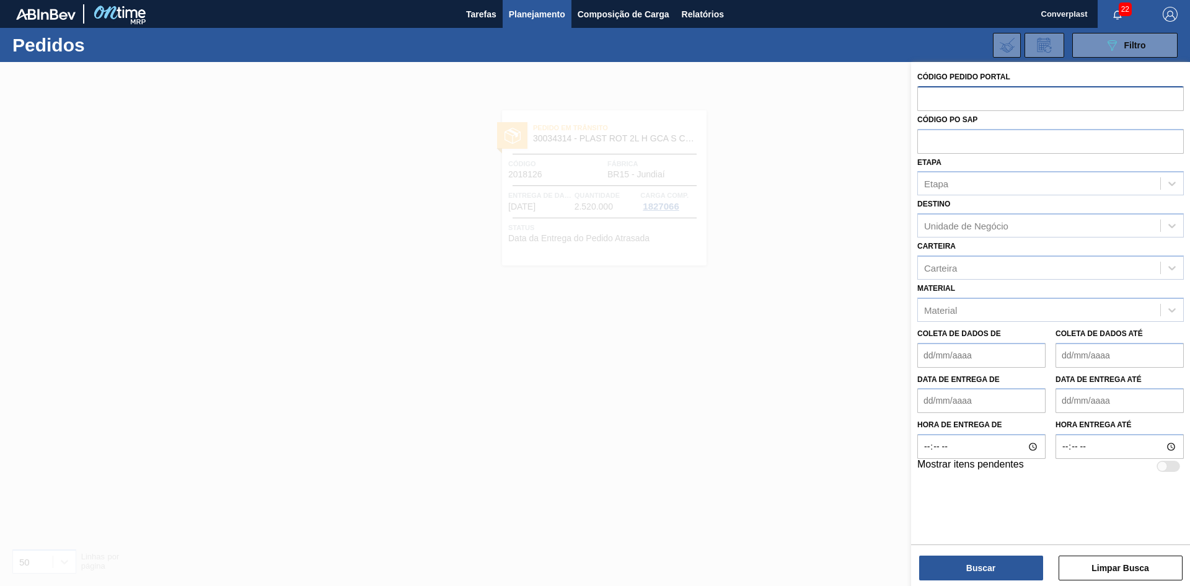
paste input "2023544"
type input "2023544"
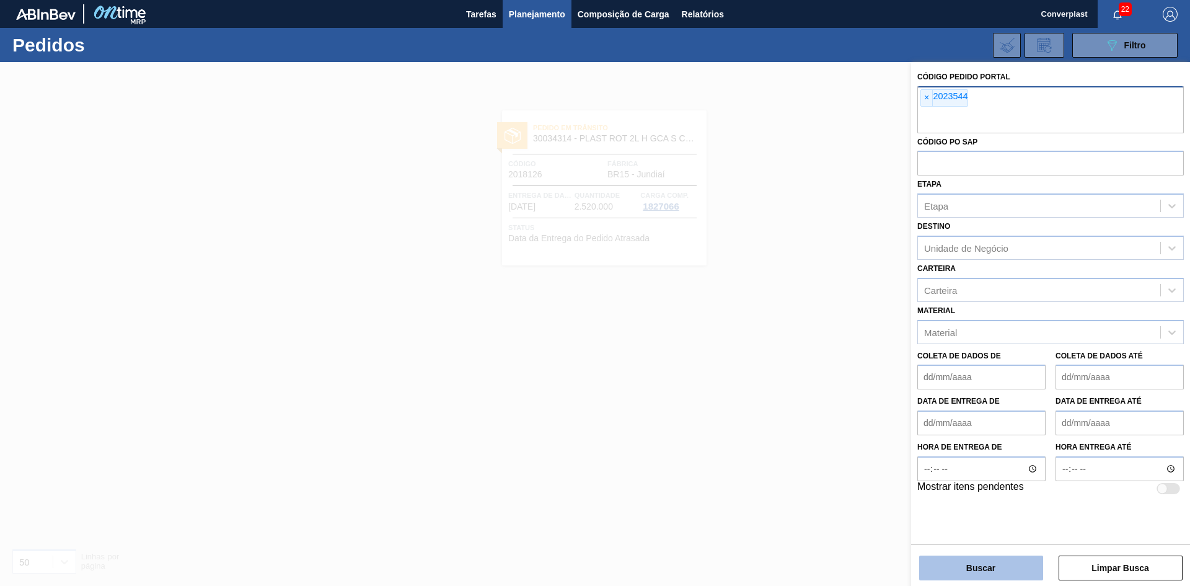
click at [944, 560] on button "Buscar" at bounding box center [981, 567] width 124 height 25
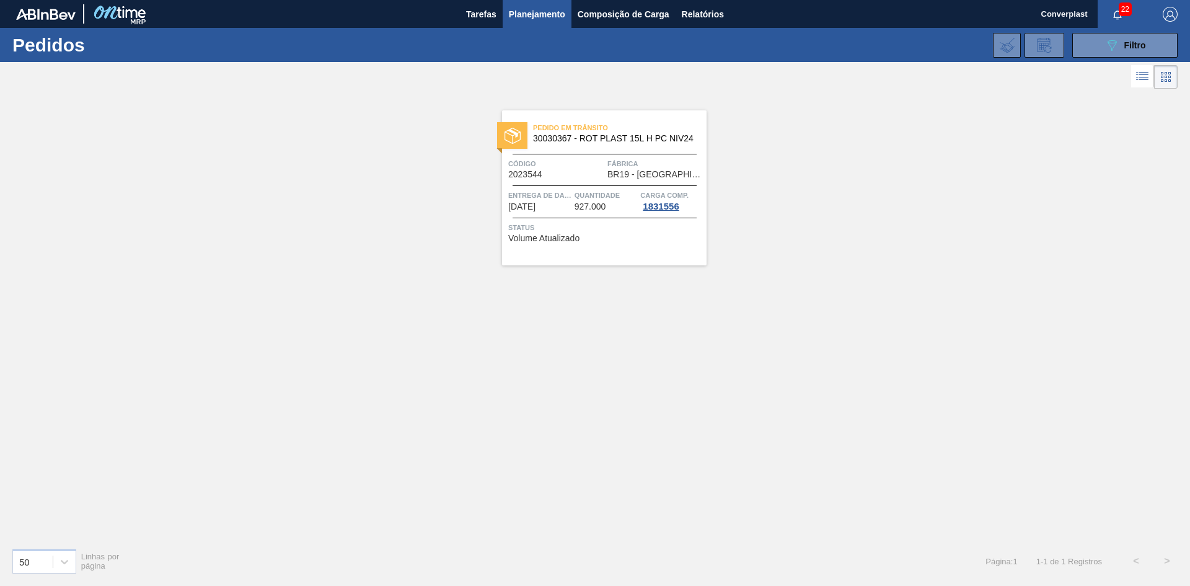
click at [586, 217] on div "Pedido em Trânsito 30030367 - ROT PLAST 15L H PC NIV24 Código 2023544 Fábrica B…" at bounding box center [604, 187] width 204 height 155
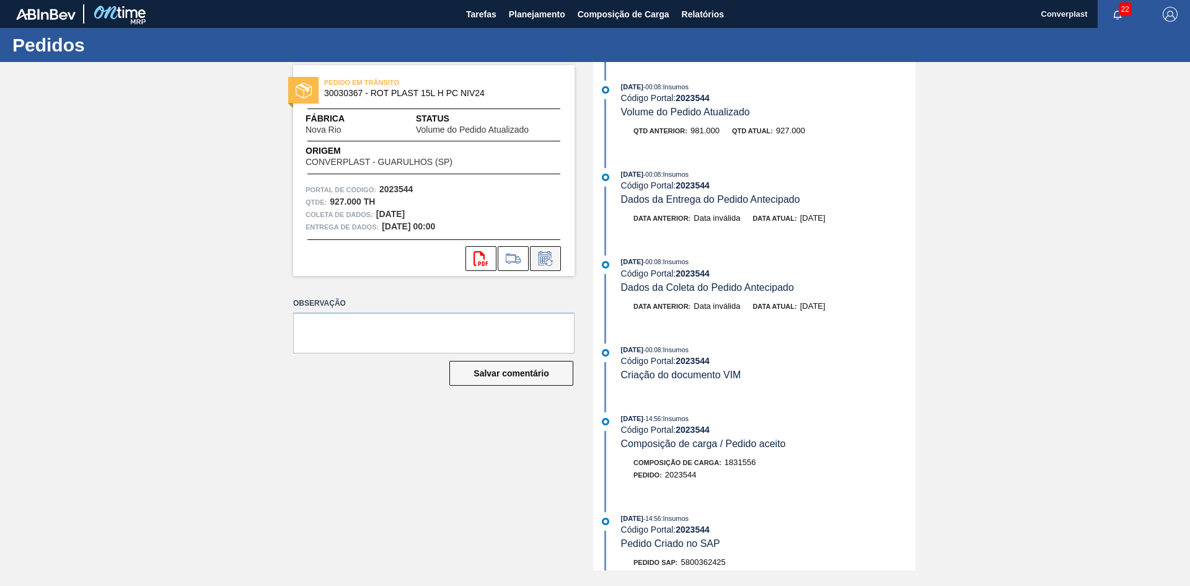
click at [535, 263] on icon at bounding box center [545, 258] width 20 height 15
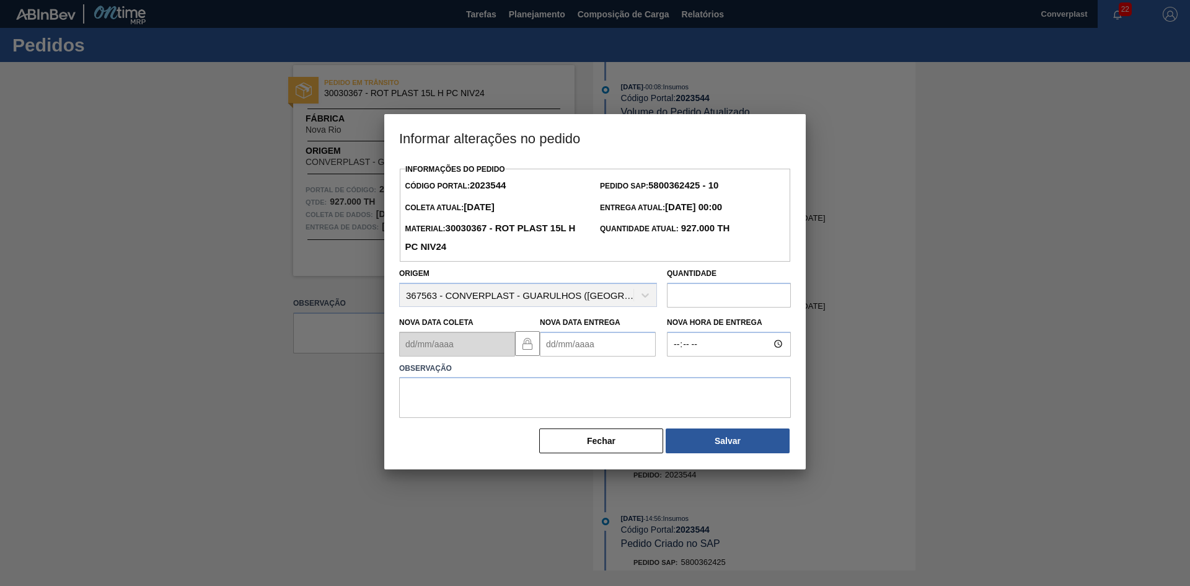
click at [561, 343] on Entrega2023544 "Nova Data Entrega" at bounding box center [598, 344] width 116 height 25
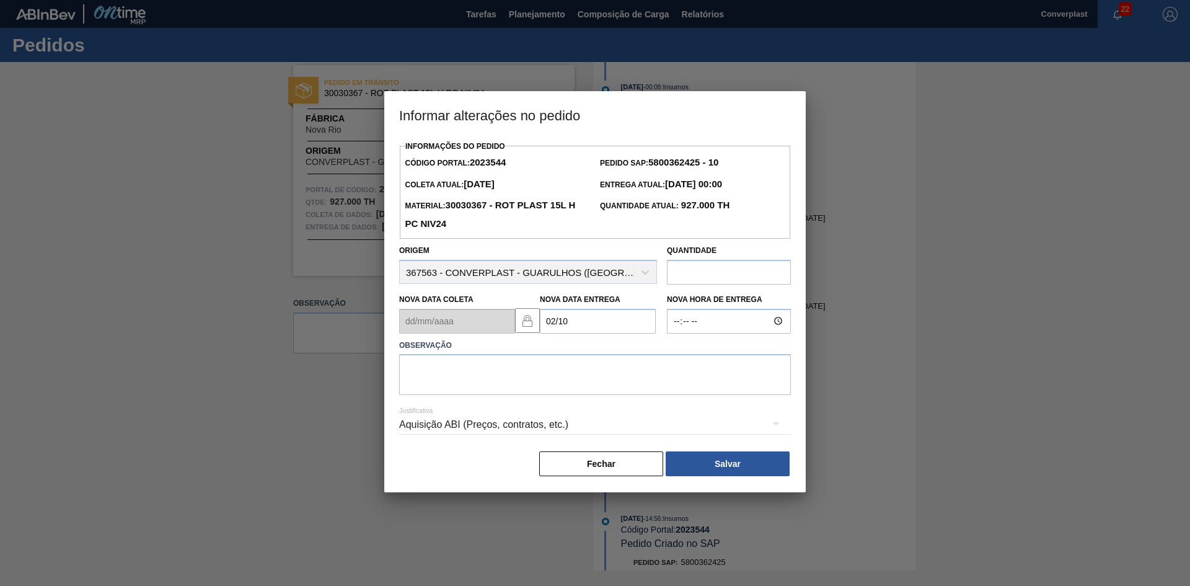
type Entrega2023544 "[DATE]"
click at [553, 374] on textarea at bounding box center [595, 374] width 392 height 41
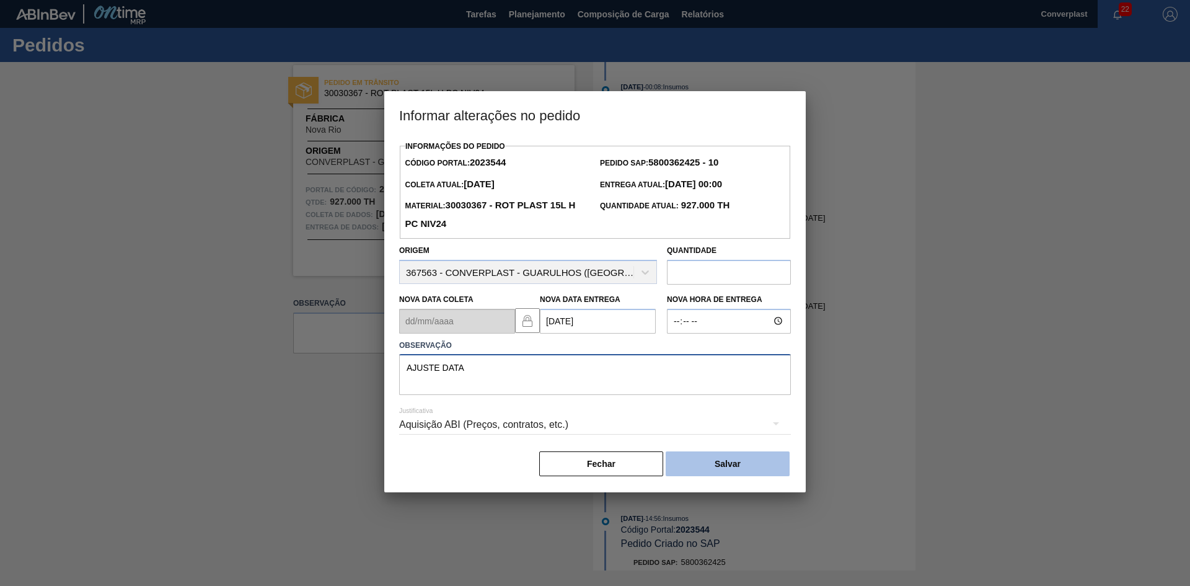
type textarea "AJUSTE DATA"
click at [717, 462] on font "Salvar" at bounding box center [727, 464] width 26 height 10
click at [750, 458] on button "Salvar" at bounding box center [728, 463] width 124 height 25
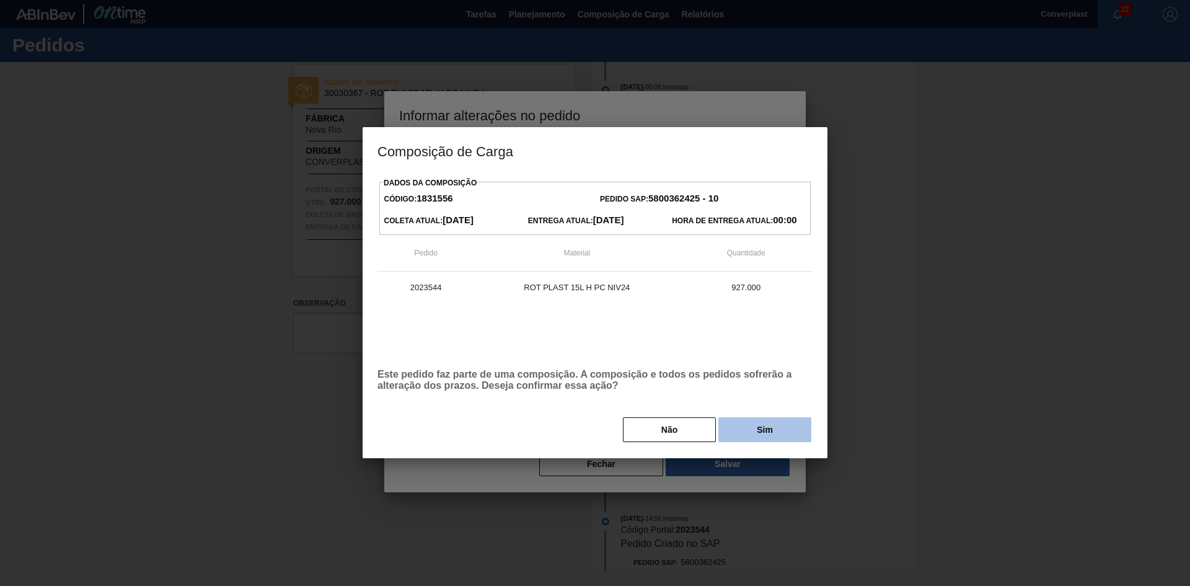
click at [783, 437] on button "Sim" at bounding box center [764, 429] width 93 height 25
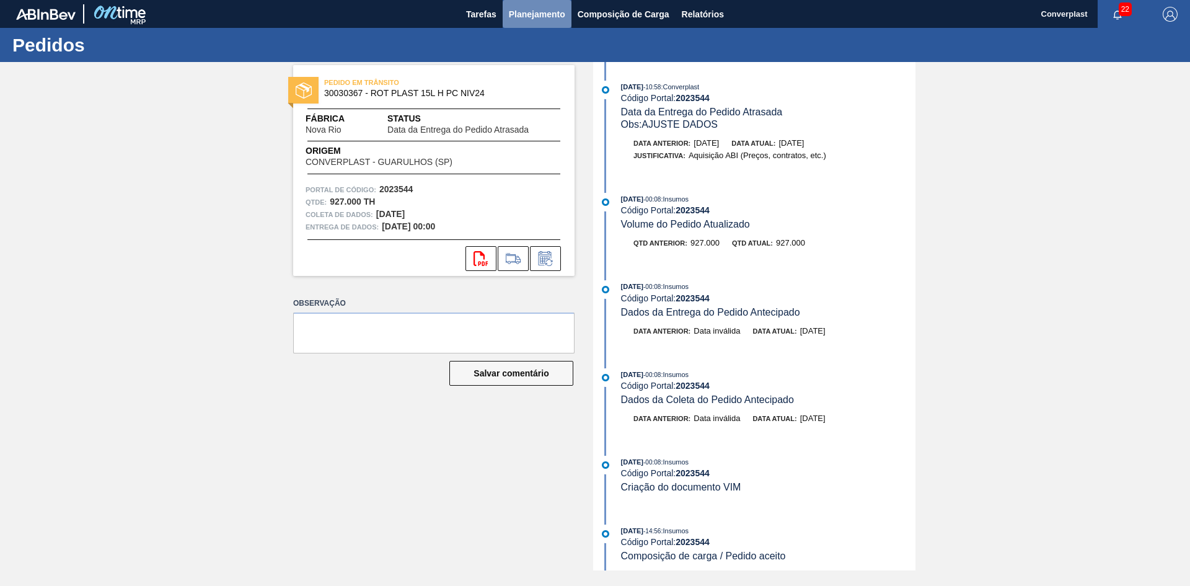
click at [537, 12] on font "Planejamento" at bounding box center [537, 14] width 56 height 10
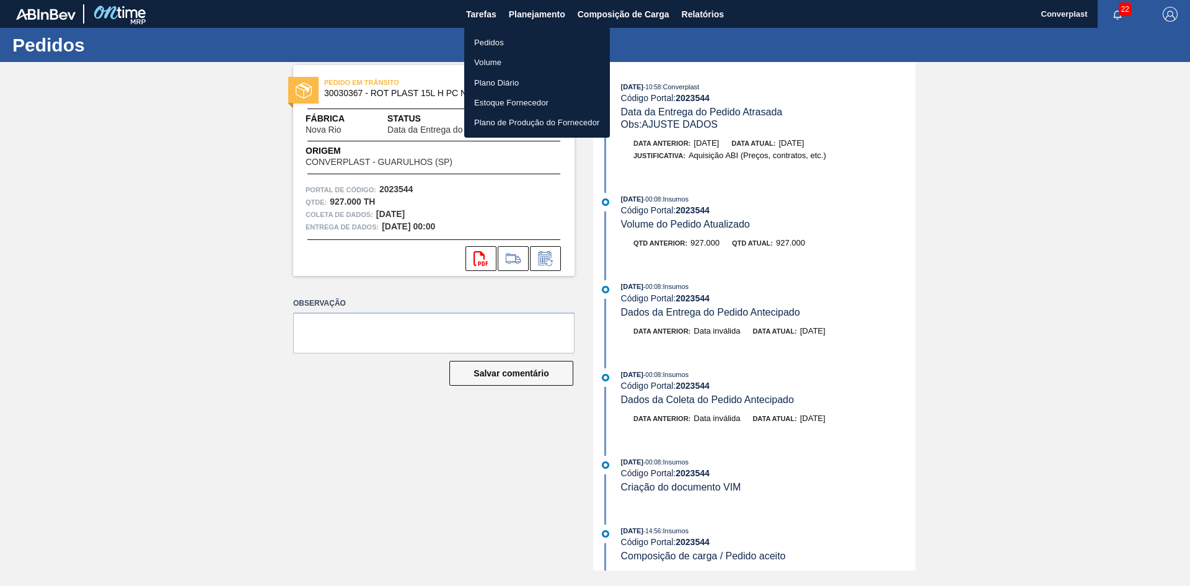
click at [498, 45] on font "Pedidos" at bounding box center [489, 42] width 30 height 9
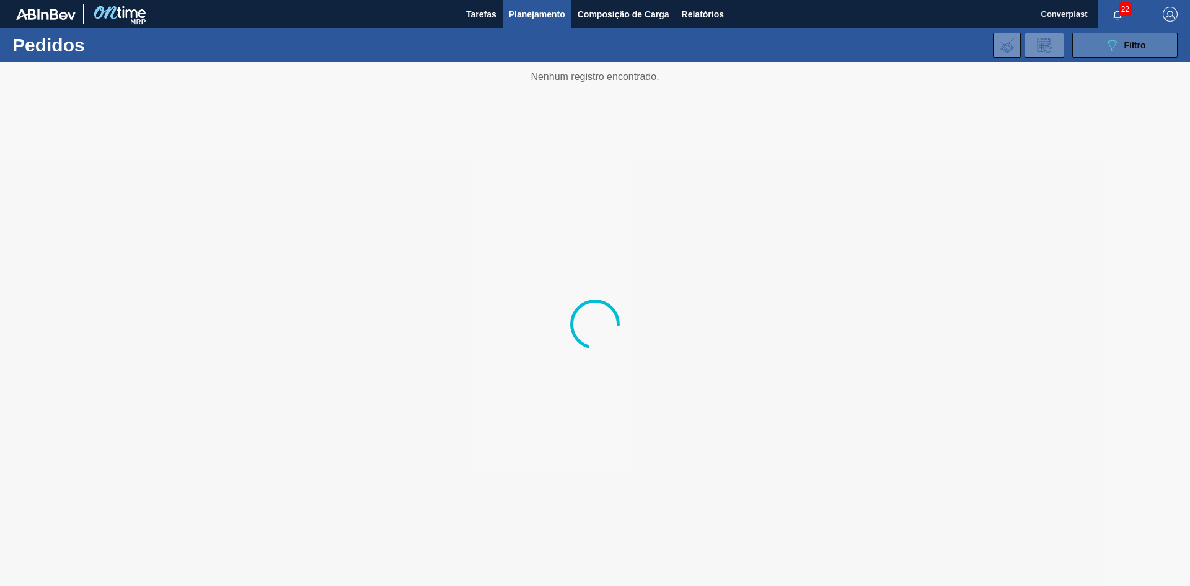
click at [1084, 45] on button "089F7B8B-B2A5-4AFE-B5C0-19BA573D28AC Filtro" at bounding box center [1124, 45] width 105 height 25
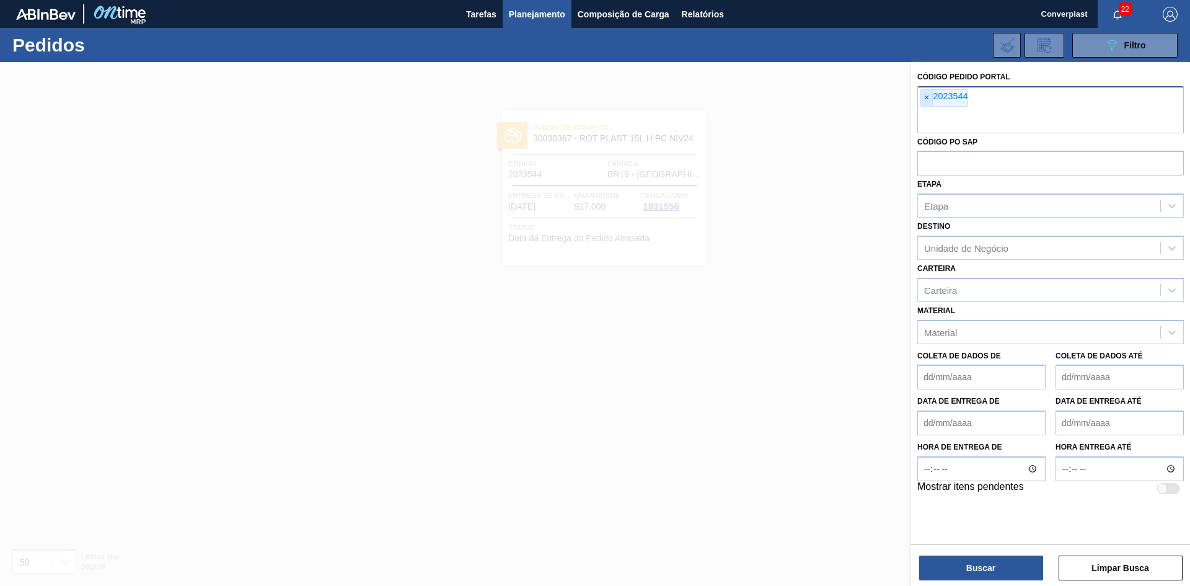
click at [925, 99] on font "×" at bounding box center [926, 97] width 5 height 10
paste input "2023150"
type input "2023150"
click at [953, 569] on button "Buscar" at bounding box center [981, 567] width 124 height 25
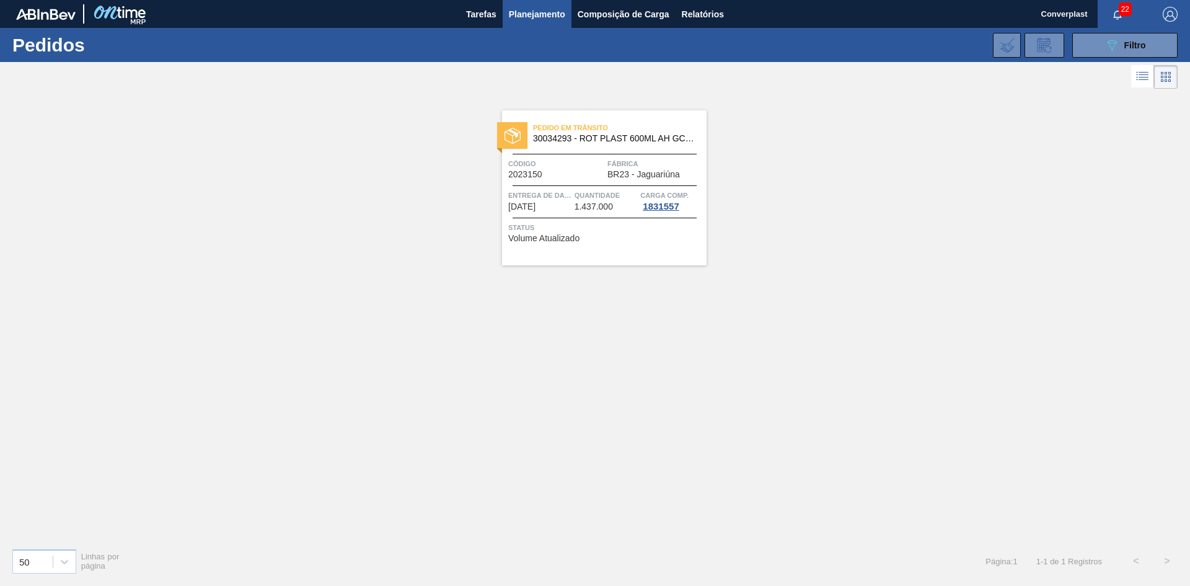
click at [582, 227] on span "Status" at bounding box center [605, 227] width 195 height 12
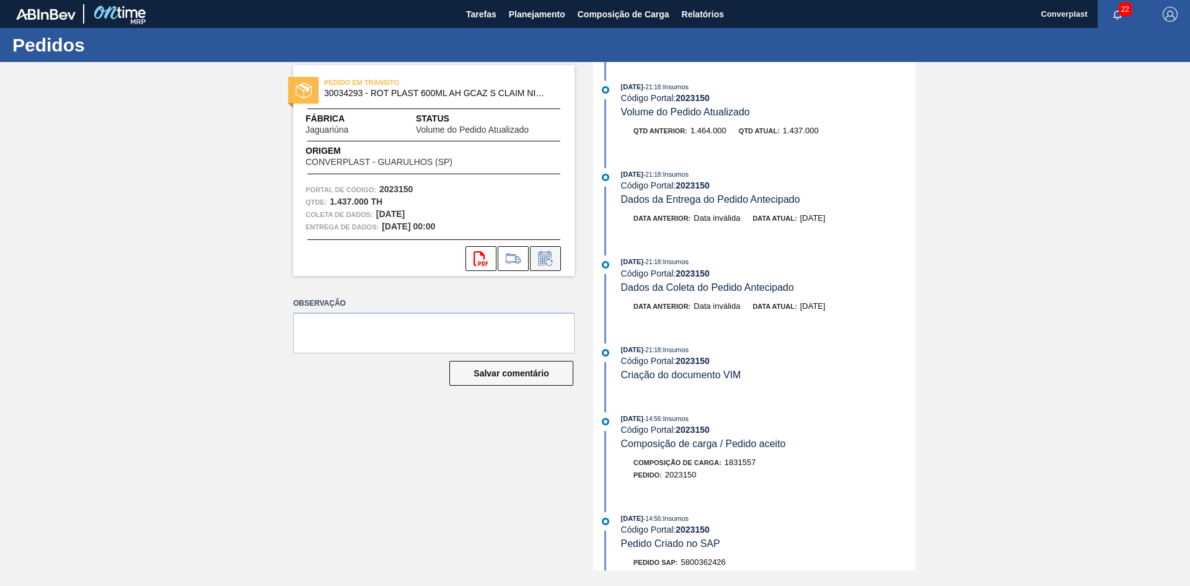
click at [546, 257] on icon at bounding box center [545, 258] width 20 height 15
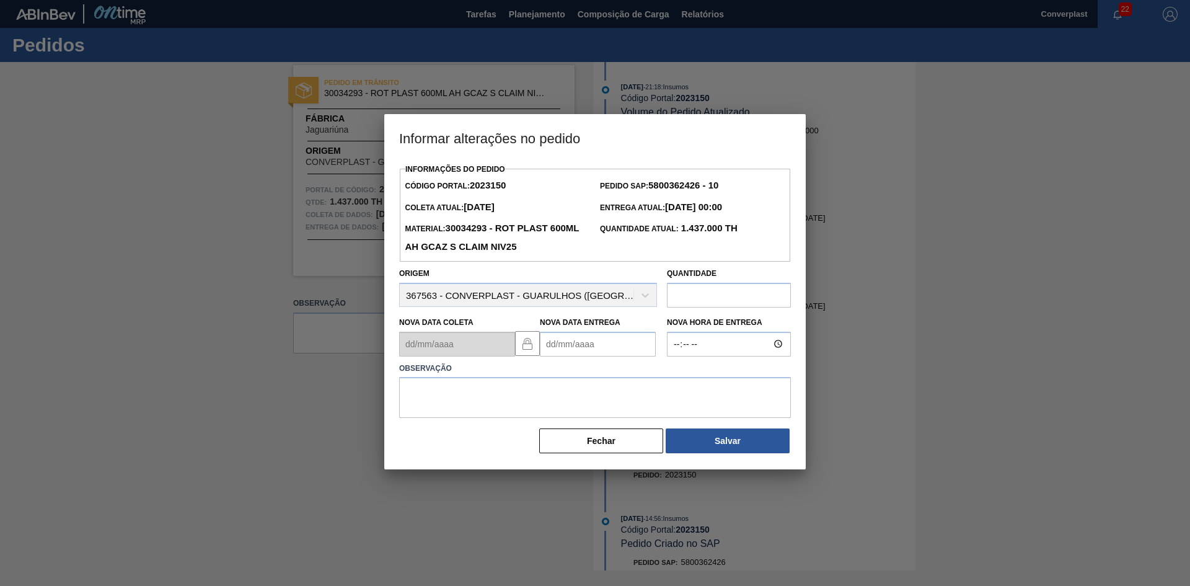
click at [582, 340] on Entrega2023150 "Nova Data Entrega" at bounding box center [598, 344] width 116 height 25
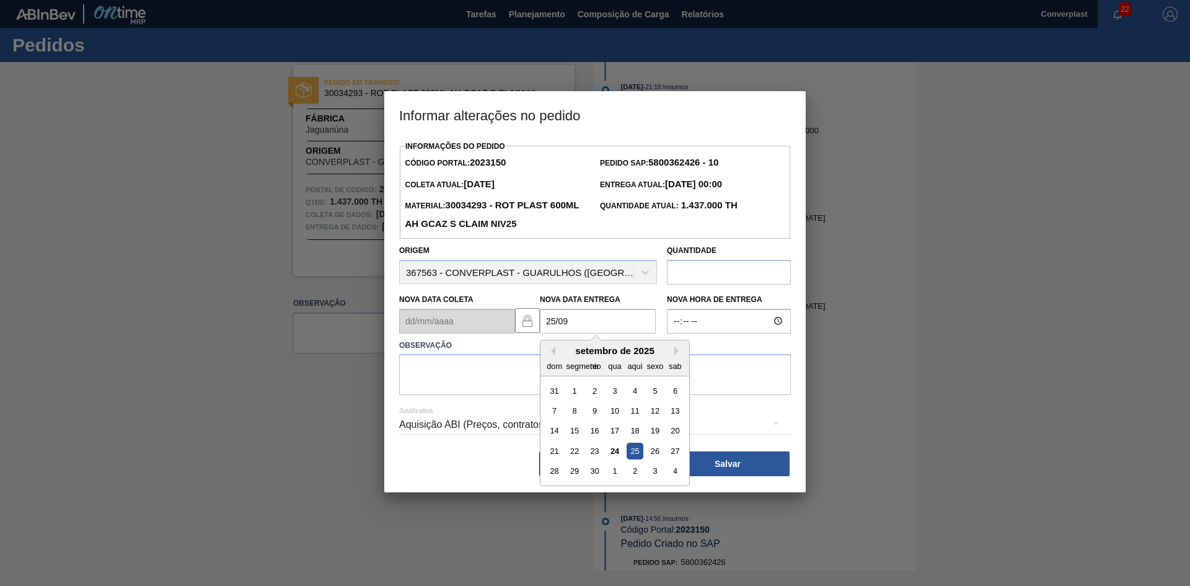
type Entrega2023150 "[DATE]"
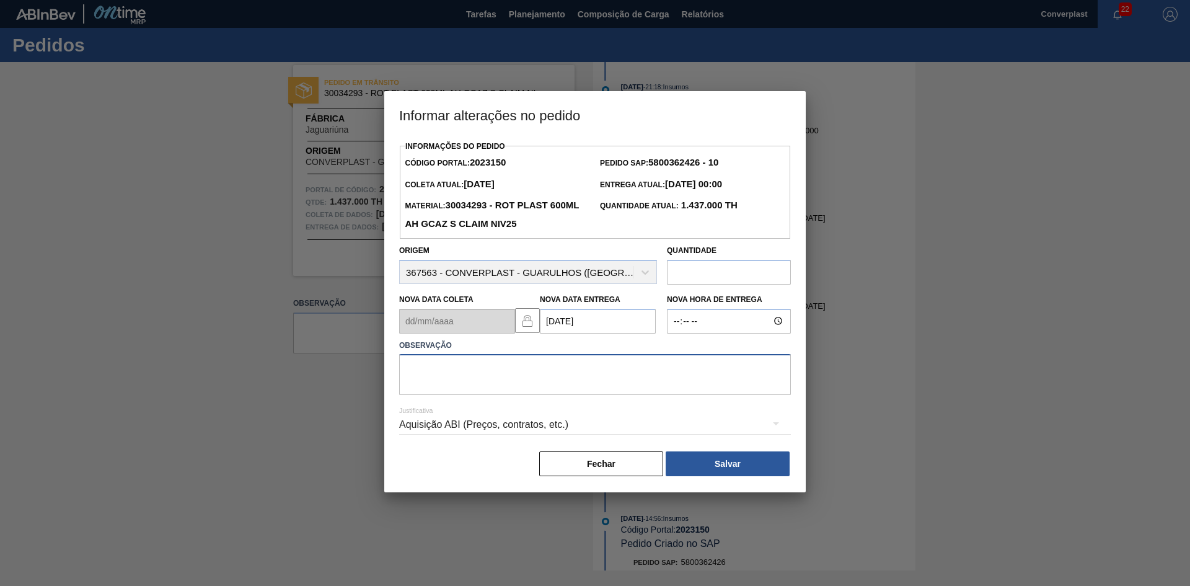
click at [577, 380] on textarea at bounding box center [595, 374] width 392 height 41
type textarea "AJUSTE DATA"
click at [728, 454] on div "Informações do Pedido Código Portal: 2023150 Pedido SAP: 5800362426 - 10 Coleta…" at bounding box center [595, 308] width 392 height 340
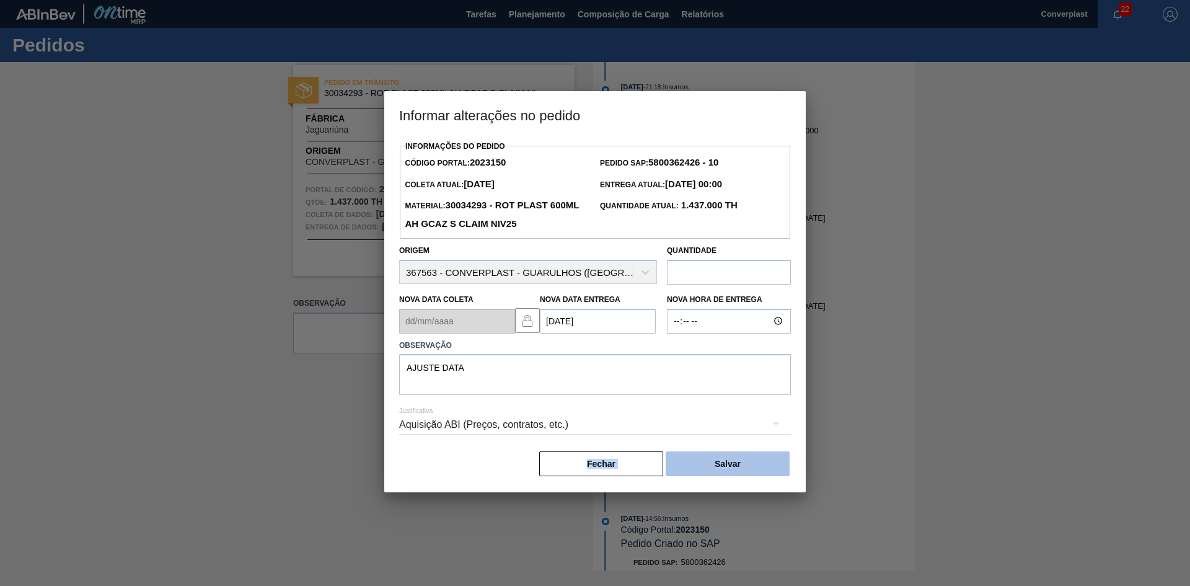
click at [723, 457] on button "Salvar" at bounding box center [728, 463] width 124 height 25
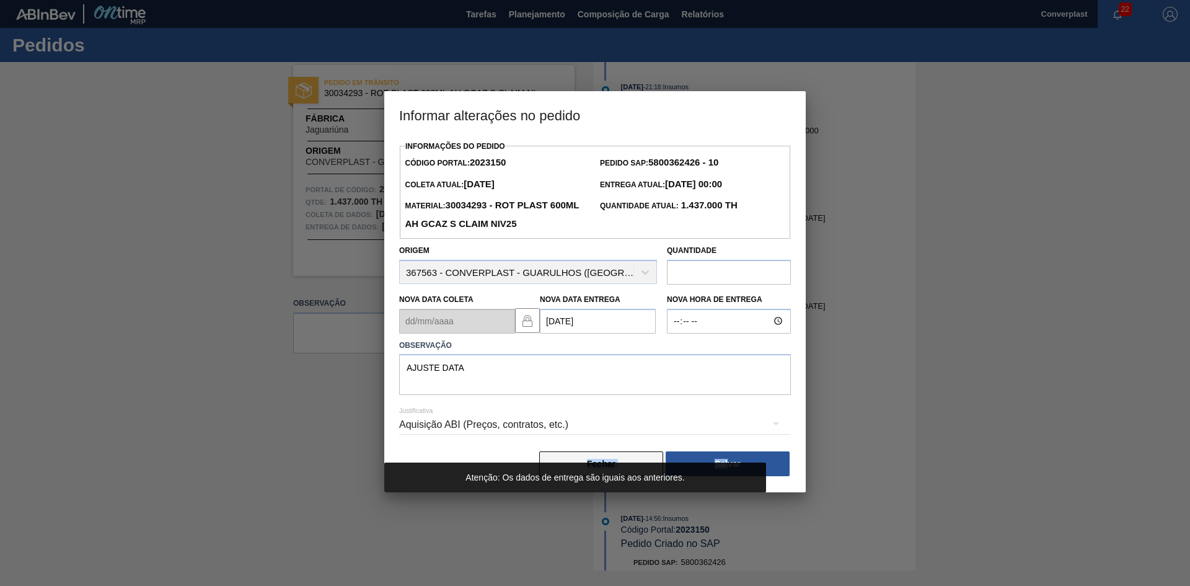
click at [572, 459] on button "Fechar" at bounding box center [601, 463] width 124 height 25
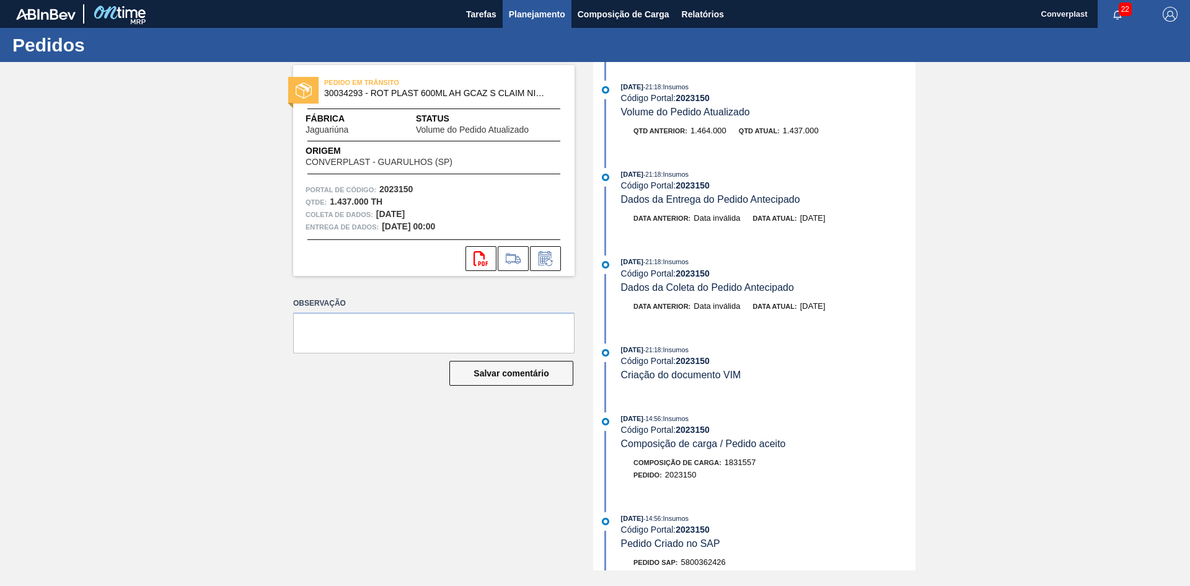
click at [509, 13] on font "Planejamento" at bounding box center [537, 14] width 56 height 10
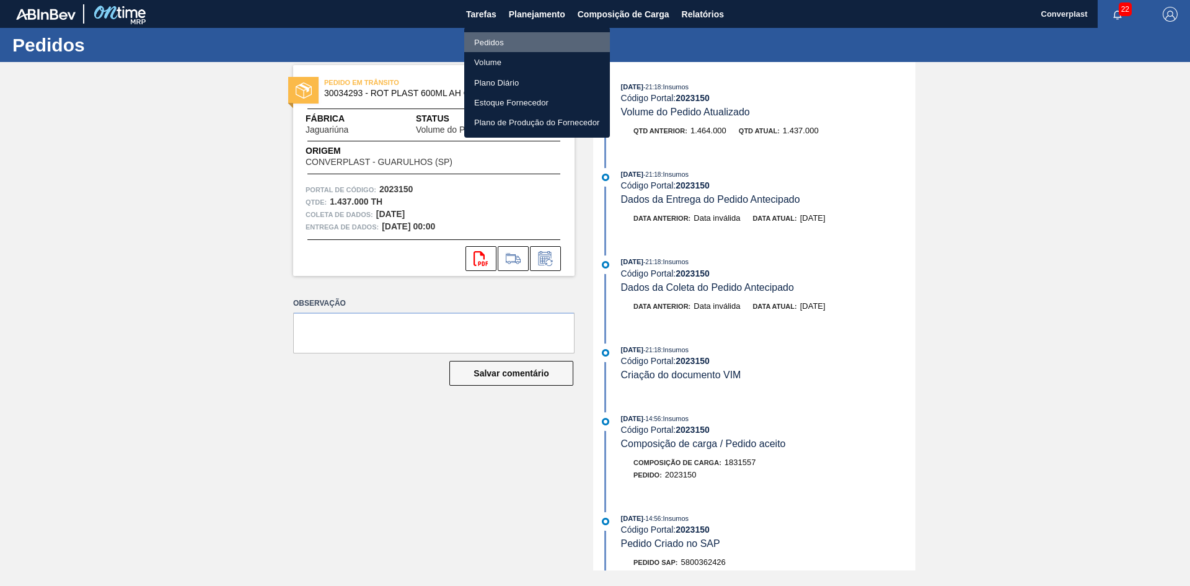
click at [510, 39] on li "Pedidos" at bounding box center [537, 42] width 146 height 20
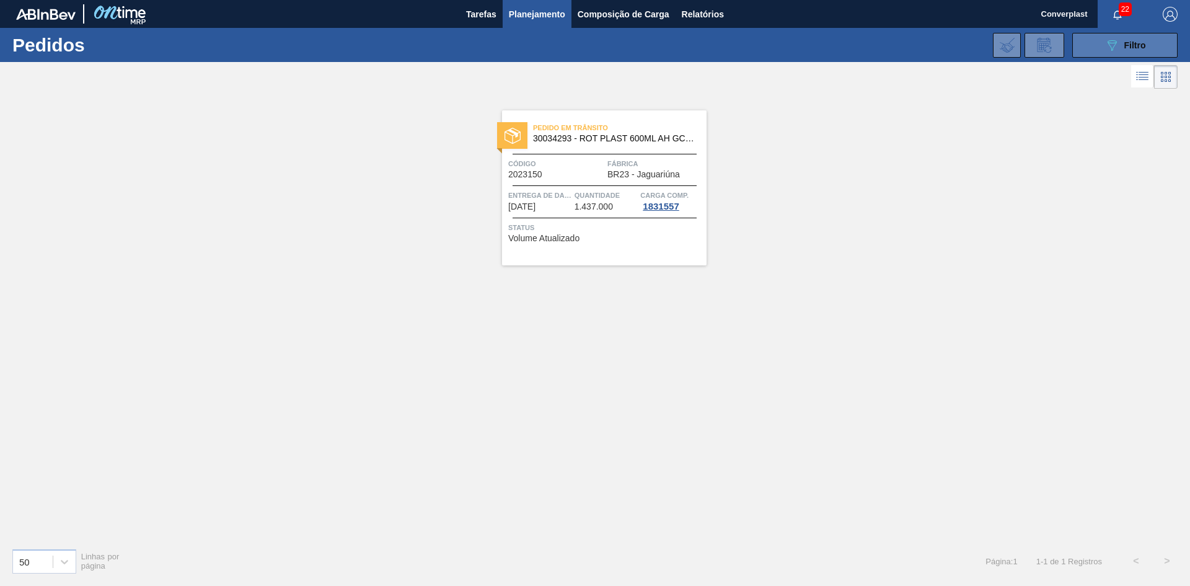
click at [1113, 51] on icon "089F7B8B-B2A5-4AFE-B5C0-19BA573D28AC" at bounding box center [1111, 45] width 15 height 15
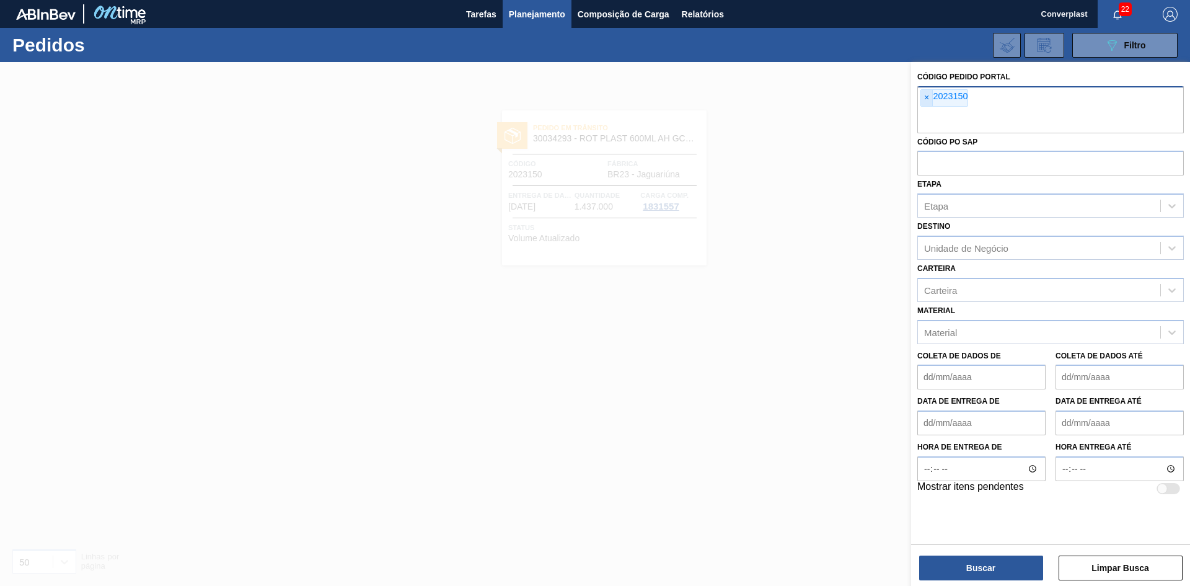
click at [930, 97] on span "×" at bounding box center [927, 98] width 12 height 16
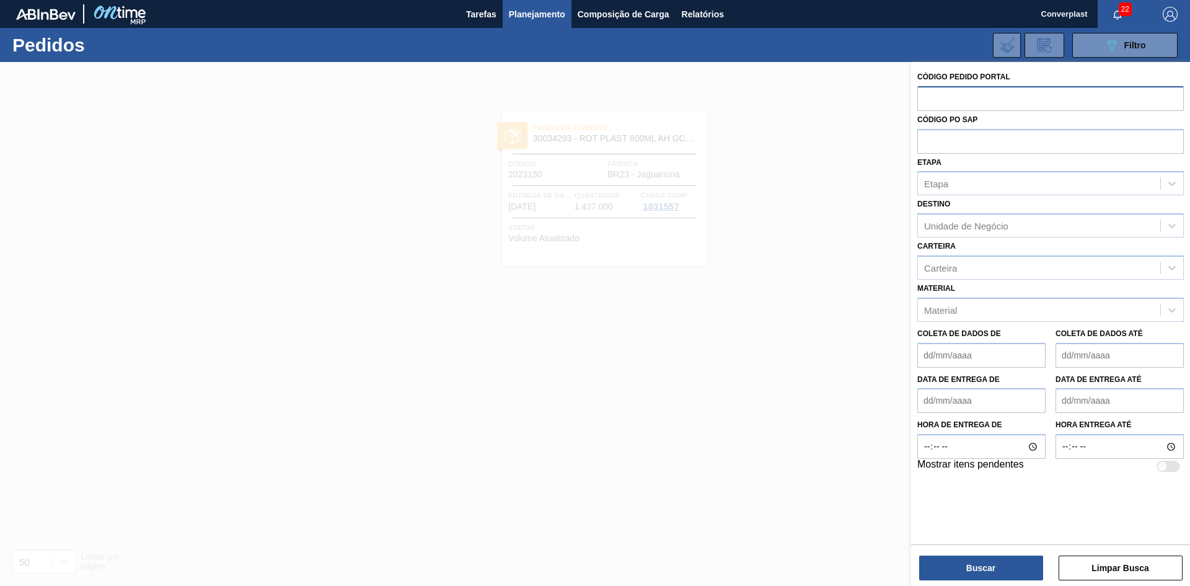
paste input "2018030"
type input "2018030"
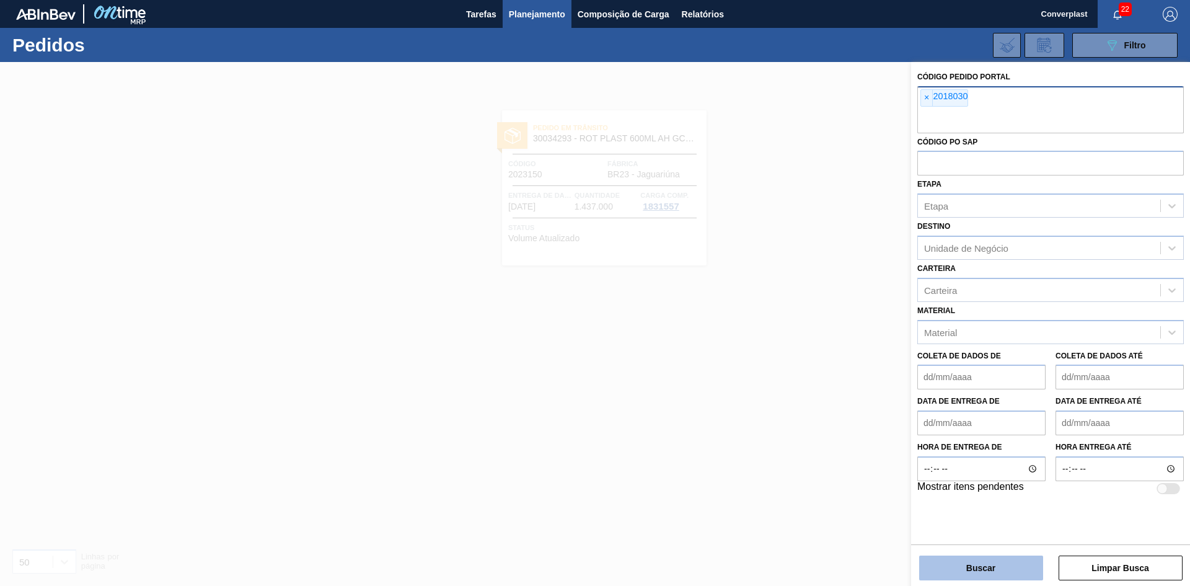
click at [920, 562] on button "Buscar" at bounding box center [981, 567] width 124 height 25
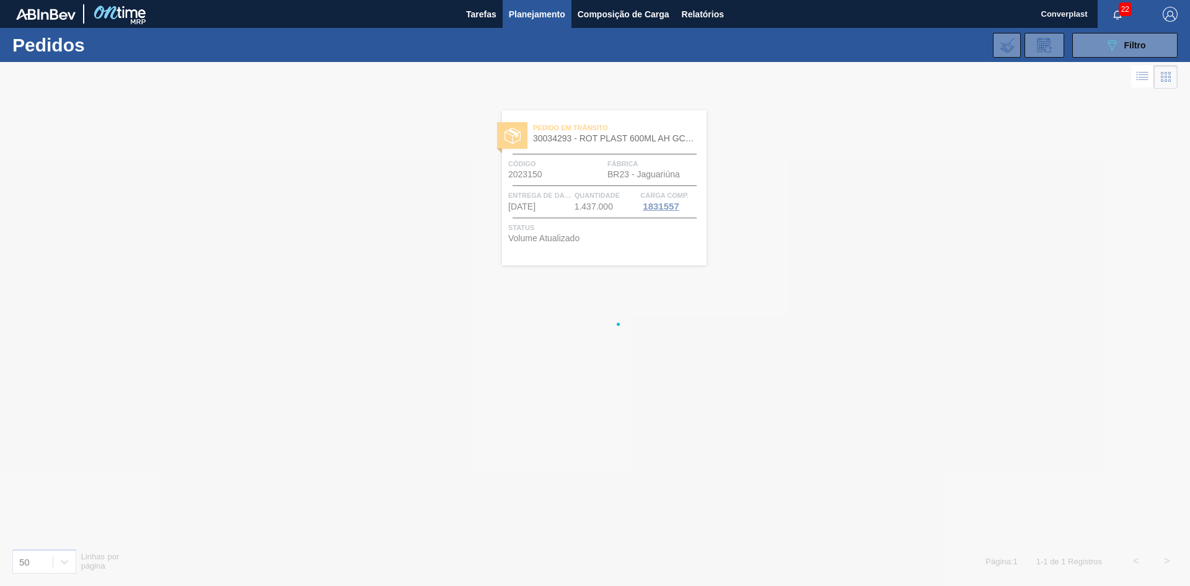
click at [928, 568] on div at bounding box center [595, 324] width 1190 height 524
click at [589, 208] on font "1.566.000" at bounding box center [593, 206] width 38 height 10
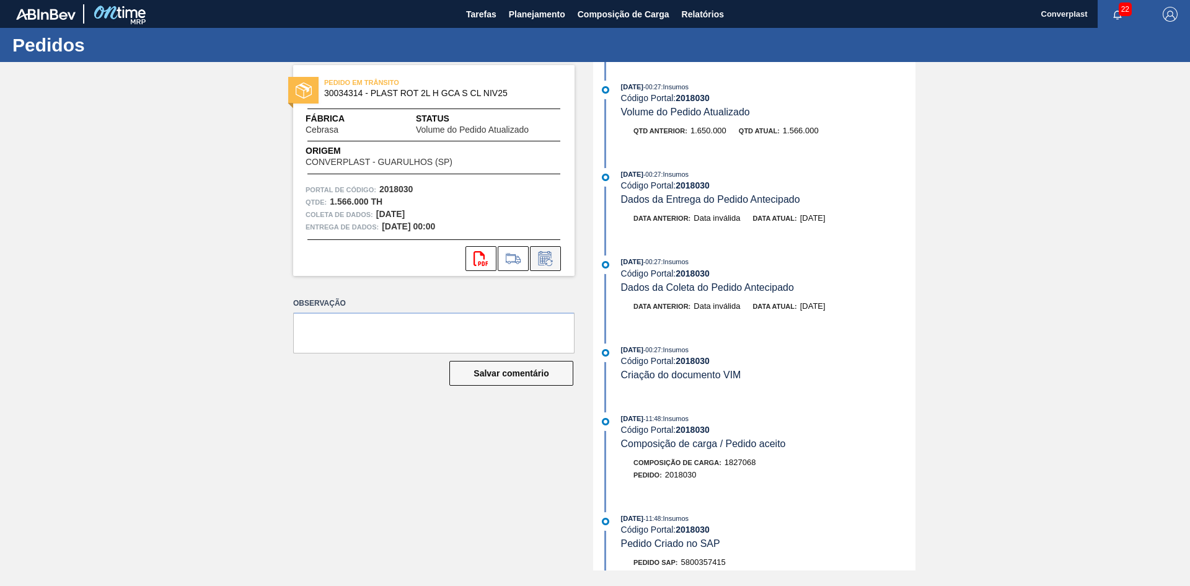
click at [545, 260] on icon at bounding box center [545, 258] width 20 height 15
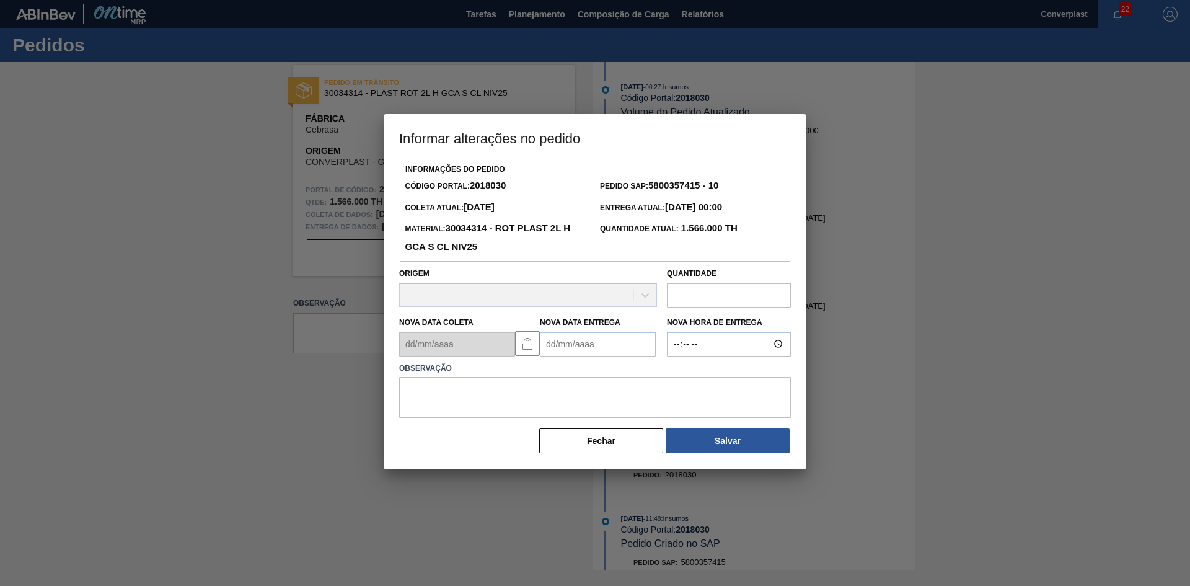
click at [567, 350] on Entrega2018030 "Nova Data Entrega" at bounding box center [598, 344] width 116 height 25
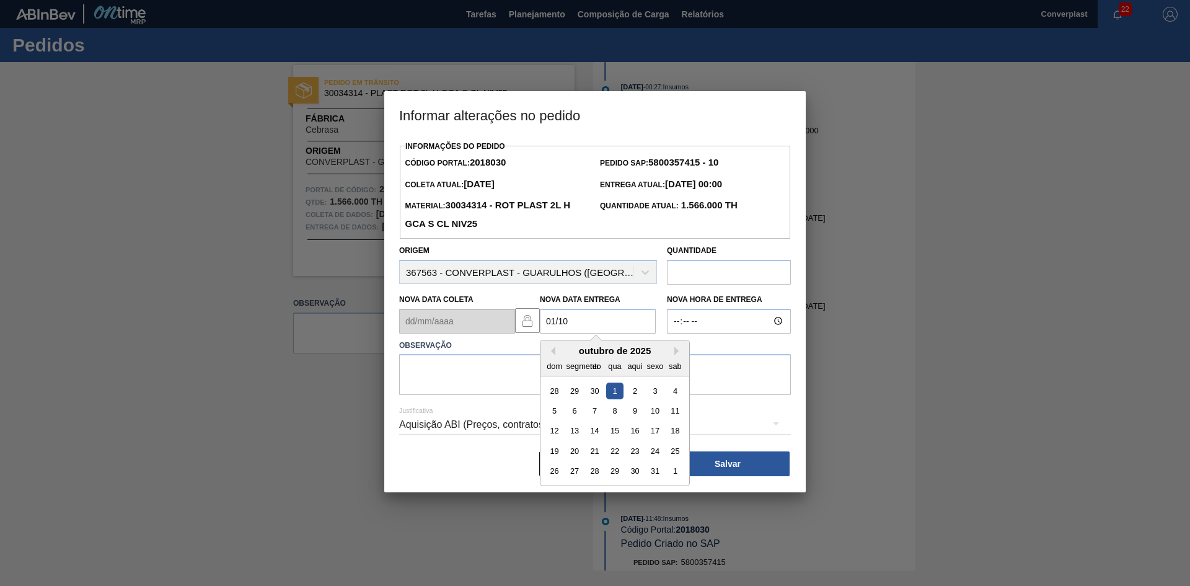
type Entrega2018030 "[DATE]"
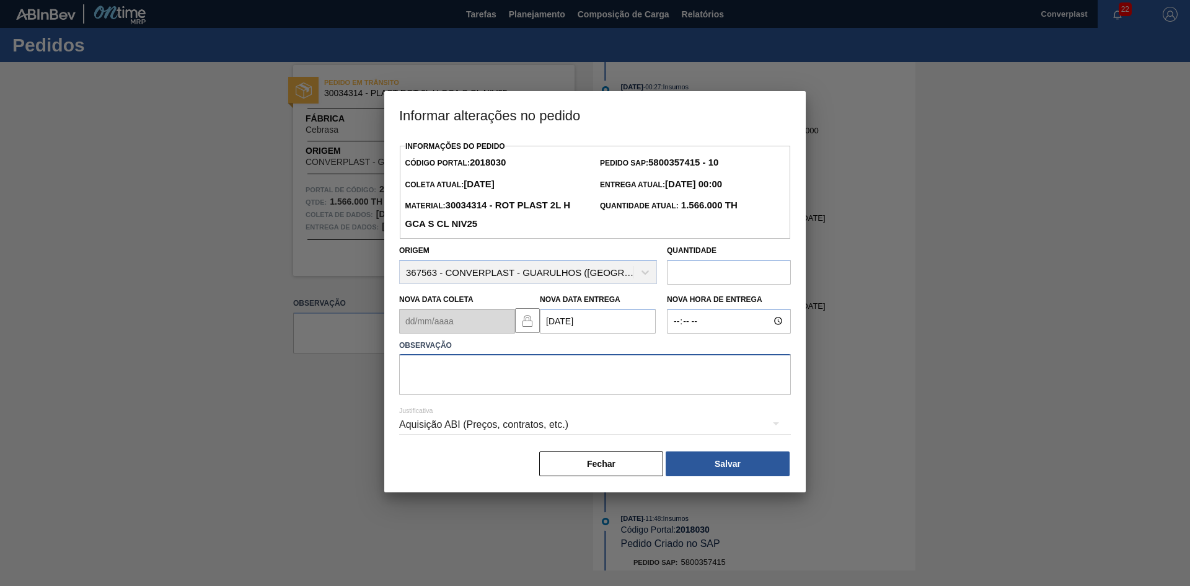
click at [534, 392] on textarea at bounding box center [595, 374] width 392 height 41
type textarea "AJUSTE DATA"
click at [725, 466] on font "Salvar" at bounding box center [727, 464] width 26 height 10
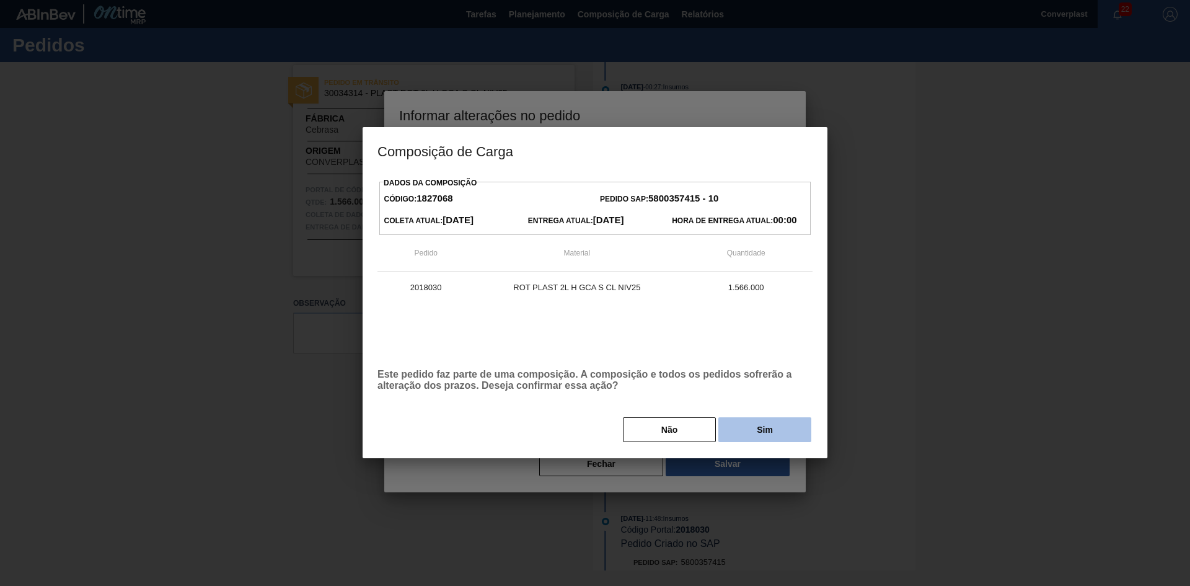
click at [762, 424] on button "Sim" at bounding box center [764, 429] width 93 height 25
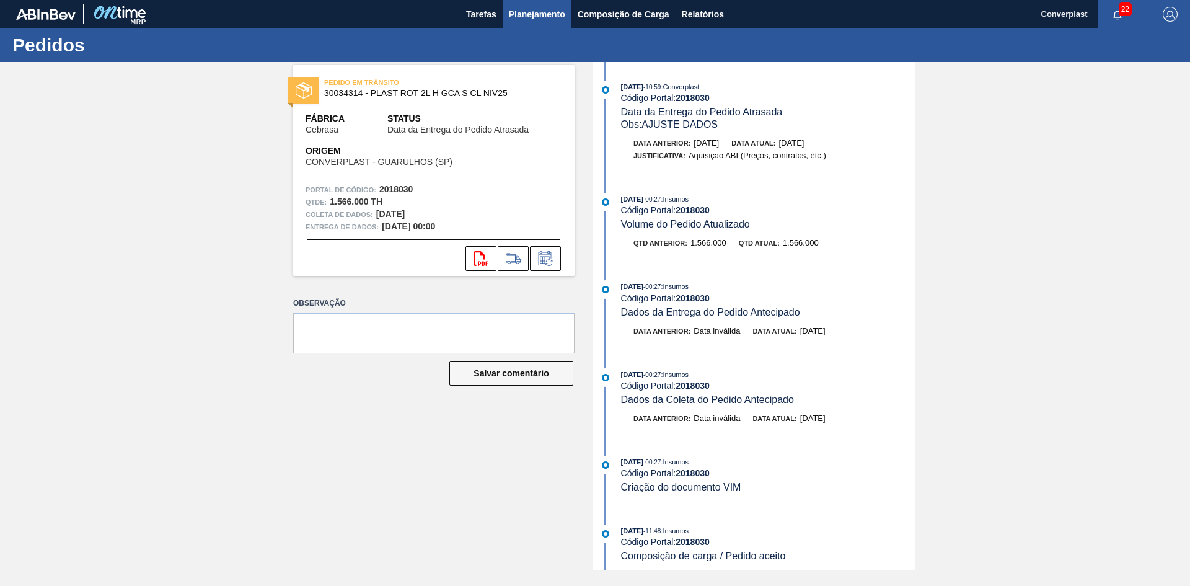
click at [540, 19] on font "Planejamento" at bounding box center [537, 14] width 56 height 15
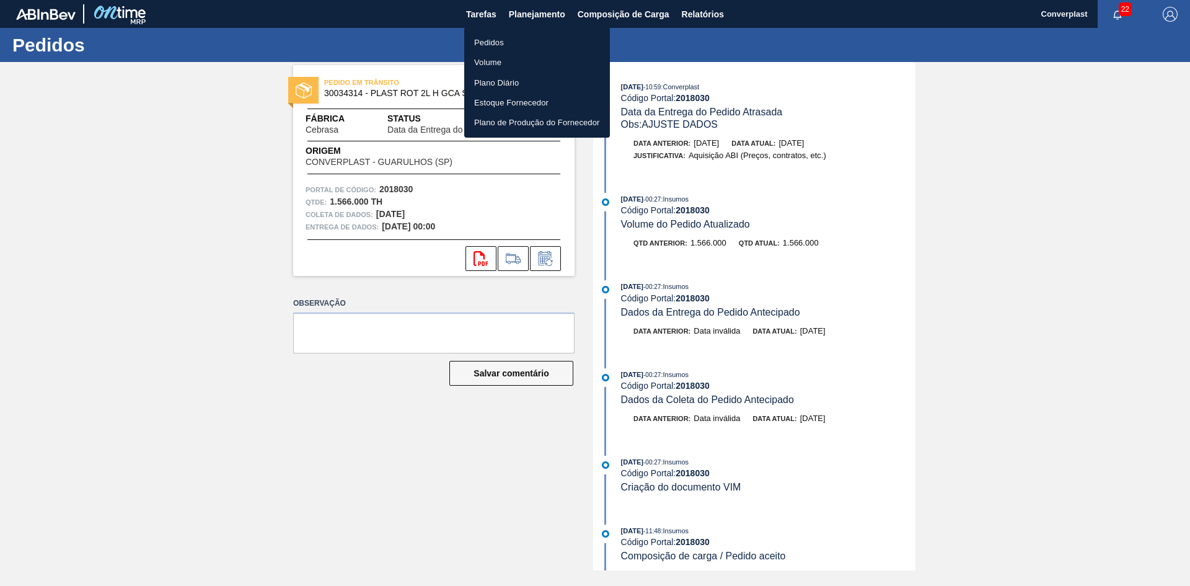
click at [517, 42] on li "Pedidos" at bounding box center [537, 42] width 146 height 20
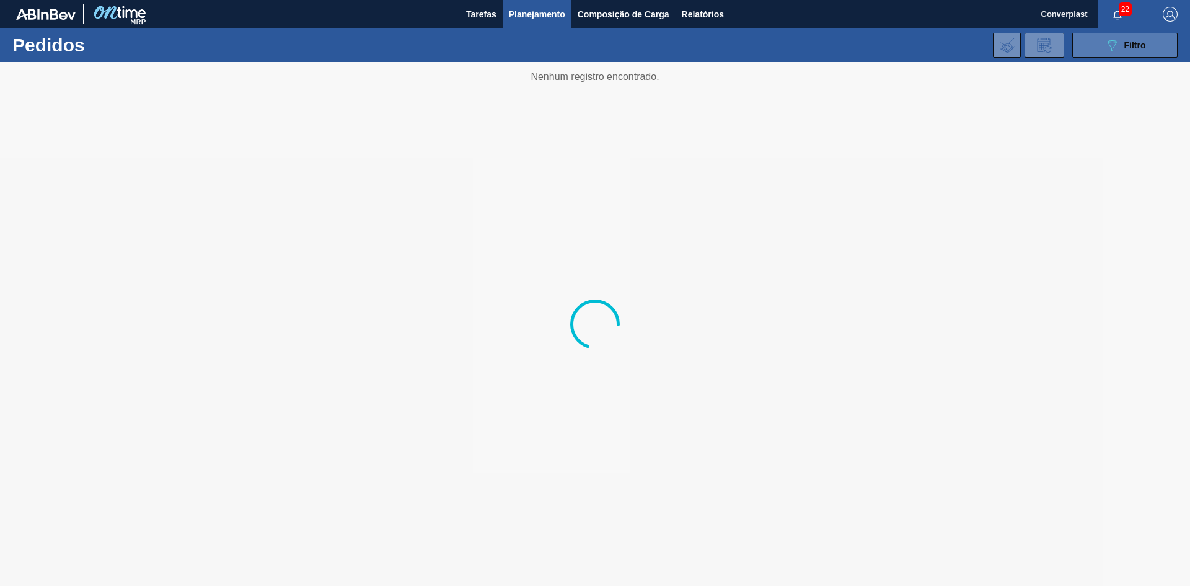
click at [1107, 46] on icon "089F7B8B-B2A5-4AFE-B5C0-19BA573D28AC" at bounding box center [1111, 45] width 15 height 15
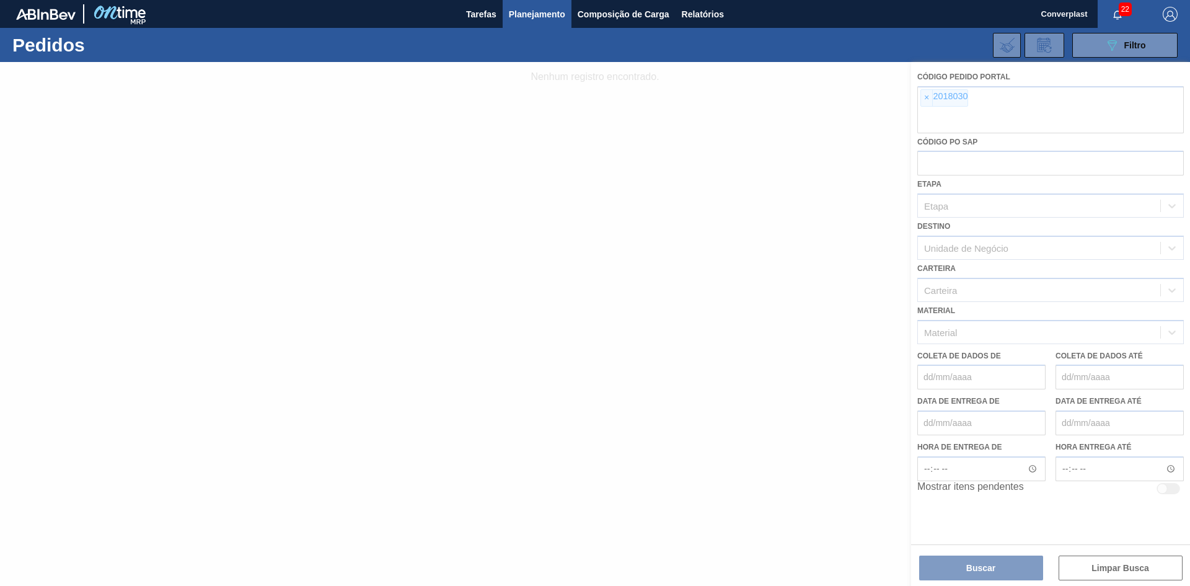
click at [931, 100] on div at bounding box center [595, 324] width 1190 height 524
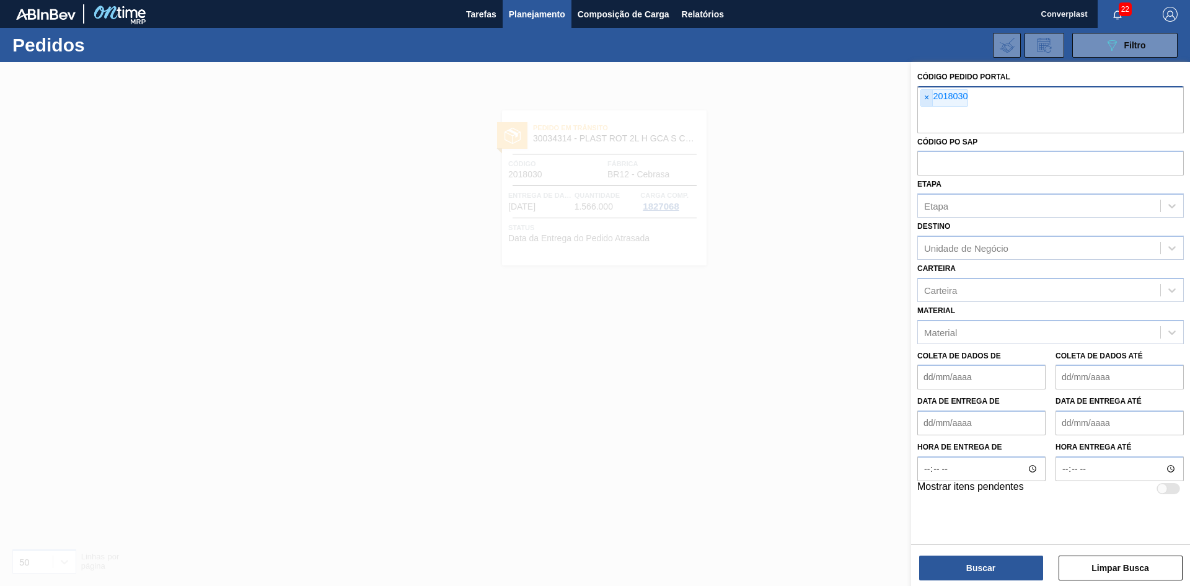
click at [928, 100] on font "×" at bounding box center [926, 97] width 5 height 10
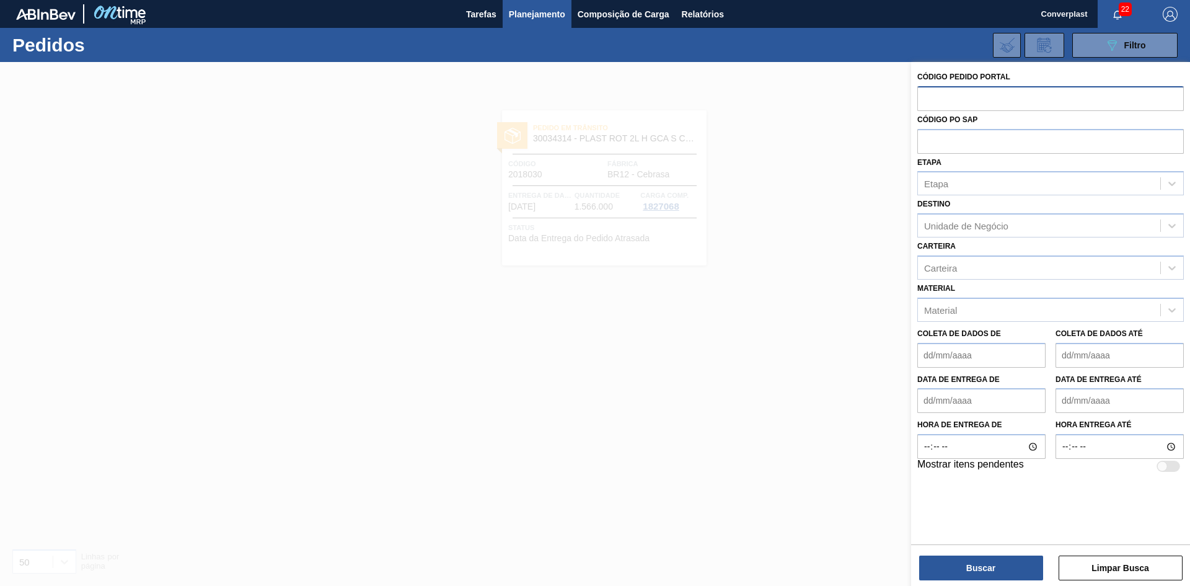
paste input "2023046"
type input "2023046"
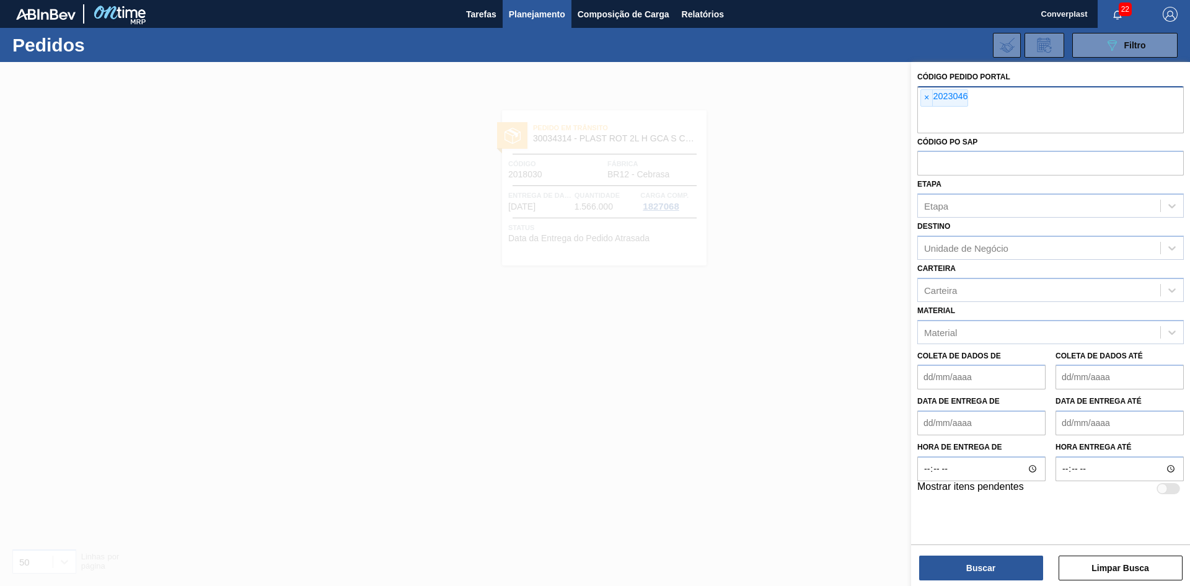
click at [949, 549] on div "Buscar Limpar Busca" at bounding box center [1050, 561] width 279 height 35
click at [944, 565] on button "Buscar" at bounding box center [981, 567] width 124 height 25
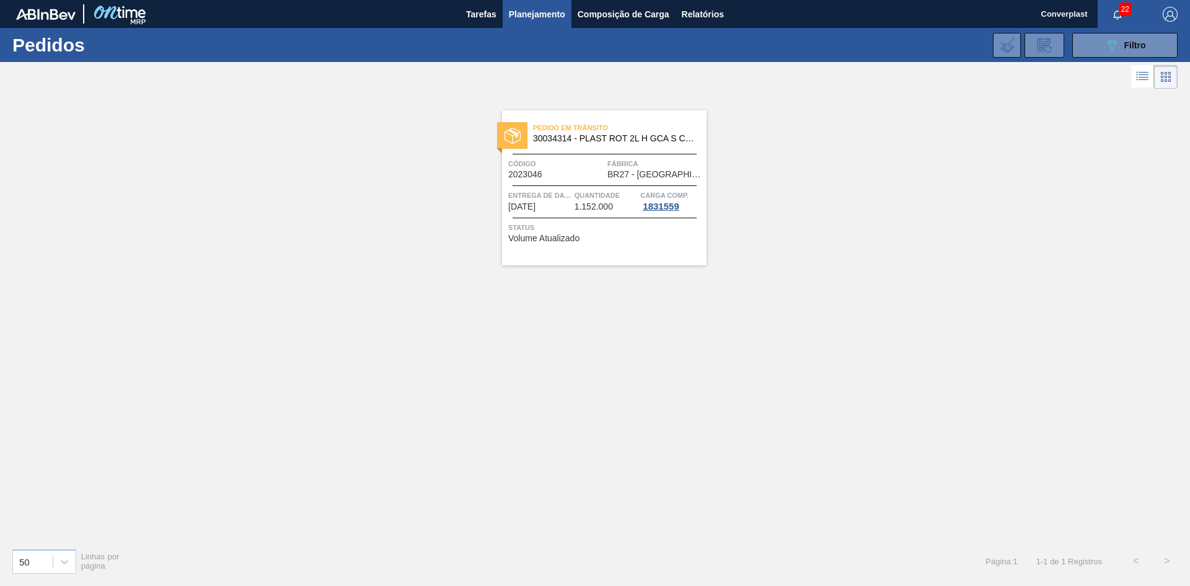
click at [560, 185] on div at bounding box center [604, 185] width 184 height 1
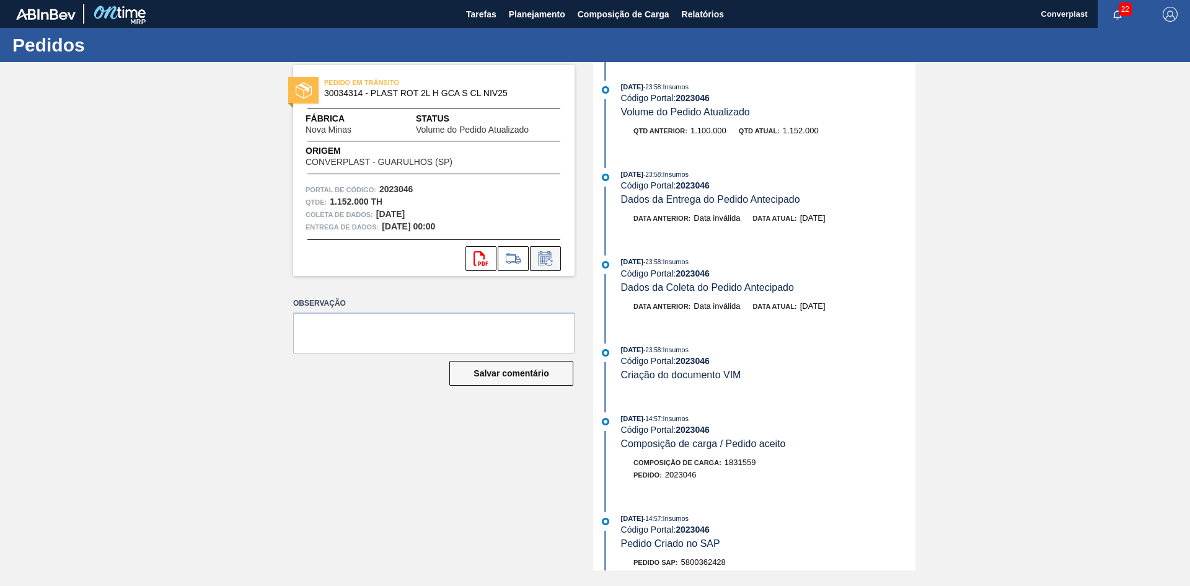
click at [552, 260] on icon at bounding box center [545, 258] width 20 height 15
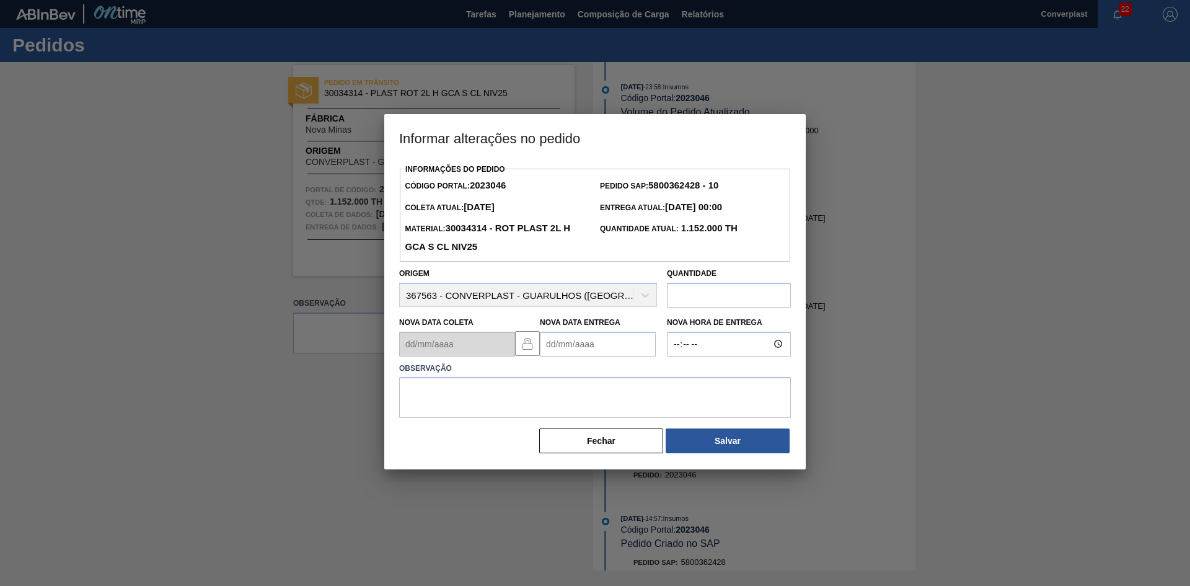
click at [565, 349] on Entrega2023046 "Nova Data Entrega" at bounding box center [598, 344] width 116 height 25
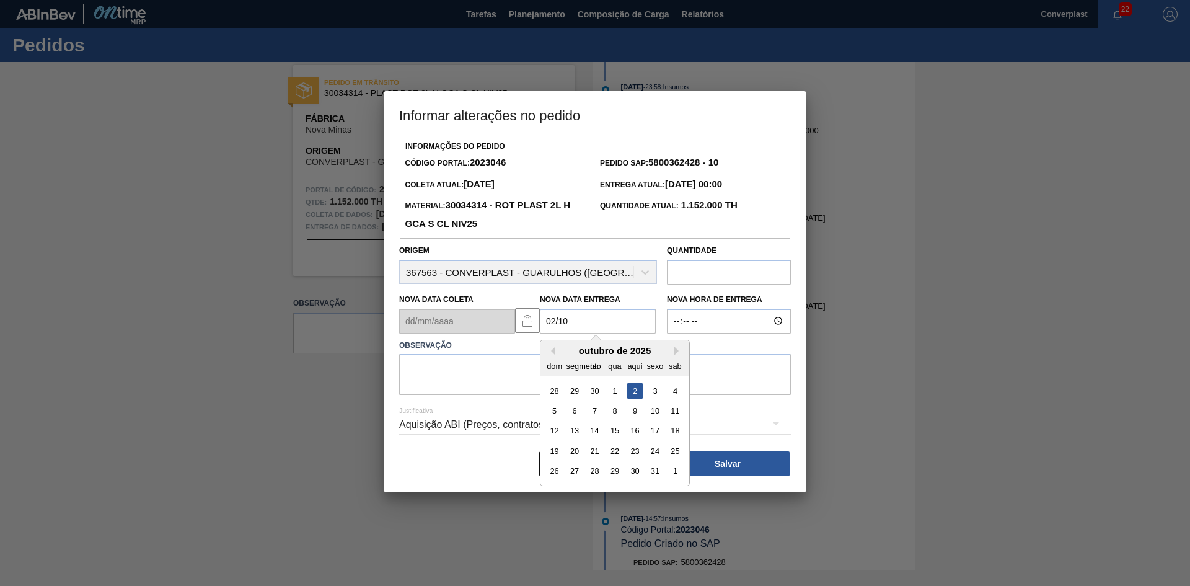
type Entrega2023046 "[DATE]"
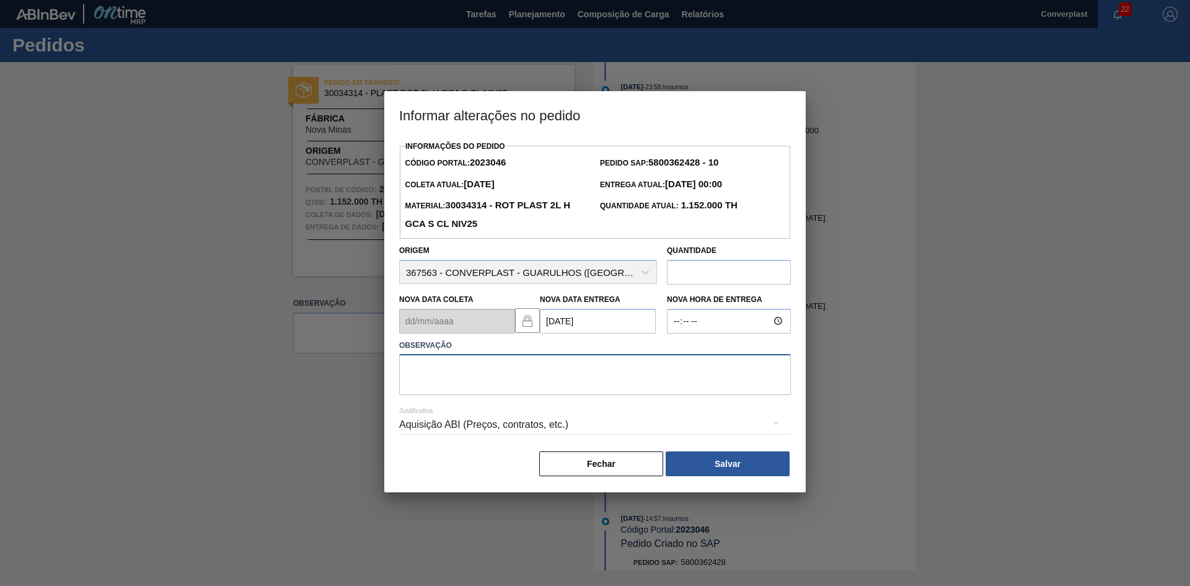
click at [418, 384] on textarea at bounding box center [595, 374] width 392 height 41
type textarea "AJUSTE DATA"
click at [708, 468] on button "Salvar" at bounding box center [728, 463] width 124 height 25
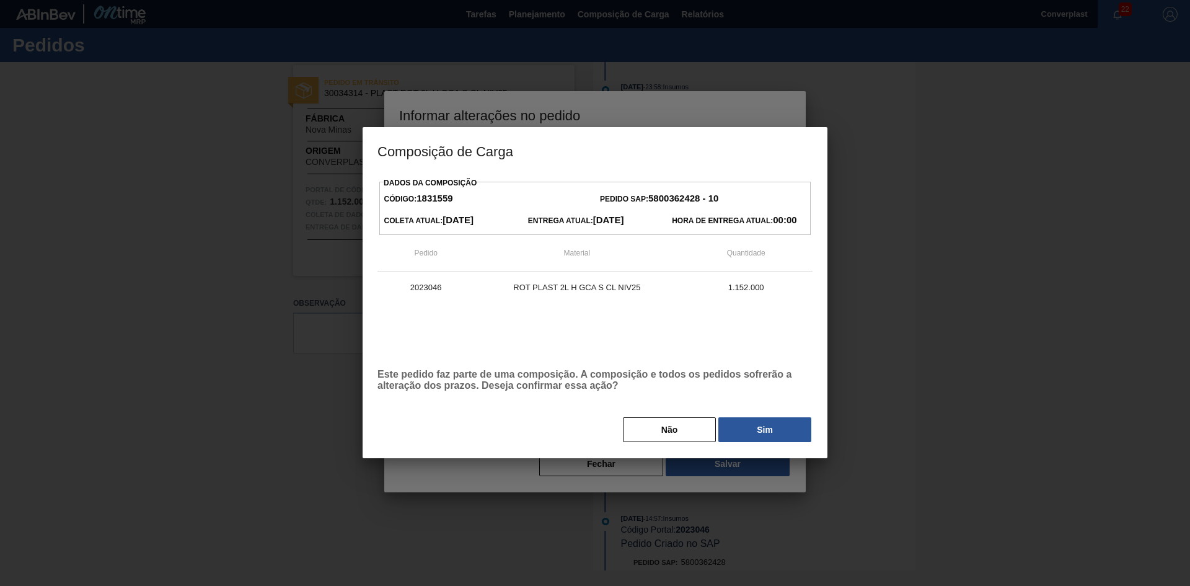
click at [759, 415] on div "Dados da Composição Código: 1831559 Pedido SAP: 5800362428 - 10 Coleta Atual: […" at bounding box center [594, 308] width 435 height 269
click at [764, 426] on font "Sim" at bounding box center [765, 429] width 16 height 10
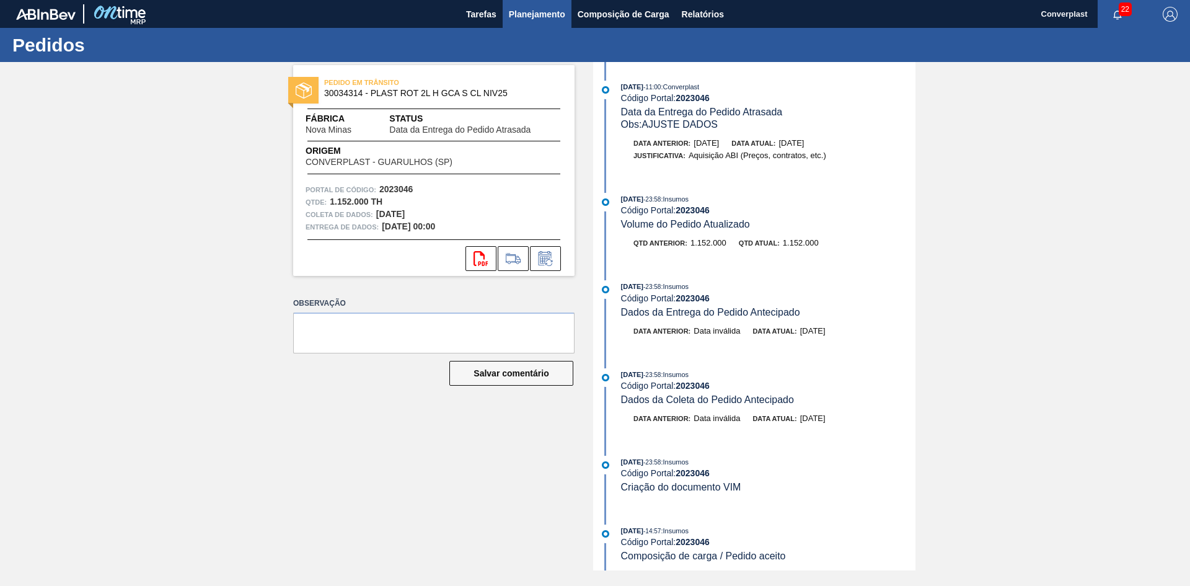
click at [535, 11] on font "Planejamento" at bounding box center [537, 14] width 56 height 10
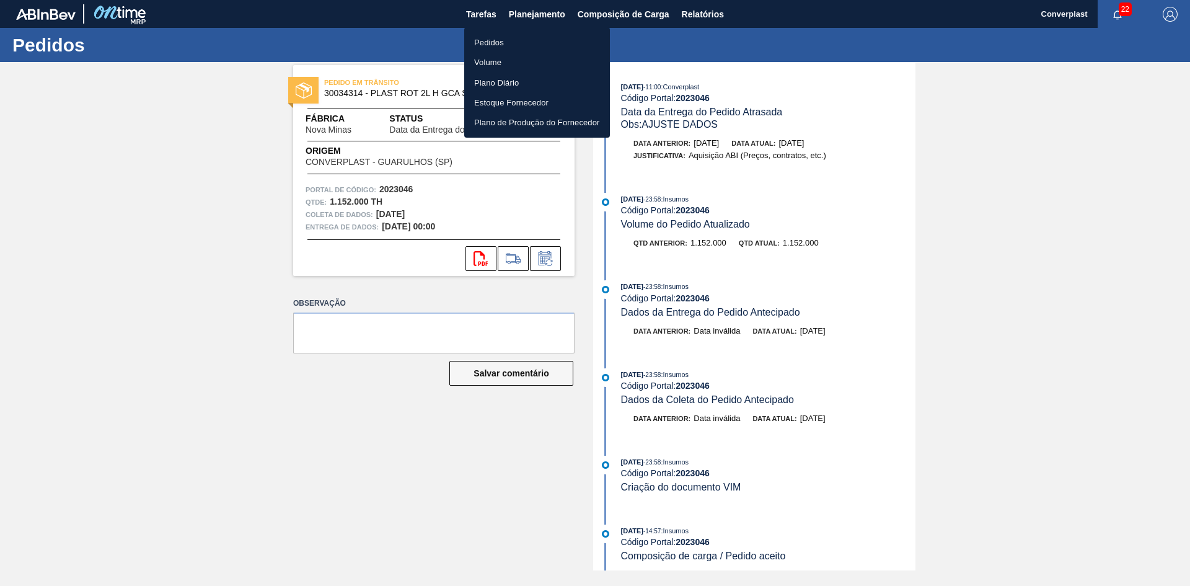
click at [502, 42] on font "Pedidos" at bounding box center [489, 42] width 30 height 9
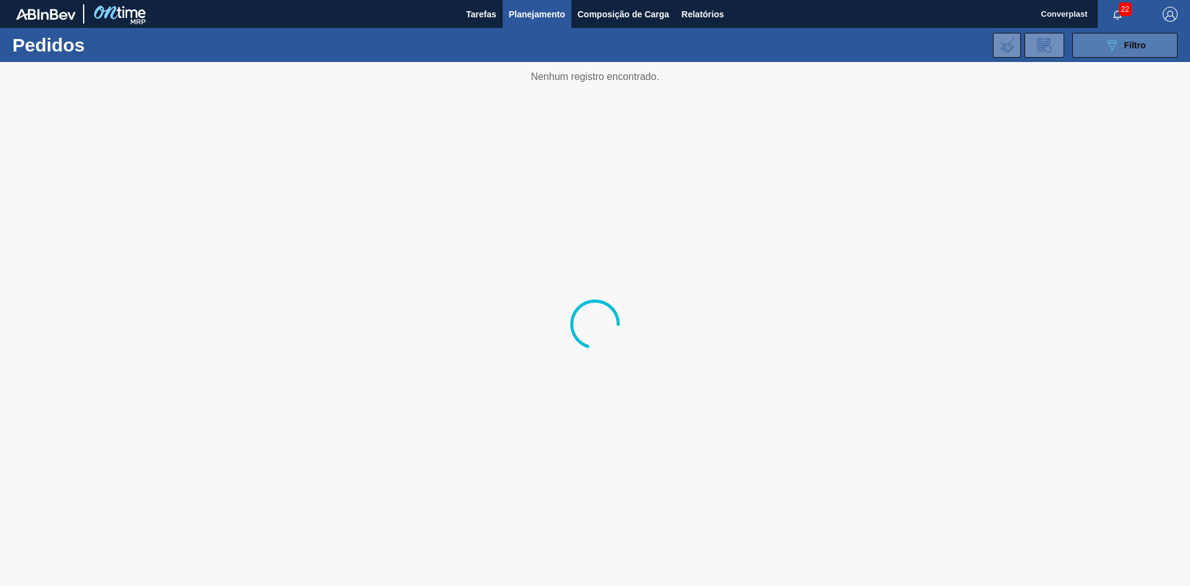
drag, startPoint x: 1090, startPoint y: 42, endPoint x: 854, endPoint y: 59, distance: 236.8
click at [1090, 42] on button "089F7B8B-B2A5-4AFE-B5C0-19BA573D28AC Filtro" at bounding box center [1124, 45] width 105 height 25
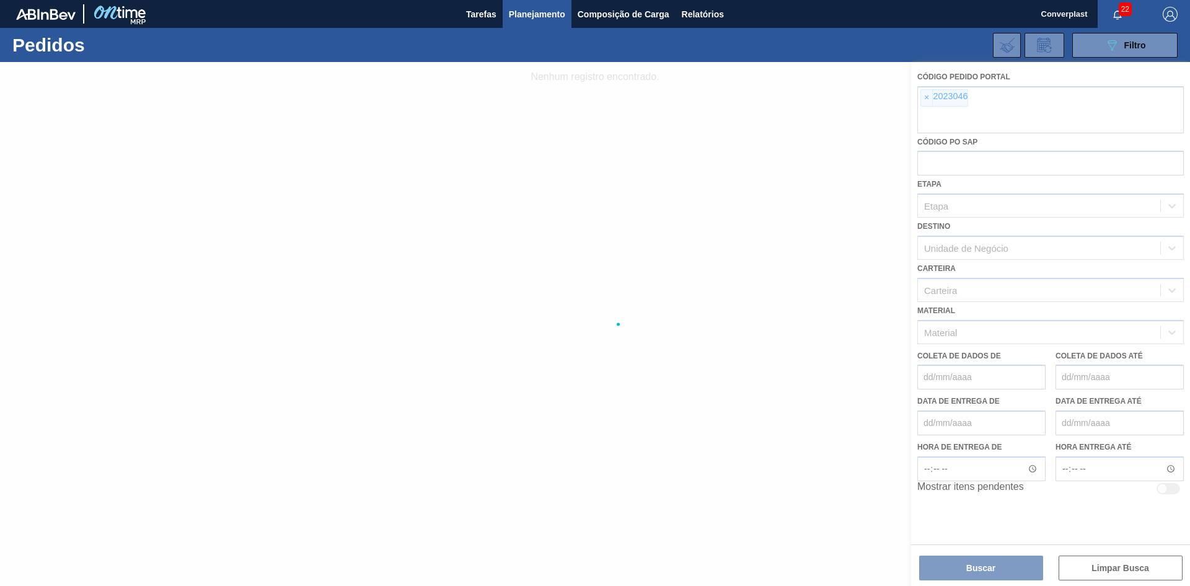
click at [924, 101] on div at bounding box center [595, 324] width 1190 height 524
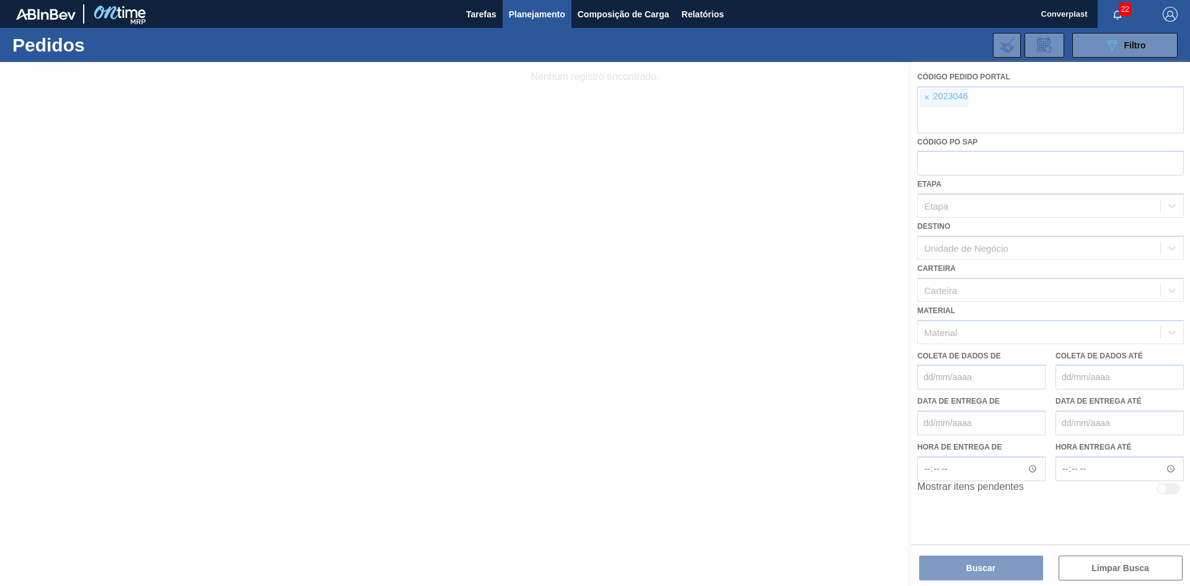
click at [924, 101] on div at bounding box center [595, 324] width 1190 height 524
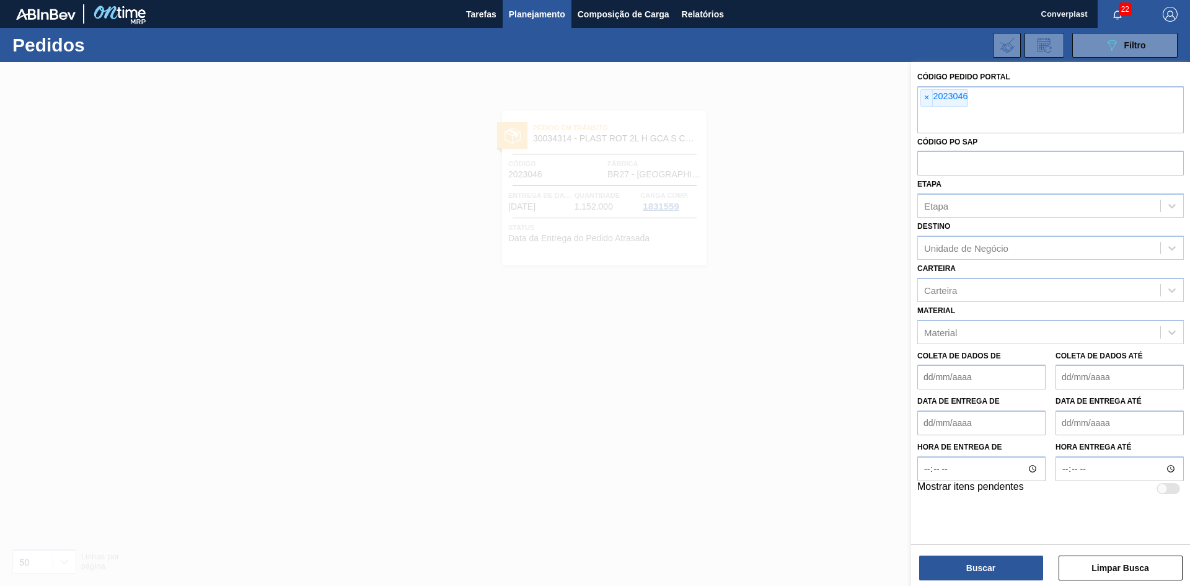
click at [923, 99] on span "×" at bounding box center [927, 98] width 12 height 16
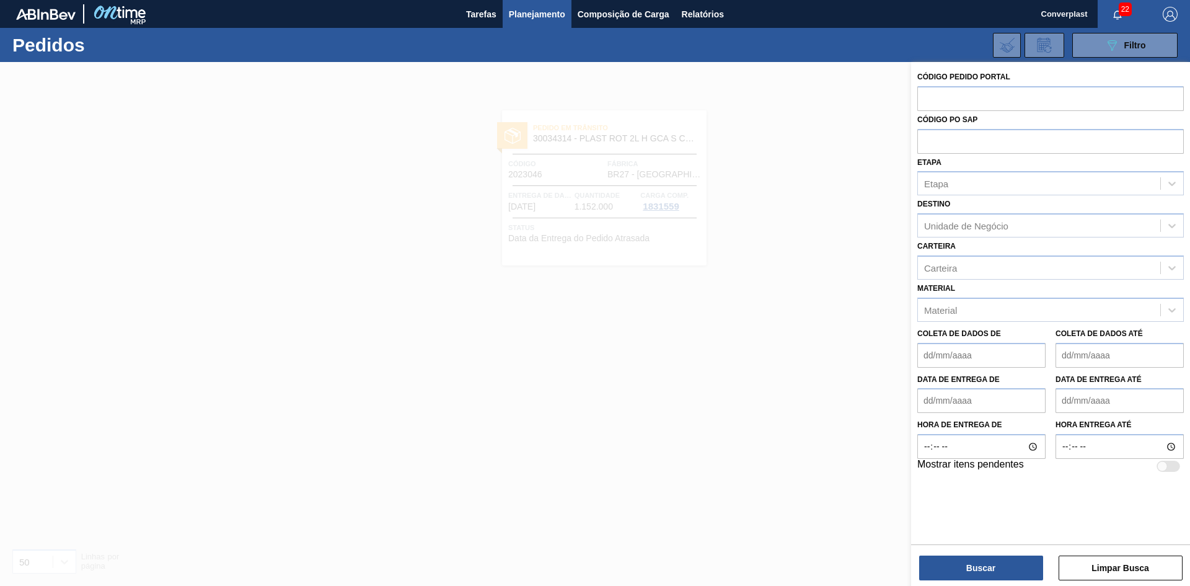
paste input "2031751"
type input "2031751"
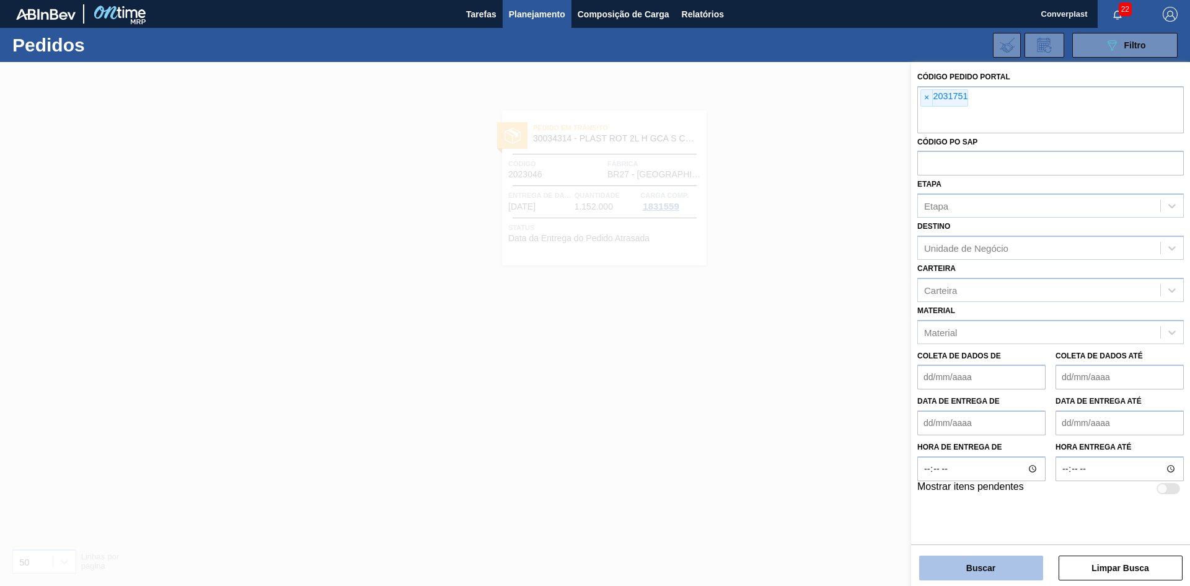
click at [974, 566] on font "Buscar" at bounding box center [980, 568] width 29 height 10
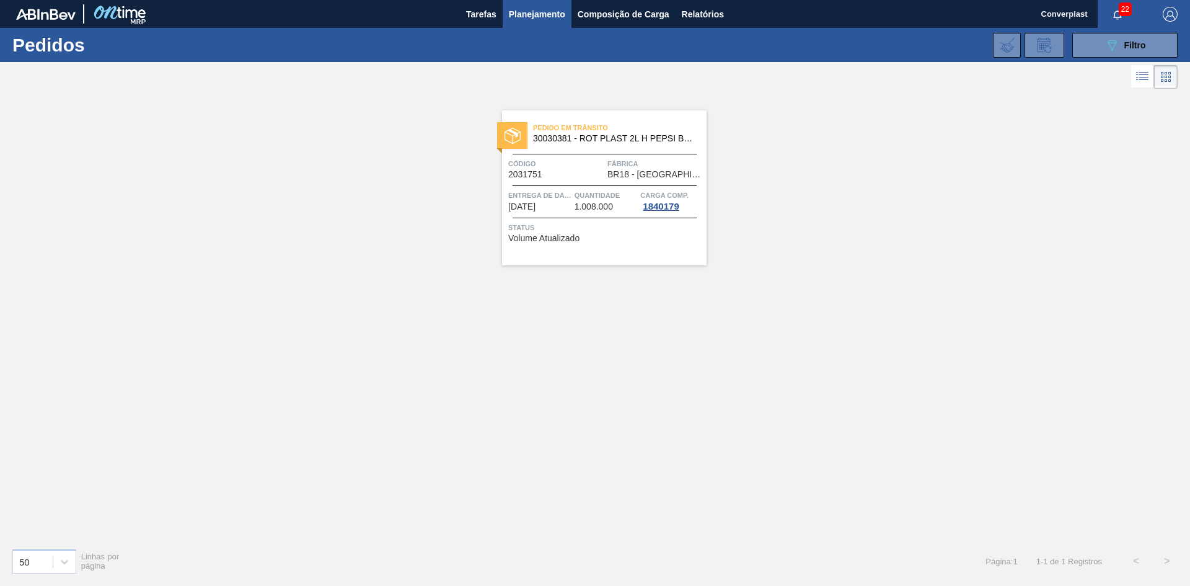
click at [564, 190] on span "Entrega de dados" at bounding box center [539, 195] width 63 height 12
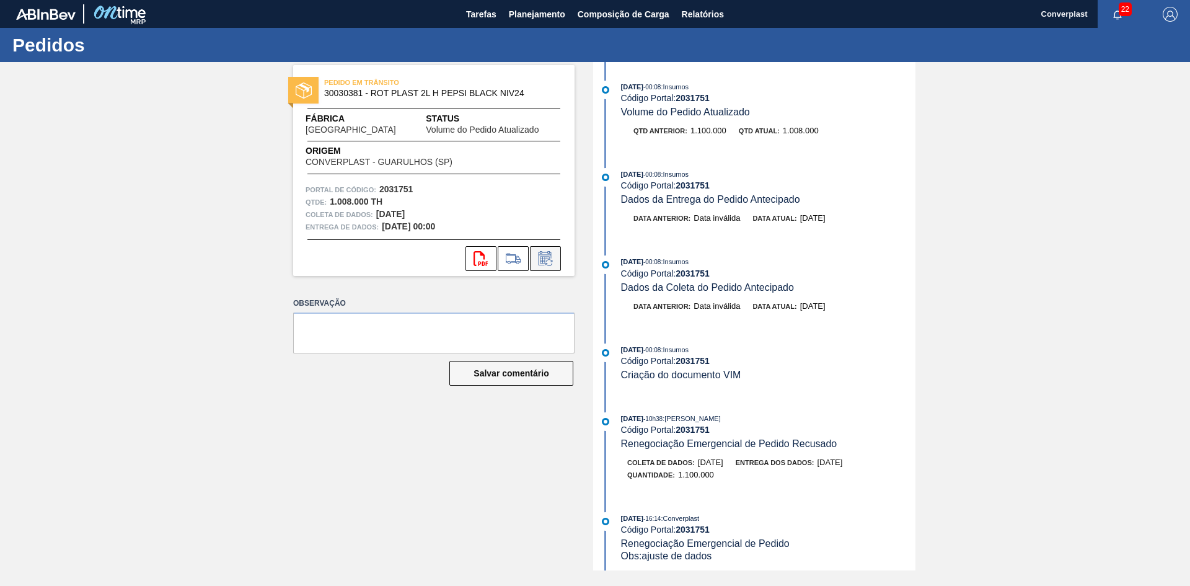
click at [545, 259] on icon at bounding box center [544, 259] width 9 height 7
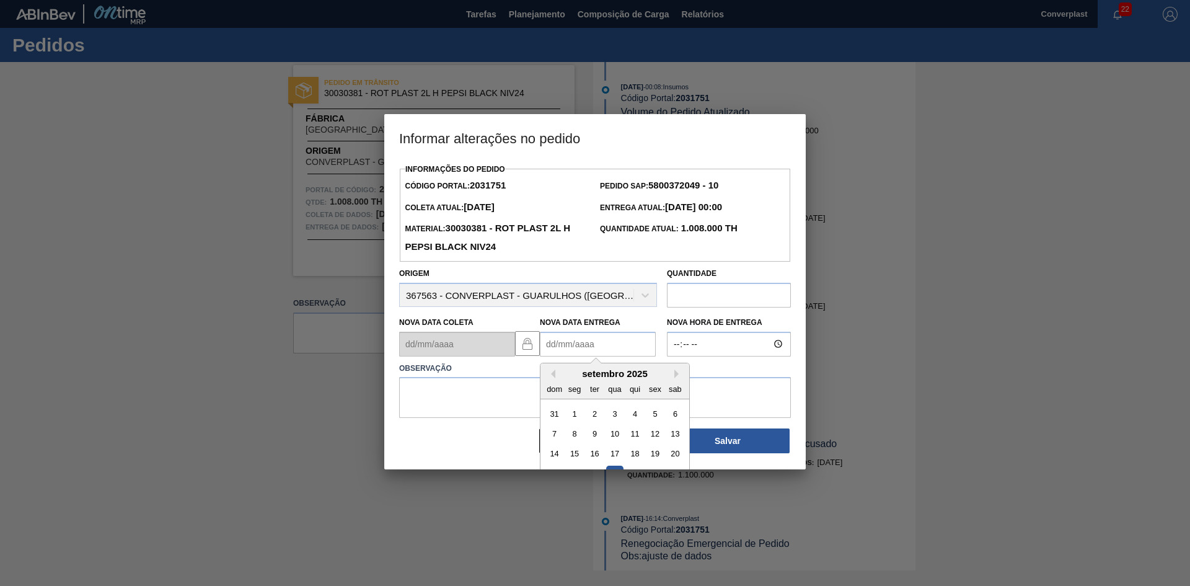
click at [565, 341] on Entrega2031751 "Nova Data Entrega" at bounding box center [598, 344] width 116 height 25
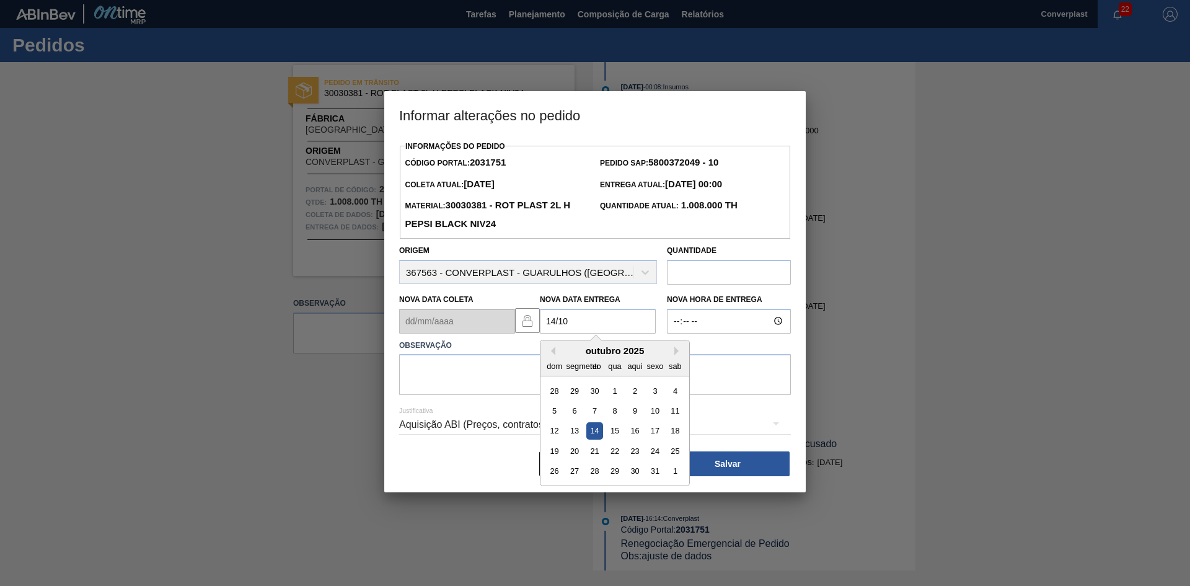
type Entrega2031751 "[DATE]"
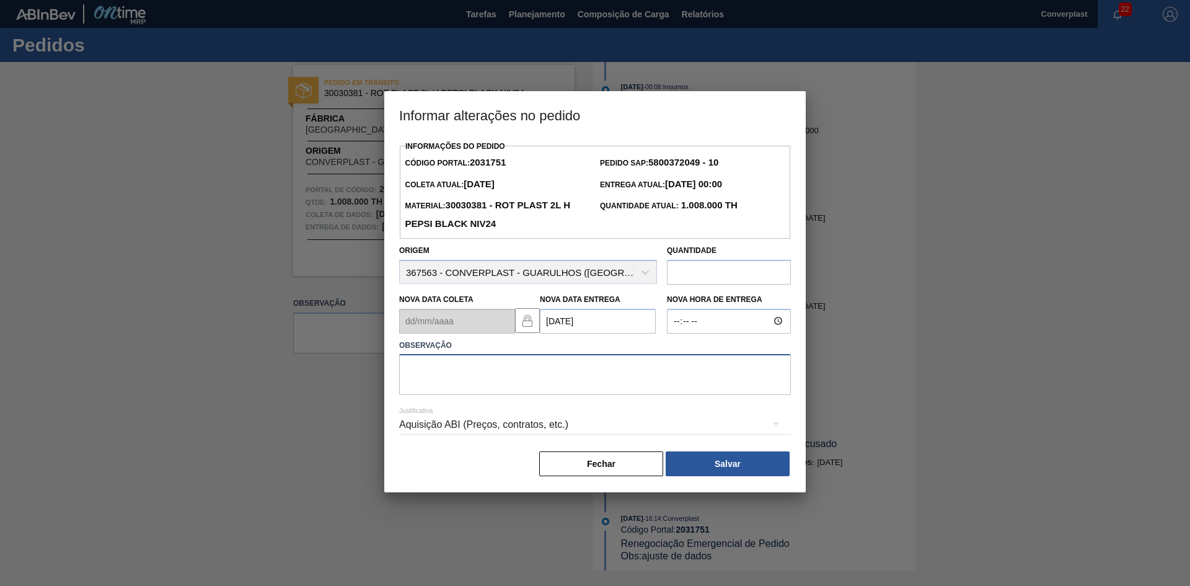
click at [501, 368] on textarea at bounding box center [595, 374] width 392 height 41
click at [683, 461] on button "Salvar" at bounding box center [728, 463] width 124 height 25
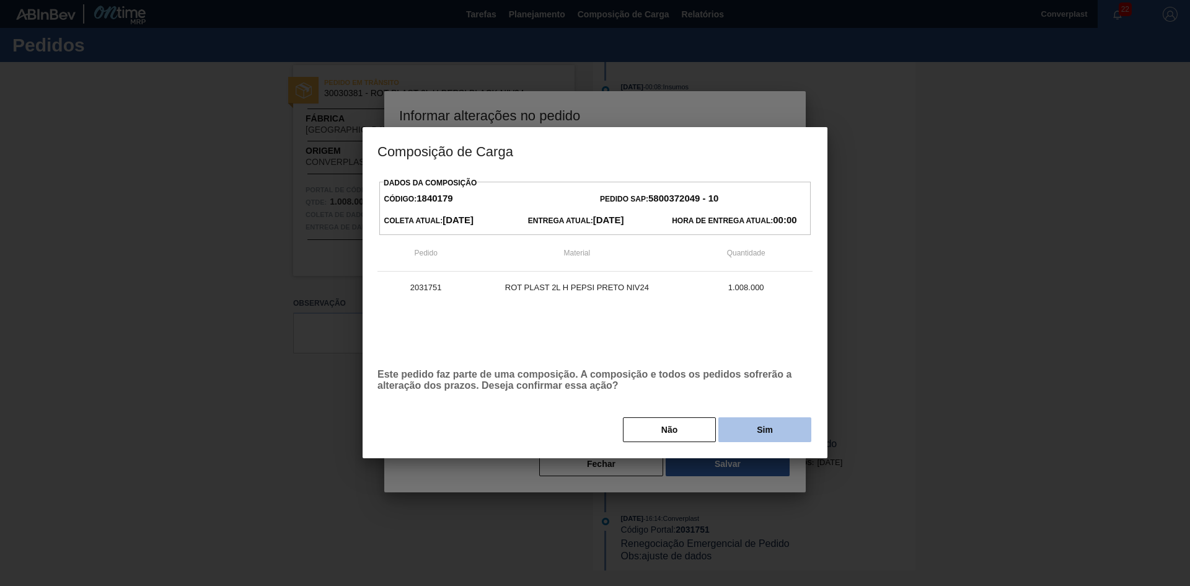
click at [742, 436] on button "Sim" at bounding box center [764, 429] width 93 height 25
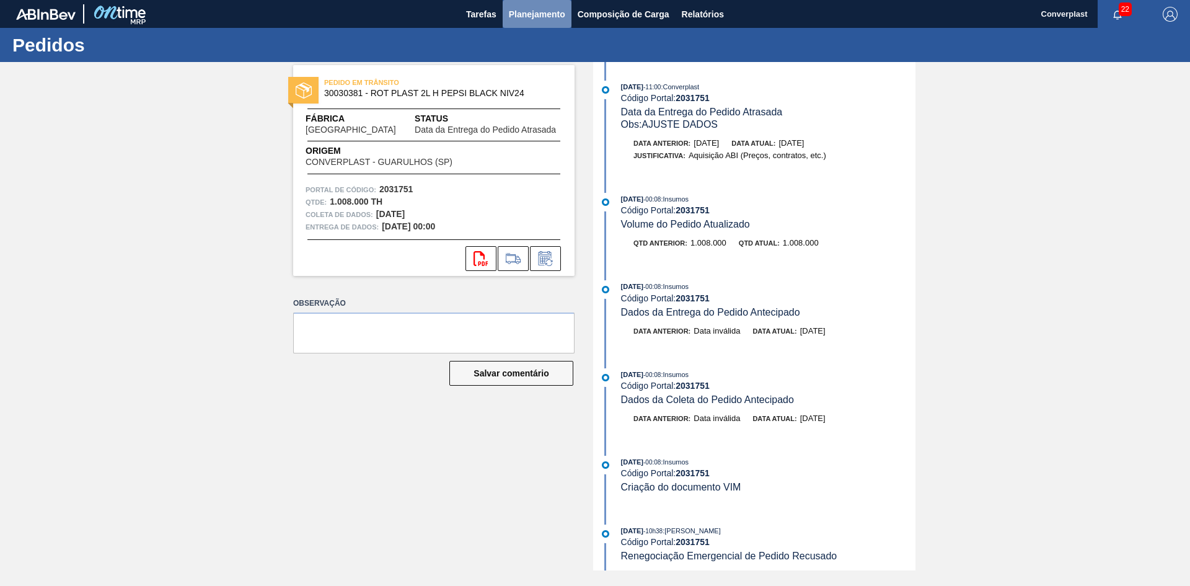
click at [539, 20] on font "Planejamento" at bounding box center [537, 14] width 56 height 15
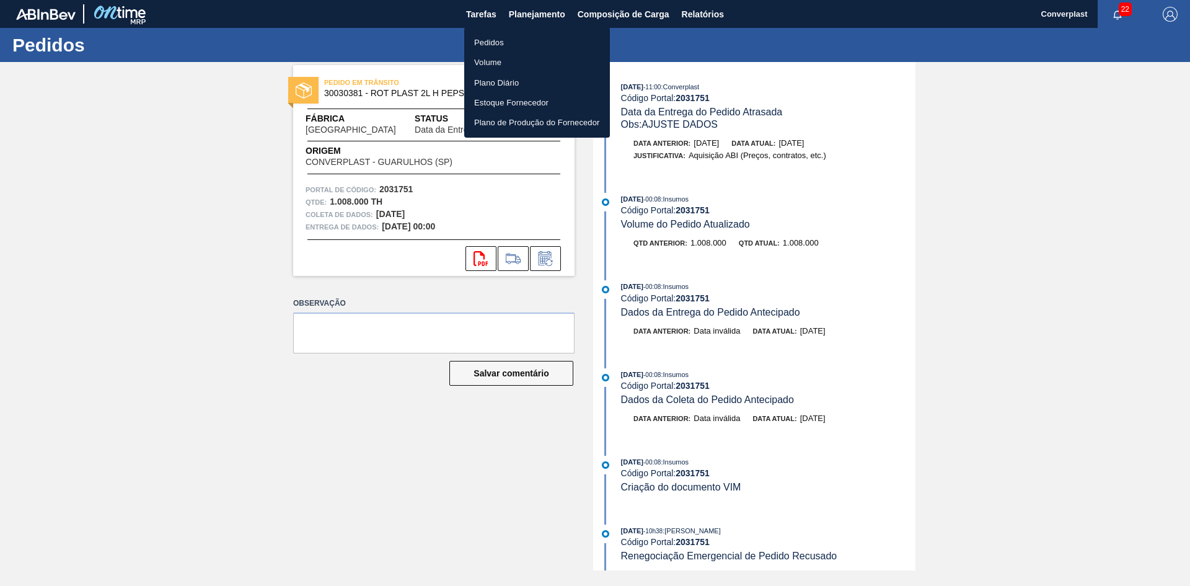
click at [512, 45] on li "Pedidos" at bounding box center [537, 42] width 146 height 20
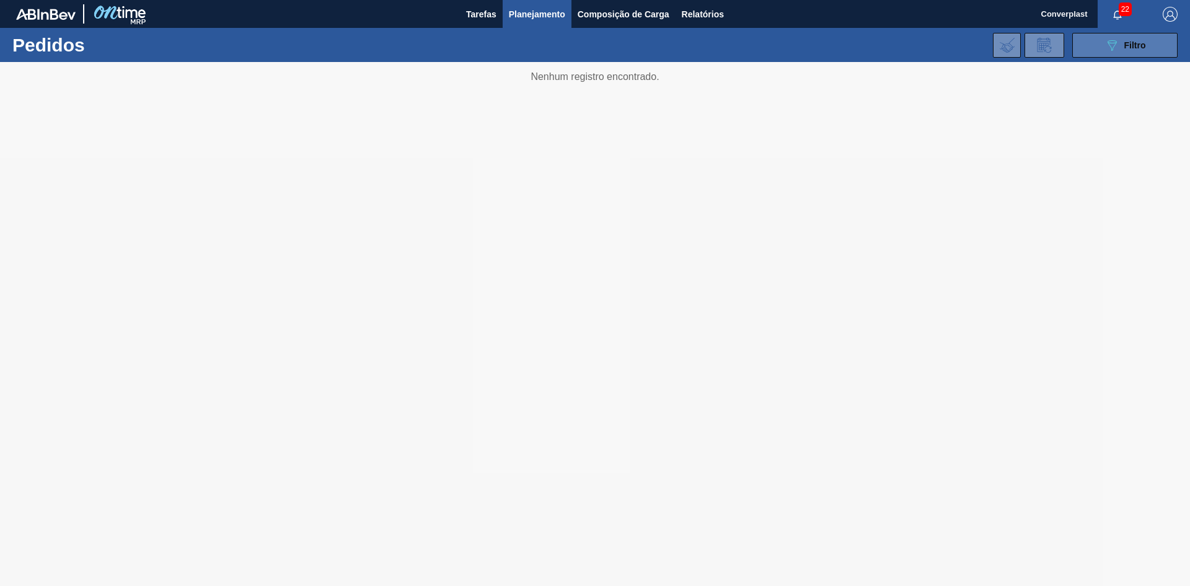
click at [1091, 51] on button "089F7B8B-B2A5-4AFE-B5C0-19BA573D28AC Filtro" at bounding box center [1124, 45] width 105 height 25
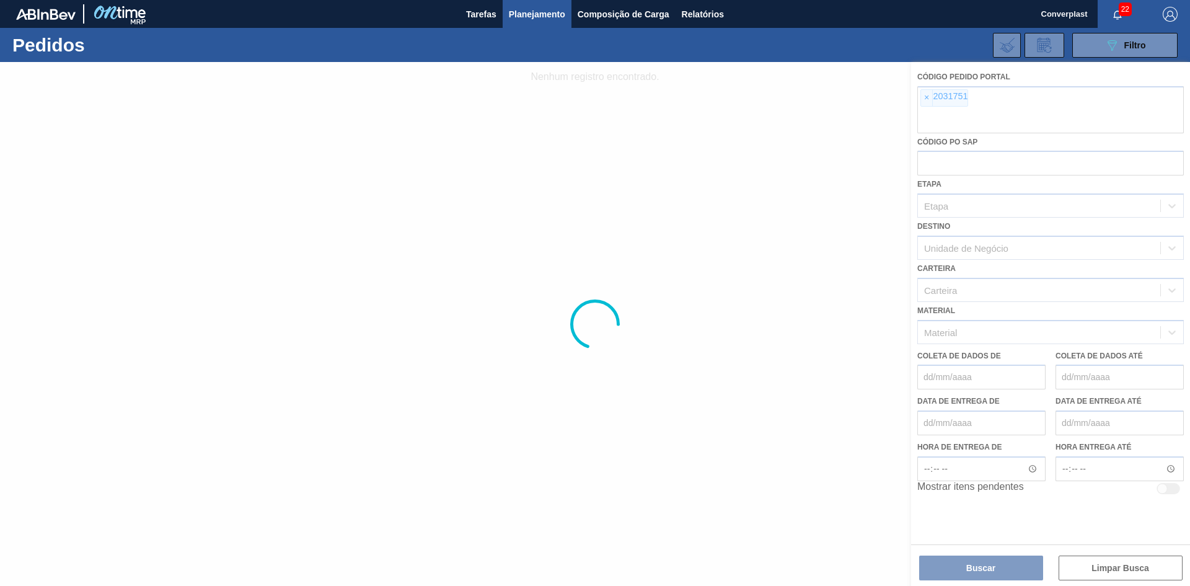
click at [920, 106] on div at bounding box center [595, 324] width 1190 height 524
click at [927, 92] on div at bounding box center [595, 324] width 1190 height 524
click at [926, 97] on div at bounding box center [595, 324] width 1190 height 524
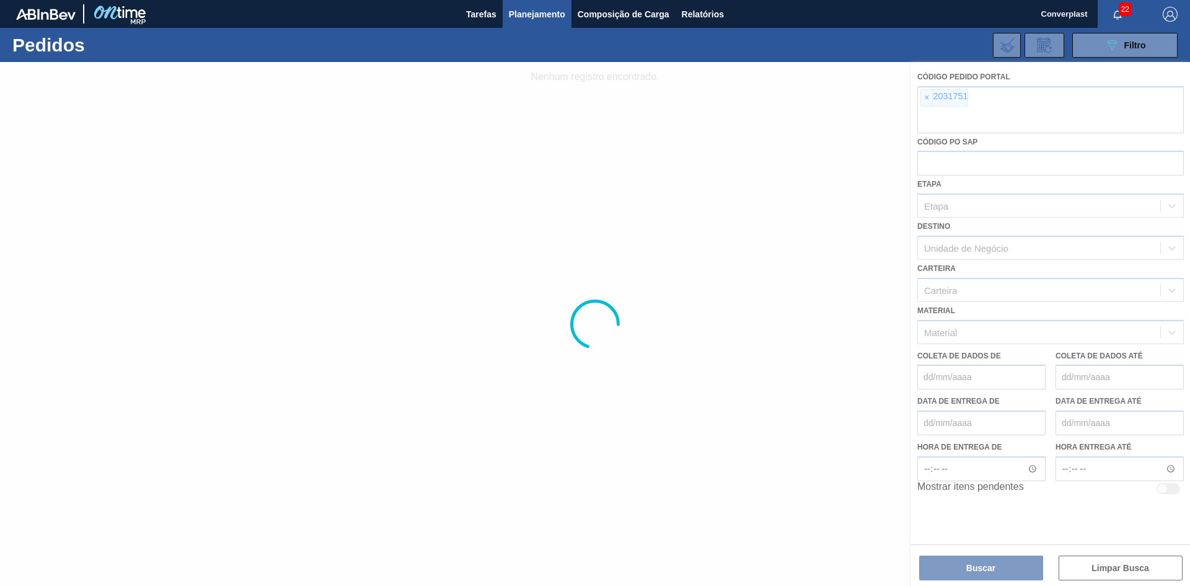
click at [926, 97] on div at bounding box center [595, 324] width 1190 height 524
click at [926, 97] on font "×" at bounding box center [926, 97] width 5 height 10
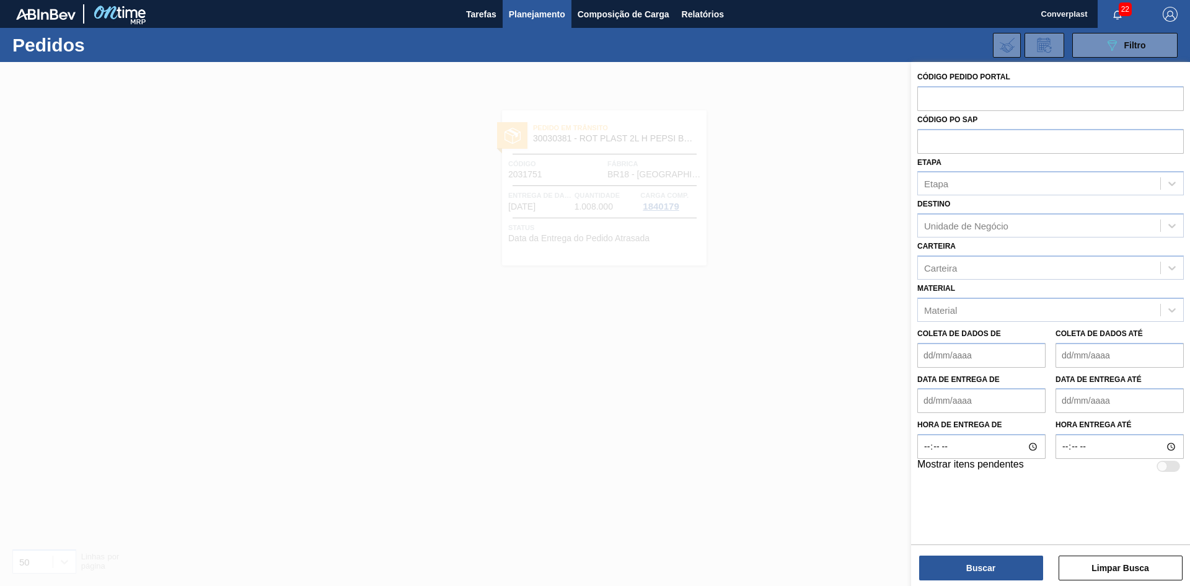
paste input "2023549"
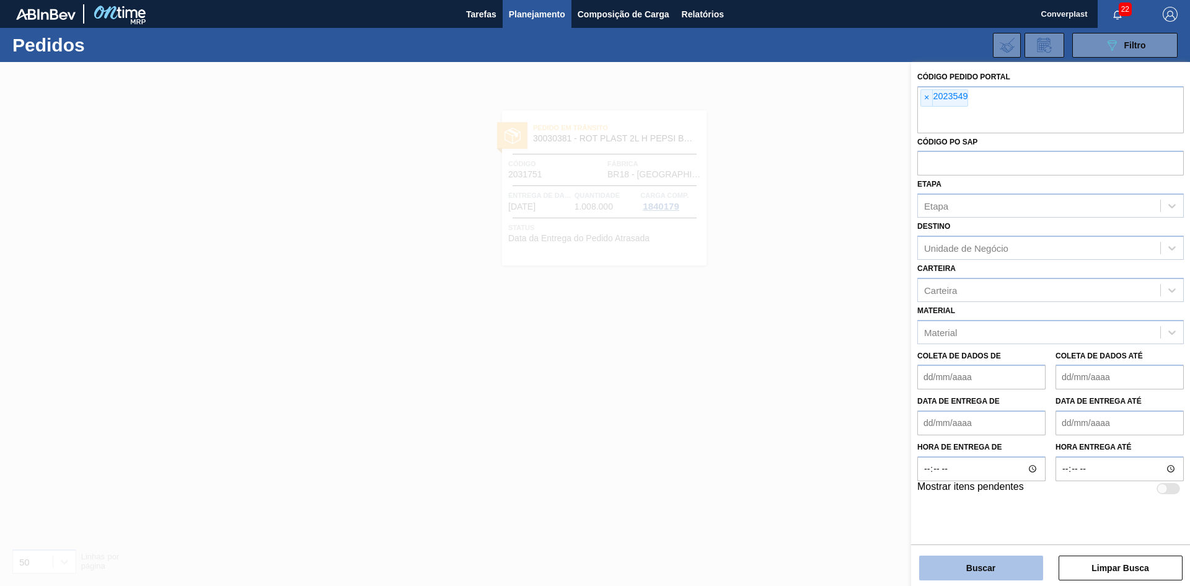
click at [993, 569] on font "Buscar" at bounding box center [980, 568] width 29 height 10
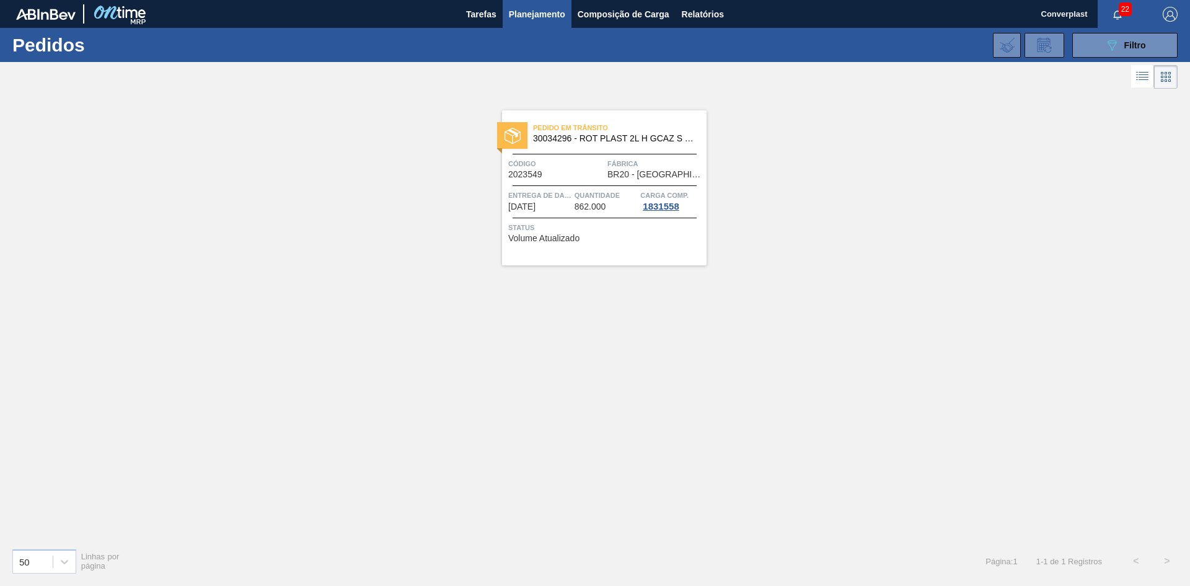
click at [543, 233] on span "Status" at bounding box center [605, 227] width 195 height 12
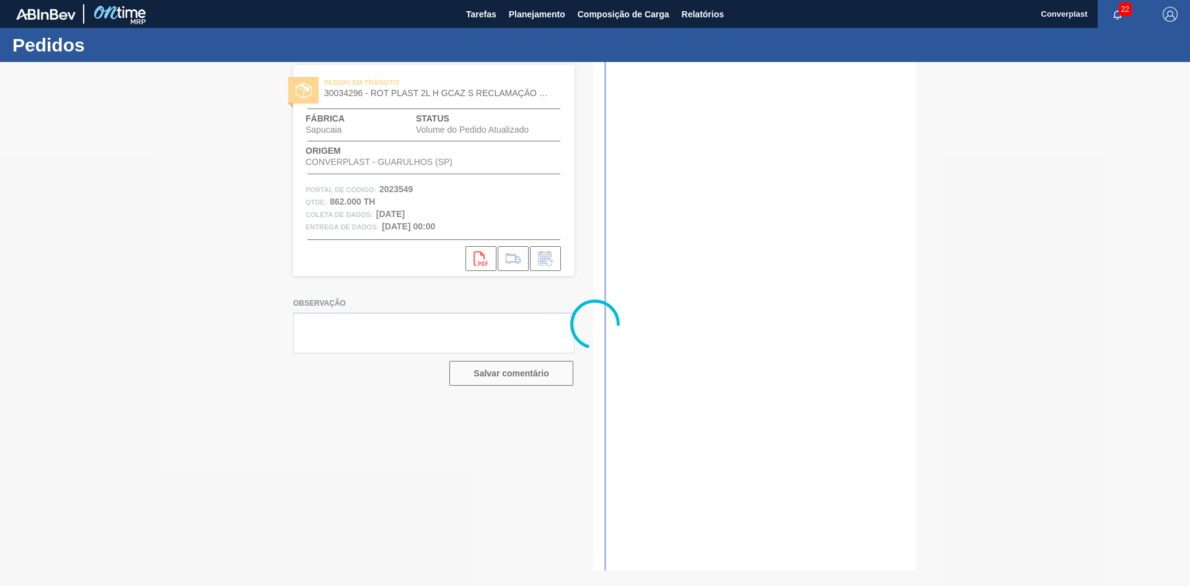
click at [426, 268] on div at bounding box center [595, 324] width 1190 height 524
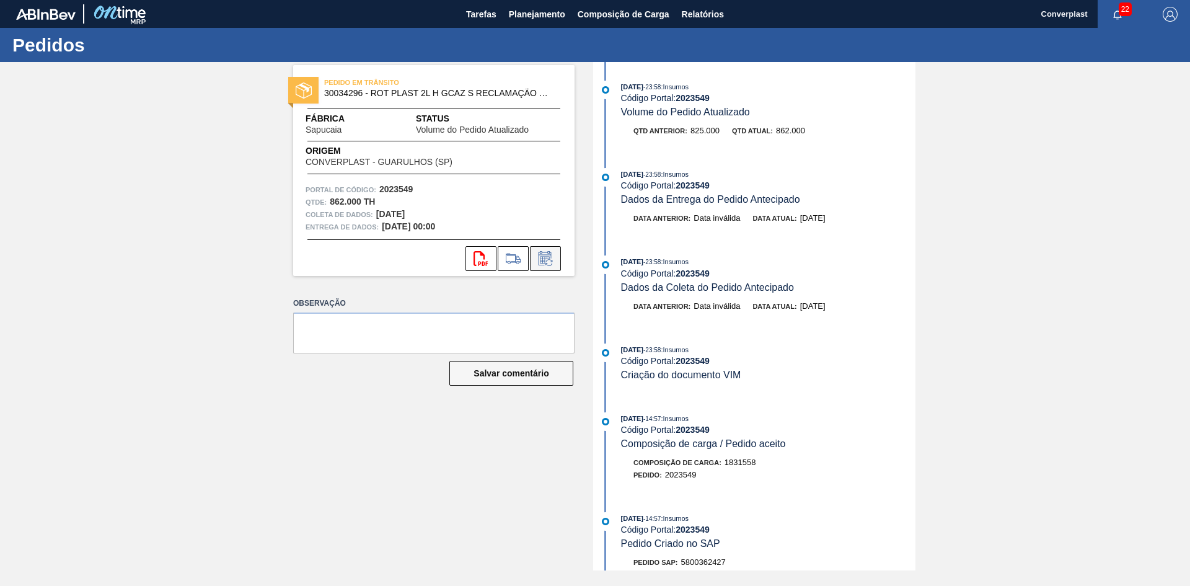
click at [538, 258] on icon at bounding box center [544, 258] width 13 height 14
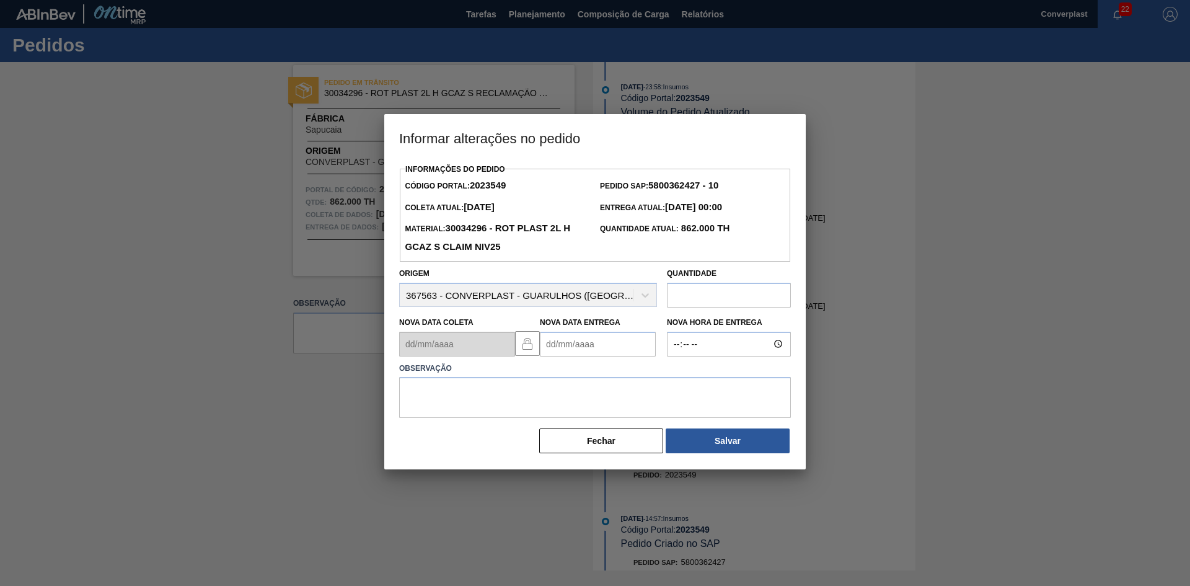
click at [563, 336] on Entrega2023549 "Nova Data Entrega" at bounding box center [598, 344] width 116 height 25
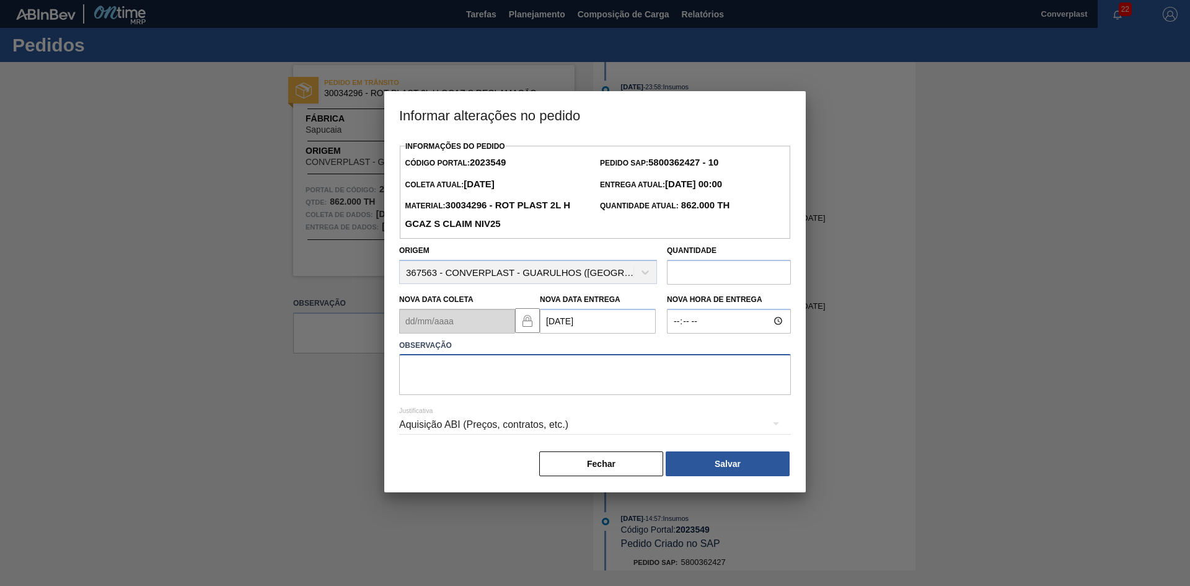
click at [554, 364] on textarea at bounding box center [595, 374] width 392 height 41
click at [701, 448] on div "Aquisição ABI (Preços, contratos, etc.)" at bounding box center [595, 425] width 392 height 45
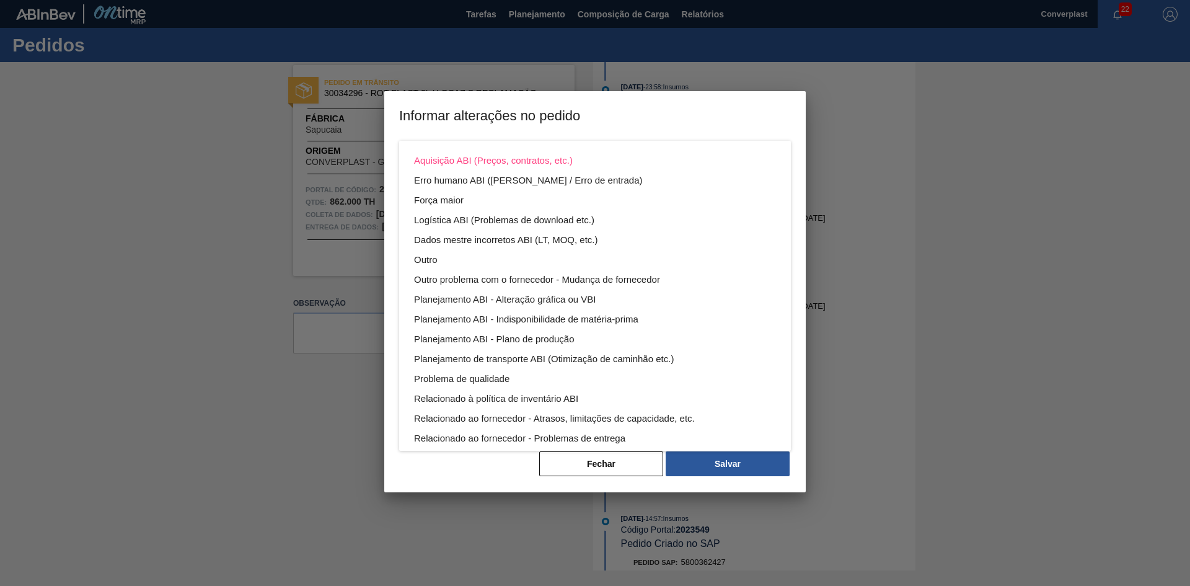
click at [716, 464] on div "Aquisição ABI (Preços, contratos, etc.) Erro humano ABI (Cálculo / Erro de entr…" at bounding box center [595, 293] width 1190 height 586
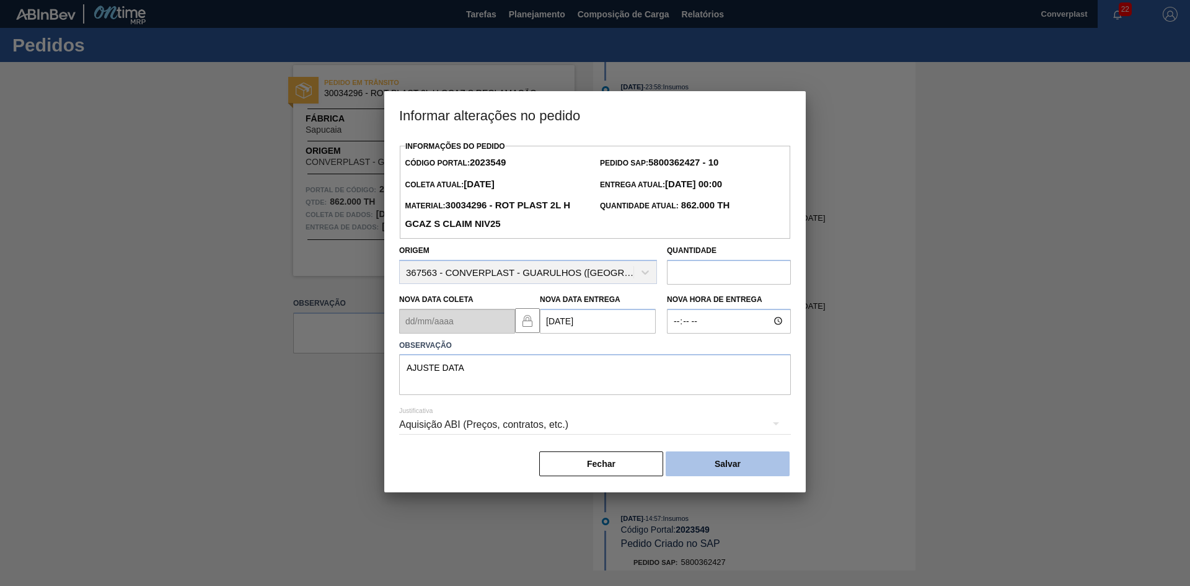
click at [713, 464] on button "Salvar" at bounding box center [728, 463] width 124 height 25
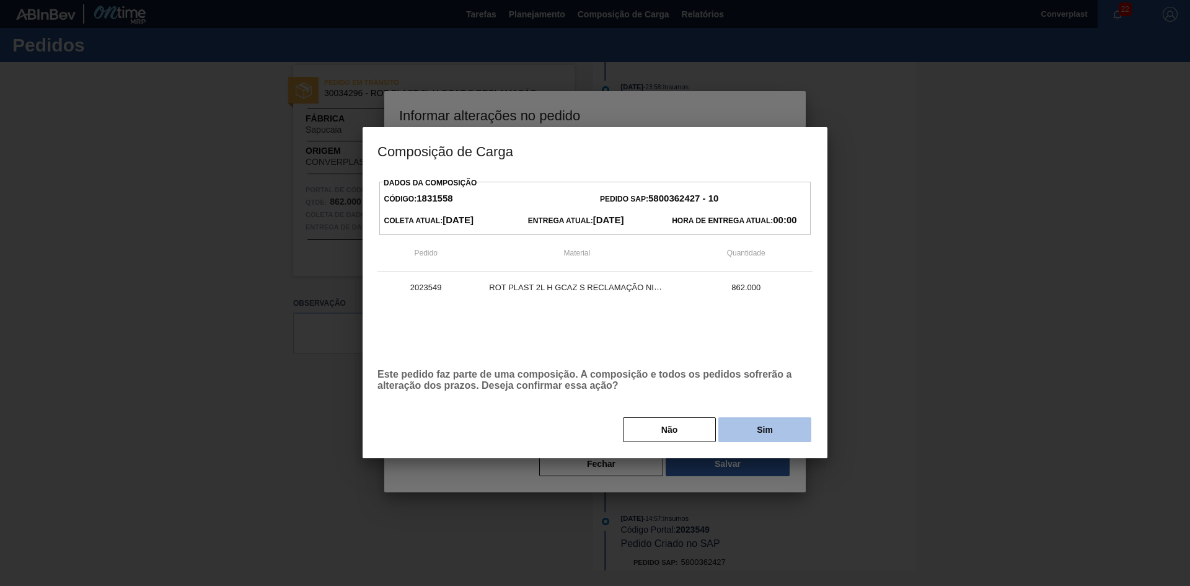
click at [731, 426] on button "Sim" at bounding box center [764, 429] width 93 height 25
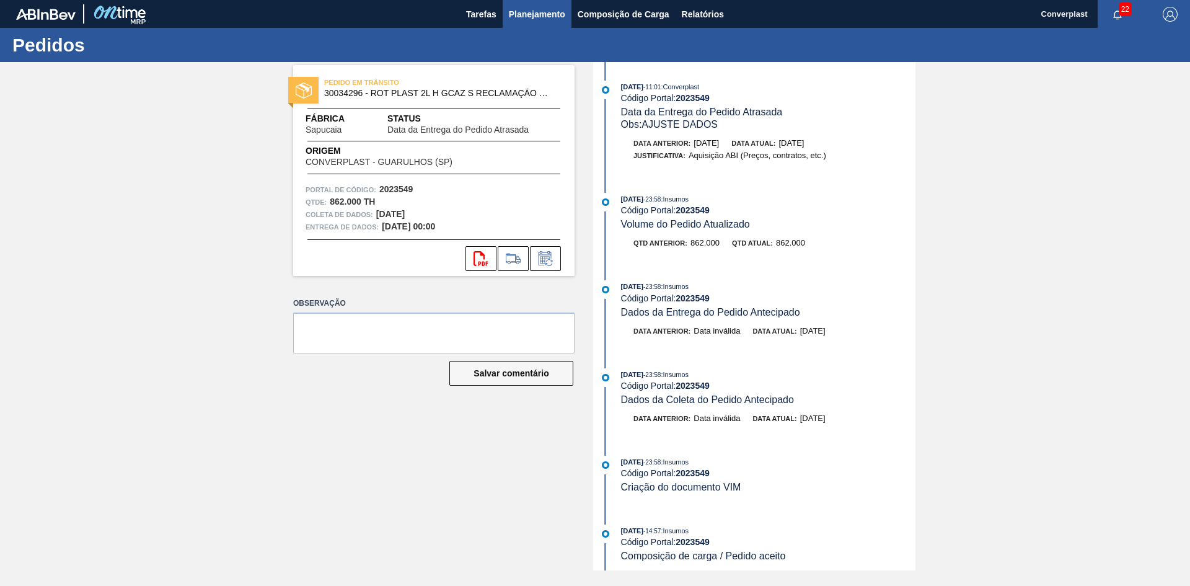
click at [548, 13] on font "Planejamento" at bounding box center [537, 14] width 56 height 10
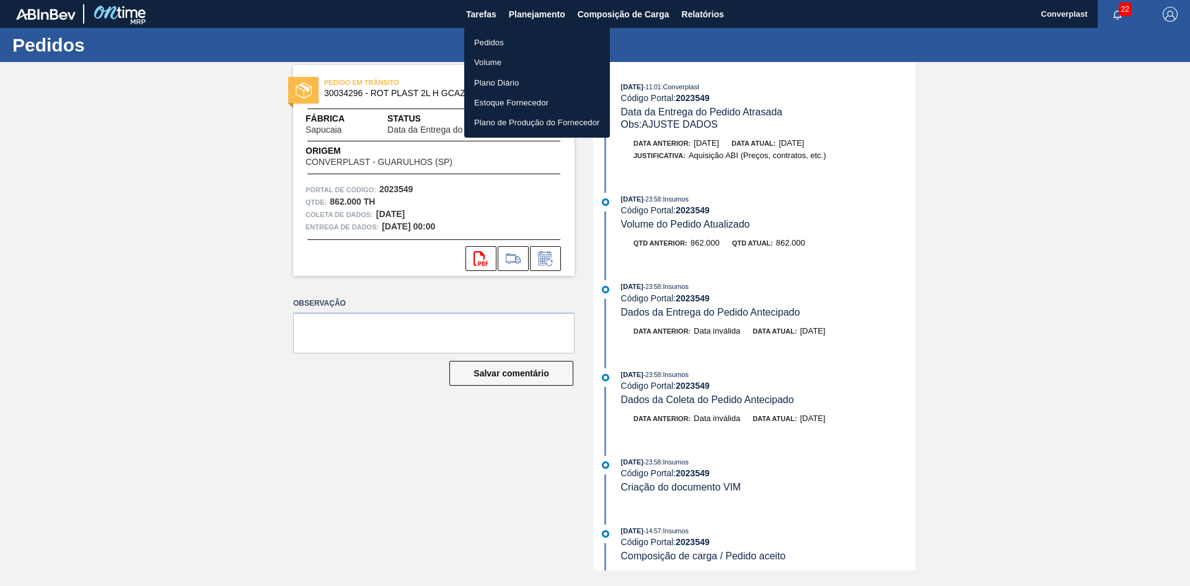
click at [520, 40] on li "Pedidos" at bounding box center [537, 42] width 146 height 20
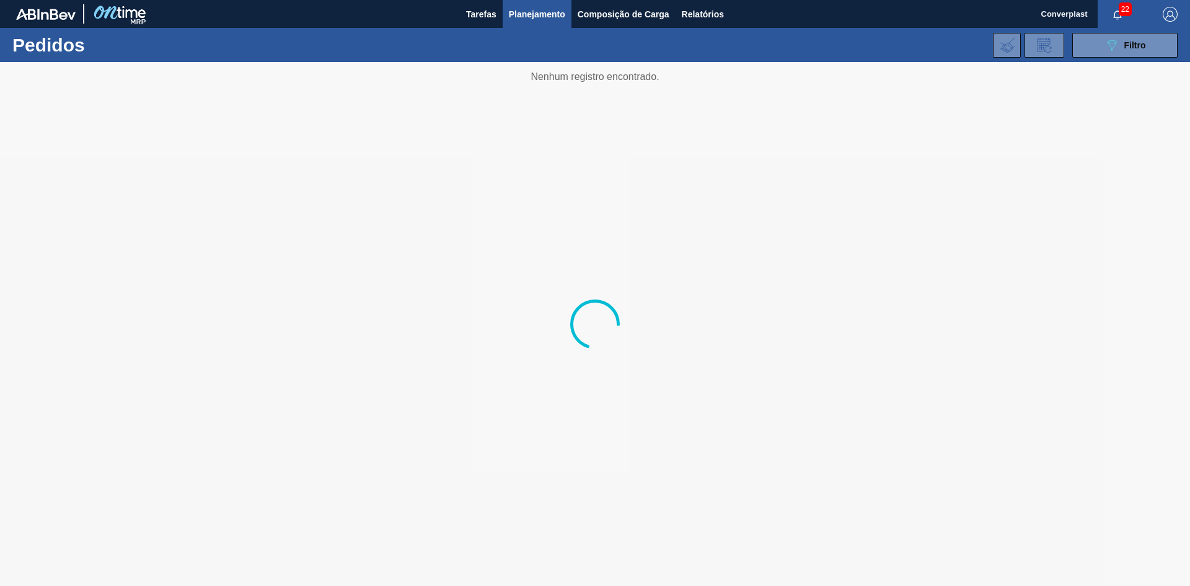
click at [1104, 58] on div "089F7B8B-B2A5-4AFE-B5C0-19BA573D28AC Filtro Código Pedido Portal × 2023549 Códi…" at bounding box center [691, 45] width 986 height 37
click at [1102, 51] on button "089F7B8B-B2A5-4AFE-B5C0-19BA573D28AC Filtro" at bounding box center [1124, 45] width 105 height 25
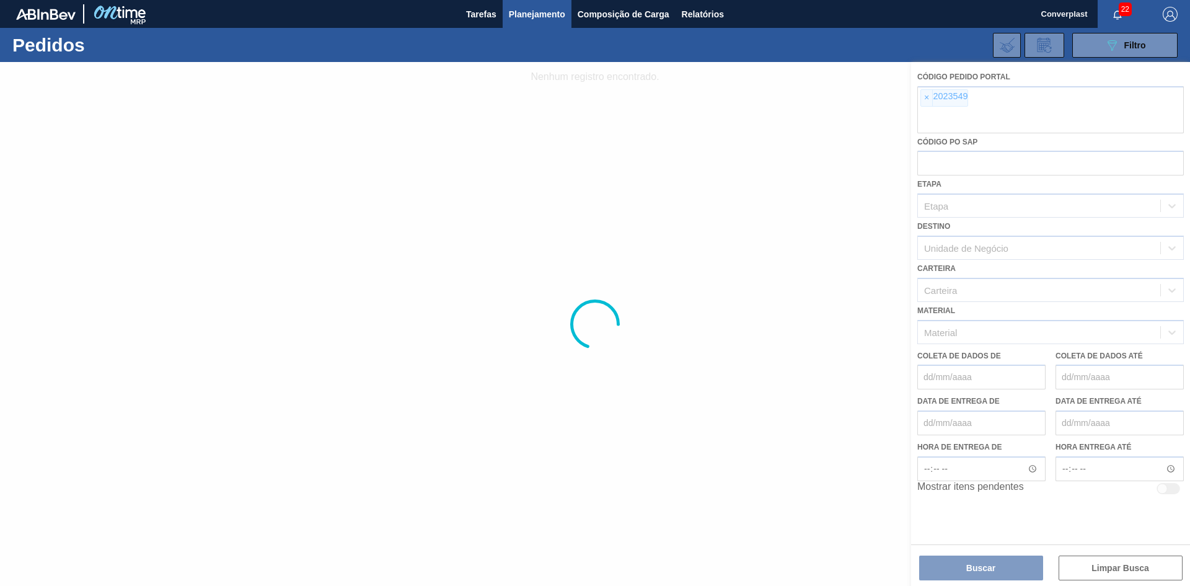
click at [923, 96] on div at bounding box center [595, 324] width 1190 height 524
click at [928, 98] on div at bounding box center [595, 324] width 1190 height 524
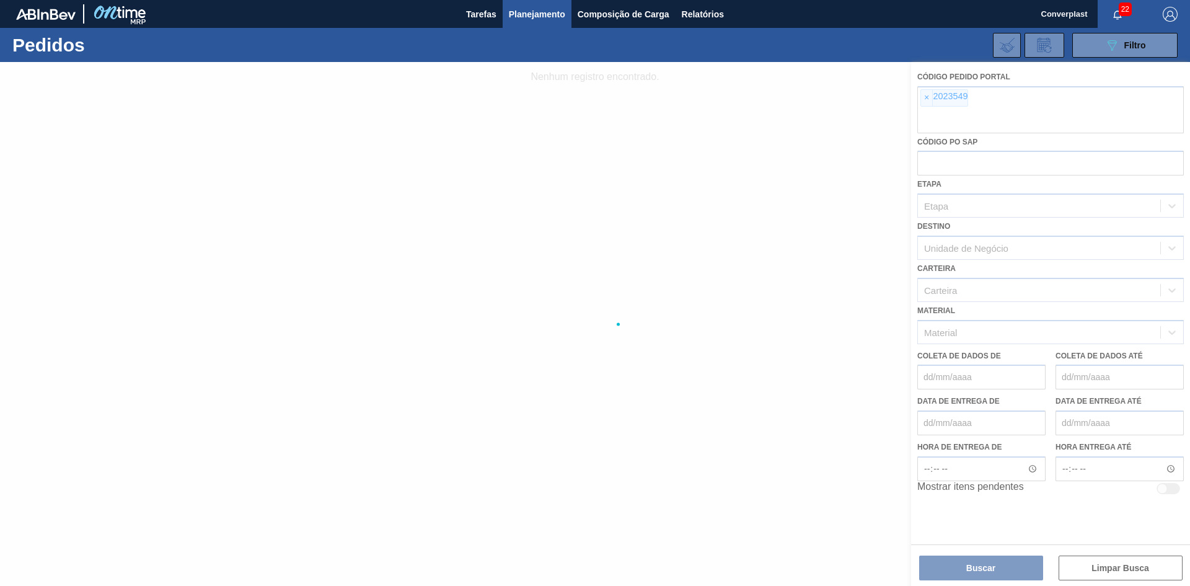
click at [928, 98] on div at bounding box center [595, 324] width 1190 height 524
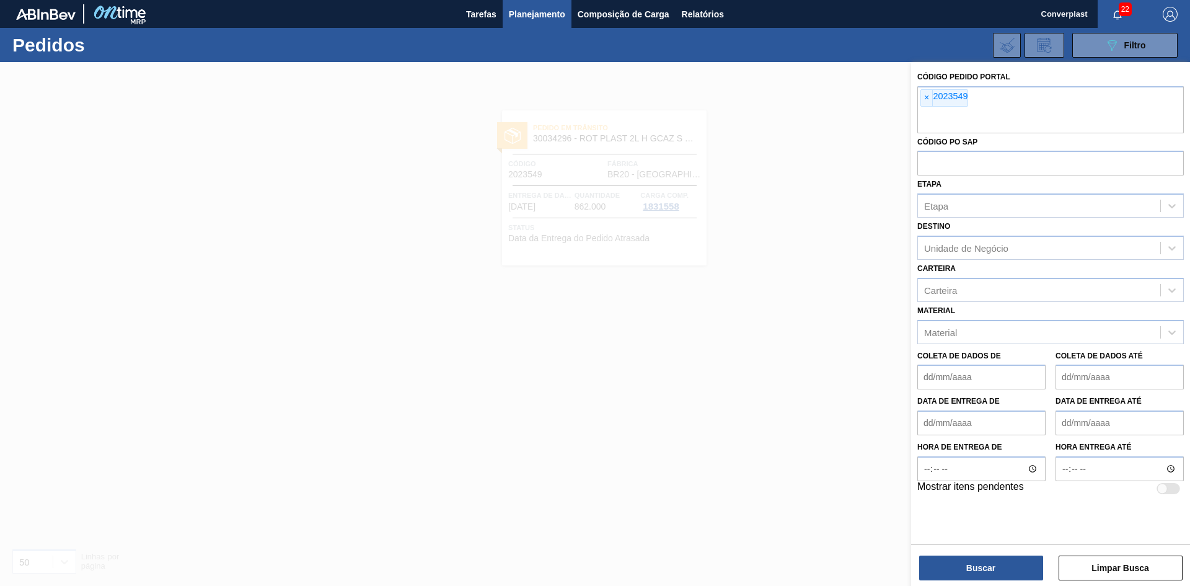
click at [928, 98] on font "×" at bounding box center [926, 97] width 5 height 10
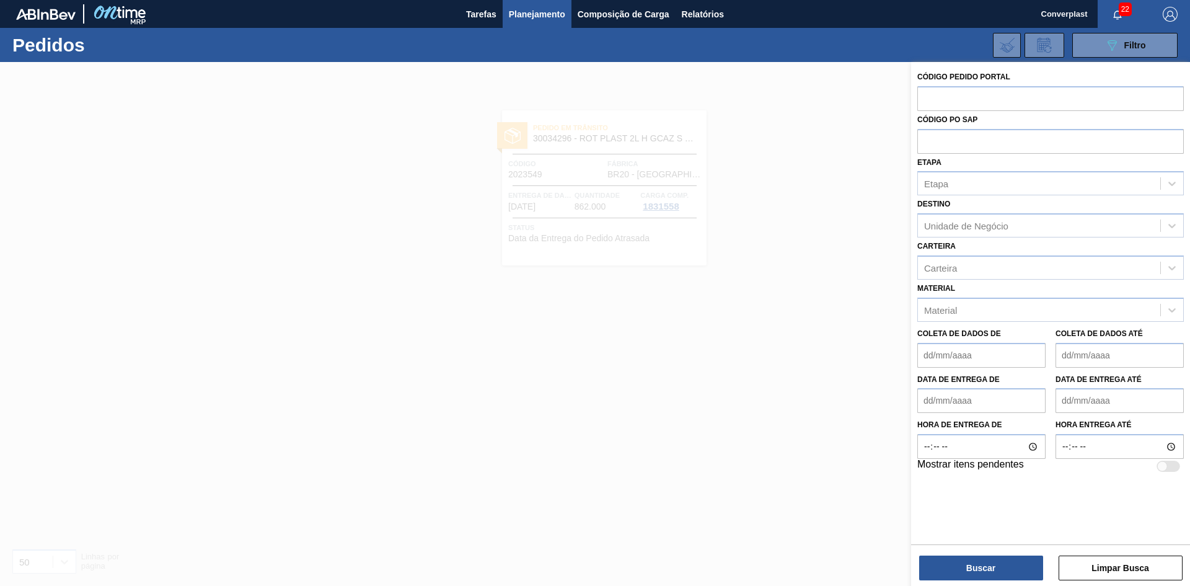
paste input "2023553"
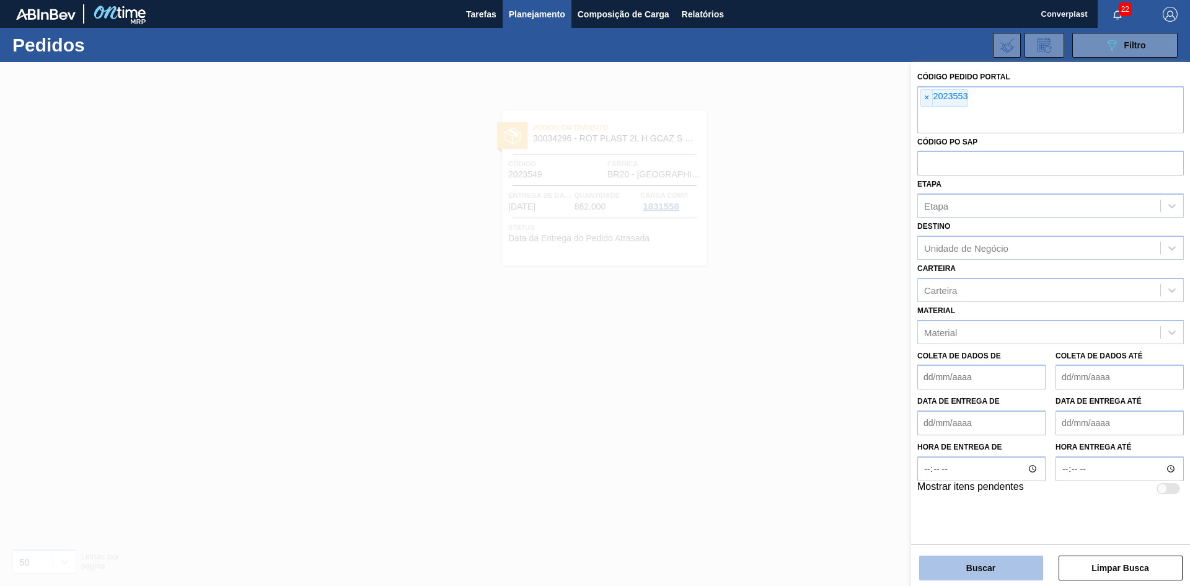
click at [961, 563] on button "Buscar" at bounding box center [981, 567] width 124 height 25
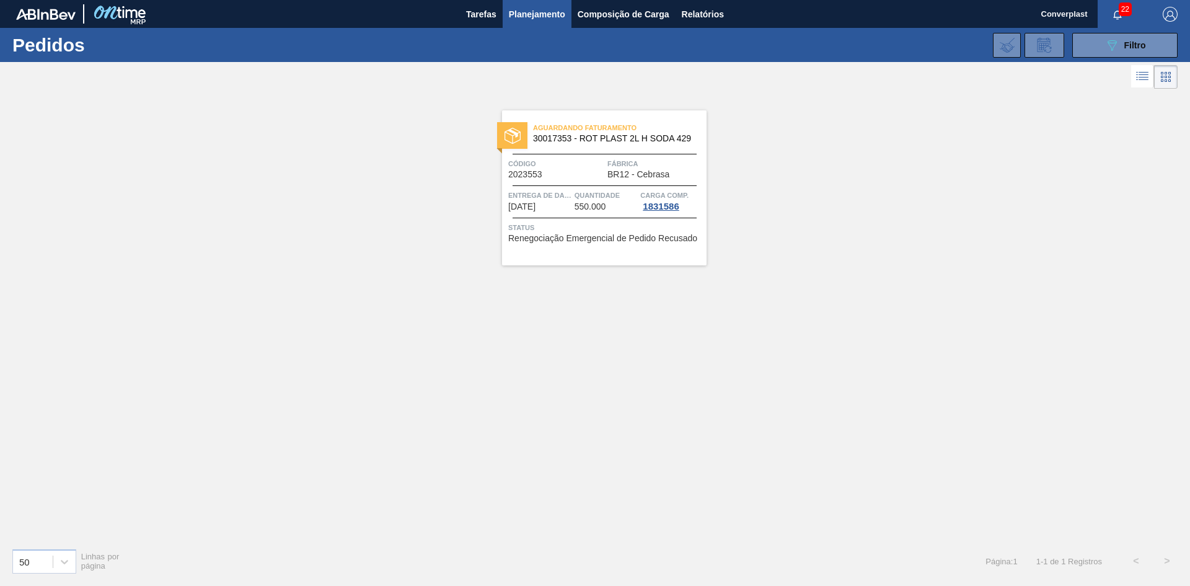
click at [568, 176] on div "Código 2023553" at bounding box center [556, 168] width 96 height 22
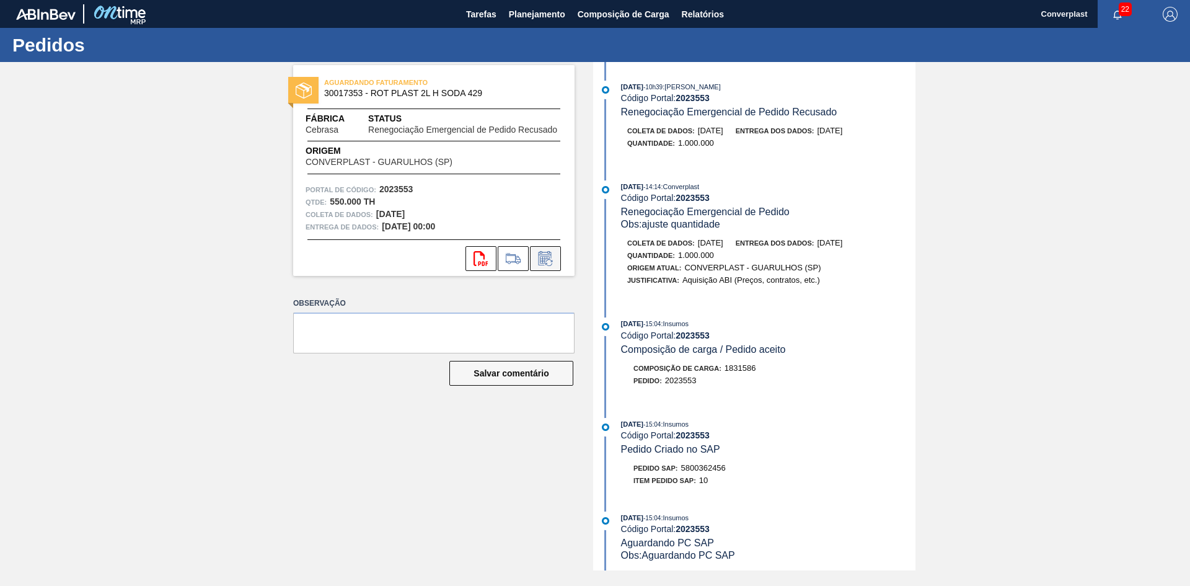
click at [541, 261] on icon at bounding box center [544, 259] width 9 height 7
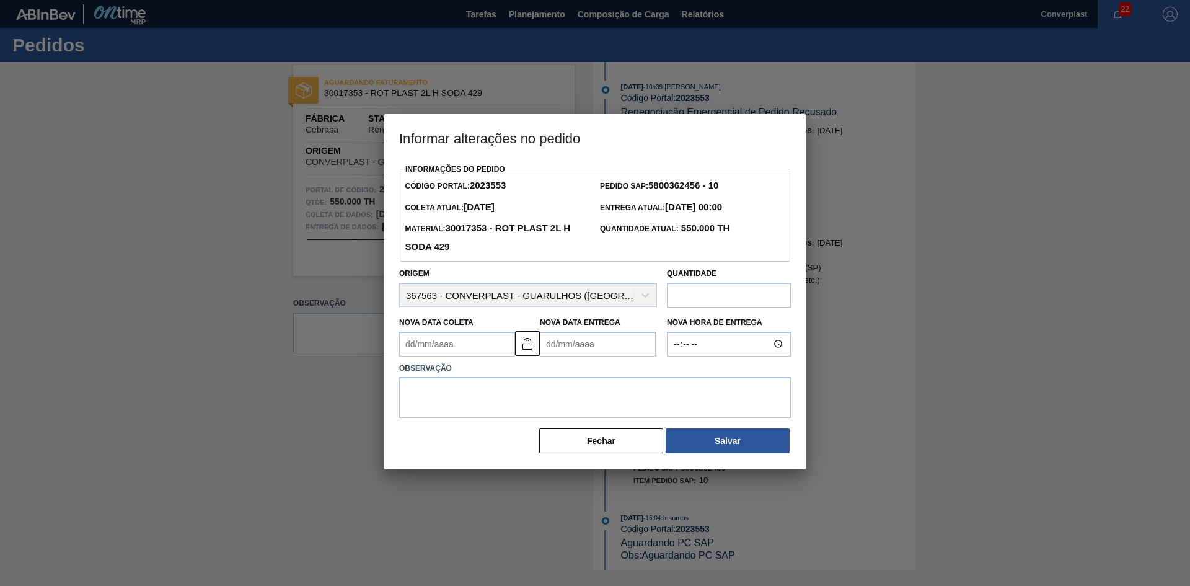
click at [561, 345] on Entrega2023553 "Nova Data Entrega" at bounding box center [598, 344] width 116 height 25
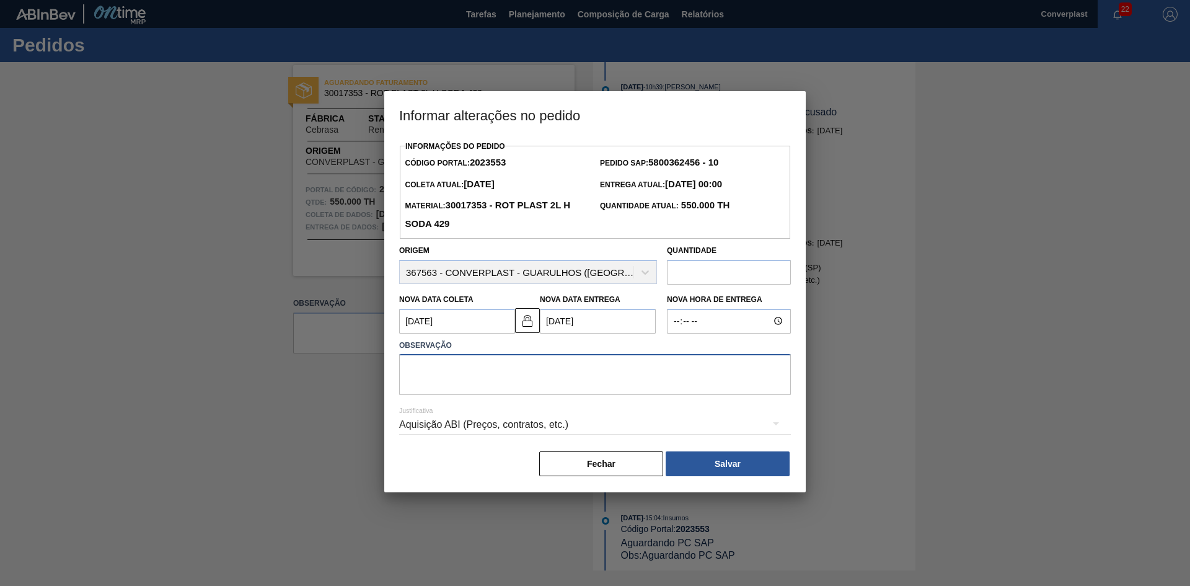
click at [494, 371] on textarea at bounding box center [595, 374] width 392 height 41
click at [687, 458] on button "Salvar" at bounding box center [728, 463] width 124 height 25
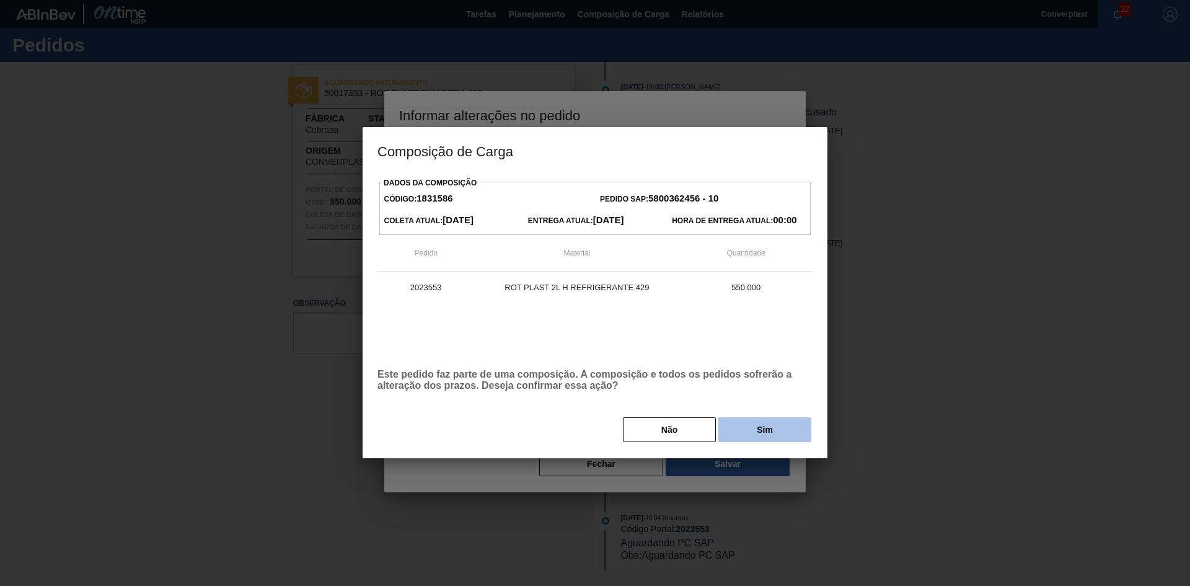
click at [738, 419] on button "Sim" at bounding box center [764, 429] width 93 height 25
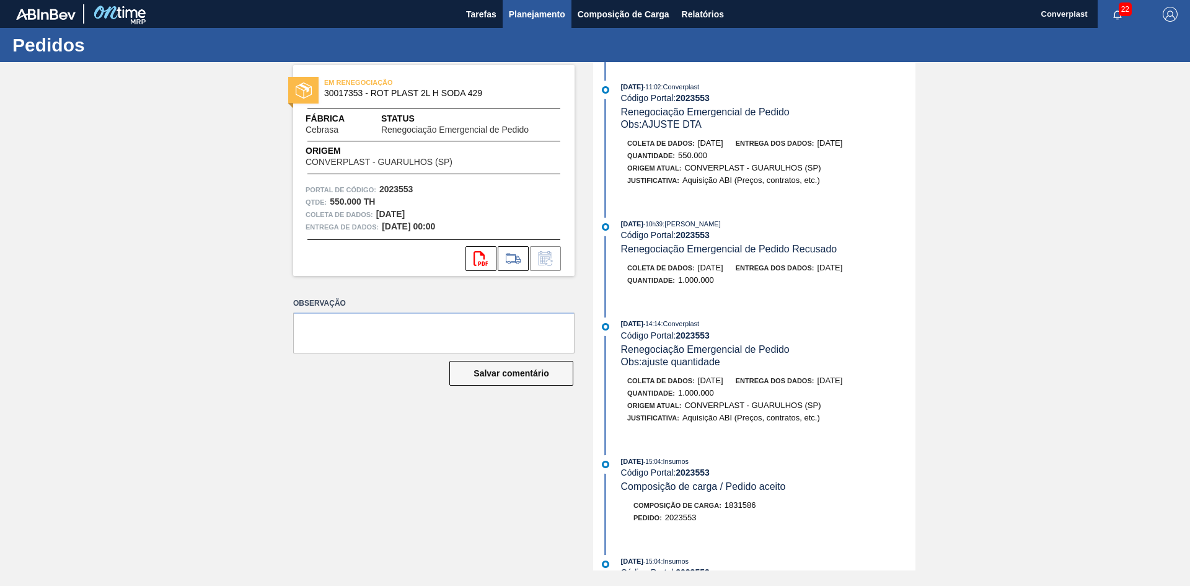
click at [540, 10] on font "Planejamento" at bounding box center [537, 14] width 56 height 10
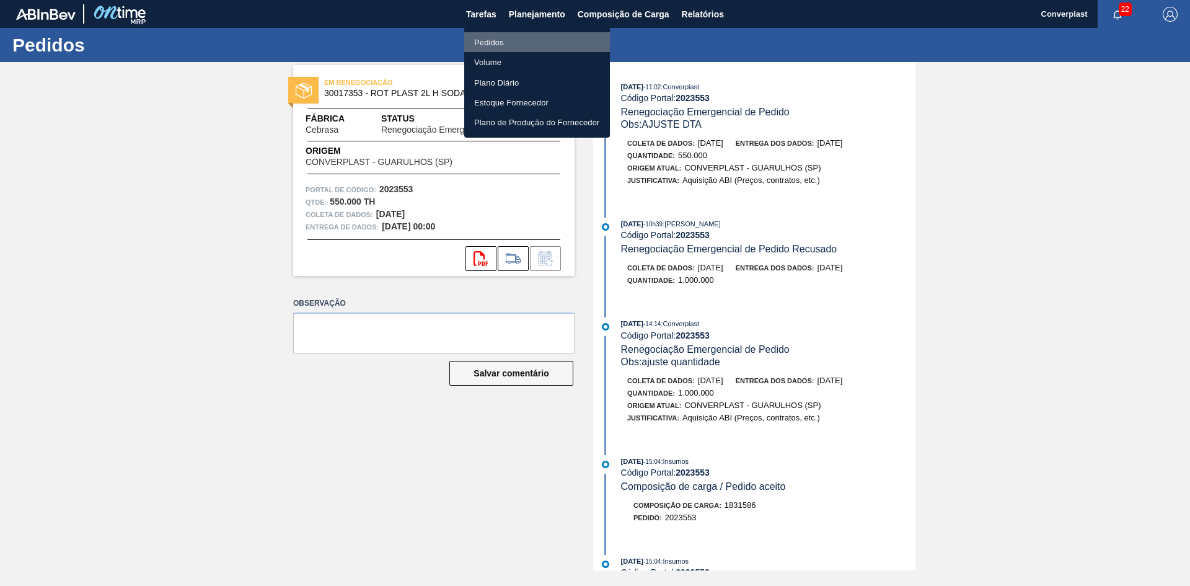
click at [501, 45] on font "Pedidos" at bounding box center [489, 42] width 30 height 9
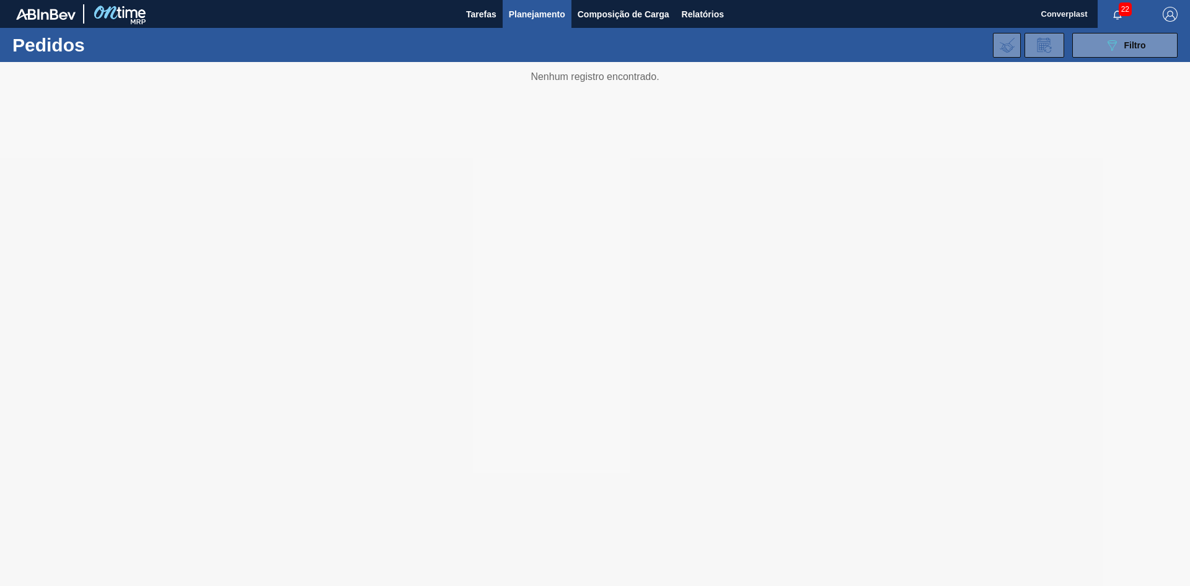
click at [1137, 58] on div "089F7B8B-B2A5-4AFE-B5C0-19BA573D28AC Filtro Código Pedido Portal × 2023553 Códi…" at bounding box center [691, 45] width 986 height 37
click at [1115, 53] on button "089F7B8B-B2A5-4AFE-B5C0-19BA573D28AC Filtro" at bounding box center [1124, 45] width 105 height 25
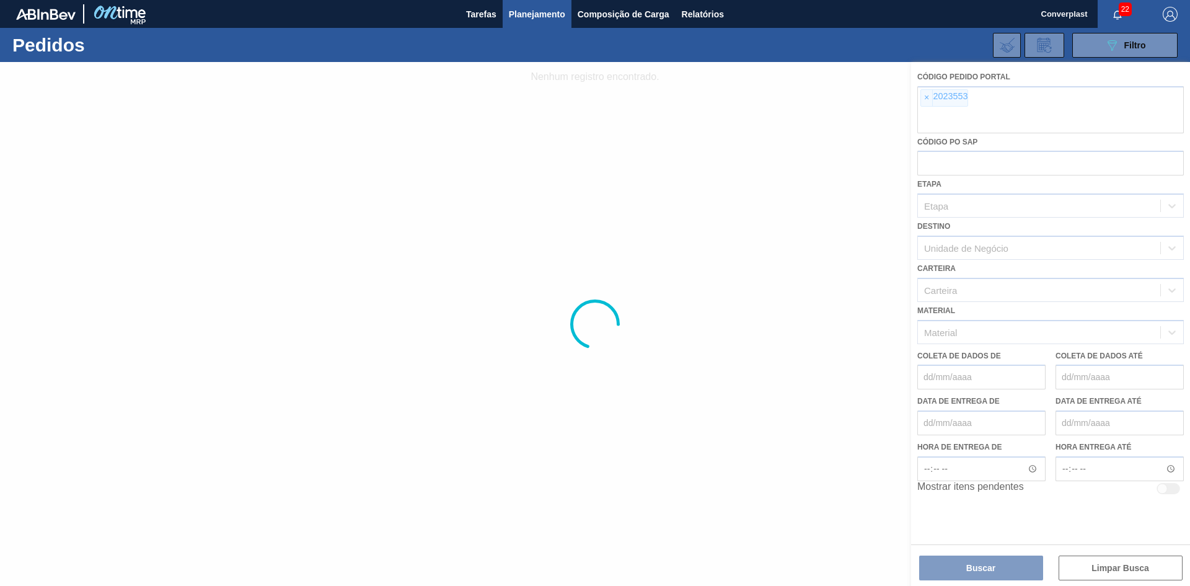
click at [923, 102] on div at bounding box center [595, 324] width 1190 height 524
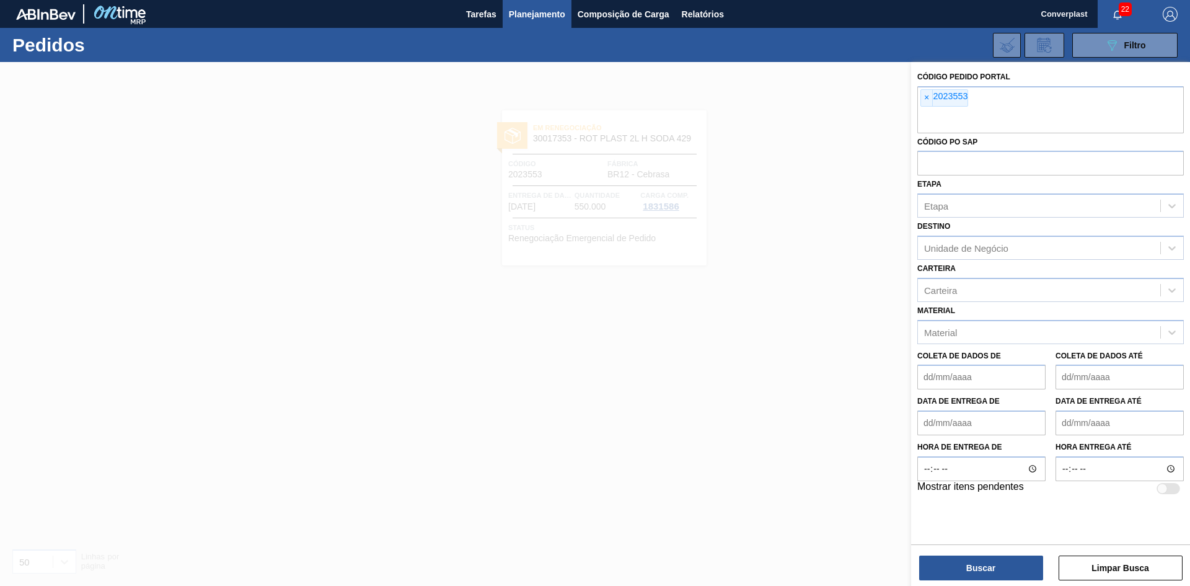
click at [923, 102] on span "×" at bounding box center [927, 98] width 12 height 16
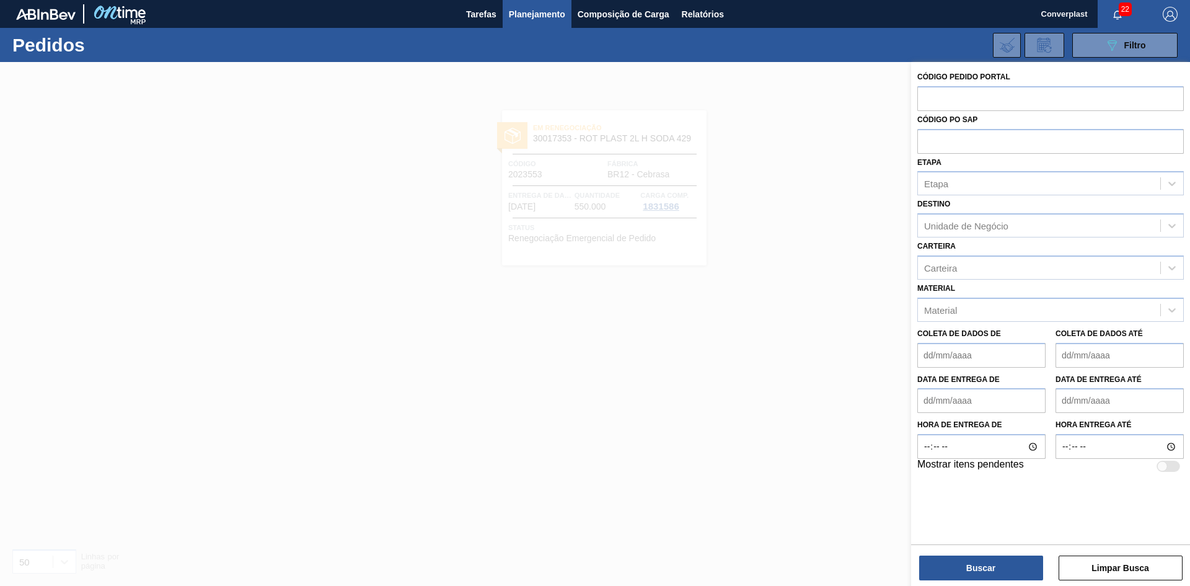
paste input "2026892"
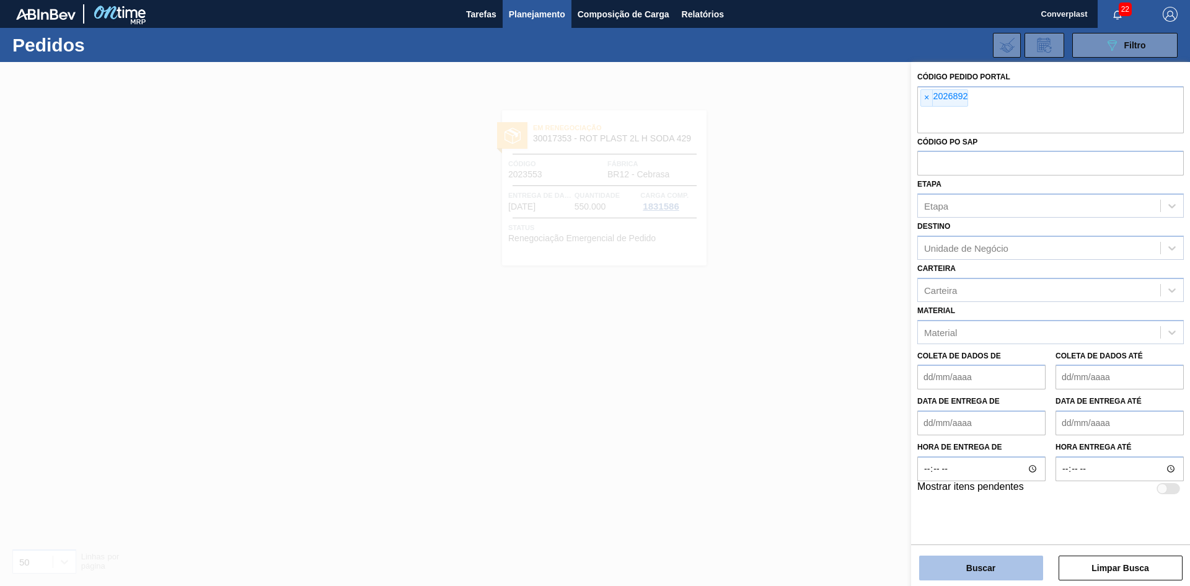
click at [937, 568] on button "Buscar" at bounding box center [981, 567] width 124 height 25
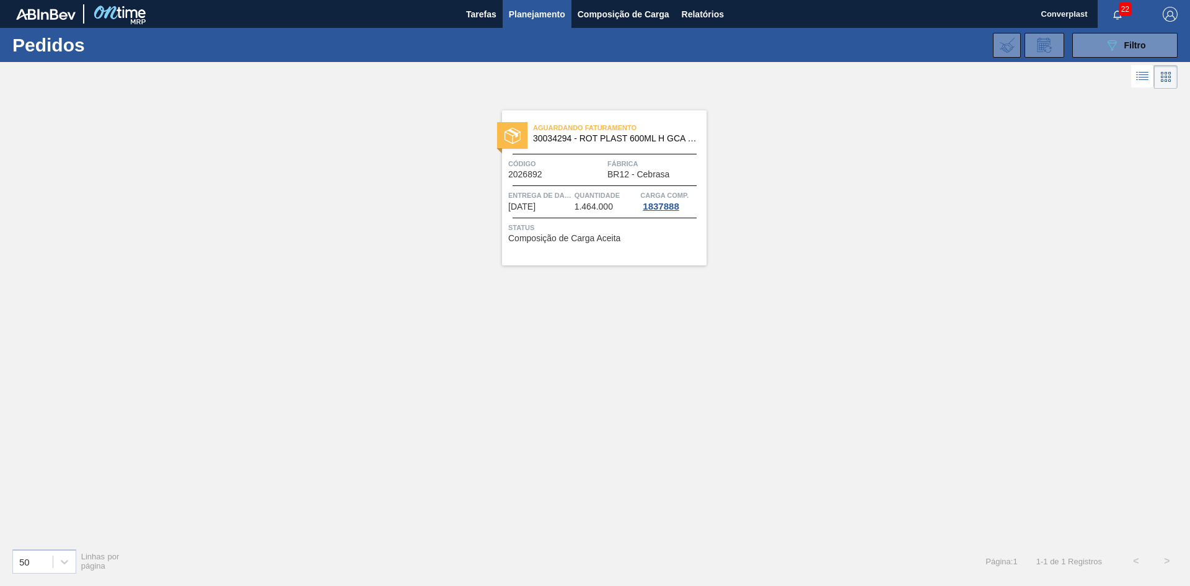
click at [535, 202] on font "[DATE]" at bounding box center [521, 206] width 27 height 10
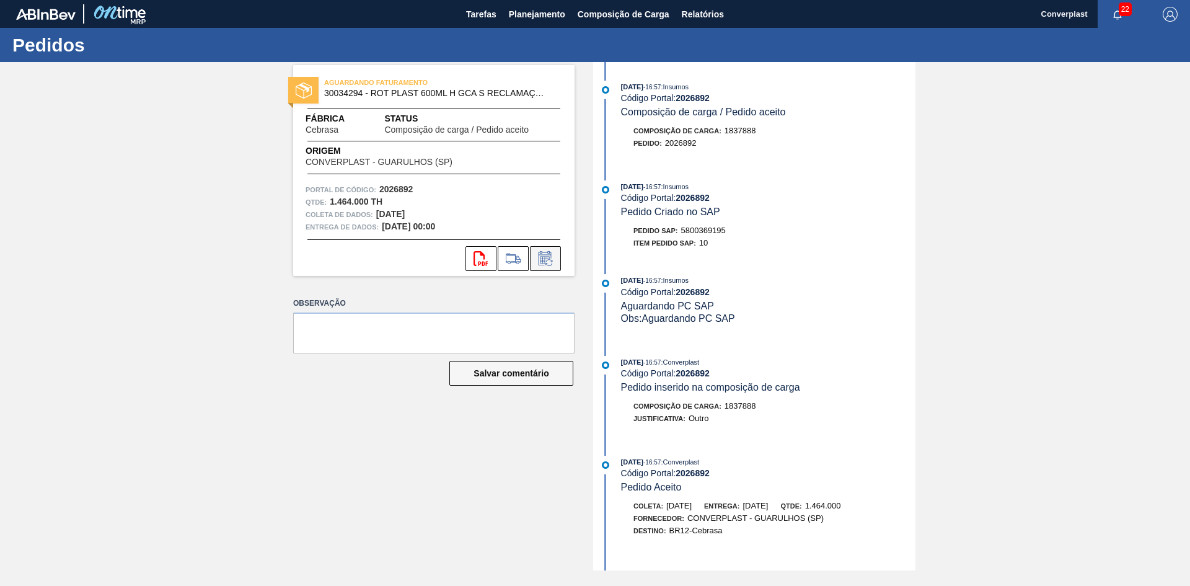
click at [553, 259] on icon at bounding box center [545, 258] width 20 height 15
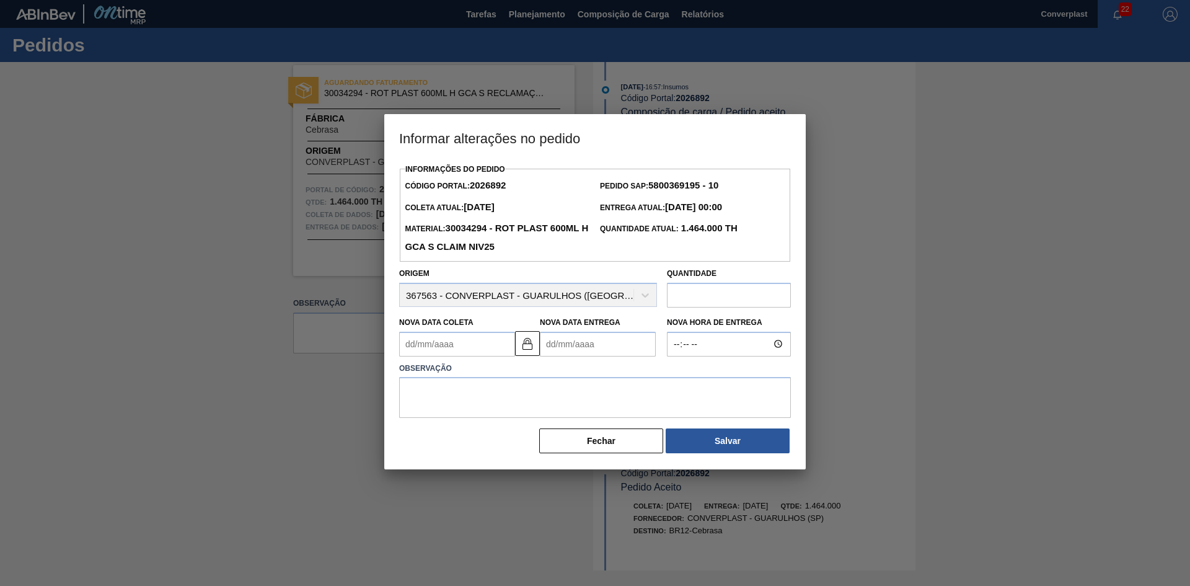
click at [582, 333] on Entrega2026892 "Nova Data Entrega" at bounding box center [598, 344] width 116 height 25
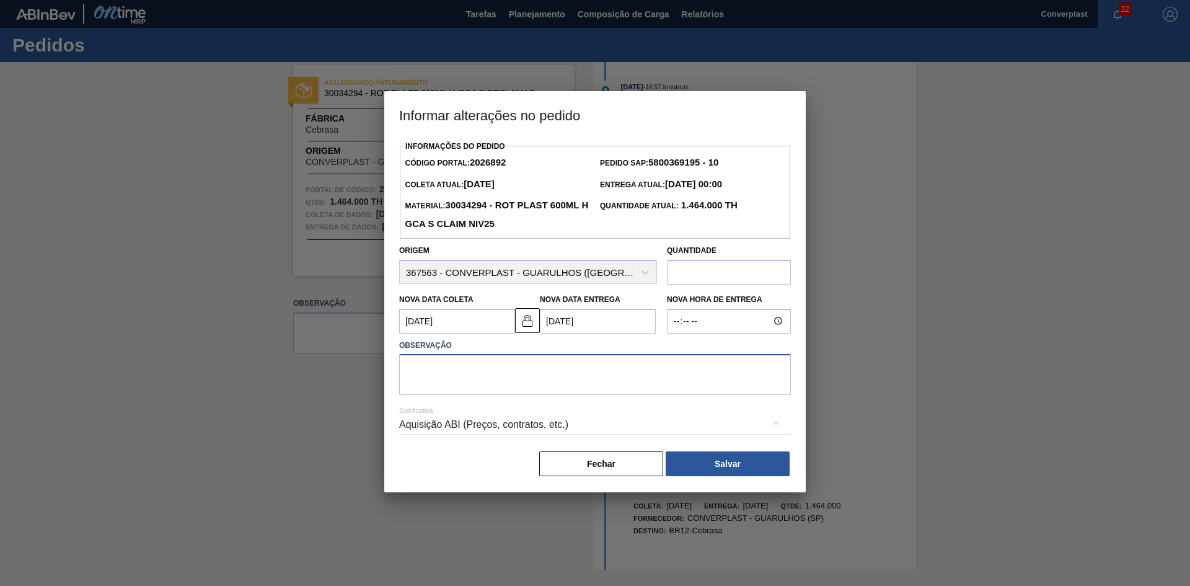
click at [530, 385] on textarea at bounding box center [595, 374] width 392 height 41
click at [713, 457] on button "Salvar" at bounding box center [728, 463] width 124 height 25
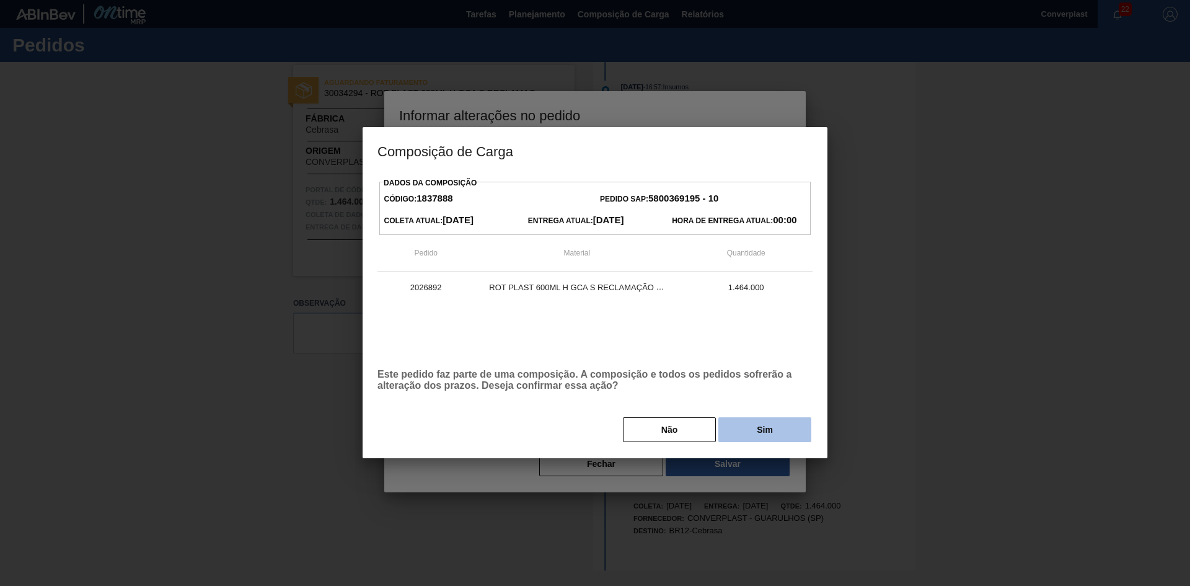
click at [751, 438] on button "Sim" at bounding box center [764, 429] width 93 height 25
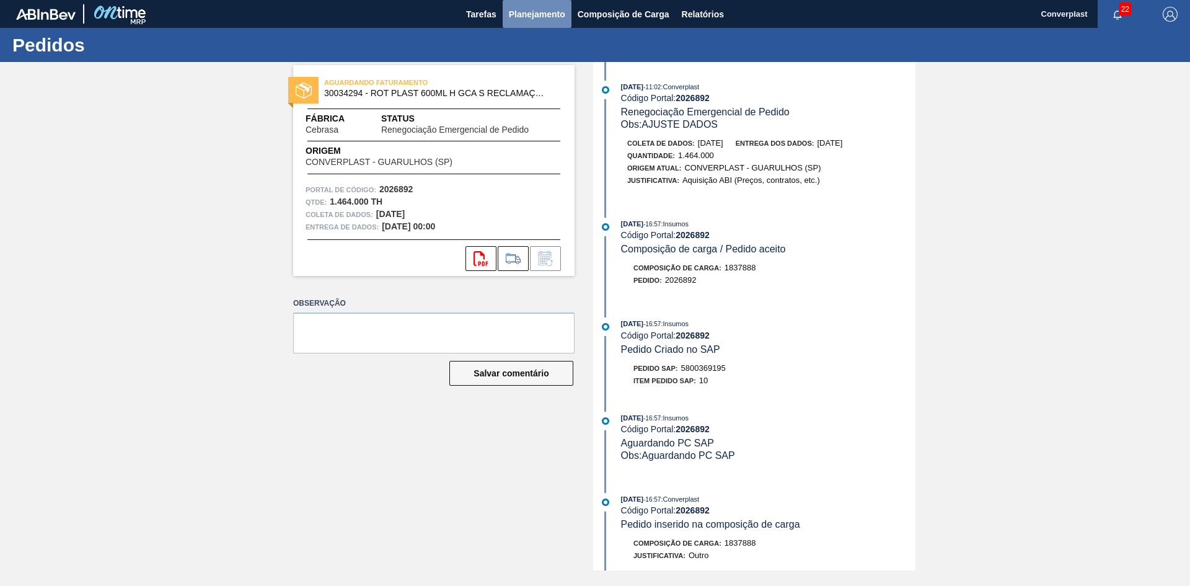
click at [530, 17] on font "Planejamento" at bounding box center [537, 14] width 56 height 10
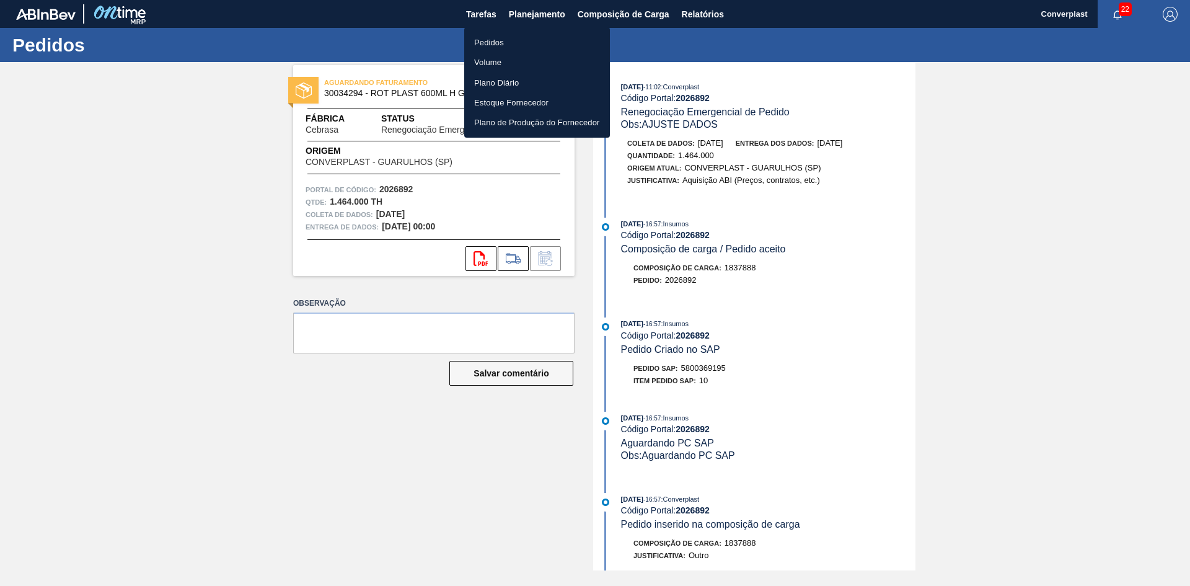
click at [510, 33] on li "Pedidos" at bounding box center [537, 42] width 146 height 20
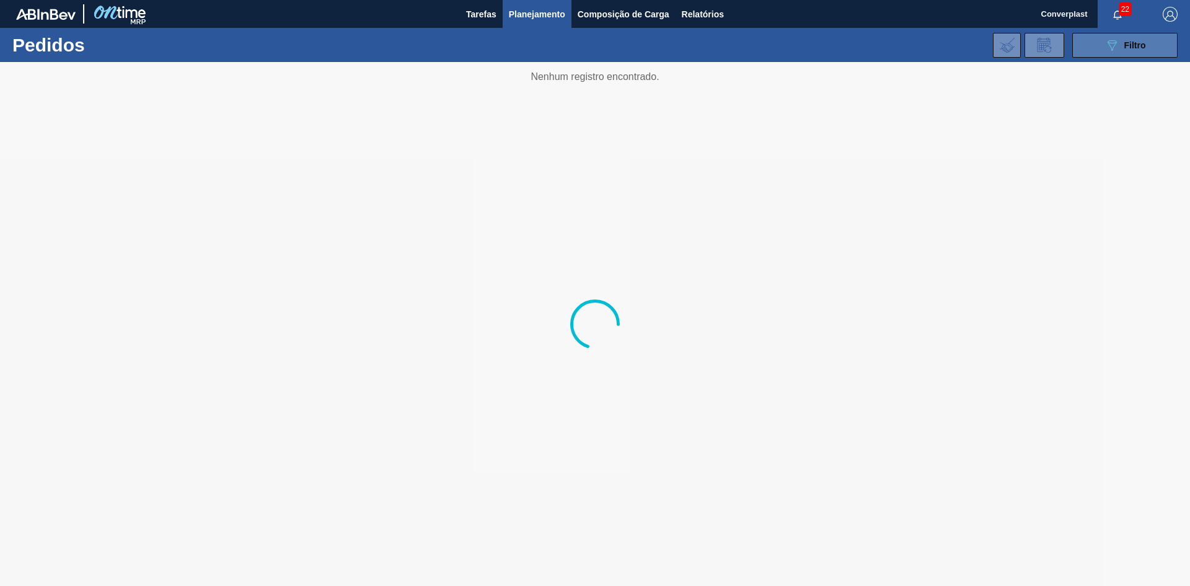
click at [1084, 52] on button "089F7B8B-B2A5-4AFE-B5C0-19BA573D28AC Filtro" at bounding box center [1124, 45] width 105 height 25
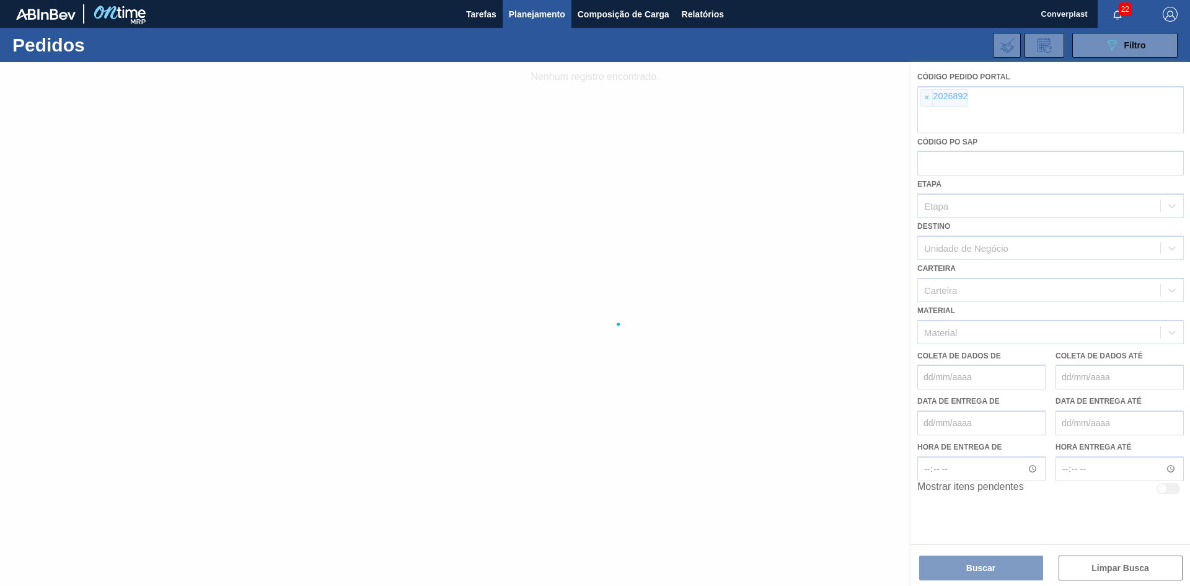
click at [931, 99] on div at bounding box center [595, 324] width 1190 height 524
click at [921, 99] on div at bounding box center [595, 324] width 1190 height 524
click at [926, 99] on div at bounding box center [595, 324] width 1190 height 524
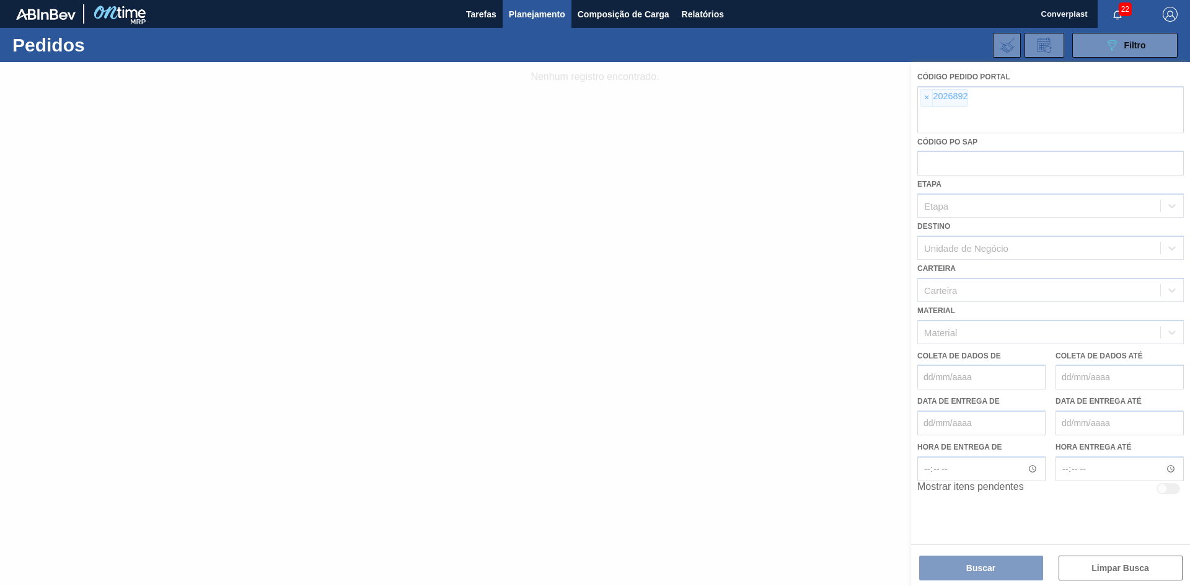
click at [926, 99] on div at bounding box center [595, 324] width 1190 height 524
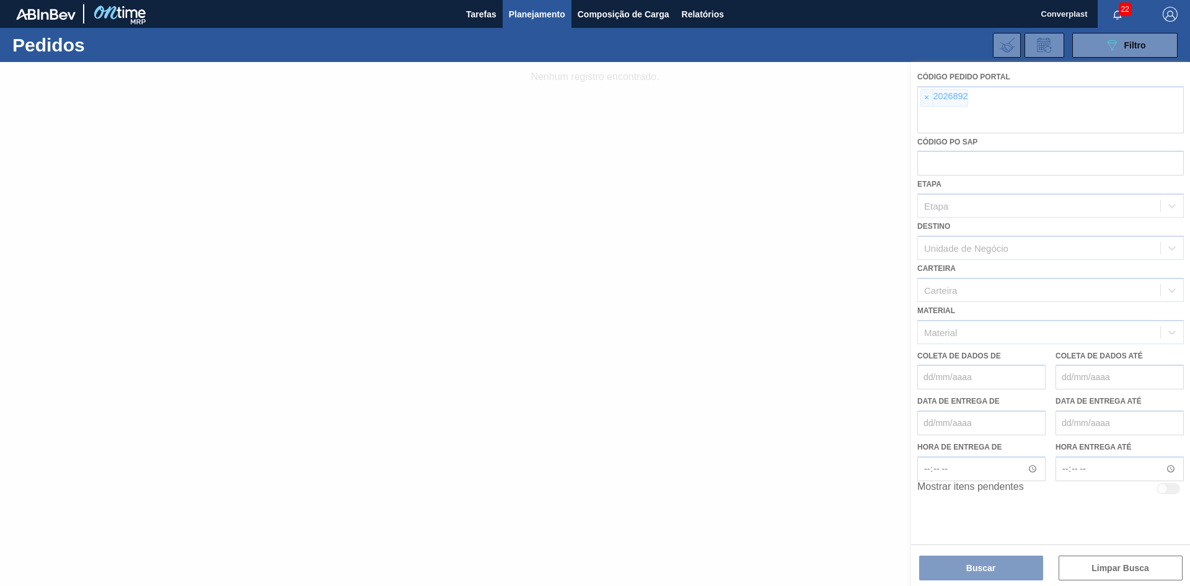
click at [926, 99] on div at bounding box center [595, 324] width 1190 height 524
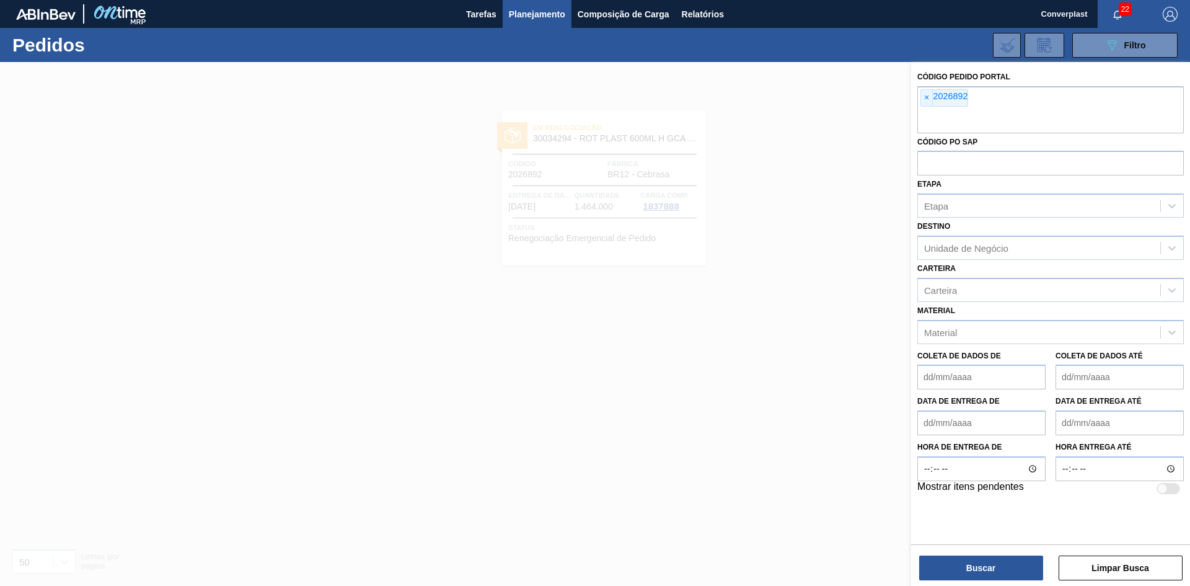
click at [926, 99] on font "×" at bounding box center [926, 97] width 5 height 10
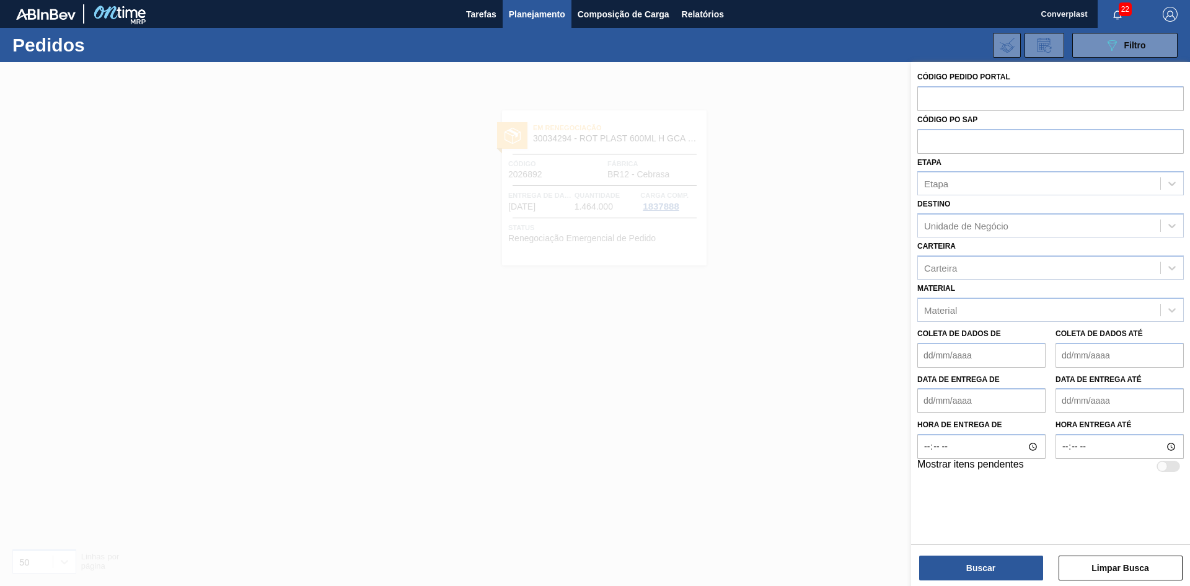
paste input "2023522"
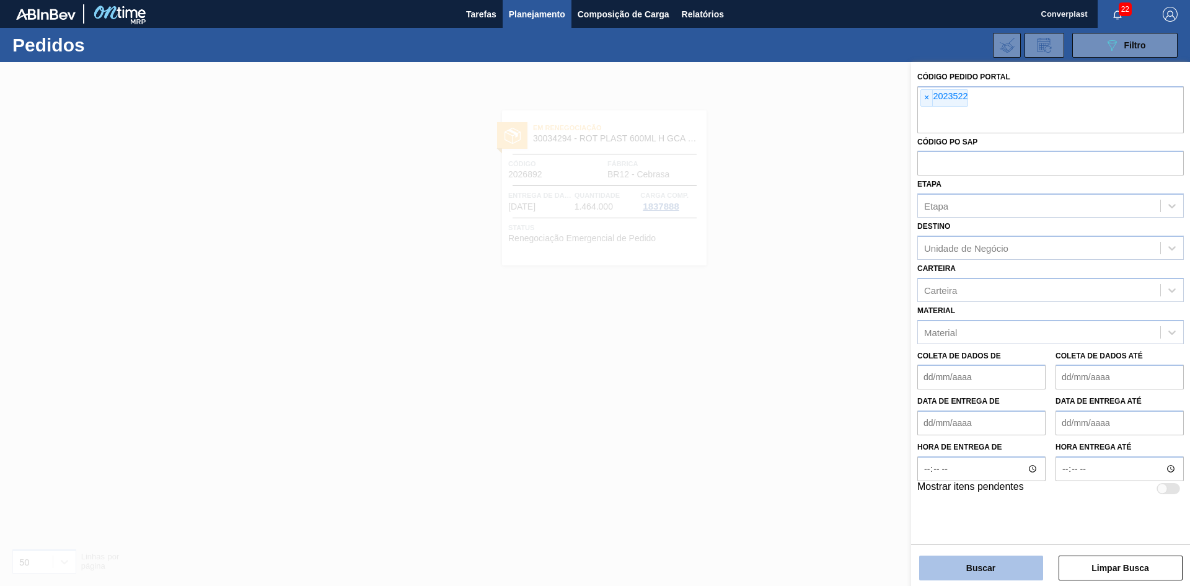
click at [976, 572] on font "Buscar" at bounding box center [980, 568] width 29 height 10
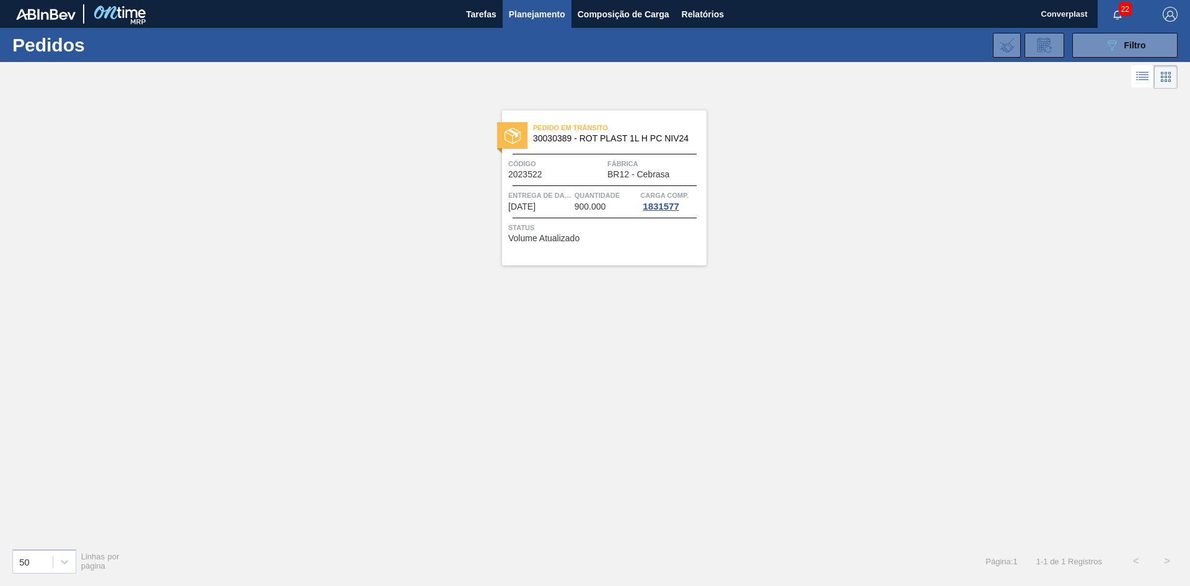
click at [508, 185] on div at bounding box center [604, 185] width 204 height 1
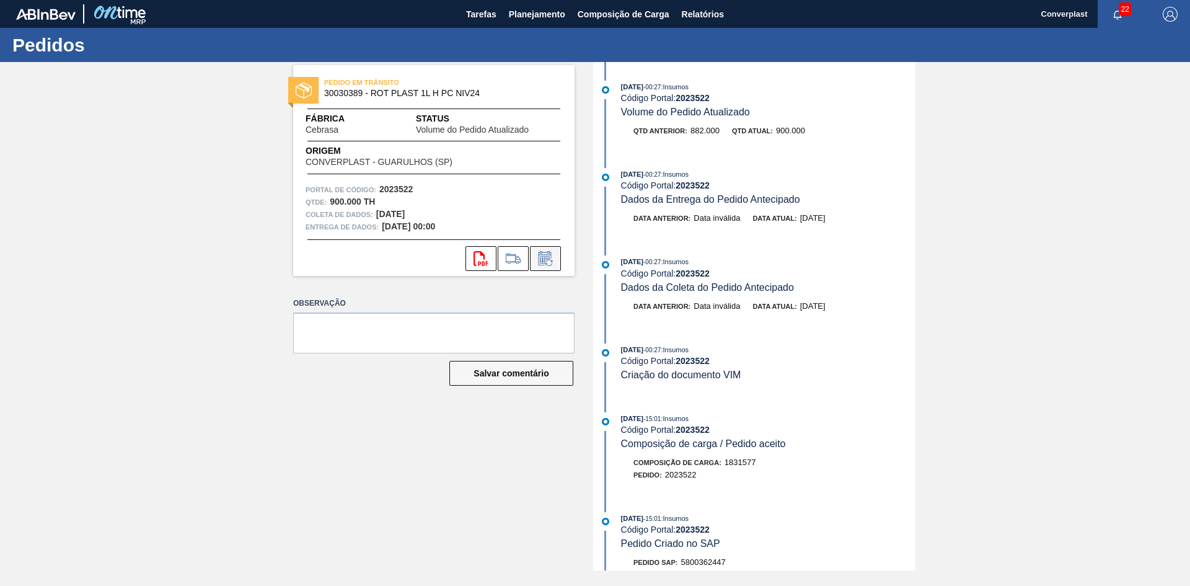
click at [549, 258] on icon at bounding box center [544, 259] width 9 height 7
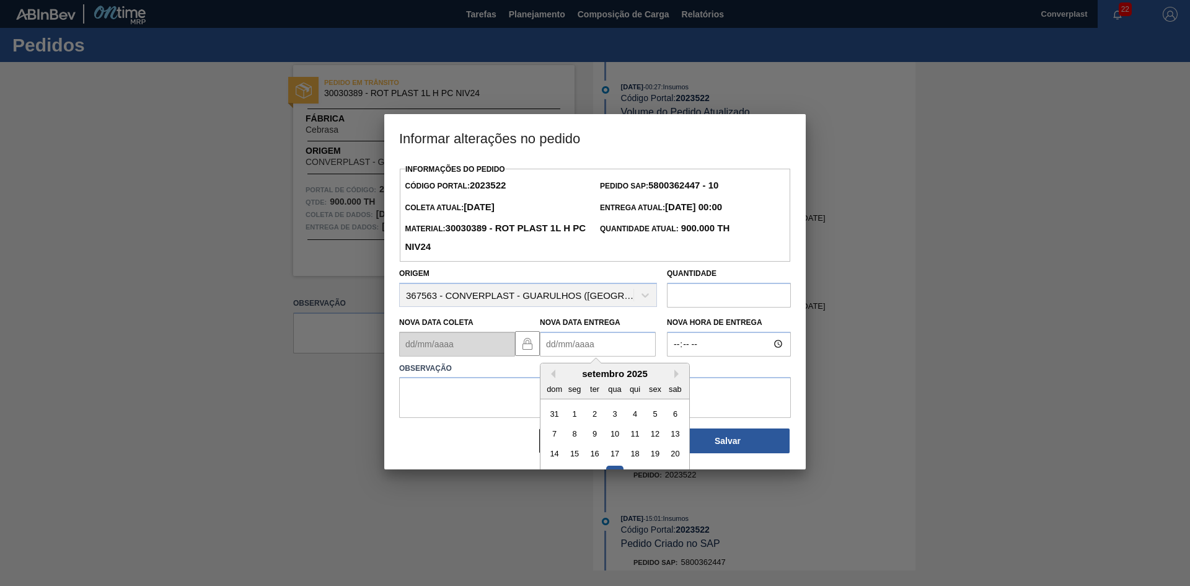
click at [583, 346] on Entrega2023522 "Nova Data Entrega" at bounding box center [598, 344] width 116 height 25
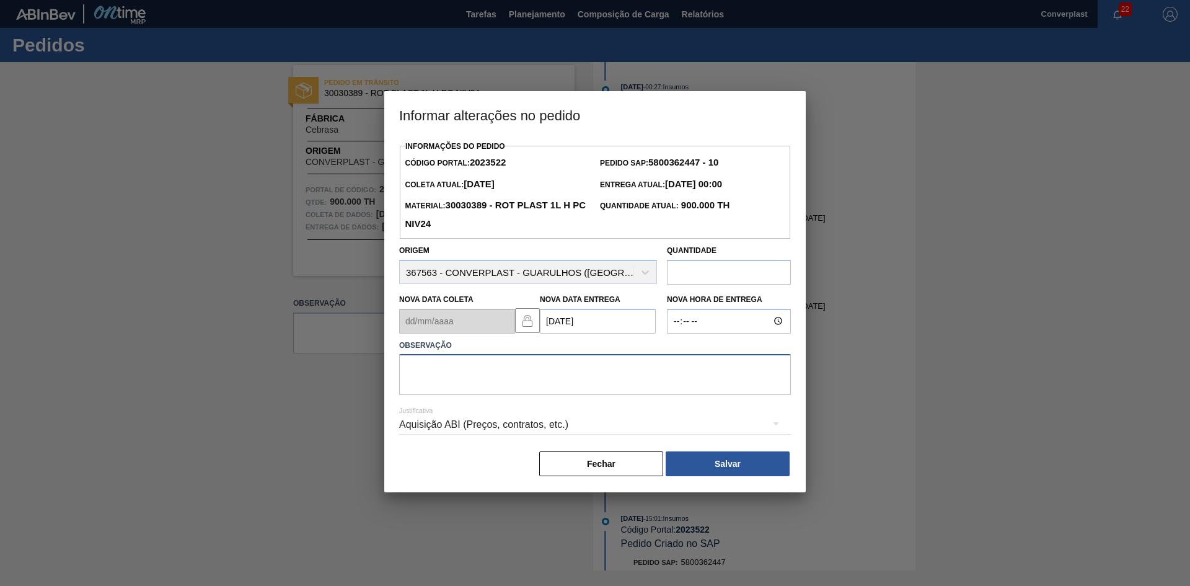
click at [557, 371] on textarea at bounding box center [595, 374] width 392 height 41
click at [728, 485] on div "Informações do Pedido Código Portal: 2023522 Pedido SAP: 5800362447 - 10 Coleta…" at bounding box center [594, 315] width 421 height 354
click at [714, 468] on font "Salvar" at bounding box center [727, 464] width 26 height 10
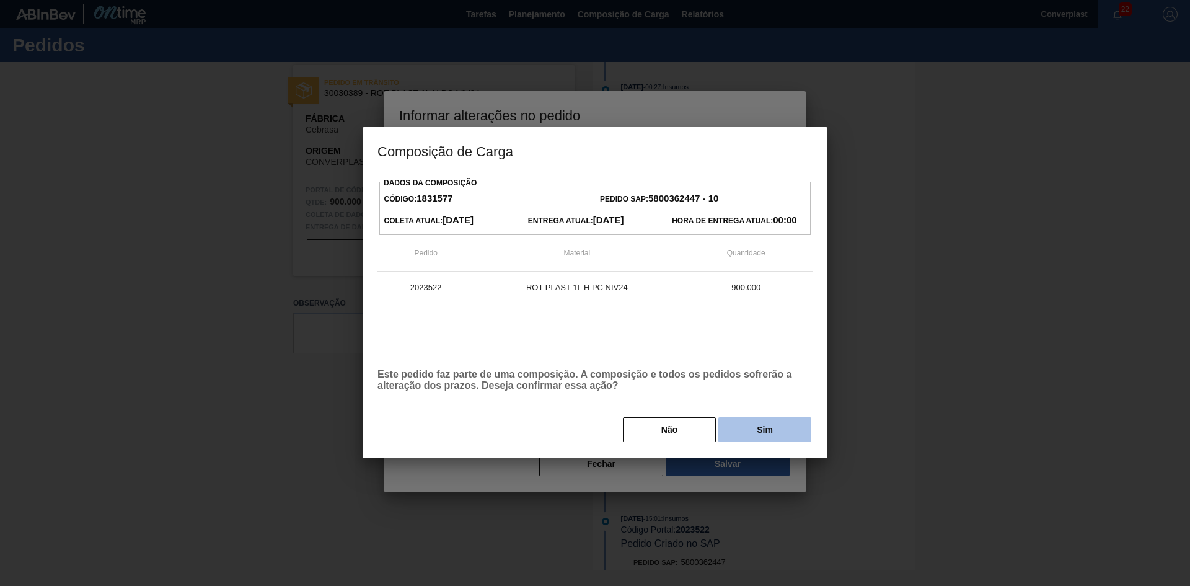
click at [762, 434] on font "Sim" at bounding box center [765, 429] width 16 height 10
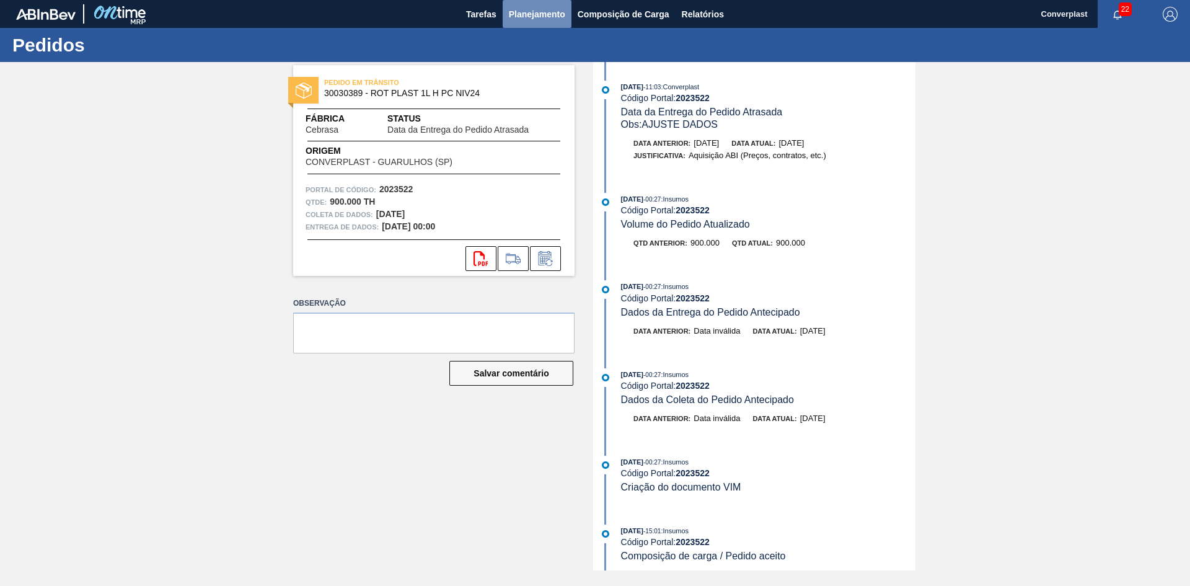
click at [519, 20] on font "Planejamento" at bounding box center [537, 14] width 56 height 15
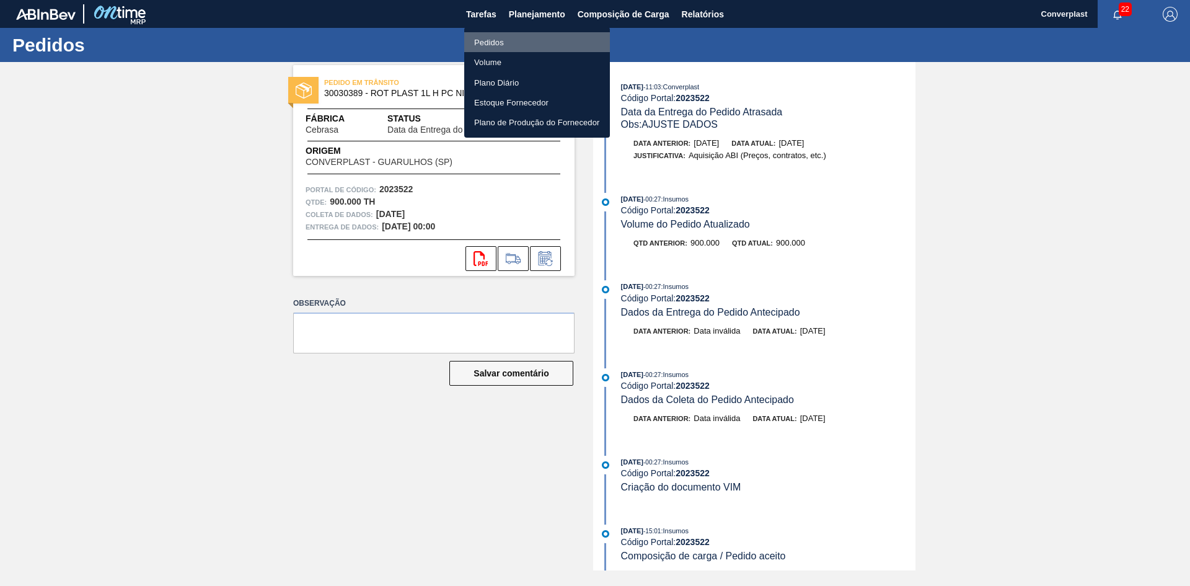
click at [503, 35] on li "Pedidos" at bounding box center [537, 42] width 146 height 20
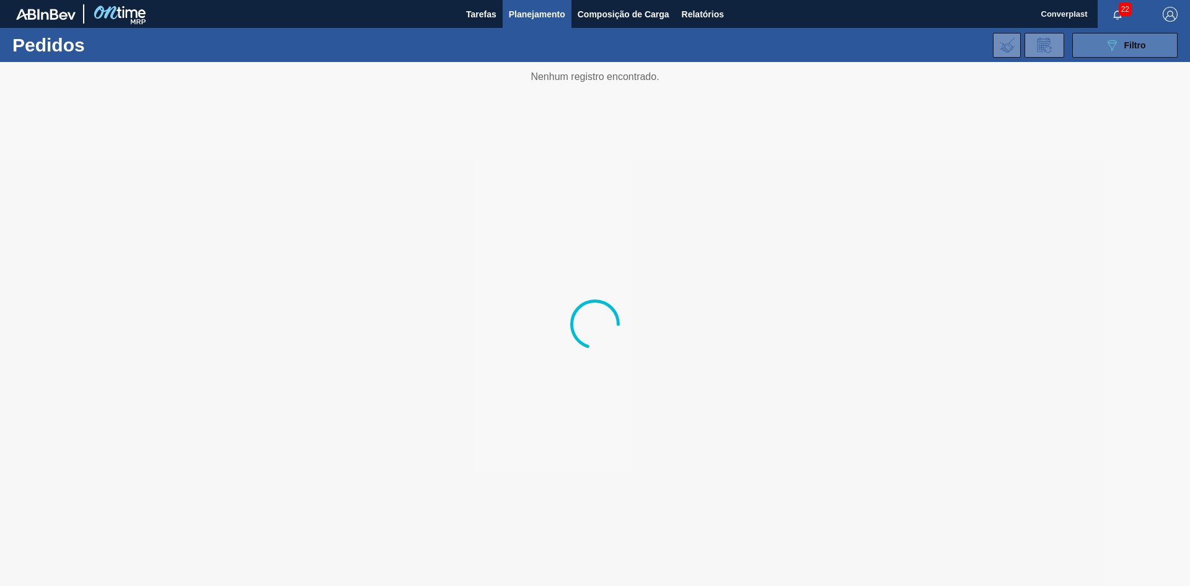
click at [1089, 47] on button "089F7B8B-B2A5-4AFE-B5C0-19BA573D28AC Filtro" at bounding box center [1124, 45] width 105 height 25
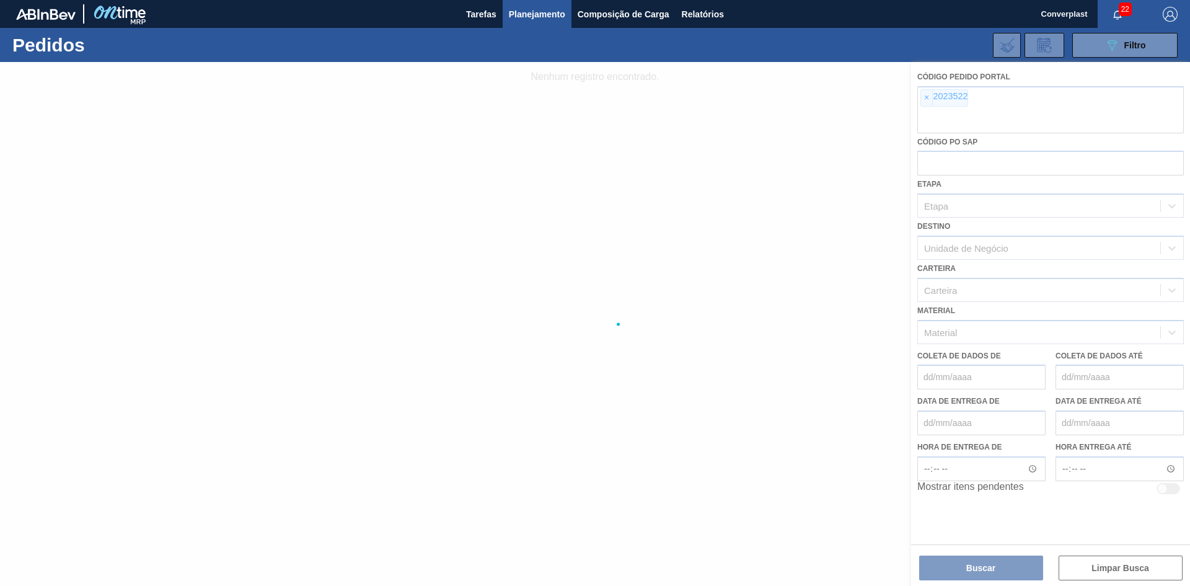
click at [922, 96] on div at bounding box center [595, 324] width 1190 height 524
click at [923, 97] on div at bounding box center [595, 324] width 1190 height 524
click at [928, 97] on div at bounding box center [595, 324] width 1190 height 524
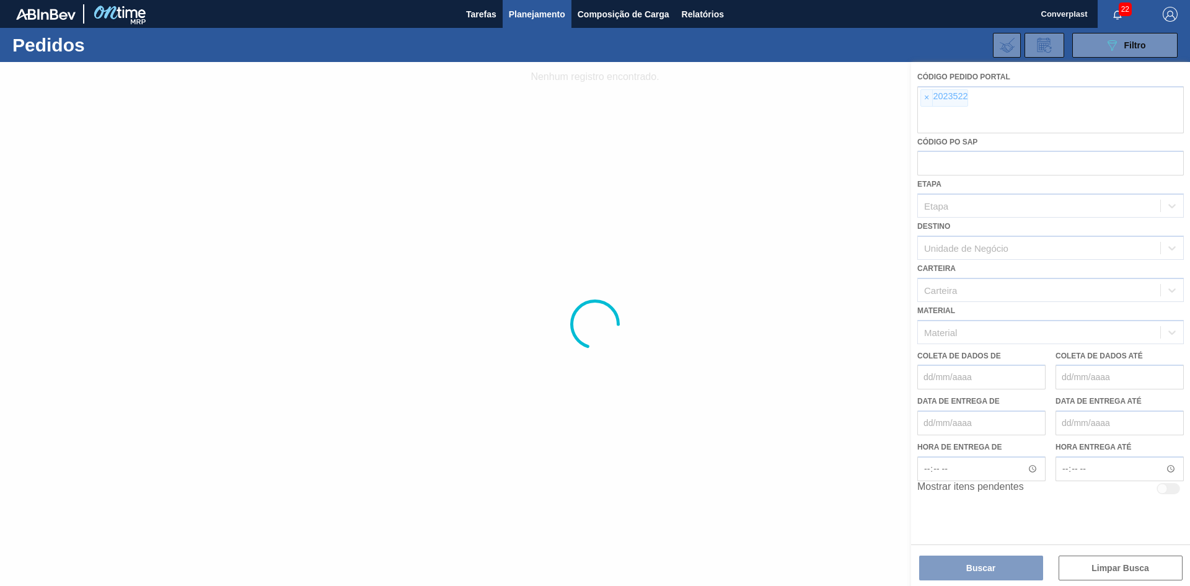
click at [928, 97] on div at bounding box center [595, 324] width 1190 height 524
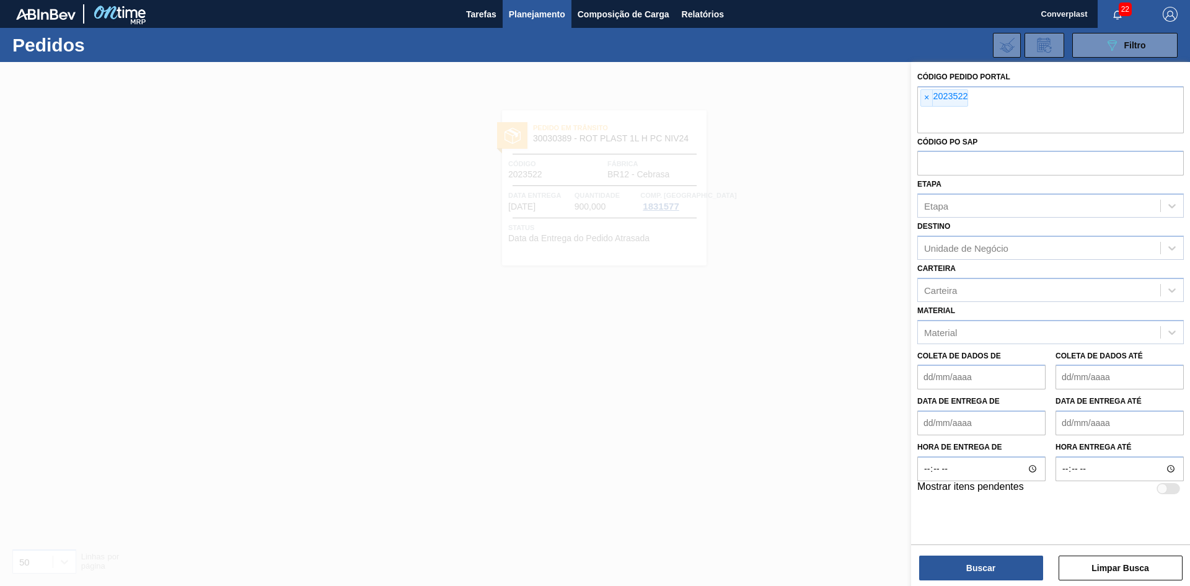
click at [928, 97] on font "×" at bounding box center [926, 97] width 5 height 10
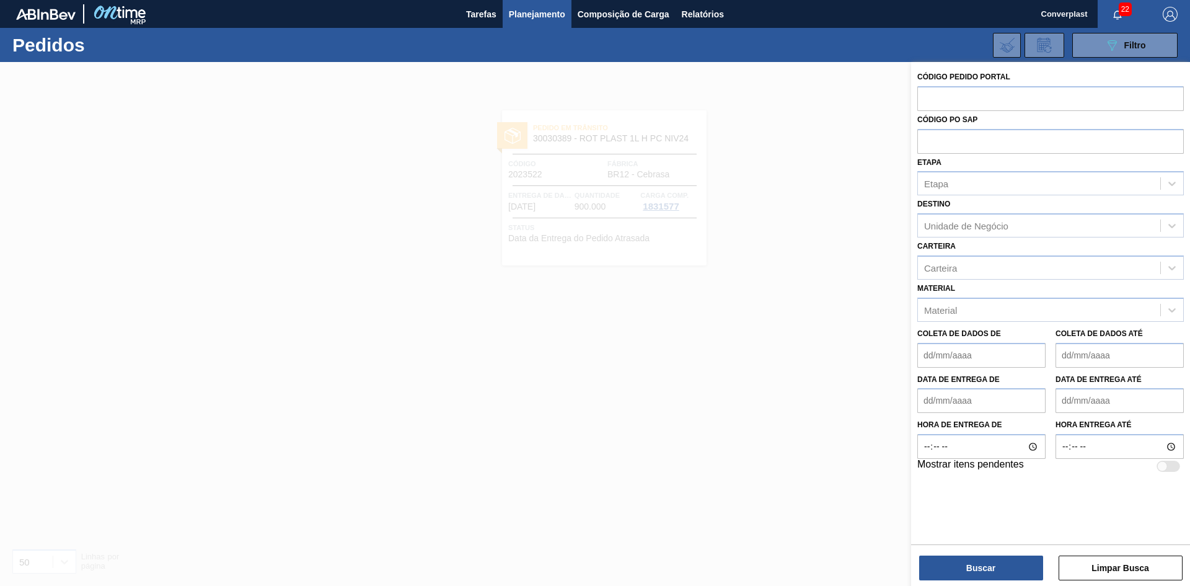
click at [928, 97] on input "text" at bounding box center [1050, 98] width 266 height 24
paste input "2023543"
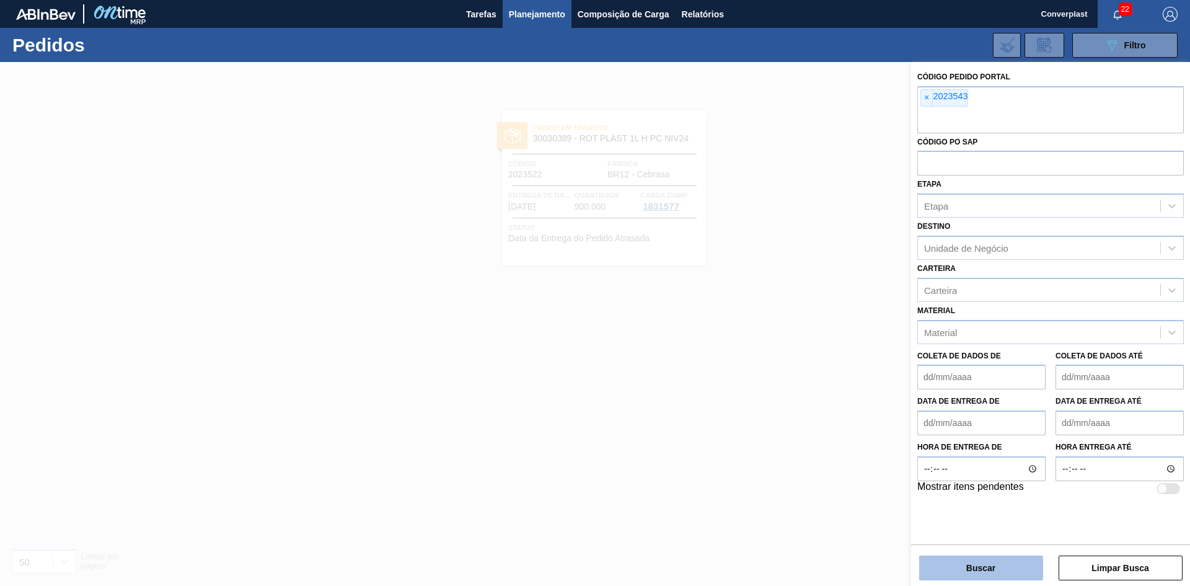
click at [991, 576] on button "Buscar" at bounding box center [981, 567] width 124 height 25
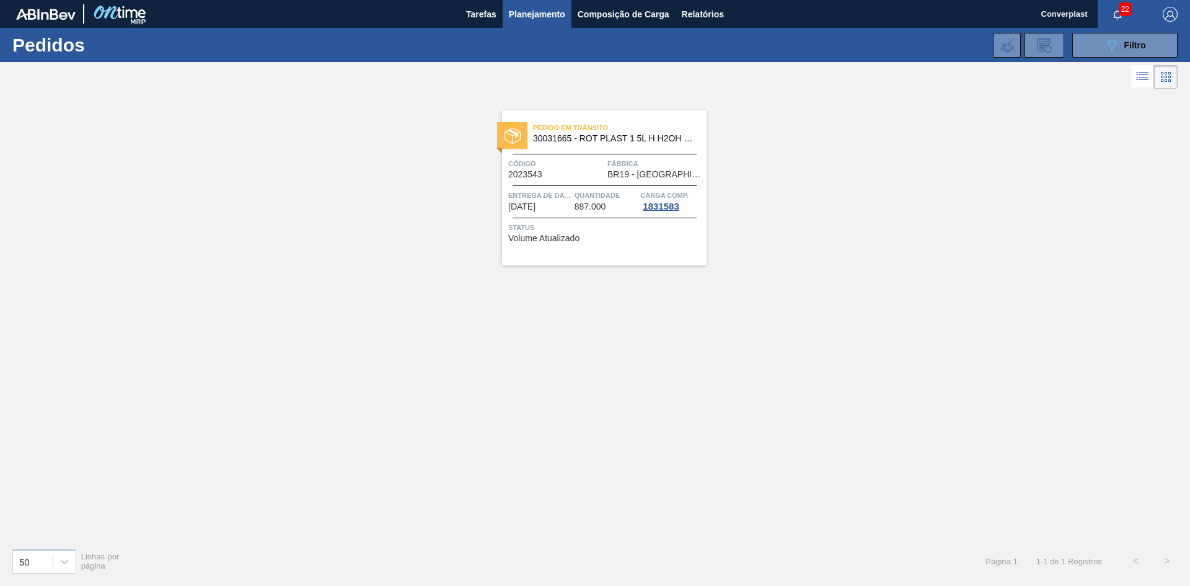
click at [535, 208] on font "[DATE]" at bounding box center [521, 206] width 27 height 10
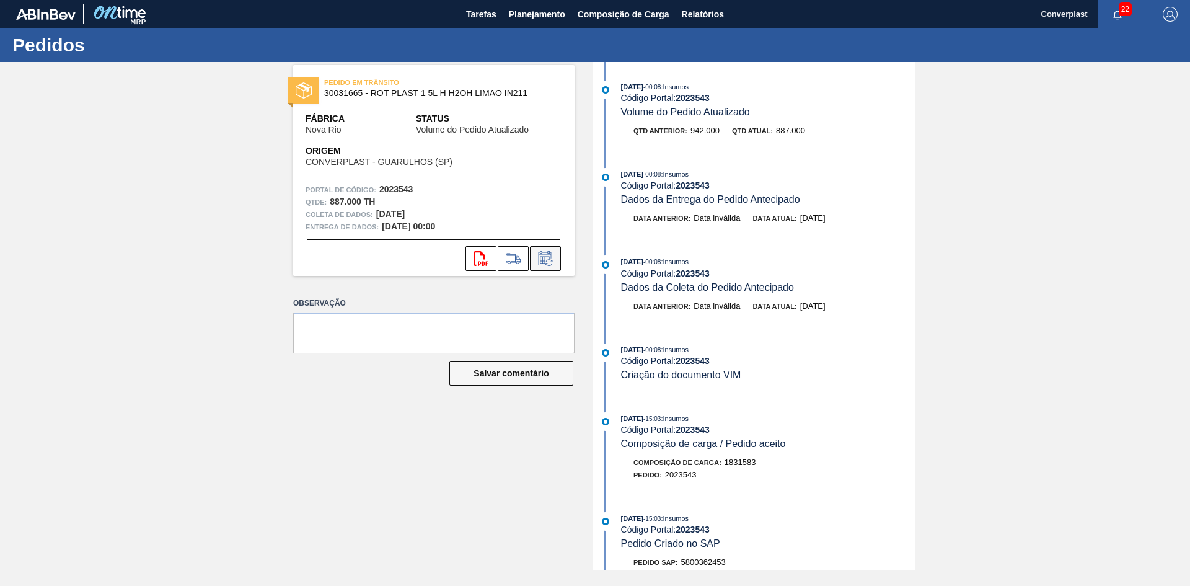
click at [548, 259] on icon at bounding box center [545, 258] width 20 height 15
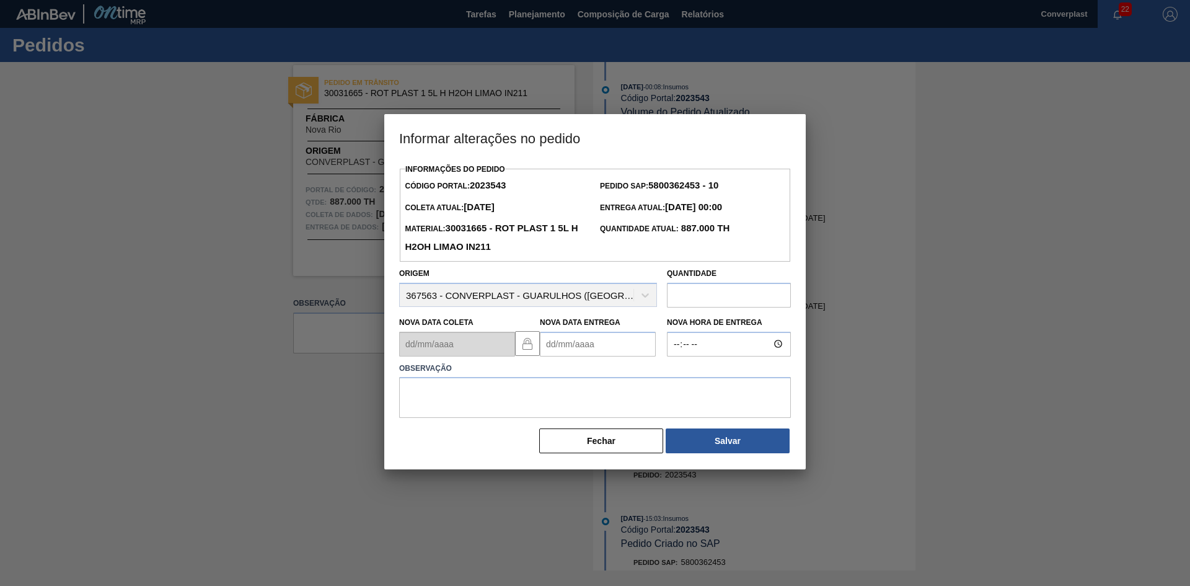
click at [551, 341] on Entrega2023543 "Nova Data Entrega" at bounding box center [598, 344] width 116 height 25
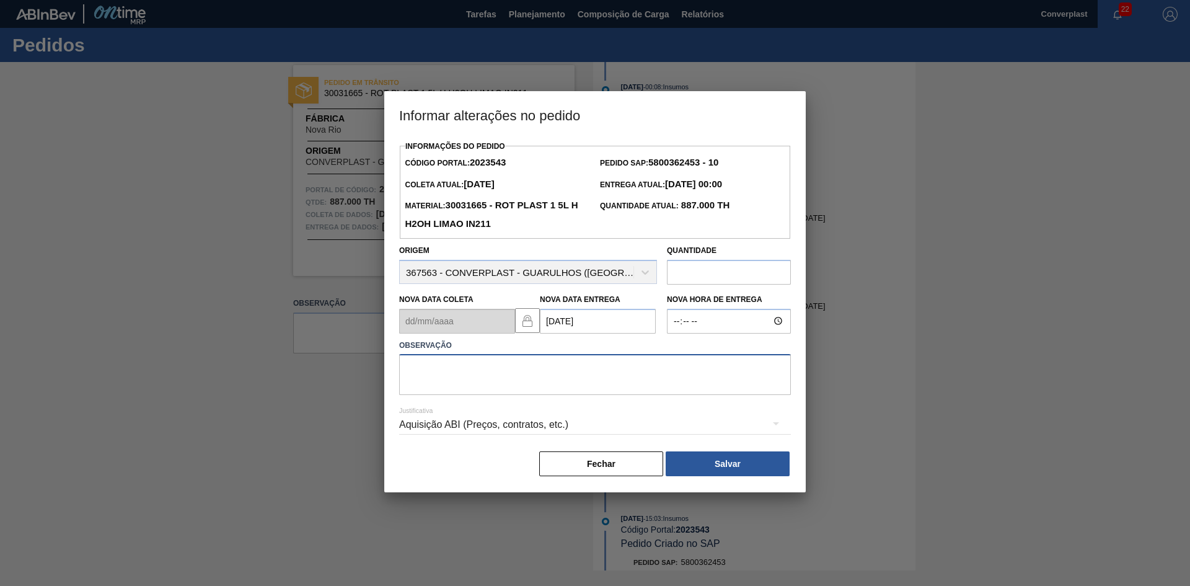
click at [553, 391] on textarea at bounding box center [595, 374] width 392 height 41
click at [738, 460] on button "Salvar" at bounding box center [728, 463] width 124 height 25
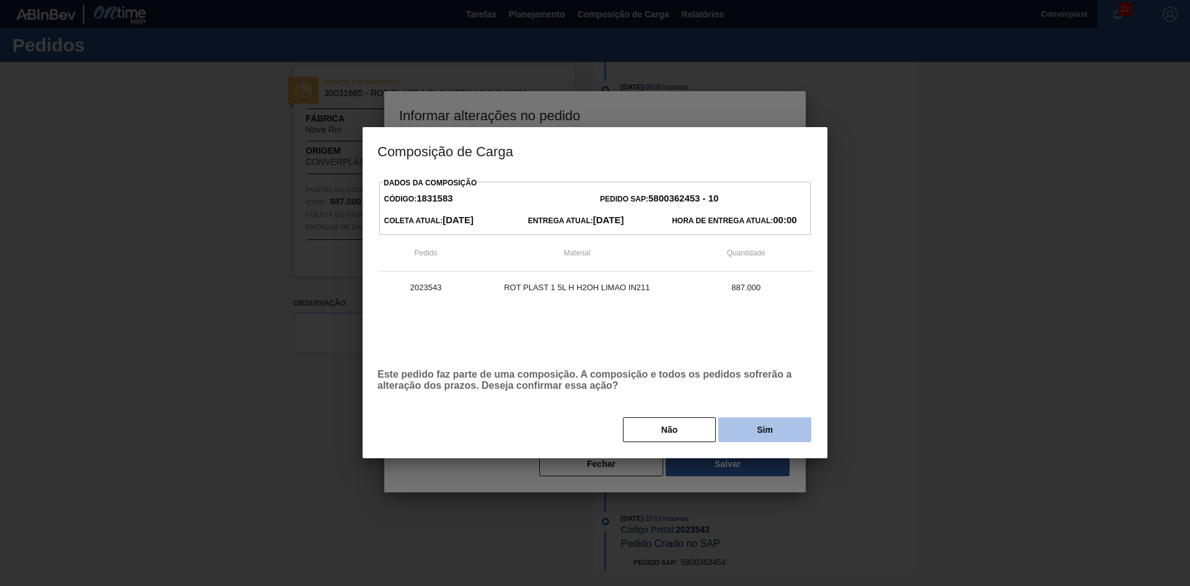
click at [750, 424] on button "Sim" at bounding box center [764, 429] width 93 height 25
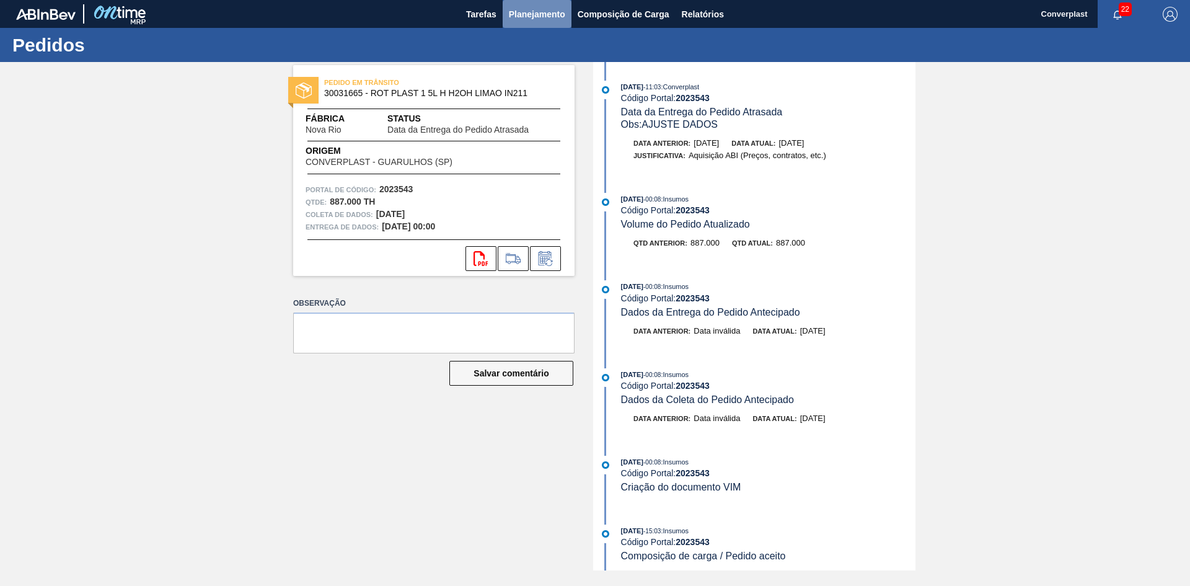
click at [548, 24] on button "Planejamento" at bounding box center [537, 14] width 69 height 28
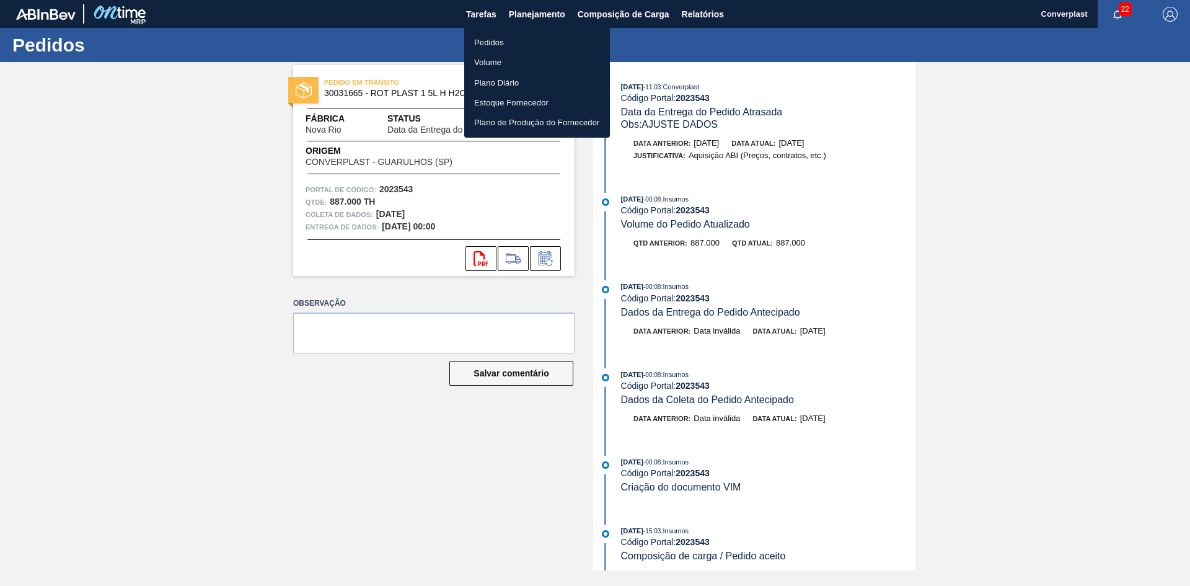
click at [521, 46] on li "Pedidos" at bounding box center [537, 42] width 146 height 20
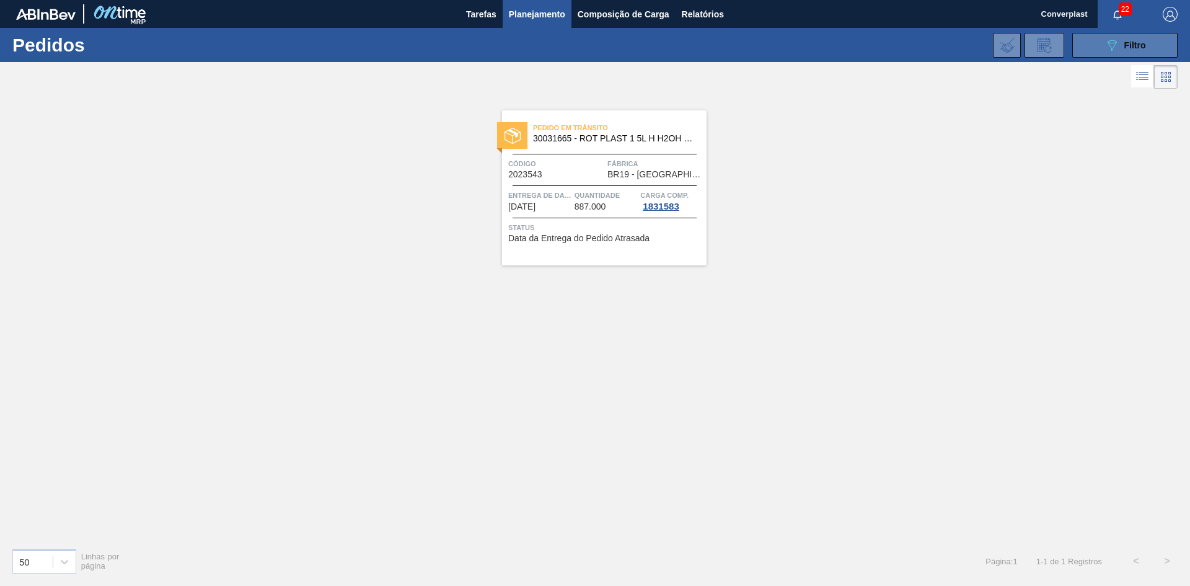
click at [1079, 44] on button "089F7B8B-B2A5-4AFE-B5C0-19BA573D28AC Filtro" at bounding box center [1124, 45] width 105 height 25
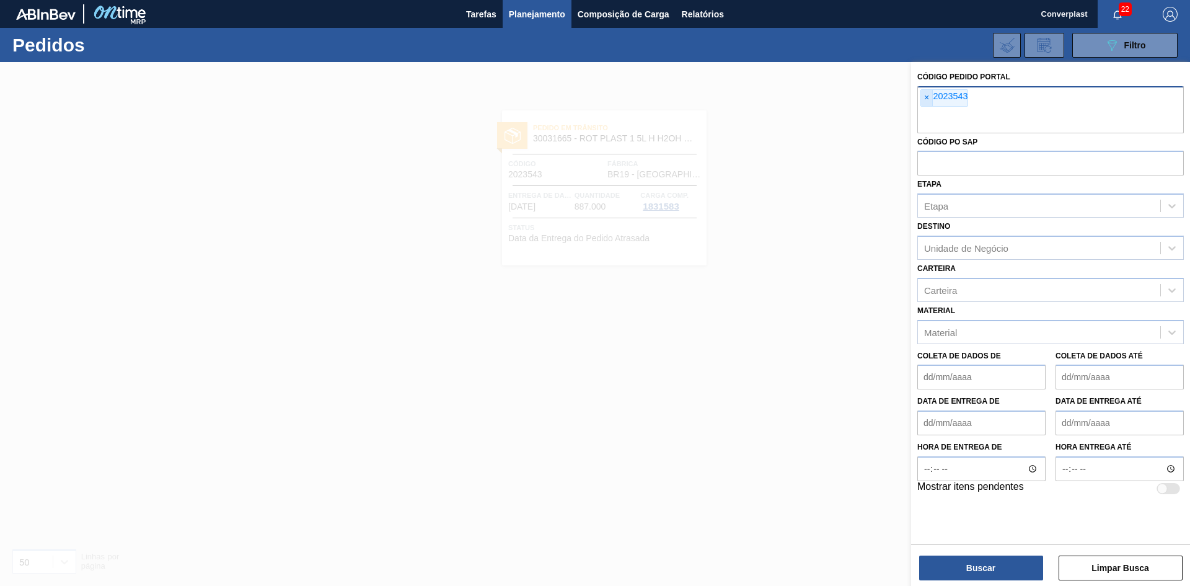
click at [921, 97] on span "×" at bounding box center [927, 98] width 12 height 16
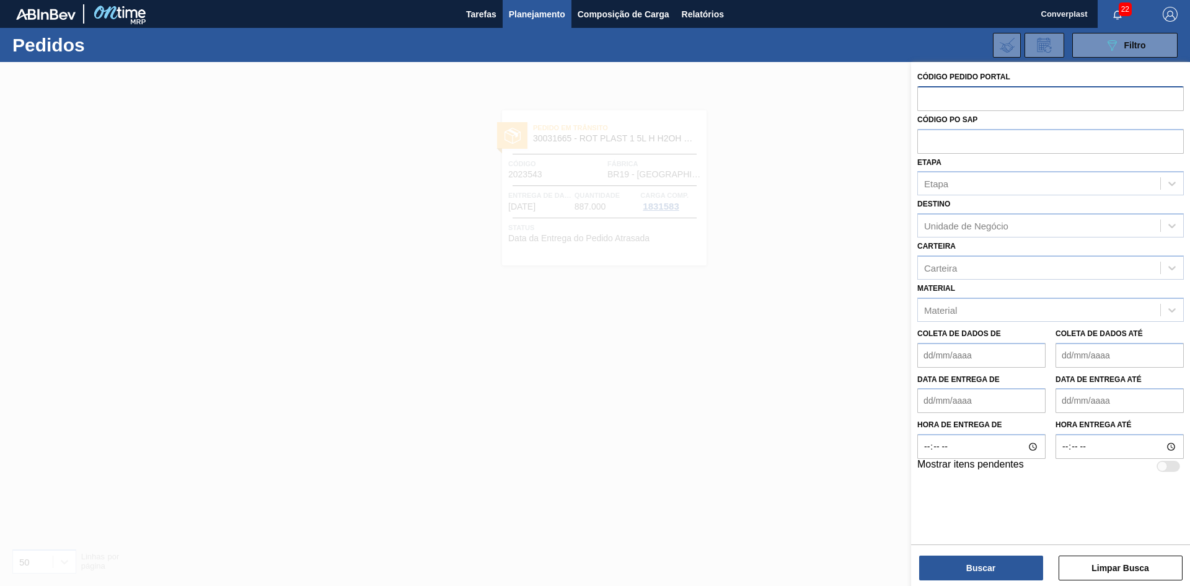
paste input "2023047"
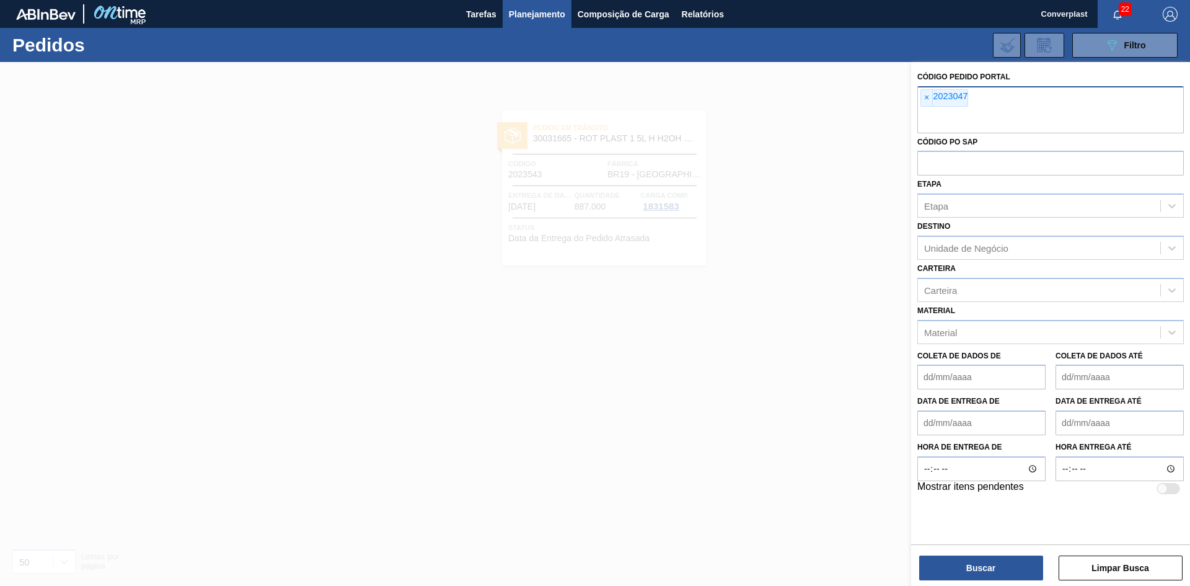
click at [987, 580] on div "Código Pedido Portal × 2023047 Código PO SAP Etapa Etapa Destino Unidade de Neg…" at bounding box center [1050, 325] width 279 height 526
click at [983, 575] on button "Buscar" at bounding box center [981, 567] width 124 height 25
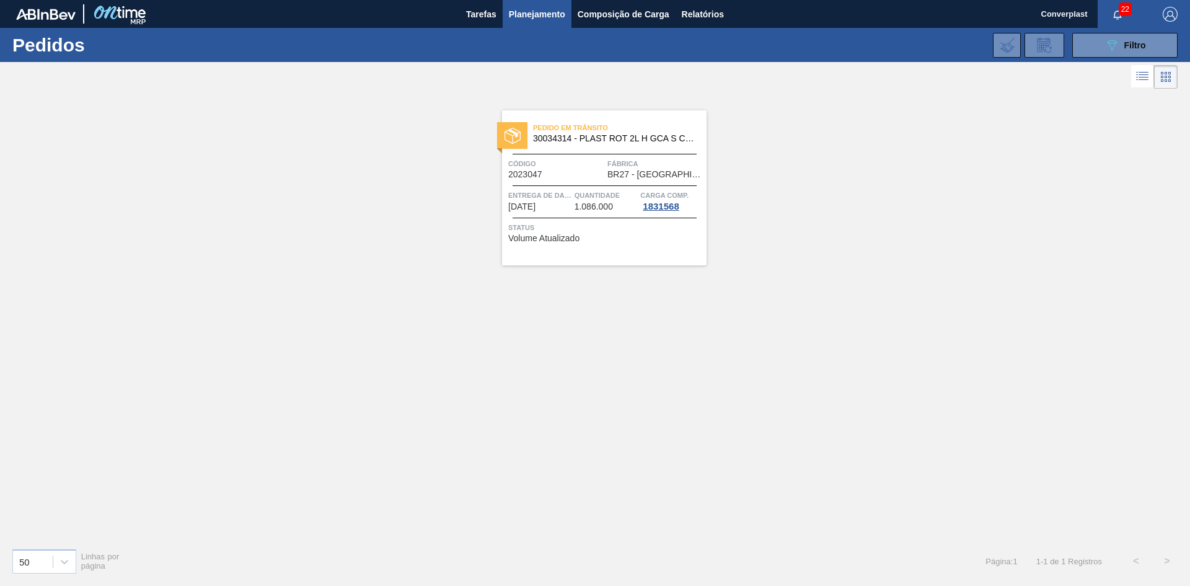
click at [383, 299] on div "Pedido em Trânsito 30034314 - PLAST ROT 2L H GCA S CL NIV25 Código 2023047 Fábr…" at bounding box center [595, 315] width 1190 height 446
click at [527, 218] on div at bounding box center [604, 218] width 184 height 1
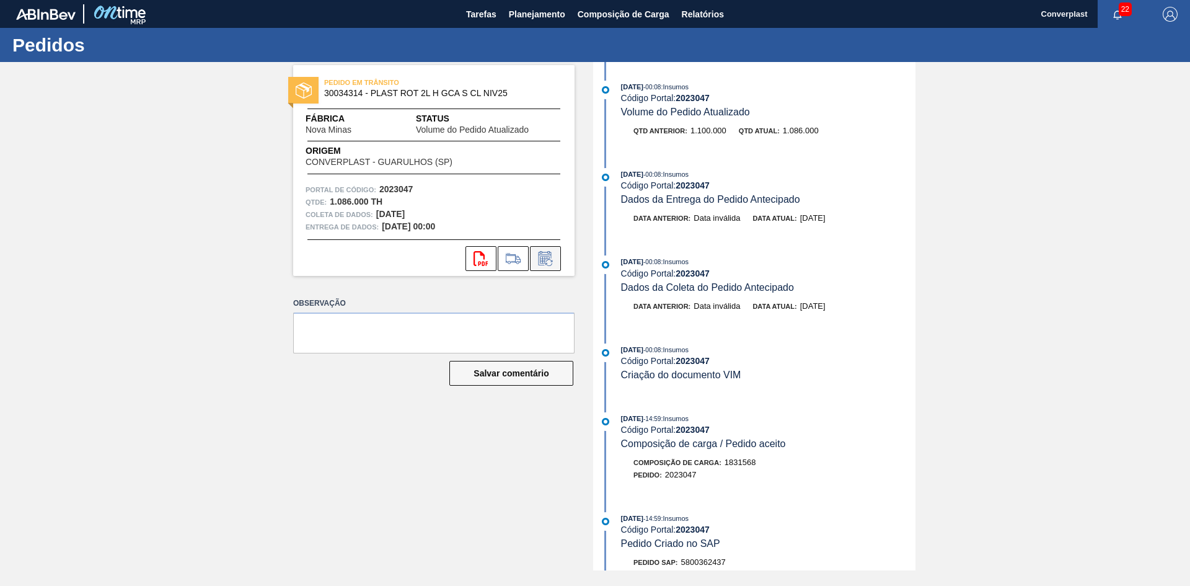
click at [540, 265] on icon at bounding box center [545, 258] width 20 height 15
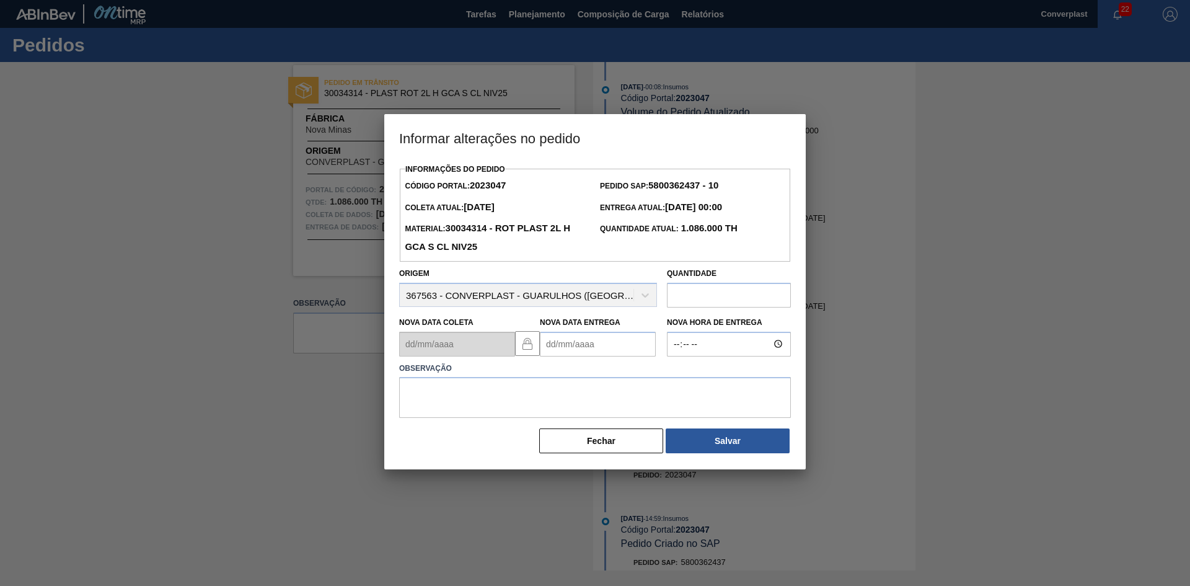
click at [603, 345] on Entrega2023047 "Nova Data Entrega" at bounding box center [598, 344] width 116 height 25
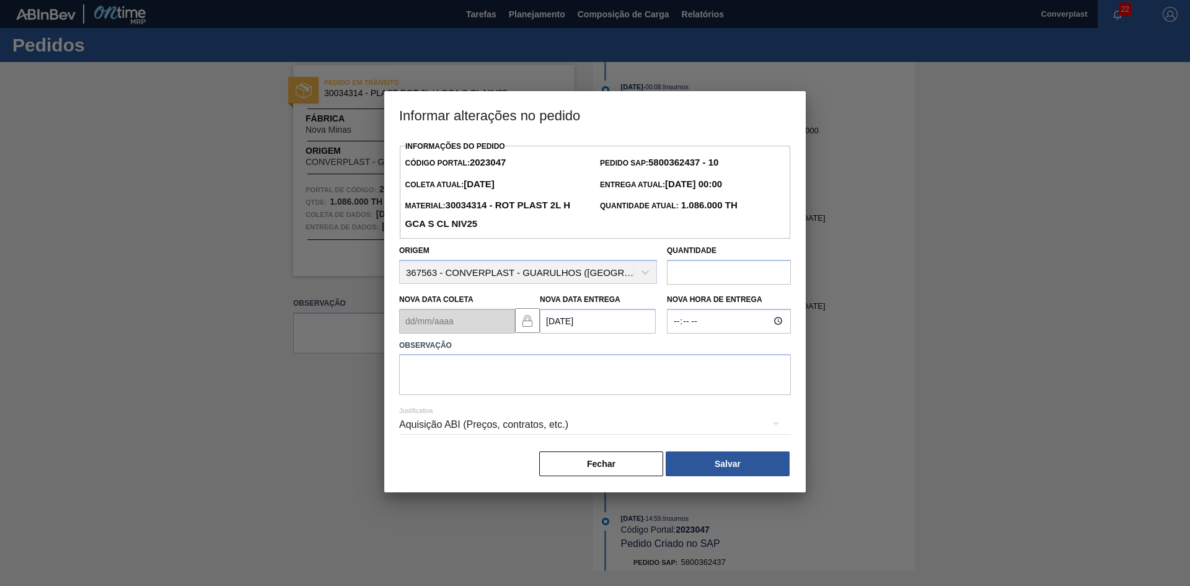
click at [564, 402] on div "Justificativa Aquisição ABI (Preços, contratos, etc.)" at bounding box center [595, 417] width 392 height 45
click at [563, 395] on textarea at bounding box center [595, 374] width 392 height 41
click at [698, 464] on button "Salvar" at bounding box center [728, 463] width 124 height 25
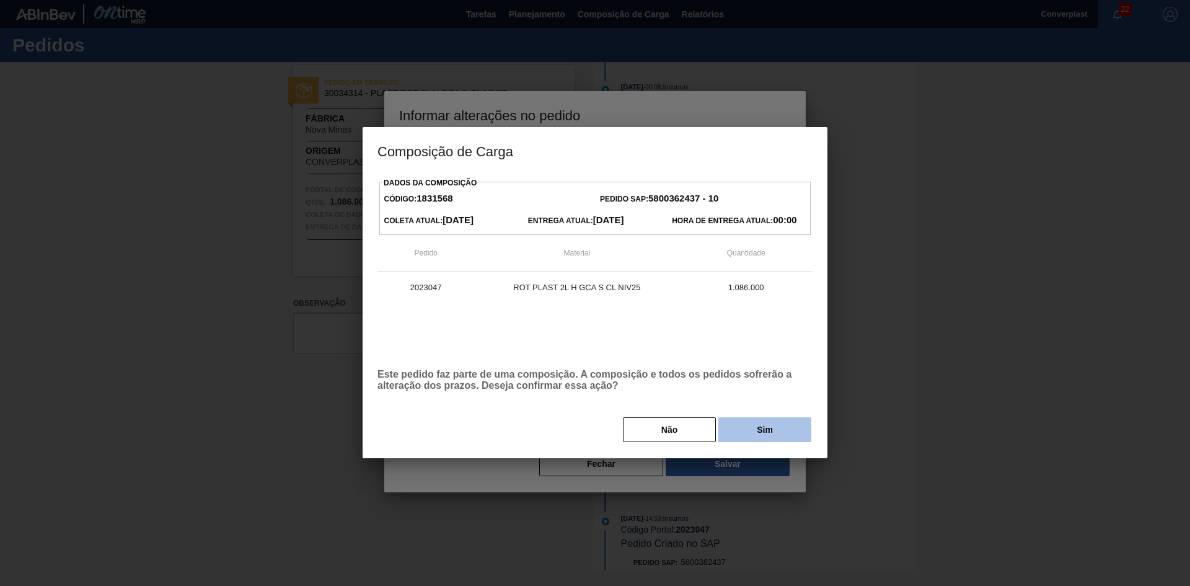
click at [746, 433] on button "Sim" at bounding box center [764, 429] width 93 height 25
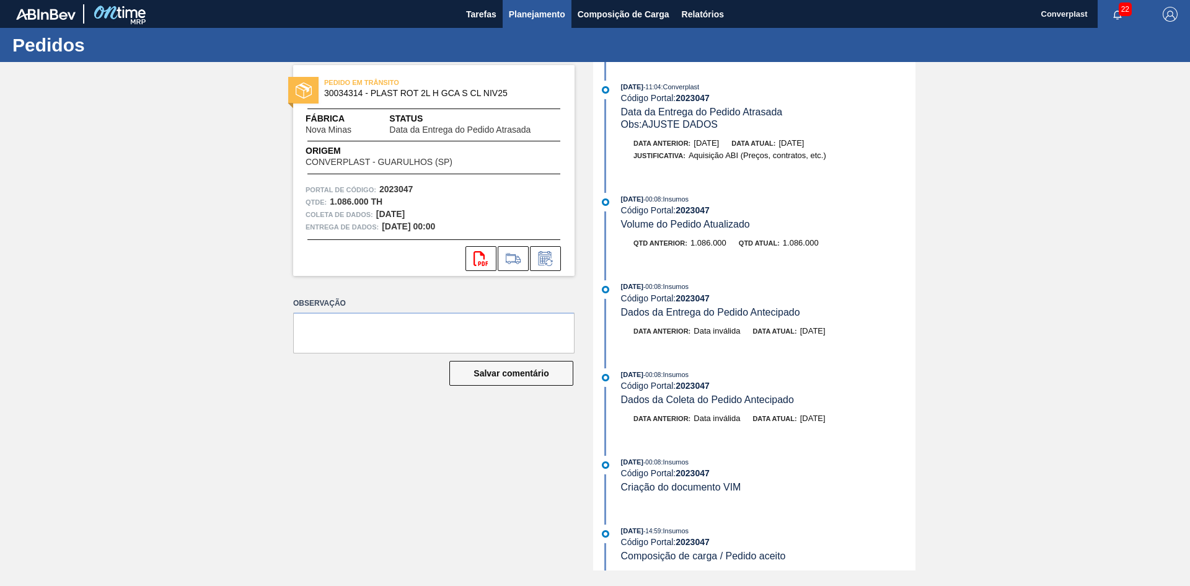
click at [527, 14] on font "Planejamento" at bounding box center [537, 14] width 56 height 10
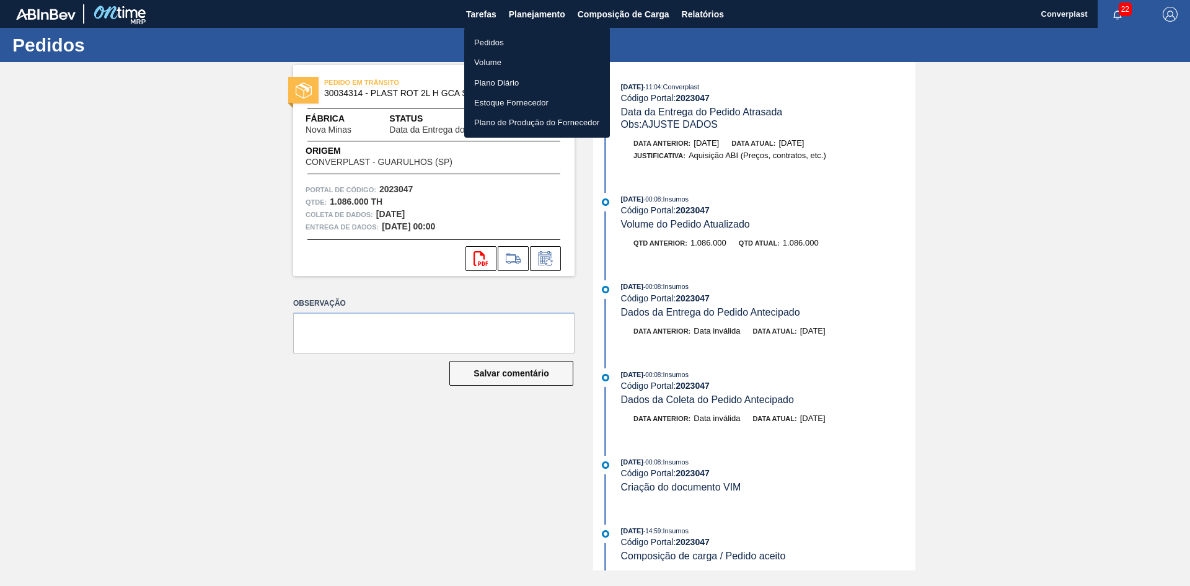
click at [501, 40] on font "Pedidos" at bounding box center [489, 42] width 30 height 9
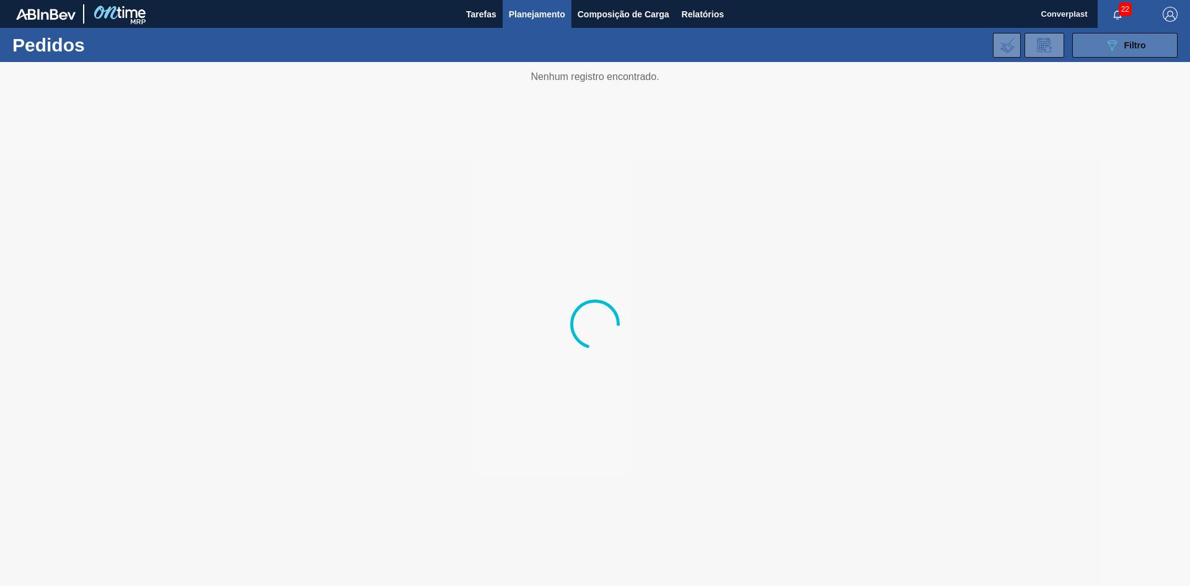
drag, startPoint x: 1112, startPoint y: 63, endPoint x: 1109, endPoint y: 57, distance: 7.2
click at [1112, 63] on div at bounding box center [595, 324] width 1190 height 524
click at [1111, 51] on icon "089F7B8B-B2A5-4AFE-B5C0-19BA573D28AC" at bounding box center [1111, 45] width 15 height 15
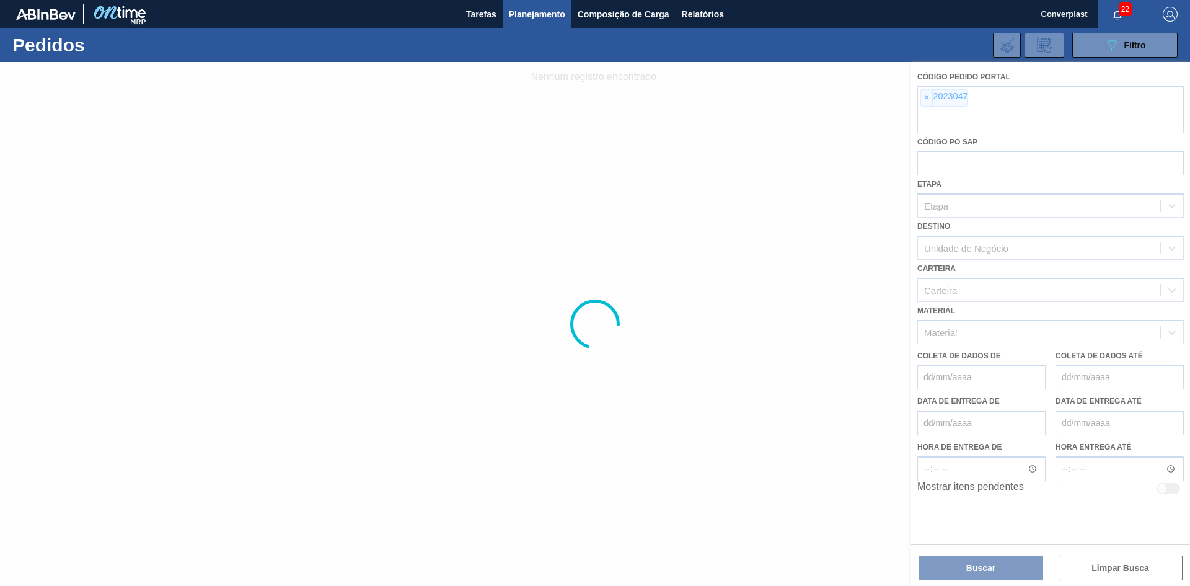
click at [930, 96] on div at bounding box center [595, 324] width 1190 height 524
click at [928, 97] on font "×" at bounding box center [926, 97] width 5 height 10
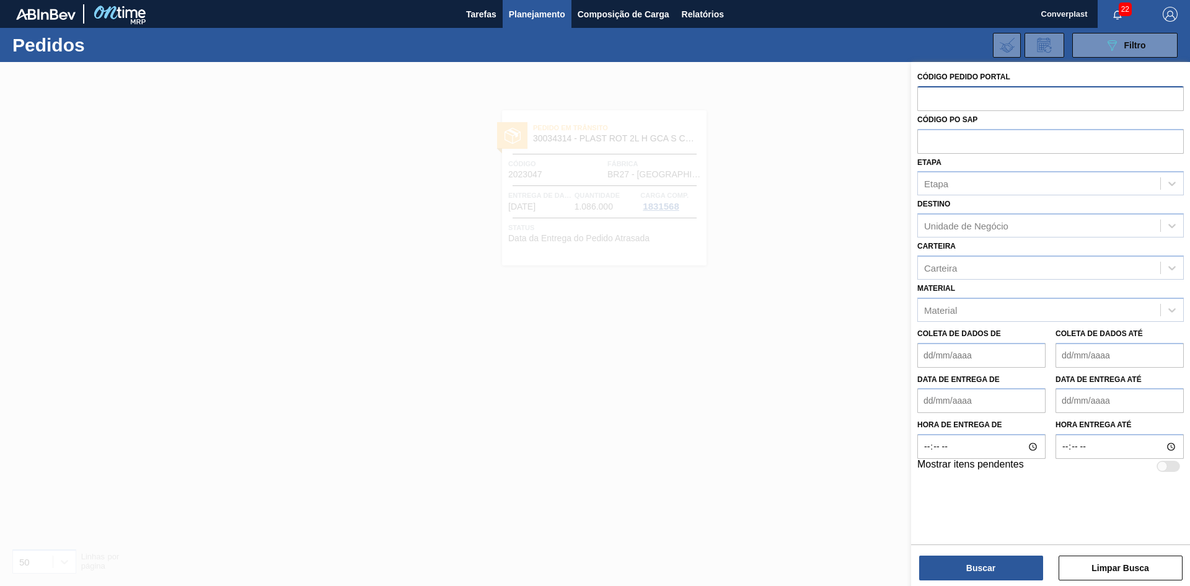
paste input "2023234"
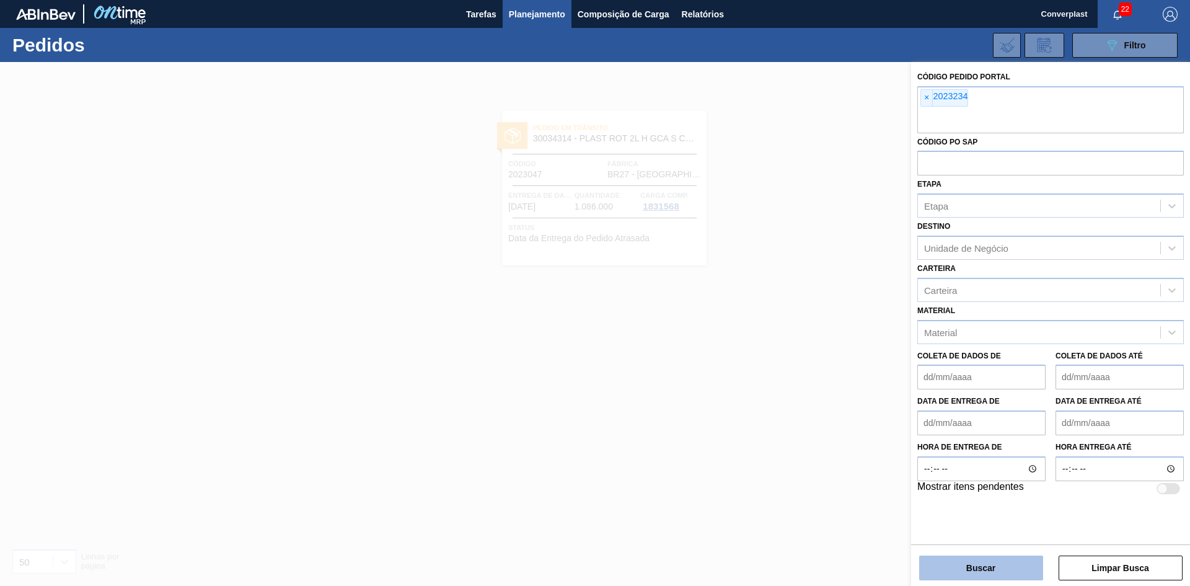
click at [933, 559] on button "Buscar" at bounding box center [981, 567] width 124 height 25
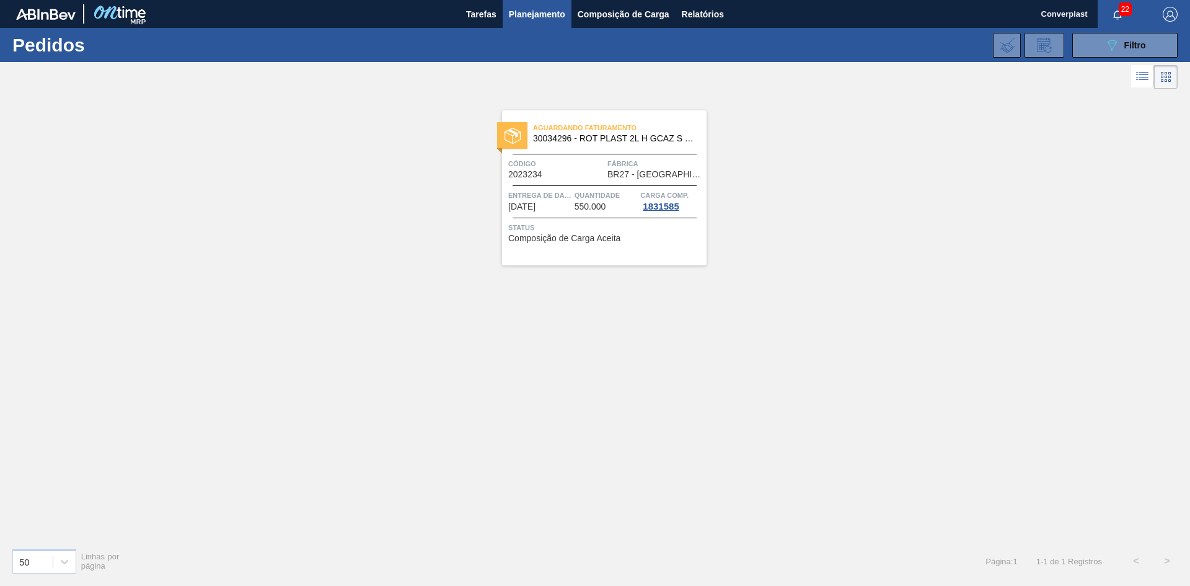
click at [541, 194] on font "Entrega de dados" at bounding box center [543, 194] width 71 height 7
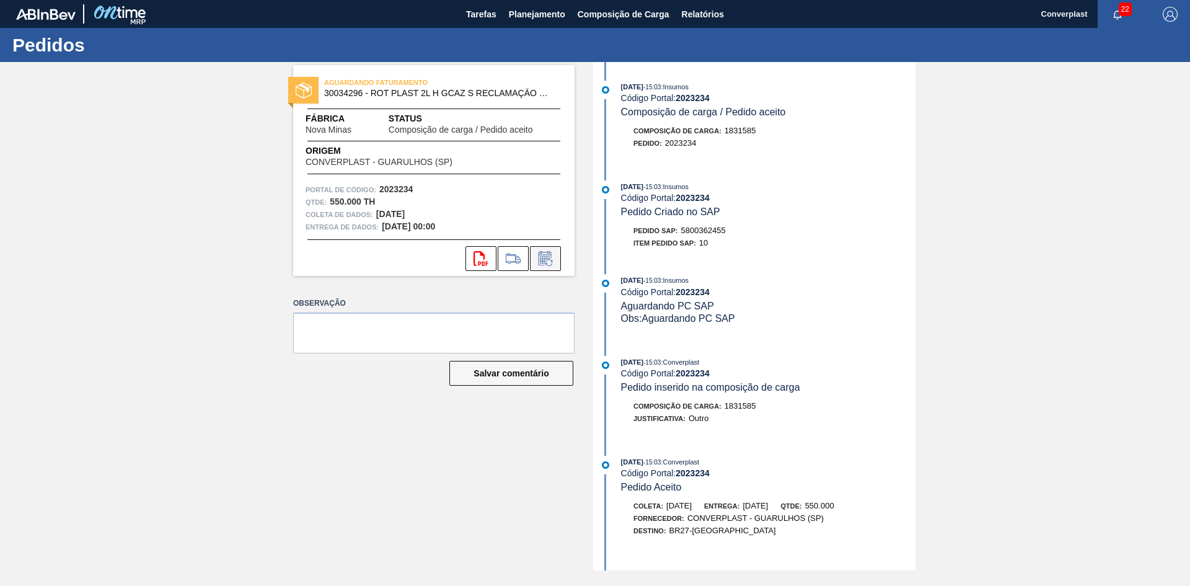
click at [547, 261] on icon at bounding box center [545, 258] width 20 height 15
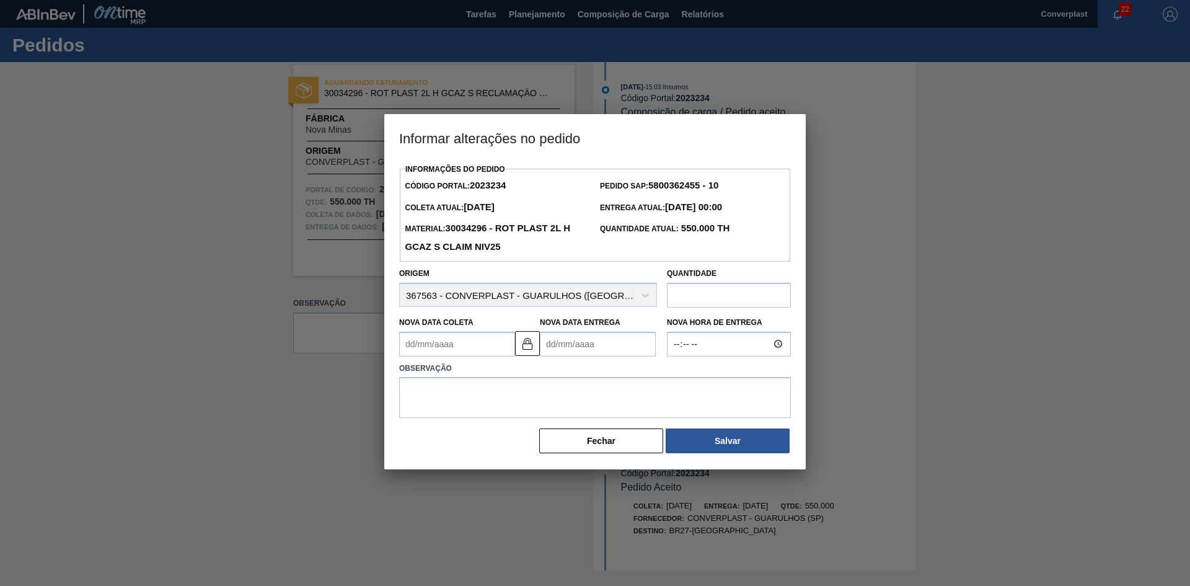
click at [582, 351] on Entrega2023234 "Nova Data Entrega" at bounding box center [598, 344] width 116 height 25
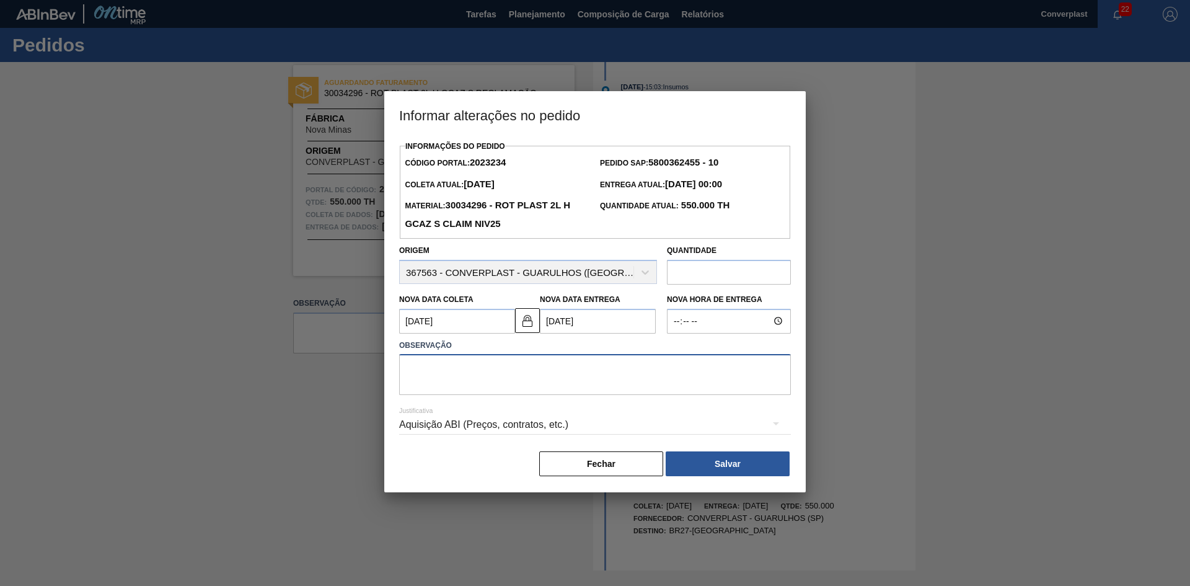
click at [452, 370] on textarea at bounding box center [595, 374] width 392 height 41
click at [734, 468] on font "Salvar" at bounding box center [727, 464] width 26 height 10
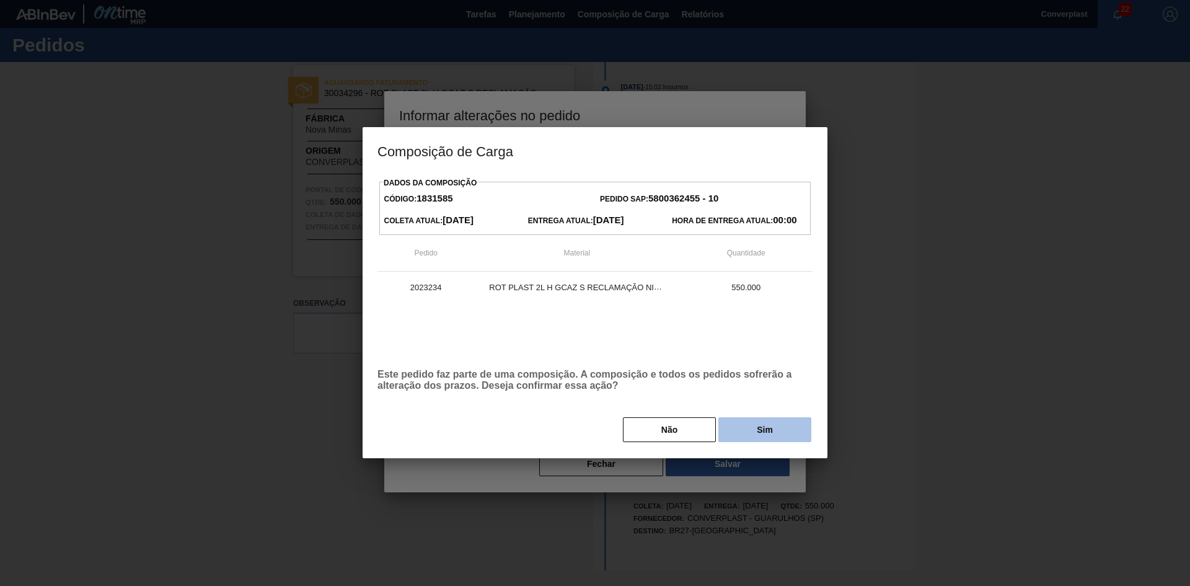
click at [748, 433] on button "Sim" at bounding box center [764, 429] width 93 height 25
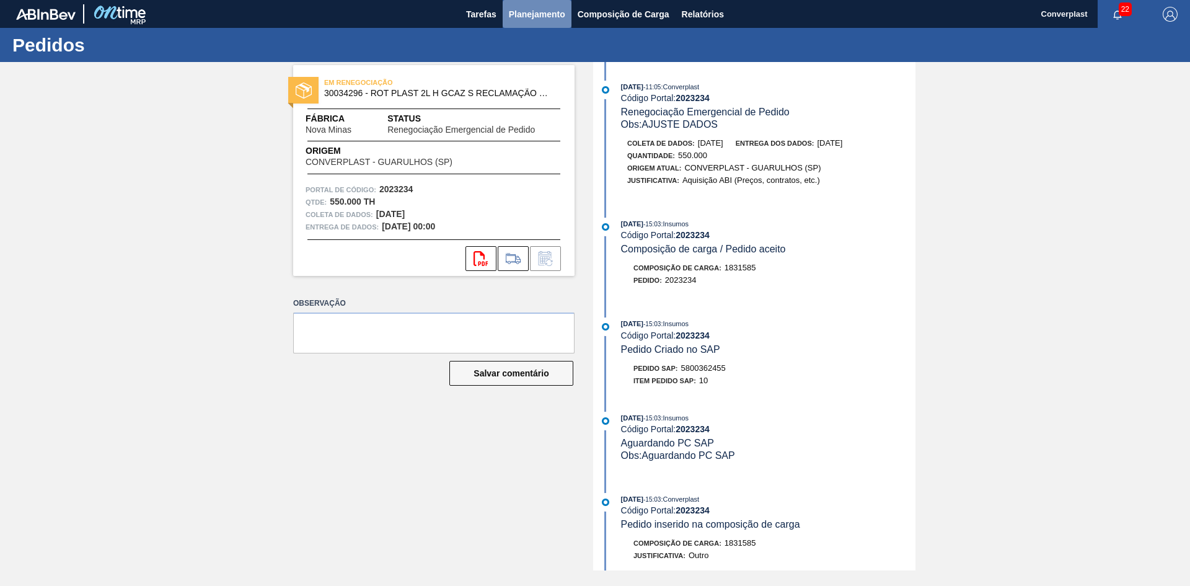
click at [531, 17] on font "Planejamento" at bounding box center [537, 14] width 56 height 10
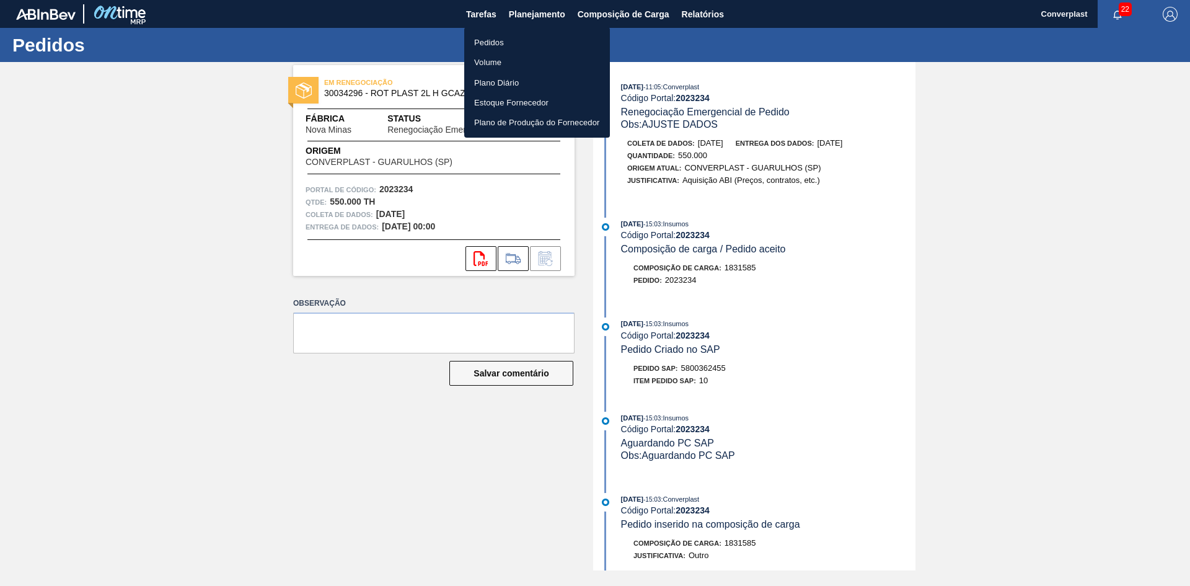
click at [490, 44] on font "Pedidos" at bounding box center [489, 42] width 30 height 9
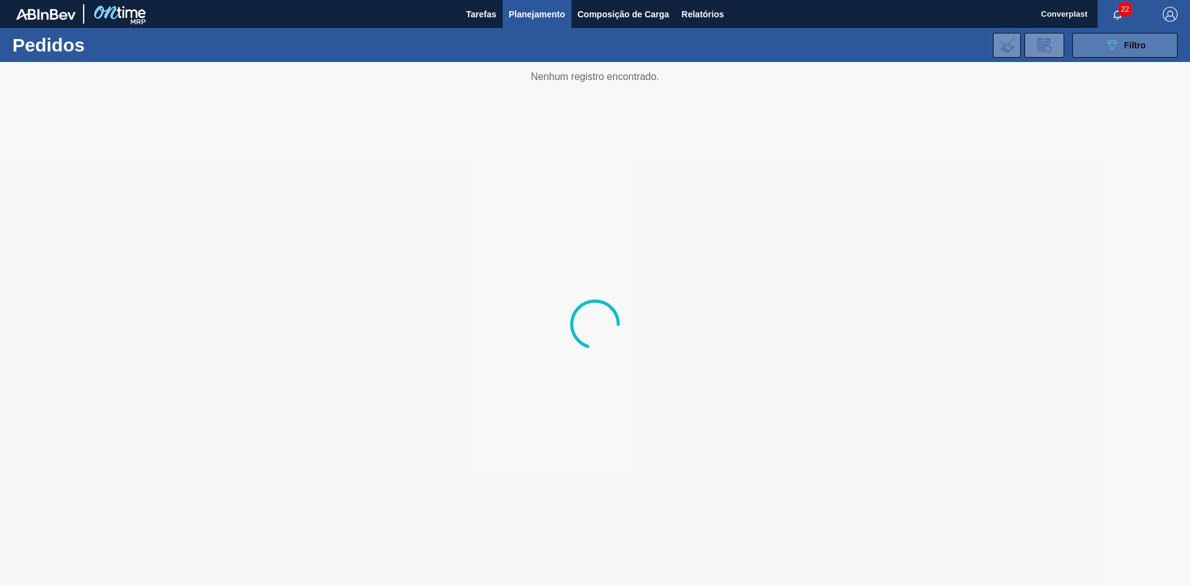
click at [1086, 43] on button "089F7B8B-B2A5-4AFE-B5C0-19BA573D28AC Filtro" at bounding box center [1124, 45] width 105 height 25
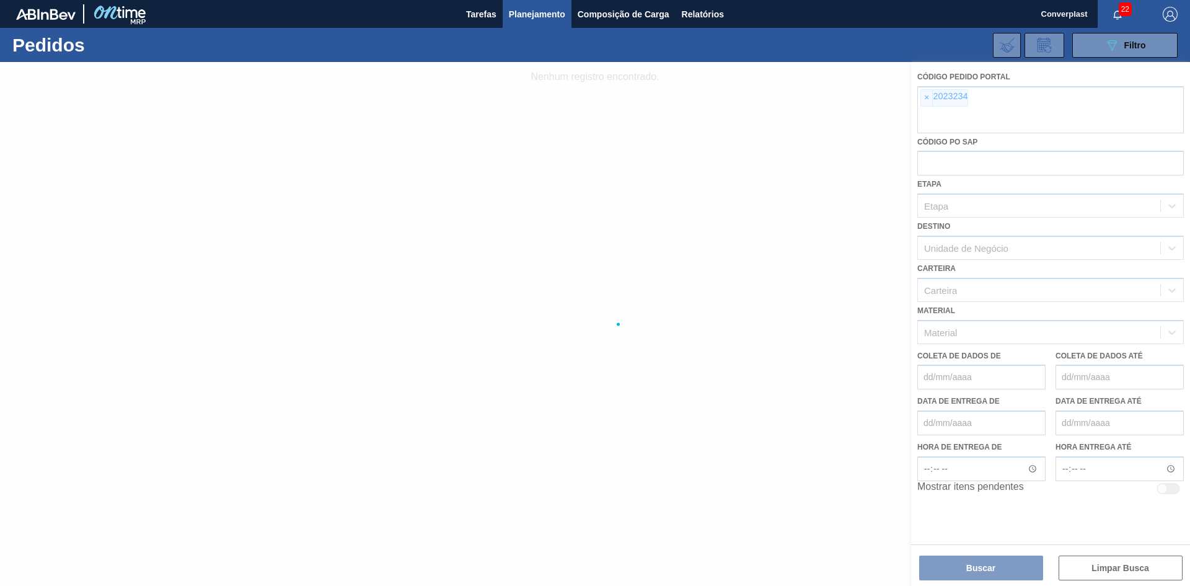
click at [933, 97] on div at bounding box center [595, 324] width 1190 height 524
click at [930, 97] on div at bounding box center [595, 324] width 1190 height 524
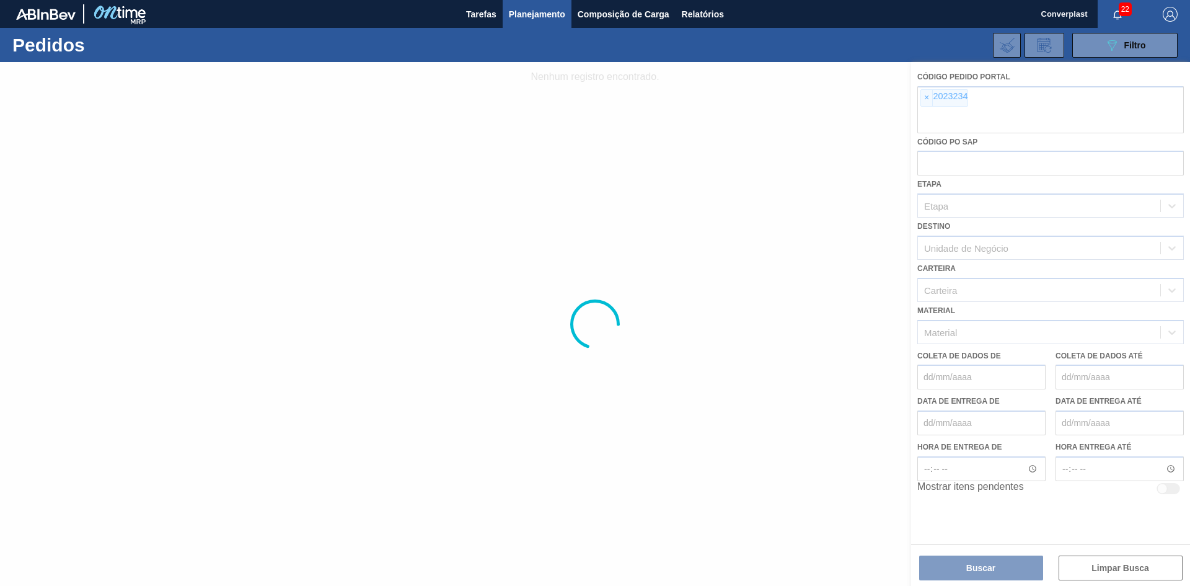
click at [928, 97] on div at bounding box center [595, 324] width 1190 height 524
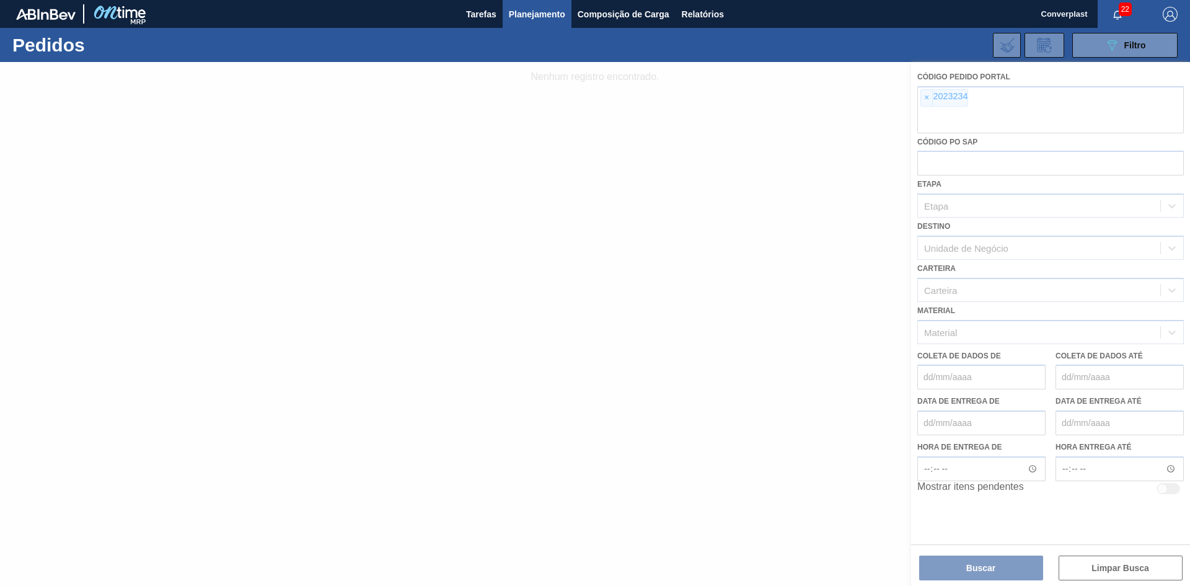
click at [928, 97] on div at bounding box center [595, 324] width 1190 height 524
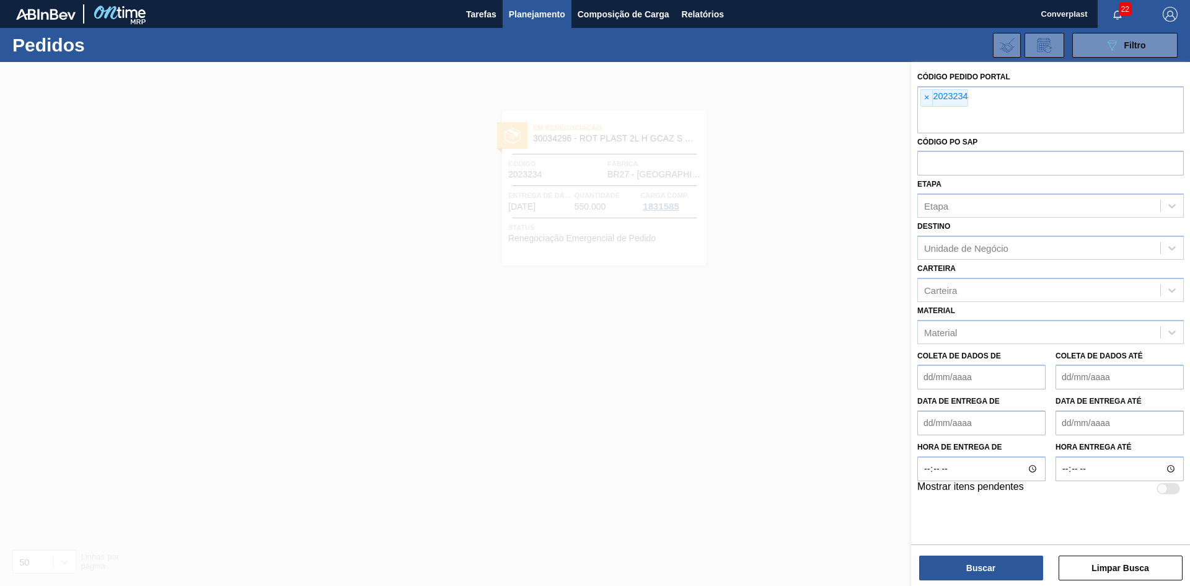
click at [928, 97] on font "×" at bounding box center [926, 97] width 5 height 10
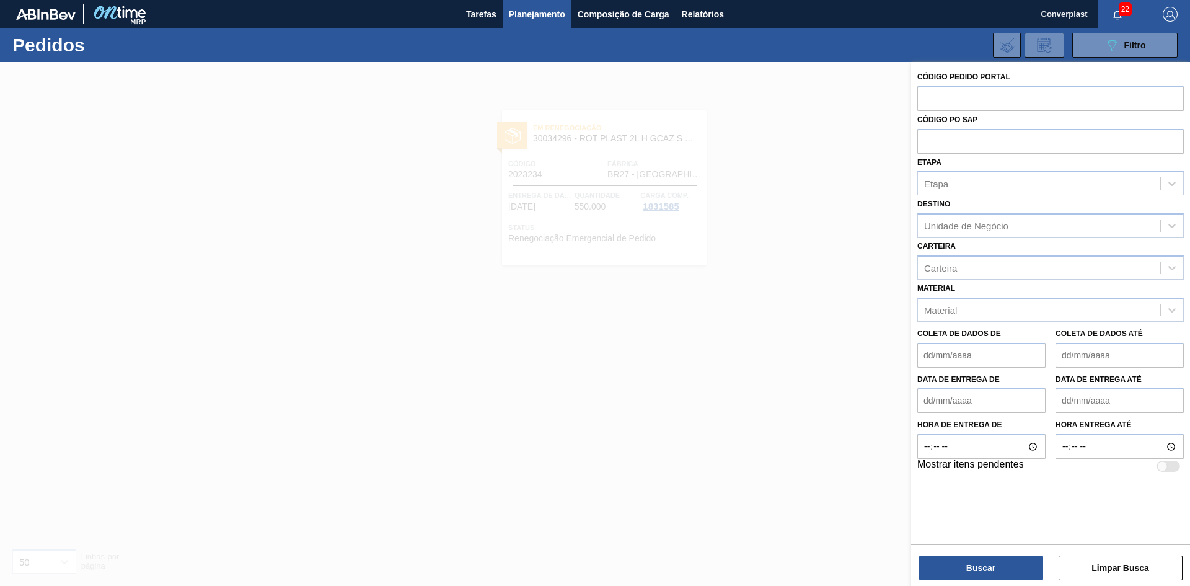
paste input "2023554"
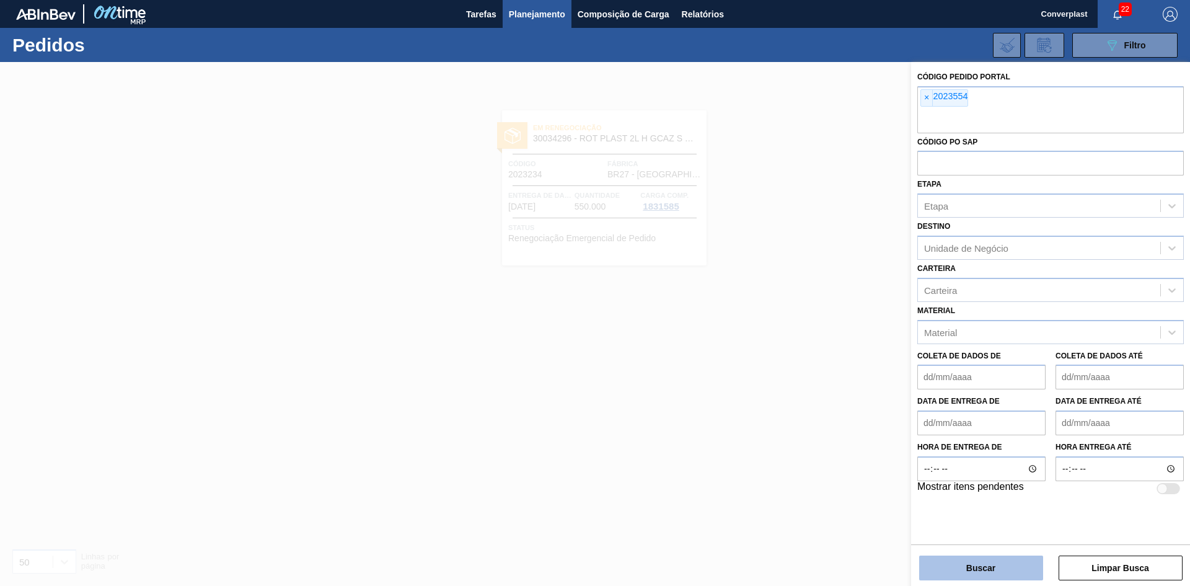
click at [952, 573] on button "Buscar" at bounding box center [981, 567] width 124 height 25
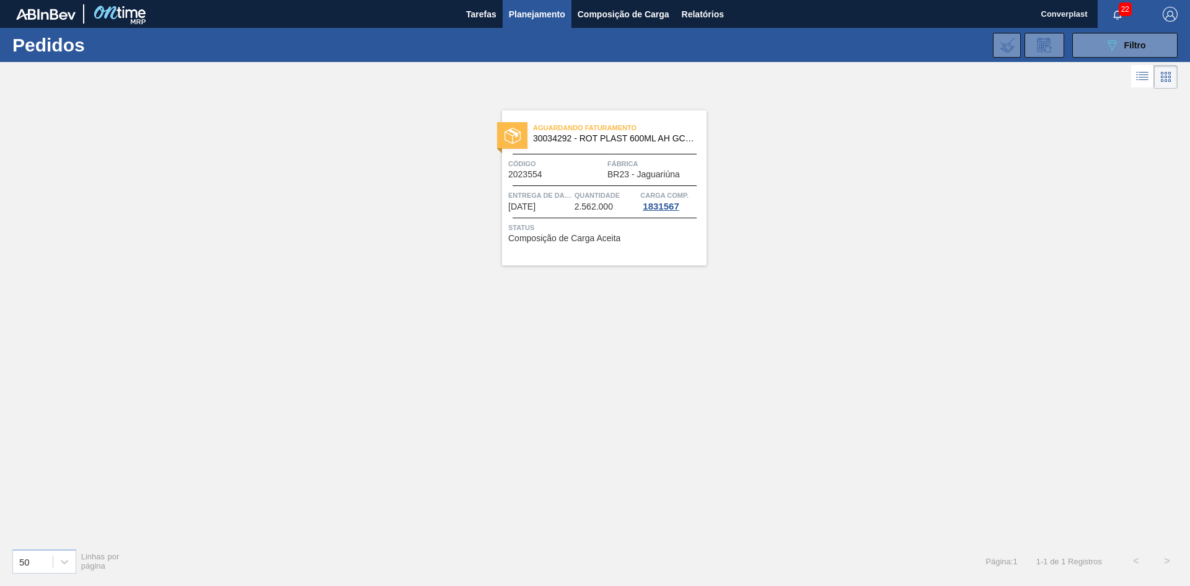
click at [555, 191] on font "Entrega de dados" at bounding box center [543, 194] width 71 height 7
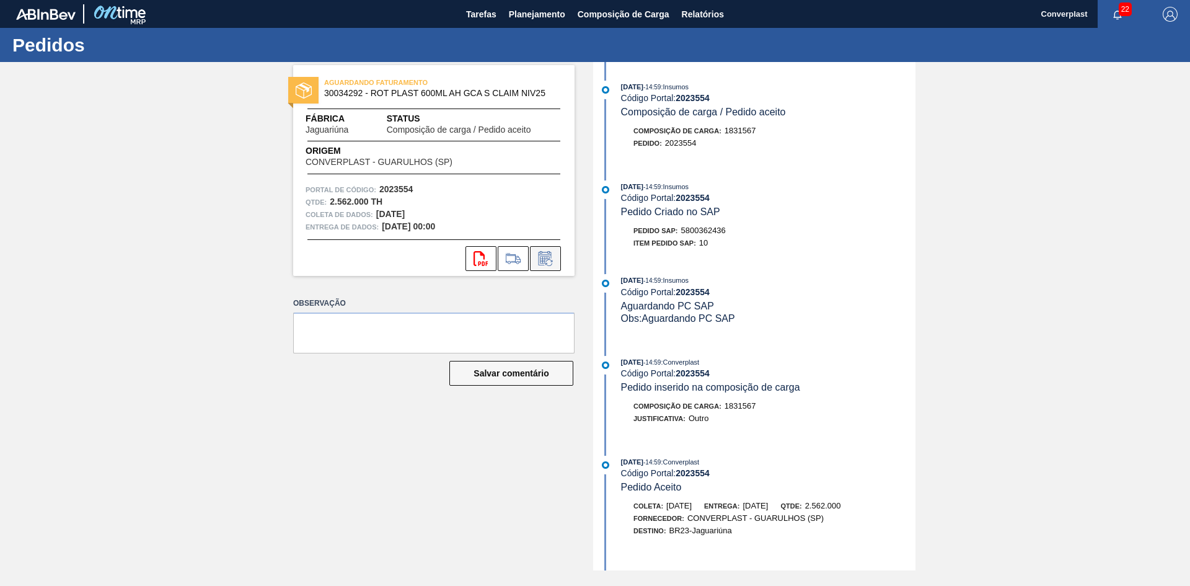
click at [543, 257] on icon at bounding box center [545, 258] width 20 height 15
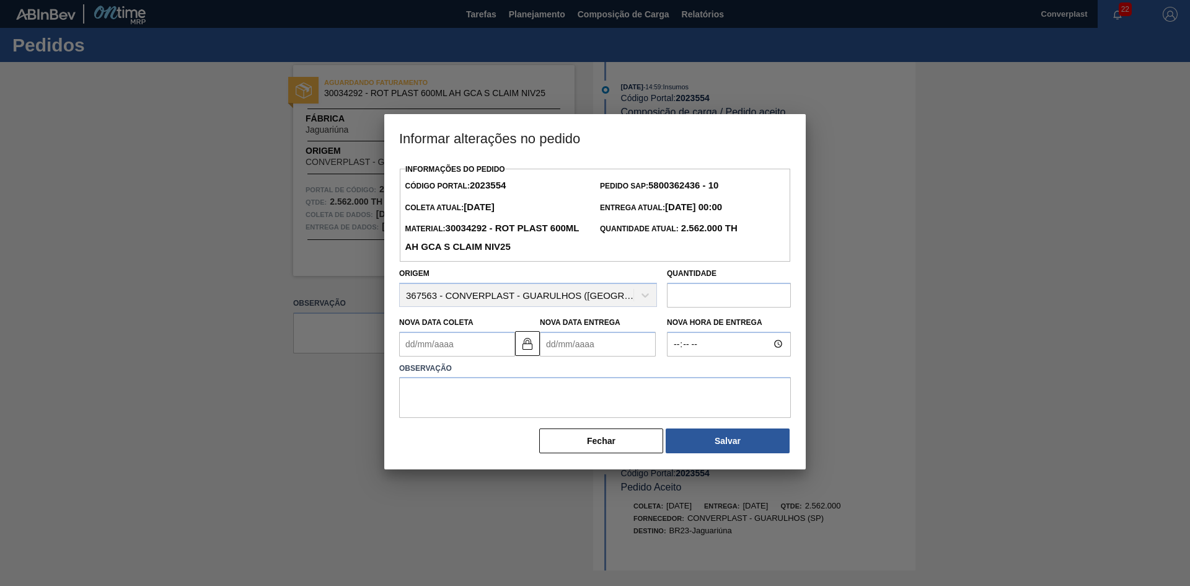
click at [561, 345] on Entrega2023554 "Nova Data Entrega" at bounding box center [598, 344] width 116 height 25
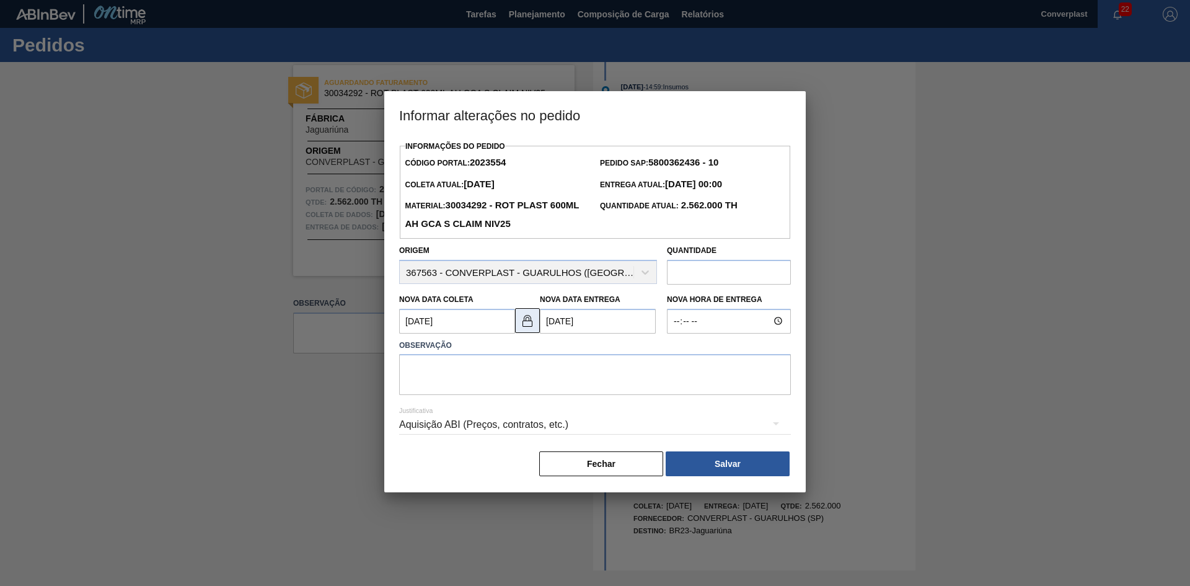
click at [530, 322] on img at bounding box center [527, 320] width 15 height 15
click at [455, 326] on Coleta2023554 "[DATE]" at bounding box center [457, 321] width 116 height 25
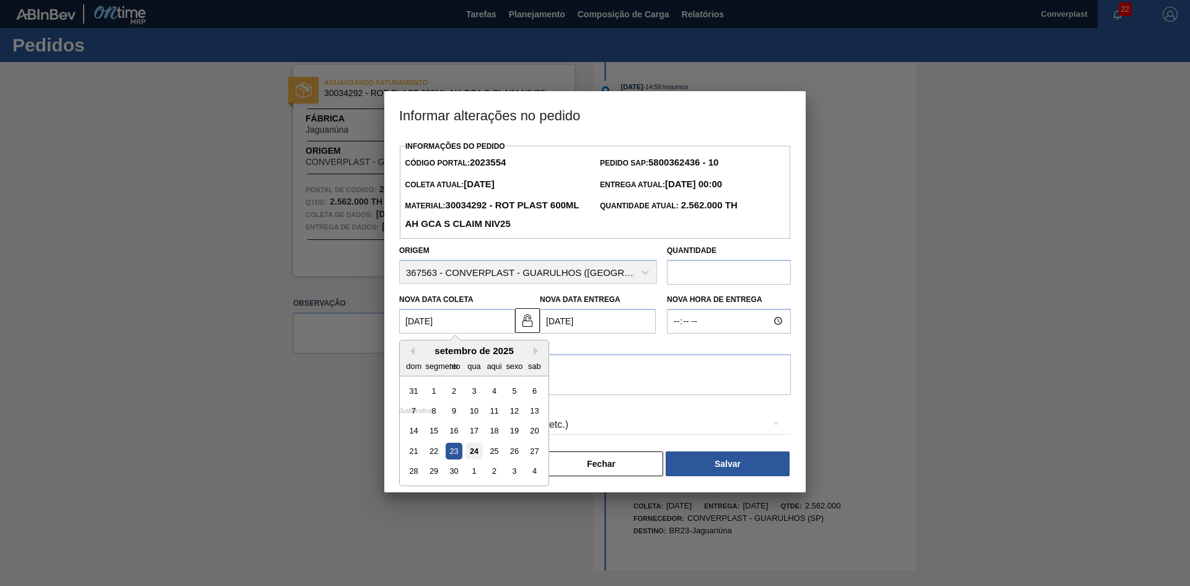
click at [470, 455] on font "24" at bounding box center [474, 450] width 9 height 9
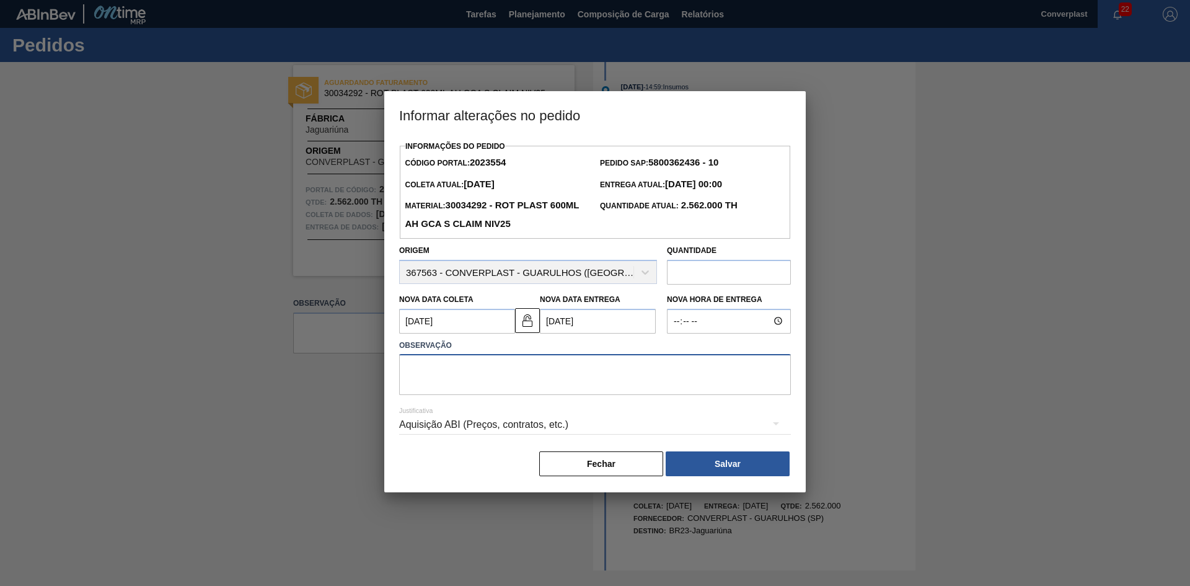
click at [434, 376] on textarea at bounding box center [595, 374] width 392 height 41
click at [750, 462] on button "Salvar" at bounding box center [728, 463] width 124 height 25
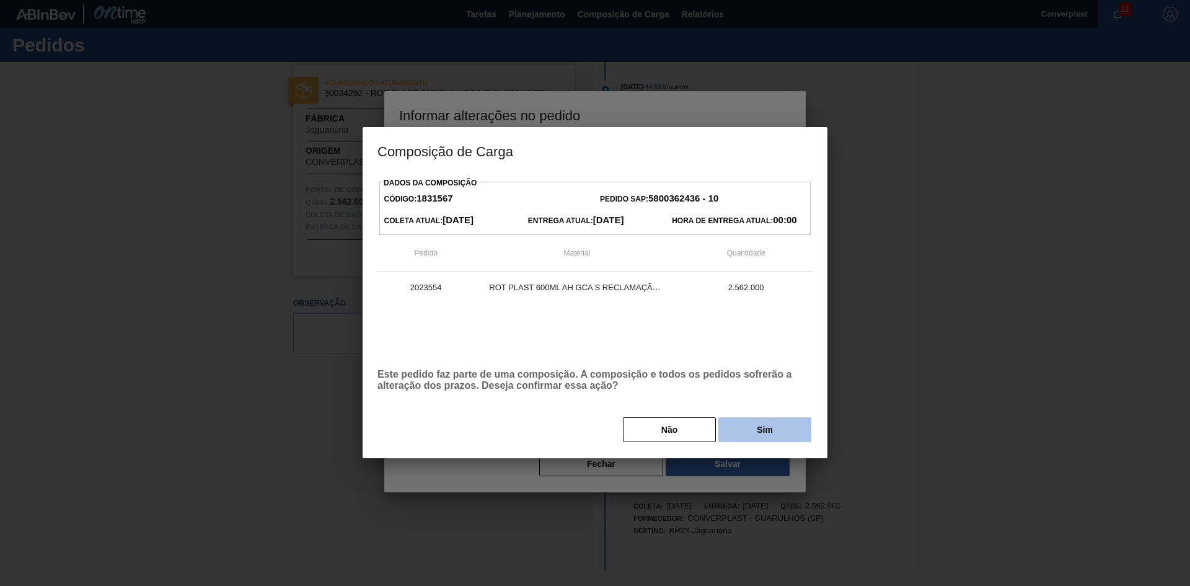
click at [762, 429] on font "Sim" at bounding box center [765, 429] width 16 height 10
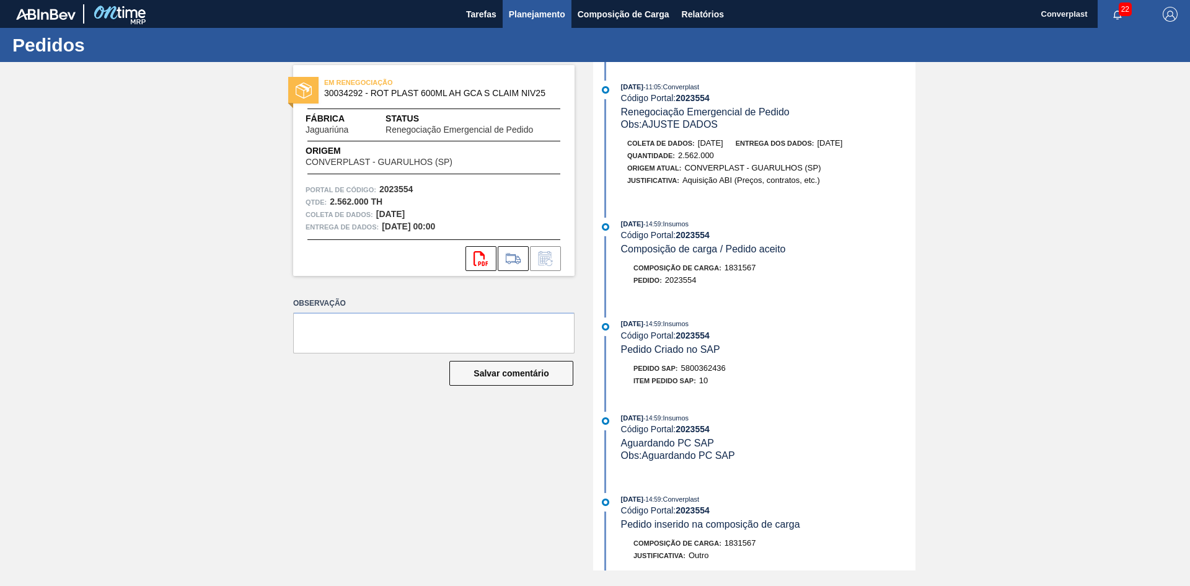
click at [522, 16] on font "Planejamento" at bounding box center [537, 14] width 56 height 10
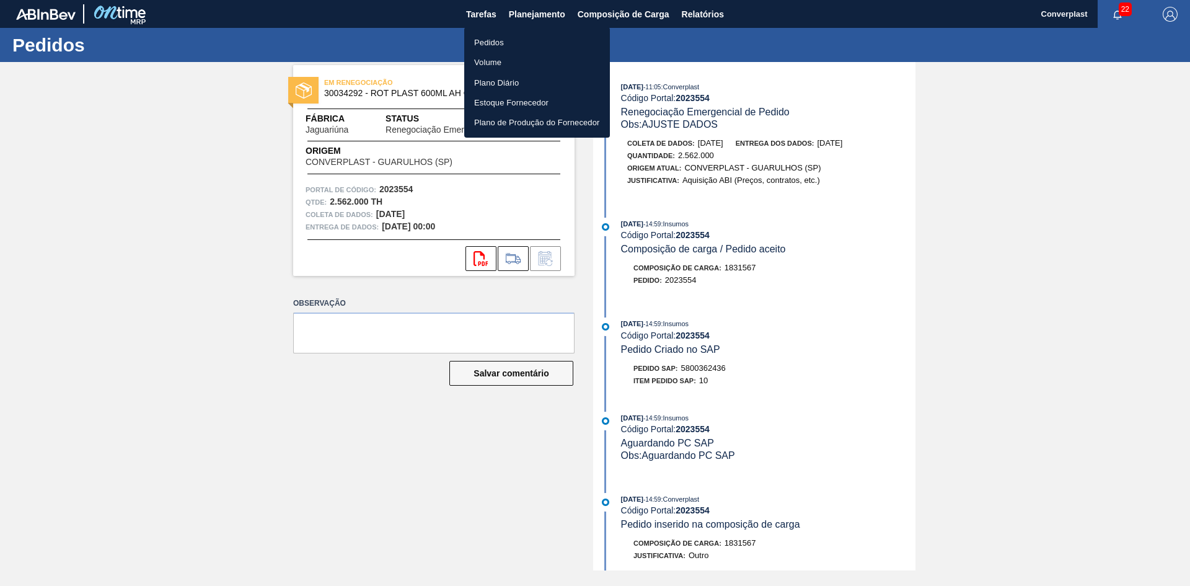
click at [516, 38] on li "Pedidos" at bounding box center [537, 42] width 146 height 20
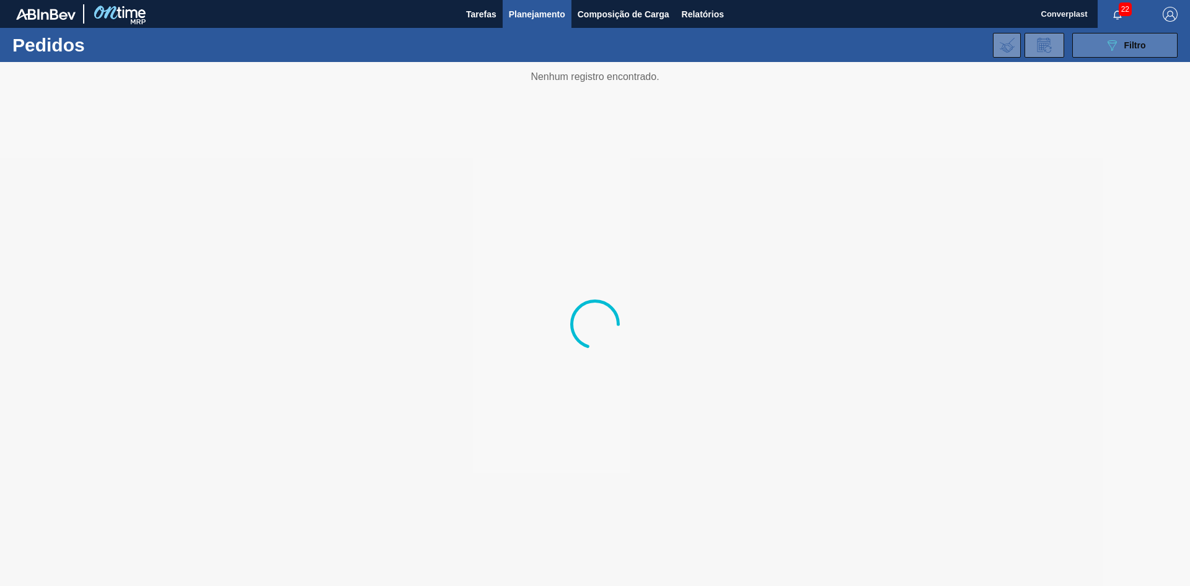
click at [1120, 42] on div "089F7B8B-B2A5-4AFE-B5C0-19BA573D28AC Filtro" at bounding box center [1125, 45] width 42 height 15
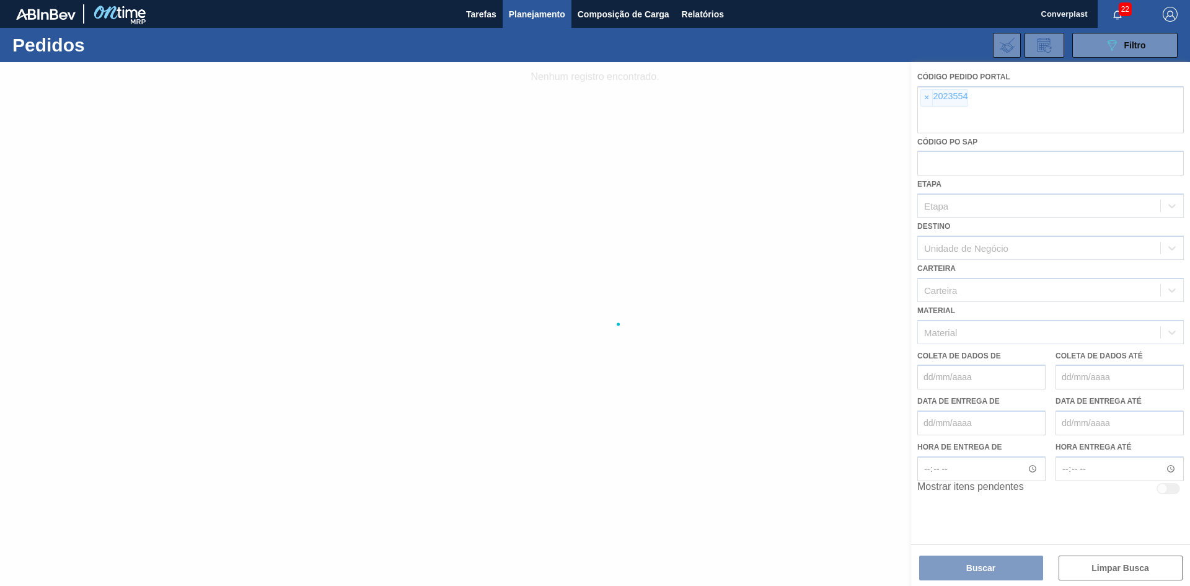
click at [934, 104] on div at bounding box center [595, 324] width 1190 height 524
click at [925, 101] on div at bounding box center [595, 324] width 1190 height 524
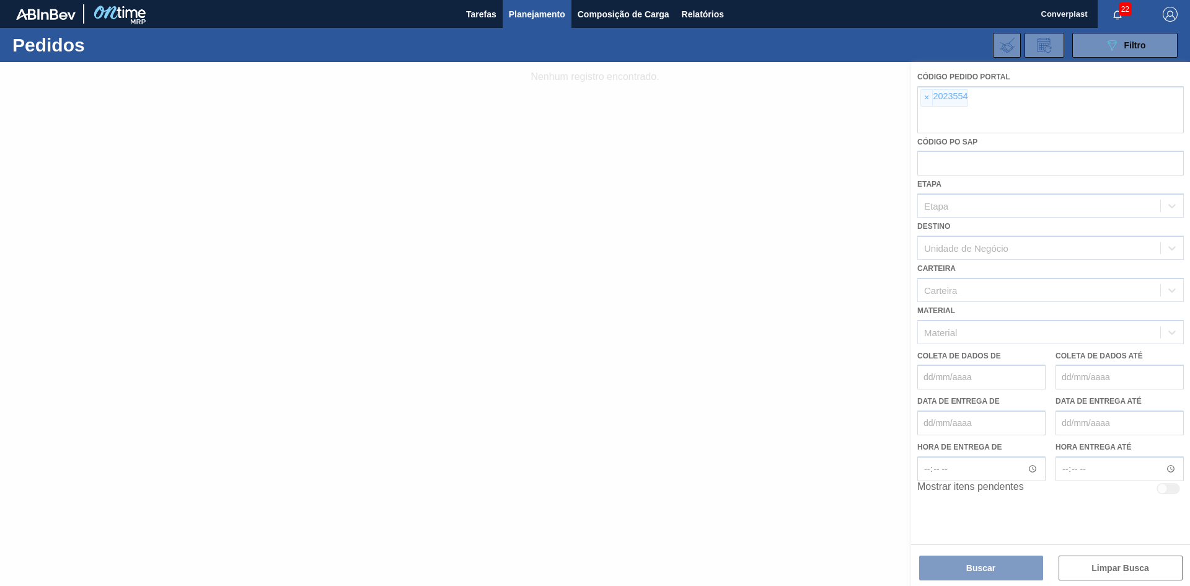
click at [925, 101] on div at bounding box center [595, 324] width 1190 height 524
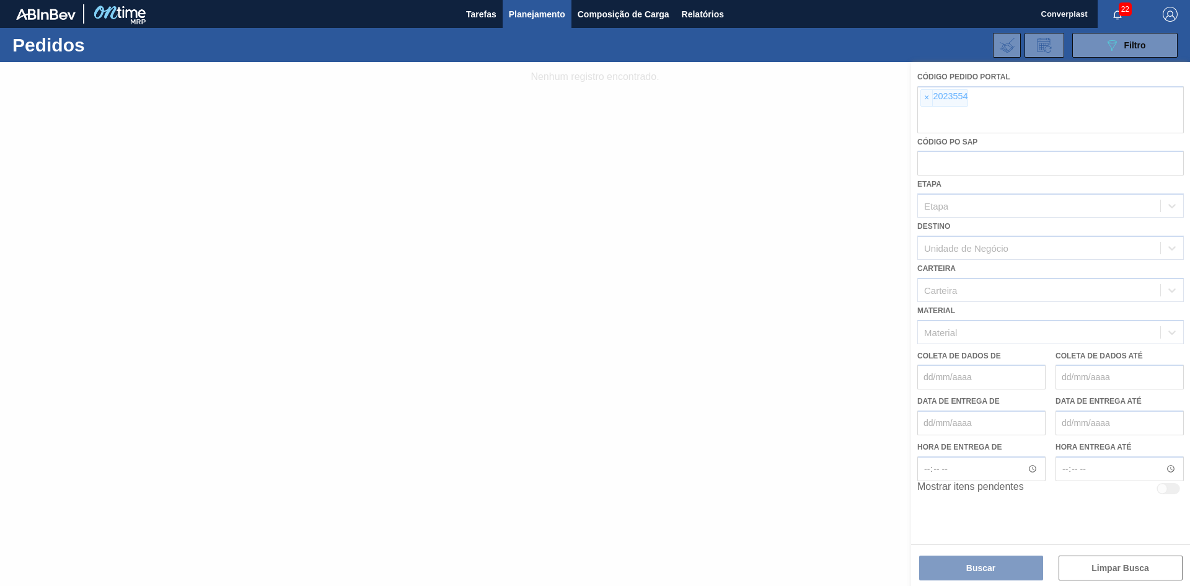
click at [920, 97] on div at bounding box center [595, 324] width 1190 height 524
click at [925, 98] on div at bounding box center [595, 324] width 1190 height 524
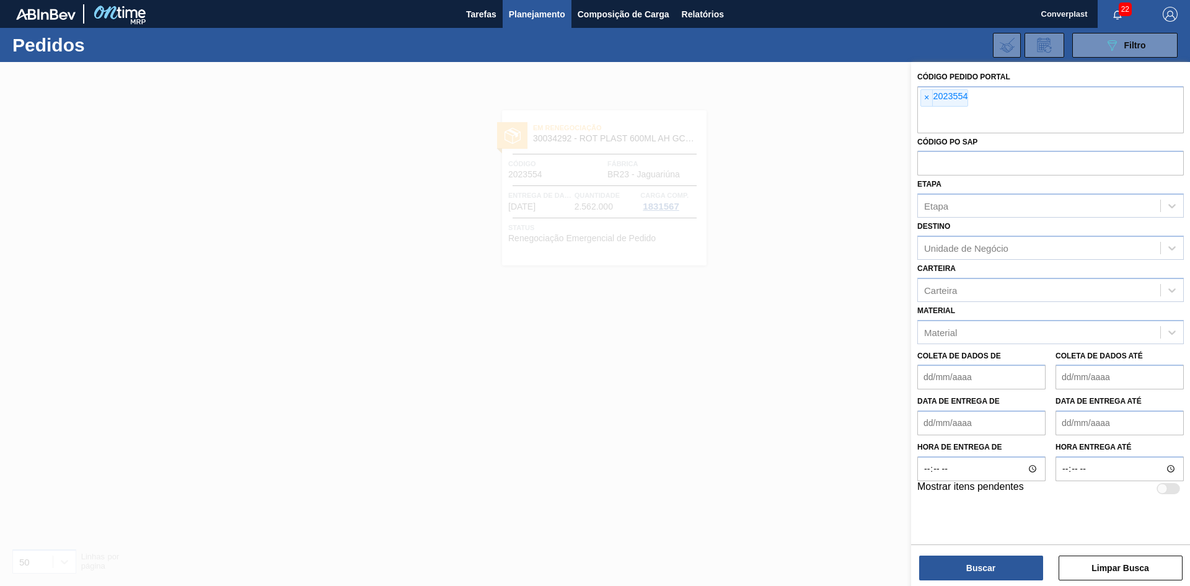
click at [925, 98] on font "×" at bounding box center [926, 97] width 5 height 10
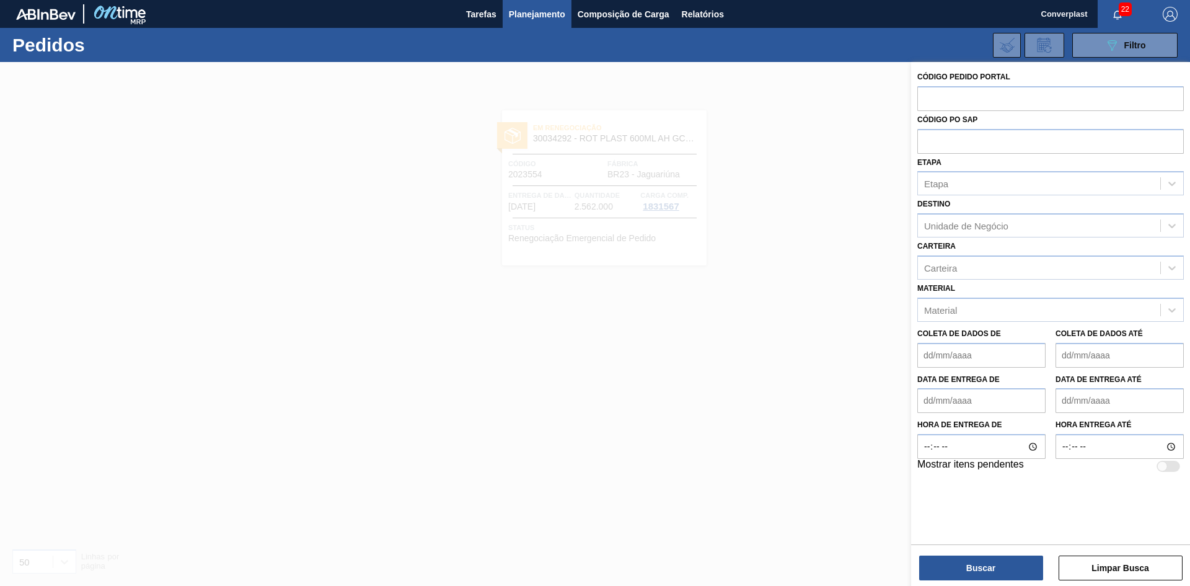
paste input "2027661"
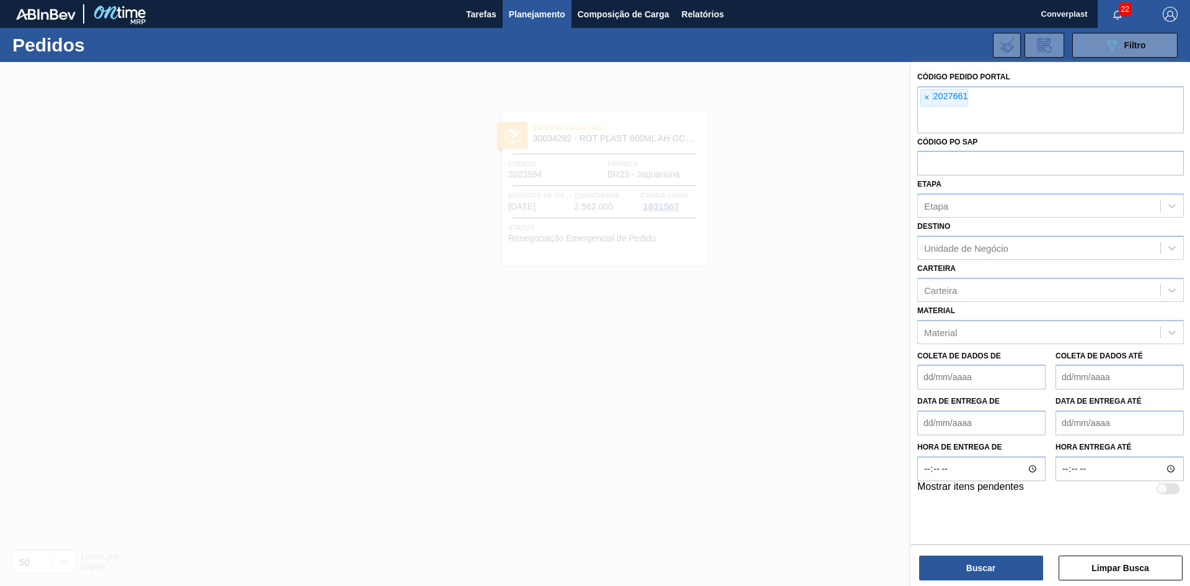
click at [915, 565] on div "Buscar Limpar Busca" at bounding box center [1050, 561] width 279 height 35
click at [926, 565] on button "Buscar" at bounding box center [981, 567] width 124 height 25
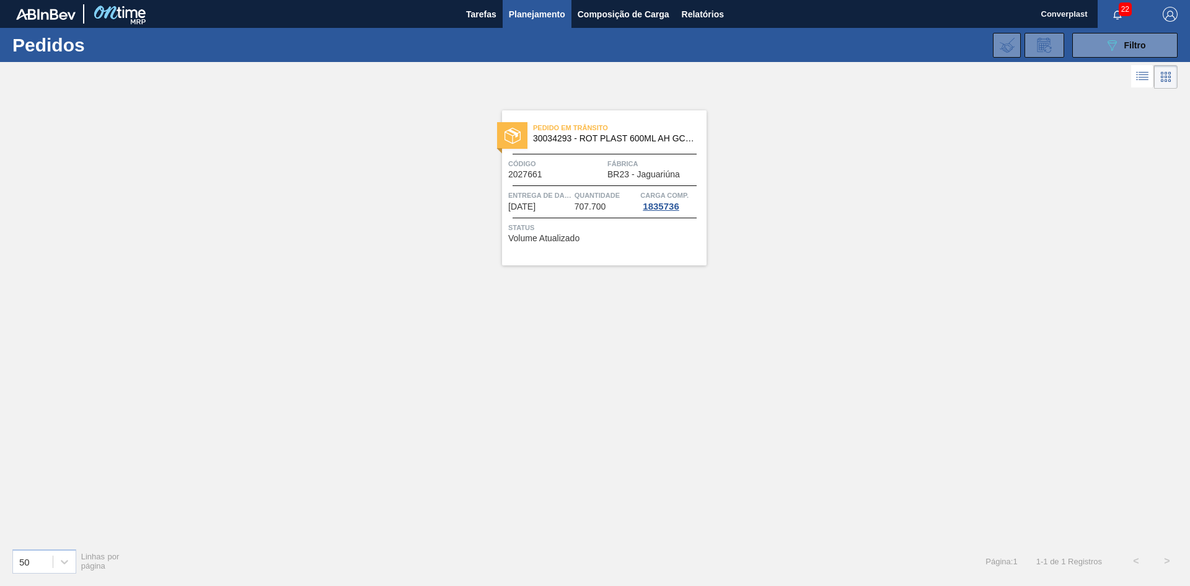
click at [553, 228] on span "Status" at bounding box center [605, 227] width 195 height 12
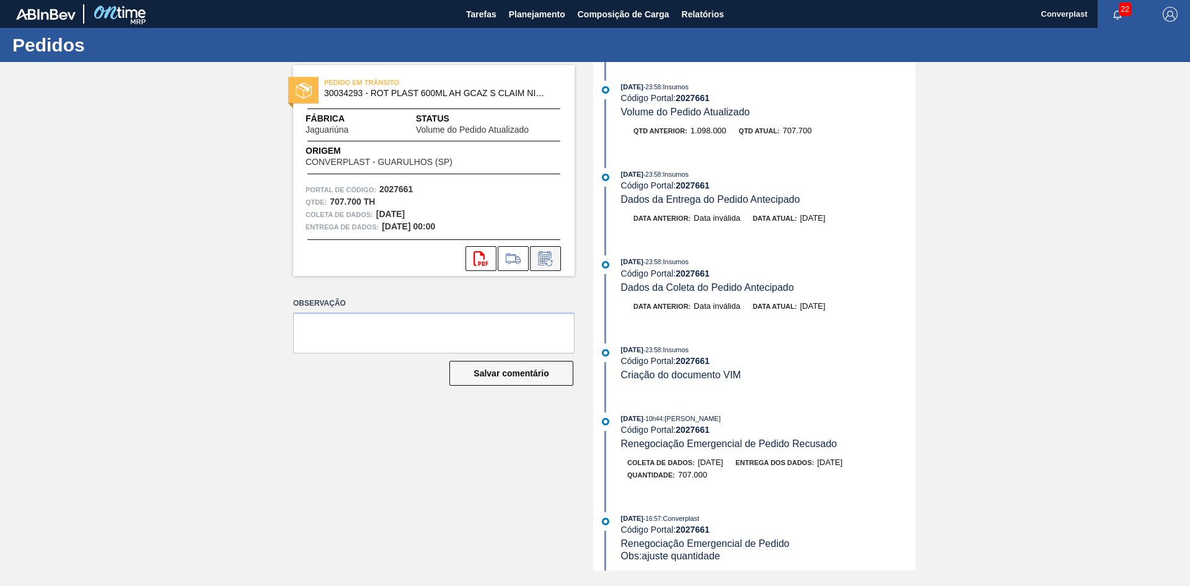
click at [542, 255] on icon at bounding box center [544, 258] width 13 height 14
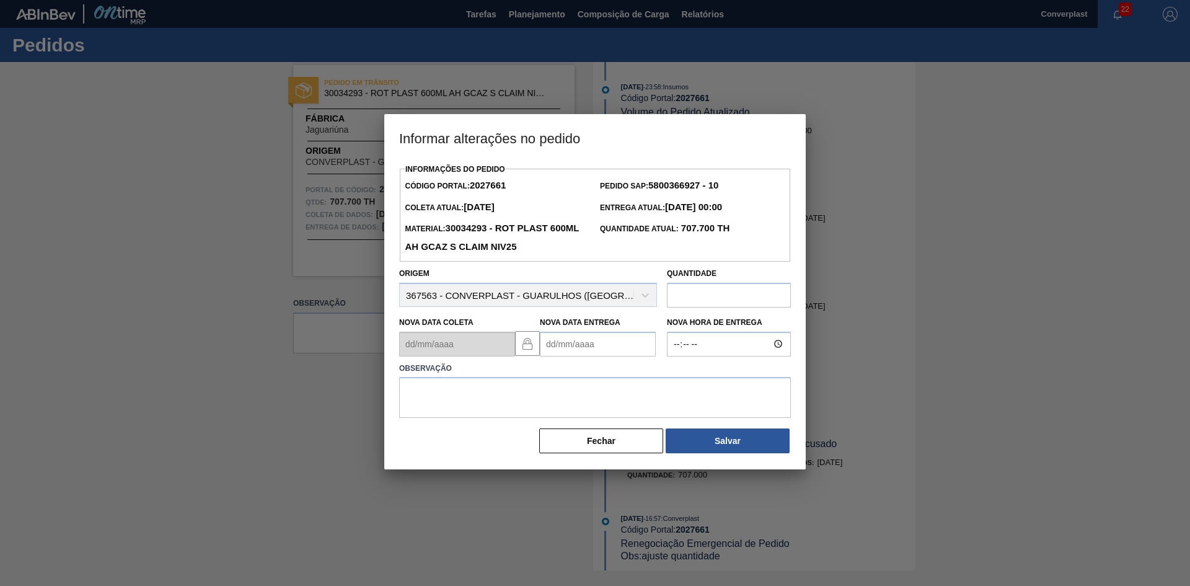
click at [837, 276] on div at bounding box center [595, 293] width 1190 height 586
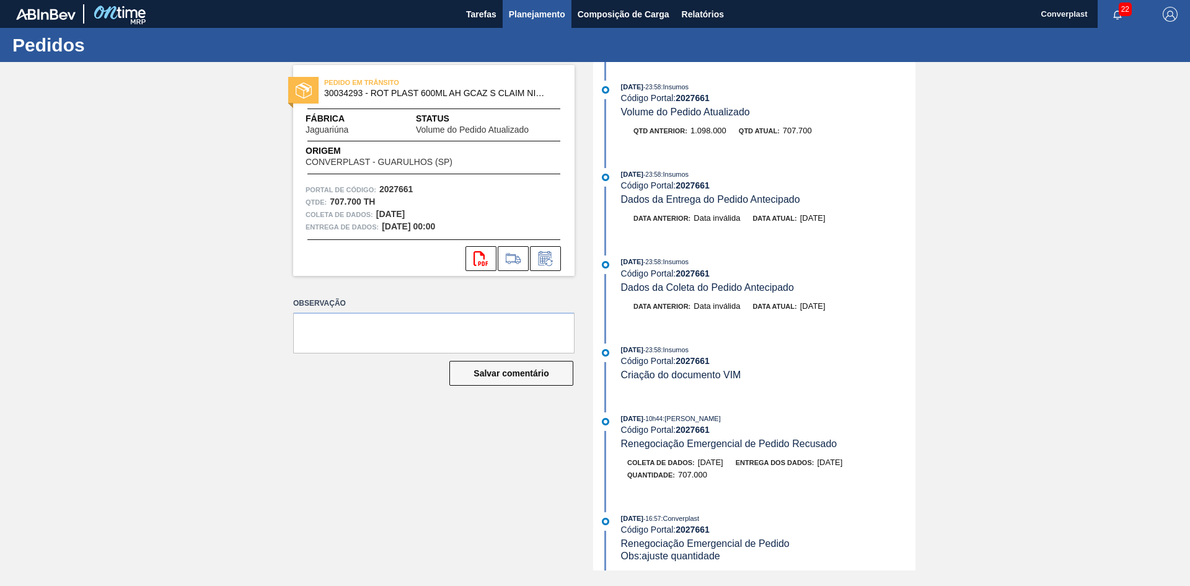
click at [524, 15] on font "Planejamento" at bounding box center [537, 14] width 56 height 10
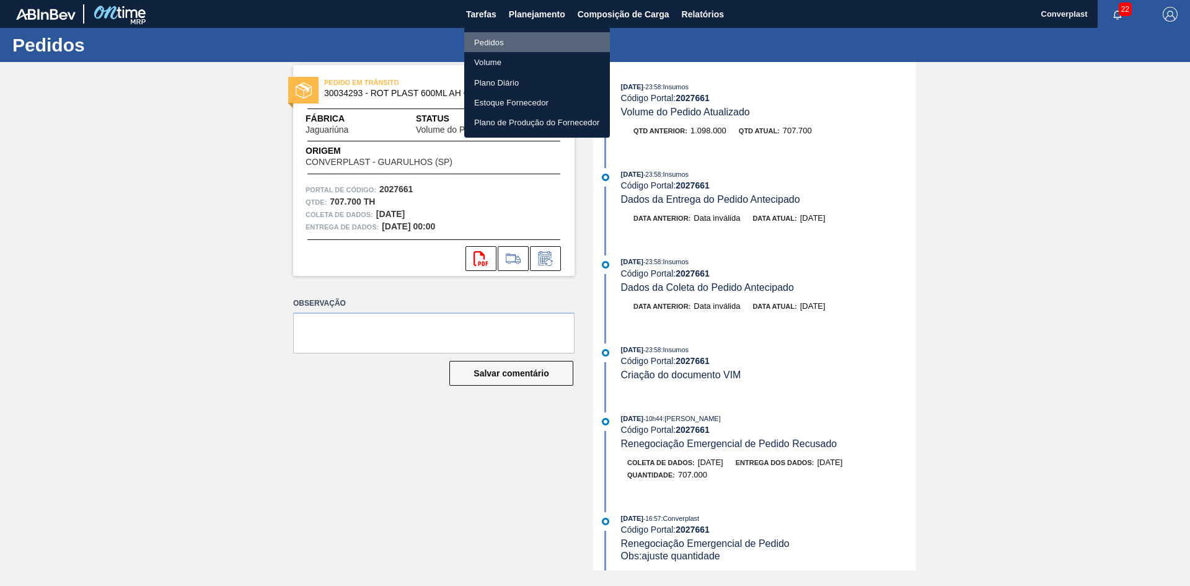
click at [484, 45] on font "Pedidos" at bounding box center [489, 42] width 30 height 9
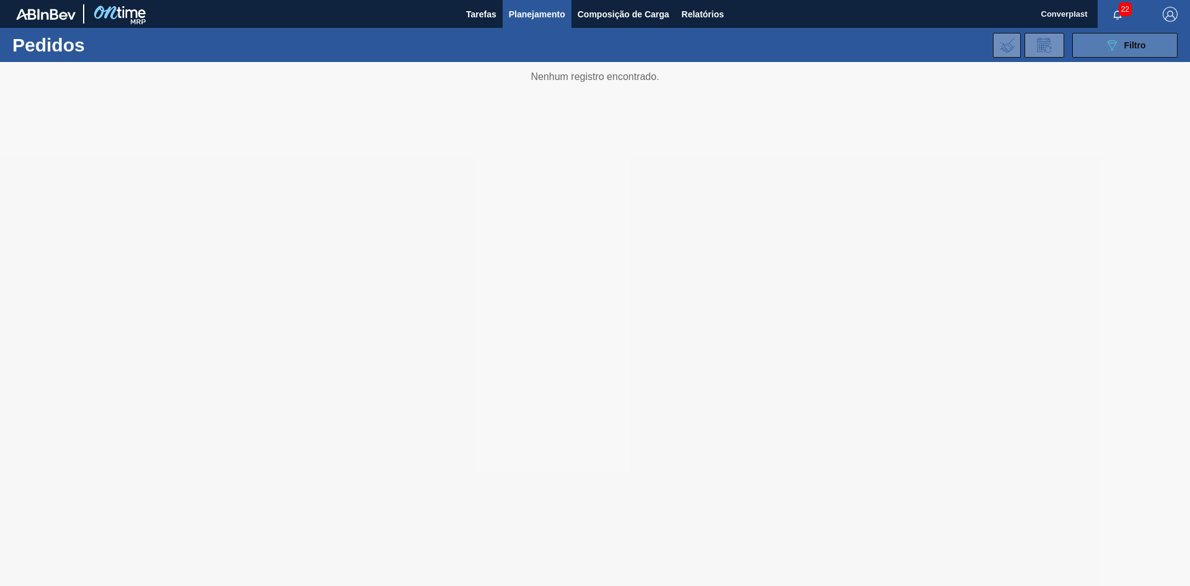
click at [1085, 47] on button "089F7B8B-B2A5-4AFE-B5C0-19BA573D28AC Filtro" at bounding box center [1124, 45] width 105 height 25
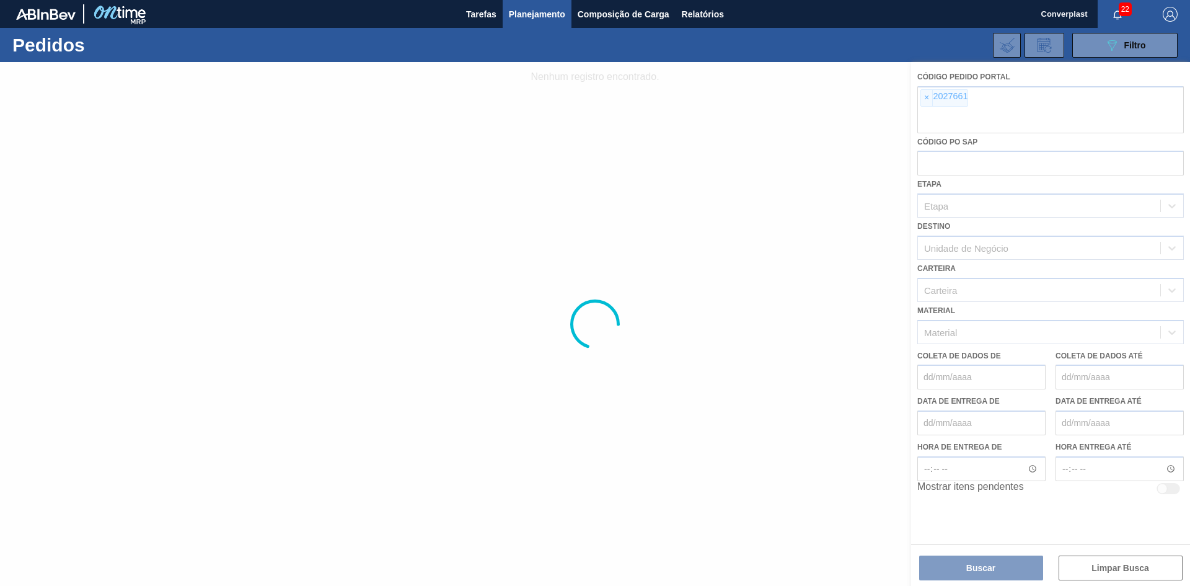
click at [922, 101] on div at bounding box center [595, 324] width 1190 height 524
click at [924, 97] on div at bounding box center [595, 324] width 1190 height 524
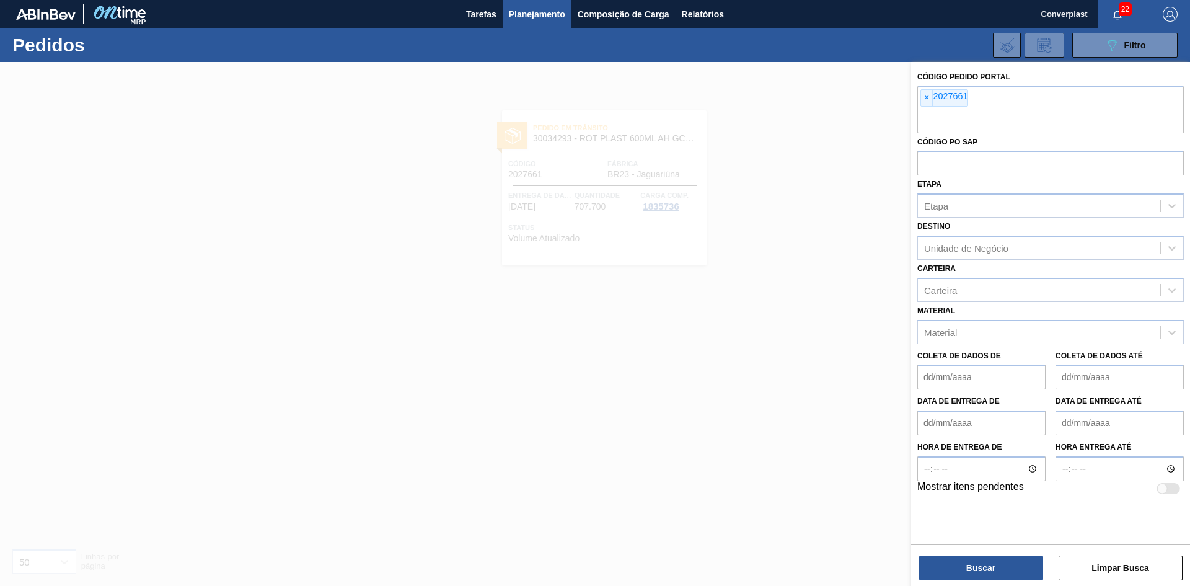
click at [924, 97] on font "×" at bounding box center [926, 97] width 5 height 10
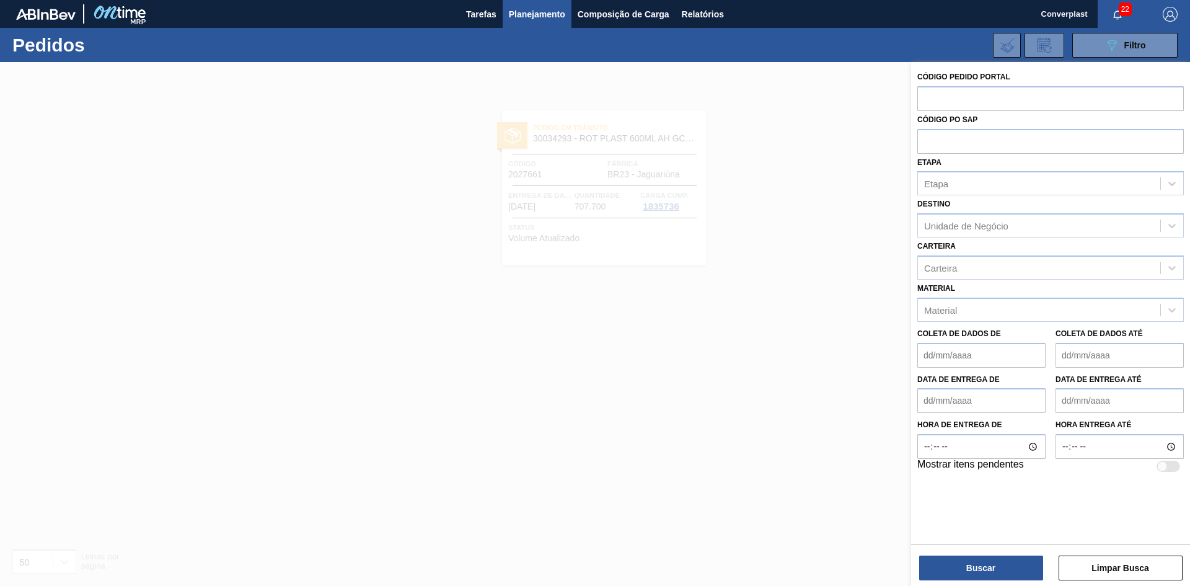
paste input "2027290"
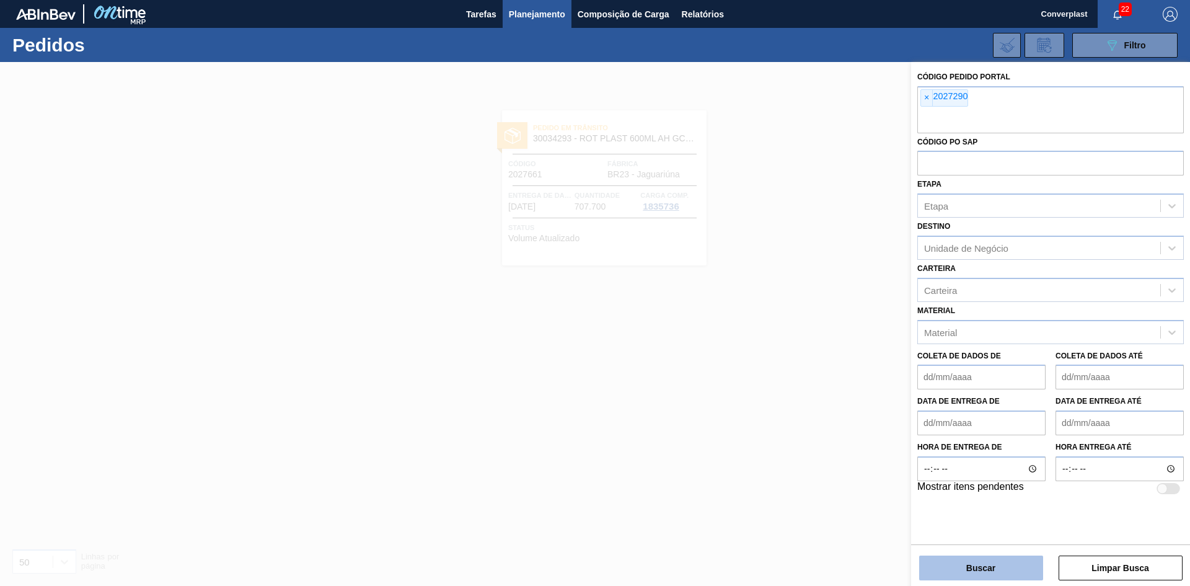
click at [978, 563] on font "Buscar" at bounding box center [980, 568] width 29 height 10
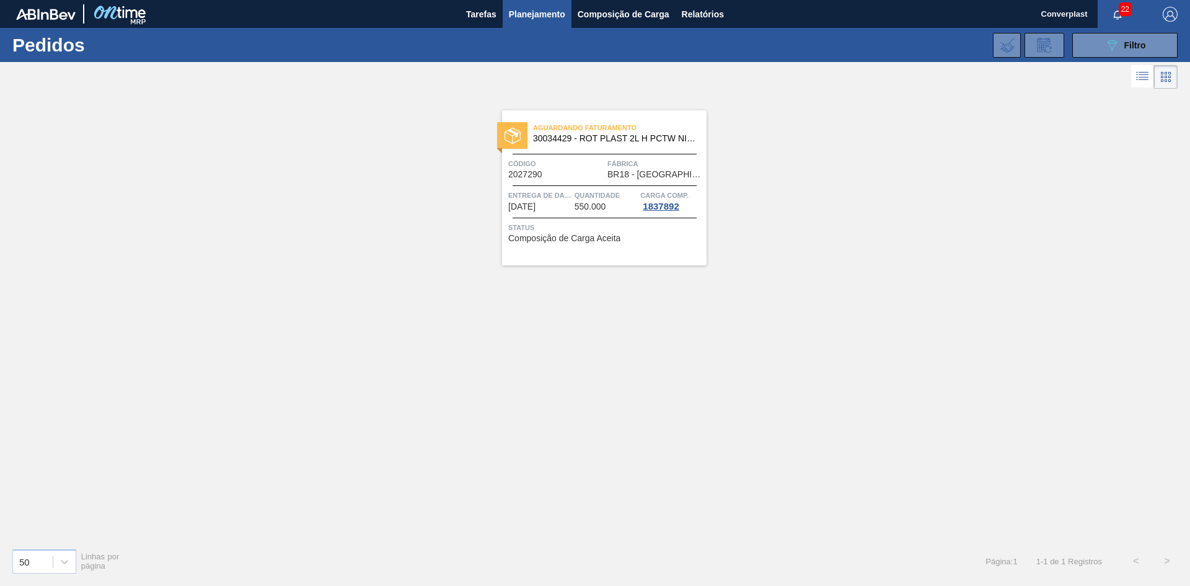
drag, startPoint x: 423, startPoint y: 348, endPoint x: 460, endPoint y: 268, distance: 88.2
click at [424, 348] on div "Aguardando Faturamento 30034429 - ROT PLAST 2L H PCTW NIV25 Código 2027290 Fábr…" at bounding box center [595, 315] width 1190 height 446
click at [592, 207] on font "550.000" at bounding box center [590, 206] width 32 height 10
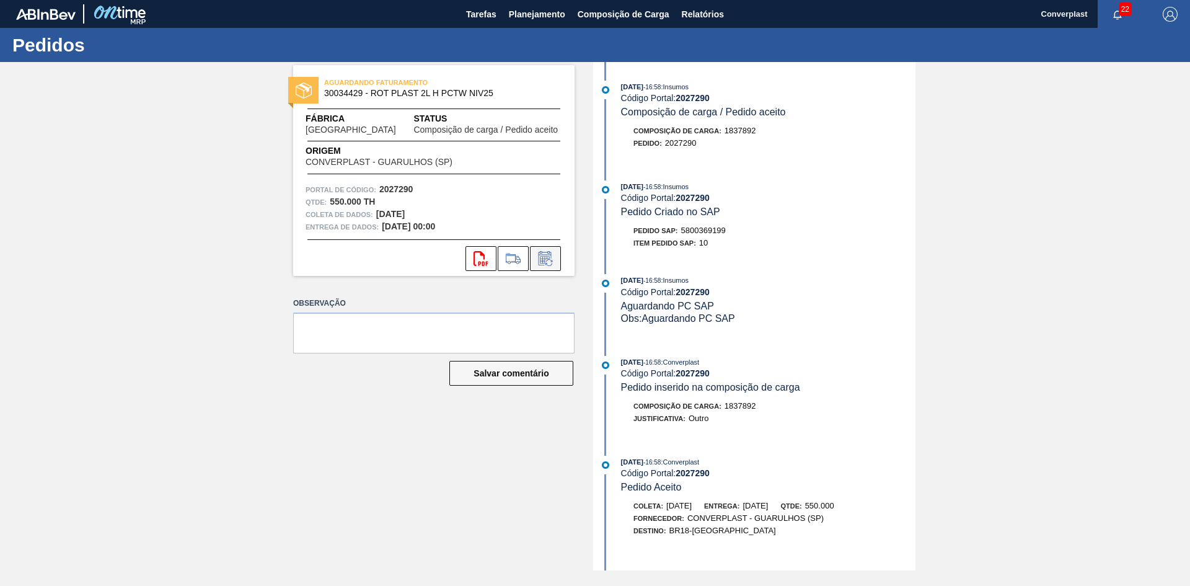
click at [543, 258] on icon at bounding box center [544, 259] width 9 height 7
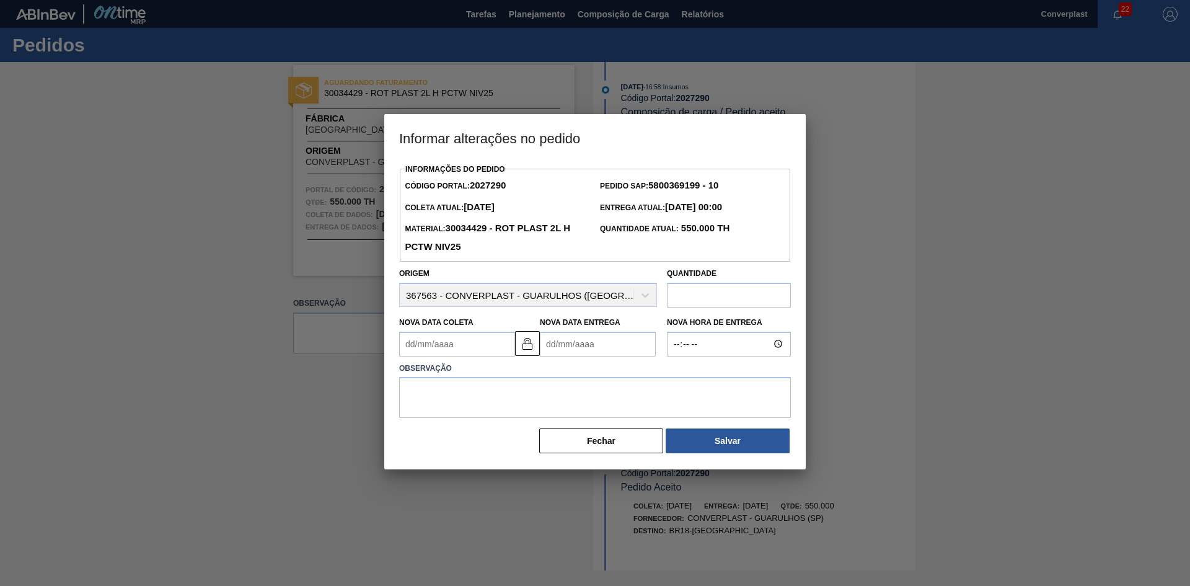
click at [571, 342] on Entrega2027290 "Nova Data Entrega" at bounding box center [598, 344] width 116 height 25
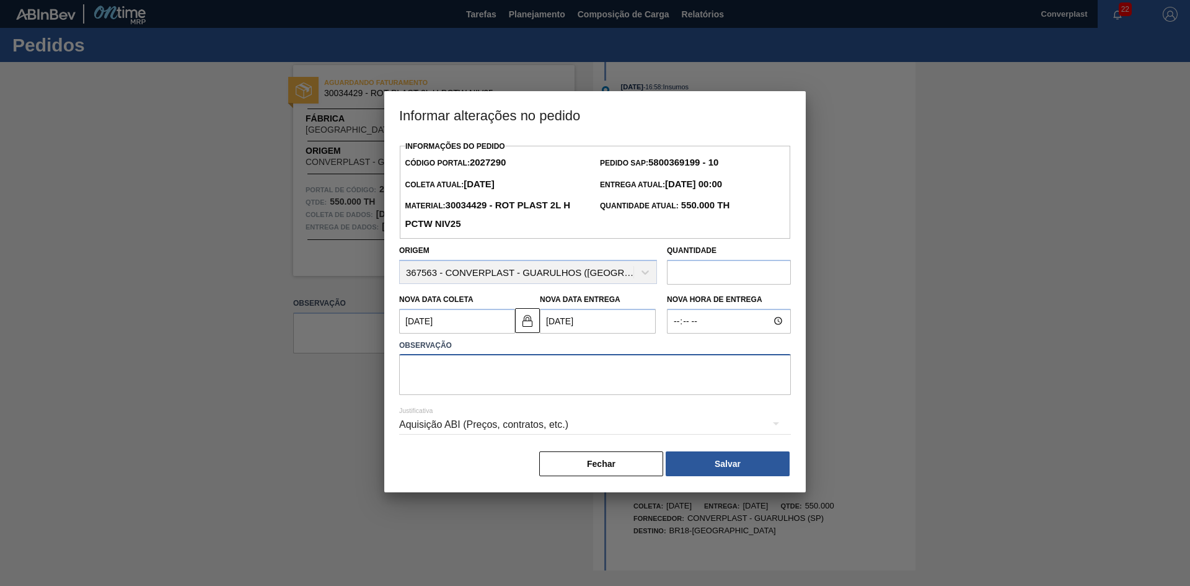
click at [418, 374] on textarea at bounding box center [595, 374] width 392 height 41
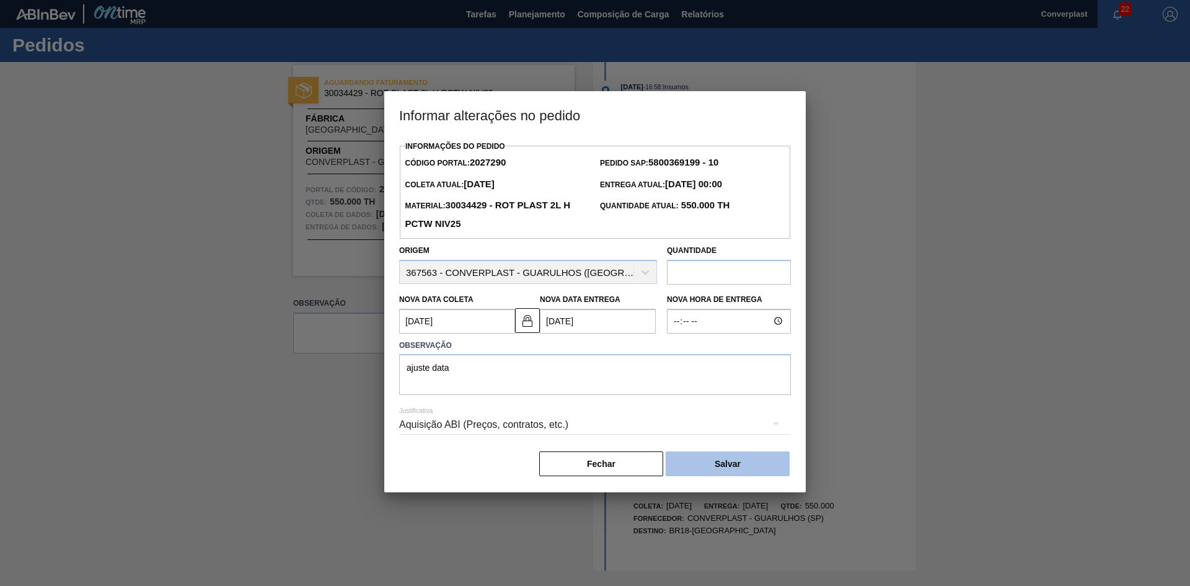
click at [716, 468] on font "Salvar" at bounding box center [727, 464] width 26 height 10
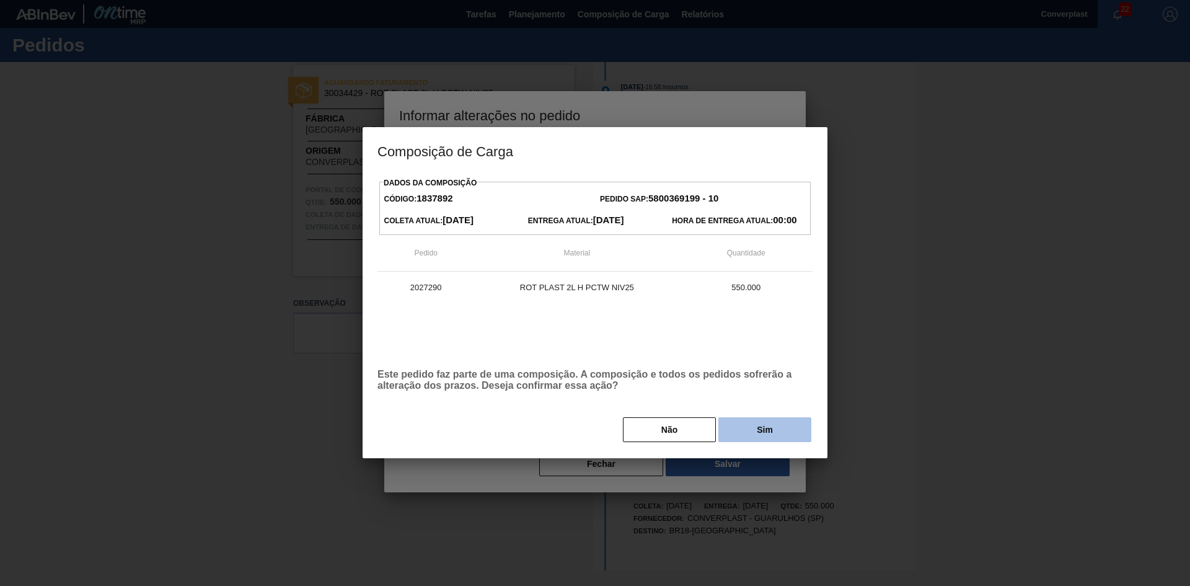
click at [740, 434] on button "Sim" at bounding box center [764, 429] width 93 height 25
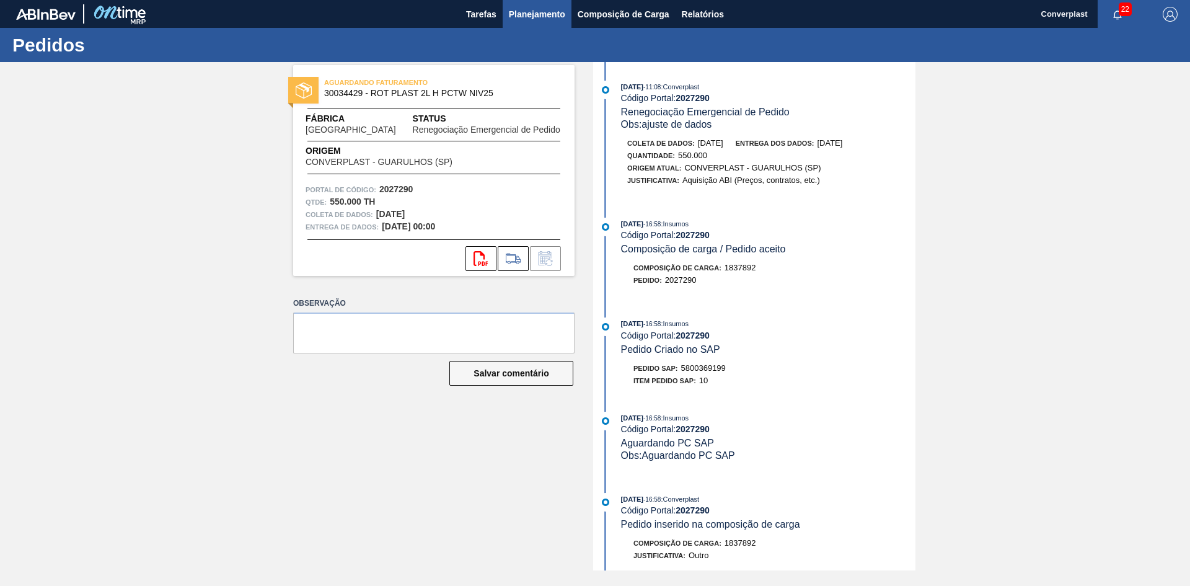
click at [519, 12] on font "Planejamento" at bounding box center [537, 14] width 56 height 10
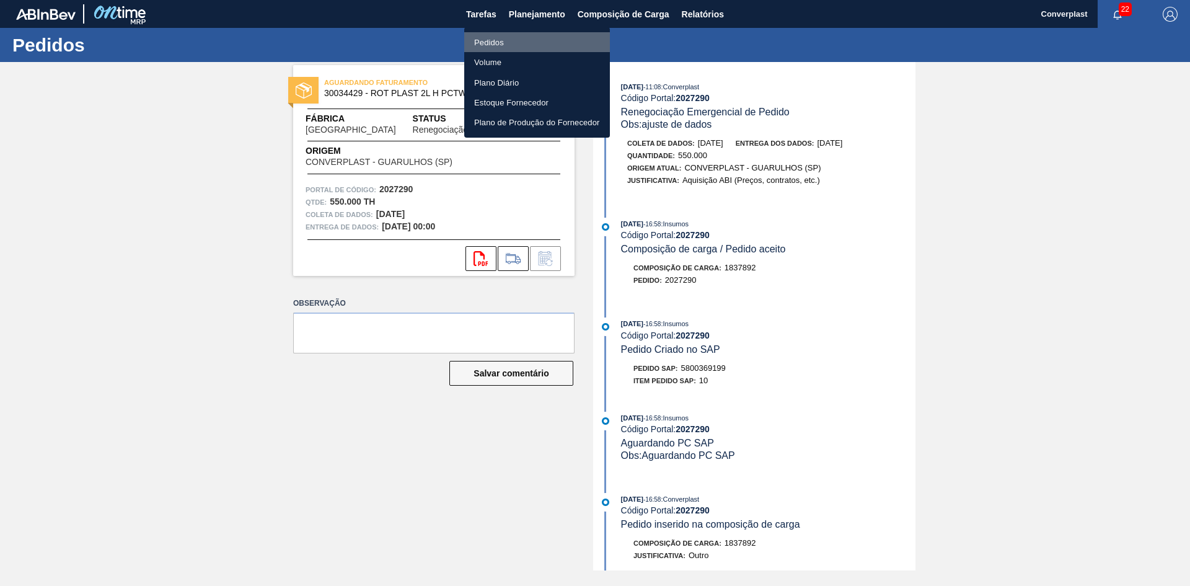
click at [508, 43] on li "Pedidos" at bounding box center [537, 42] width 146 height 20
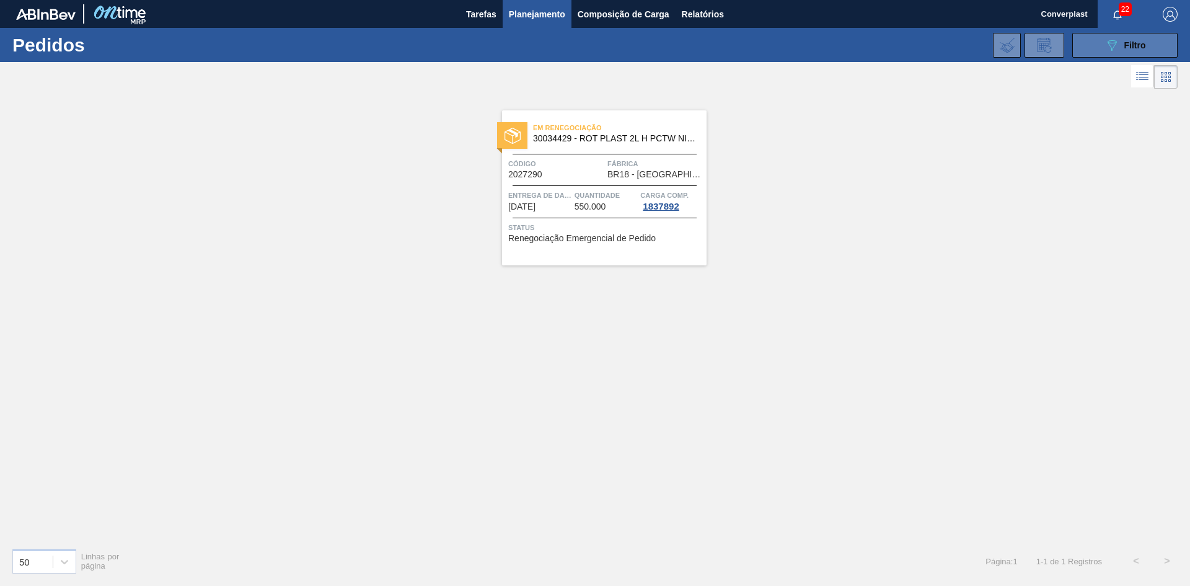
click at [1109, 45] on icon "089F7B8B-B2A5-4AFE-B5C0-19BA573D28AC" at bounding box center [1111, 45] width 15 height 15
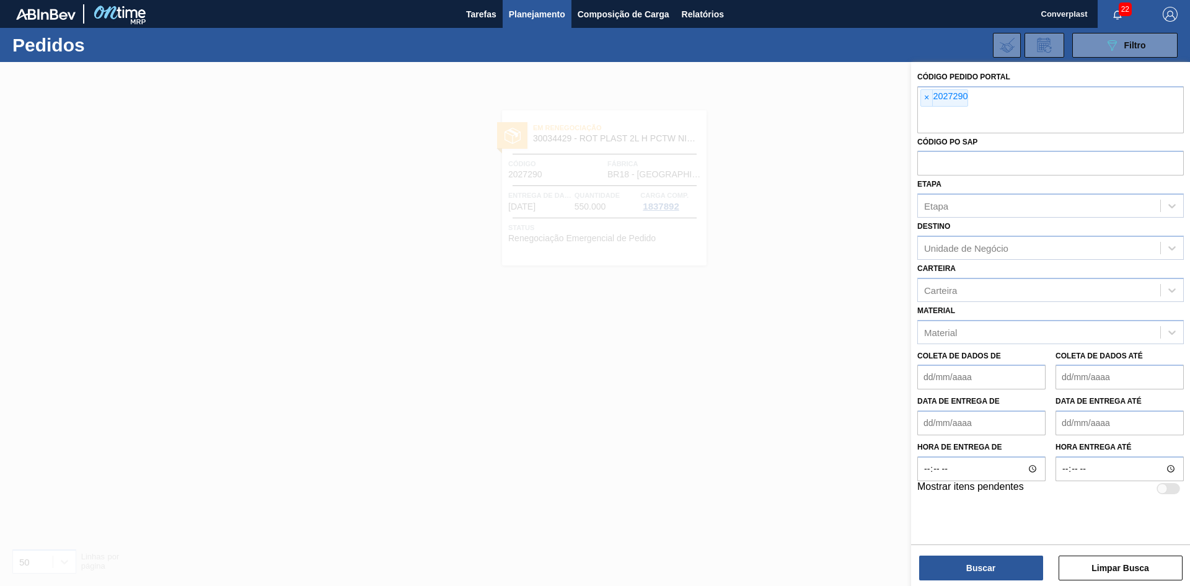
click at [912, 97] on div "Código Pedido Portal × 2027290 Código PO SAP Etapa Etapa Destino Unidade de Neg…" at bounding box center [1050, 282] width 279 height 440
click at [919, 101] on div "× 2027290" at bounding box center [1050, 109] width 266 height 47
click at [939, 93] on font "2027290" at bounding box center [950, 96] width 35 height 10
click at [923, 103] on span "×" at bounding box center [927, 98] width 12 height 16
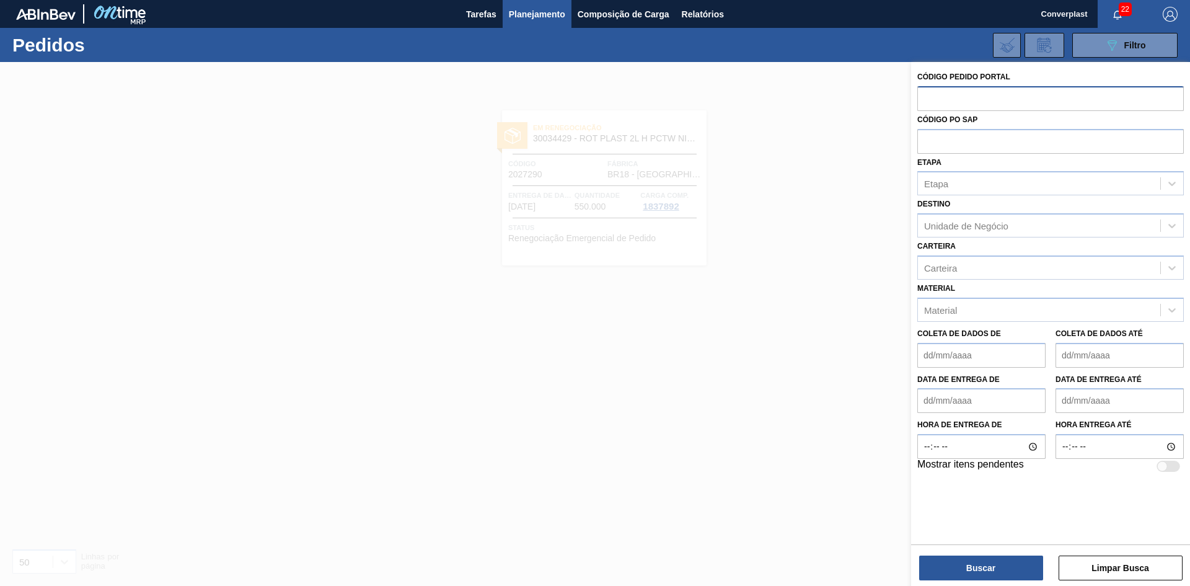
paste input "2028392"
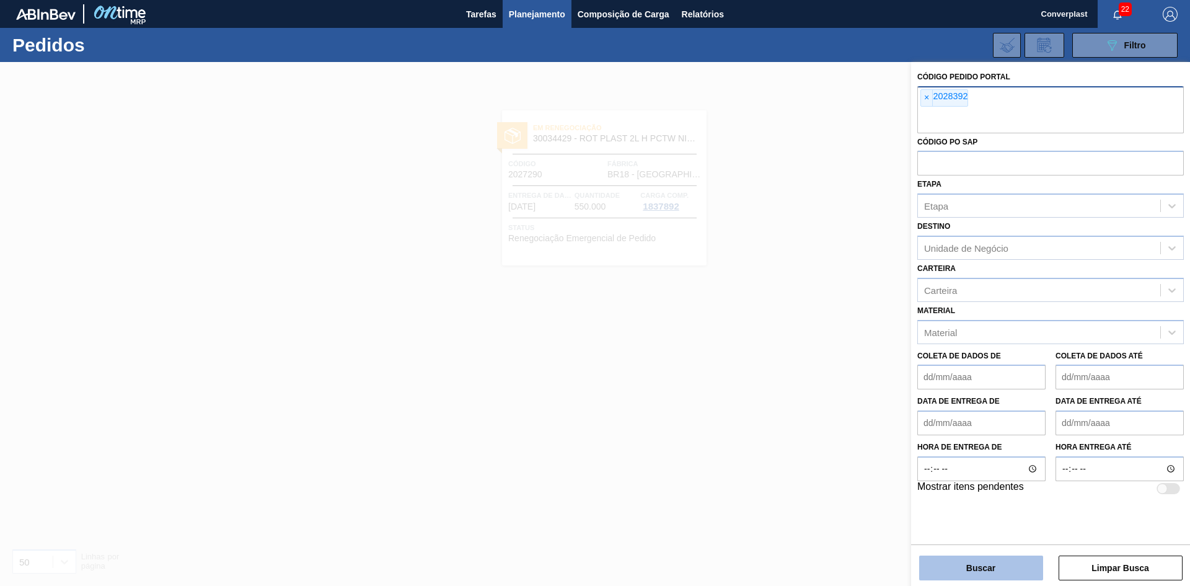
click at [942, 568] on button "Buscar" at bounding box center [981, 567] width 124 height 25
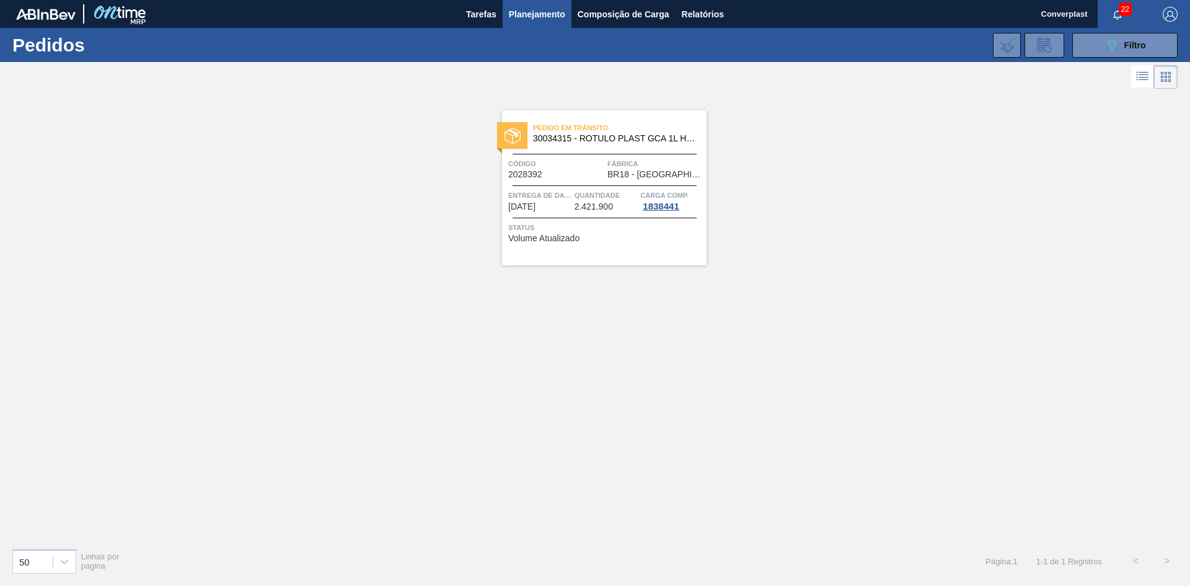
click at [540, 222] on span "Status" at bounding box center [605, 227] width 195 height 12
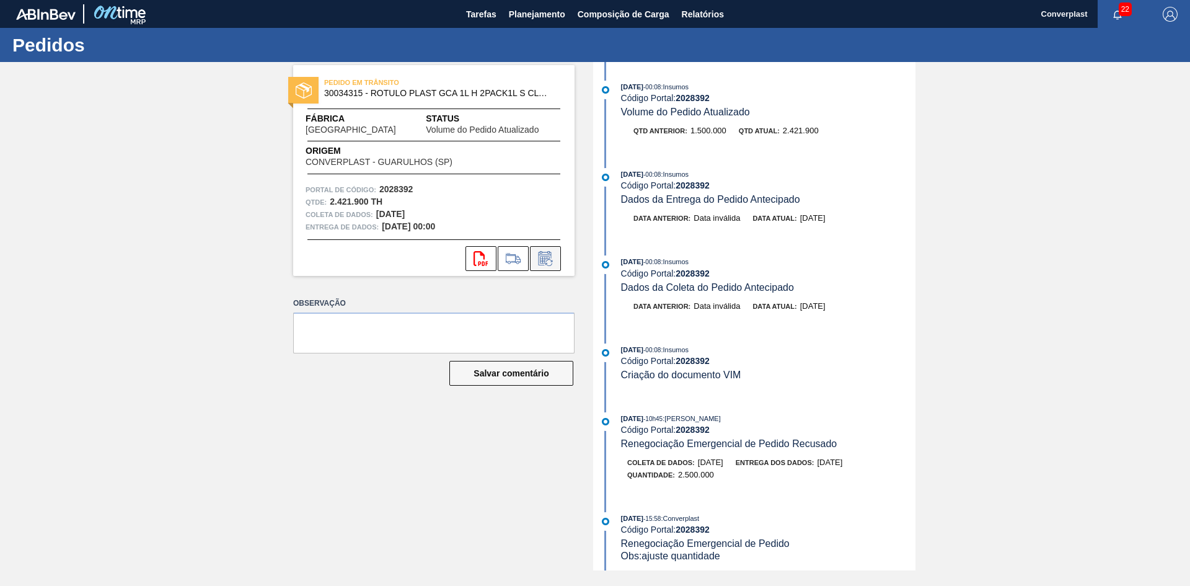
click at [558, 265] on button at bounding box center [545, 258] width 31 height 25
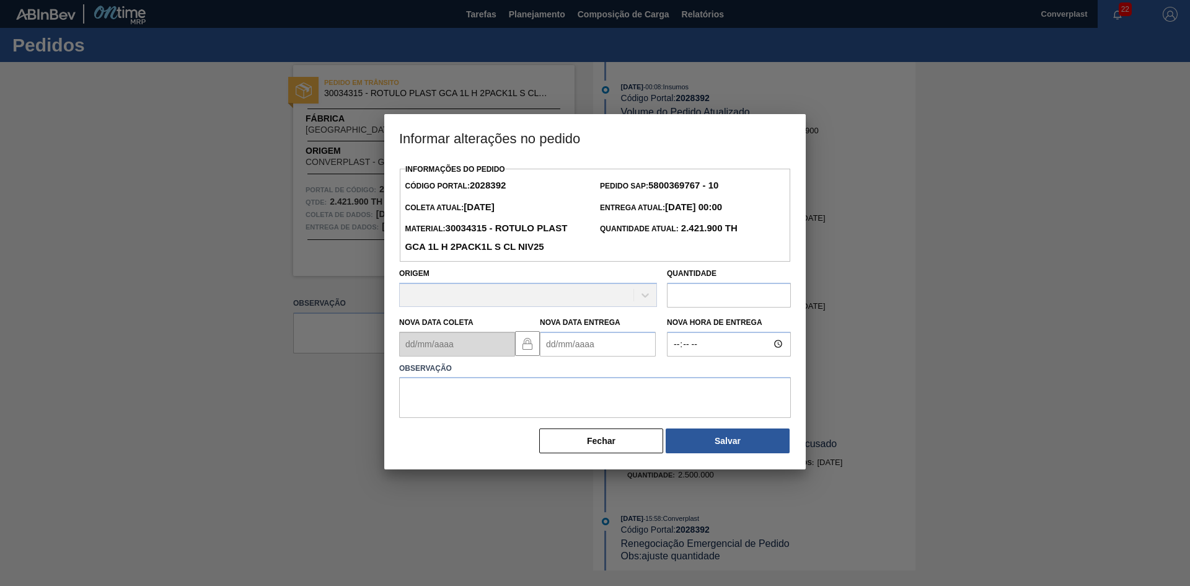
click at [573, 347] on Entrega2028392 "Nova Data Entrega" at bounding box center [598, 344] width 116 height 25
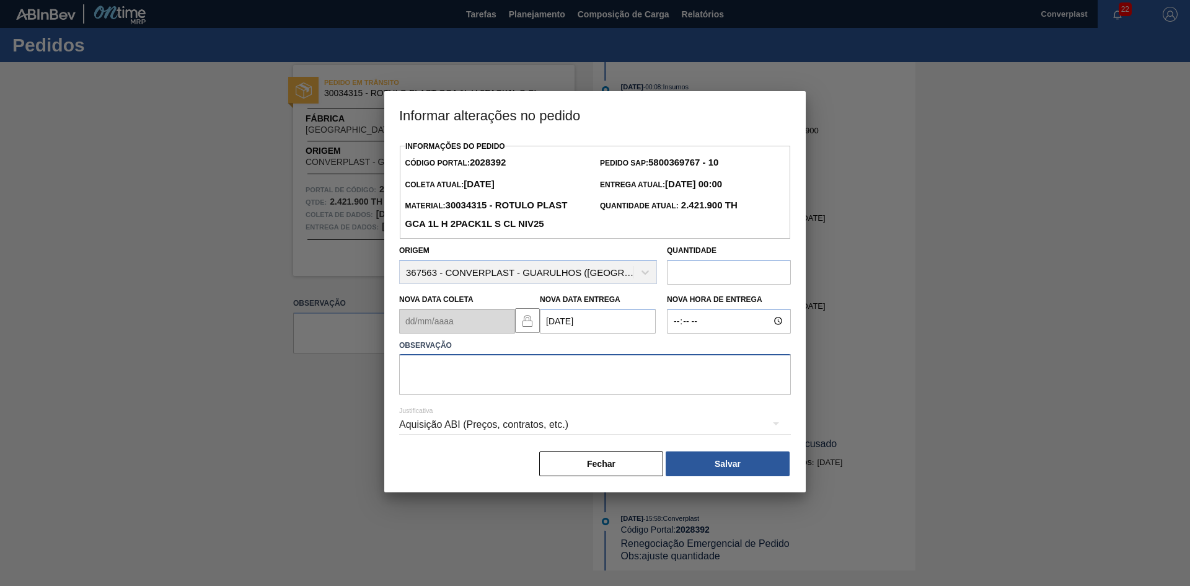
click at [494, 381] on textarea at bounding box center [595, 374] width 392 height 41
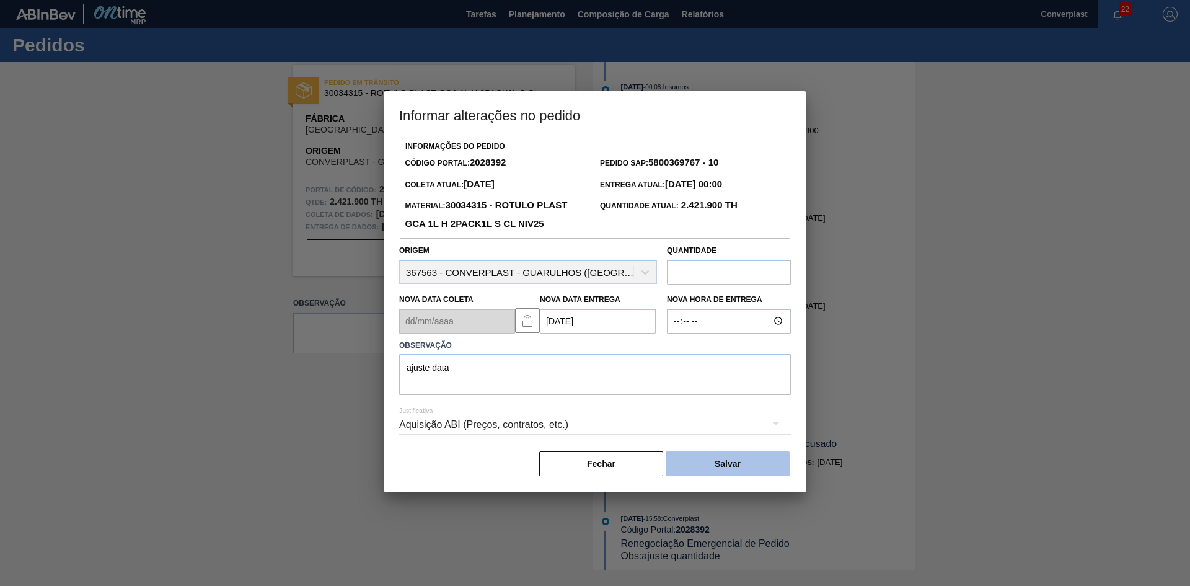
click at [701, 461] on button "Salvar" at bounding box center [728, 463] width 124 height 25
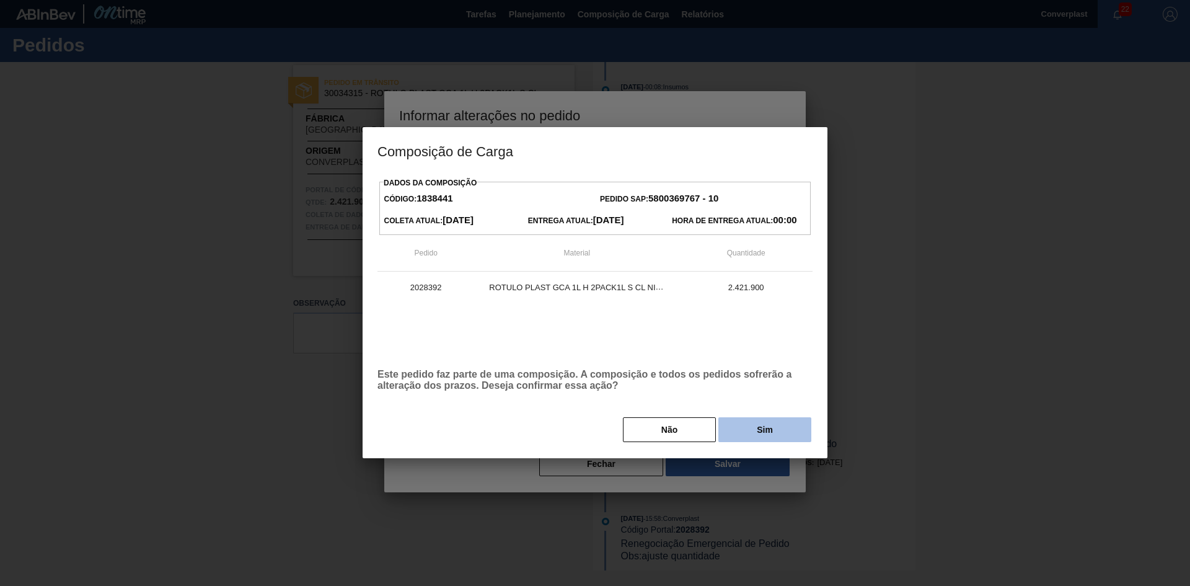
click at [761, 423] on button "Sim" at bounding box center [764, 429] width 93 height 25
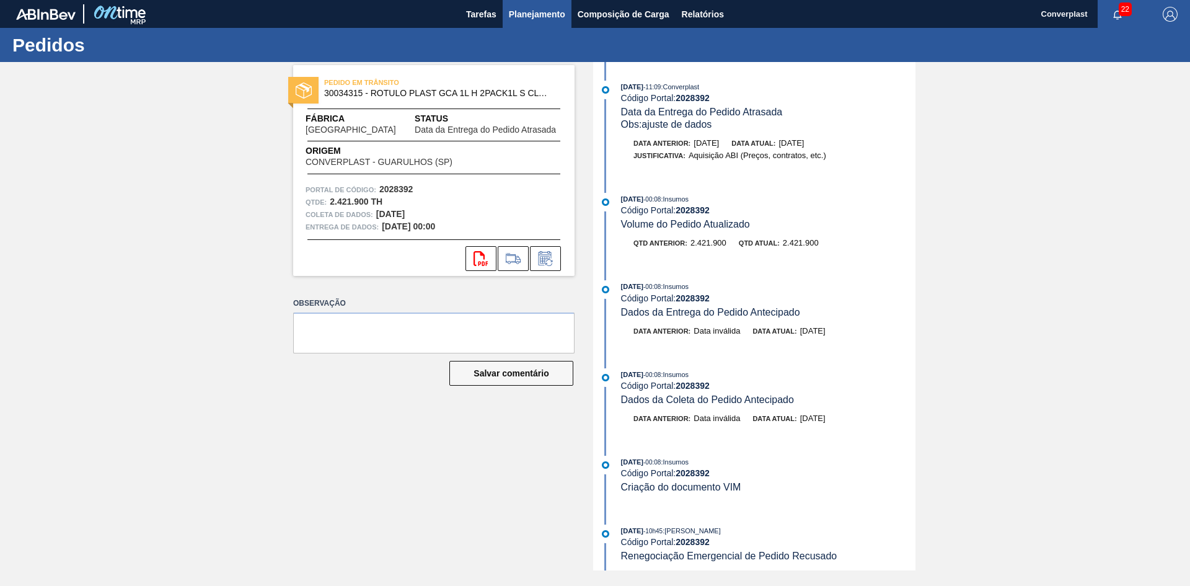
click at [534, 18] on font "Planejamento" at bounding box center [537, 14] width 56 height 10
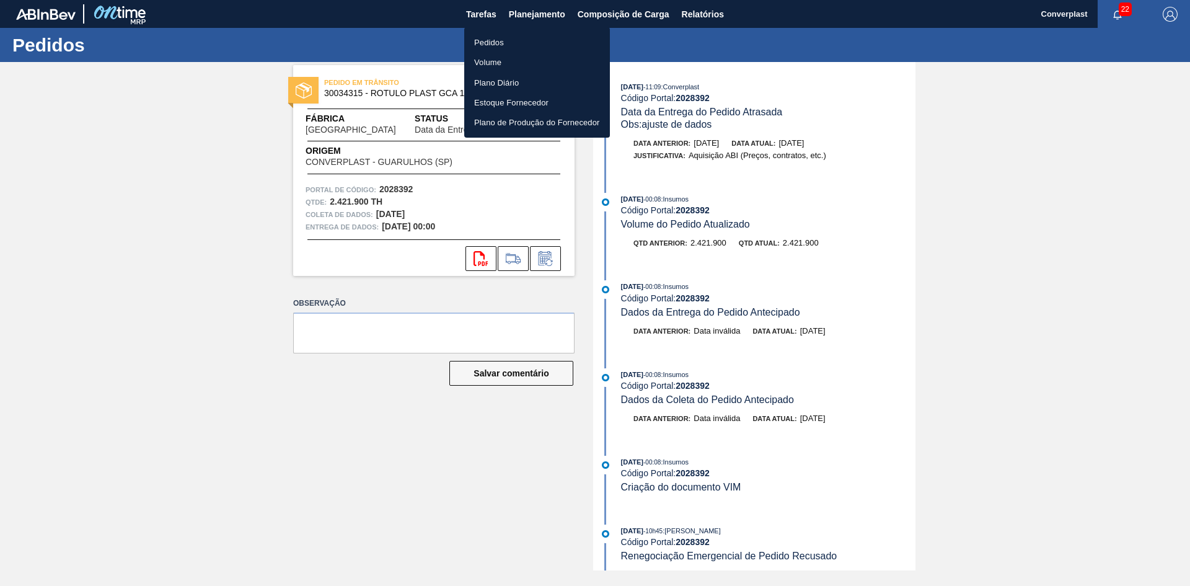
click at [508, 43] on li "Pedidos" at bounding box center [537, 42] width 146 height 20
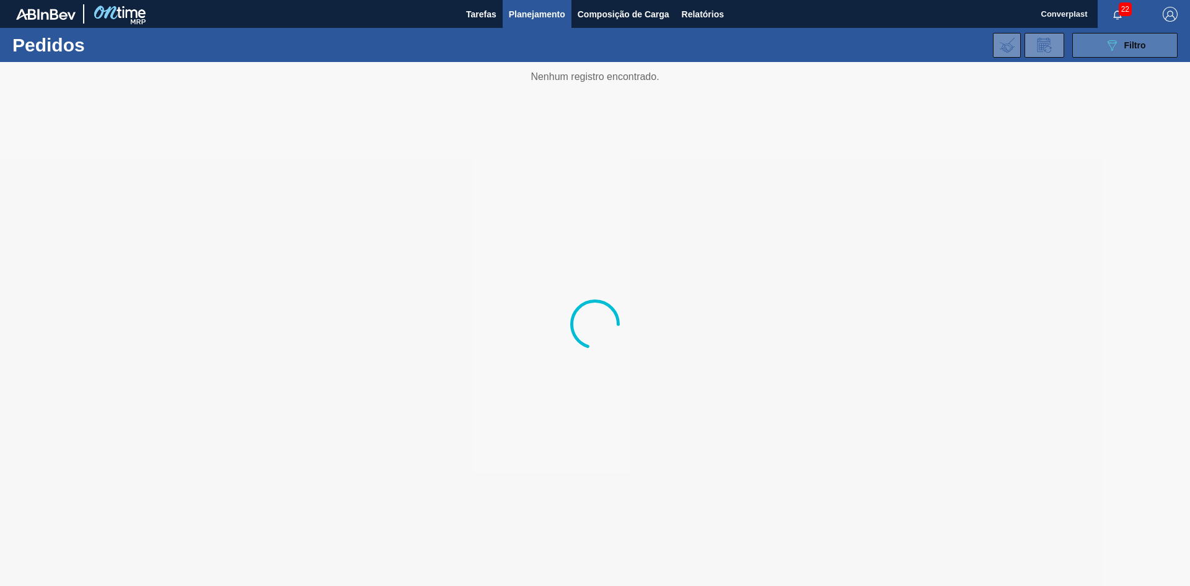
click at [1095, 41] on button "089F7B8B-B2A5-4AFE-B5C0-19BA573D28AC Filtro" at bounding box center [1124, 45] width 105 height 25
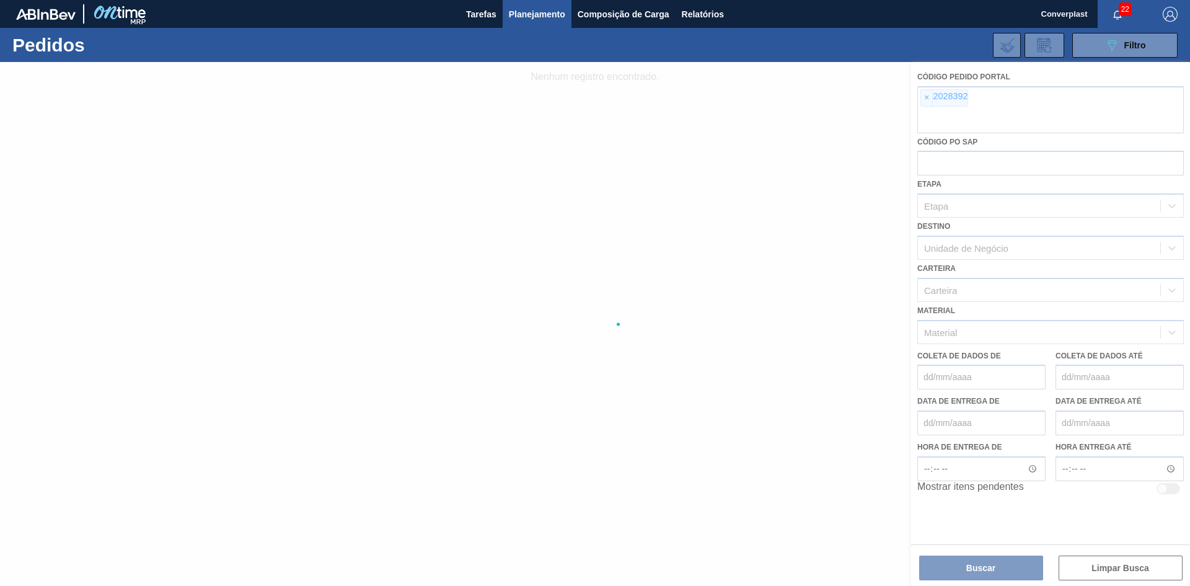
click at [925, 102] on div at bounding box center [595, 324] width 1190 height 524
click at [926, 100] on div at bounding box center [595, 324] width 1190 height 524
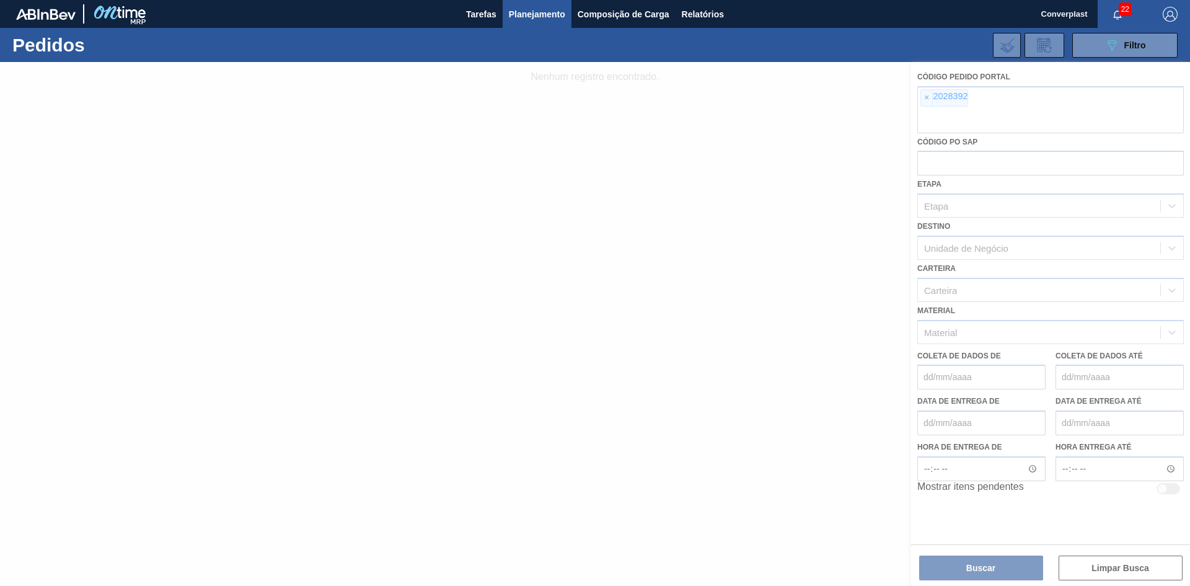
click at [926, 100] on div at bounding box center [595, 324] width 1190 height 524
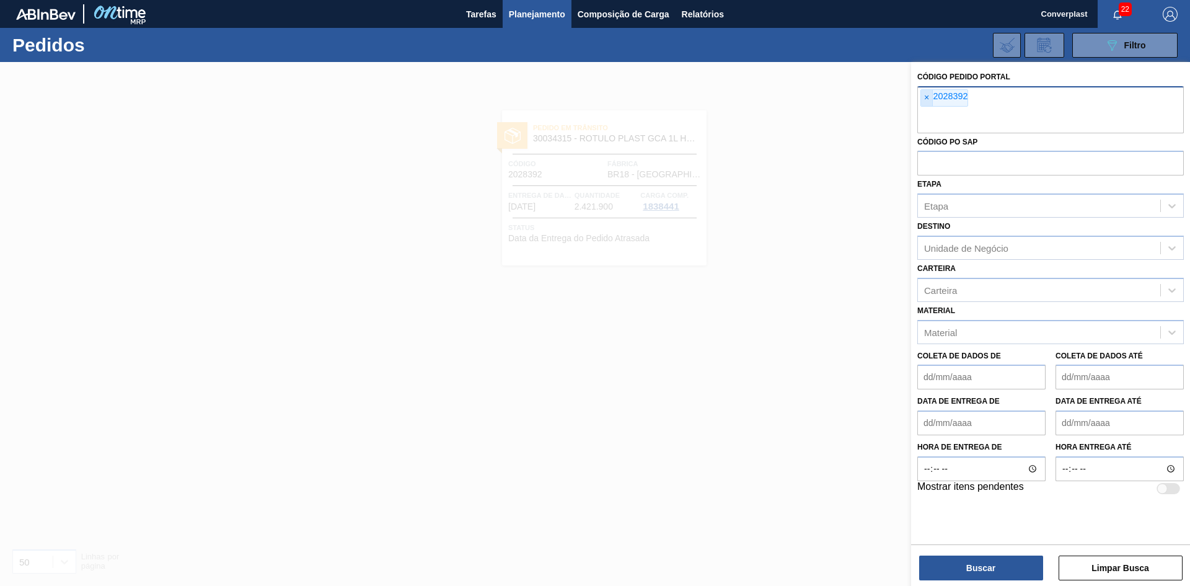
click at [921, 102] on span "×" at bounding box center [927, 98] width 12 height 16
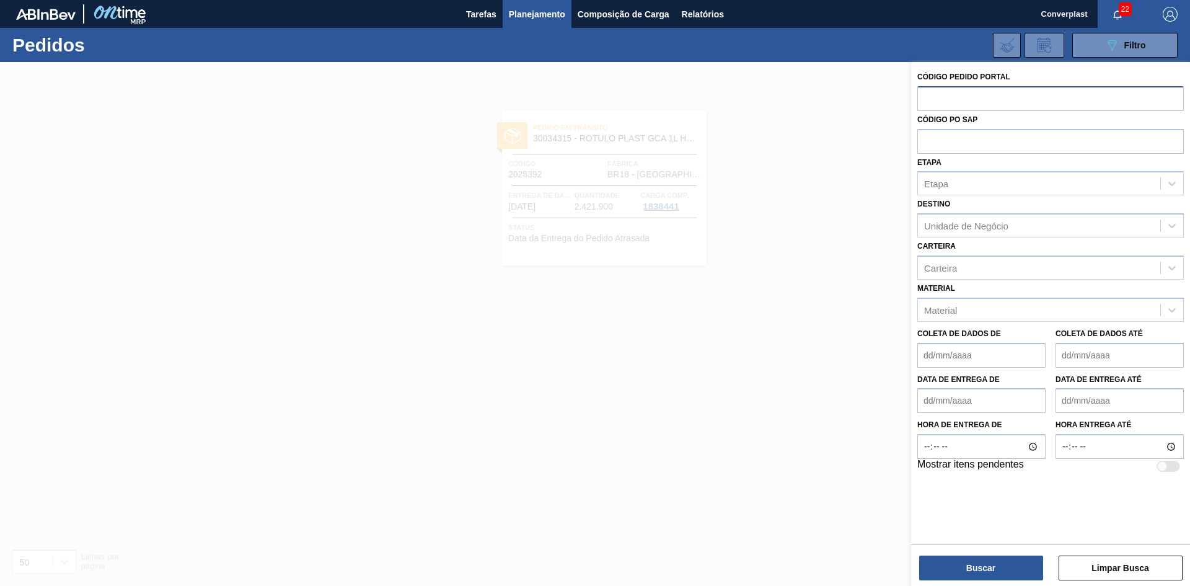
paste input "2027655"
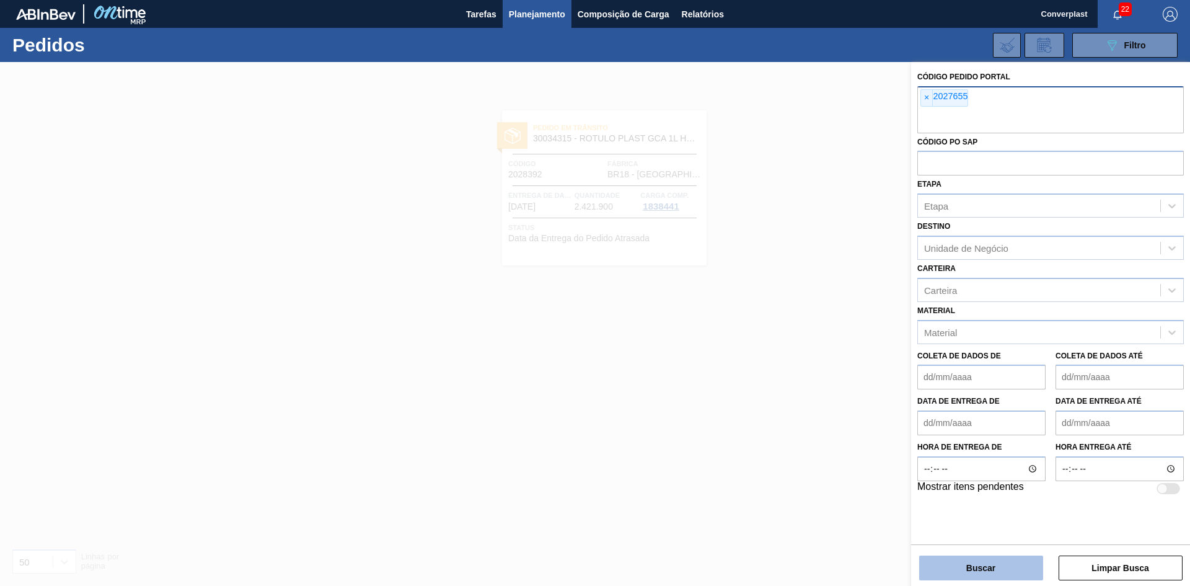
click at [965, 568] on button "Buscar" at bounding box center [981, 567] width 124 height 25
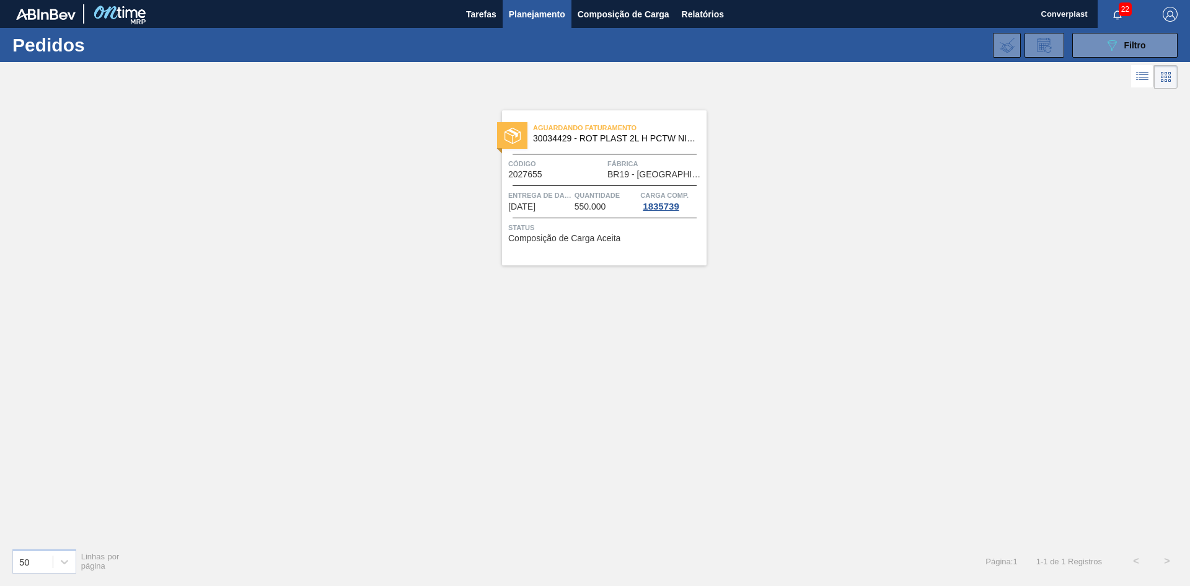
click at [562, 167] on span "Código" at bounding box center [556, 163] width 96 height 12
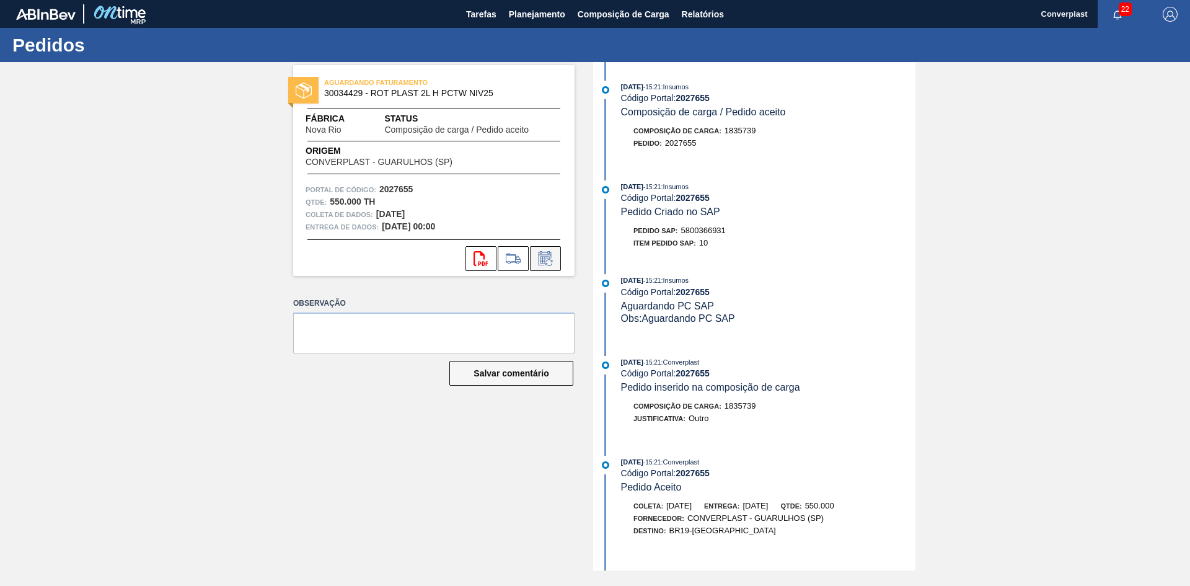
click at [536, 262] on icon at bounding box center [545, 258] width 20 height 15
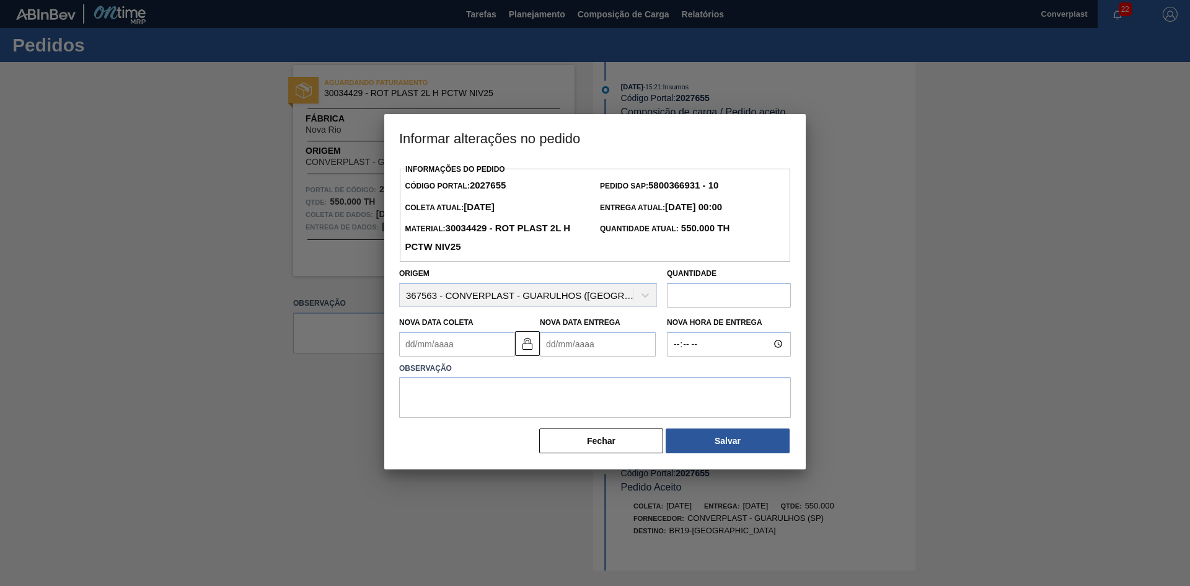
click at [592, 339] on Entrega2027655 "Nova Data Entrega" at bounding box center [598, 344] width 116 height 25
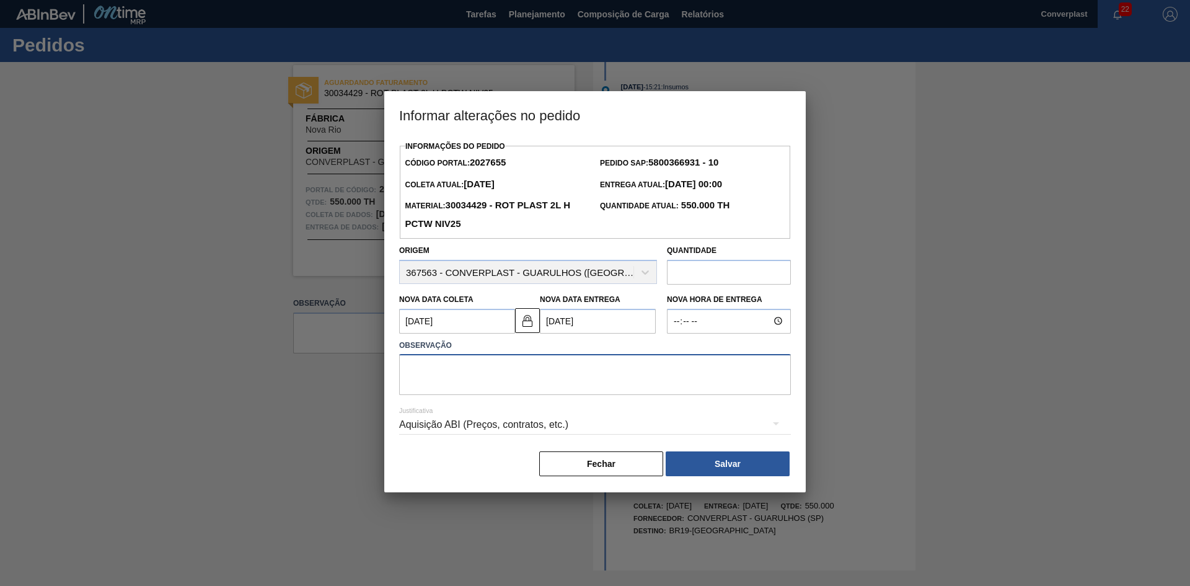
click at [564, 374] on textarea at bounding box center [595, 374] width 392 height 41
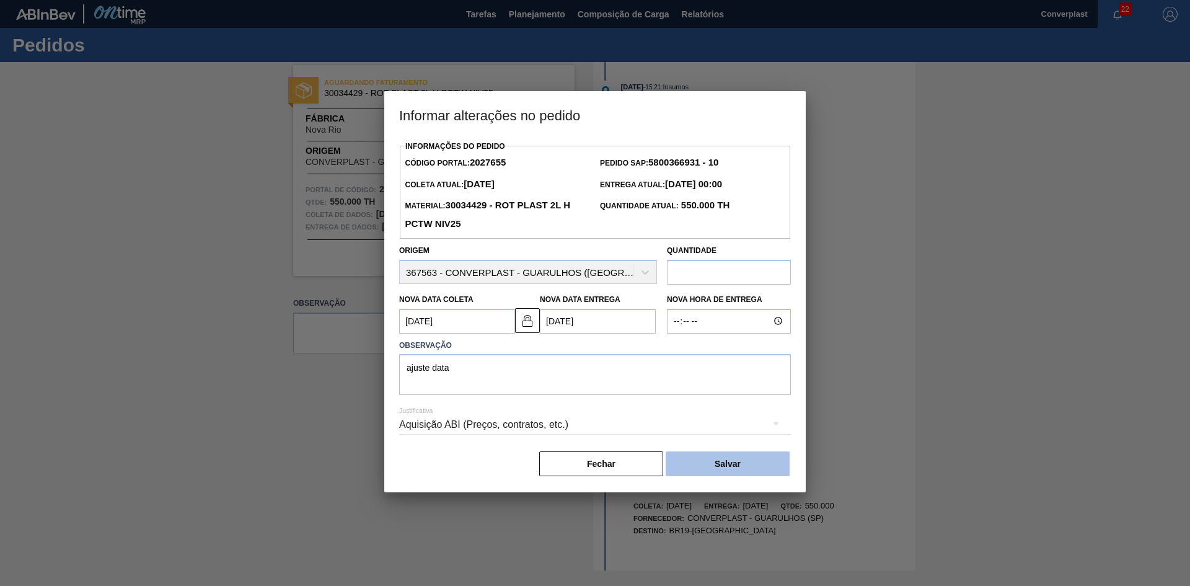
click at [732, 464] on font "Salvar" at bounding box center [727, 464] width 26 height 10
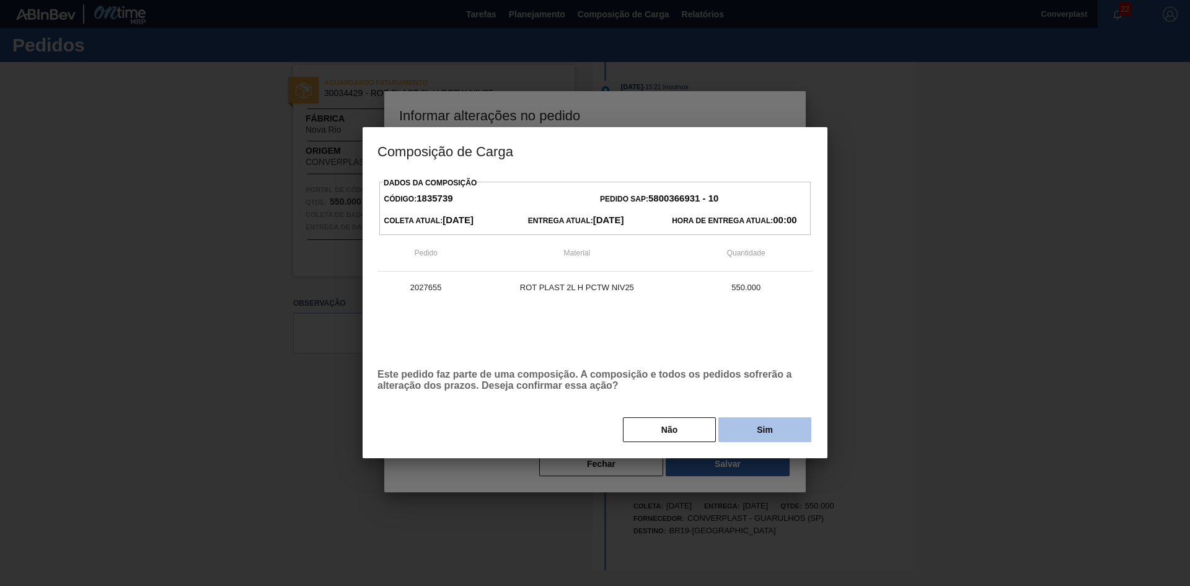
click at [774, 428] on button "Sim" at bounding box center [764, 429] width 93 height 25
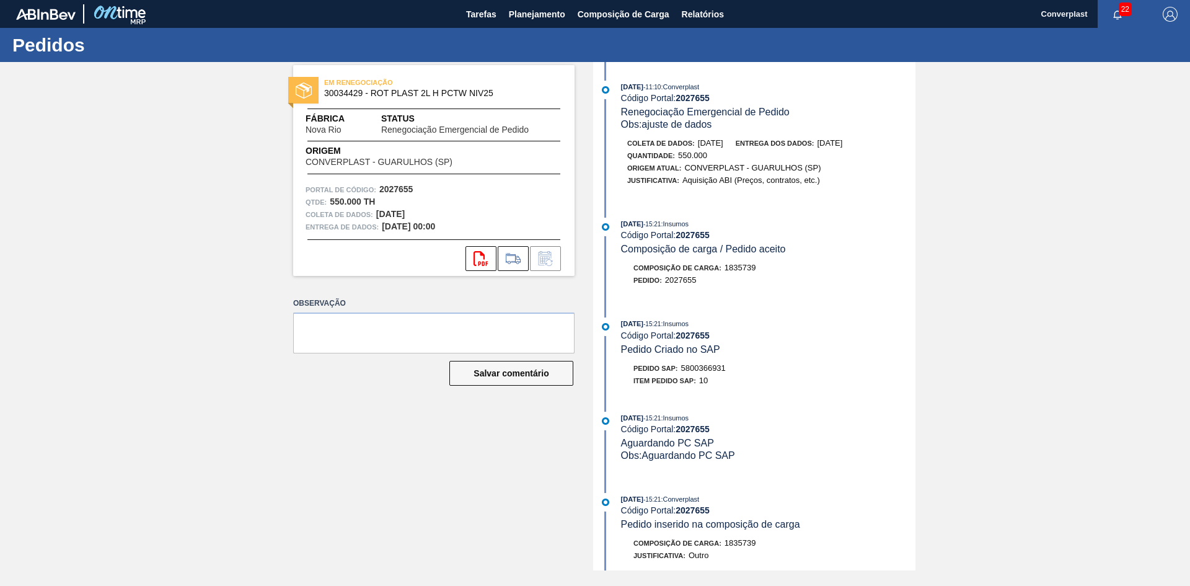
drag, startPoint x: 1136, startPoint y: 299, endPoint x: 1044, endPoint y: 301, distance: 92.3
click at [1136, 299] on div "EM RENEGOCIAÇÃO 30034429 - ROT PLAST 2L H PCTW NIV25 Fábrica Nova Rio Status Re…" at bounding box center [595, 316] width 1190 height 508
click at [528, 12] on font "Planejamento" at bounding box center [537, 14] width 56 height 10
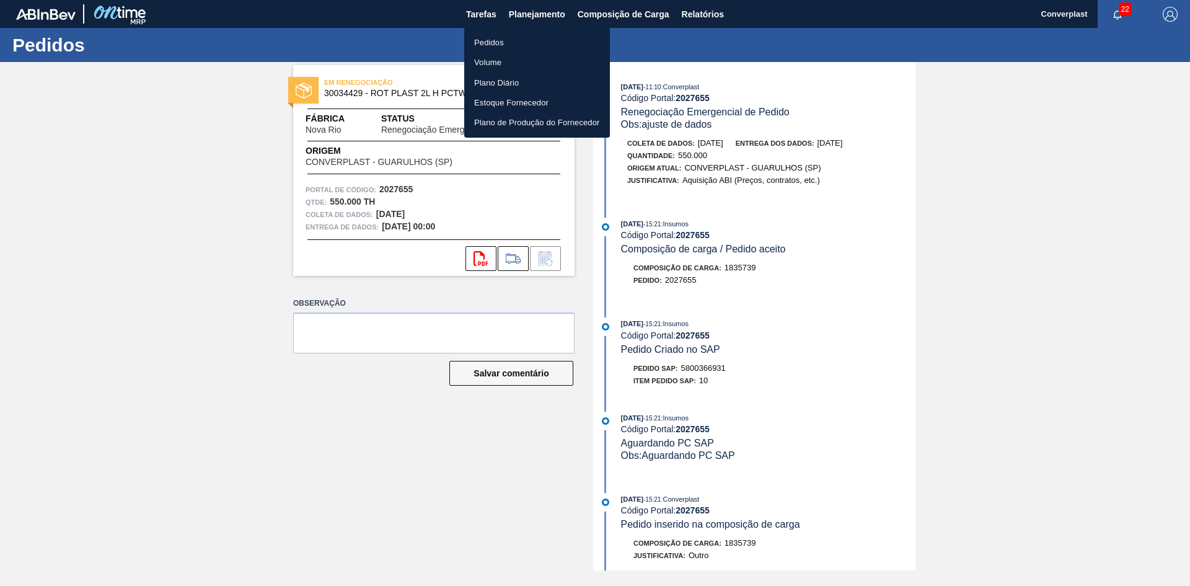
click at [524, 48] on li "Pedidos" at bounding box center [537, 42] width 146 height 20
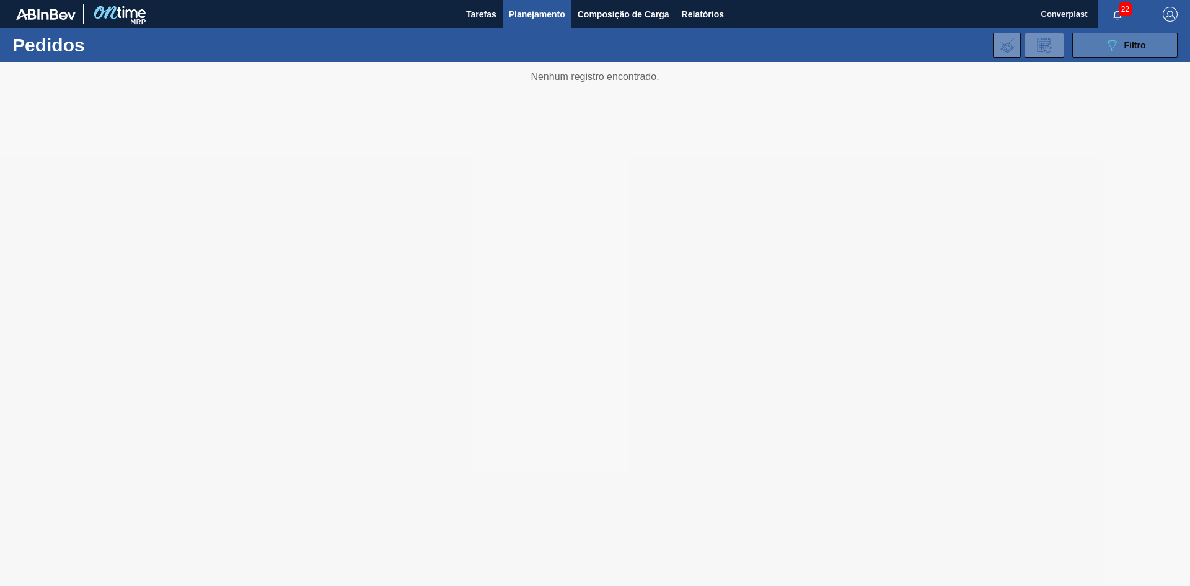
drag, startPoint x: 1084, startPoint y: 38, endPoint x: 1077, endPoint y: 42, distance: 7.8
click at [1084, 38] on button "089F7B8B-B2A5-4AFE-B5C0-19BA573D28AC Filtro" at bounding box center [1124, 45] width 105 height 25
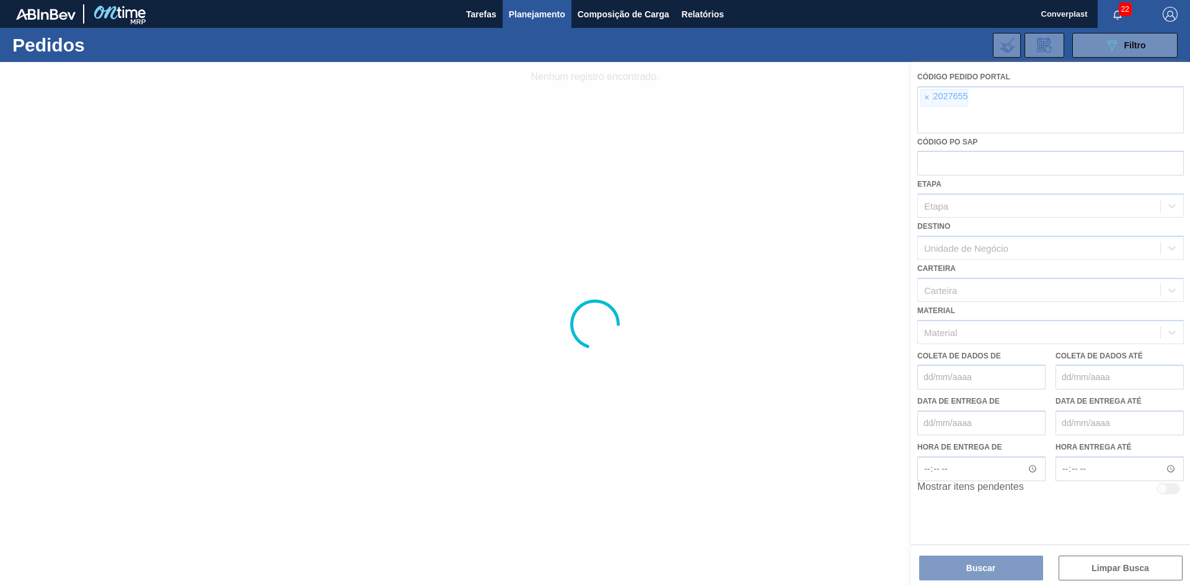
click at [923, 103] on div at bounding box center [595, 324] width 1190 height 524
click at [933, 91] on div at bounding box center [595, 324] width 1190 height 524
click at [931, 95] on div at bounding box center [595, 324] width 1190 height 524
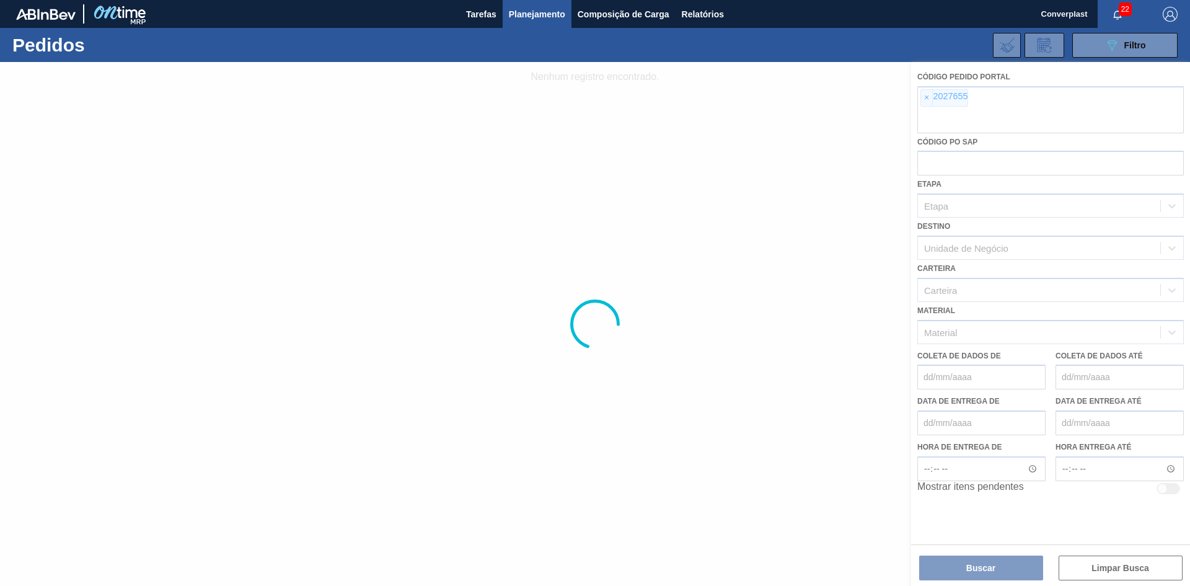
click at [923, 101] on div at bounding box center [595, 324] width 1190 height 524
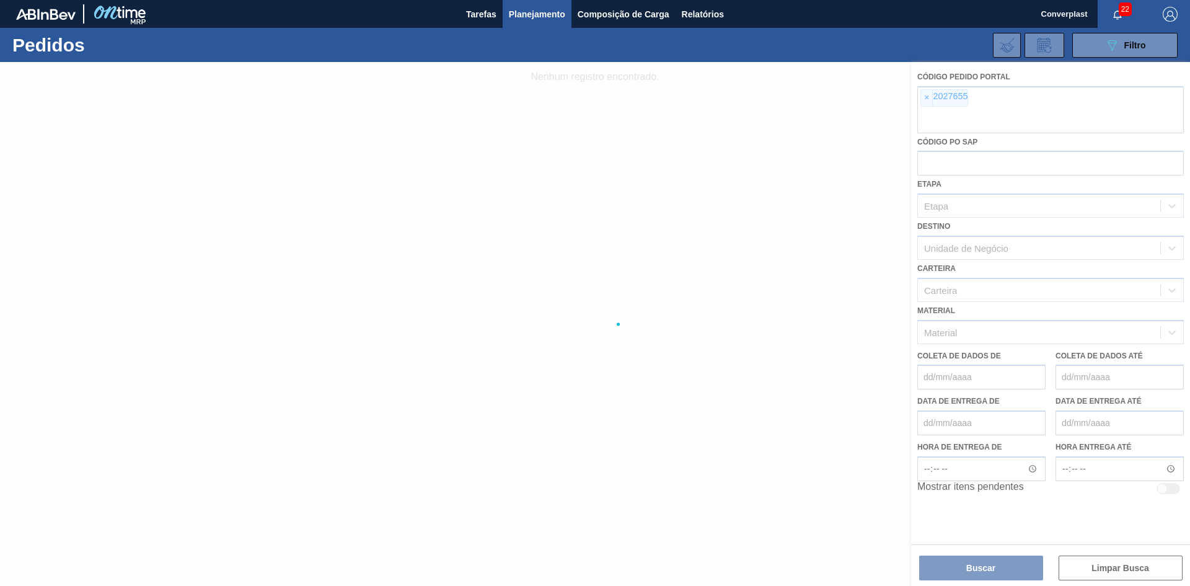
click at [923, 101] on div at bounding box center [595, 324] width 1190 height 524
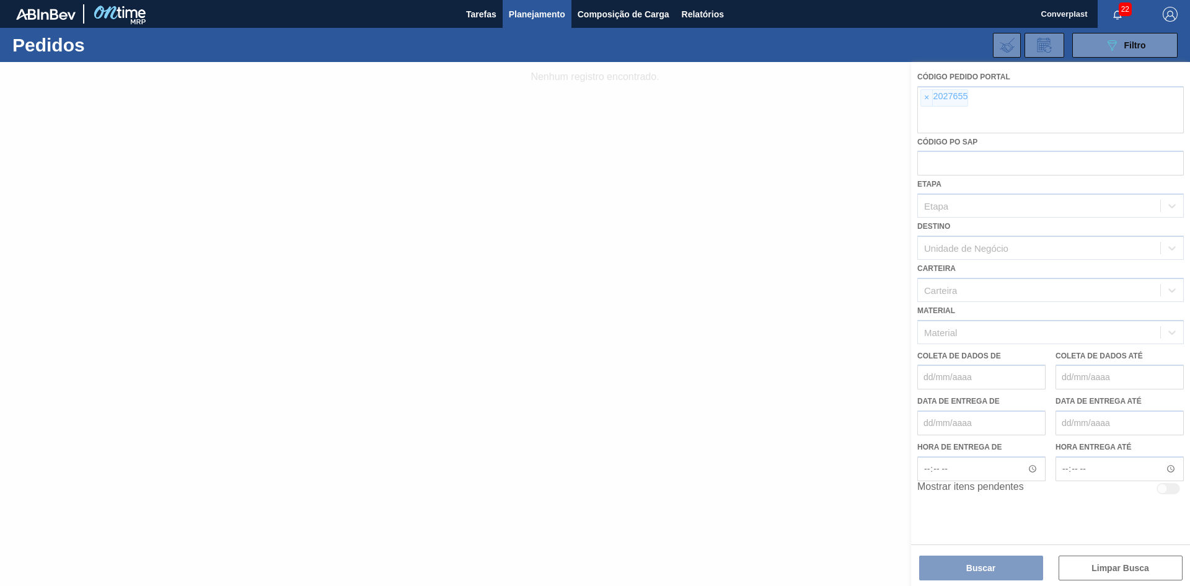
click at [923, 101] on div at bounding box center [595, 324] width 1190 height 524
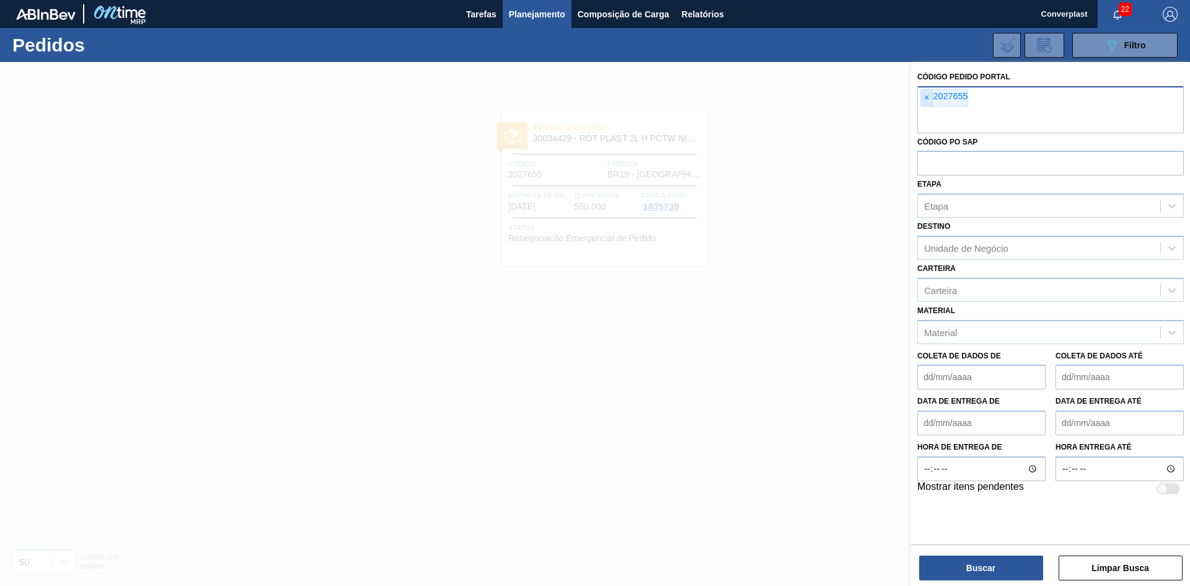
click at [923, 98] on span "×" at bounding box center [927, 98] width 12 height 16
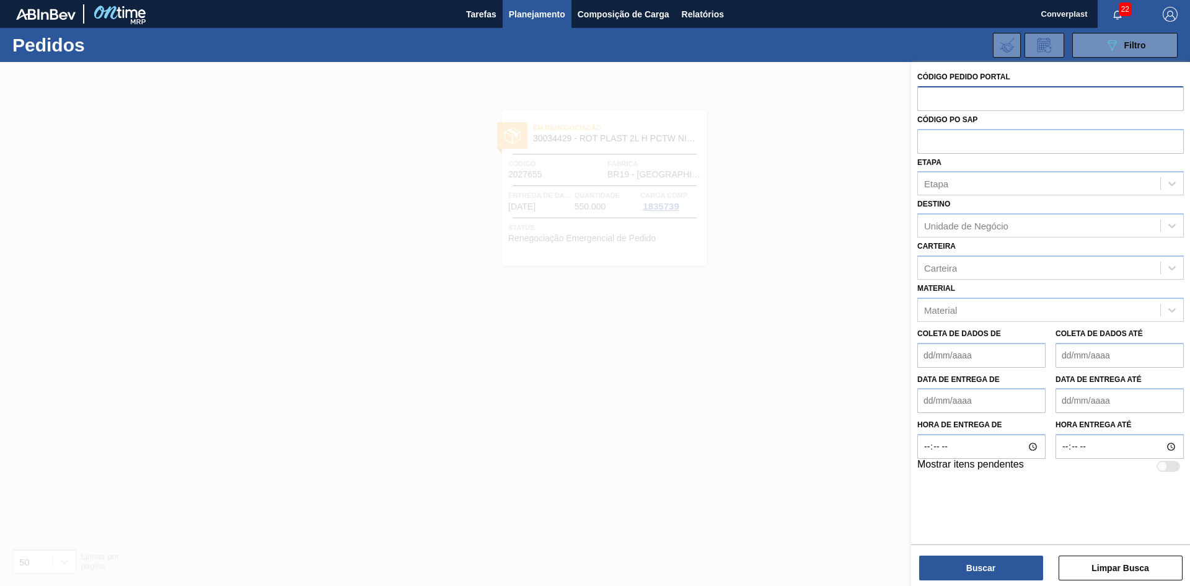
paste input "2014816"
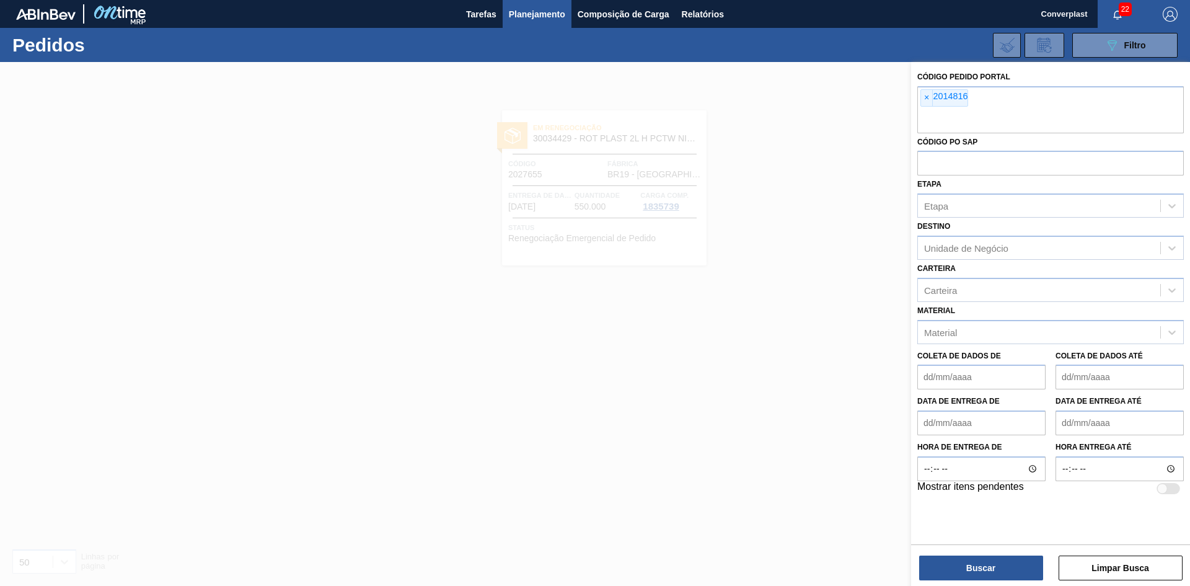
click at [944, 555] on div "Buscar Limpar Busca" at bounding box center [1050, 561] width 279 height 35
click at [950, 569] on button "Buscar" at bounding box center [981, 567] width 124 height 25
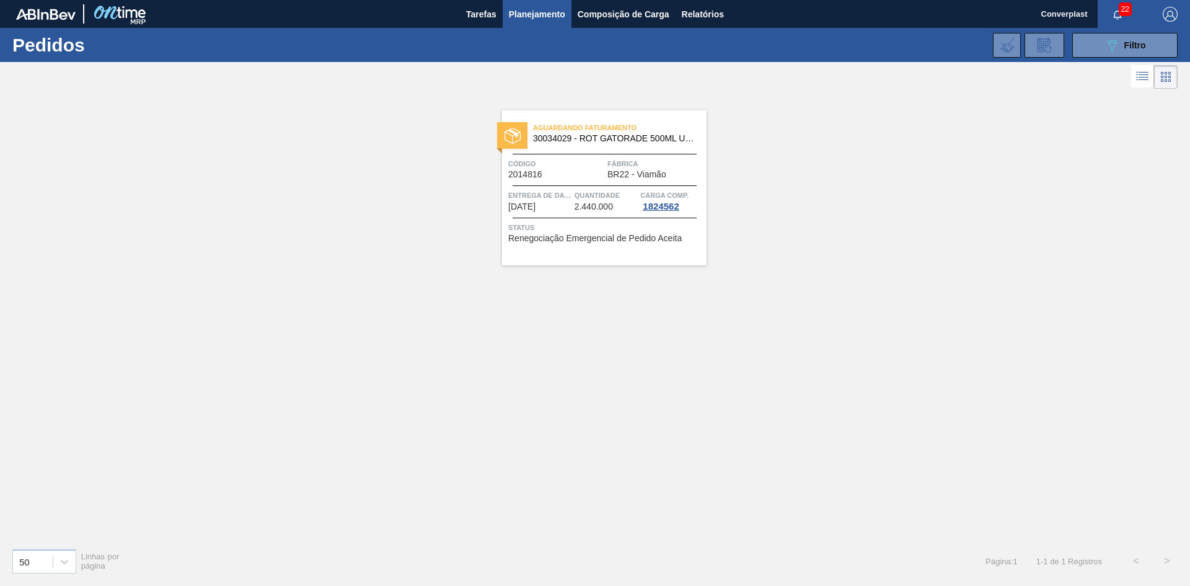
click at [499, 310] on div "Aguardando Faturamento 30034029 - ROT GATORADE 500ML UVA H NIV25 Código 2014816…" at bounding box center [595, 315] width 1190 height 446
click at [545, 190] on span "Entrega de dados" at bounding box center [539, 195] width 63 height 12
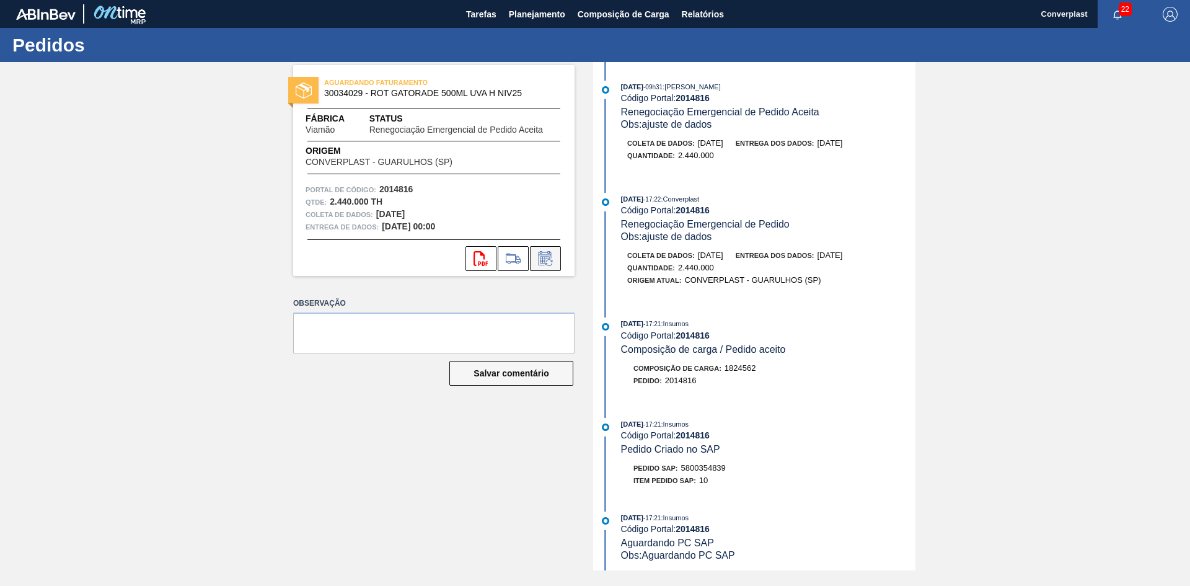
click at [540, 258] on icon at bounding box center [545, 258] width 20 height 15
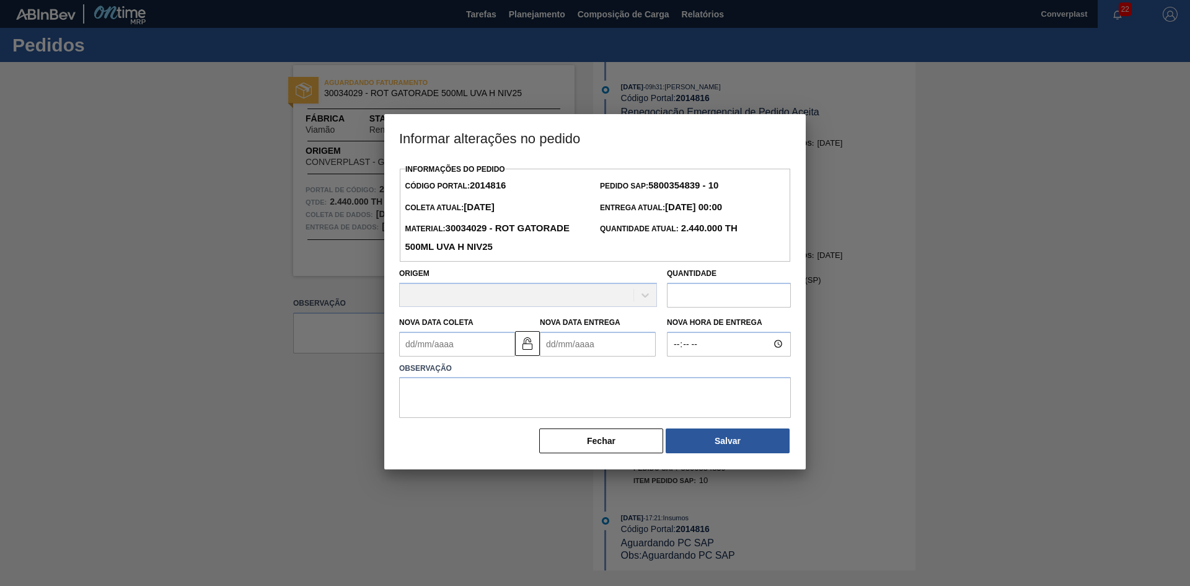
click at [556, 345] on Entrega2014816 "Nova Data Entrega" at bounding box center [598, 344] width 116 height 25
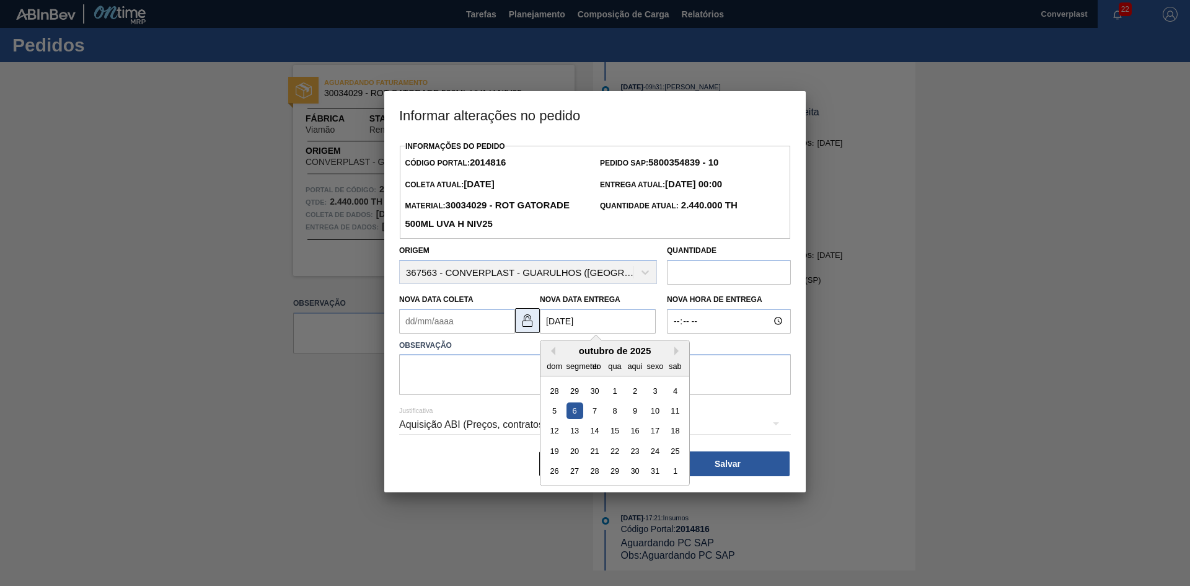
click at [533, 325] on img at bounding box center [527, 320] width 15 height 15
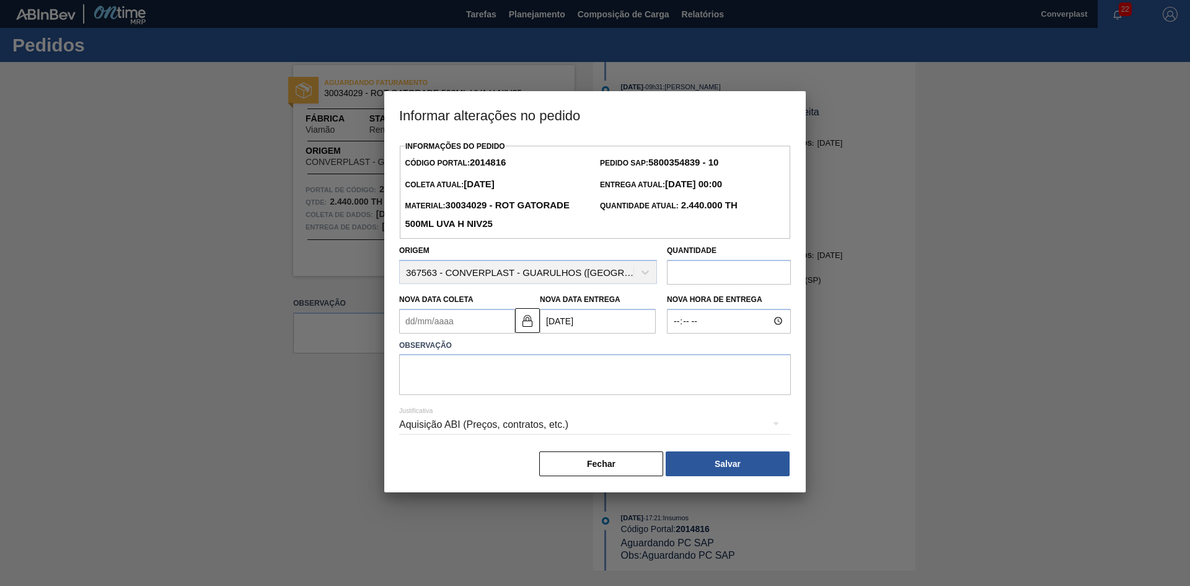
click at [565, 326] on Entrega2014816 "[DATE]" at bounding box center [598, 321] width 116 height 25
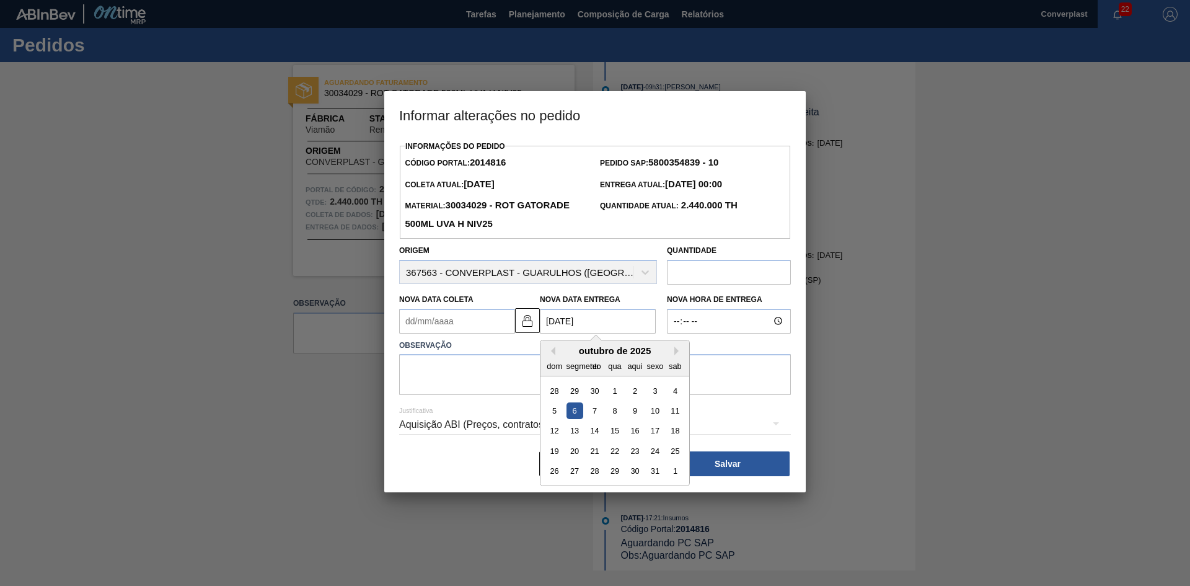
click at [571, 415] on div "6" at bounding box center [574, 410] width 17 height 17
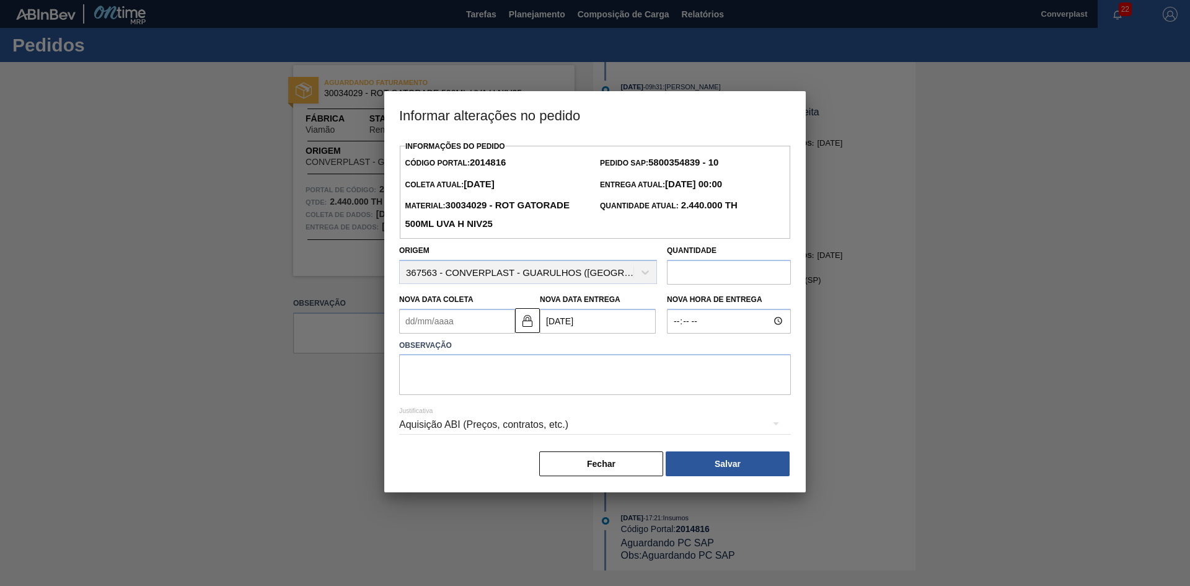
click at [450, 341] on label "Observação" at bounding box center [595, 345] width 392 height 18
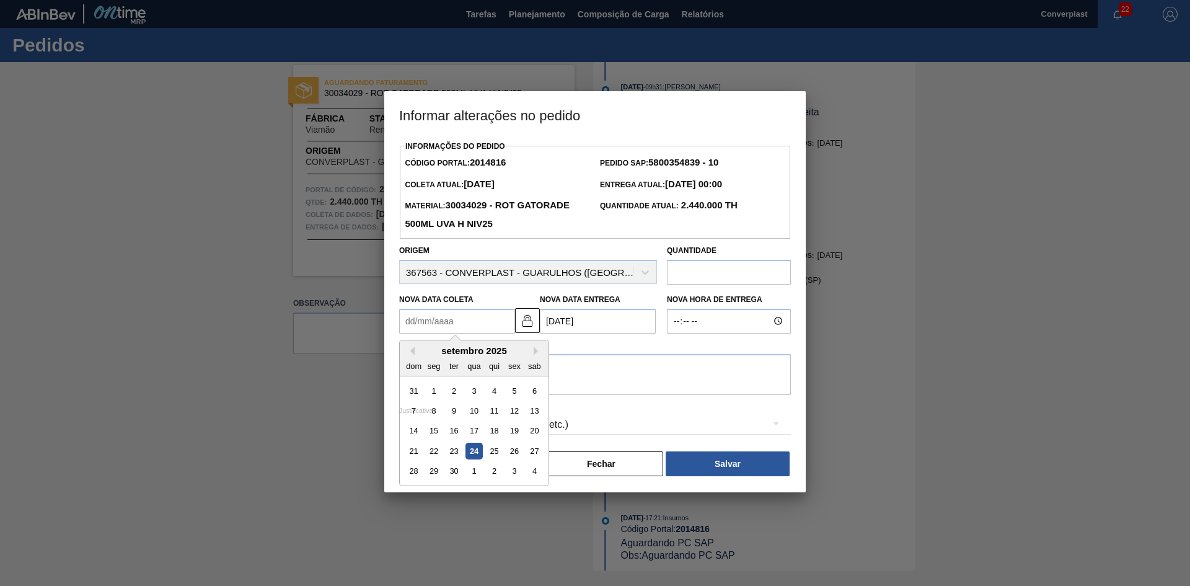
click at [446, 332] on Coleta2014816 "Nova Data Coleta" at bounding box center [457, 321] width 116 height 25
click at [452, 471] on font "30" at bounding box center [453, 470] width 9 height 9
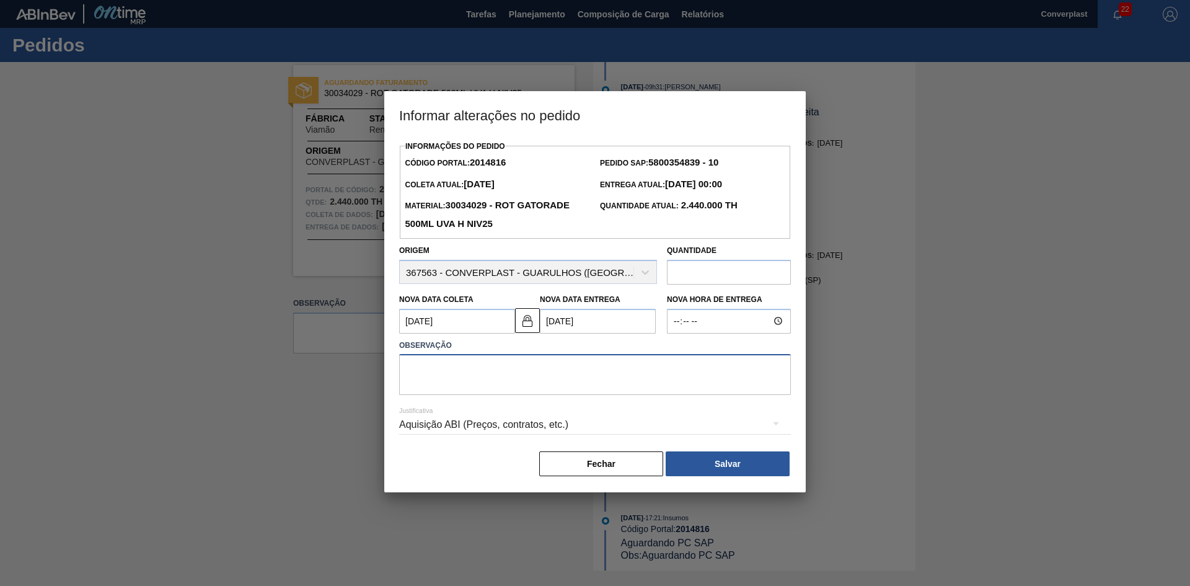
click at [442, 383] on textarea at bounding box center [595, 374] width 392 height 41
click at [525, 318] on img at bounding box center [527, 320] width 15 height 15
click at [553, 319] on Entrega2014816 "[DATE]" at bounding box center [598, 321] width 116 height 25
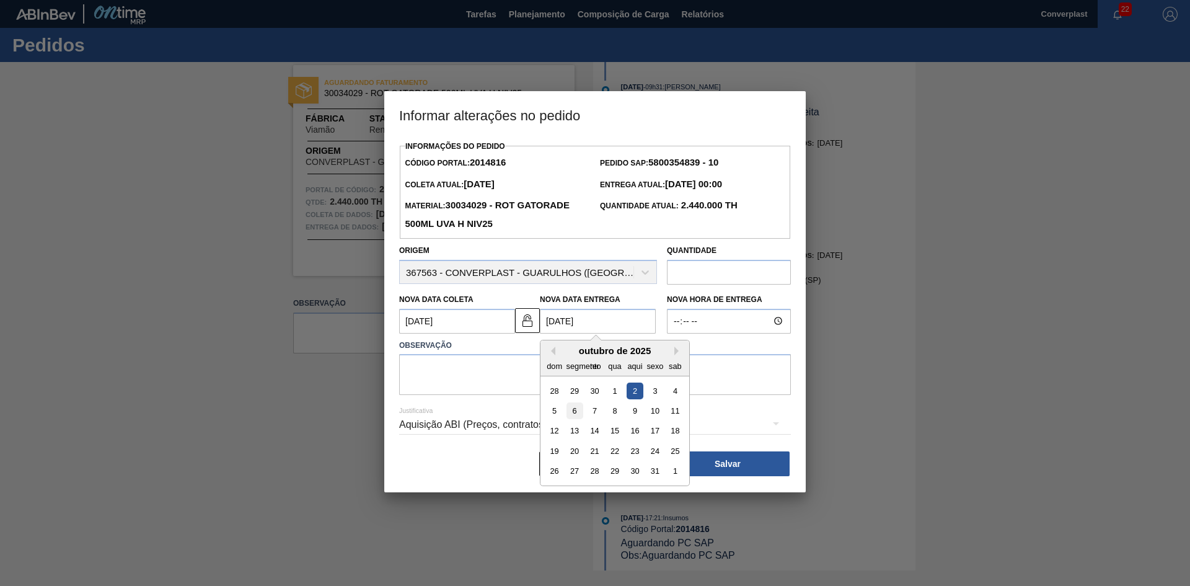
click at [576, 413] on font "6" at bounding box center [575, 410] width 4 height 9
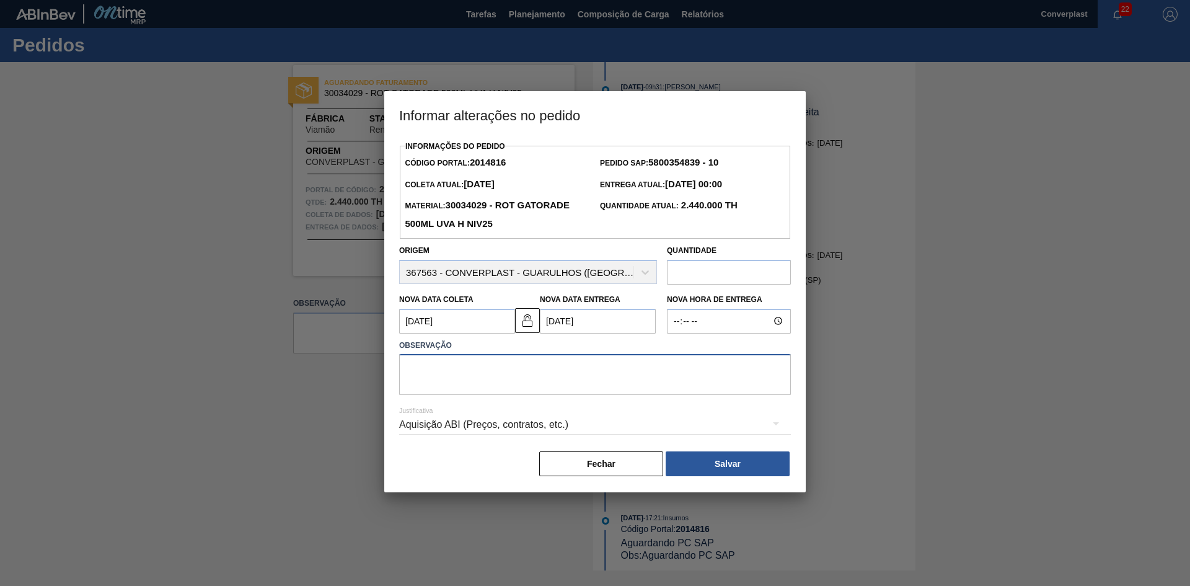
click at [486, 385] on textarea at bounding box center [595, 374] width 392 height 41
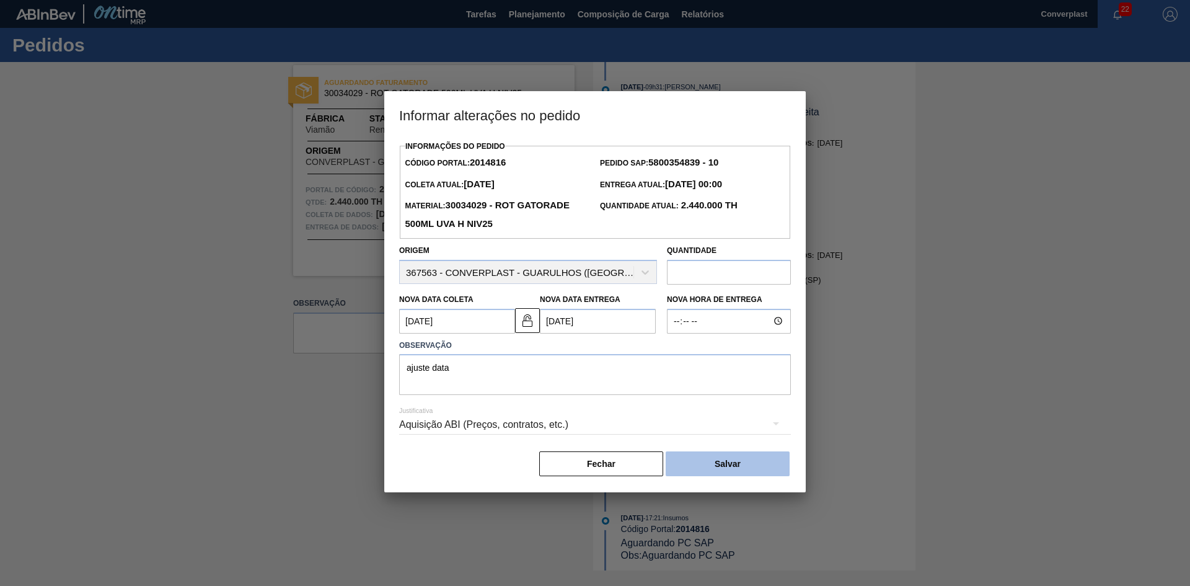
click at [745, 462] on button "Salvar" at bounding box center [728, 463] width 124 height 25
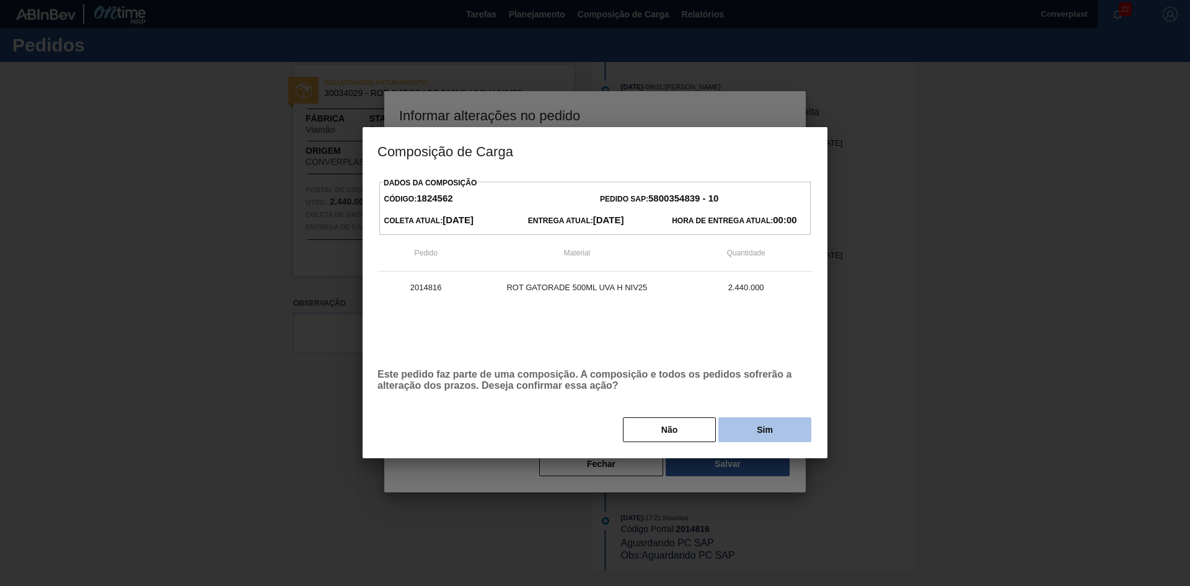
click at [760, 433] on font "Sim" at bounding box center [765, 429] width 16 height 10
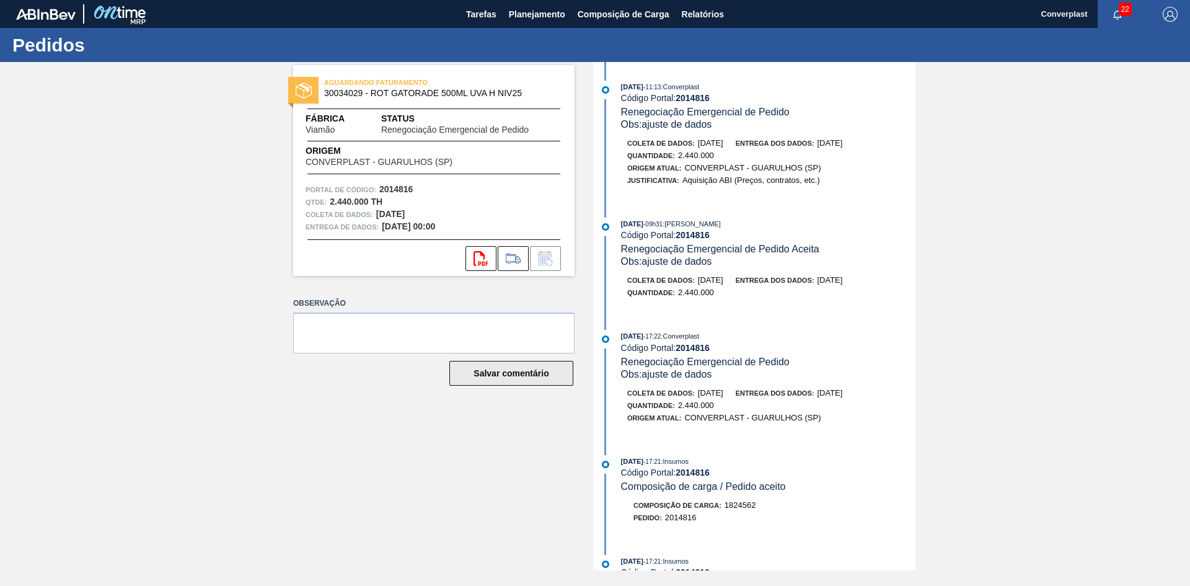
drag, startPoint x: 501, startPoint y: 477, endPoint x: 543, endPoint y: 374, distance: 111.2
click at [502, 473] on div "AGUARDANDO FATURAMENTO 30034029 - ROT GATORADE 500ML UVA H NIV25 Fábrica Viamão…" at bounding box center [425, 316] width 300 height 508
click at [516, 14] on font "Planejamento" at bounding box center [537, 14] width 56 height 10
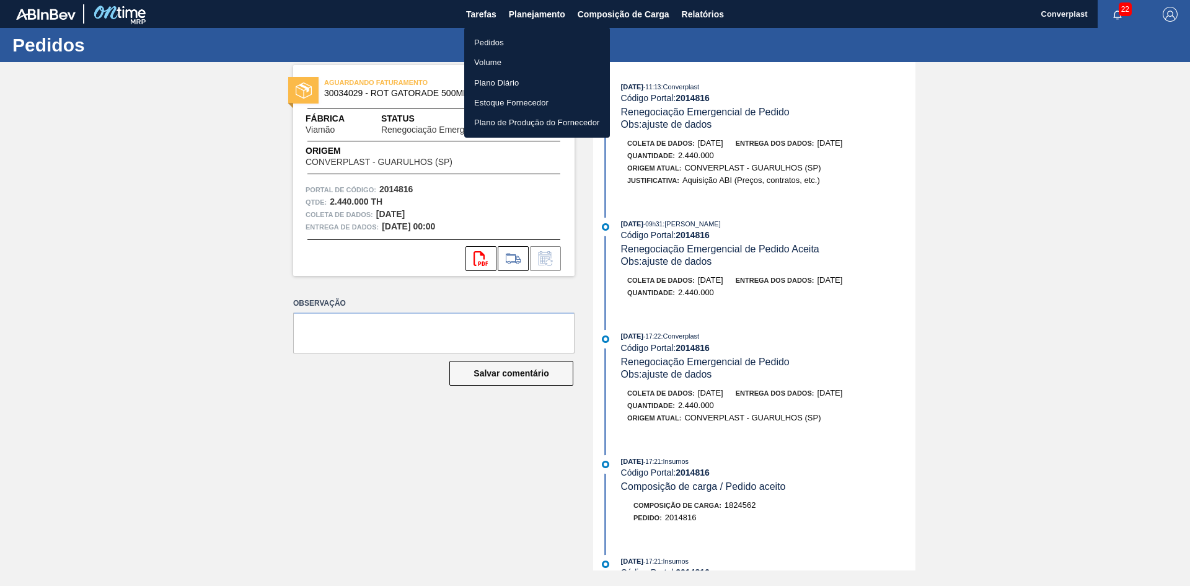
click at [495, 38] on font "Pedidos" at bounding box center [489, 42] width 30 height 9
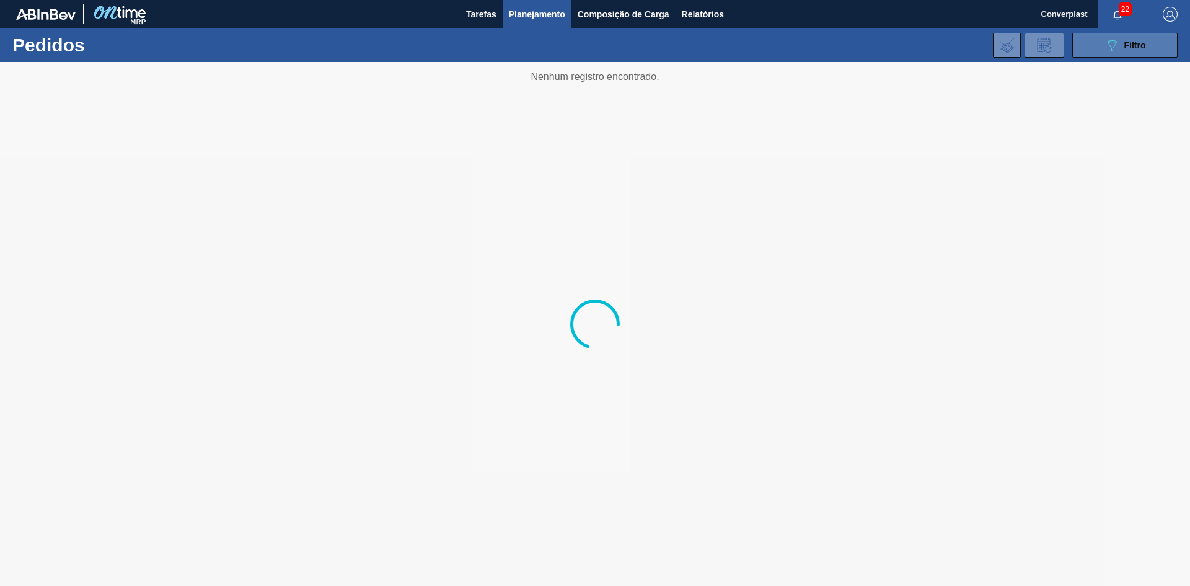
click at [1086, 44] on button "089F7B8B-B2A5-4AFE-B5C0-19BA573D28AC Filtro" at bounding box center [1124, 45] width 105 height 25
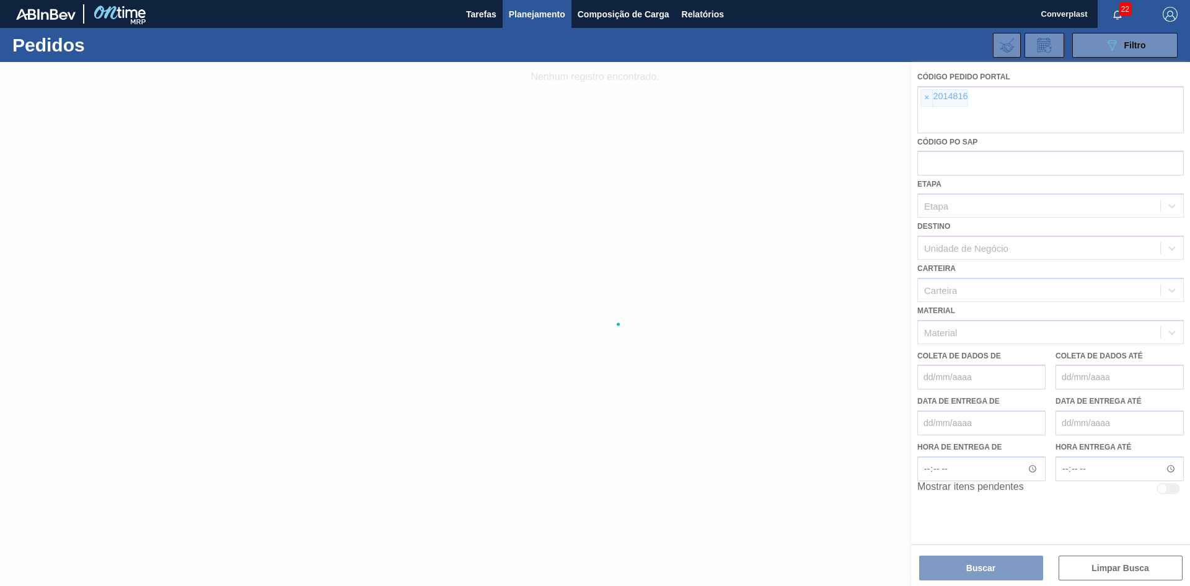
click at [928, 95] on font "×" at bounding box center [926, 97] width 5 height 10
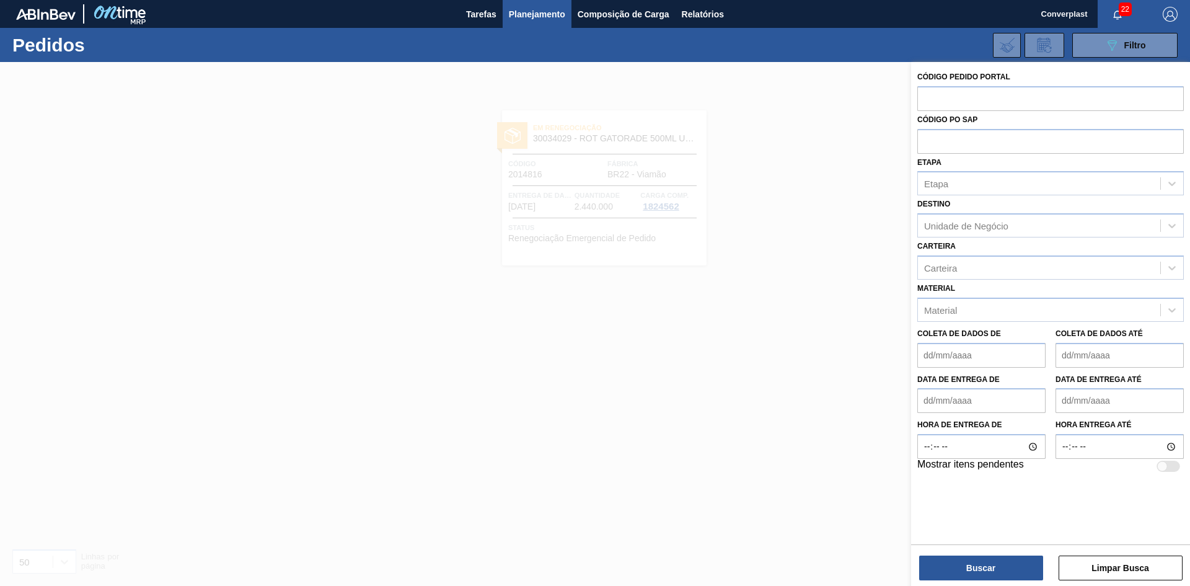
paste input "2018148"
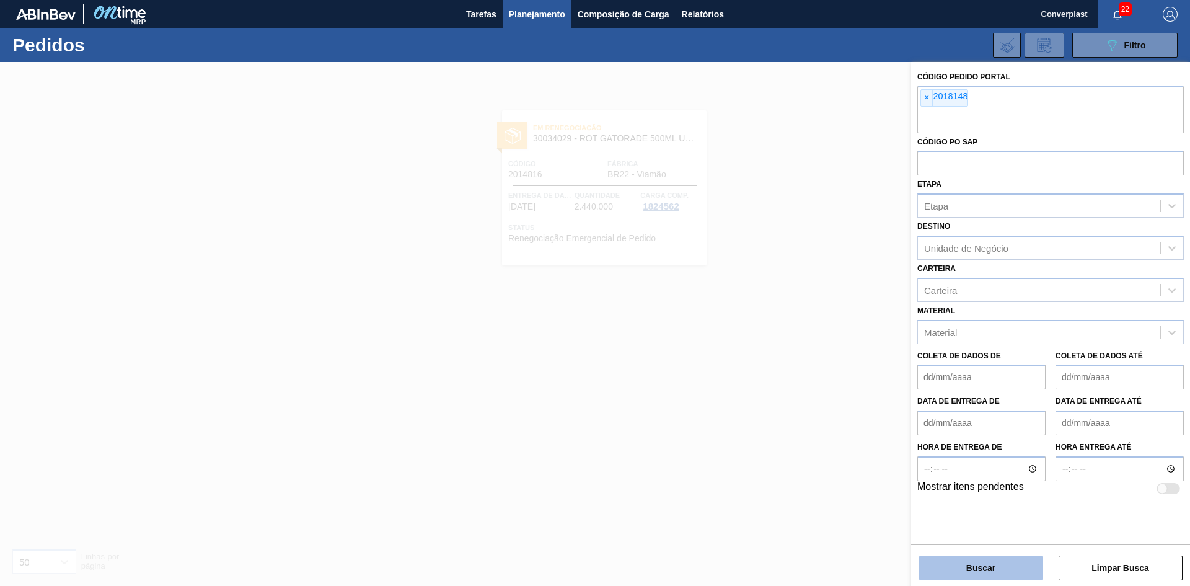
click at [968, 568] on font "Buscar" at bounding box center [980, 568] width 29 height 10
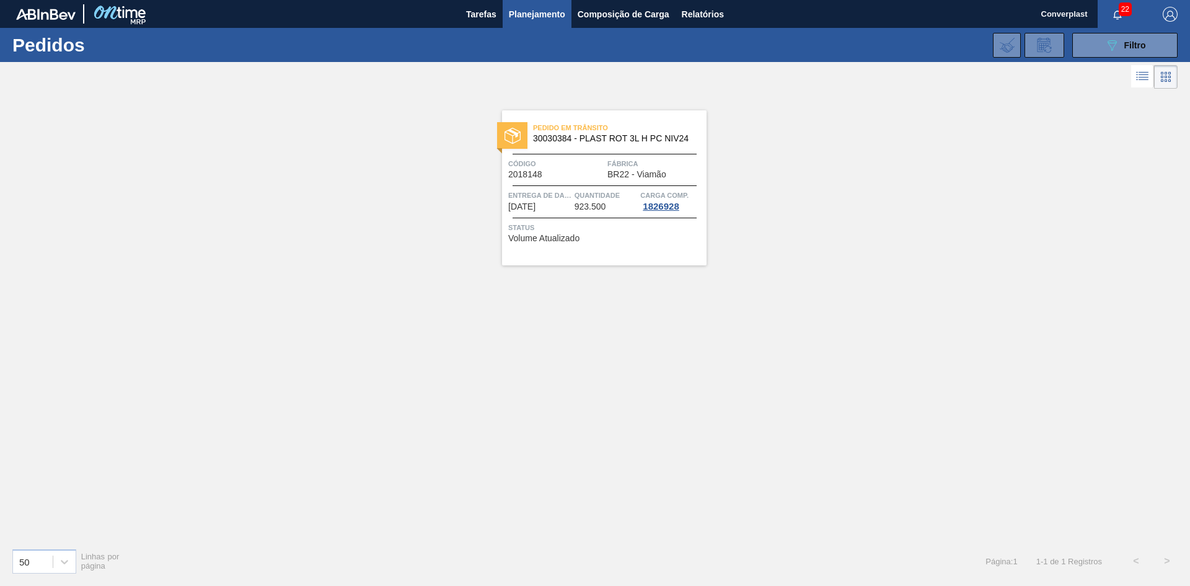
click at [545, 217] on div "Pedido em Trânsito 30030384 - PLAST ROT 3L H PC NIV24 Código 2018148 Fábrica BR…" at bounding box center [604, 187] width 204 height 155
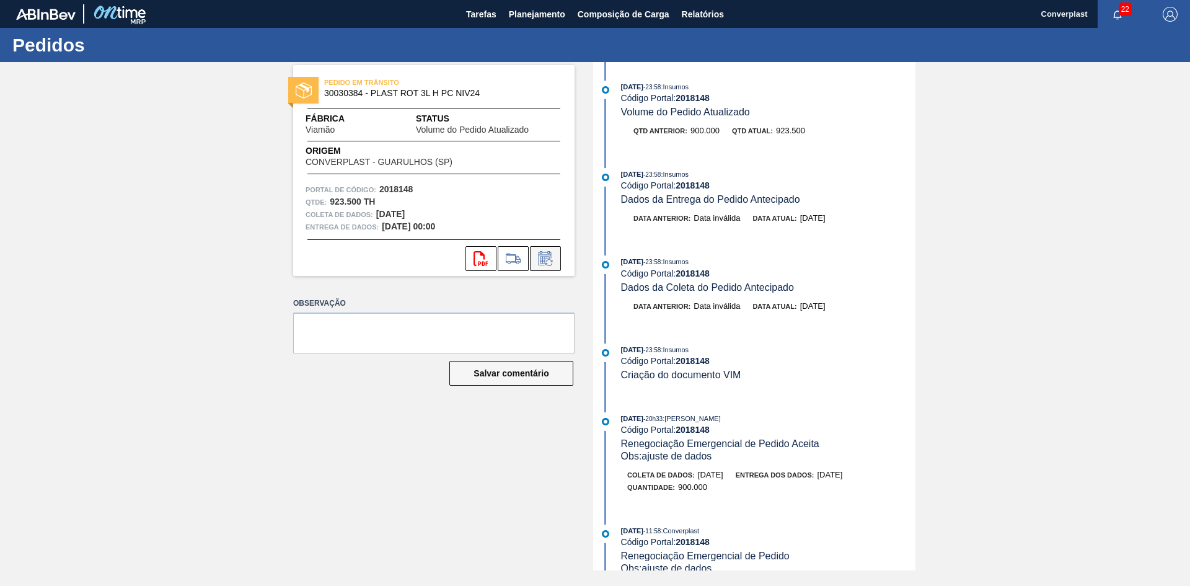
click at [548, 255] on icon at bounding box center [545, 258] width 20 height 15
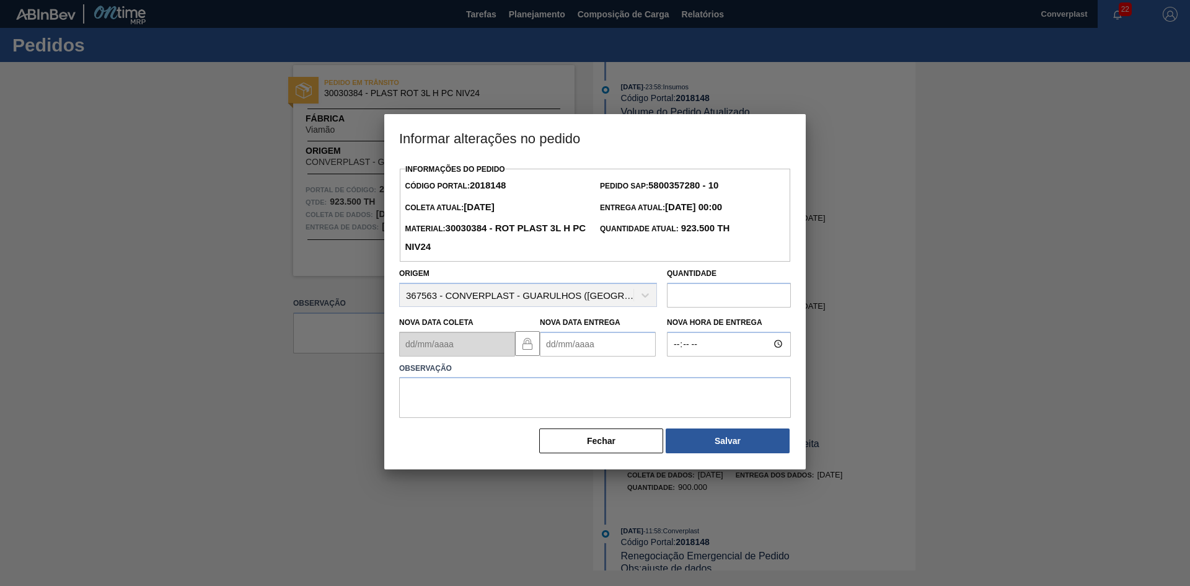
click at [563, 350] on Entrega2018148 "Nova Data Entrega" at bounding box center [598, 344] width 116 height 25
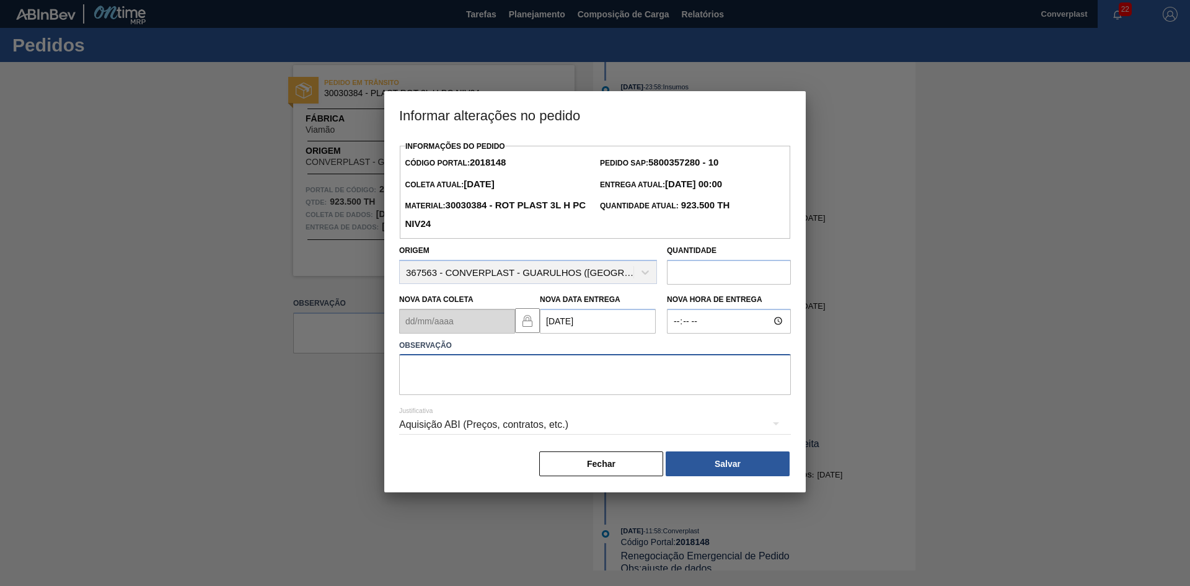
click at [512, 385] on textarea at bounding box center [595, 374] width 392 height 41
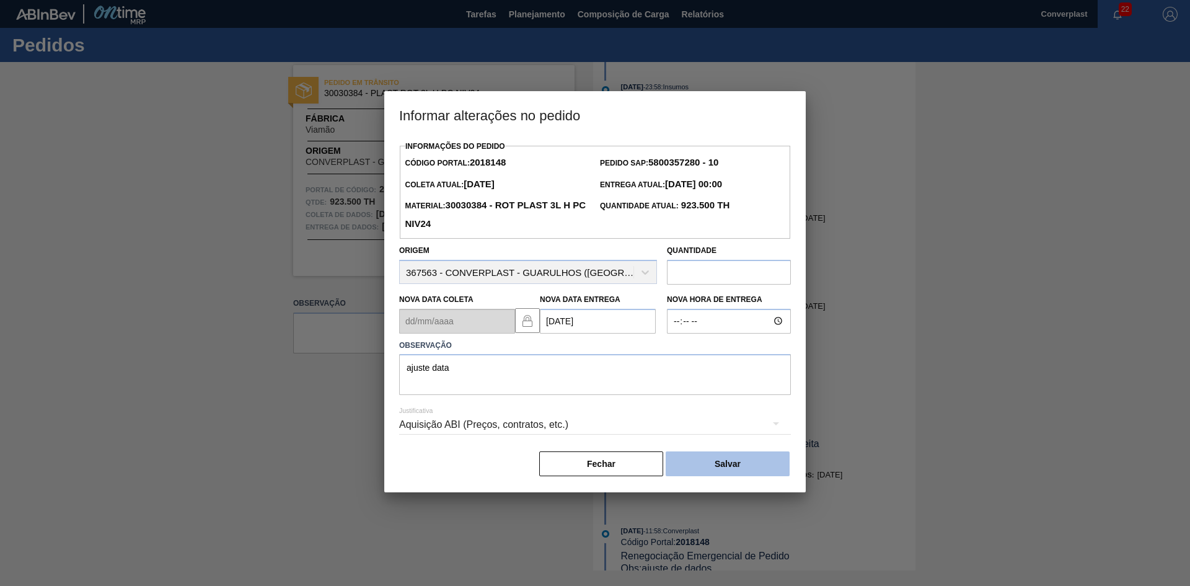
click at [702, 466] on button "Salvar" at bounding box center [728, 463] width 124 height 25
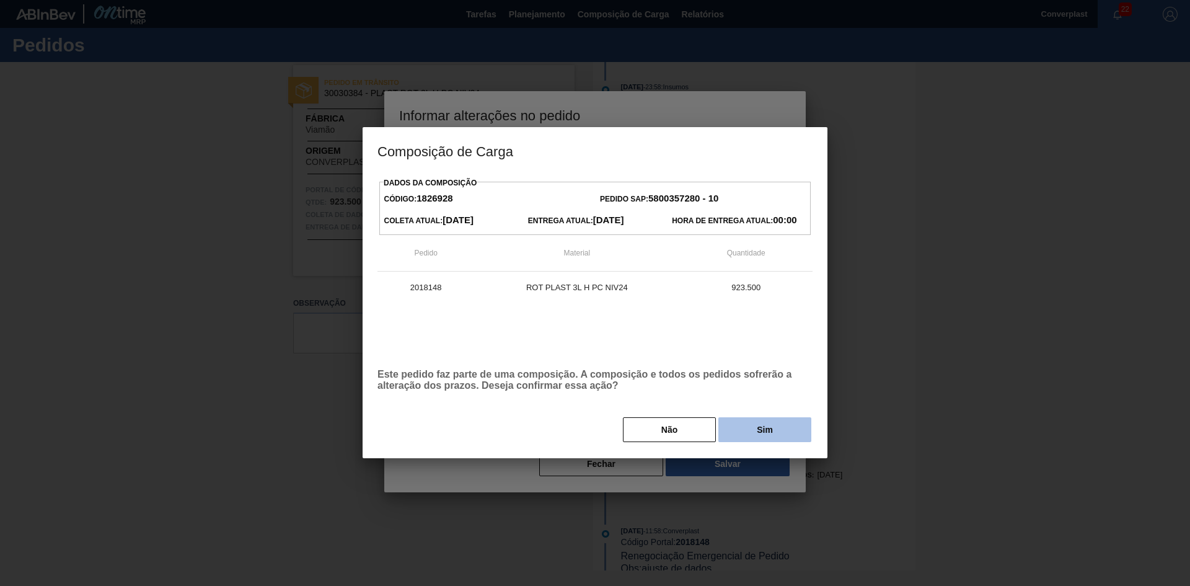
click at [739, 433] on button "Sim" at bounding box center [764, 429] width 93 height 25
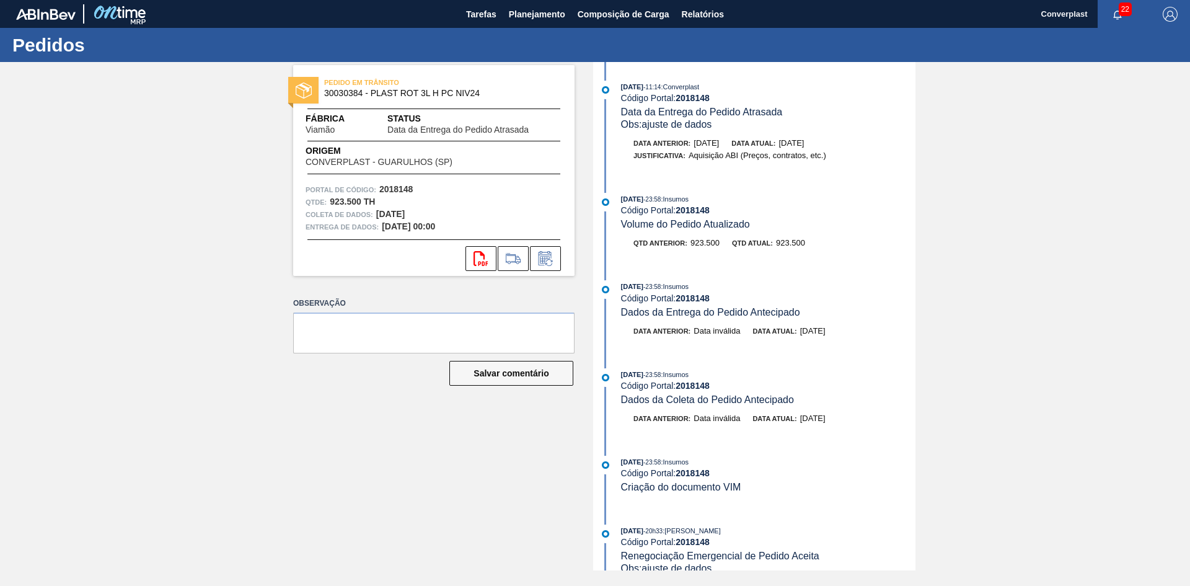
drag, startPoint x: 512, startPoint y: 413, endPoint x: 522, endPoint y: 342, distance: 71.3
click at [512, 413] on div "PEDIDO EM TRÂNSITO 30030384 - PLAST ROT 3L H PC NIV24 Fábrica Viamão Status Dat…" at bounding box center [425, 316] width 300 height 508
click at [516, 15] on font "Planejamento" at bounding box center [537, 14] width 56 height 10
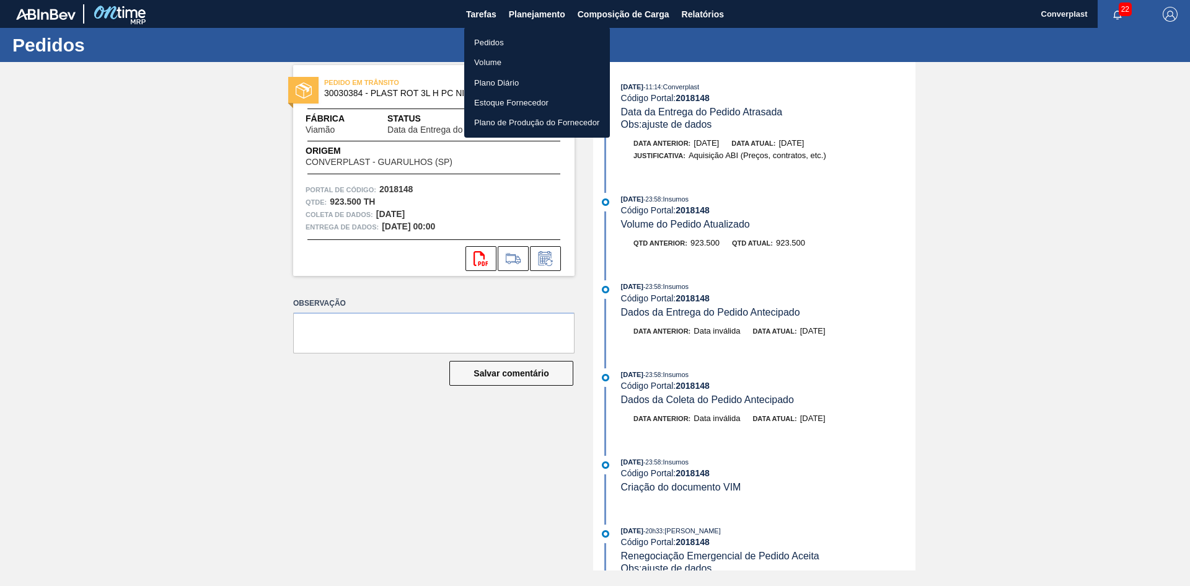
click at [480, 37] on font "Pedidos" at bounding box center [489, 42] width 30 height 12
